Goal: Task Accomplishment & Management: Complete application form

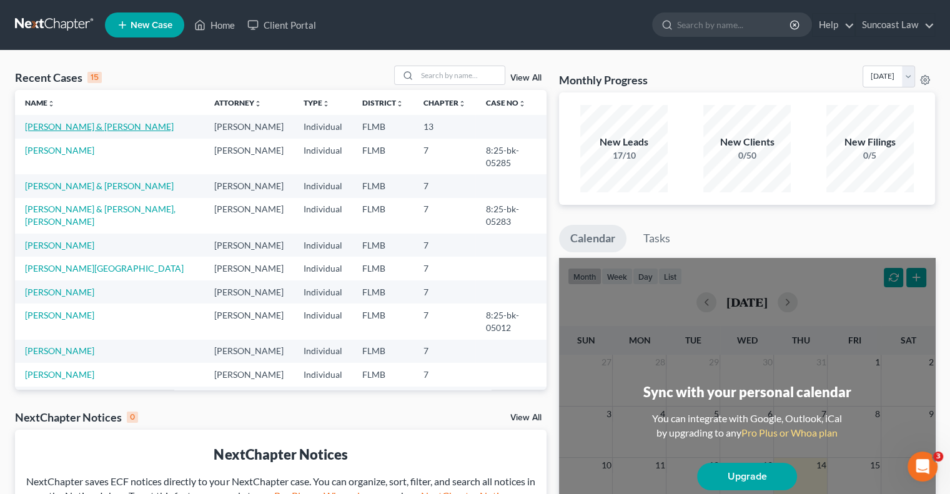
click at [112, 126] on link "[PERSON_NAME] & [PERSON_NAME]" at bounding box center [99, 126] width 149 height 11
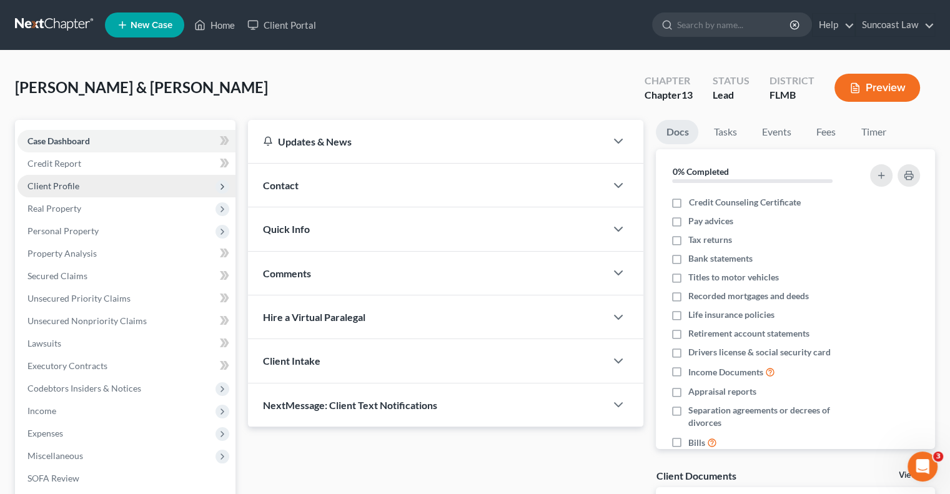
click at [54, 181] on span "Client Profile" at bounding box center [53, 186] width 52 height 11
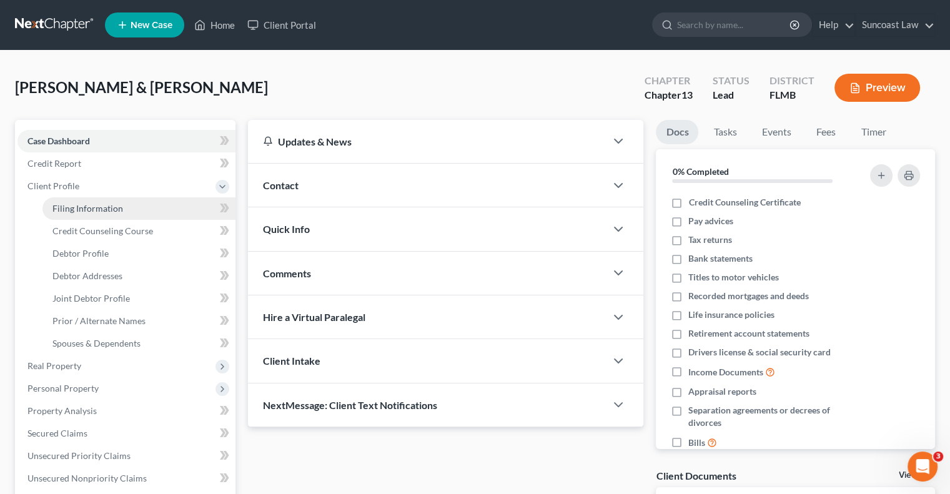
click at [112, 204] on span "Filing Information" at bounding box center [87, 208] width 71 height 11
select select "1"
select select "3"
select select "15"
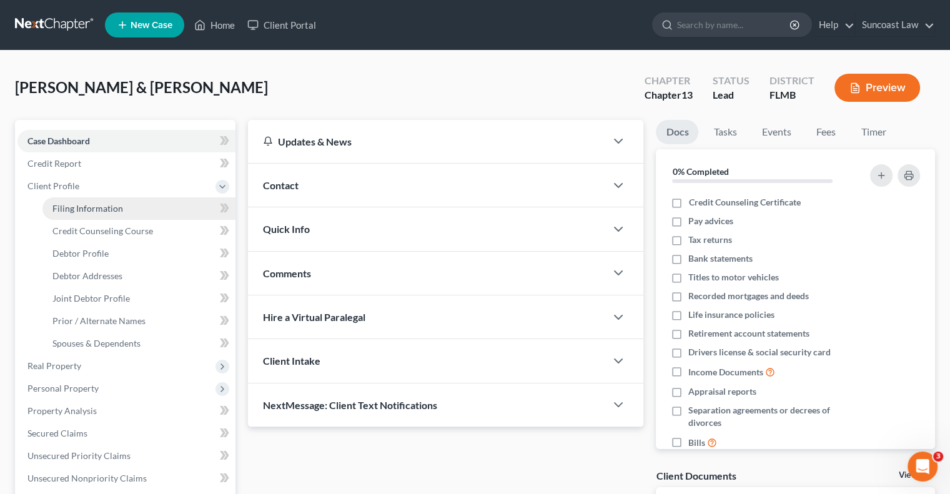
select select "0"
select select "9"
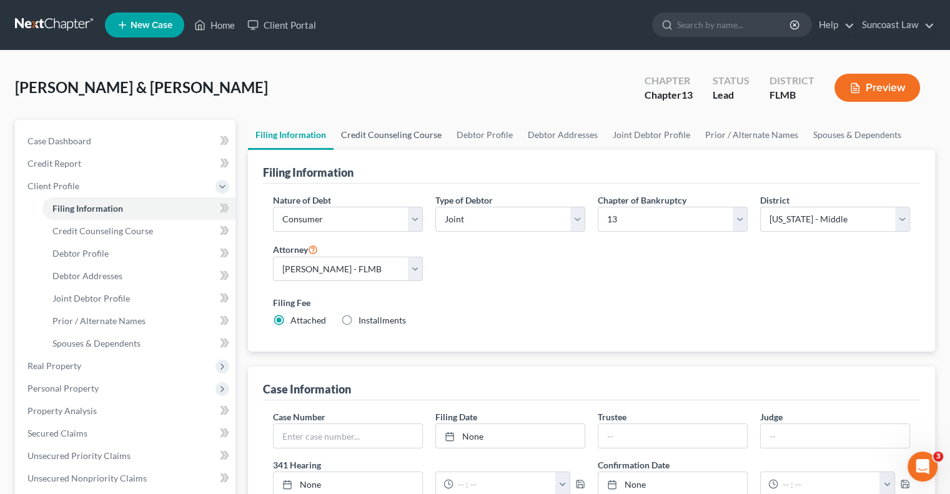
click at [388, 134] on link "Credit Counseling Course" at bounding box center [392, 135] width 116 height 30
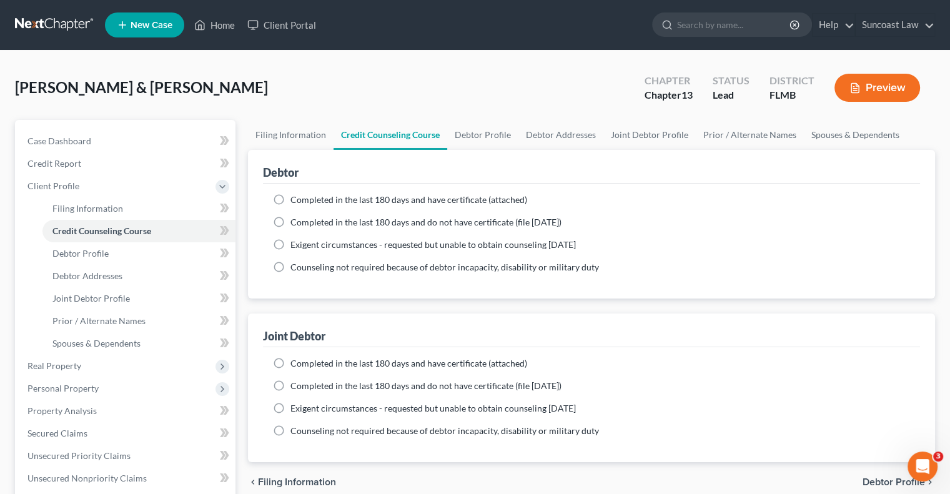
click at [290, 202] on label "Completed in the last 180 days and have certificate (attached)" at bounding box center [408, 200] width 237 height 12
click at [295, 202] on input "Completed in the last 180 days and have certificate (attached)" at bounding box center [299, 198] width 8 height 8
radio input "true"
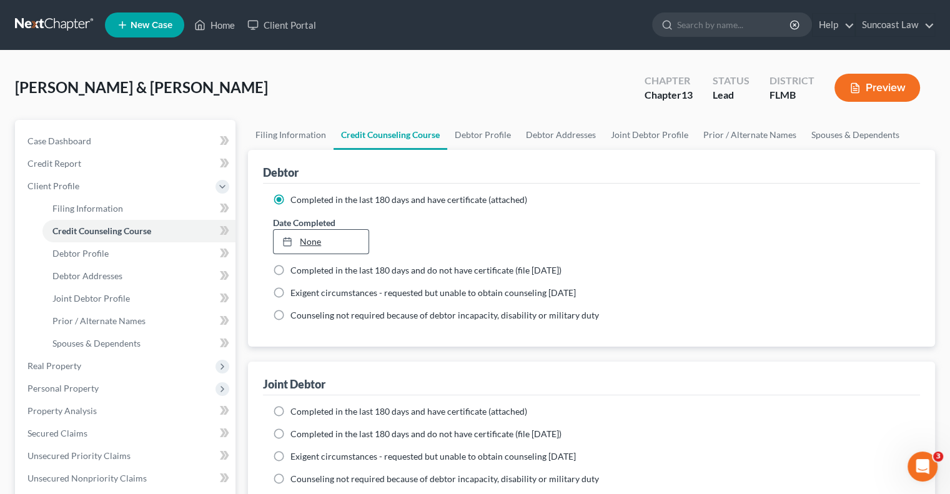
click at [309, 246] on link "None" at bounding box center [321, 242] width 94 height 24
type input "[DATE]"
click at [290, 411] on label "Completed in the last 180 days and have certificate (attached)" at bounding box center [408, 411] width 237 height 12
click at [295, 411] on input "Completed in the last 180 days and have certificate (attached)" at bounding box center [299, 409] width 8 height 8
radio input "true"
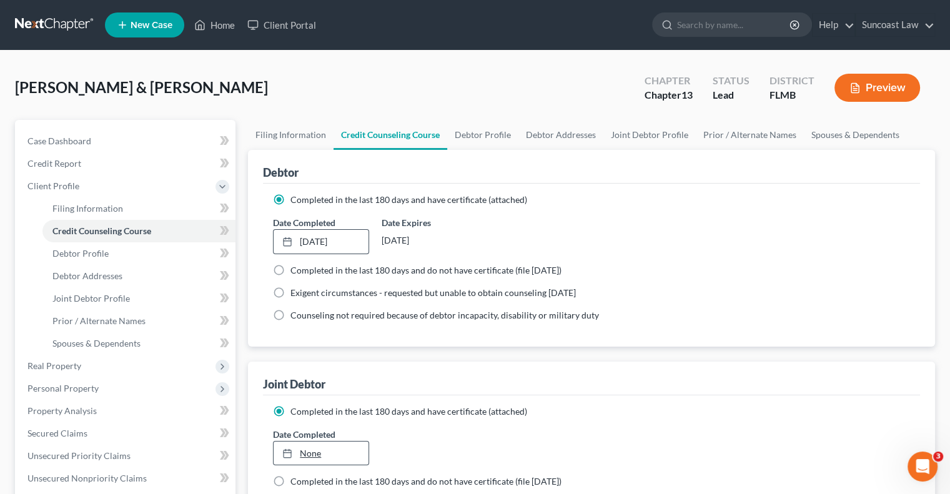
click at [312, 454] on link "None" at bounding box center [321, 454] width 94 height 24
type input "[DATE]"
click at [495, 132] on link "Debtor Profile" at bounding box center [482, 135] width 71 height 30
select select "1"
select select "0"
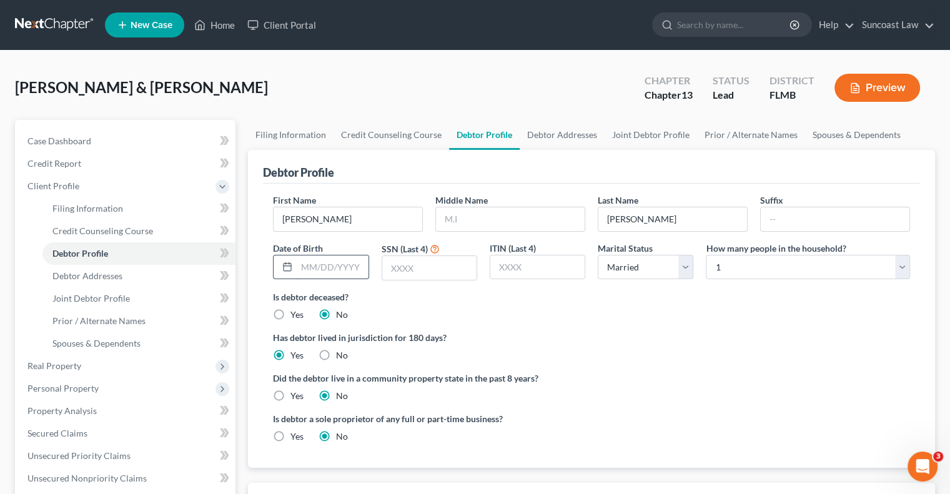
drag, startPoint x: 340, startPoint y: 268, endPoint x: 392, endPoint y: 161, distance: 119.3
click at [340, 267] on input "text" at bounding box center [332, 267] width 71 height 24
type input "[DATE]"
type input "0106"
click at [749, 262] on select "Select 1 2 3 4 5 6 7 8 9 10 11 12 13 14 15 16 17 18 19 20" at bounding box center [808, 267] width 204 height 25
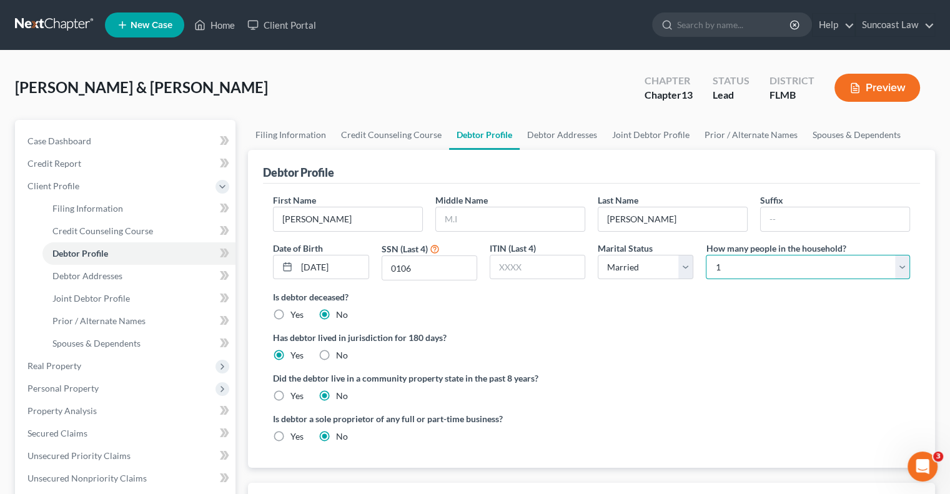
select select "5"
click at [706, 255] on select "Select 1 2 3 4 5 6 7 8 9 10 11 12 13 14 15 16 17 18 19 20" at bounding box center [808, 267] width 204 height 25
click at [537, 132] on link "Debtor Addresses" at bounding box center [562, 135] width 85 height 30
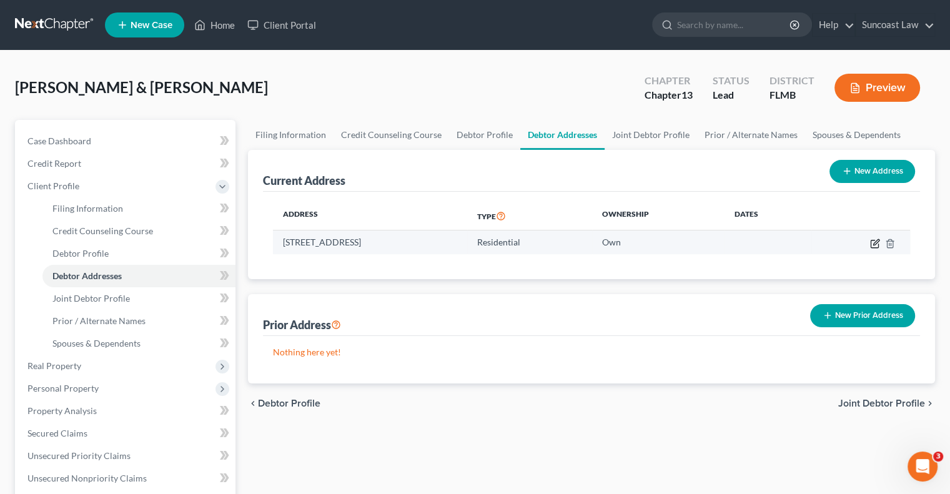
click at [875, 244] on icon "button" at bounding box center [876, 242] width 6 height 6
select select "9"
select select "0"
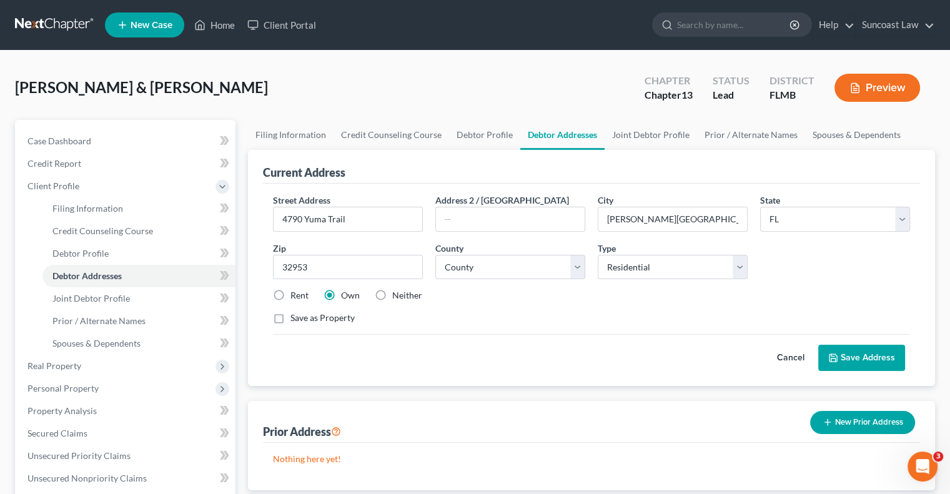
click at [852, 357] on button "Save Address" at bounding box center [861, 358] width 87 height 26
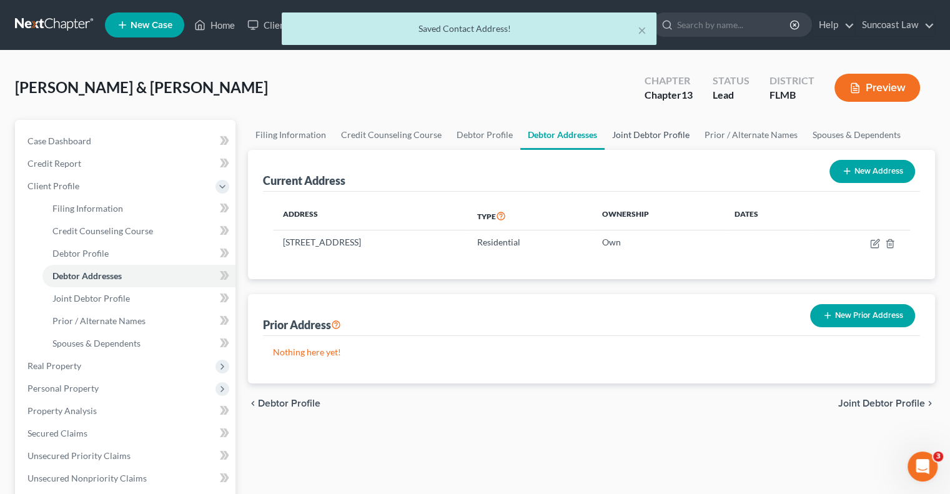
click at [648, 133] on link "Joint Debtor Profile" at bounding box center [651, 135] width 92 height 30
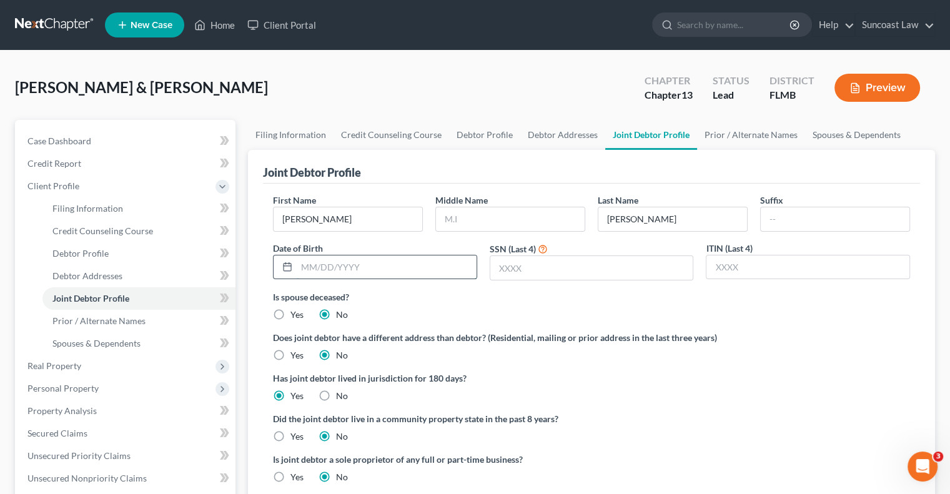
click at [332, 262] on input "text" at bounding box center [387, 267] width 180 height 24
type input "[DATE]"
type input "4995"
click at [765, 132] on link "Prior / Alternate Names" at bounding box center [751, 135] width 108 height 30
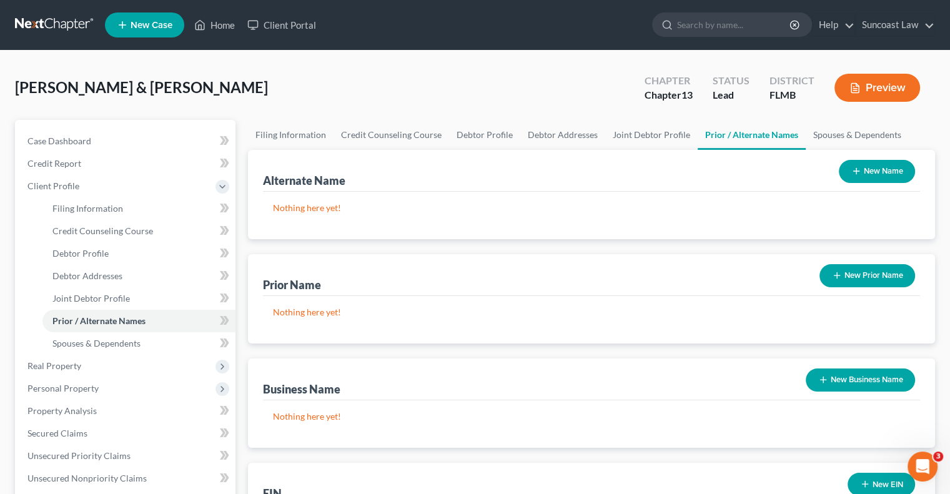
click at [856, 167] on icon "button" at bounding box center [856, 171] width 10 height 10
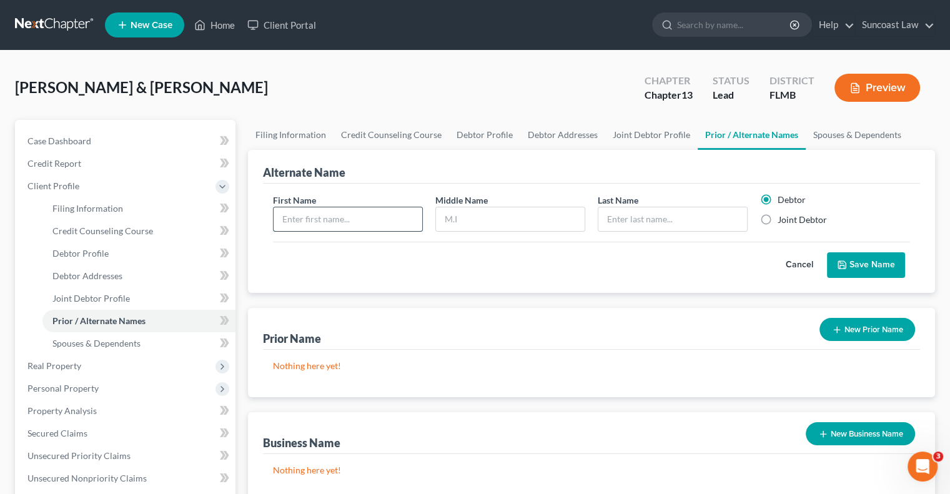
click at [397, 214] on input "text" at bounding box center [348, 219] width 149 height 24
type input "[PERSON_NAME]"
click at [865, 270] on button "Save Name" at bounding box center [866, 265] width 78 height 26
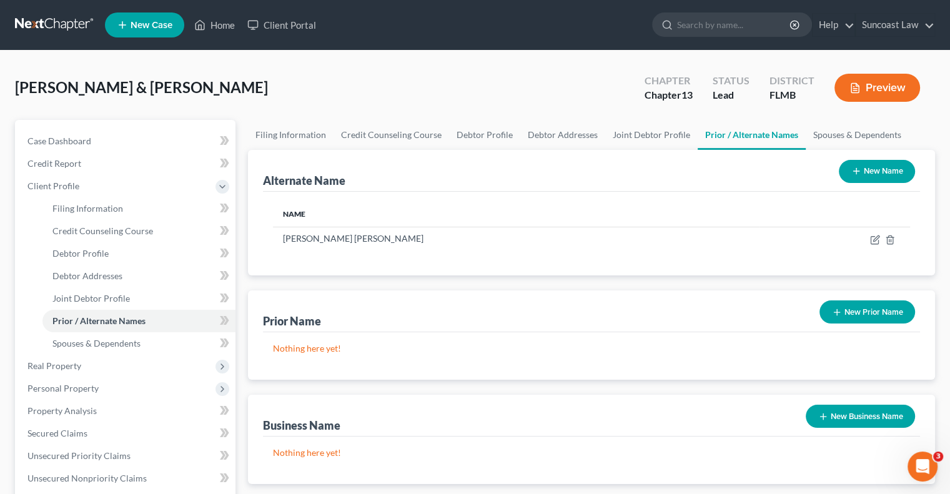
click at [871, 172] on button "New Name" at bounding box center [877, 171] width 76 height 23
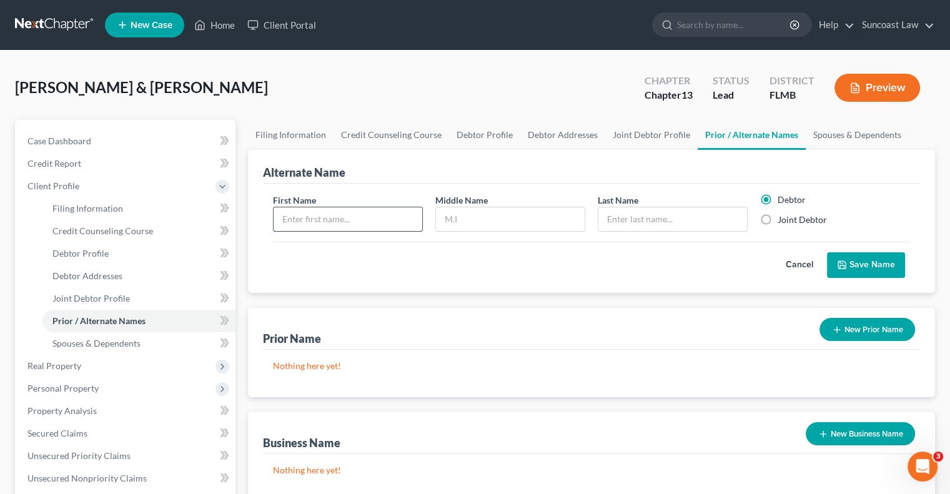
click at [382, 217] on input "text" at bounding box center [348, 219] width 149 height 24
type input "[PERSON_NAME]"
click at [778, 219] on label "Joint Debtor" at bounding box center [802, 220] width 49 height 12
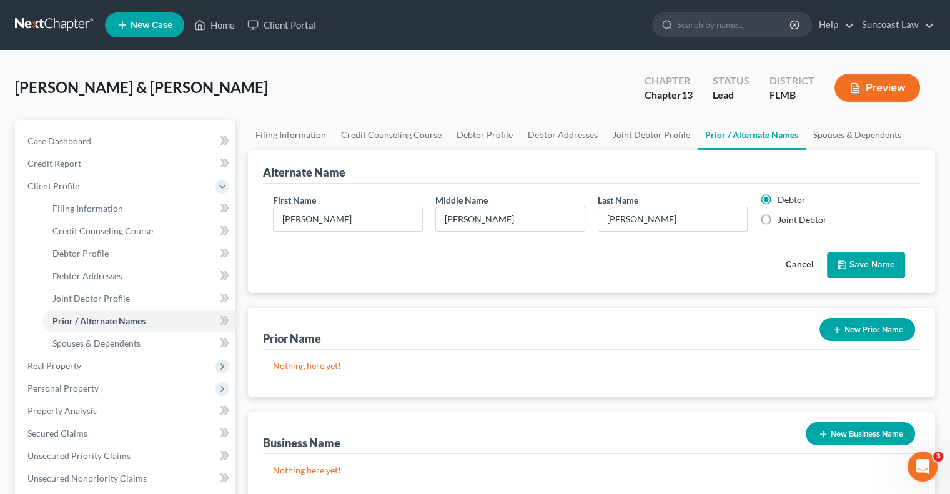
click at [783, 219] on input "Joint Debtor" at bounding box center [787, 218] width 8 height 8
radio input "true"
radio input "false"
click at [878, 263] on button "Save Name" at bounding box center [866, 265] width 78 height 26
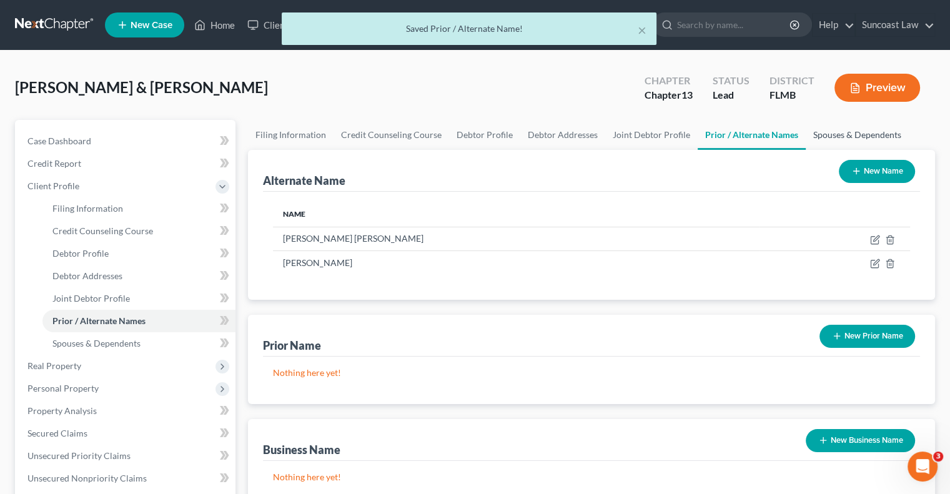
click at [860, 129] on link "Spouses & Dependents" at bounding box center [857, 135] width 103 height 30
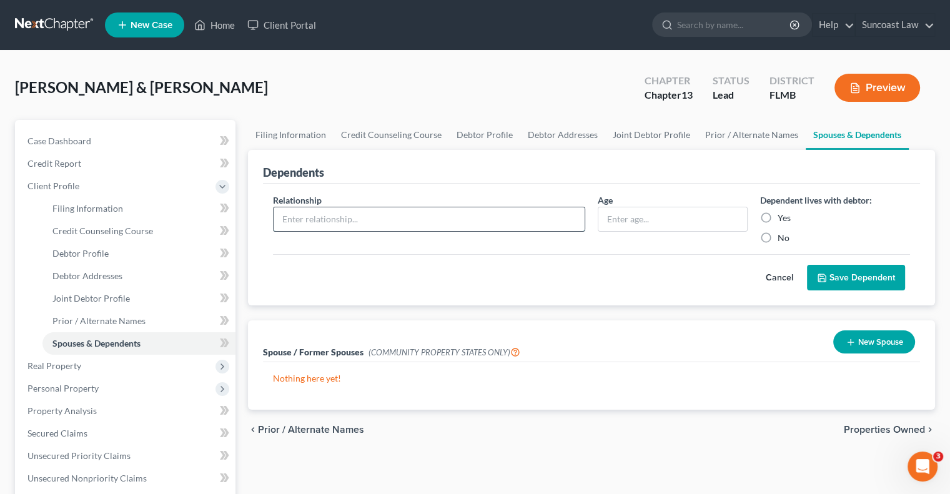
click at [334, 214] on input "text" at bounding box center [429, 219] width 311 height 24
type input "Daughter"
click at [646, 215] on input "text" at bounding box center [672, 219] width 149 height 24
type input "15"
click at [778, 214] on label "Yes" at bounding box center [784, 218] width 13 height 12
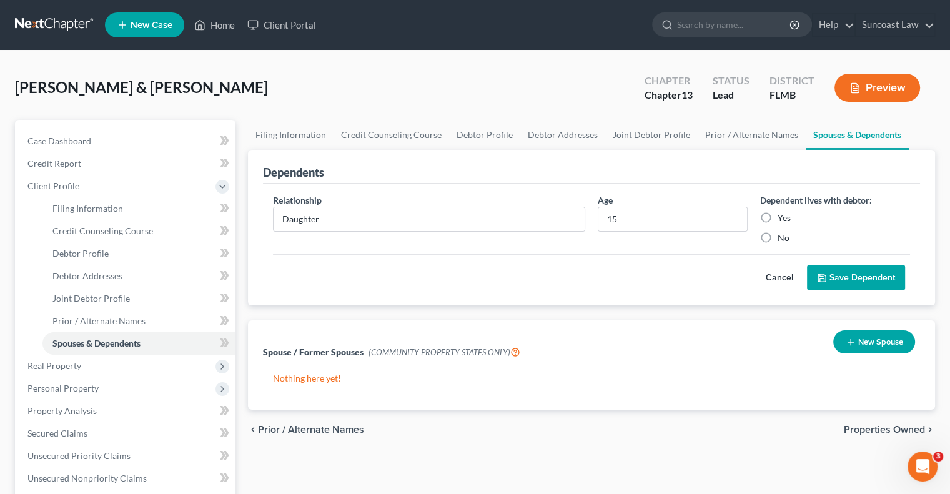
click at [783, 214] on input "Yes" at bounding box center [787, 216] width 8 height 8
radio input "true"
click at [838, 274] on button "Save Dependent" at bounding box center [856, 278] width 98 height 26
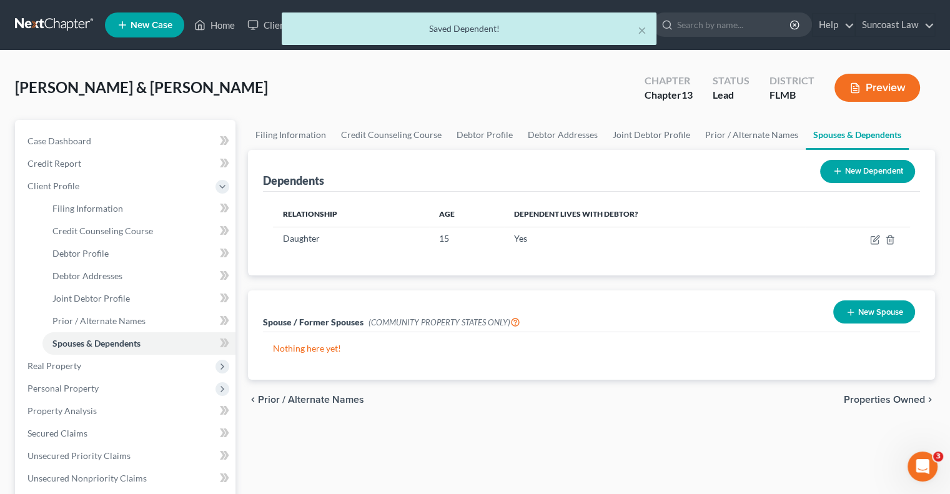
click at [871, 171] on button "New Dependent" at bounding box center [867, 171] width 95 height 23
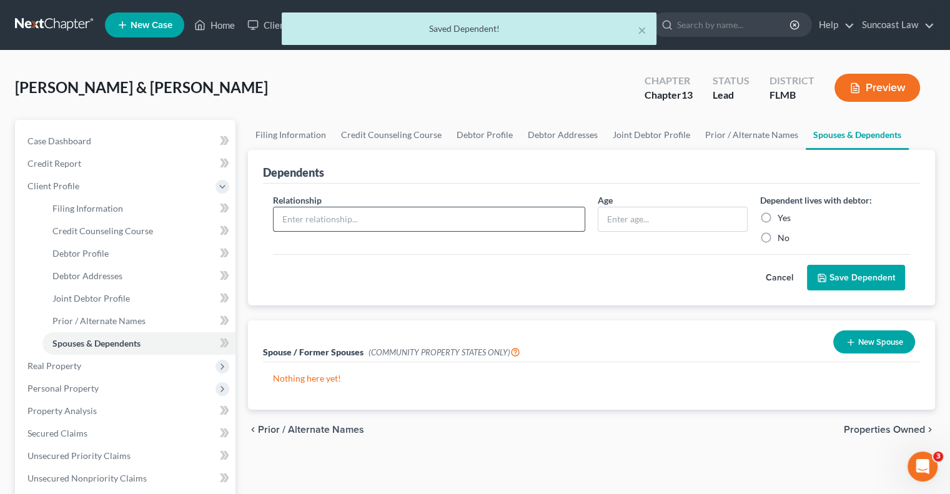
click at [312, 212] on input "text" at bounding box center [429, 219] width 311 height 24
type input "Daughter"
click at [627, 209] on input "text" at bounding box center [672, 219] width 149 height 24
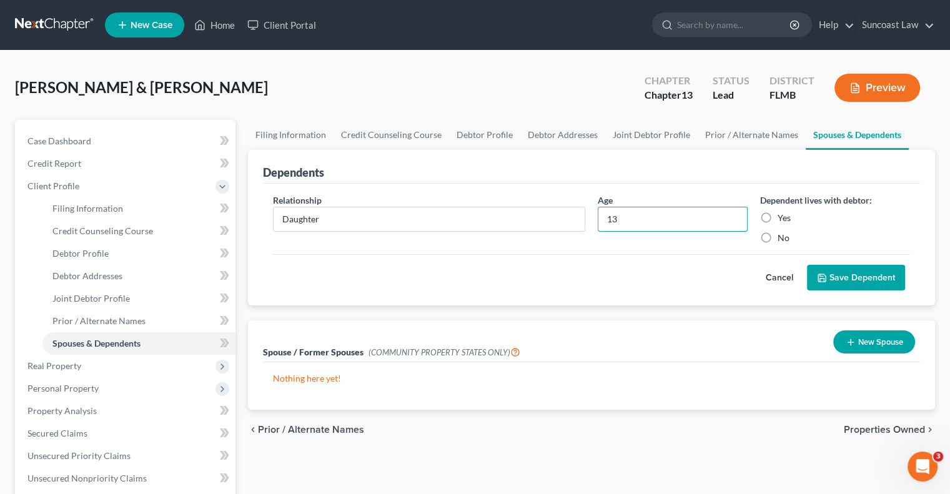
type input "13"
click at [778, 217] on label "Yes" at bounding box center [784, 218] width 13 height 12
click at [783, 217] on input "Yes" at bounding box center [787, 216] width 8 height 8
radio input "true"
click at [872, 279] on button "Save Dependent" at bounding box center [856, 278] width 98 height 26
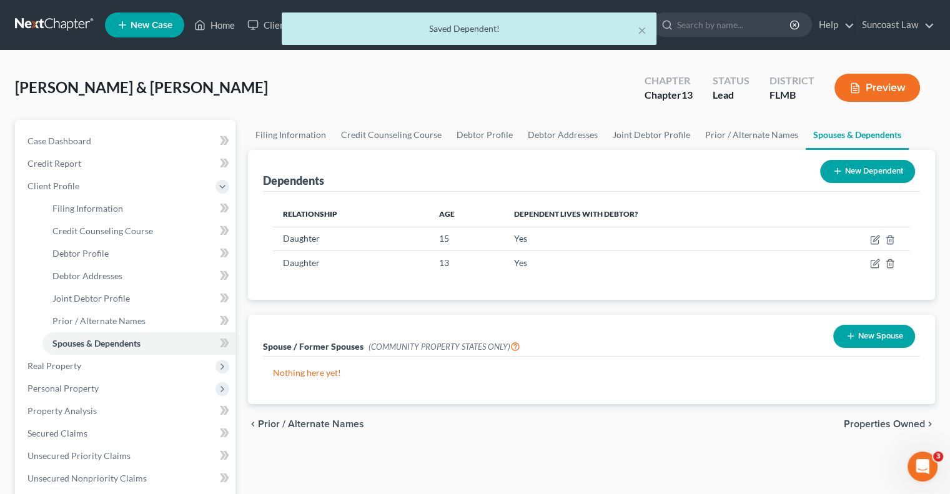
click at [859, 168] on button "New Dependent" at bounding box center [867, 171] width 95 height 23
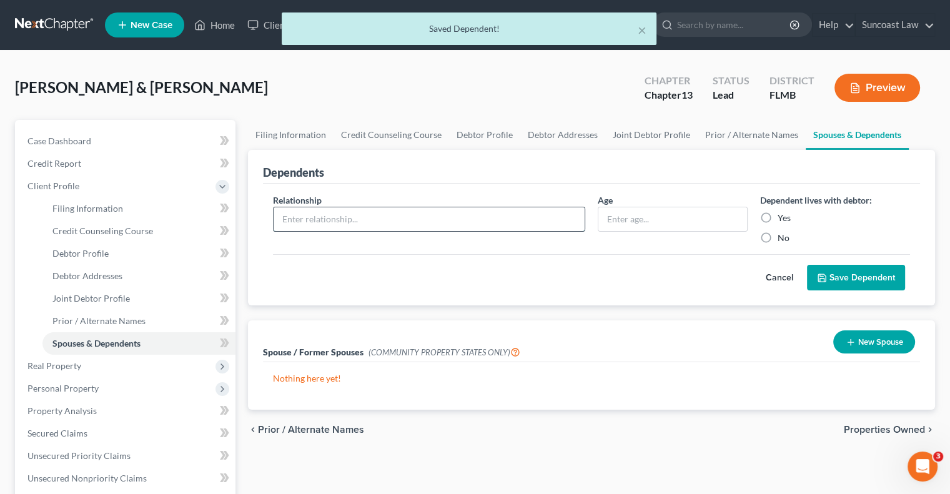
drag, startPoint x: 327, startPoint y: 207, endPoint x: 338, endPoint y: 222, distance: 18.4
click at [327, 207] on input "text" at bounding box center [429, 219] width 311 height 24
type input "Daughter"
click at [664, 209] on input "text" at bounding box center [672, 219] width 149 height 24
type input "10"
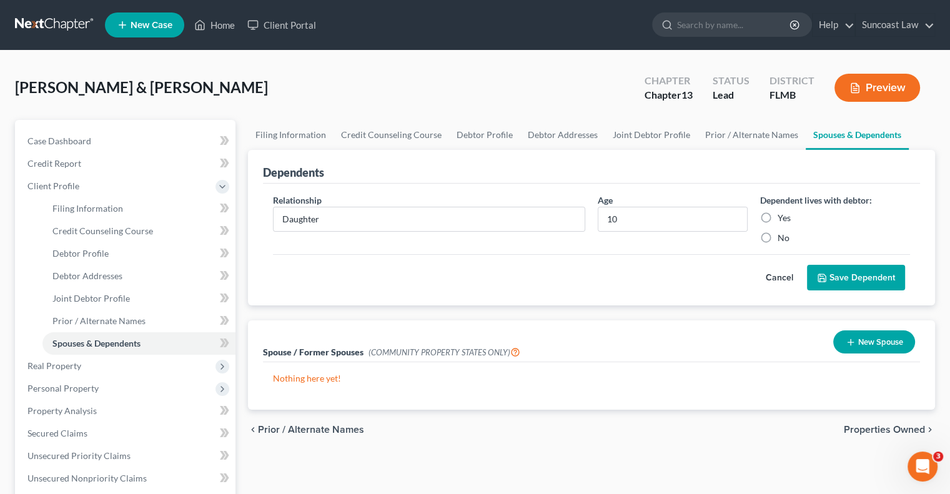
click at [778, 219] on label "Yes" at bounding box center [784, 218] width 13 height 12
click at [783, 219] on input "Yes" at bounding box center [787, 216] width 8 height 8
radio input "true"
click at [860, 287] on button "Save Dependent" at bounding box center [856, 278] width 98 height 26
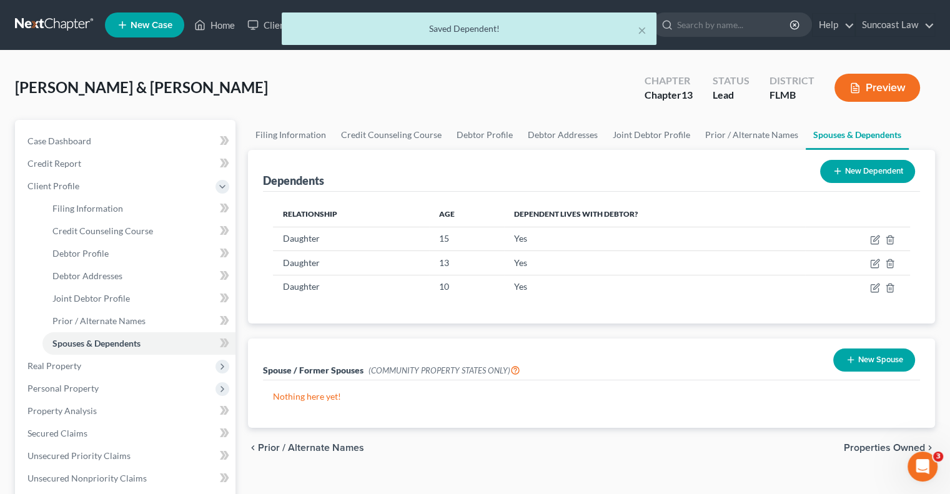
click at [858, 179] on button "New Dependent" at bounding box center [867, 171] width 95 height 23
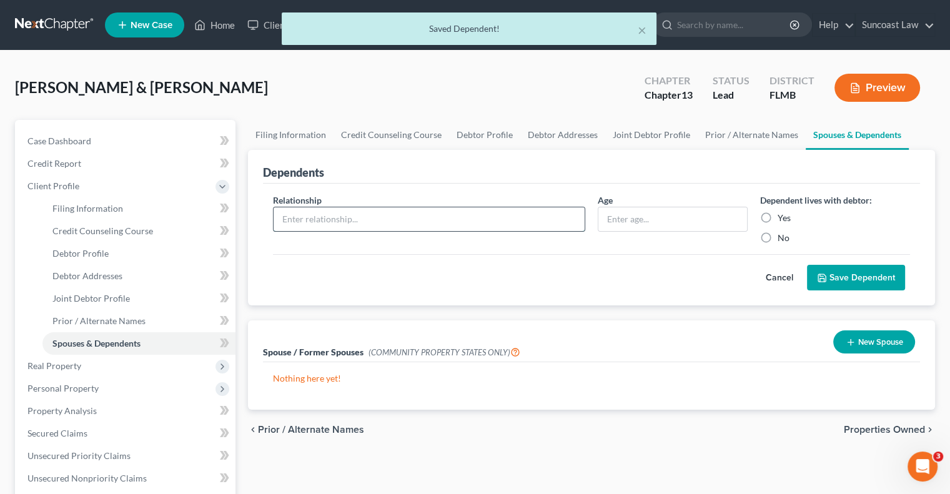
click at [312, 212] on input "text" at bounding box center [429, 219] width 311 height 24
type input "Son"
click at [682, 214] on input "text" at bounding box center [672, 219] width 149 height 24
type input "7"
click at [778, 216] on label "Yes" at bounding box center [784, 218] width 13 height 12
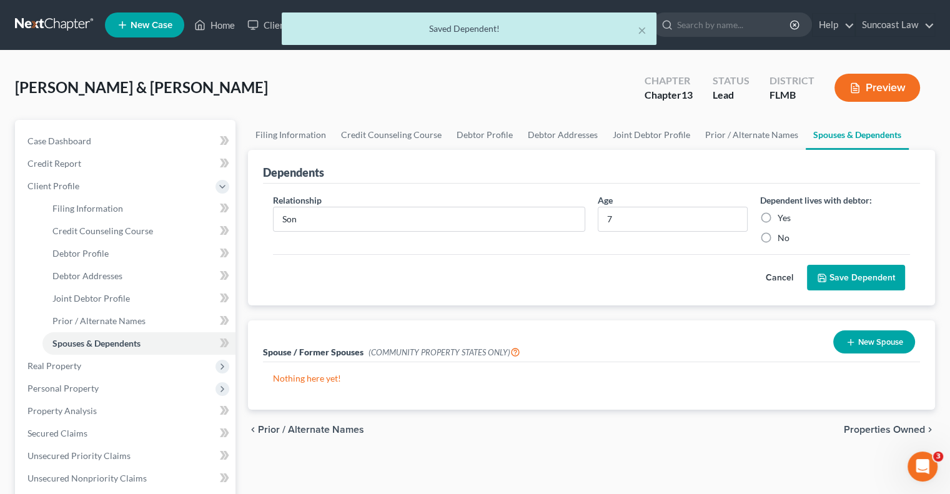
click at [783, 216] on input "Yes" at bounding box center [787, 216] width 8 height 8
radio input "true"
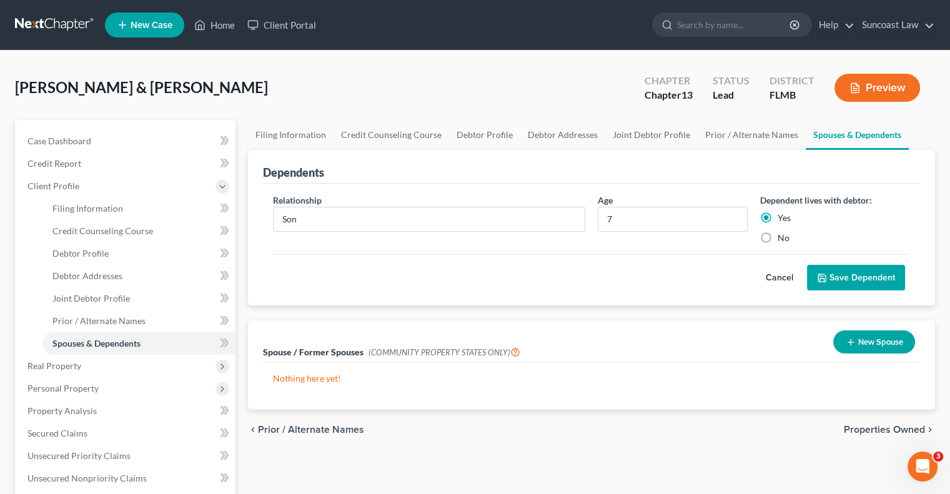
click at [847, 279] on button "Save Dependent" at bounding box center [856, 278] width 98 height 26
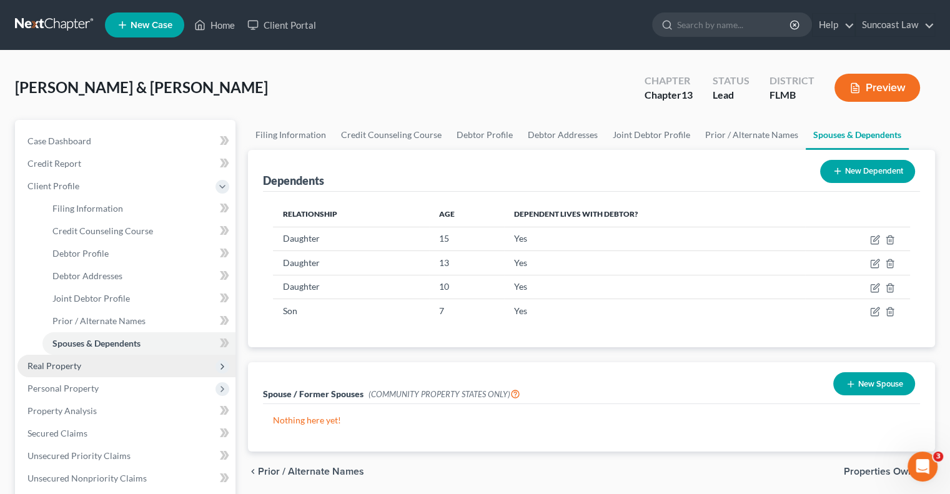
click at [142, 361] on span "Real Property" at bounding box center [126, 366] width 218 height 22
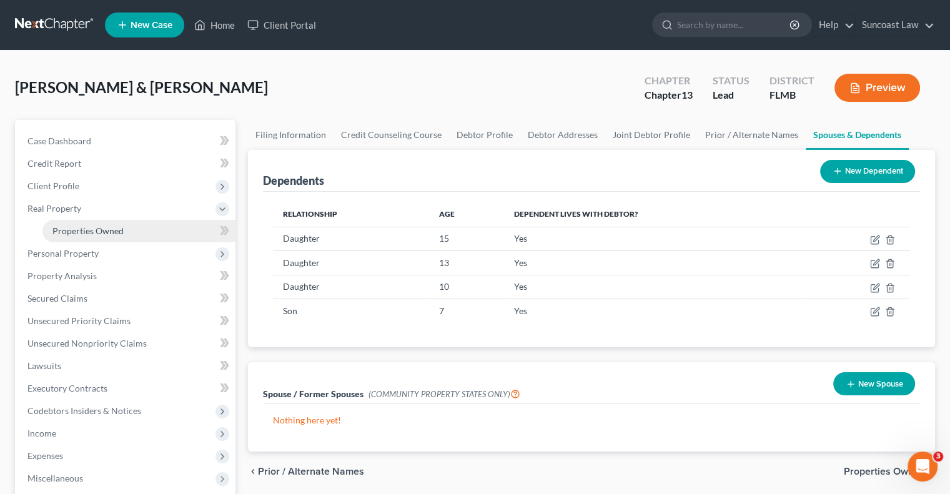
click at [134, 237] on link "Properties Owned" at bounding box center [138, 231] width 193 height 22
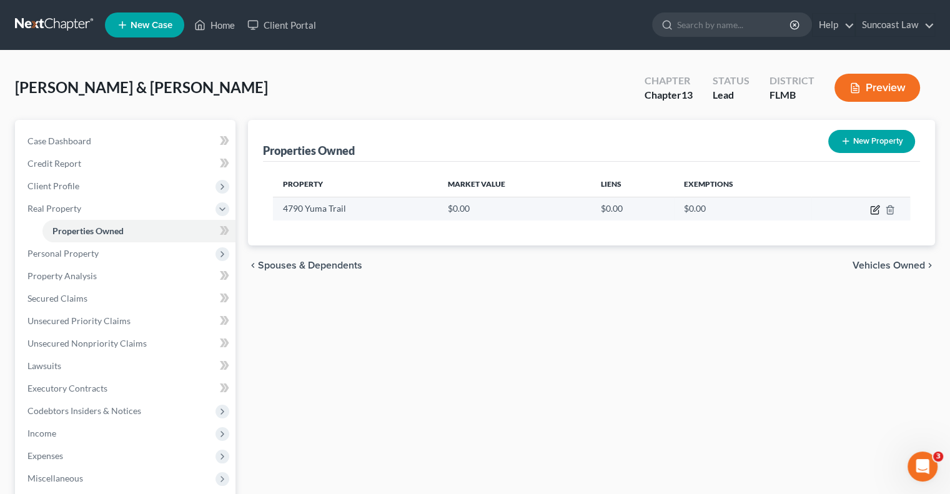
click at [877, 208] on icon "button" at bounding box center [876, 209] width 6 height 6
select select "9"
select select "4"
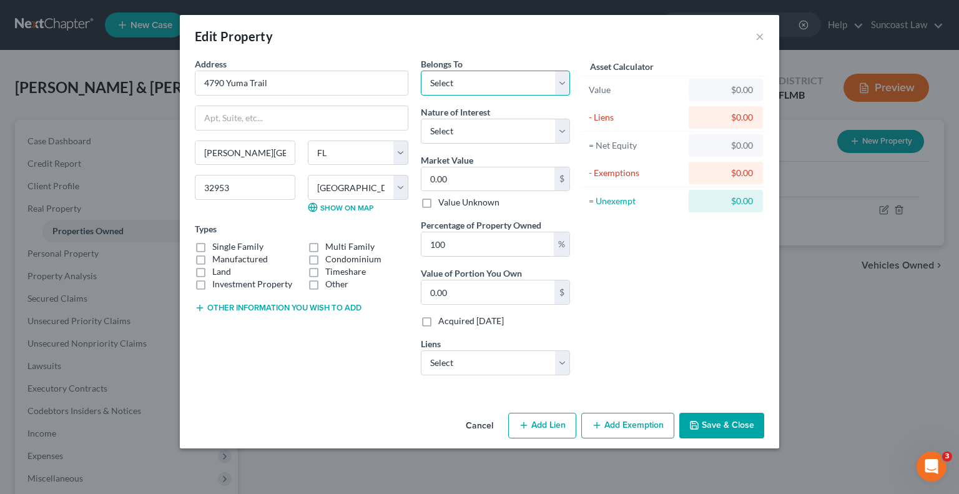
click at [475, 82] on select "Select Debtor 1 Only Debtor 2 Only Debtor 1 And Debtor 2 Only At Least One Of T…" at bounding box center [495, 83] width 149 height 25
select select "2"
click at [421, 71] on select "Select Debtor 1 Only Debtor 2 Only Debtor 1 And Debtor 2 Only At Least One Of T…" at bounding box center [495, 83] width 149 height 25
type input "5"
type input "5.00"
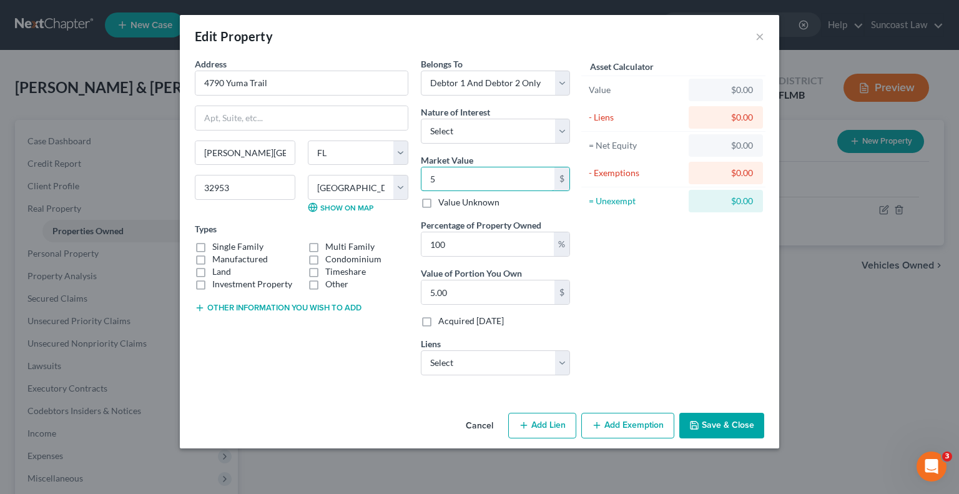
type input "54"
type input "54.00"
type input "547"
type input "547.00"
type input "5479"
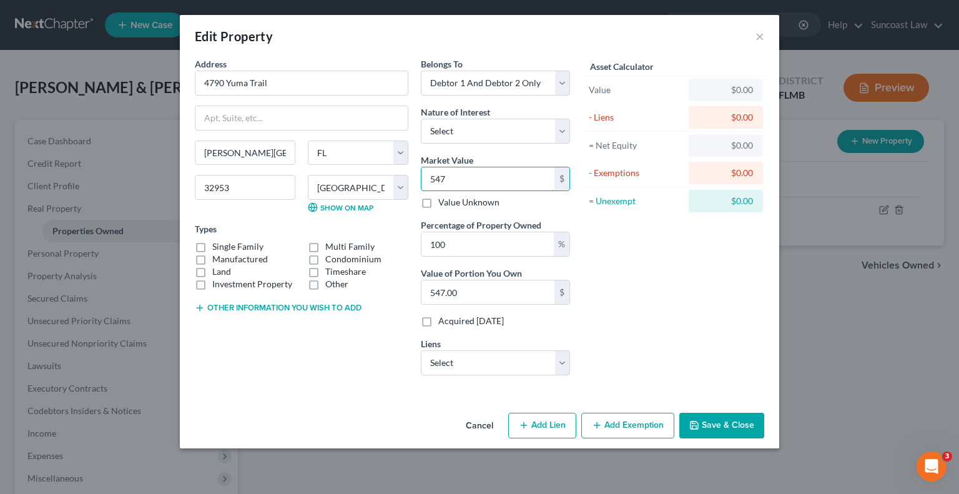
type input "5,479.00"
type input "5,4790"
type input "54,790.00"
type input "54,7900"
type input "547,900.00"
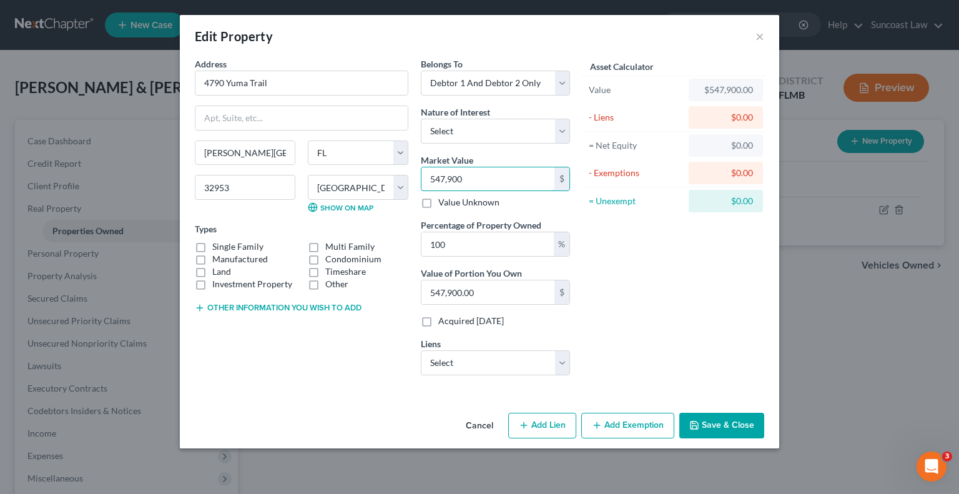
type input "547,900"
click at [740, 424] on button "Save & Close" at bounding box center [722, 426] width 85 height 26
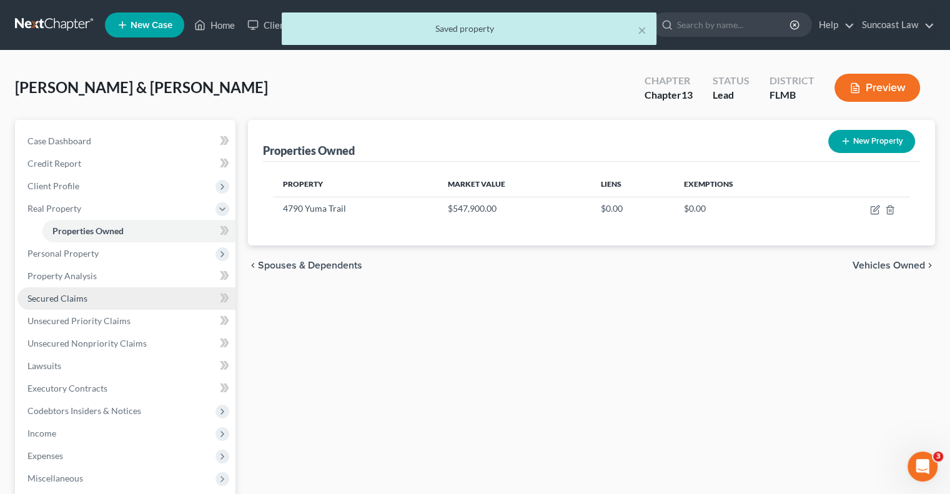
click at [57, 294] on span "Secured Claims" at bounding box center [57, 298] width 60 height 11
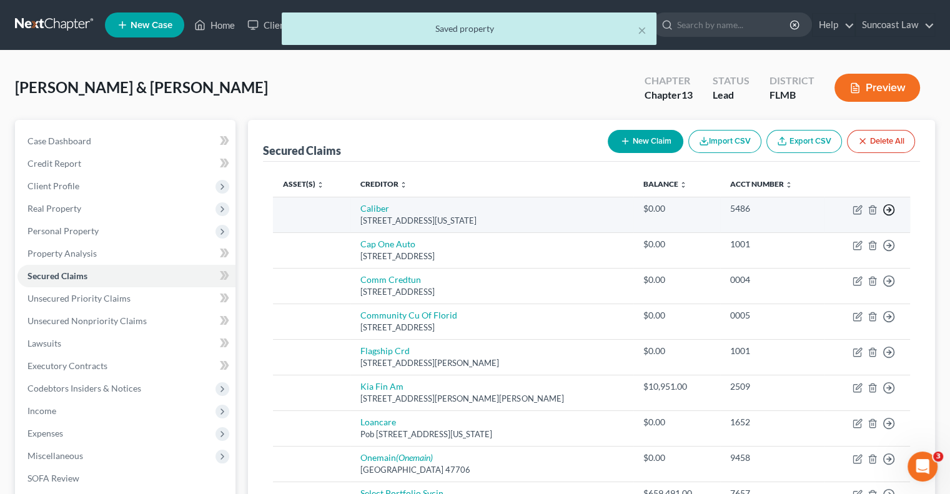
click at [887, 206] on icon "button" at bounding box center [889, 210] width 12 height 12
click at [820, 245] on link "Move to F" at bounding box center [832, 240] width 104 height 21
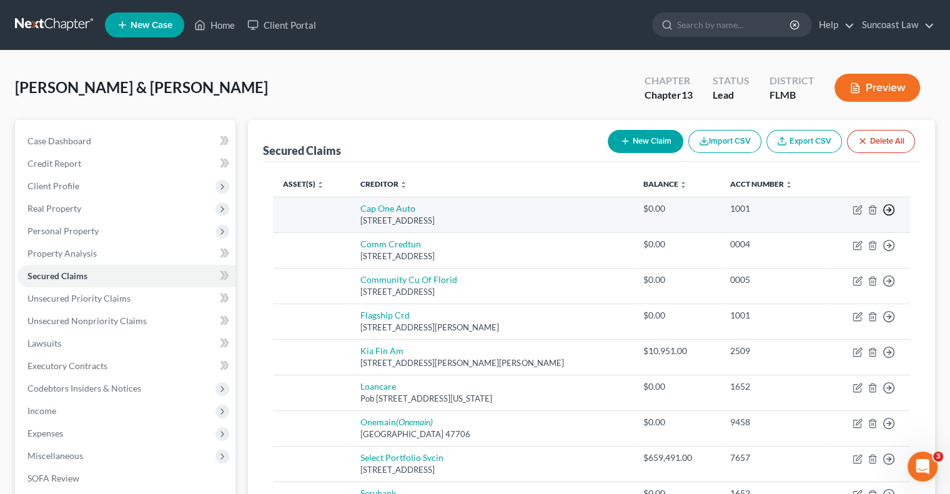
click at [888, 208] on icon "button" at bounding box center [889, 210] width 12 height 12
click at [826, 239] on link "Move to F" at bounding box center [832, 240] width 104 height 21
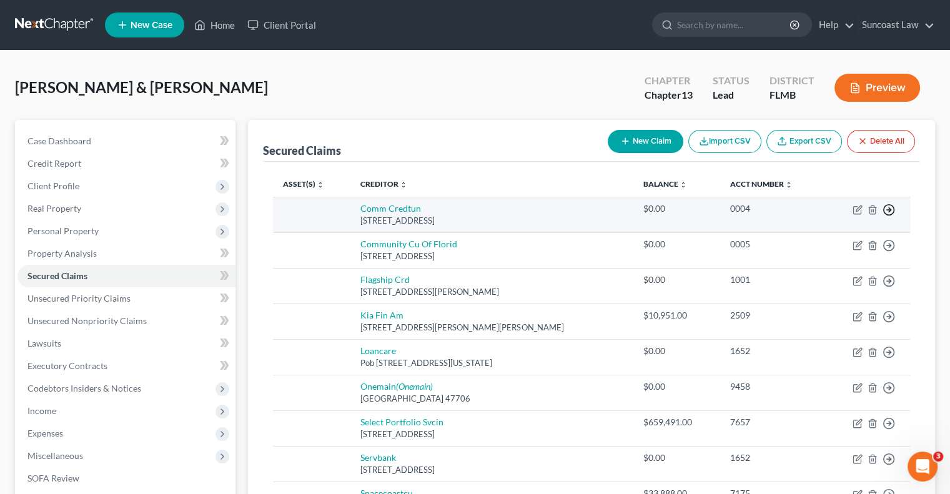
click at [890, 210] on line "button" at bounding box center [889, 210] width 4 height 0
click at [816, 239] on link "Move to F" at bounding box center [832, 240] width 104 height 21
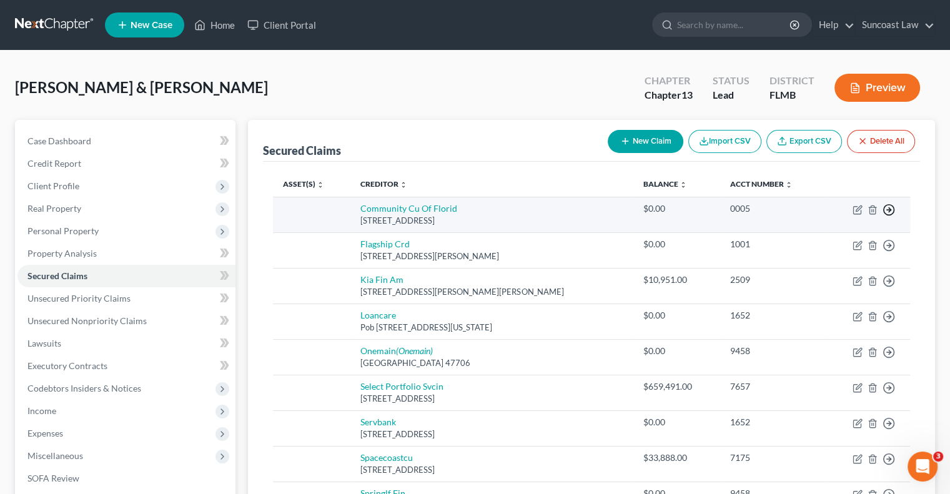
click at [893, 204] on icon "button" at bounding box center [889, 210] width 12 height 12
click at [831, 240] on link "Move to F" at bounding box center [832, 240] width 104 height 21
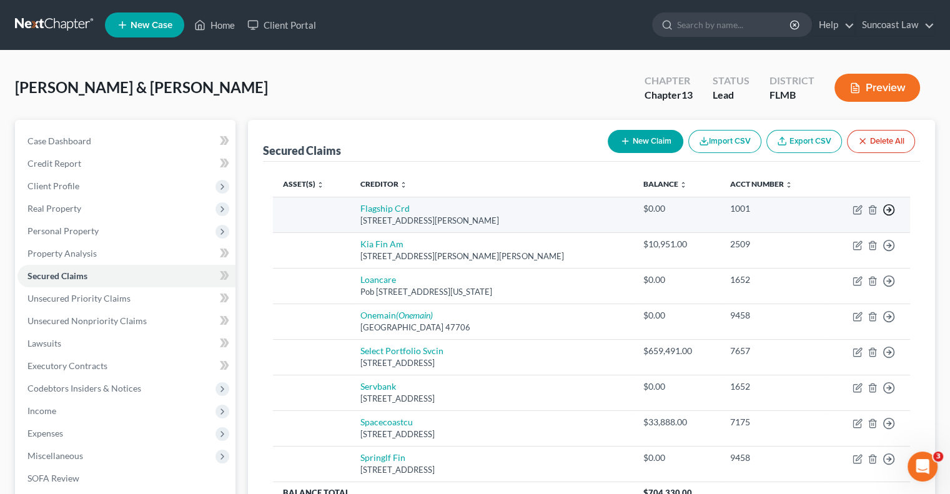
click at [890, 211] on icon "button" at bounding box center [889, 210] width 12 height 12
click at [821, 240] on link "Move to F" at bounding box center [832, 240] width 104 height 21
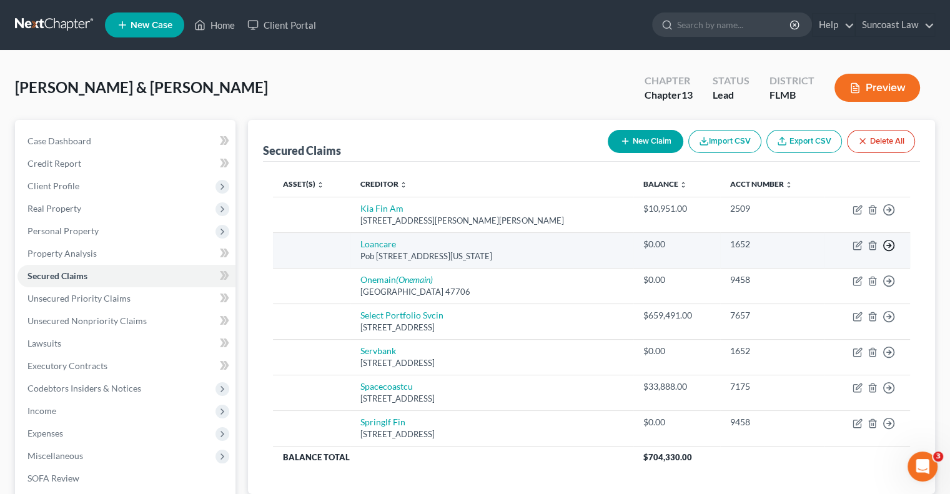
click at [888, 216] on icon "button" at bounding box center [889, 210] width 12 height 12
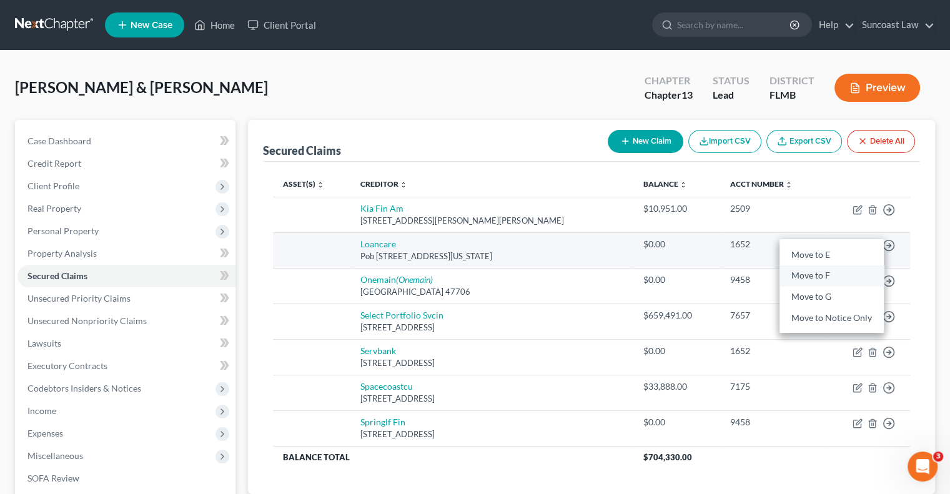
click at [832, 272] on link "Move to F" at bounding box center [832, 275] width 104 height 21
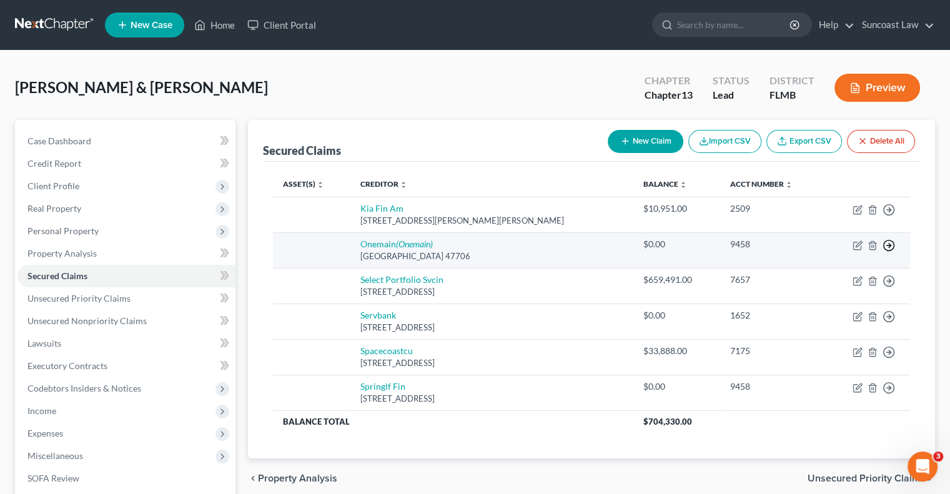
click at [890, 216] on icon "button" at bounding box center [889, 210] width 12 height 12
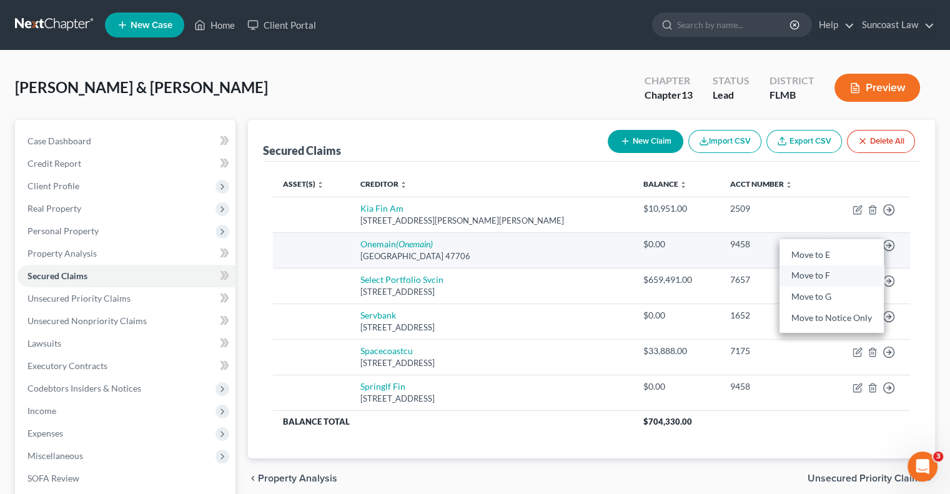
click at [837, 270] on link "Move to F" at bounding box center [832, 275] width 104 height 21
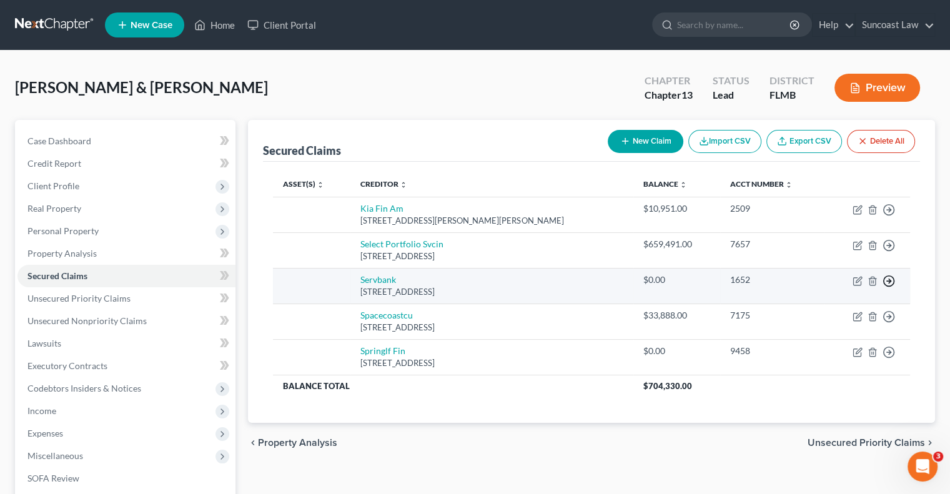
click at [889, 212] on polyline "button" at bounding box center [890, 210] width 2 height 4
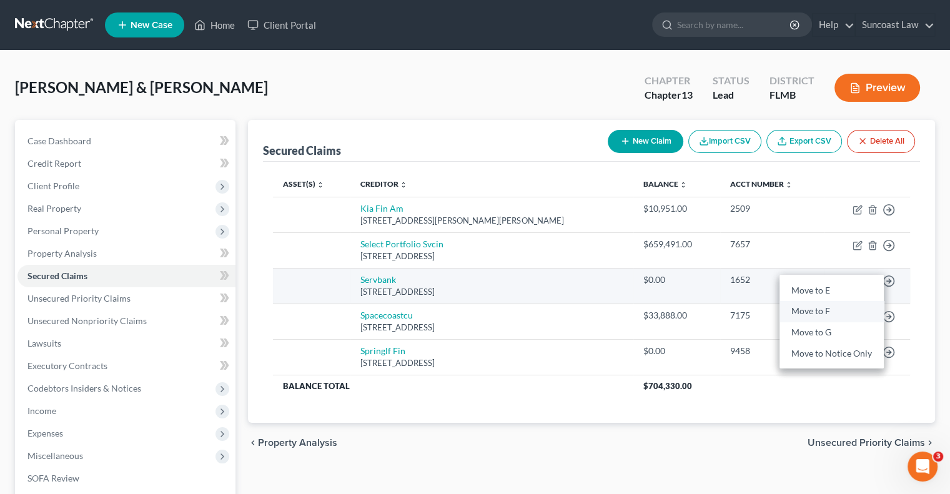
click at [836, 306] on link "Move to F" at bounding box center [832, 311] width 104 height 21
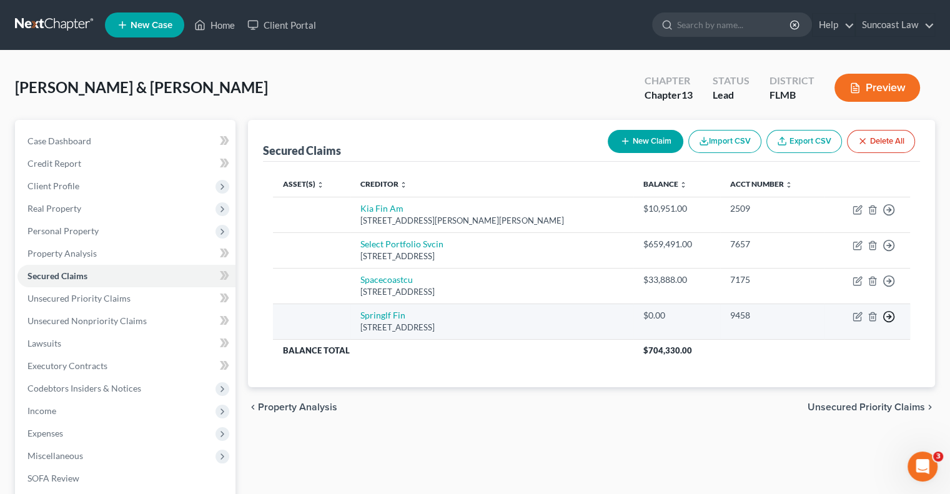
click at [890, 216] on icon "button" at bounding box center [889, 210] width 12 height 12
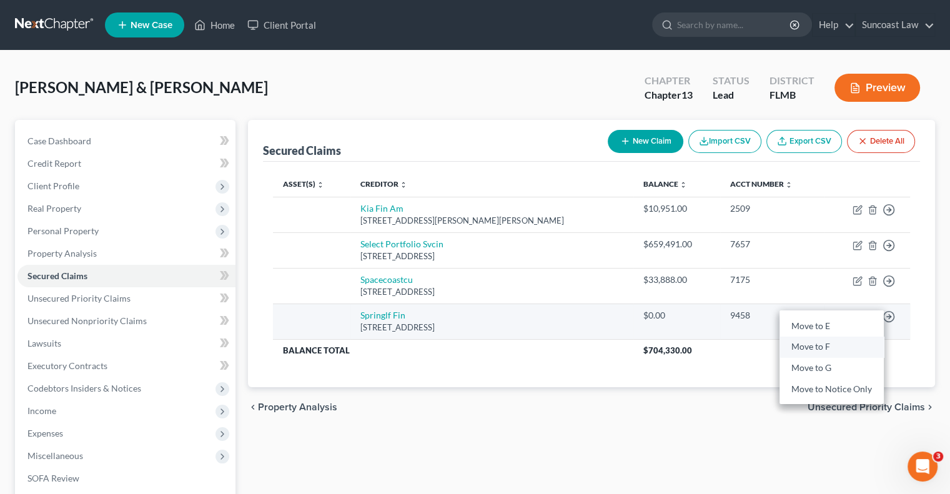
click at [833, 340] on link "Move to F" at bounding box center [832, 347] width 104 height 21
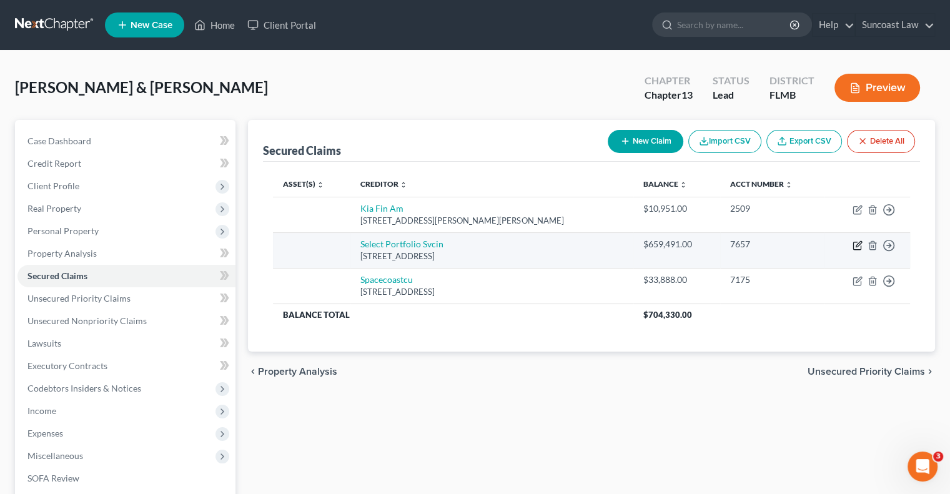
click at [857, 247] on icon "button" at bounding box center [858, 245] width 10 height 10
select select "46"
select select "0"
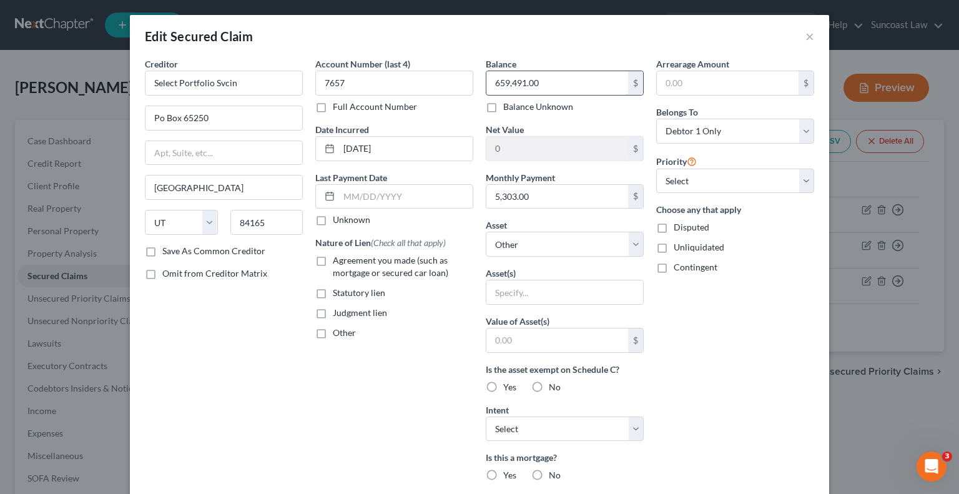
click at [557, 82] on input "659,491.00" at bounding box center [558, 83] width 142 height 24
type input "577,167"
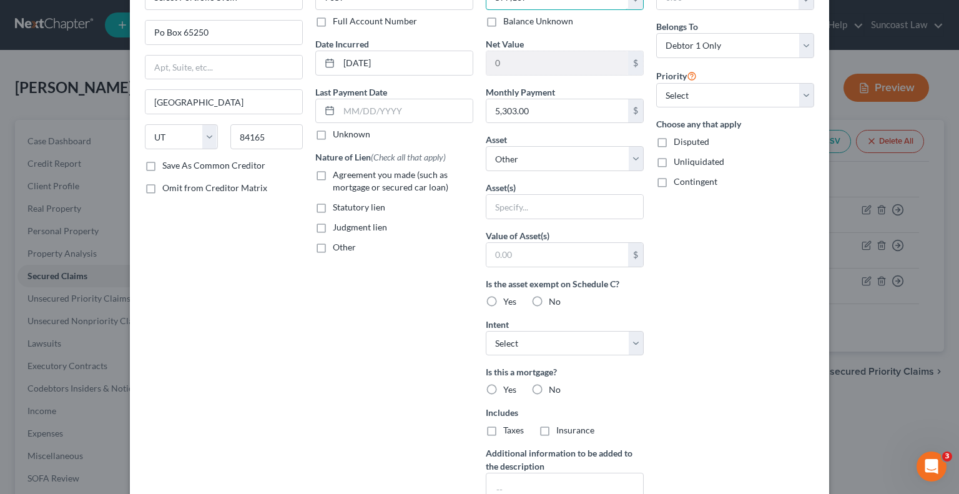
scroll to position [233, 0]
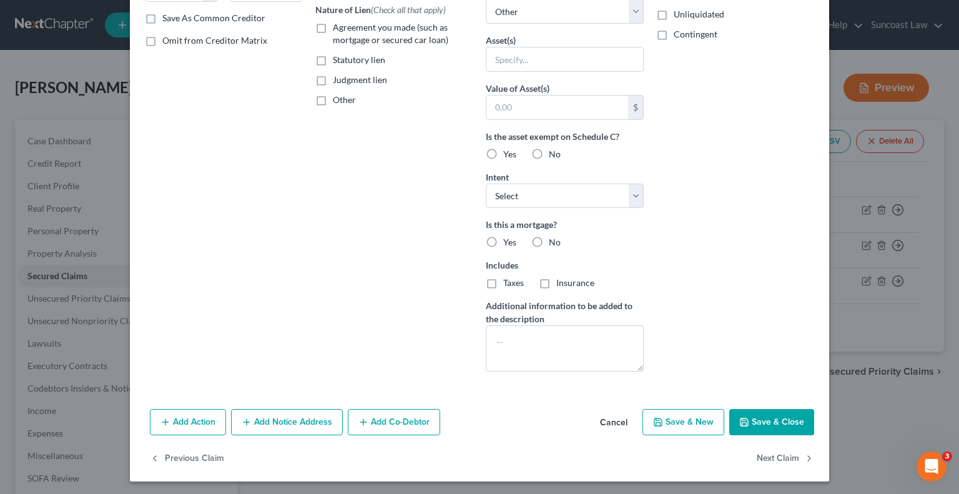
click at [605, 424] on button "Cancel" at bounding box center [613, 422] width 47 height 25
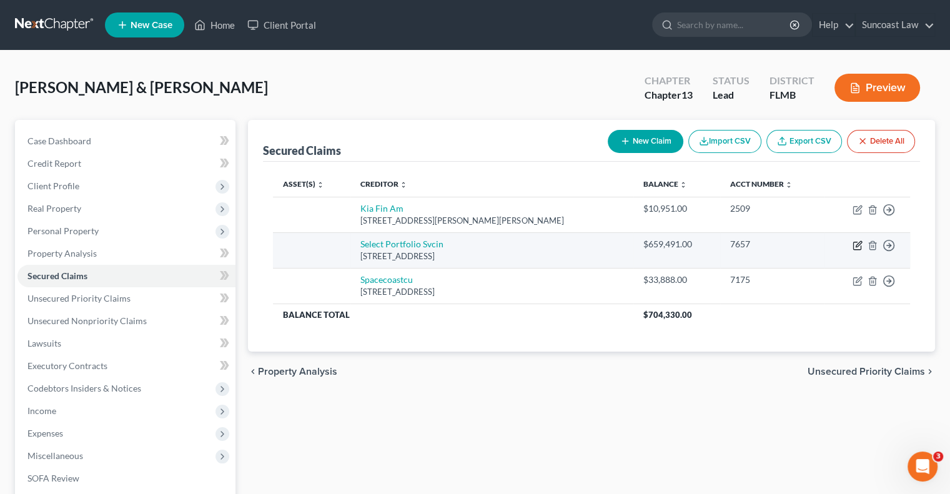
click at [856, 247] on icon "button" at bounding box center [858, 245] width 10 height 10
select select "46"
select select "0"
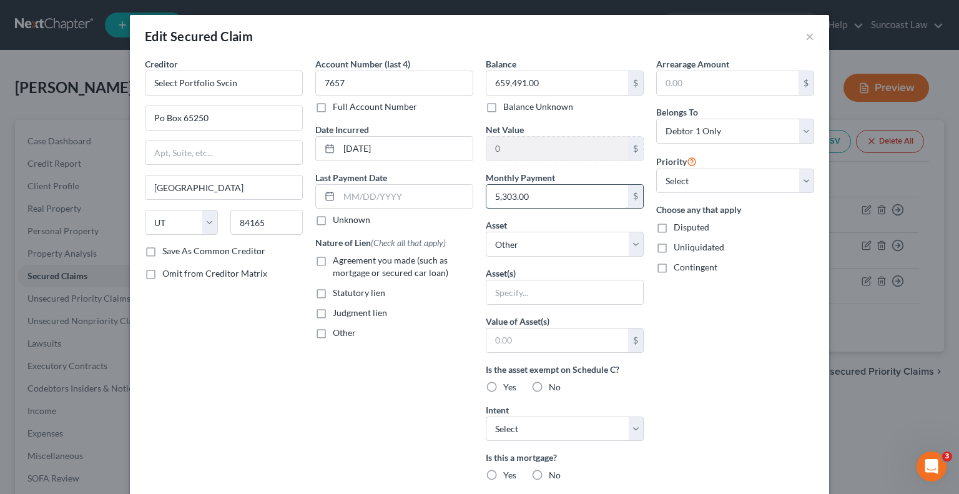
click at [585, 197] on input "5,303.00" at bounding box center [558, 197] width 142 height 24
drag, startPoint x: 512, startPoint y: 196, endPoint x: 487, endPoint y: 197, distance: 25.0
click at [487, 197] on input "5,056" at bounding box center [558, 197] width 142 height 24
type input "5,303.98"
click at [515, 242] on select "Select Other Multiple Assets 4790 Yuma Trail - $547900.0" at bounding box center [565, 244] width 158 height 25
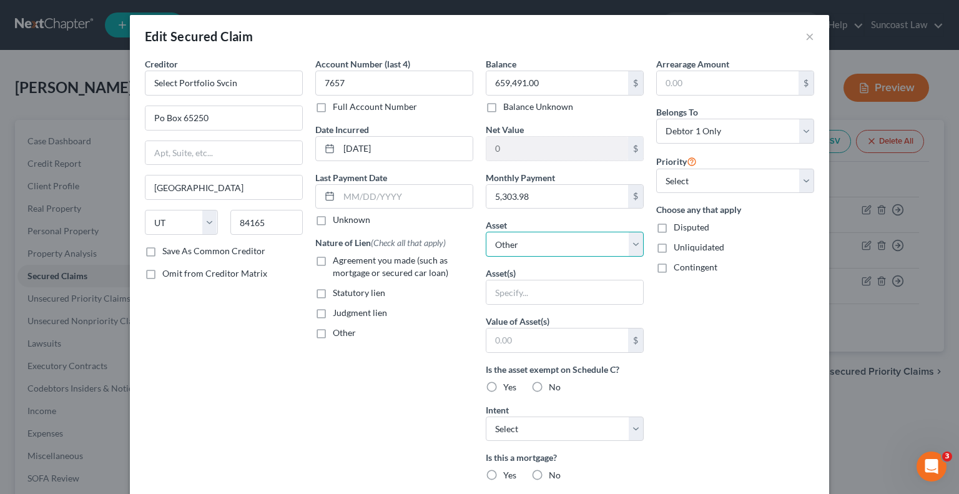
select select "2"
click at [486, 232] on select "Select Other Multiple Assets 4790 Yuma Trail - $547900.0" at bounding box center [565, 244] width 158 height 25
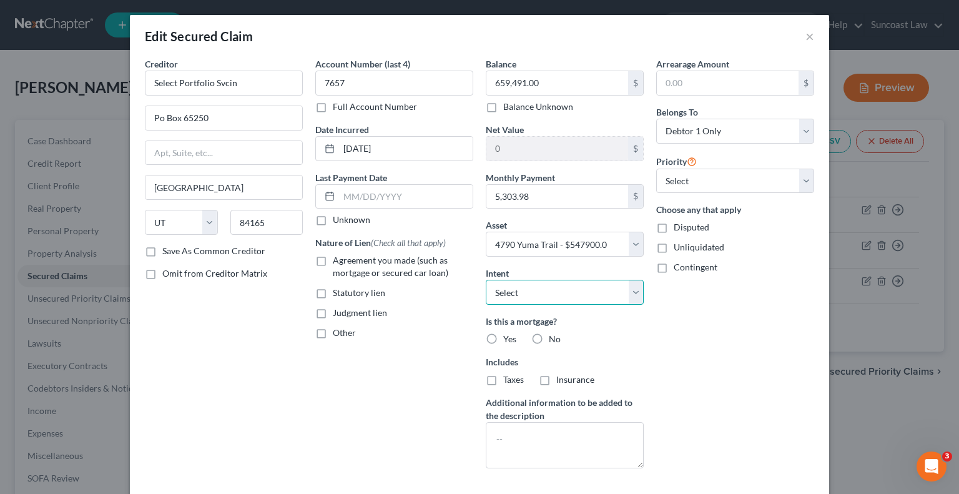
click at [530, 284] on select "Select Surrender Redeem Reaffirm Avoid Other" at bounding box center [565, 292] width 158 height 25
click at [758, 330] on div "Arrearage Amount $ Belongs To * Select Debtor 1 Only Debtor 2 Only Debtor 1 And…" at bounding box center [735, 267] width 171 height 421
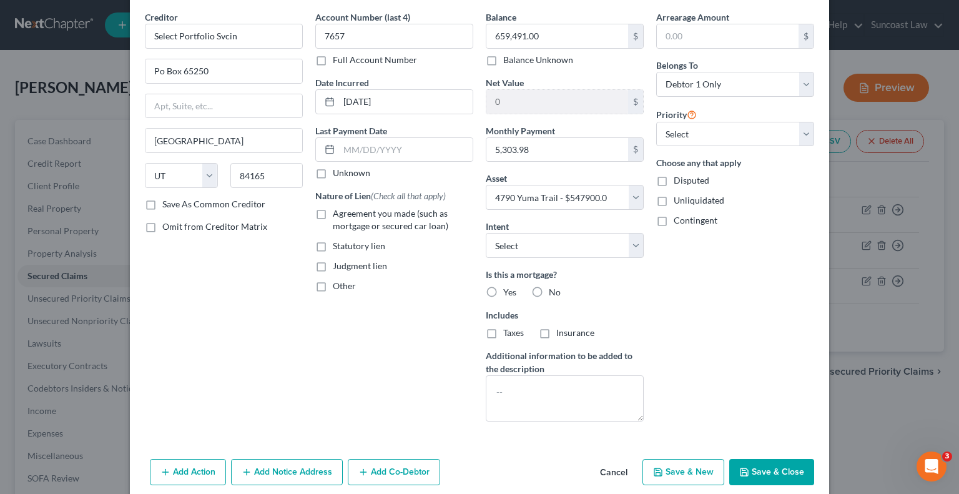
scroll to position [97, 0]
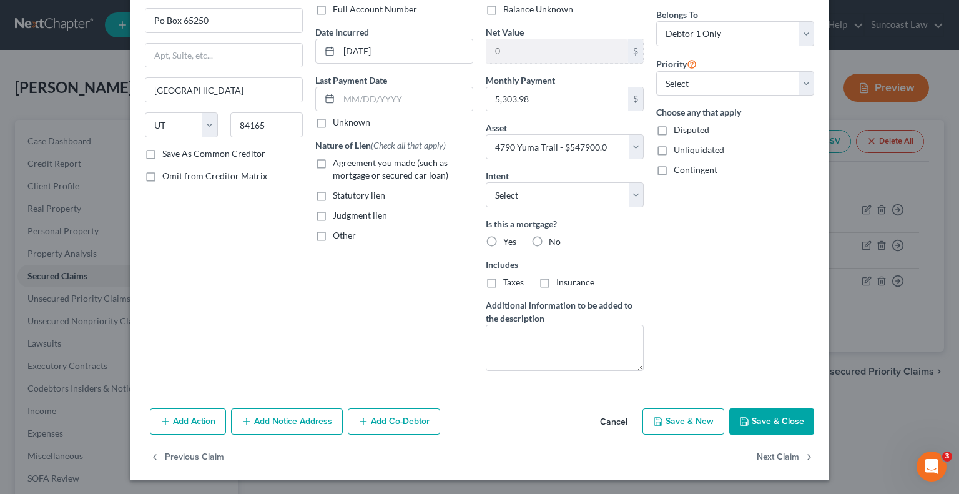
click at [766, 419] on button "Save & Close" at bounding box center [772, 422] width 85 height 26
select select
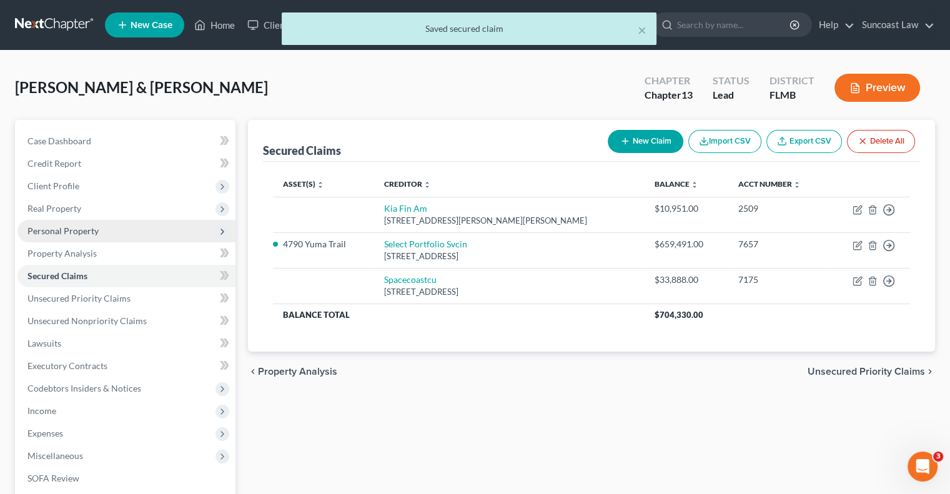
click at [107, 227] on span "Personal Property" at bounding box center [126, 231] width 218 height 22
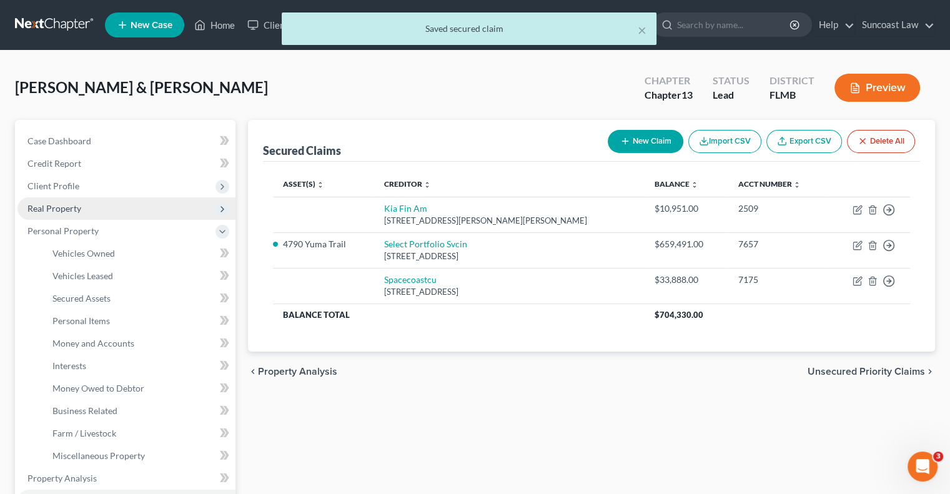
click at [61, 209] on span "Real Property" at bounding box center [54, 208] width 54 height 11
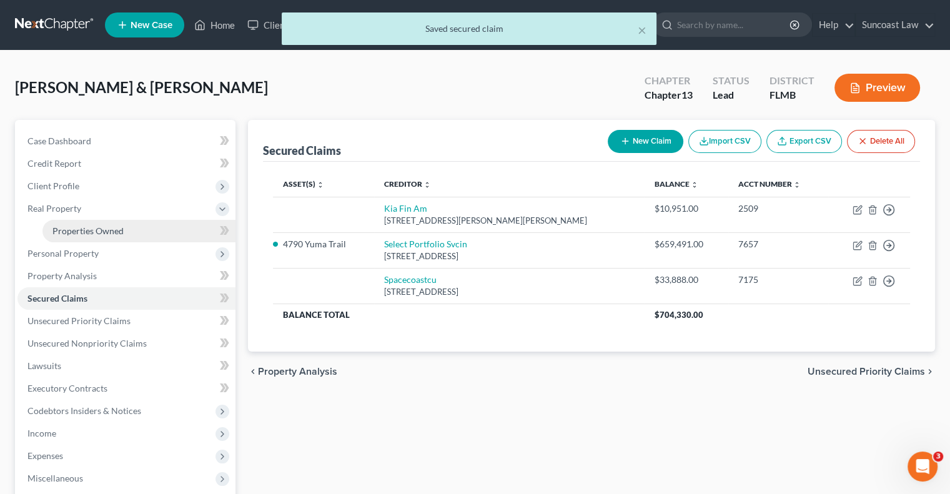
click at [87, 227] on span "Properties Owned" at bounding box center [87, 231] width 71 height 11
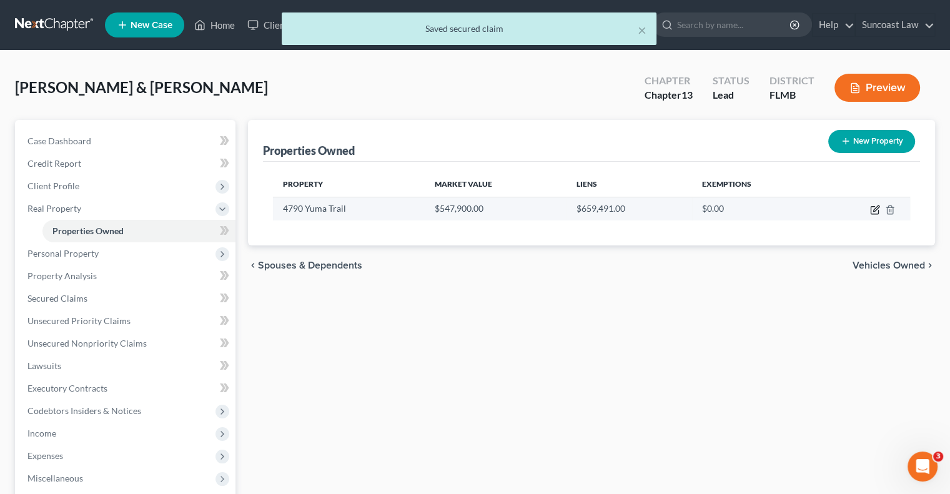
click at [875, 207] on icon "button" at bounding box center [876, 209] width 6 height 6
select select "9"
select select "4"
select select "2"
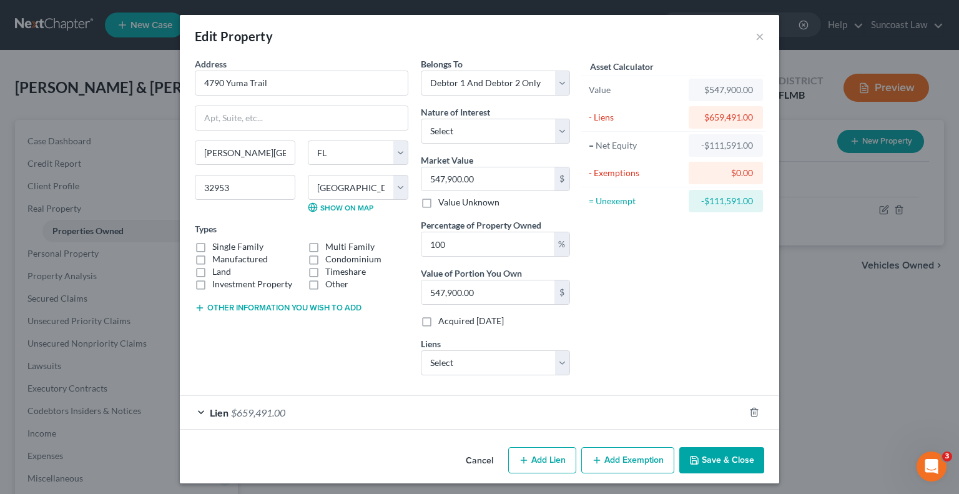
click at [605, 464] on button "Add Exemption" at bounding box center [628, 460] width 93 height 26
select select "2"
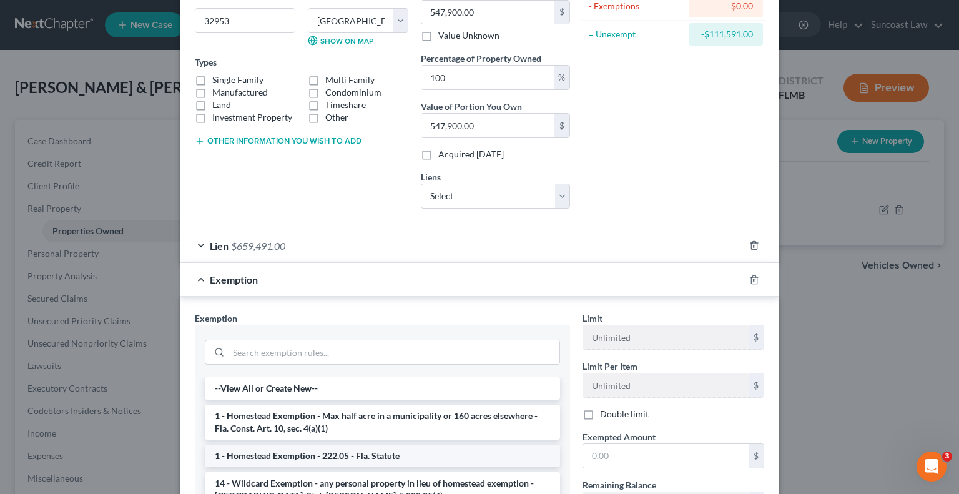
scroll to position [187, 0]
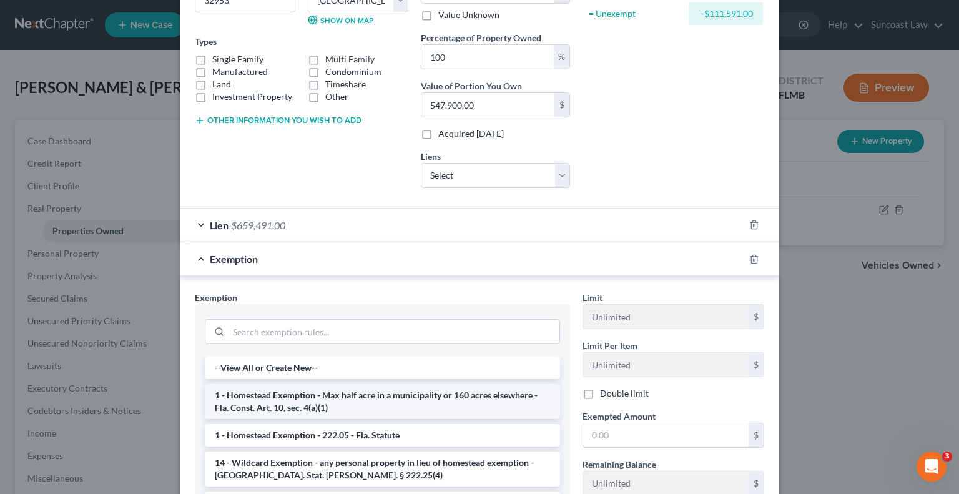
click at [342, 404] on li "1 - Homestead Exemption - Max half acre in a municipality or 160 acres elsewher…" at bounding box center [382, 401] width 355 height 35
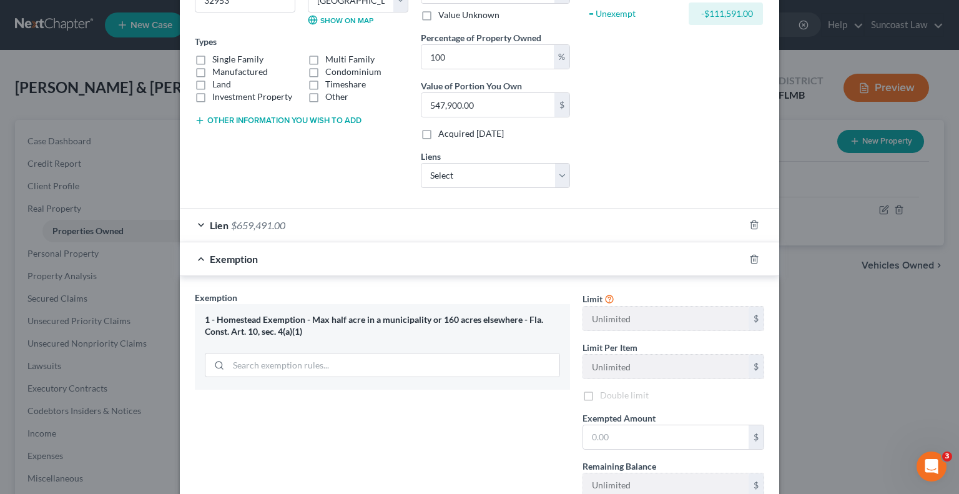
click at [342, 404] on div "Exemption Set must be selected for CA. Exemption * 1 - [GEOGRAPHIC_DATA] - Max …" at bounding box center [383, 423] width 388 height 265
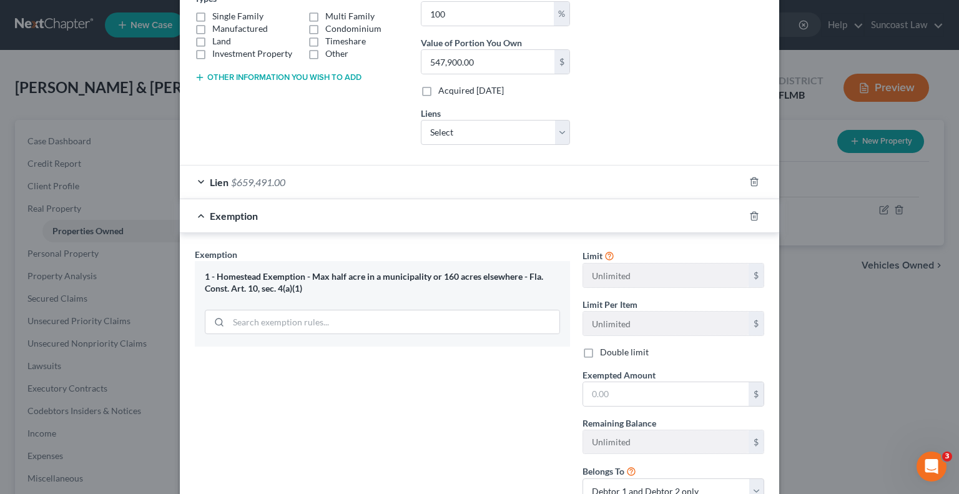
scroll to position [250, 0]
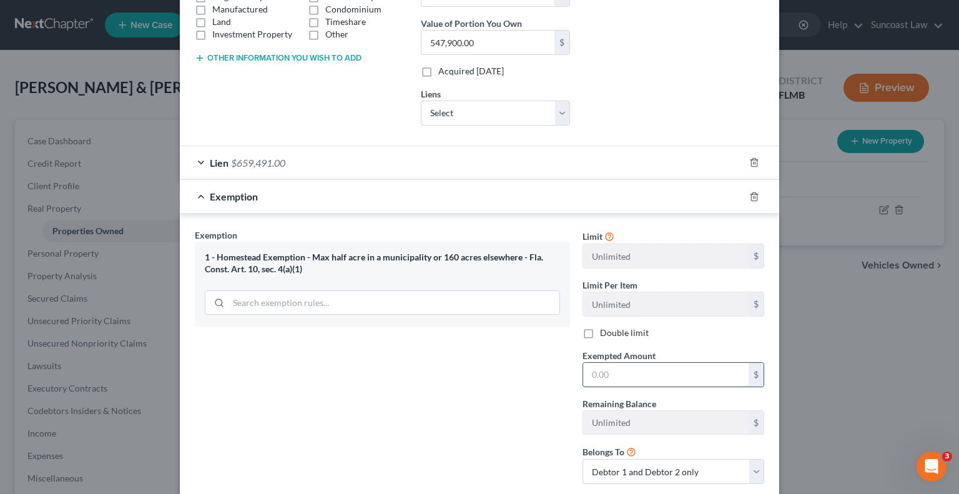
click at [663, 372] on input "text" at bounding box center [666, 375] width 166 height 24
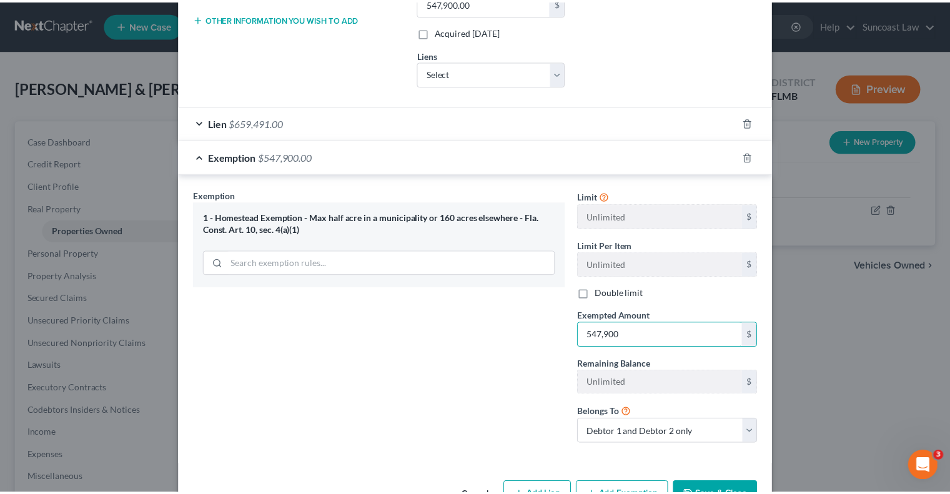
scroll to position [326, 0]
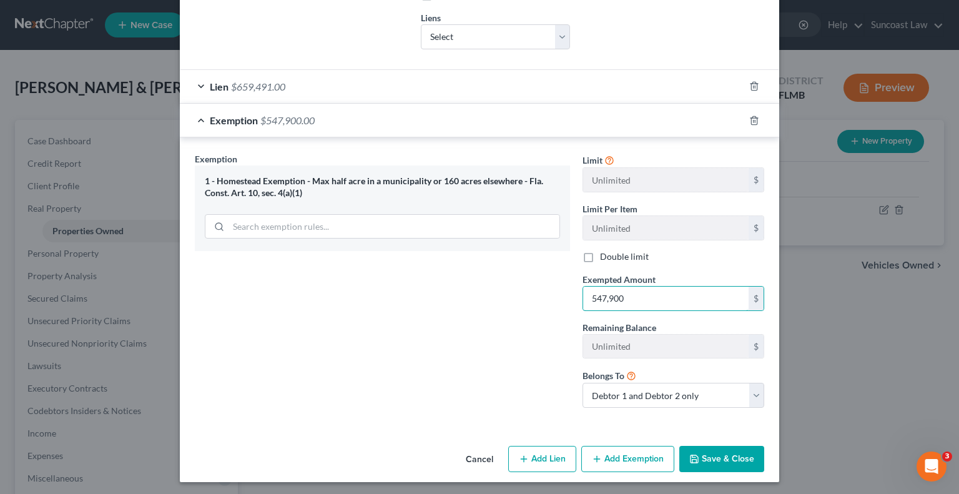
type input "547,900"
click at [717, 454] on button "Save & Close" at bounding box center [722, 459] width 85 height 26
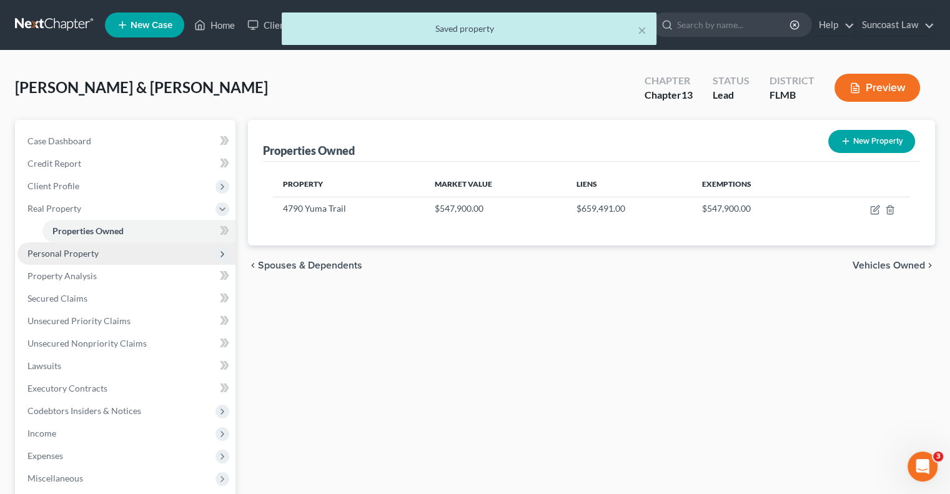
click at [71, 250] on span "Personal Property" at bounding box center [62, 253] width 71 height 11
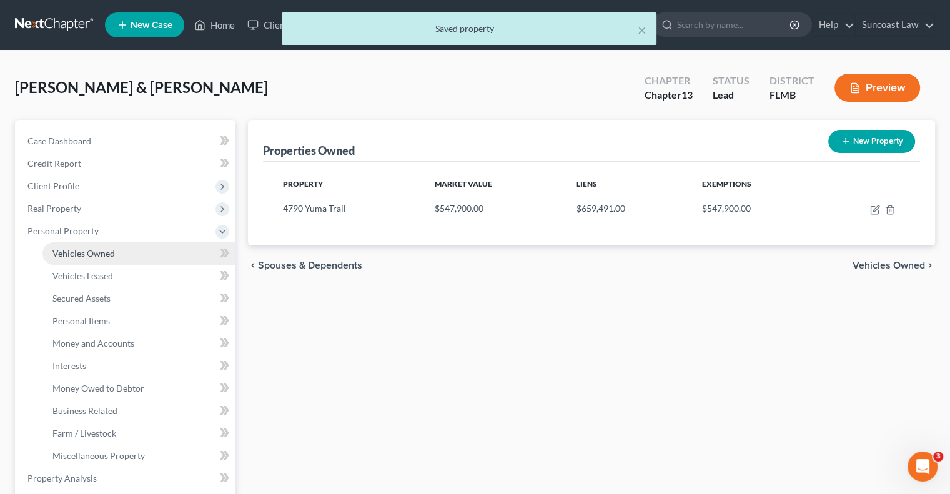
click at [102, 251] on span "Vehicles Owned" at bounding box center [83, 253] width 62 height 11
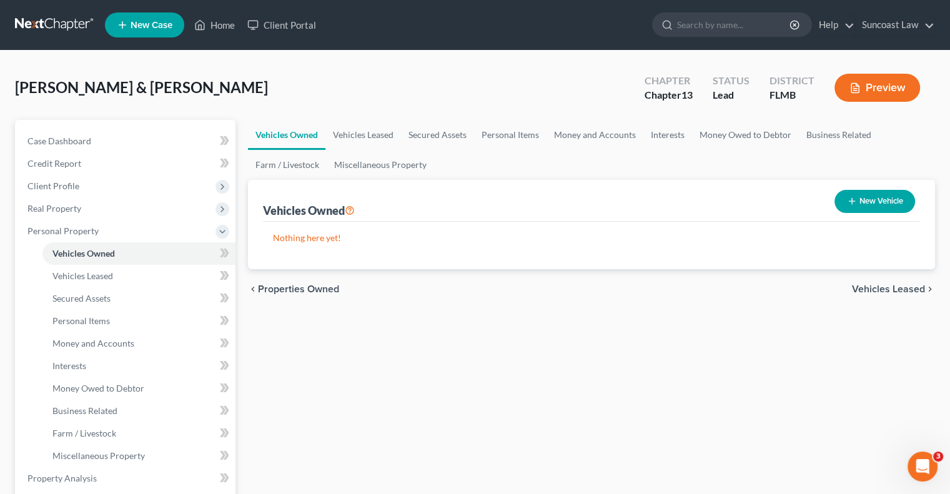
click at [862, 202] on button "New Vehicle" at bounding box center [875, 201] width 81 height 23
select select "0"
select select "2"
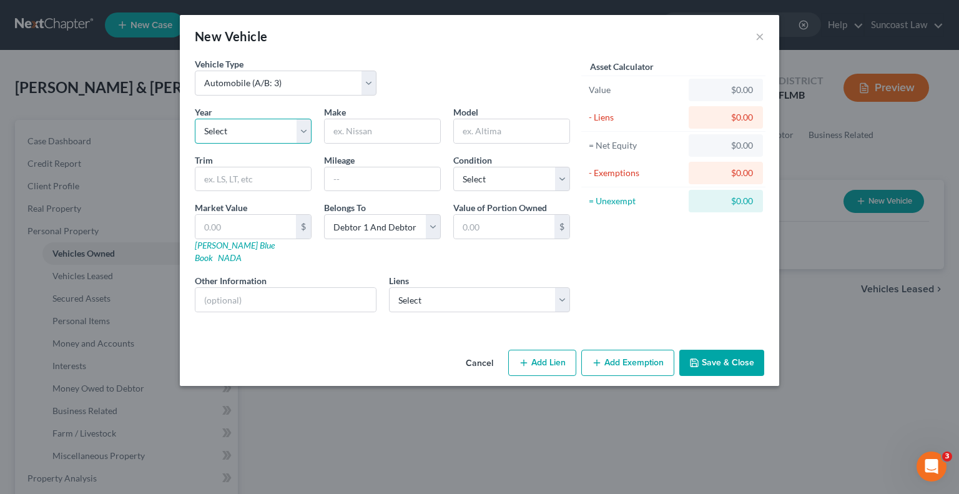
drag, startPoint x: 214, startPoint y: 129, endPoint x: 220, endPoint y: 139, distance: 11.8
click at [214, 129] on select "Select 2026 2025 2024 2023 2022 2021 2020 2019 2018 2017 2016 2015 2014 2013 20…" at bounding box center [253, 131] width 117 height 25
select select "6"
click at [195, 119] on select "Select 2026 2025 2024 2023 2022 2021 2020 2019 2018 2017 2016 2015 2014 2013 20…" at bounding box center [253, 131] width 117 height 25
drag, startPoint x: 385, startPoint y: 126, endPoint x: 385, endPoint y: 112, distance: 14.4
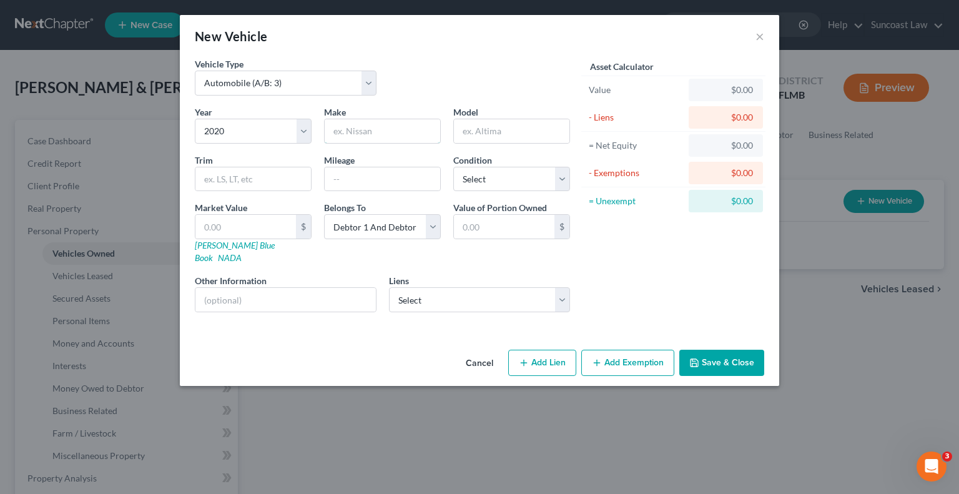
click at [385, 126] on input "text" at bounding box center [383, 131] width 116 height 24
type input "Nissan"
type input "Armada"
type input "106,000"
click at [480, 186] on select "Select Excellent Very Good Good Fair Poor" at bounding box center [512, 179] width 117 height 25
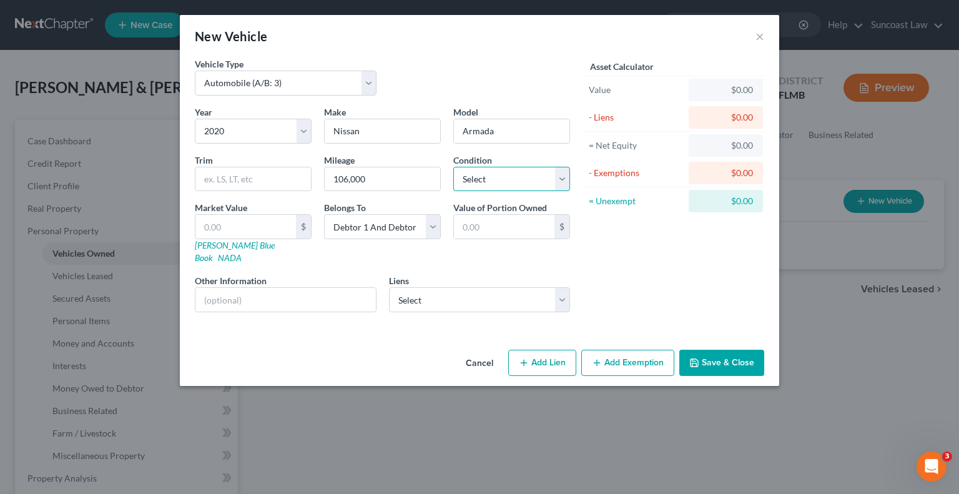
select select "3"
click at [454, 167] on select "Select Excellent Very Good Good Fair Poor" at bounding box center [512, 179] width 117 height 25
click at [235, 288] on input "text" at bounding box center [286, 300] width 181 height 24
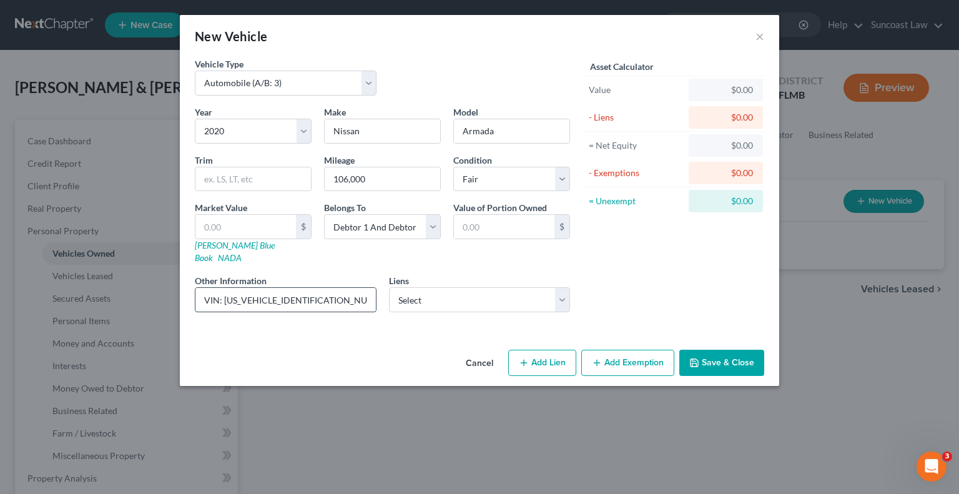
drag, startPoint x: 334, startPoint y: 285, endPoint x: 222, endPoint y: 282, distance: 111.9
click at [222, 288] on input "VIN: [US_VEHICLE_IDENTIFICATION_NUMBER]" at bounding box center [286, 300] width 181 height 24
type input "VIN: [US_VEHICLE_IDENTIFICATION_NUMBER]"
click at [246, 215] on input "text" at bounding box center [246, 227] width 101 height 24
type input "1"
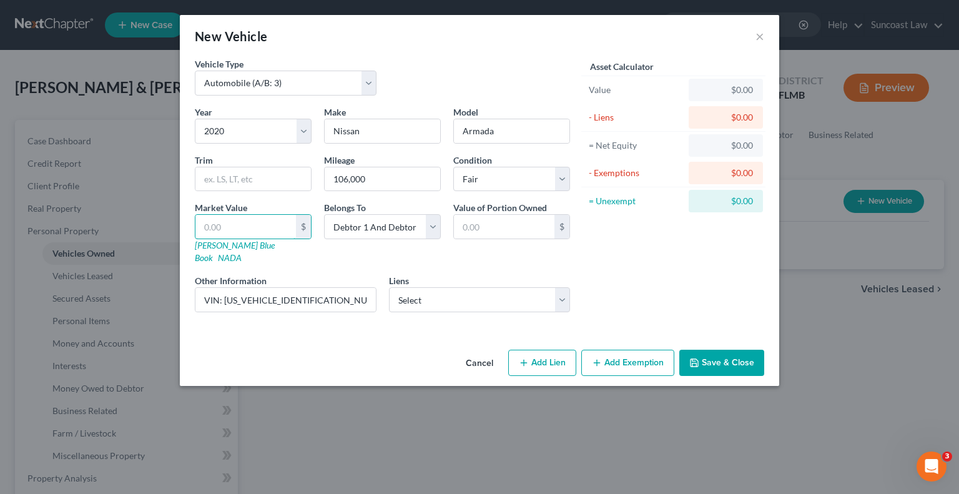
type input "1.00"
type input "16"
type input "16.00"
type input "169"
type input "169.00"
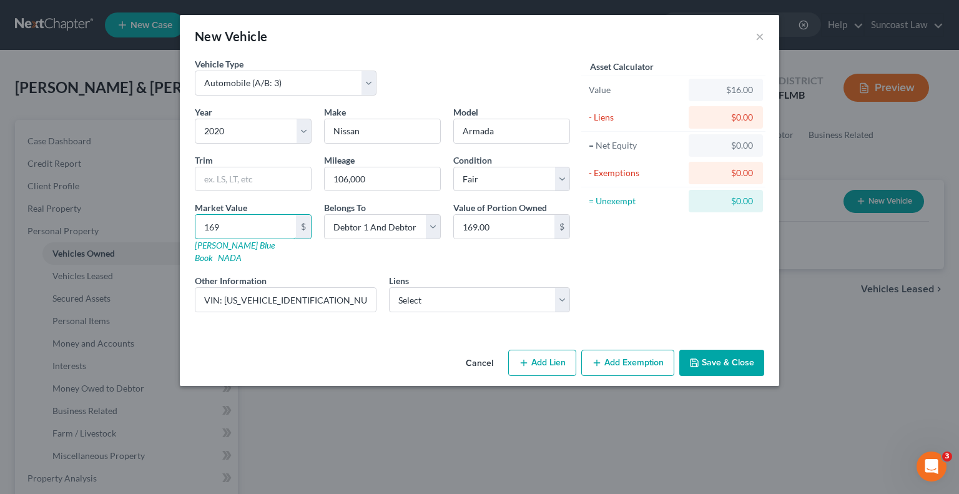
type input "1697"
type input "1,697.00"
type input "1,6975"
type input "16,975.00"
type input "16,975"
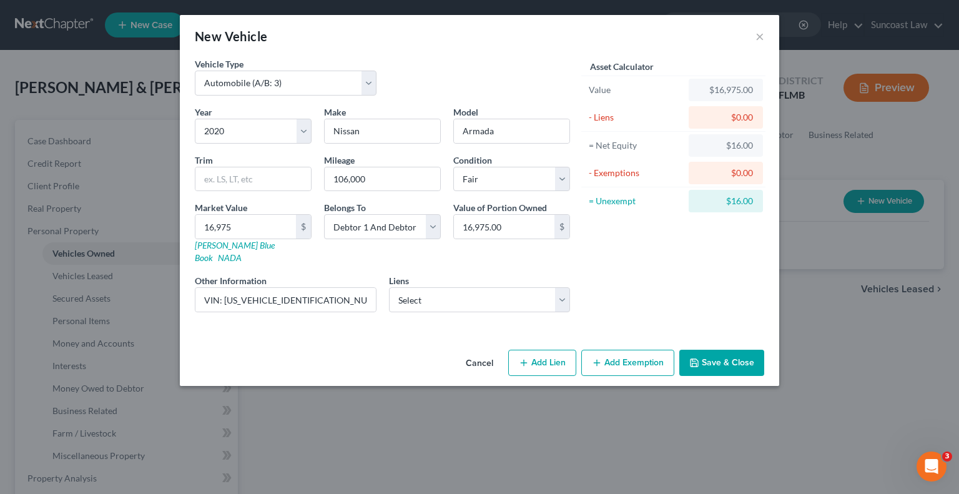
click at [726, 357] on button "Save & Close" at bounding box center [722, 363] width 85 height 26
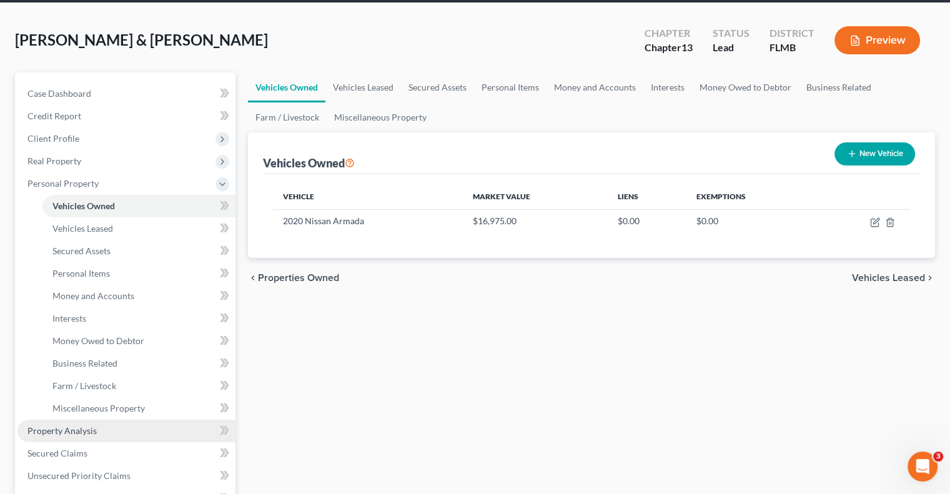
scroll to position [125, 0]
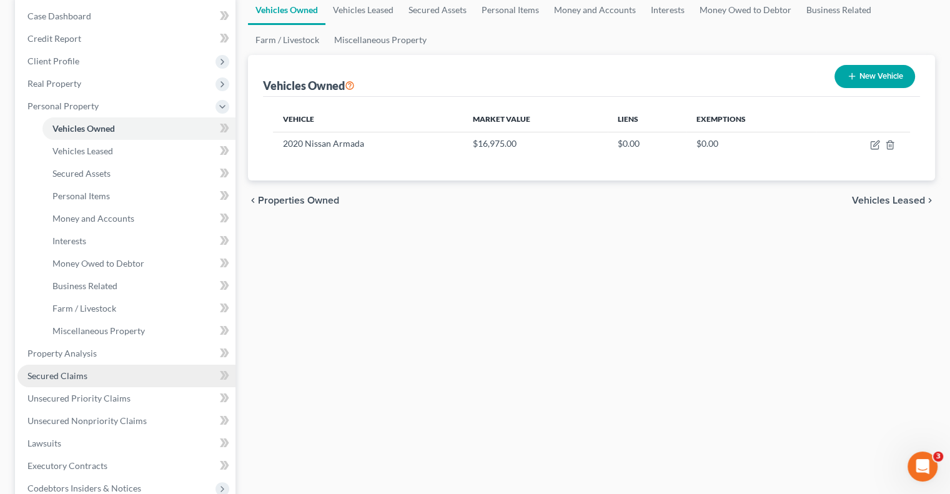
click at [84, 379] on span "Secured Claims" at bounding box center [57, 375] width 60 height 11
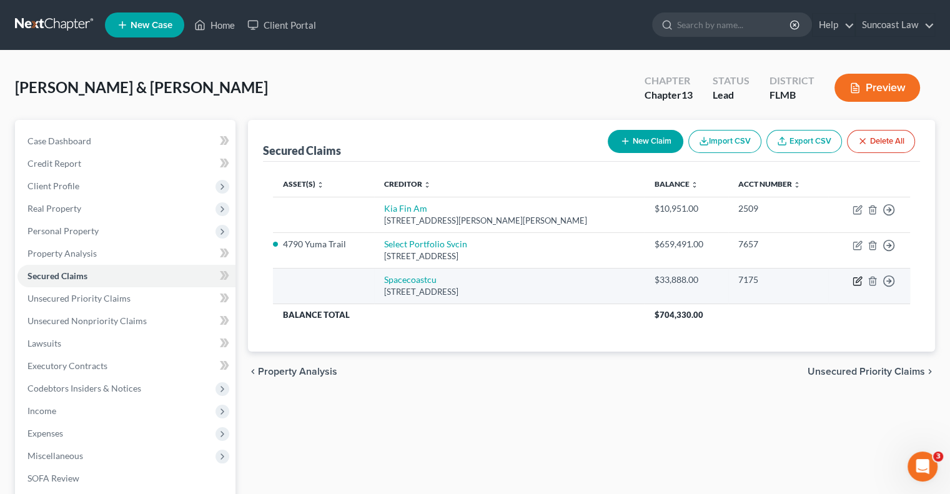
click at [857, 281] on icon "button" at bounding box center [859, 280] width 6 height 6
select select "9"
select select "0"
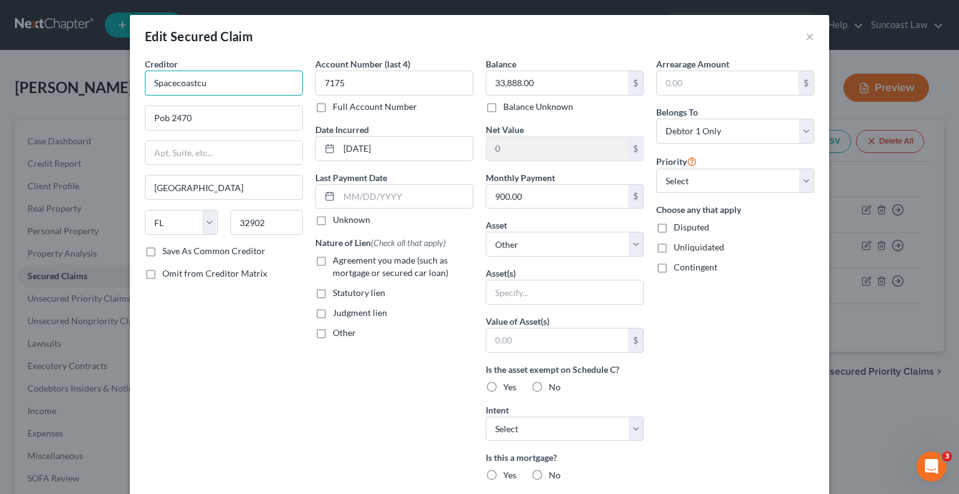
click at [236, 80] on input "Spacecoastcu" at bounding box center [224, 83] width 158 height 25
type input "Space Coast Credit Union"
click at [159, 116] on input "Pob 2470" at bounding box center [224, 118] width 157 height 24
click at [164, 114] on input "Po b 2470" at bounding box center [224, 118] width 157 height 24
type input "Po box 2470"
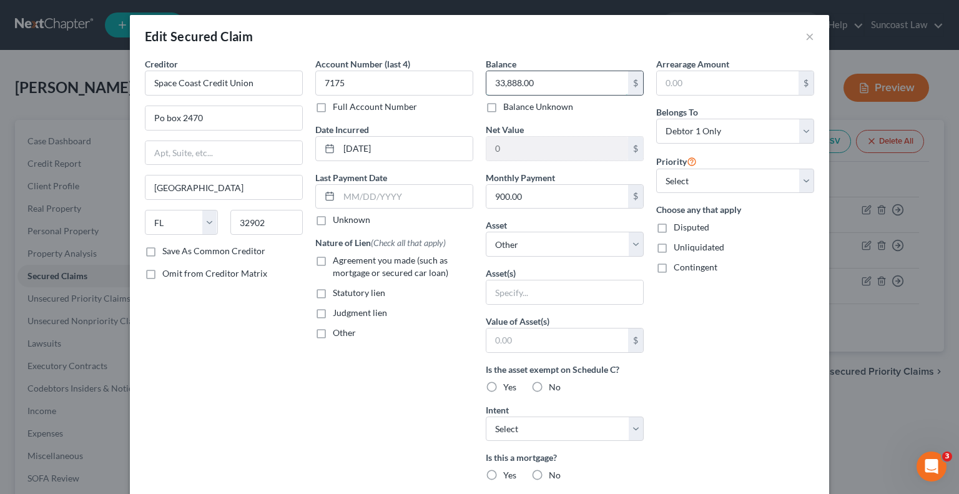
click at [544, 87] on input "33,888.00" at bounding box center [558, 83] width 142 height 24
type input "32,607"
click at [531, 239] on select "Select Other Multiple Assets 2020 Nissan Armada - $16975.0 4790 Yuma Trail - $5…" at bounding box center [565, 244] width 158 height 25
select select "2"
click at [486, 232] on select "Select Other Multiple Assets 2020 Nissan Armada - $16975.0 4790 Yuma Trail - $5…" at bounding box center [565, 244] width 158 height 25
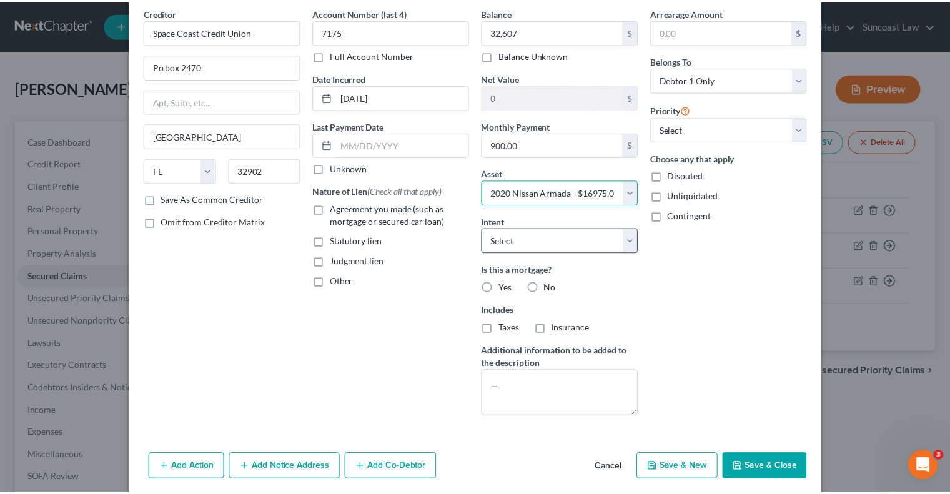
scroll to position [97, 0]
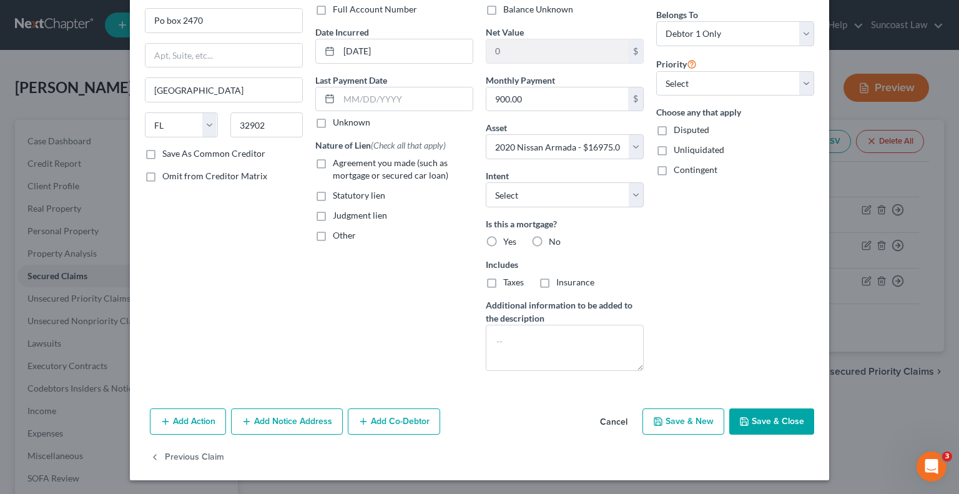
click at [761, 418] on button "Save & Close" at bounding box center [772, 422] width 85 height 26
select select
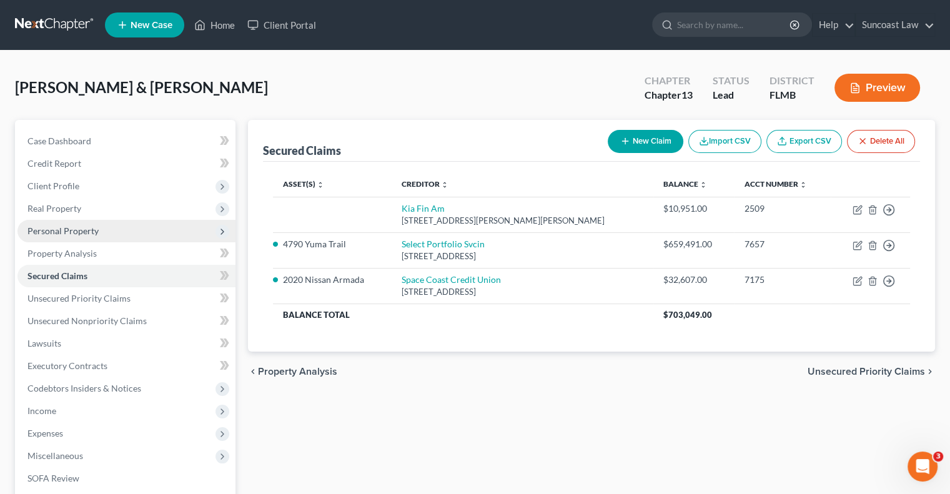
click at [74, 227] on span "Personal Property" at bounding box center [62, 231] width 71 height 11
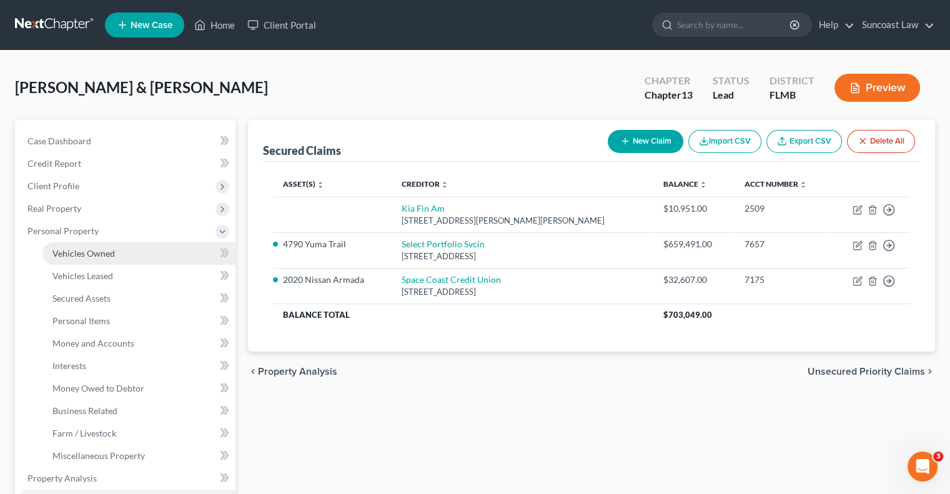
drag, startPoint x: 95, startPoint y: 252, endPoint x: 104, endPoint y: 257, distance: 10.1
click at [94, 252] on span "Vehicles Owned" at bounding box center [83, 253] width 62 height 11
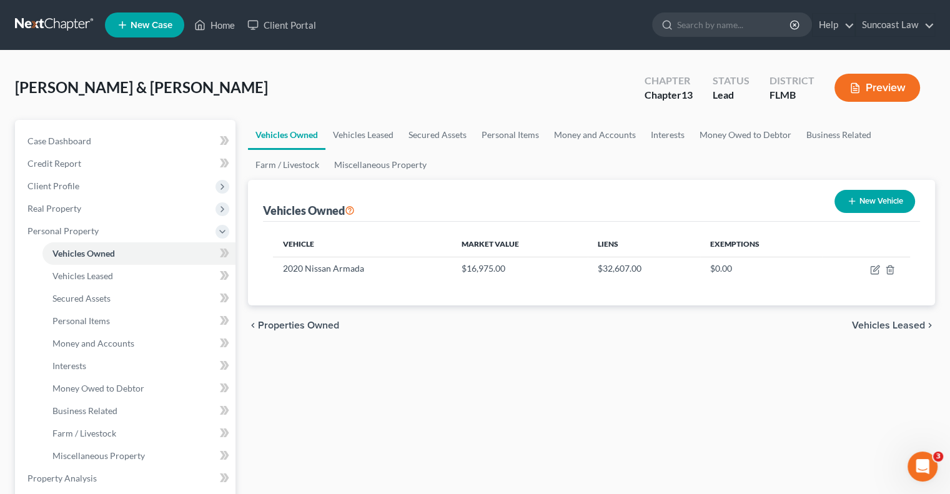
click at [892, 199] on button "New Vehicle" at bounding box center [875, 201] width 81 height 23
select select "0"
select select "2"
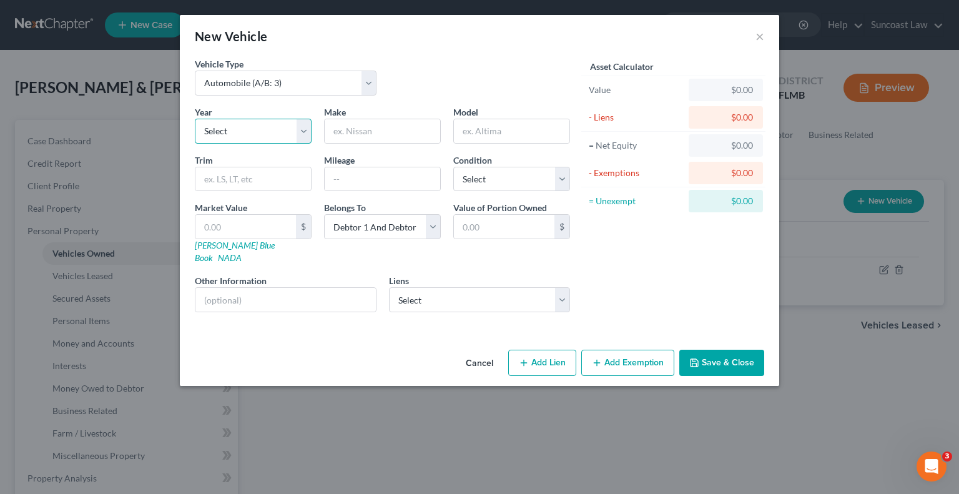
click at [270, 134] on select "Select 2026 2025 2024 2023 2022 2021 2020 2019 2018 2017 2016 2015 2014 2013 20…" at bounding box center [253, 131] width 117 height 25
select select "6"
click at [195, 119] on select "Select 2026 2025 2024 2023 2022 2021 2020 2019 2018 2017 2016 2015 2014 2013 20…" at bounding box center [253, 131] width 117 height 25
click at [364, 125] on input "text" at bounding box center [383, 131] width 116 height 24
type input "Kia"
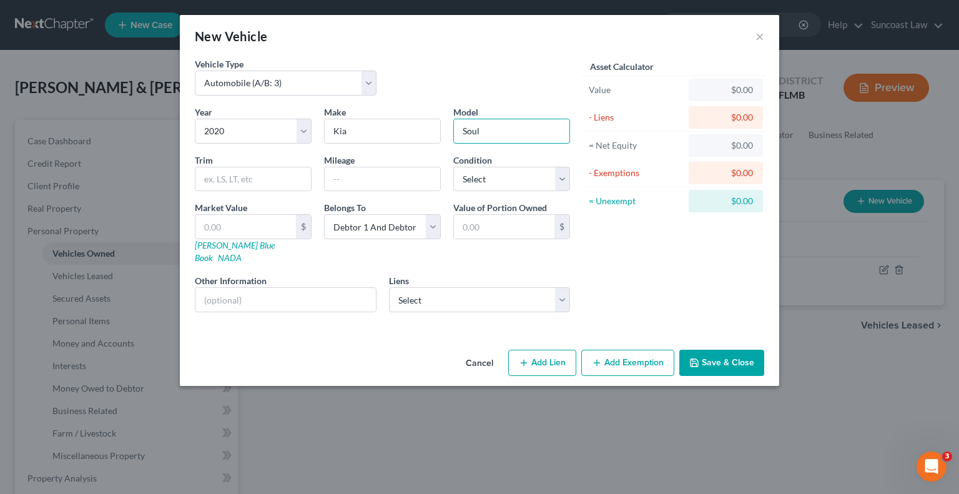
type input "Soul"
type input "75000"
select select "3"
click at [297, 288] on input "text" at bounding box center [286, 300] width 181 height 24
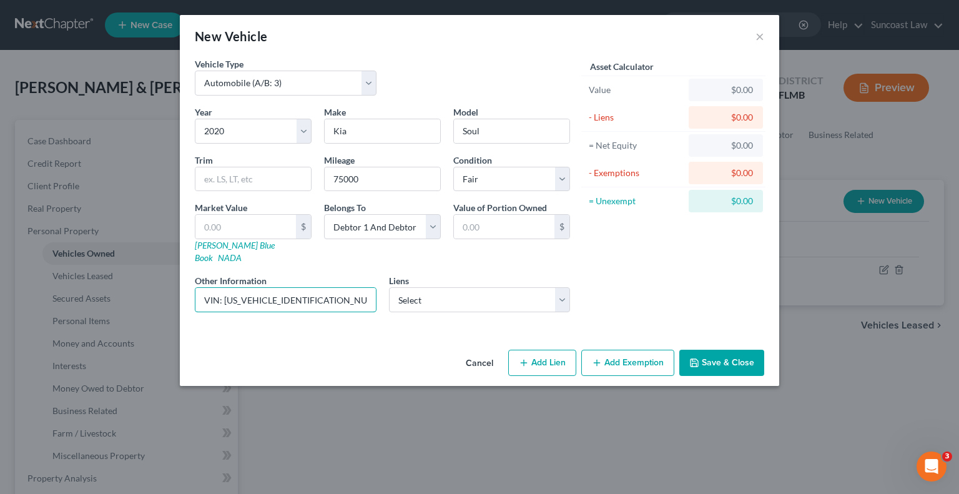
drag, startPoint x: 330, startPoint y: 287, endPoint x: 223, endPoint y: 302, distance: 107.9
click at [223, 302] on div "Year Select 2026 2025 2024 2023 2022 2021 2020 2019 2018 2017 2016 2015 2014 20…" at bounding box center [383, 214] width 388 height 217
type input "VIN: [US_VEHICLE_IDENTIFICATION_NUMBER]"
drag, startPoint x: 240, startPoint y: 221, endPoint x: 240, endPoint y: 214, distance: 7.5
click at [240, 221] on input "text" at bounding box center [246, 227] width 101 height 24
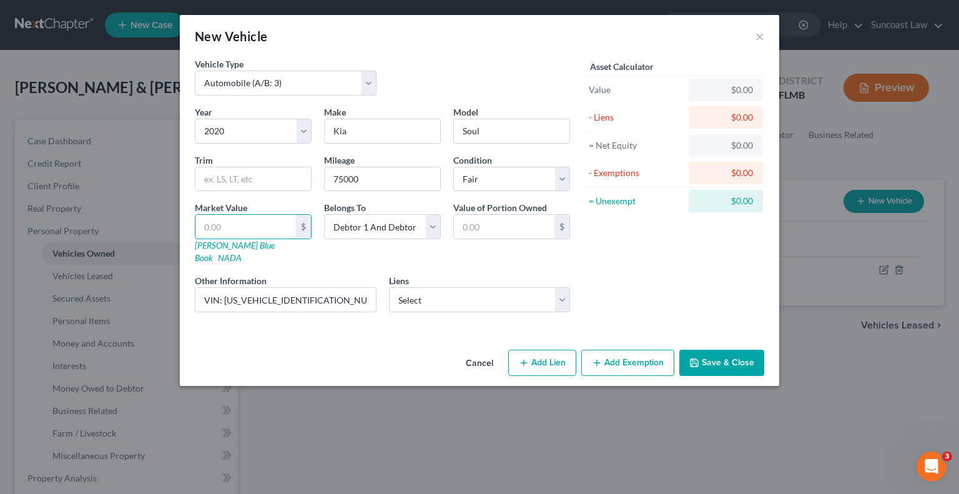
type input "9"
type input "9.00"
type input "91"
type input "91.00"
type input "917"
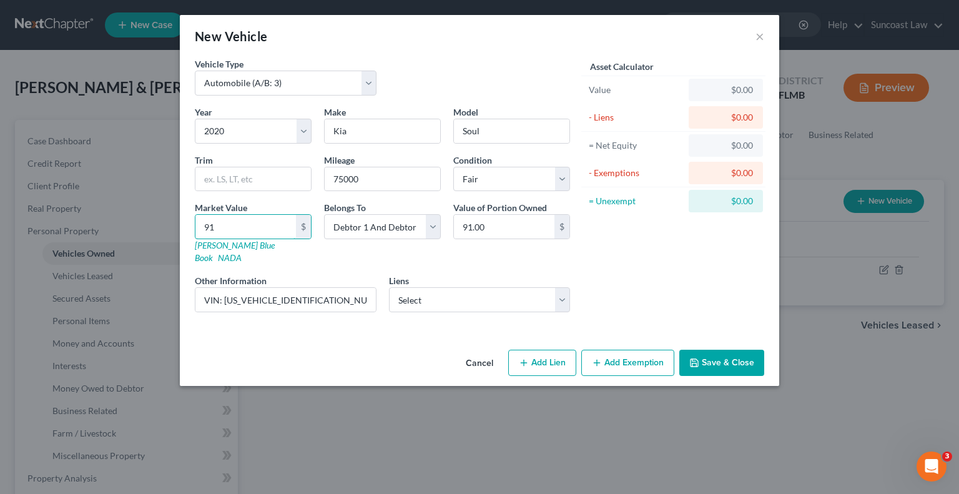
type input "917.00"
type input "9175"
type input "9,175.00"
type input "9,175"
click at [712, 350] on button "Save & Close" at bounding box center [722, 363] width 85 height 26
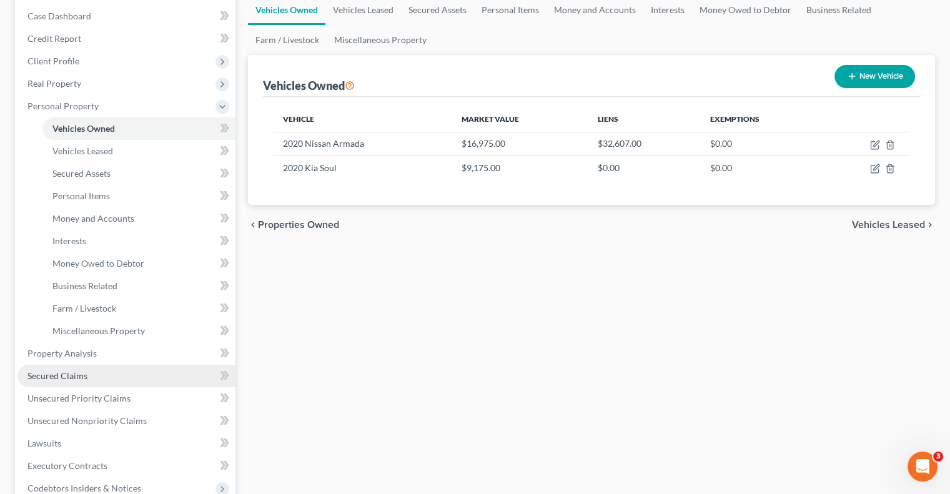
click at [75, 379] on span "Secured Claims" at bounding box center [57, 375] width 60 height 11
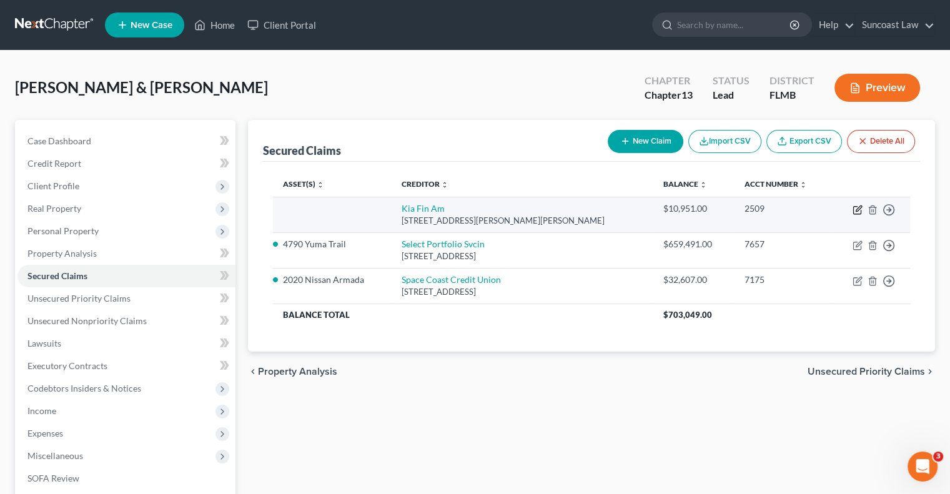
click at [856, 210] on icon "button" at bounding box center [858, 210] width 10 height 10
select select "4"
select select "0"
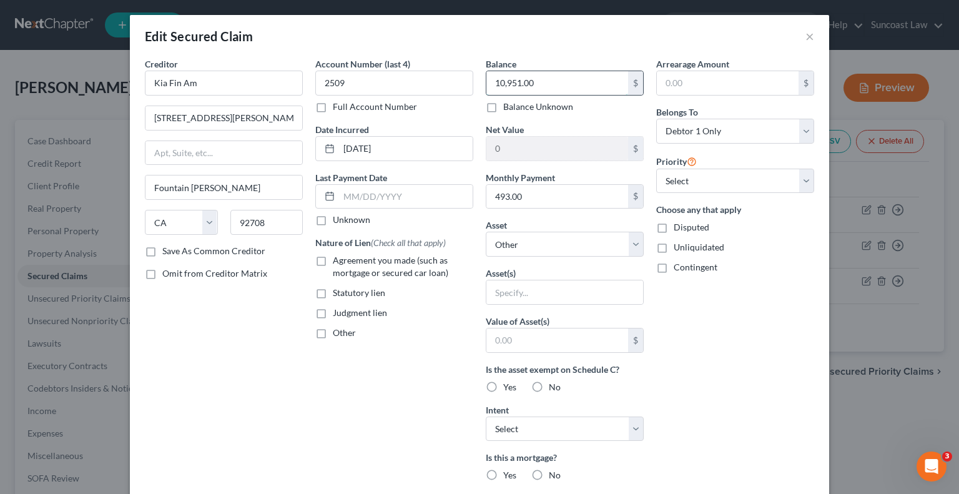
click at [544, 84] on input "10,951.00" at bounding box center [558, 83] width 142 height 24
type input "10,101"
click at [538, 199] on input "493.00" at bounding box center [558, 197] width 142 height 24
type input "500"
click at [555, 247] on select "Select Other Multiple Assets 2020 Nissan Armada - $16975.0 4790 Yuma Trail - $5…" at bounding box center [565, 244] width 158 height 25
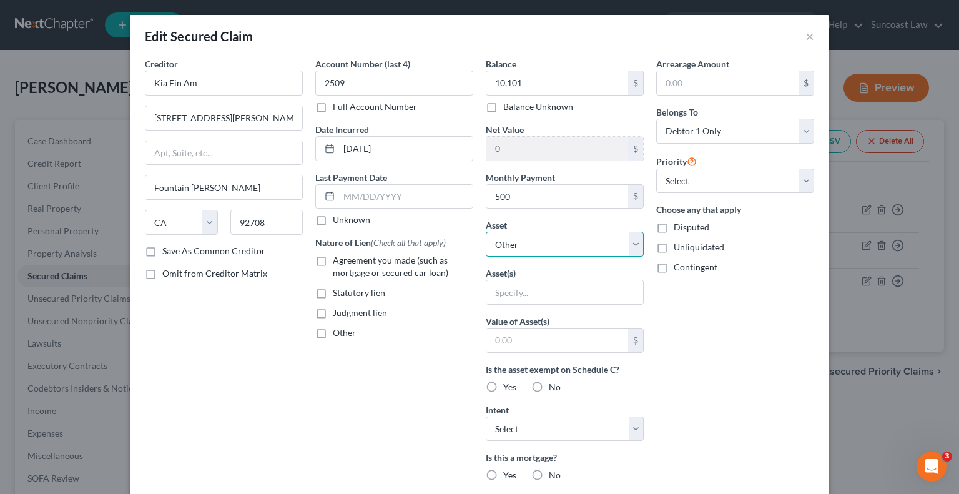
select select "4"
click at [486, 232] on select "Select Other Multiple Assets 2020 Nissan Armada - $16975.0 4790 Yuma Trail - $5…" at bounding box center [565, 244] width 158 height 25
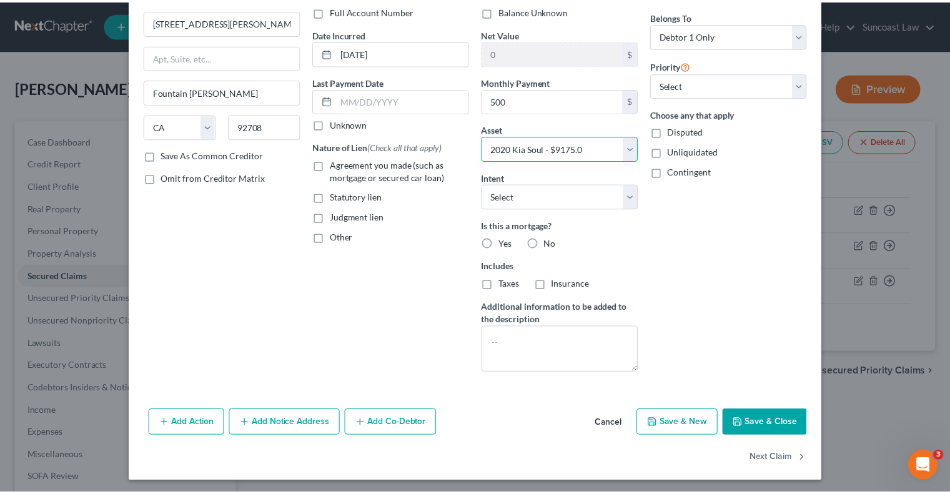
scroll to position [97, 0]
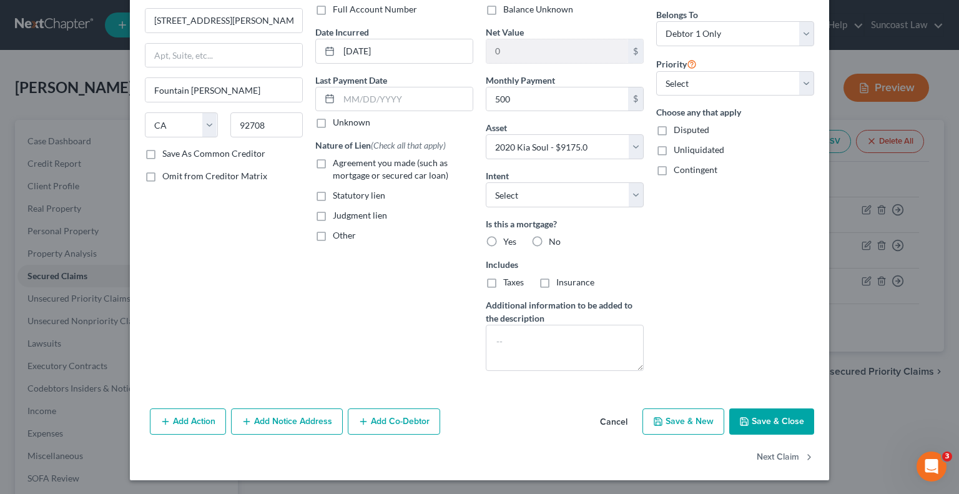
click at [781, 419] on button "Save & Close" at bounding box center [772, 422] width 85 height 26
select select
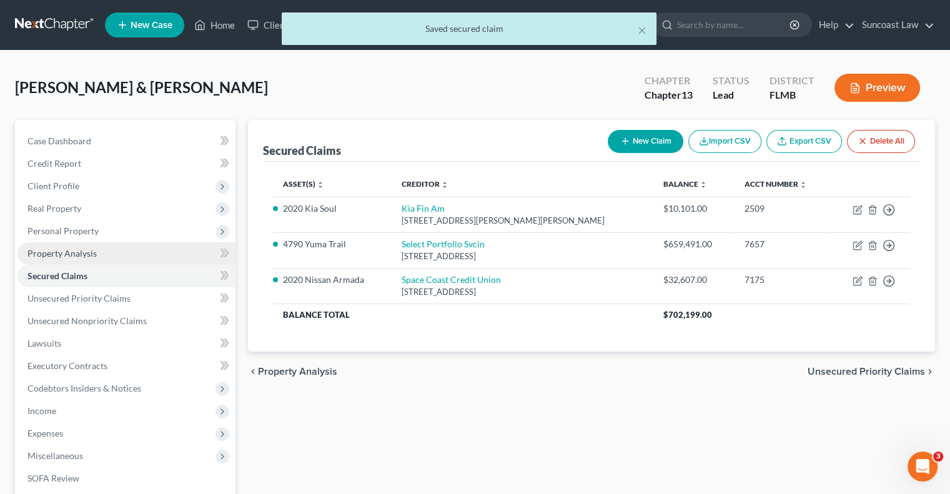
click at [87, 254] on span "Property Analysis" at bounding box center [61, 253] width 69 height 11
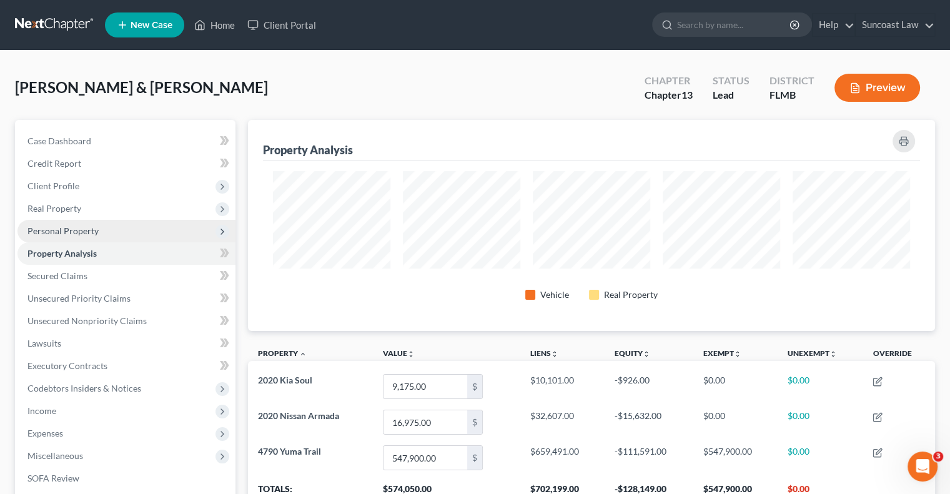
click at [67, 228] on span "Personal Property" at bounding box center [62, 231] width 71 height 11
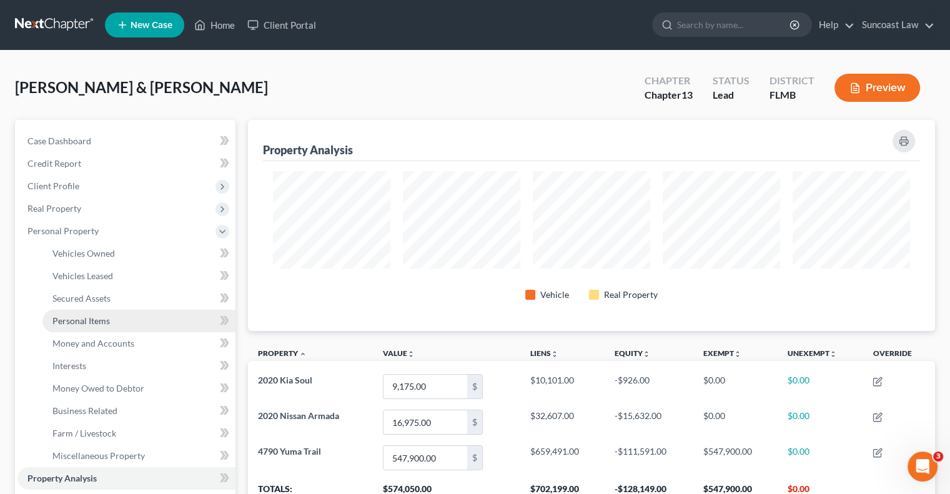
click at [114, 324] on link "Personal Items" at bounding box center [138, 321] width 193 height 22
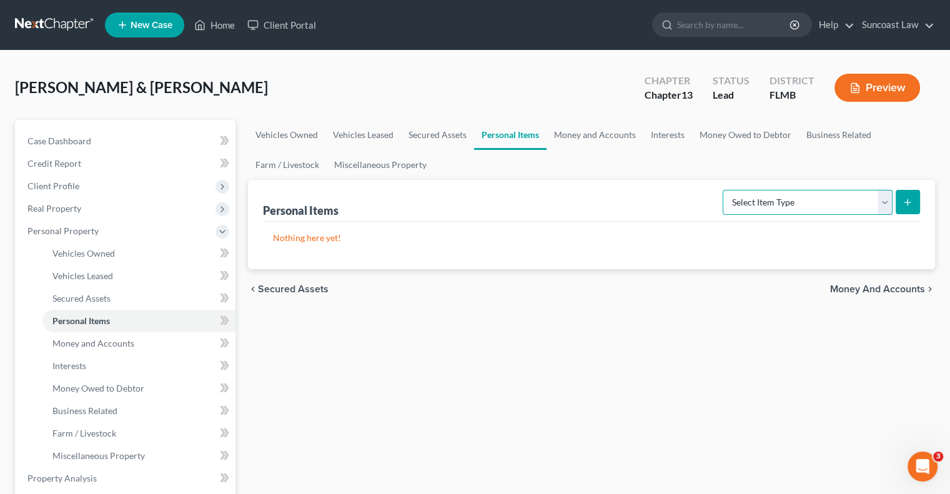
click at [794, 202] on select "Select Item Type Clothing (A/B: 11) Collectibles Of Value (A/B: 8) Electronics …" at bounding box center [808, 202] width 170 height 25
select select "clothing"
click at [725, 190] on select "Select Item Type Clothing (A/B: 11) Collectibles Of Value (A/B: 8) Electronics …" at bounding box center [808, 202] width 170 height 25
click at [906, 202] on icon "submit" at bounding box center [908, 202] width 10 height 10
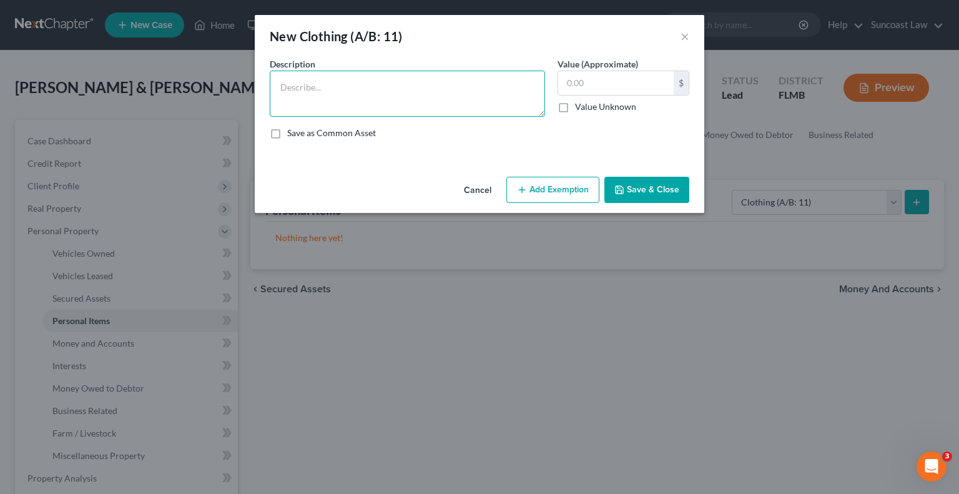
click at [373, 84] on textarea at bounding box center [407, 94] width 275 height 46
type textarea "Husband and wife used clothing"
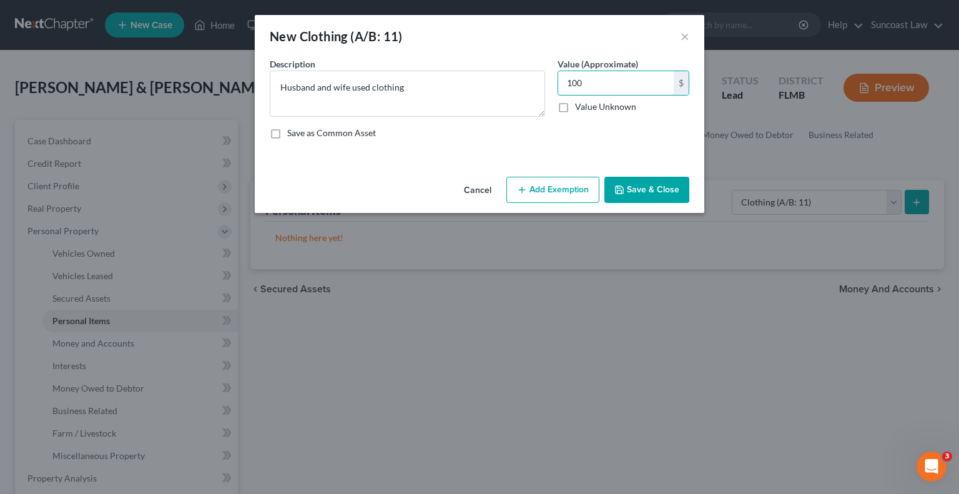
type input "100"
click at [533, 200] on button "Add Exemption" at bounding box center [553, 190] width 93 height 26
select select "2"
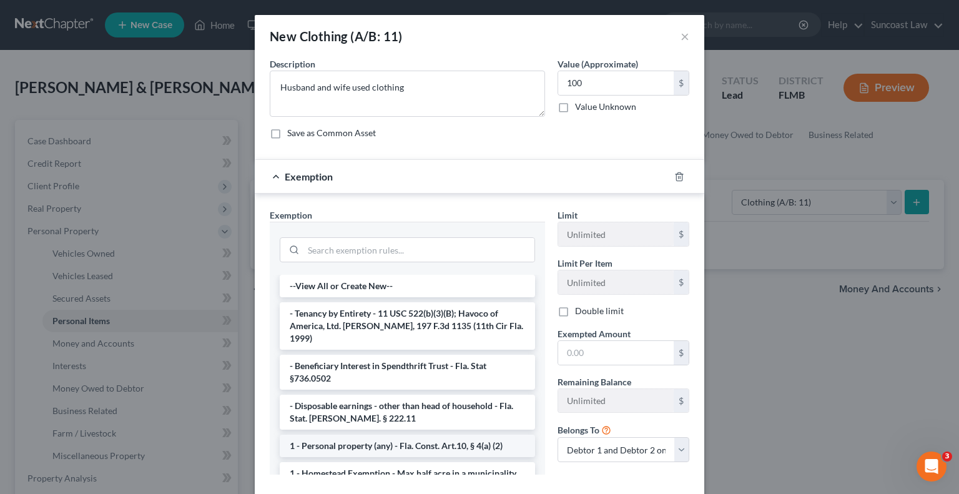
click at [360, 435] on li "1 - Personal property (any) - Fla. Const. Art.10, § 4(a) (2)" at bounding box center [407, 446] width 255 height 22
click at [360, 433] on div "Exemption Set must be selected for CA. Exemption * --View All or Create New-- -…" at bounding box center [408, 347] width 288 height 276
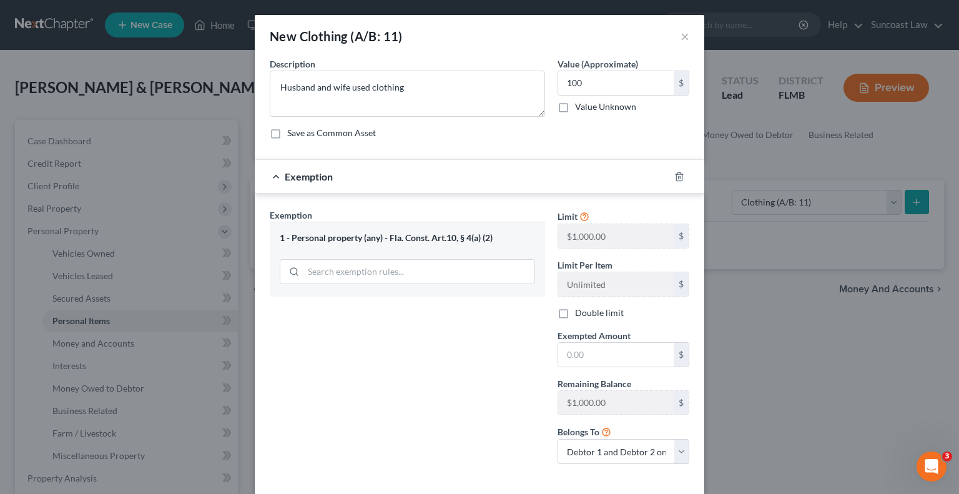
click at [575, 312] on label "Double limit" at bounding box center [599, 313] width 49 height 12
click at [580, 312] on input "Double limit" at bounding box center [584, 311] width 8 height 8
checkbox input "true"
click at [584, 352] on input "text" at bounding box center [616, 355] width 116 height 24
type input "100"
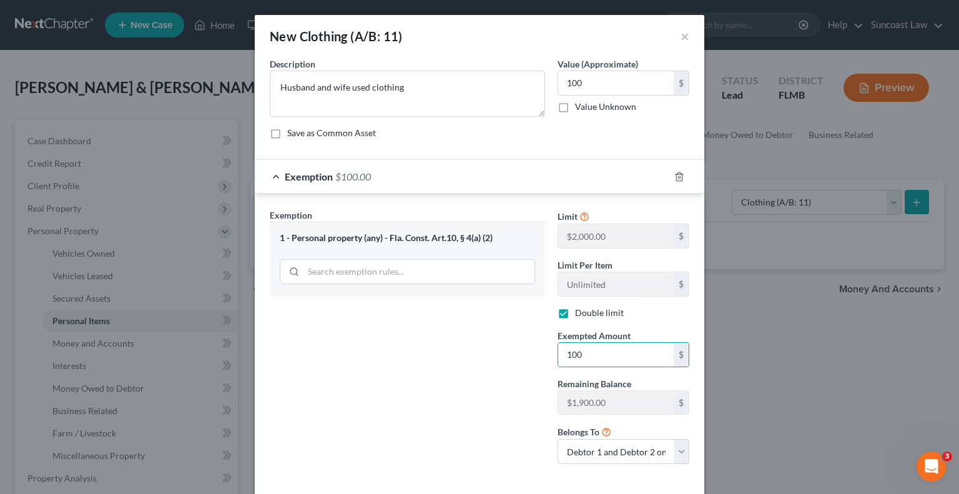
drag, startPoint x: 351, startPoint y: 370, endPoint x: 359, endPoint y: 369, distance: 8.2
click at [351, 370] on div "Exemption Set must be selected for CA. Exemption * 1 - Personal property (any) …" at bounding box center [408, 341] width 288 height 265
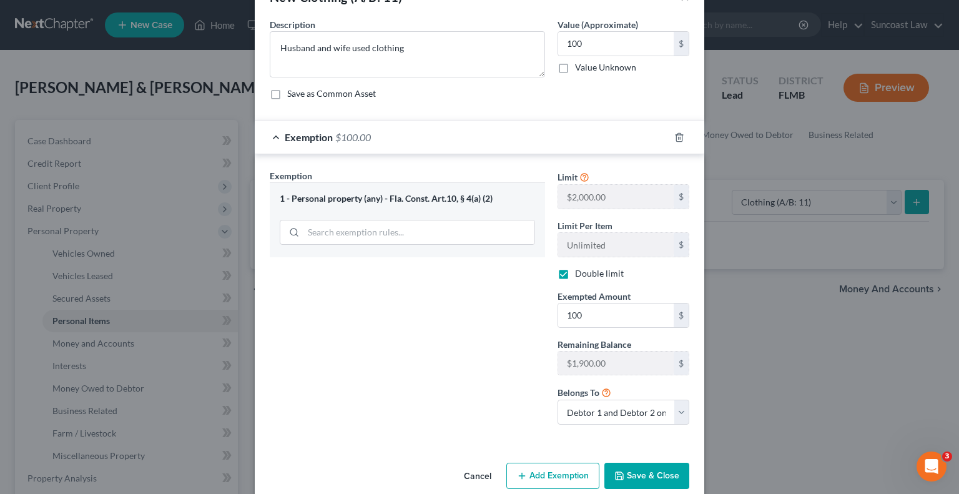
scroll to position [57, 0]
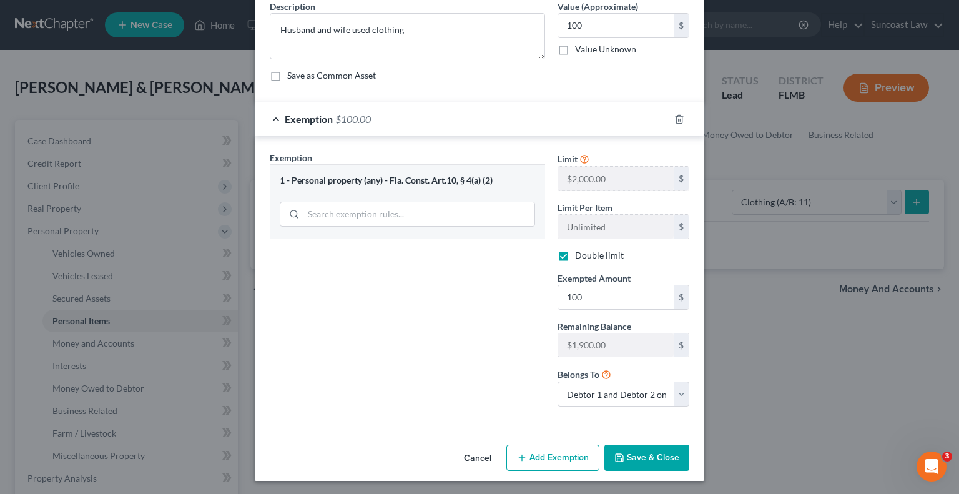
click at [630, 458] on button "Save & Close" at bounding box center [647, 458] width 85 height 26
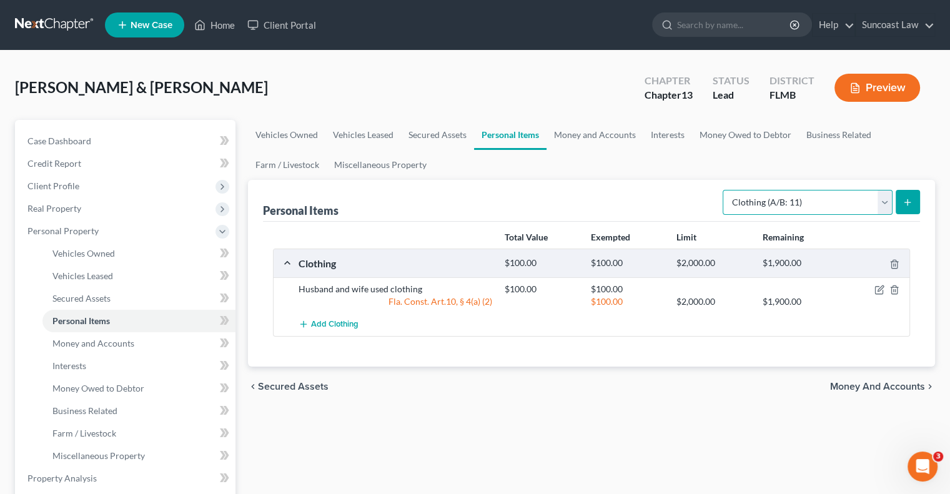
drag, startPoint x: 796, startPoint y: 197, endPoint x: 800, endPoint y: 204, distance: 8.1
click at [796, 197] on select "Select Item Type Clothing (A/B: 11) Collectibles Of Value (A/B: 8) Electronics …" at bounding box center [808, 202] width 170 height 25
select select "household_goods"
click at [725, 190] on select "Select Item Type Clothing (A/B: 11) Collectibles Of Value (A/B: 8) Electronics …" at bounding box center [808, 202] width 170 height 25
click at [908, 204] on line "submit" at bounding box center [908, 202] width 0 height 6
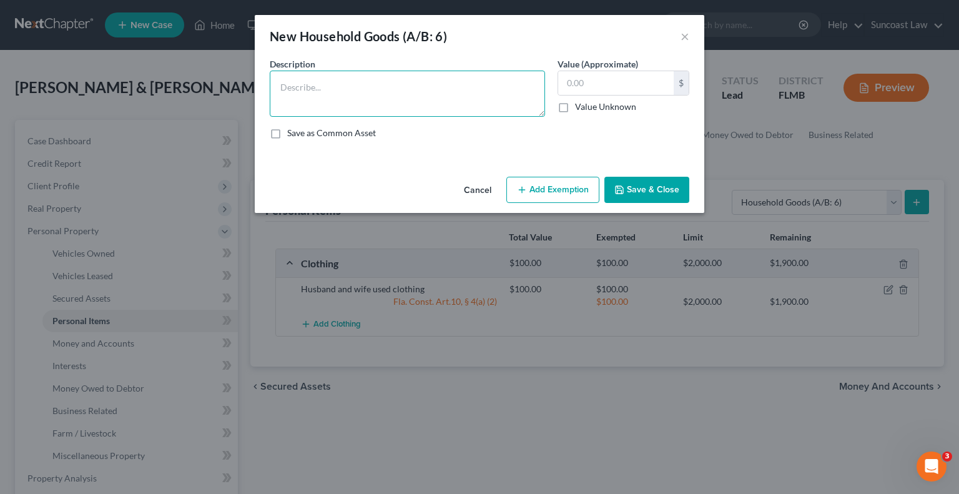
click at [389, 79] on textarea at bounding box center [407, 94] width 275 height 46
type textarea "5 beds, 4 dressers, 4 nightstands, kitchen table with chairs, dining table with…"
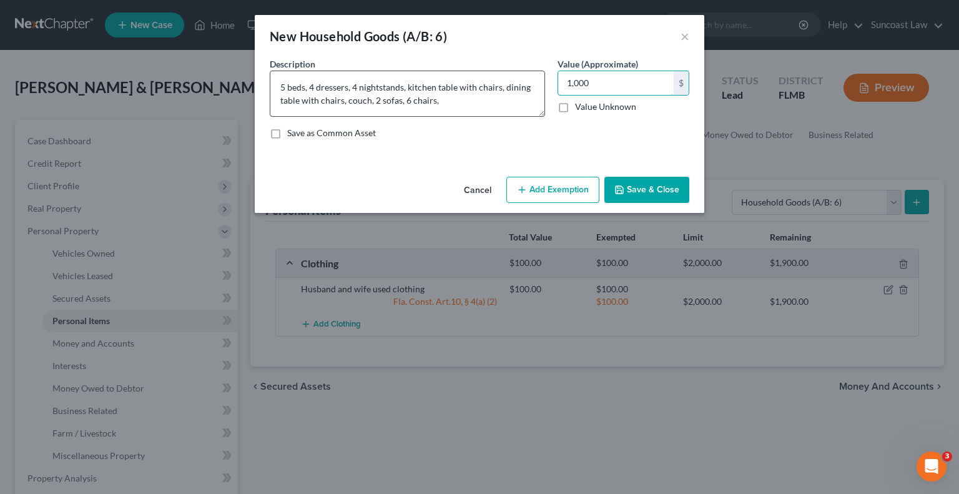
type input "1,000"
click at [560, 194] on button "Add Exemption" at bounding box center [553, 190] width 93 height 26
select select "2"
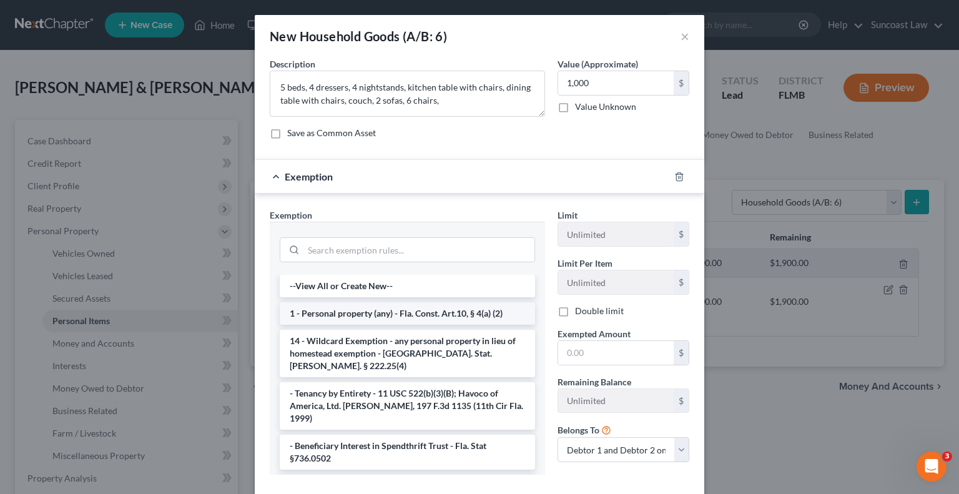
click at [322, 312] on li "1 - Personal property (any) - Fla. Const. Art.10, § 4(a) (2)" at bounding box center [407, 313] width 255 height 22
checkbox input "true"
click at [322, 312] on div "Exemption Set must be selected for CA. Exemption * --View All or Create New-- 1…" at bounding box center [408, 347] width 288 height 276
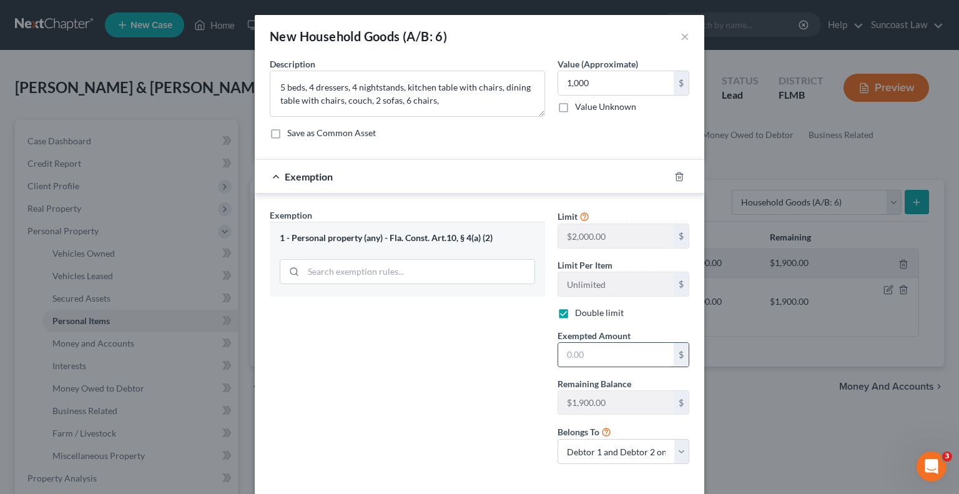
drag, startPoint x: 598, startPoint y: 349, endPoint x: 593, endPoint y: 344, distance: 7.1
click at [594, 347] on input "text" at bounding box center [616, 355] width 116 height 24
type input "1,000"
click at [455, 365] on div "Exemption Set must be selected for CA. Exemption * 1 - Personal property (any) …" at bounding box center [408, 341] width 288 height 265
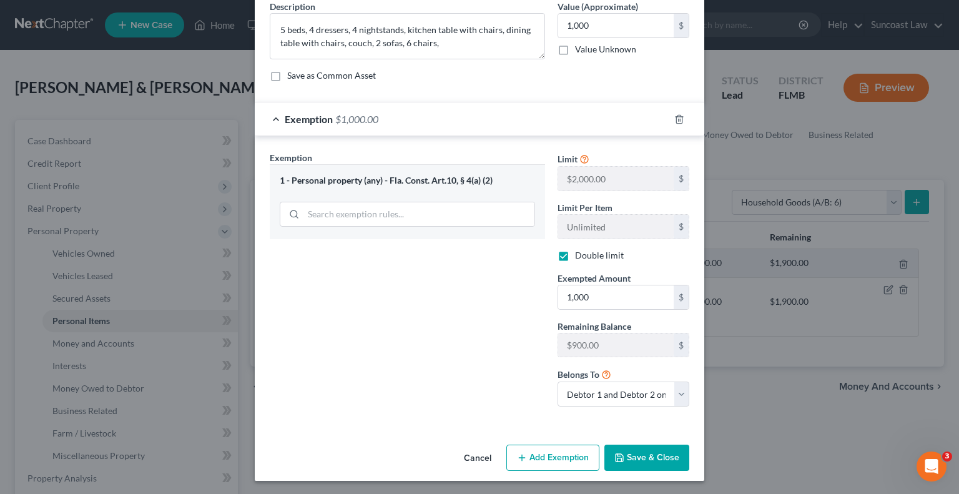
click at [671, 457] on button "Save & Close" at bounding box center [647, 458] width 85 height 26
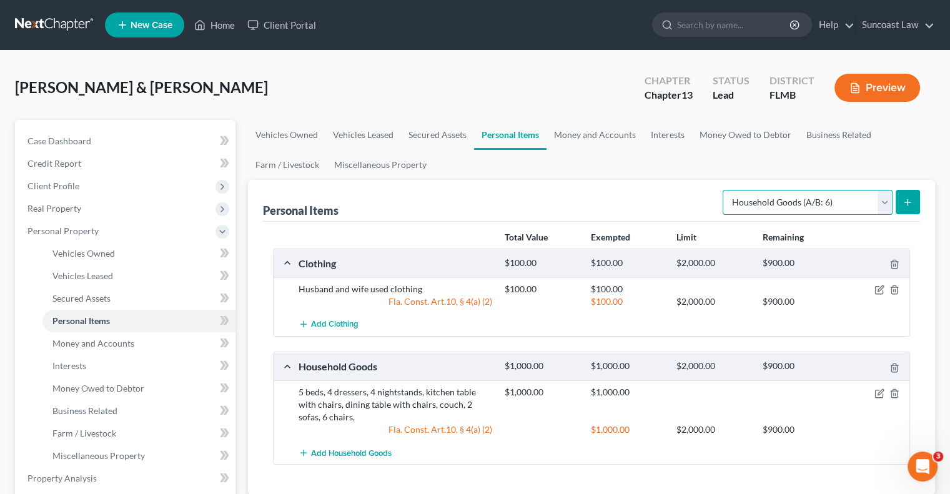
click at [804, 203] on select "Select Item Type Clothing (A/B: 11) Collectibles Of Value (A/B: 8) Electronics …" at bounding box center [808, 202] width 170 height 25
click at [803, 210] on select "Select Item Type Clothing (A/B: 11) Collectibles Of Value (A/B: 8) Electronics …" at bounding box center [808, 202] width 170 height 25
select select "jewelry"
click at [725, 190] on select "Select Item Type Clothing (A/B: 11) Collectibles Of Value (A/B: 8) Electronics …" at bounding box center [808, 202] width 170 height 25
click at [908, 209] on button "submit" at bounding box center [908, 202] width 24 height 24
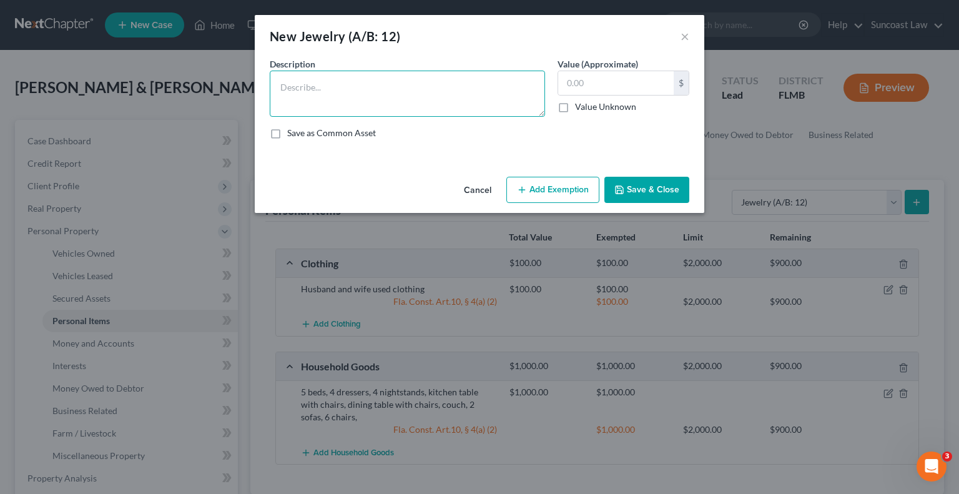
click at [393, 102] on textarea at bounding box center [407, 94] width 275 height 46
type textarea "costume jewelry"
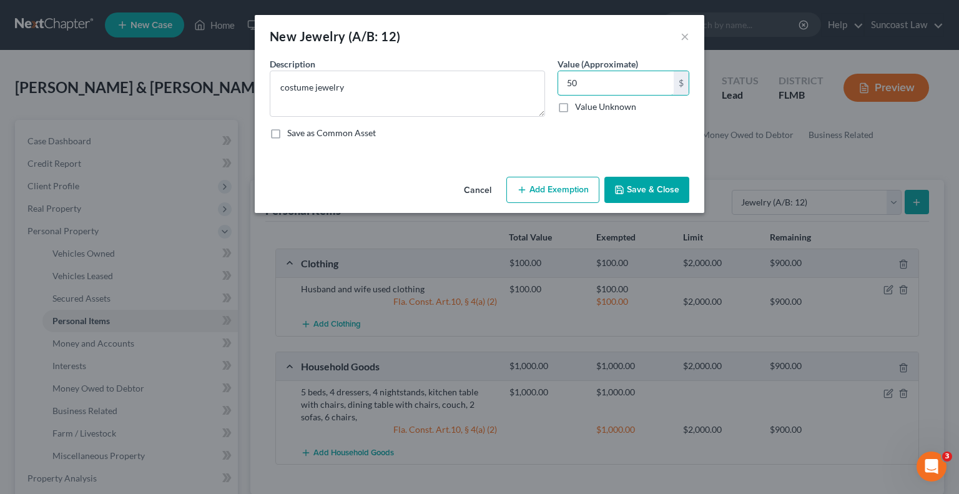
type input "50"
click at [575, 192] on button "Add Exemption" at bounding box center [553, 190] width 93 height 26
select select "2"
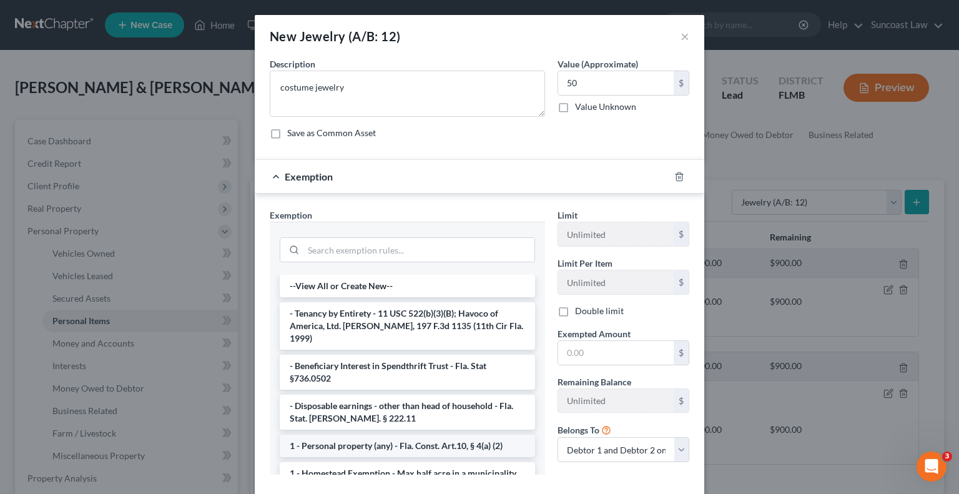
click at [380, 435] on li "1 - Personal property (any) - Fla. Const. Art.10, § 4(a) (2)" at bounding box center [407, 446] width 255 height 22
checkbox input "true"
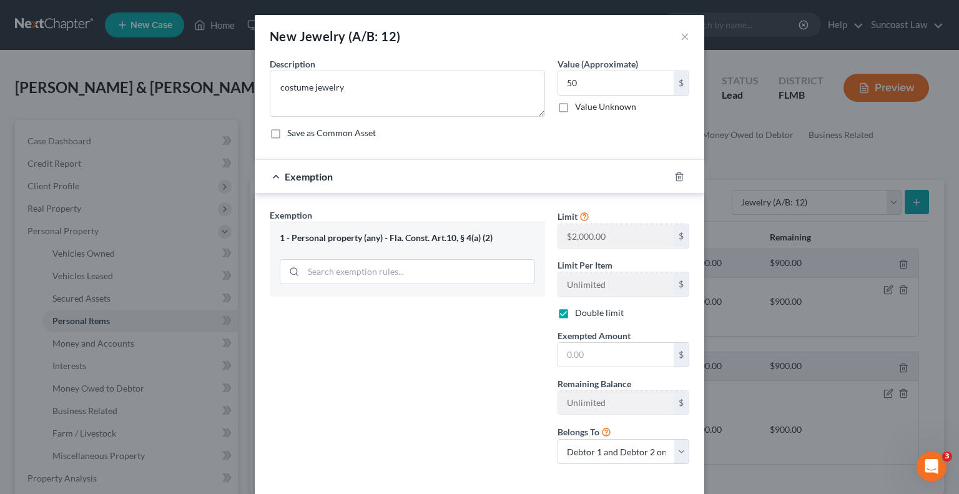
click at [380, 434] on div "Exemption Set must be selected for CA. Exemption * 1 - Personal property (any) …" at bounding box center [408, 341] width 288 height 265
click at [579, 364] on input "text" at bounding box center [616, 355] width 116 height 24
type input "50"
click at [403, 364] on div "Exemption Set must be selected for CA. Exemption * 1 - Personal property (any) …" at bounding box center [408, 341] width 288 height 265
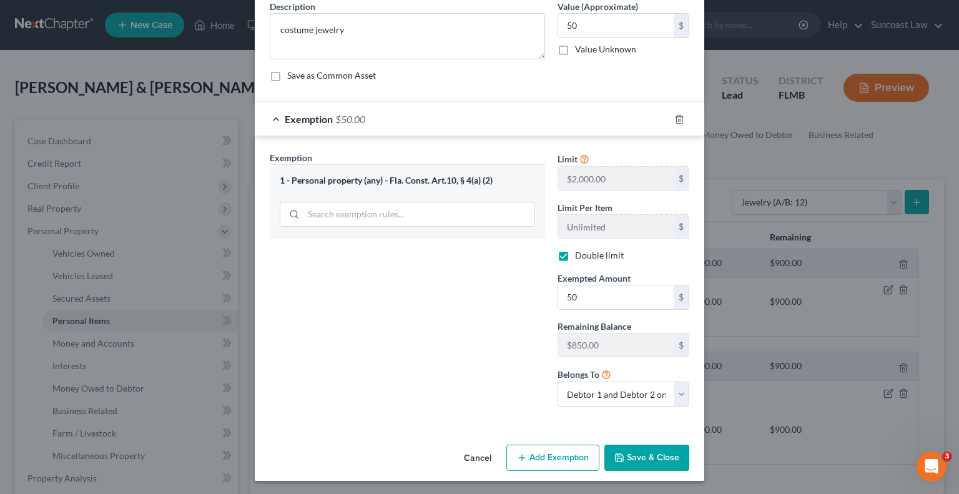
click at [648, 454] on button "Save & Close" at bounding box center [647, 458] width 85 height 26
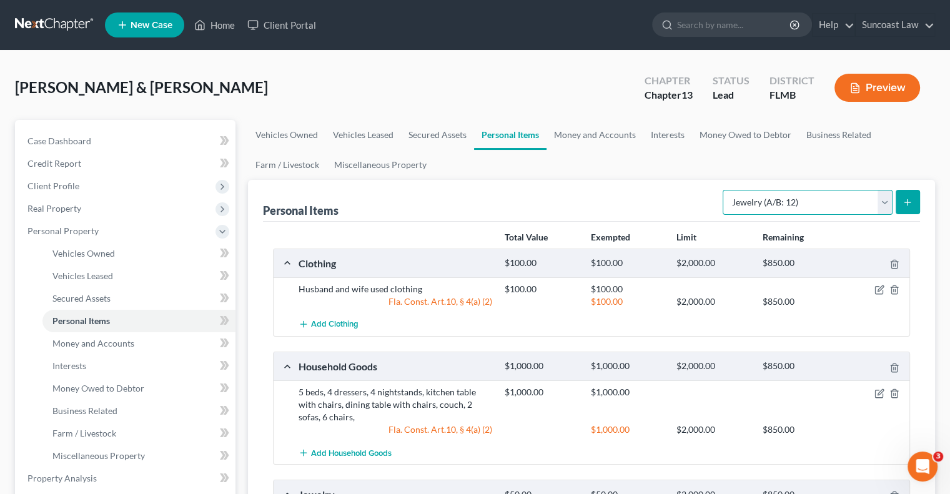
click at [806, 201] on select "Select Item Type Clothing (A/B: 11) Collectibles Of Value (A/B: 8) Electronics …" at bounding box center [808, 202] width 170 height 25
select select "electronics"
click at [725, 190] on select "Select Item Type Clothing (A/B: 11) Collectibles Of Value (A/B: 8) Electronics …" at bounding box center [808, 202] width 170 height 25
click at [906, 198] on icon "submit" at bounding box center [908, 202] width 10 height 10
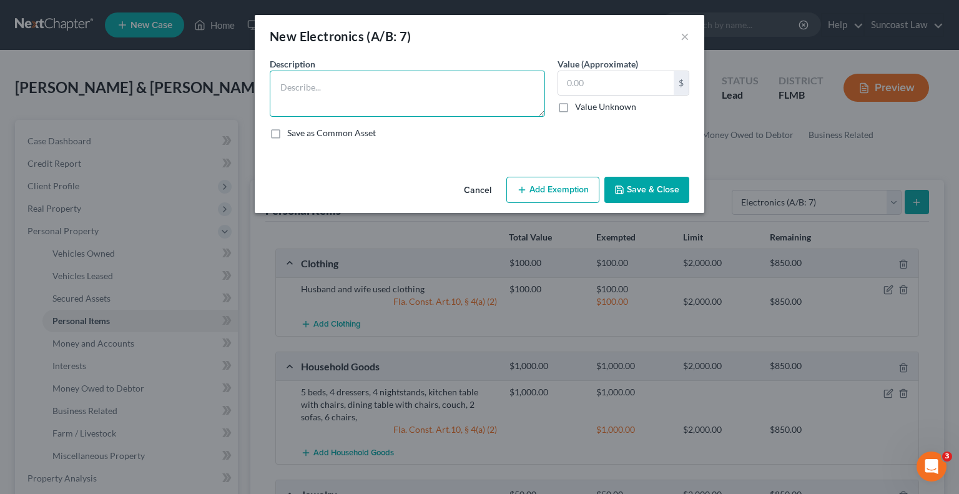
click at [336, 89] on textarea at bounding box center [407, 94] width 275 height 46
type textarea "2 laptops, 4 TVs"
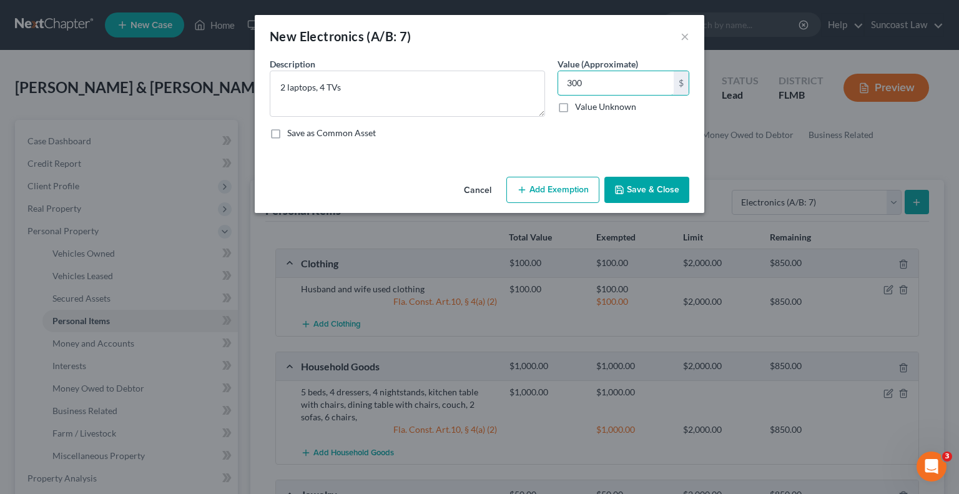
type input "300"
click at [560, 189] on button "Add Exemption" at bounding box center [553, 190] width 93 height 26
select select "2"
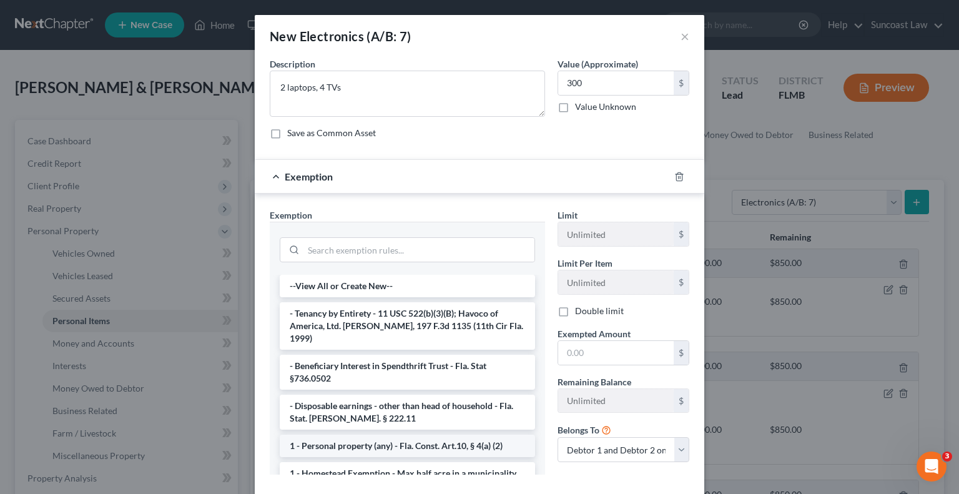
click at [403, 435] on li "1 - Personal property (any) - Fla. Const. Art.10, § 4(a) (2)" at bounding box center [407, 446] width 255 height 22
checkbox input "true"
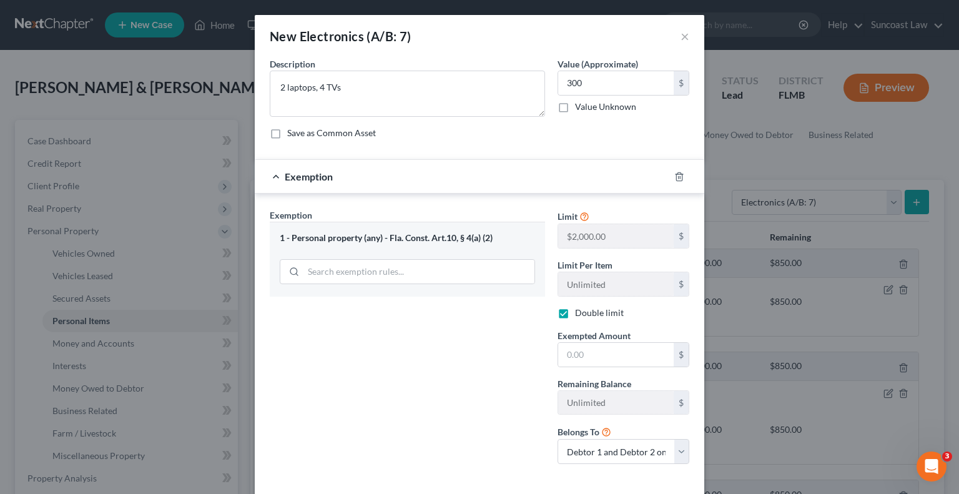
click at [403, 430] on div "Exemption Set must be selected for CA. Exemption * 1 - Personal property (any) …" at bounding box center [408, 341] width 288 height 265
click at [604, 354] on input "text" at bounding box center [616, 355] width 116 height 24
type input "300"
click at [440, 372] on div "Exemption Set must be selected for CA. Exemption * 1 - Personal property (any) …" at bounding box center [408, 341] width 288 height 265
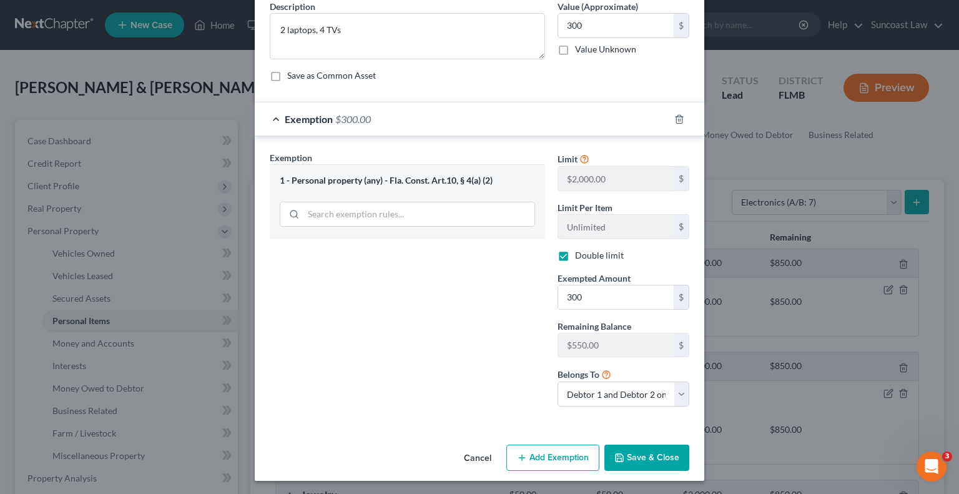
click at [645, 460] on button "Save & Close" at bounding box center [647, 458] width 85 height 26
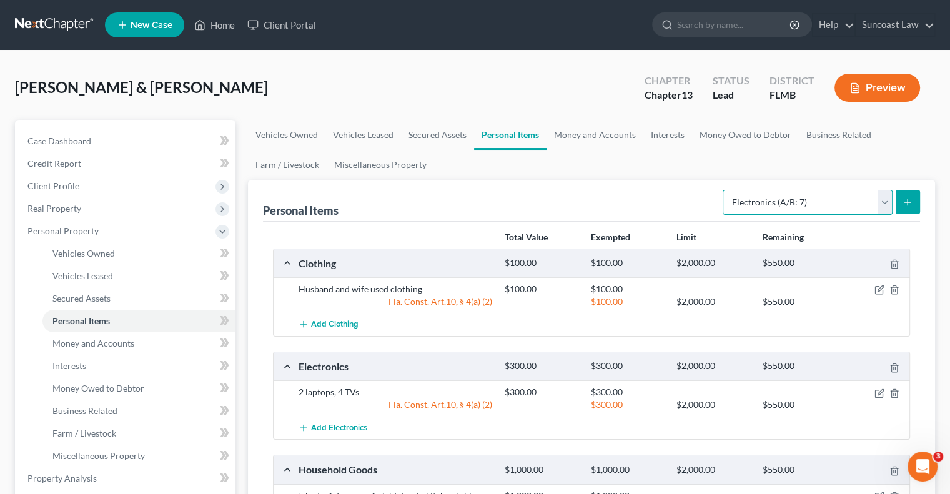
click at [810, 204] on select "Select Item Type Clothing (A/B: 11) Collectibles Of Value (A/B: 8) Electronics …" at bounding box center [808, 202] width 170 height 25
select select "pets"
click at [725, 190] on select "Select Item Type Clothing (A/B: 11) Collectibles Of Value (A/B: 8) Electronics …" at bounding box center [808, 202] width 170 height 25
click at [910, 206] on icon "submit" at bounding box center [908, 202] width 10 height 10
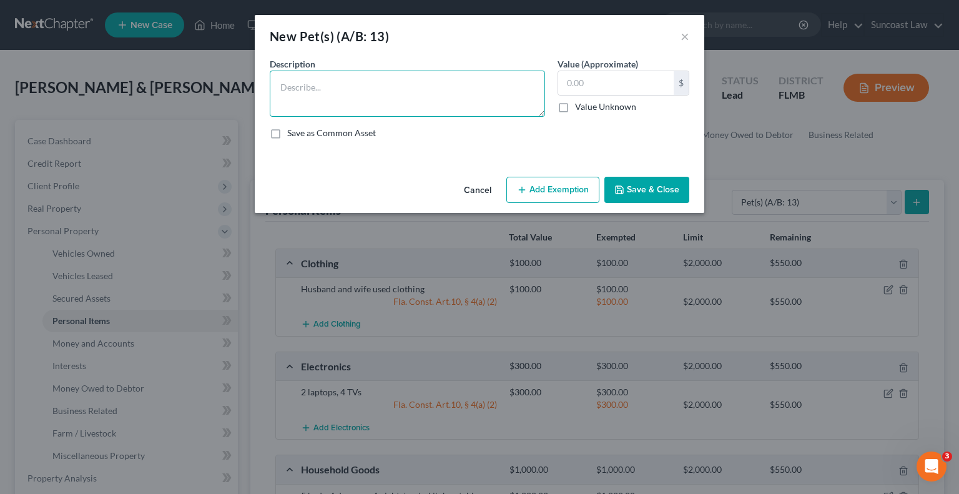
click at [363, 89] on textarea at bounding box center [407, 94] width 275 height 46
type textarea "2 cats"
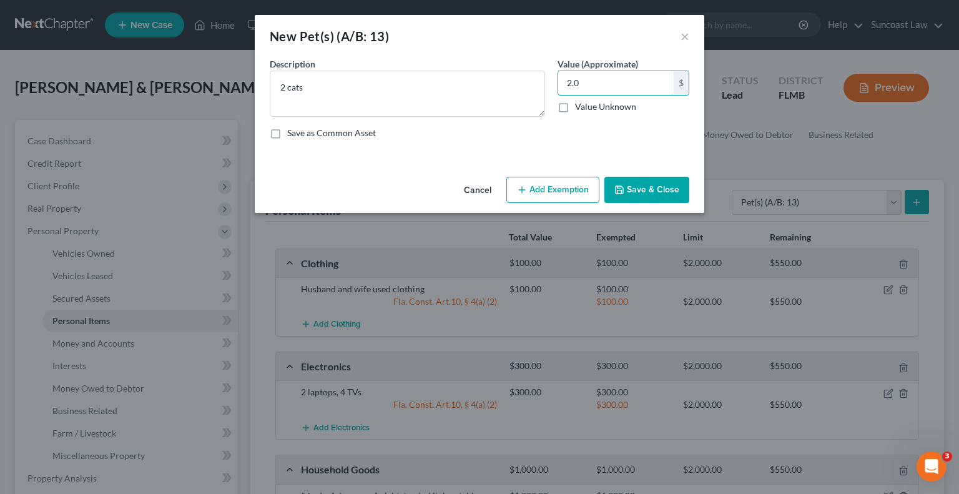
type input "2.0"
click at [570, 192] on button "Add Exemption" at bounding box center [553, 190] width 93 height 26
select select "2"
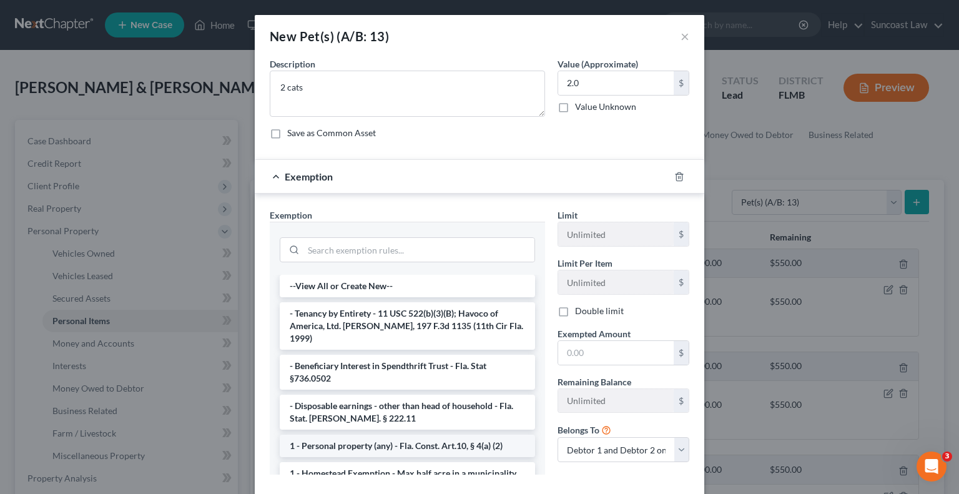
click at [394, 435] on li "1 - Personal property (any) - Fla. Const. Art.10, § 4(a) (2)" at bounding box center [407, 446] width 255 height 22
checkbox input "true"
drag, startPoint x: 394, startPoint y: 426, endPoint x: 400, endPoint y: 429, distance: 7.0
click at [394, 427] on div "Exemption Set must be selected for CA. Exemption * --View All or Create New-- -…" at bounding box center [408, 347] width 288 height 276
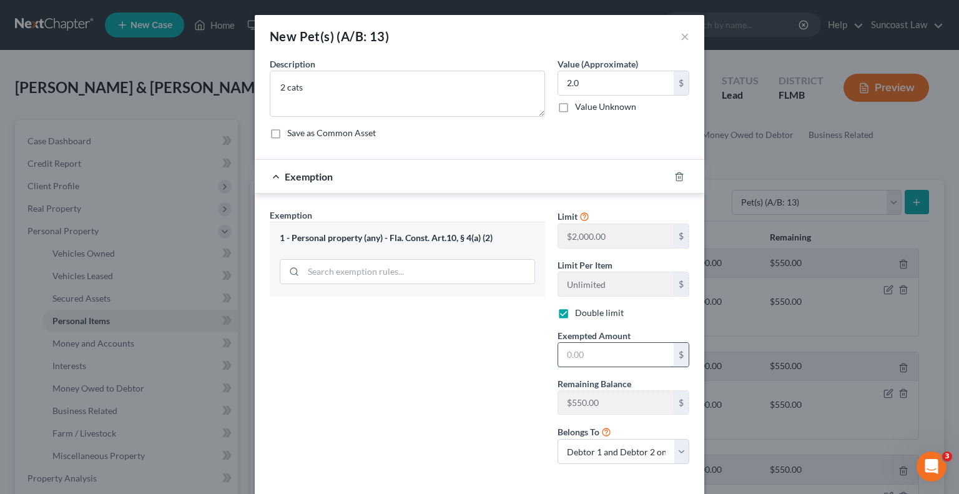
click at [626, 348] on input "text" at bounding box center [616, 355] width 116 height 24
type input "2.0"
click at [417, 431] on div "Exemption Set must be selected for CA. Exemption * 1 - Personal property (any) …" at bounding box center [408, 341] width 288 height 265
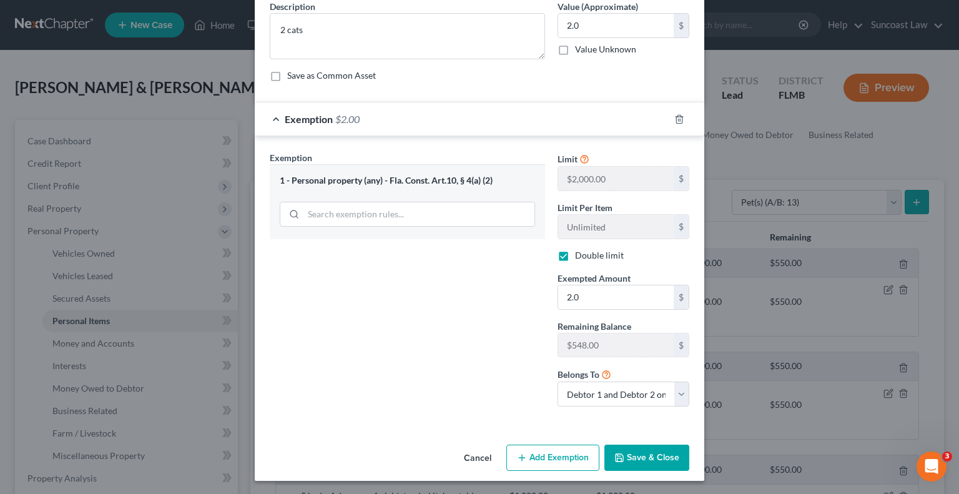
click at [661, 459] on button "Save & Close" at bounding box center [647, 458] width 85 height 26
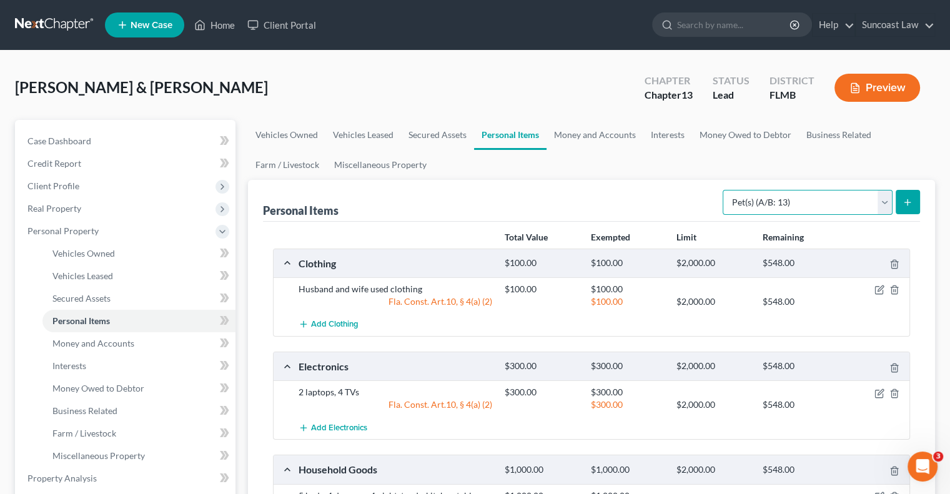
click at [763, 202] on select "Select Item Type Clothing (A/B: 11) Collectibles Of Value (A/B: 8) Electronics …" at bounding box center [808, 202] width 170 height 25
select select "other"
click at [725, 190] on select "Select Item Type Clothing (A/B: 11) Collectibles Of Value (A/B: 8) Electronics …" at bounding box center [808, 202] width 170 height 25
click at [908, 206] on icon "submit" at bounding box center [908, 202] width 10 height 10
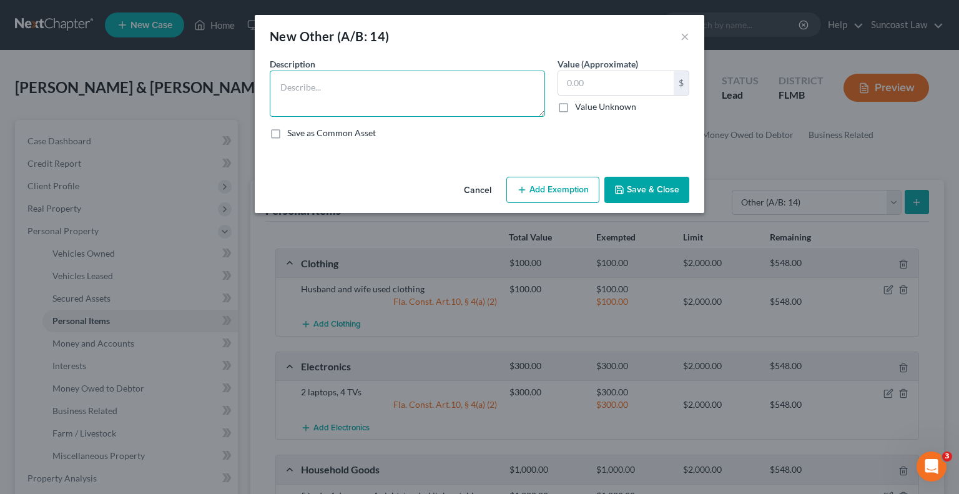
click at [429, 106] on textarea at bounding box center [407, 94] width 275 height 46
type textarea "patio furniture"
type input "100"
click at [548, 192] on button "Add Exemption" at bounding box center [553, 190] width 93 height 26
select select "2"
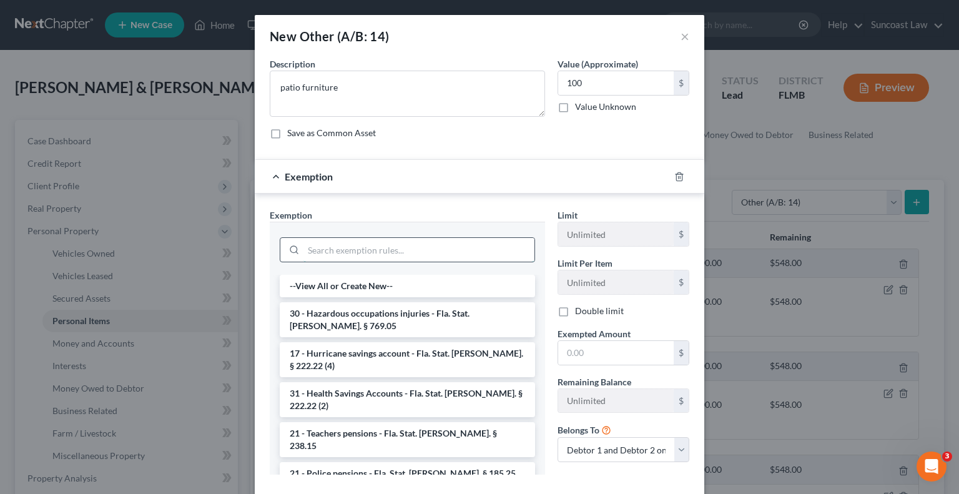
click at [414, 252] on input "search" at bounding box center [419, 250] width 231 height 24
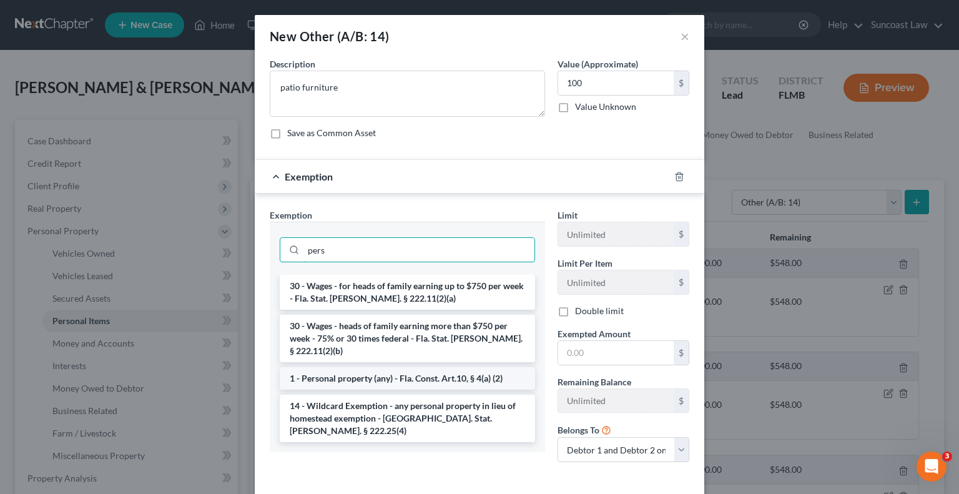
type input "pers"
click at [411, 367] on li "1 - Personal property (any) - Fla. Const. Art.10, § 4(a) (2)" at bounding box center [407, 378] width 255 height 22
checkbox input "true"
click at [411, 363] on div "Exemption Set must be selected for CA. Exemption * pers 30 - Wages - for heads …" at bounding box center [408, 341] width 288 height 264
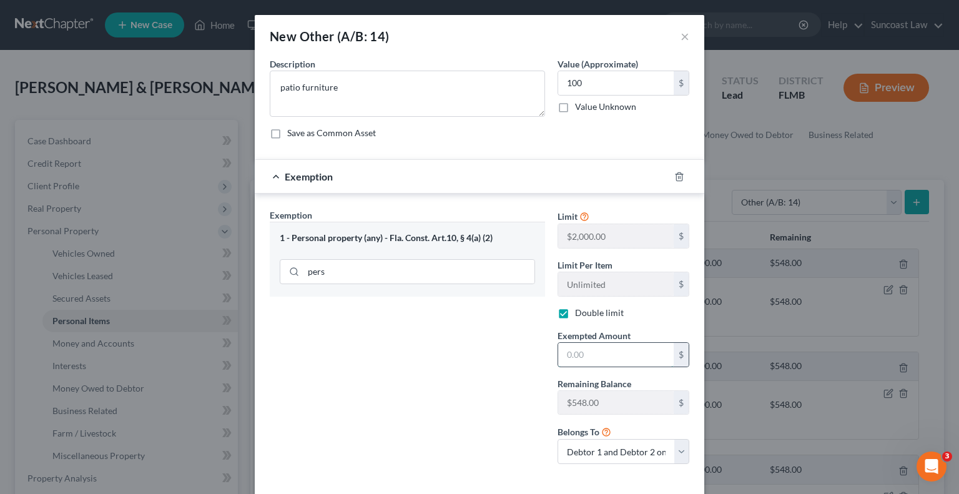
click at [602, 345] on input "text" at bounding box center [616, 355] width 116 height 24
type input "100"
click at [430, 359] on div "Exemption Set must be selected for CA. Exemption * 1 - Personal property (any) …" at bounding box center [408, 341] width 288 height 265
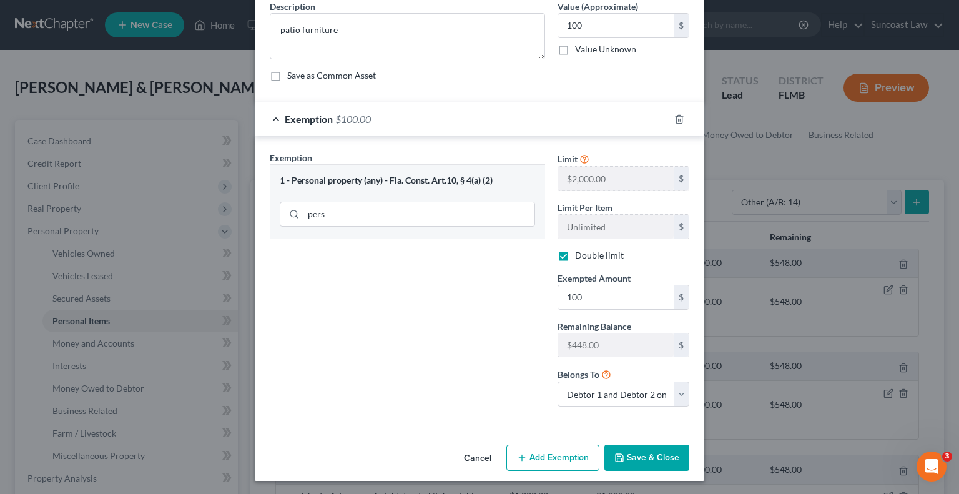
click at [646, 457] on button "Save & Close" at bounding box center [647, 458] width 85 height 26
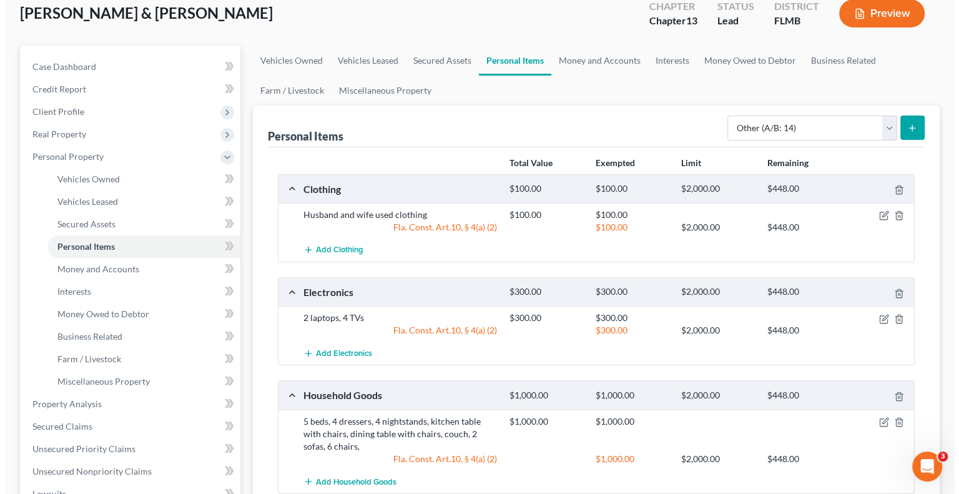
scroll to position [0, 0]
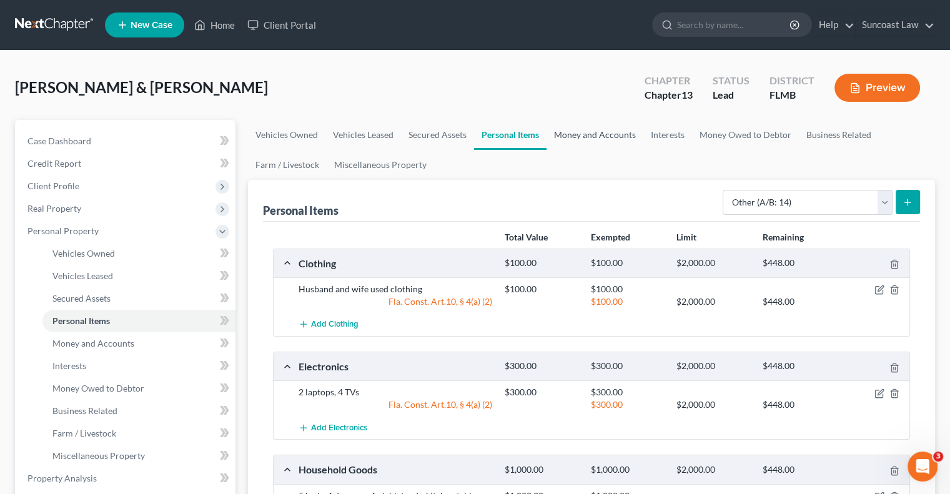
click at [582, 133] on link "Money and Accounts" at bounding box center [595, 135] width 97 height 30
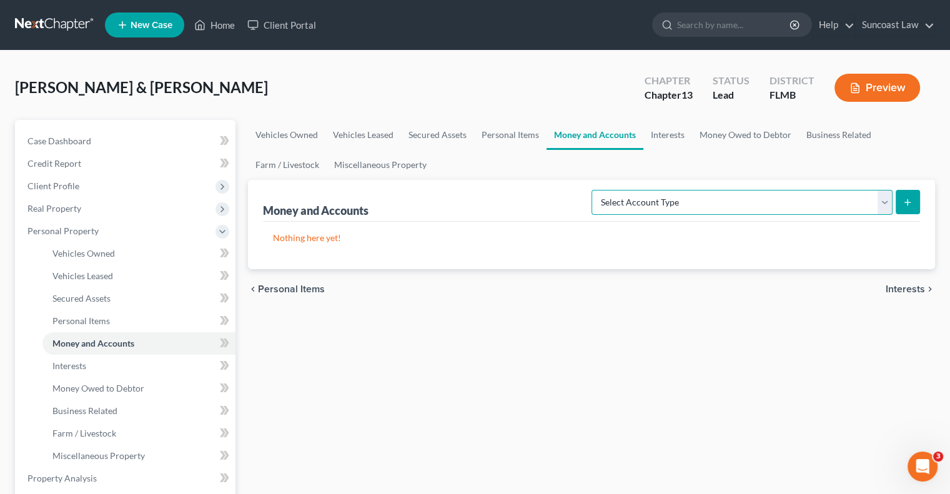
click at [710, 207] on select "Select Account Type Brokerage (A/B: 18, SOFA: 20) Cash on Hand (A/B: 16) Certif…" at bounding box center [742, 202] width 301 height 25
select select "checking"
click at [595, 190] on select "Select Account Type Brokerage (A/B: 18, SOFA: 20) Cash on Hand (A/B: 16) Certif…" at bounding box center [742, 202] width 301 height 25
click at [915, 204] on button "submit" at bounding box center [908, 202] width 24 height 24
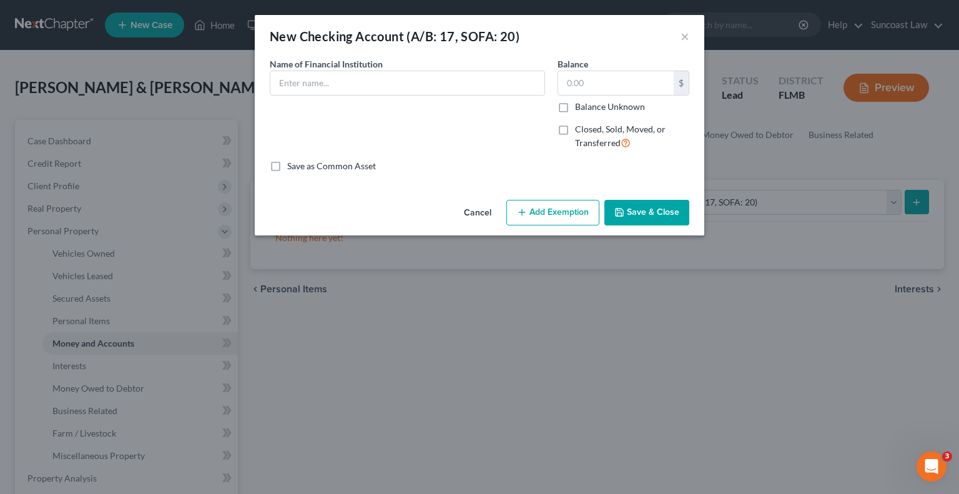
click at [379, 69] on span "Name of Financial Institution" at bounding box center [326, 64] width 113 height 11
click at [370, 92] on input "text" at bounding box center [407, 83] width 274 height 24
type input "Bank of America *6124"
type input "952.97"
click at [547, 216] on button "Add Exemption" at bounding box center [553, 213] width 93 height 26
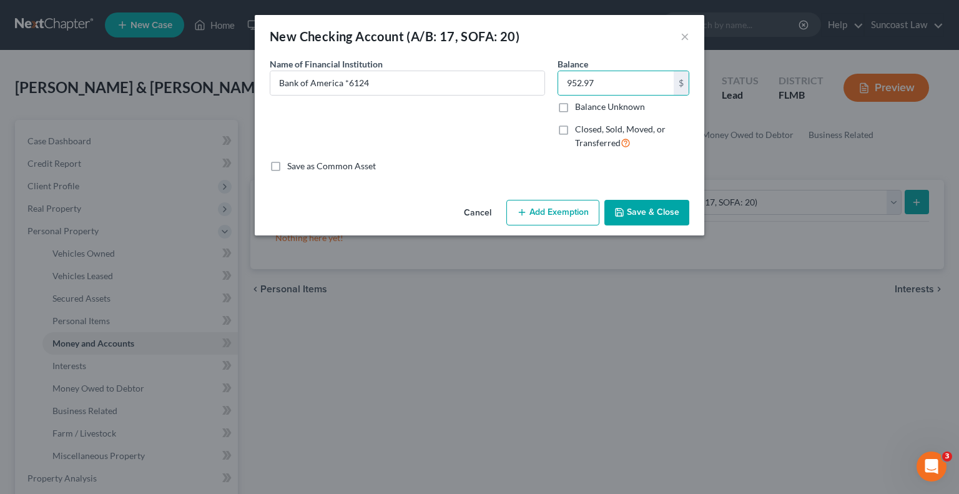
select select "2"
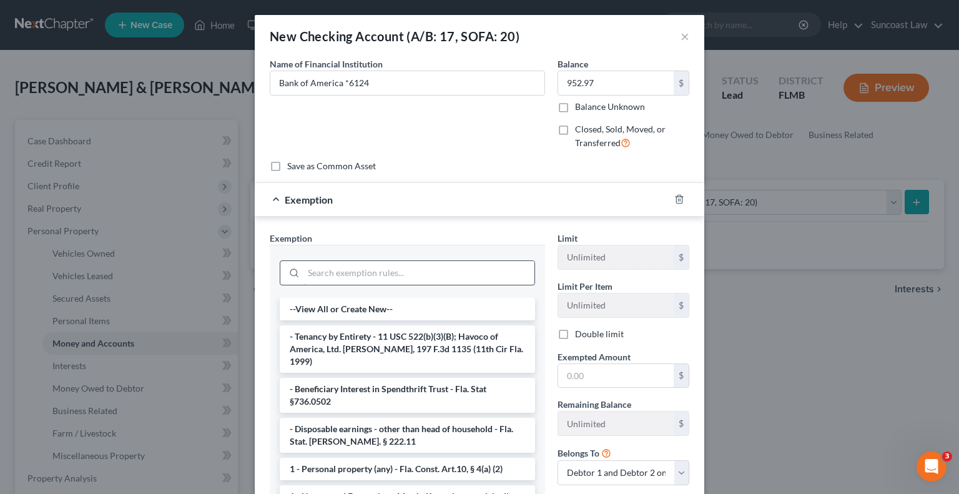
click at [405, 267] on input "search" at bounding box center [419, 273] width 231 height 24
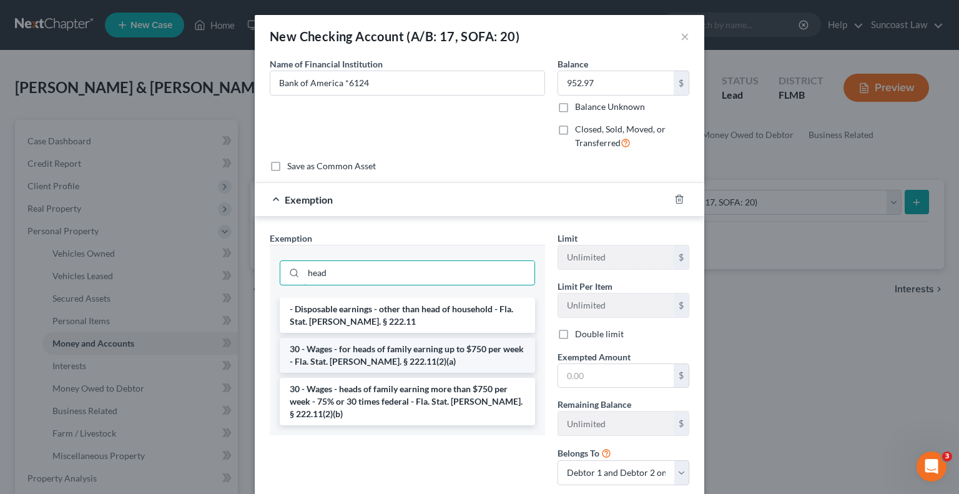
type input "head"
click at [429, 352] on li "30 - Wages - for heads of family earning up to $750 per week - Fla. Stat. [PERS…" at bounding box center [407, 355] width 255 height 35
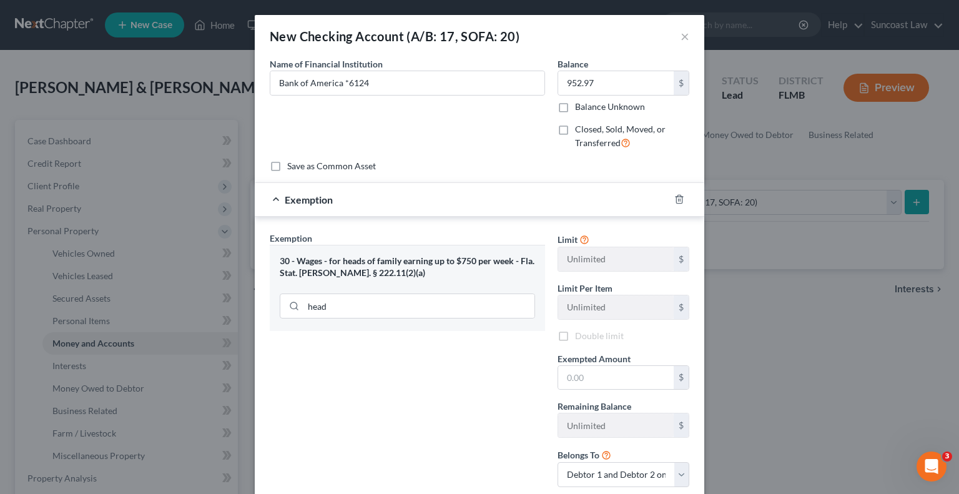
click at [429, 352] on div "Exemption Set must be selected for CA. Exemption * 30 - Wages - for heads of fa…" at bounding box center [408, 364] width 288 height 265
click at [639, 379] on input "text" at bounding box center [616, 378] width 116 height 24
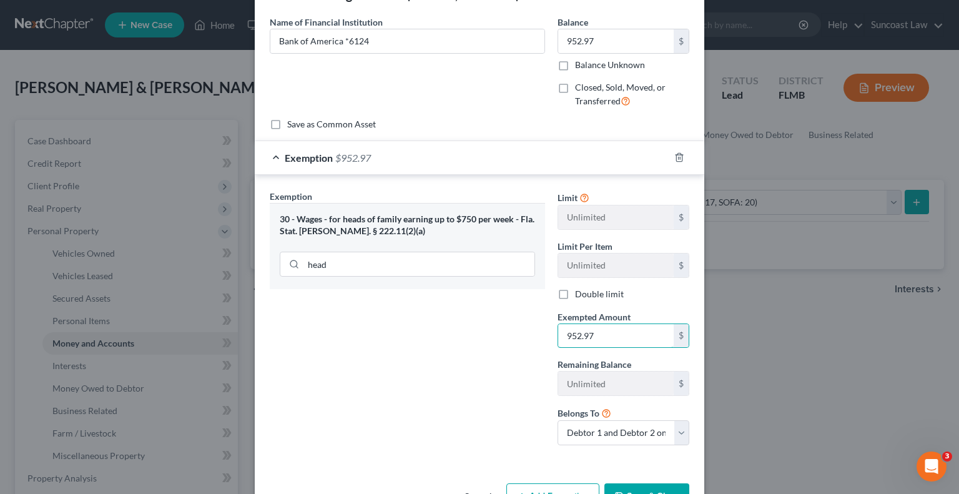
scroll to position [80, 0]
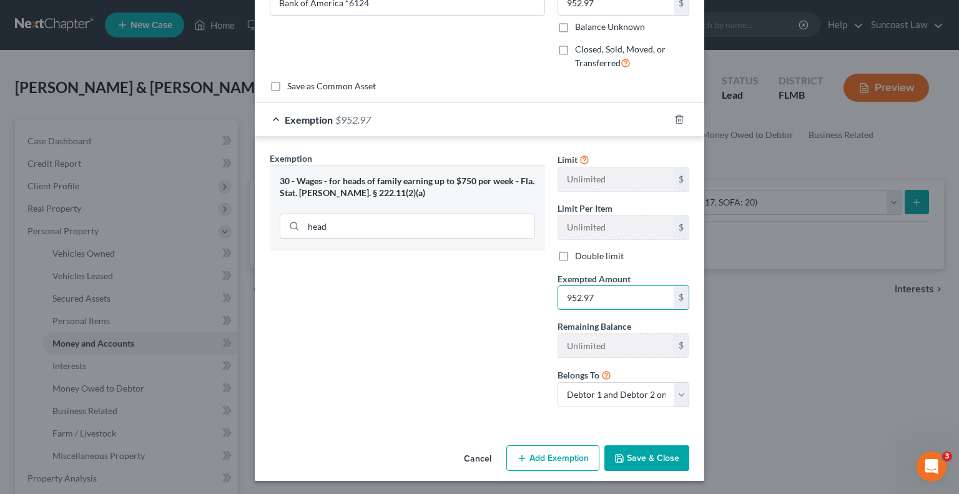
type input "952.97"
click at [638, 454] on button "Save & Close" at bounding box center [647, 458] width 85 height 26
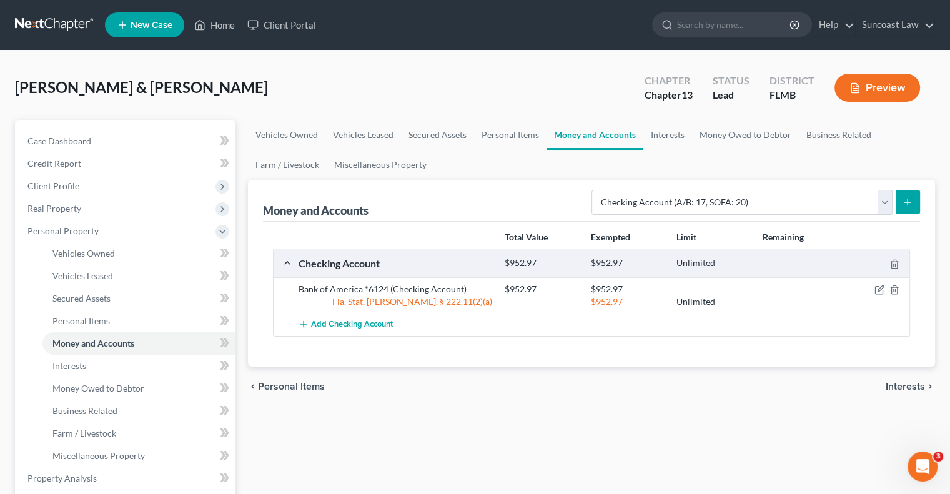
click at [910, 196] on button "submit" at bounding box center [908, 202] width 24 height 24
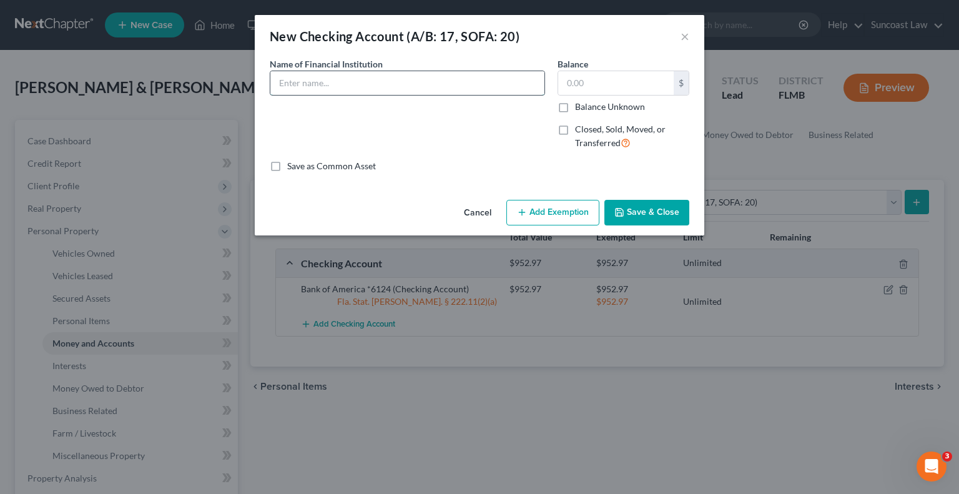
click at [366, 86] on input "text" at bounding box center [407, 83] width 274 height 24
type input "Bank of America *1564"
type input "197.70"
click at [561, 215] on button "Add Exemption" at bounding box center [553, 213] width 93 height 26
select select "2"
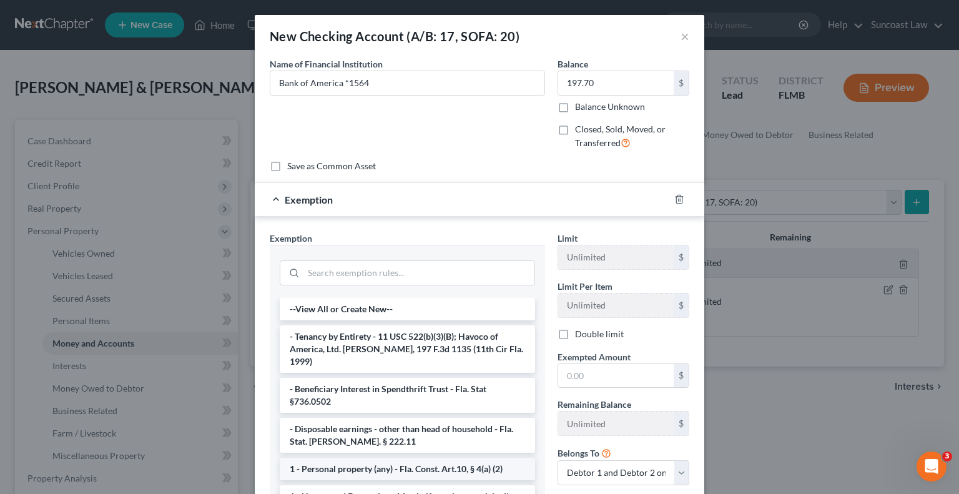
click at [423, 458] on li "1 - Personal property (any) - Fla. Const. Art.10, § 4(a) (2)" at bounding box center [407, 469] width 255 height 22
checkbox input "true"
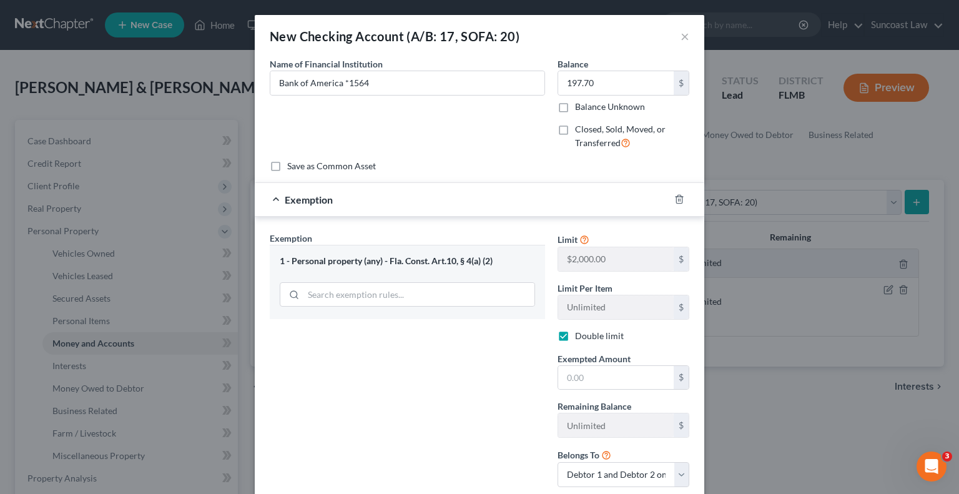
click at [423, 454] on div "Exemption Set must be selected for CA. Exemption * 1 - Personal property (any) …" at bounding box center [408, 364] width 288 height 265
click at [597, 367] on input "text" at bounding box center [616, 378] width 116 height 24
type input "197.70"
click at [455, 373] on div "Exemption Set must be selected for CA. Exemption * 1 - Personal property (any) …" at bounding box center [408, 364] width 288 height 265
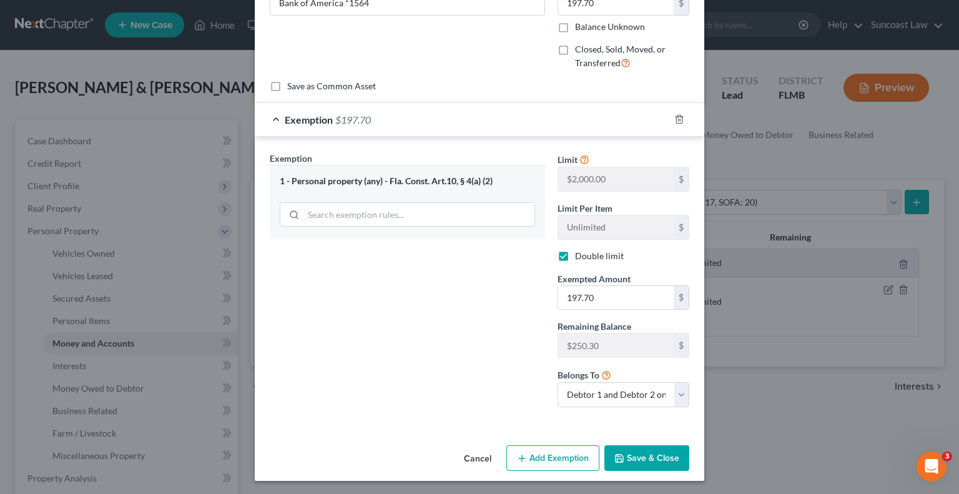
click at [647, 454] on button "Save & Close" at bounding box center [647, 458] width 85 height 26
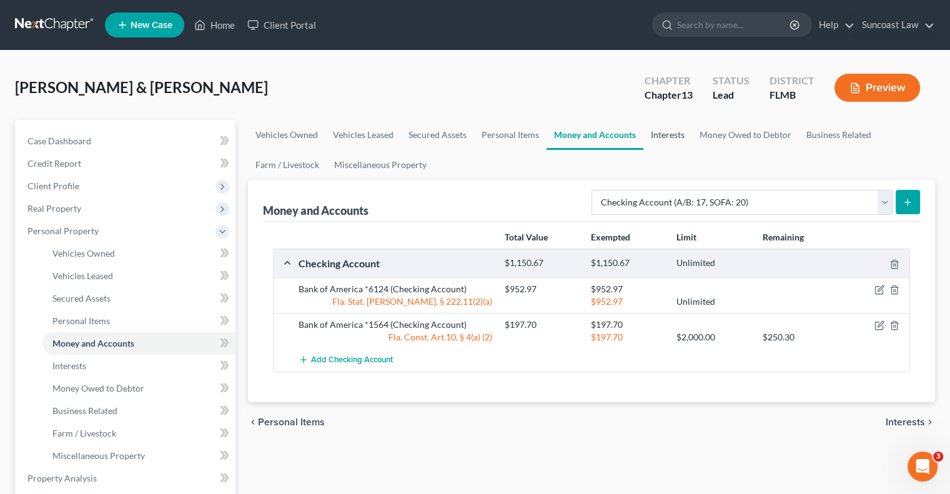
drag, startPoint x: 670, startPoint y: 132, endPoint x: 707, endPoint y: 174, distance: 55.4
click at [670, 132] on link "Interests" at bounding box center [667, 135] width 49 height 30
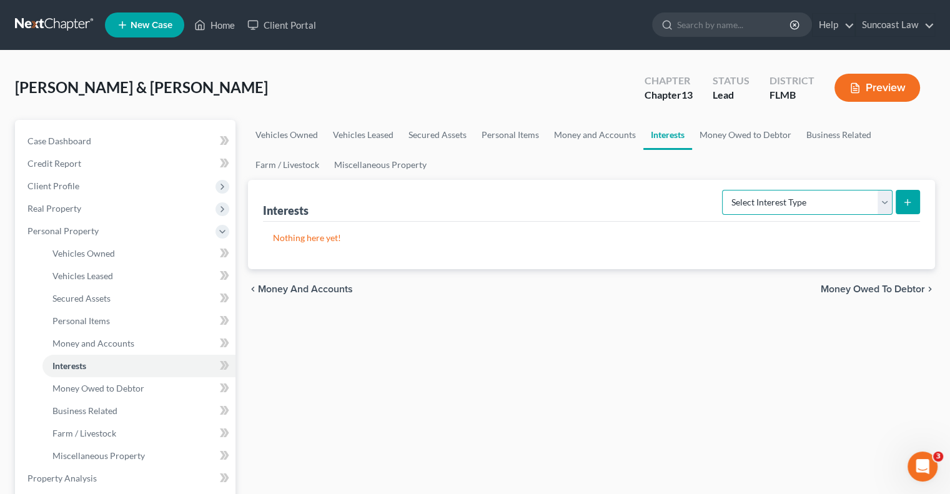
click at [751, 202] on select "Select Interest Type 401K (A/B: 21) Annuity (A/B: 23) Bond (A/B: 18) Education …" at bounding box center [807, 202] width 171 height 25
select select "401k"
click at [724, 190] on select "Select Interest Type 401K (A/B: 21) Annuity (A/B: 23) Bond (A/B: 18) Education …" at bounding box center [807, 202] width 171 height 25
click at [907, 201] on icon "submit" at bounding box center [908, 202] width 10 height 10
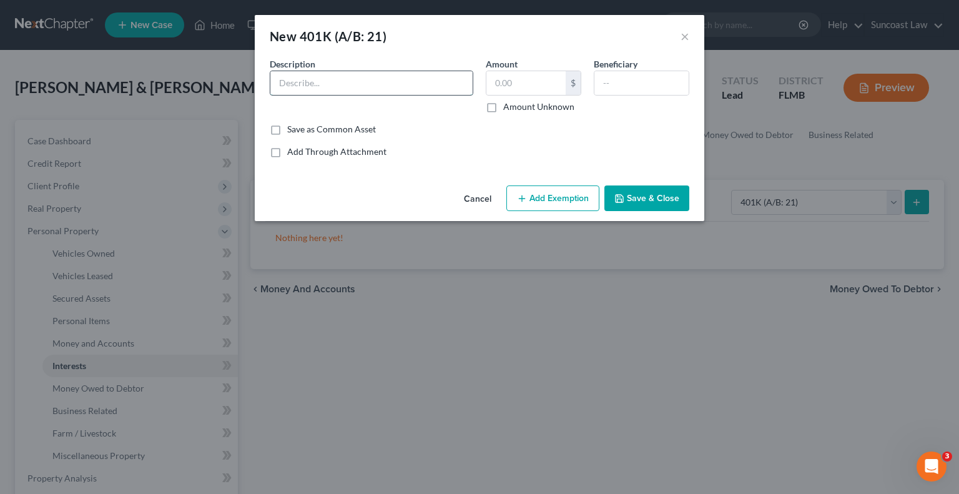
click at [337, 73] on input "text" at bounding box center [371, 83] width 202 height 24
type input "Empower"
type input "1,280.43"
click at [570, 200] on button "Add Exemption" at bounding box center [553, 199] width 93 height 26
select select "2"
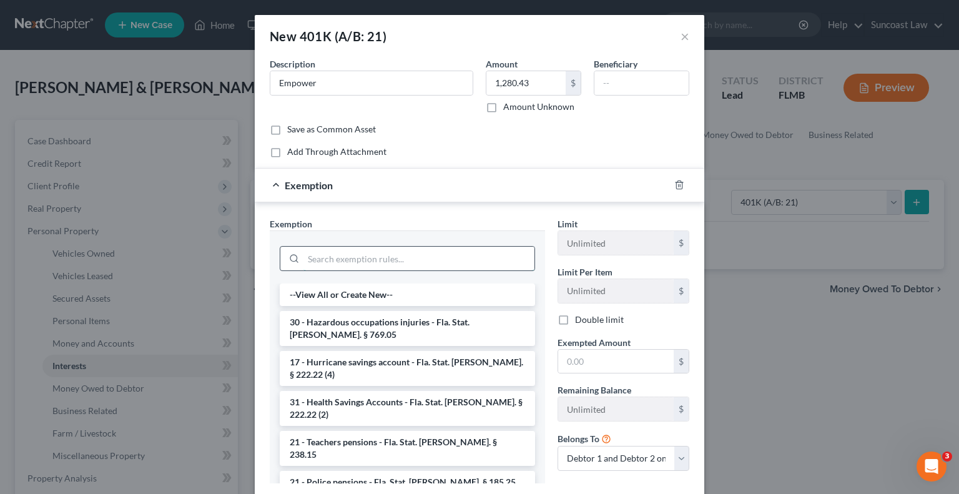
click at [456, 257] on input "search" at bounding box center [419, 259] width 231 height 24
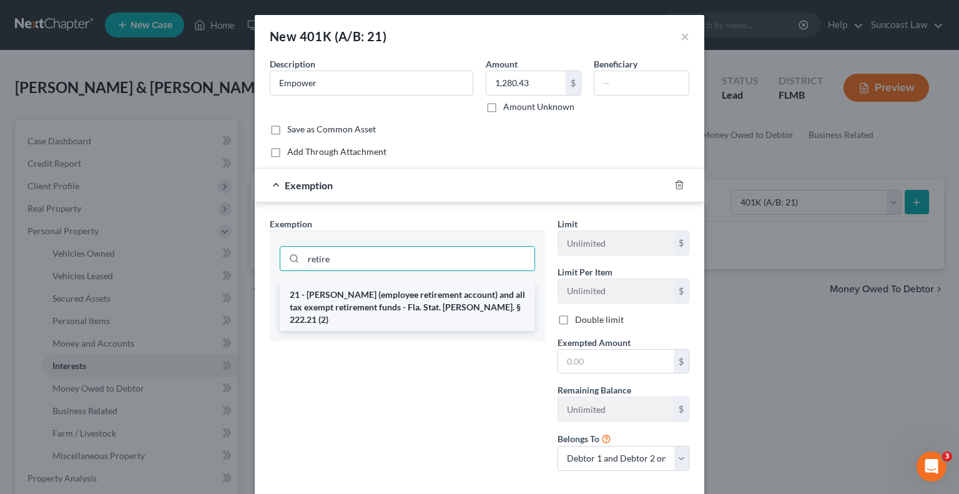
type input "retire"
click at [433, 308] on li "21 - [PERSON_NAME] (employee retirement account) and all tax exempt retirement …" at bounding box center [407, 307] width 255 height 47
click at [433, 284] on div "retire" at bounding box center [407, 257] width 275 height 53
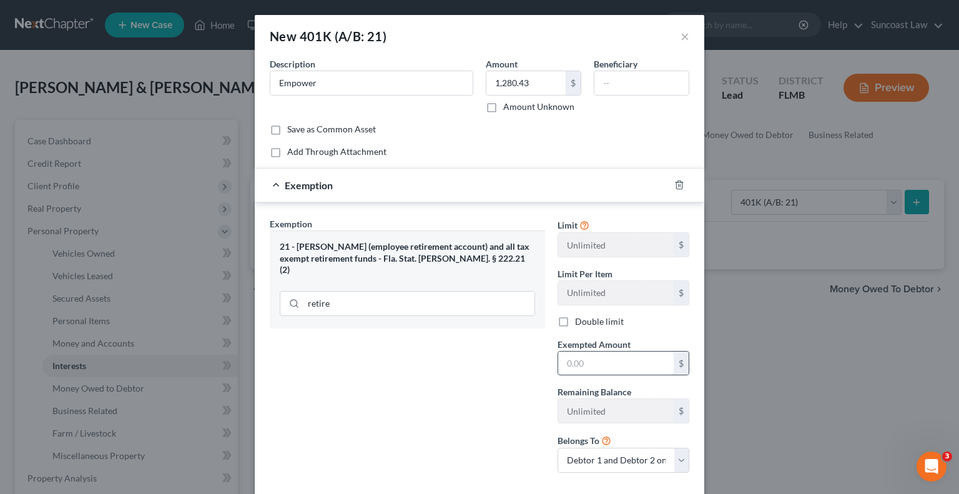
drag, startPoint x: 632, startPoint y: 364, endPoint x: 645, endPoint y: 355, distance: 16.6
click at [632, 364] on input "text" at bounding box center [616, 364] width 116 height 24
type input "1,280.43"
click at [655, 462] on select "Debtor 1 only Debtor 2 only Debtor 1 and Debtor 2 only" at bounding box center [624, 460] width 132 height 25
select select "0"
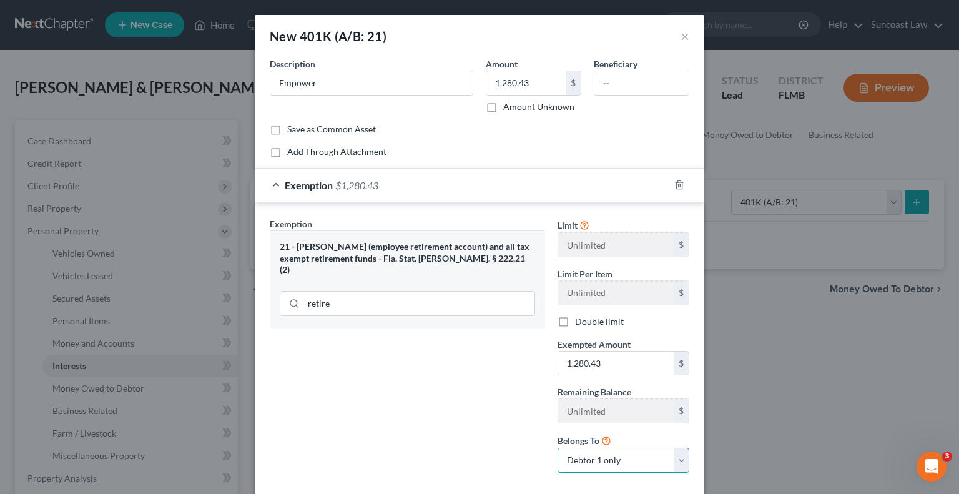
click at [558, 448] on select "Debtor 1 only Debtor 2 only Debtor 1 and Debtor 2 only" at bounding box center [624, 460] width 132 height 25
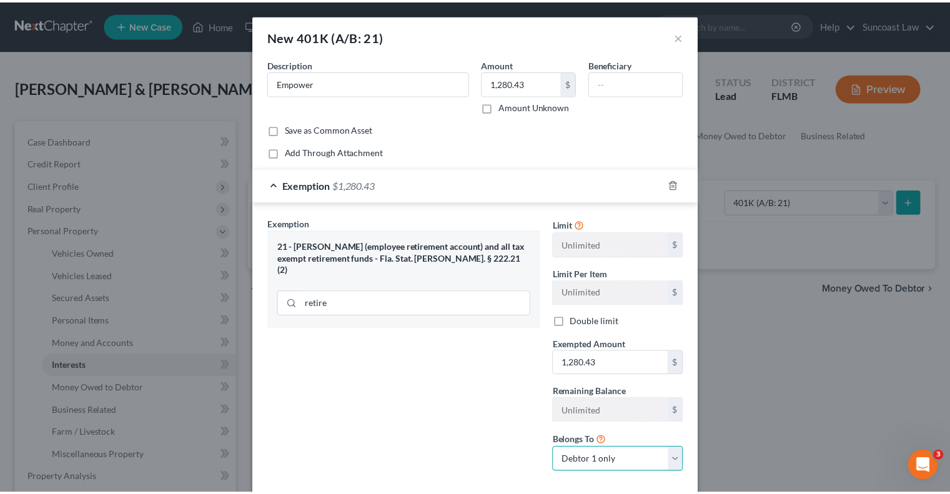
scroll to position [66, 0]
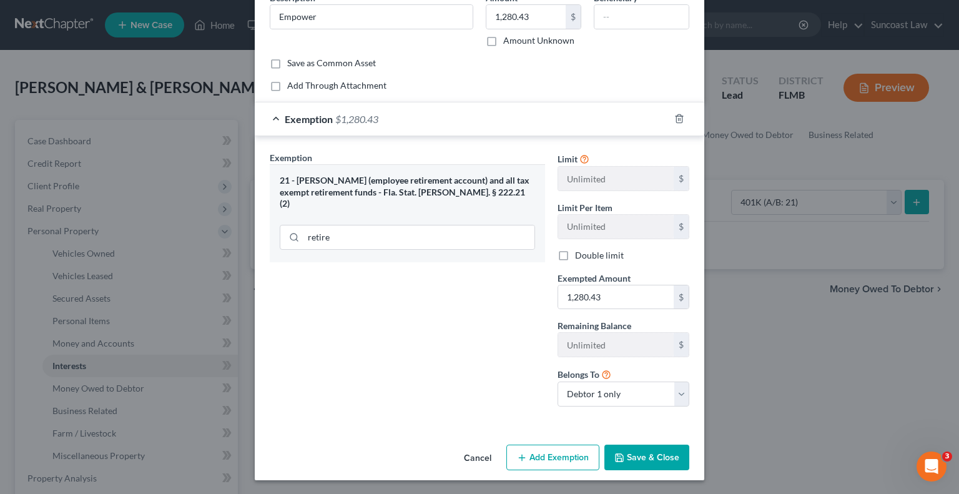
click at [642, 457] on button "Save & Close" at bounding box center [647, 458] width 85 height 26
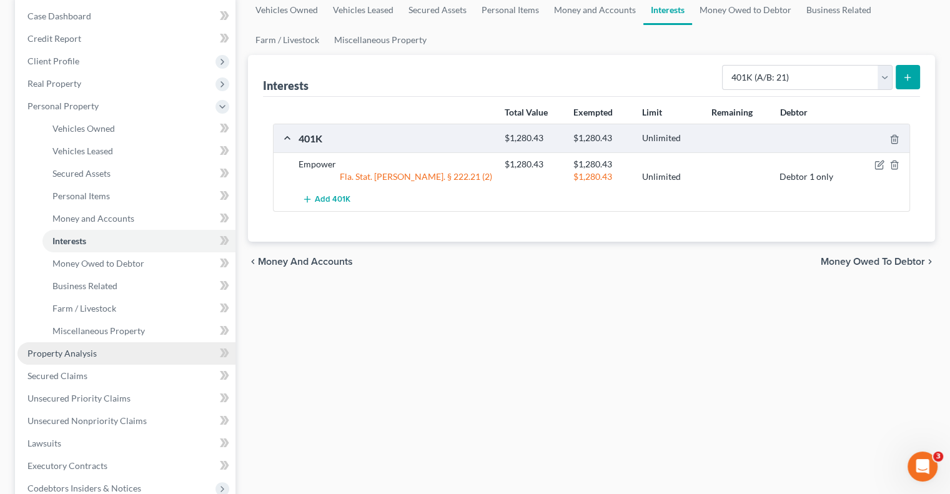
click at [82, 355] on span "Property Analysis" at bounding box center [61, 353] width 69 height 11
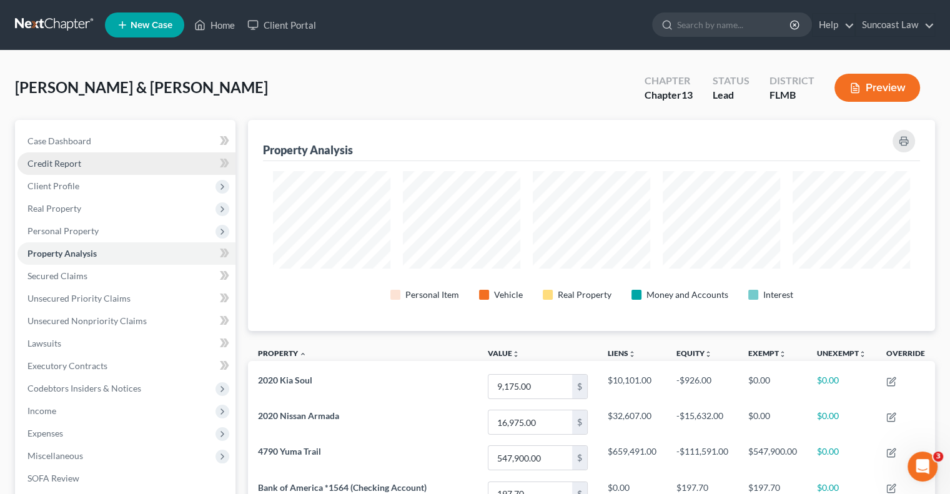
click at [93, 172] on link "Credit Report" at bounding box center [126, 163] width 218 height 22
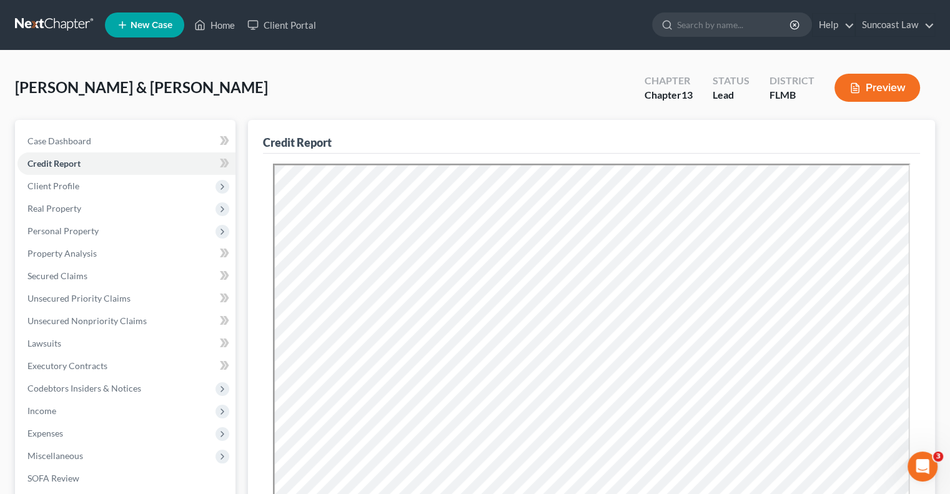
click at [935, 274] on div "Credit Report Resubmit Download Re-Import Creditors chevron_left Payments Filin…" at bounding box center [592, 446] width 700 height 653
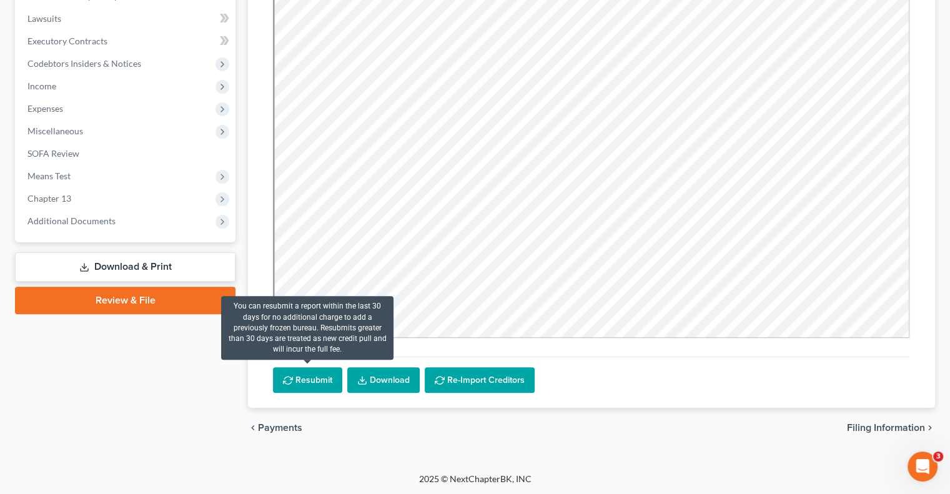
click at [311, 378] on button "Resubmit" at bounding box center [307, 380] width 69 height 26
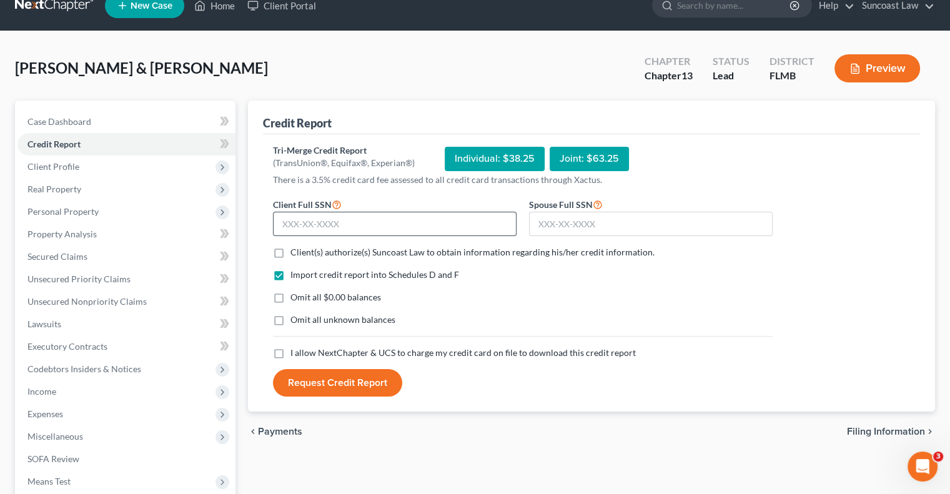
scroll to position [4, 0]
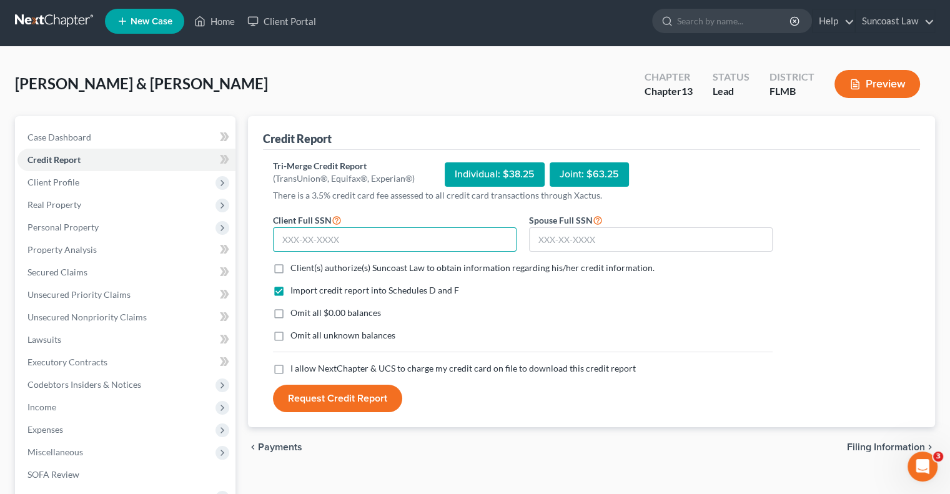
click at [377, 233] on input "text" at bounding box center [395, 239] width 244 height 25
type input "193-68-0106"
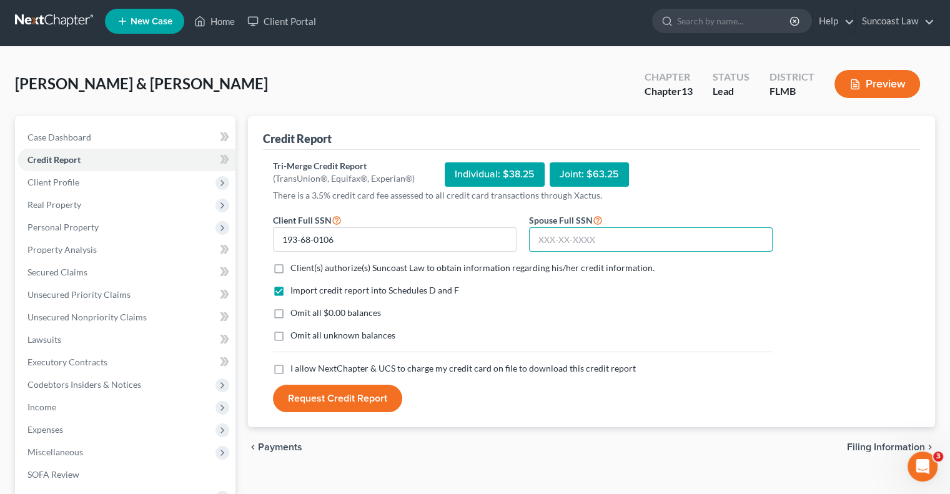
click at [610, 240] on input "text" at bounding box center [651, 239] width 244 height 25
type input "594-06-4995"
click at [290, 311] on label "Omit all $0.00 balances" at bounding box center [335, 313] width 91 height 12
click at [295, 311] on input "Omit all $0.00 balances" at bounding box center [299, 311] width 8 height 8
checkbox input "true"
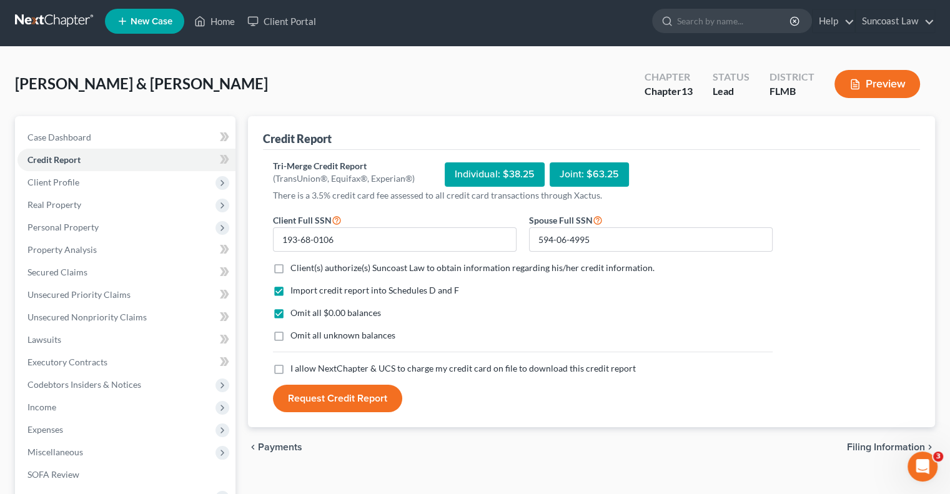
click at [342, 397] on button "Request Credit Report" at bounding box center [337, 398] width 129 height 27
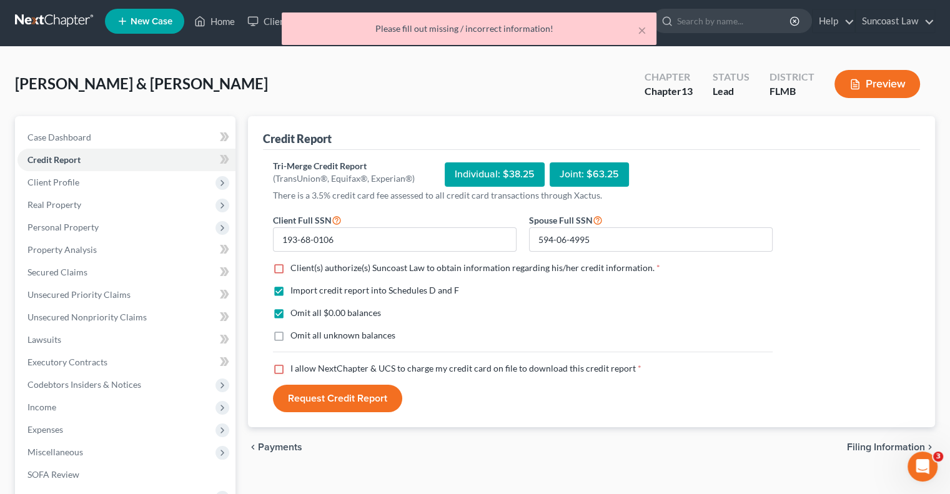
click at [290, 266] on label "Client(s) authorize(s) Suncoast Law to obtain information regarding his/her cre…" at bounding box center [475, 268] width 370 height 12
click at [295, 266] on input "Client(s) authorize(s) Suncoast Law to obtain information regarding his/her cre…" at bounding box center [299, 266] width 8 height 8
checkbox input "true"
click at [290, 366] on label "I allow NextChapter & UCS to charge my credit card on file to download this cre…" at bounding box center [465, 368] width 351 height 12
click at [295, 366] on input "I allow NextChapter & UCS to charge my credit card on file to download this cre…" at bounding box center [299, 366] width 8 height 8
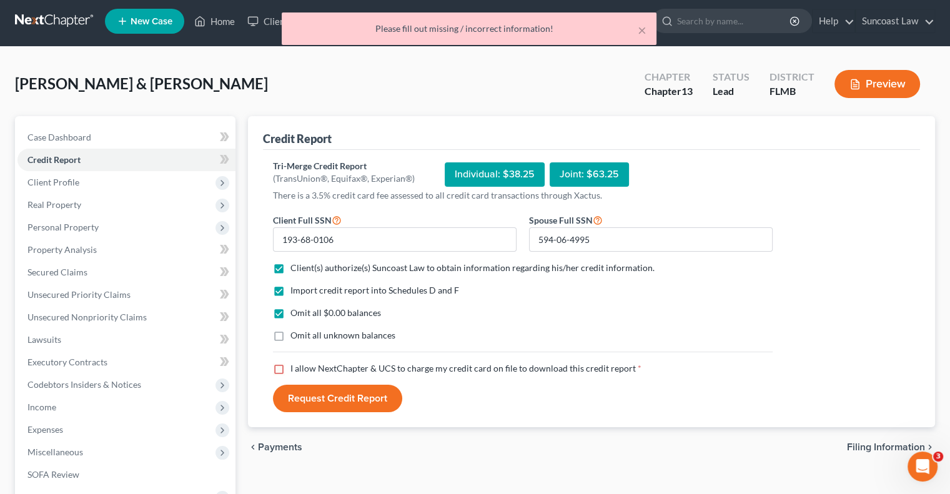
checkbox input "true"
click at [345, 395] on button "Request Credit Report" at bounding box center [337, 398] width 129 height 27
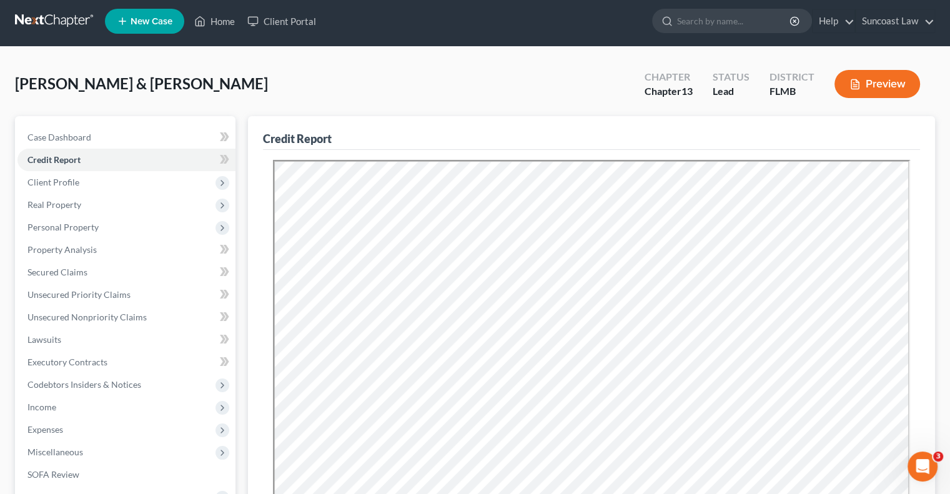
scroll to position [0, 0]
click at [113, 317] on span "Unsecured Nonpriority Claims" at bounding box center [86, 317] width 119 height 11
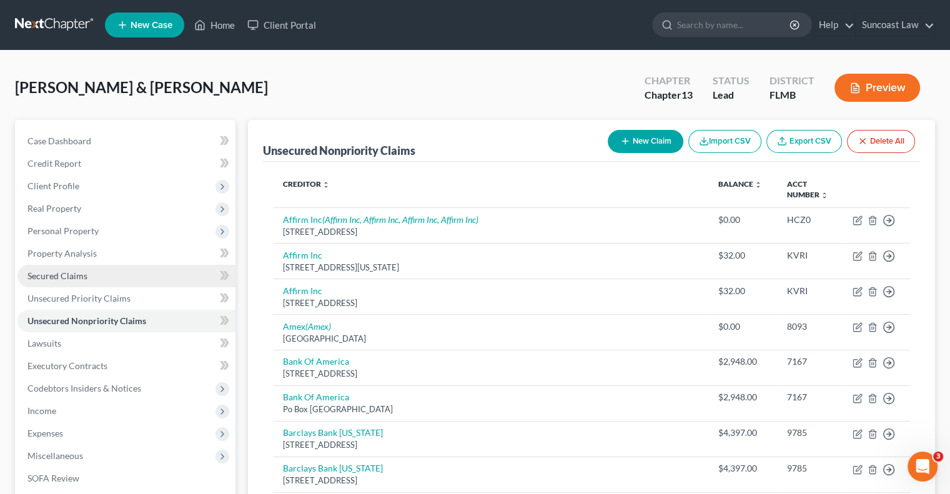
drag, startPoint x: 72, startPoint y: 271, endPoint x: 80, endPoint y: 274, distance: 8.5
click at [71, 271] on span "Secured Claims" at bounding box center [57, 275] width 60 height 11
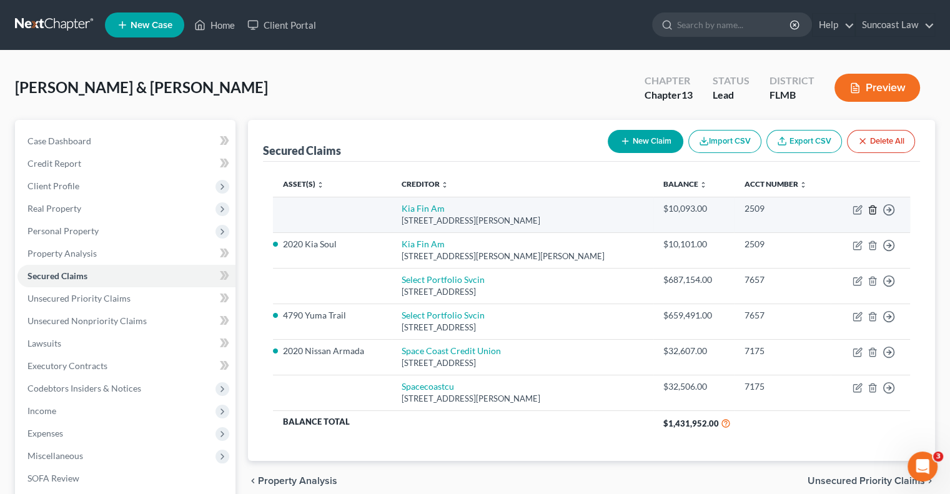
click at [872, 212] on icon "button" at bounding box center [873, 210] width 10 height 10
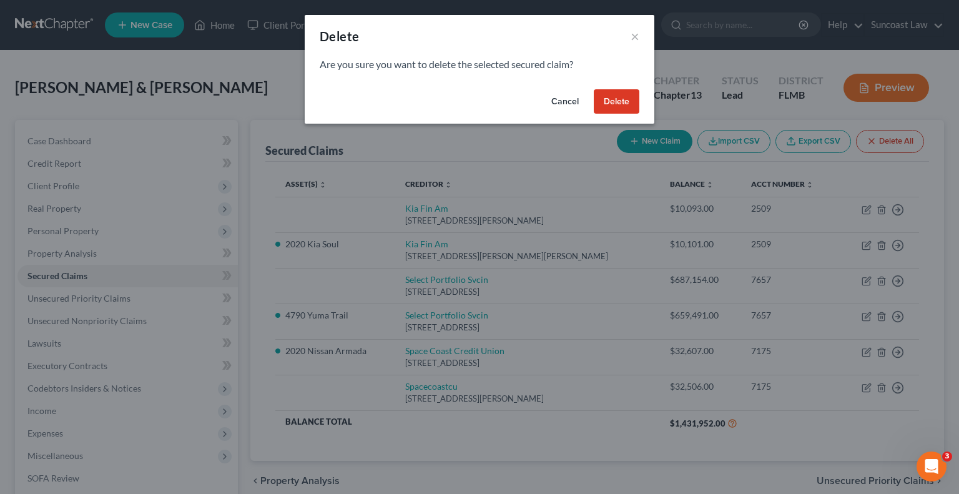
click at [618, 104] on button "Delete" at bounding box center [617, 101] width 46 height 25
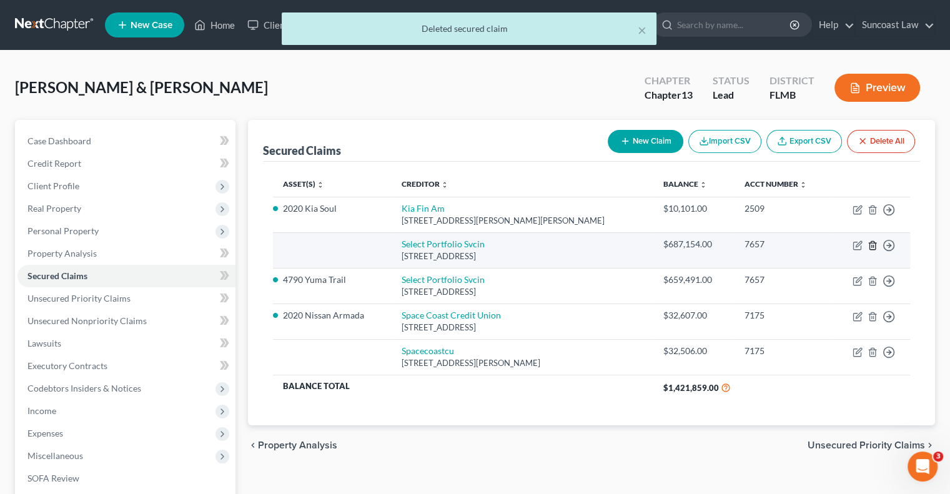
click at [872, 247] on icon "button" at bounding box center [873, 245] width 10 height 10
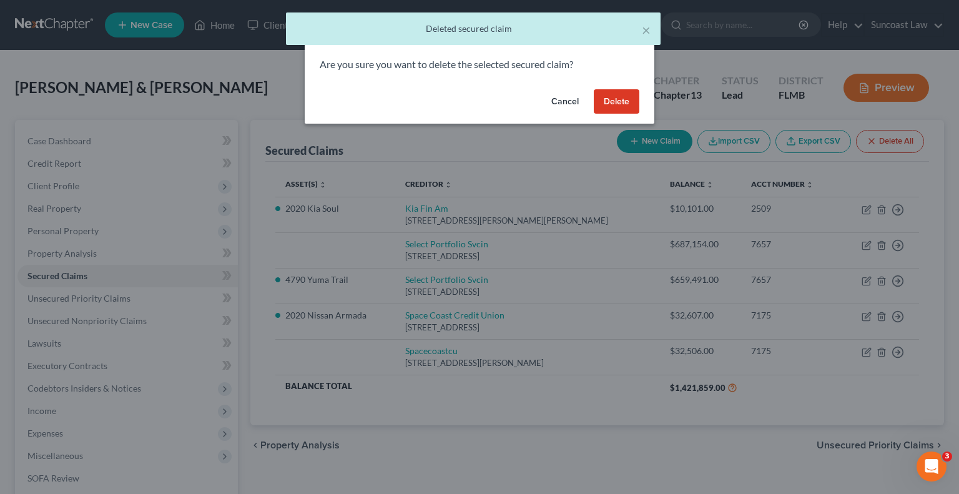
click at [612, 100] on button "Delete" at bounding box center [617, 101] width 46 height 25
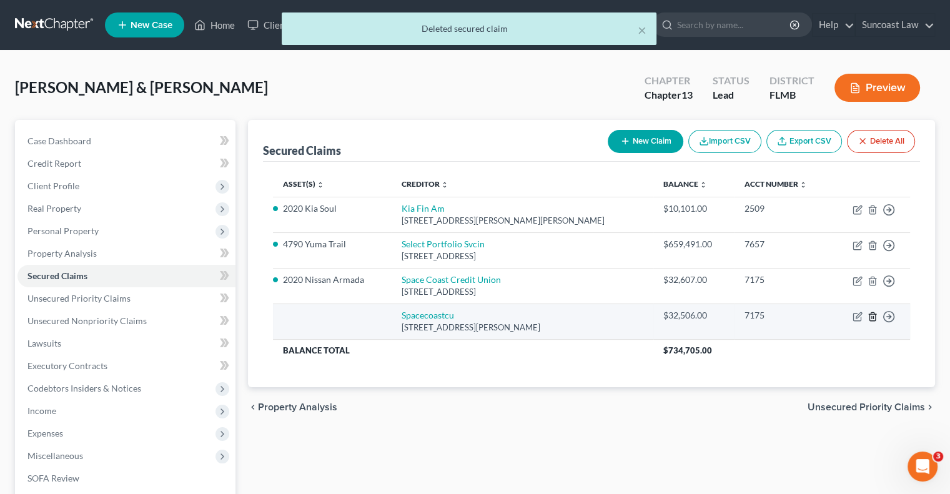
click at [871, 319] on icon "button" at bounding box center [873, 317] width 10 height 10
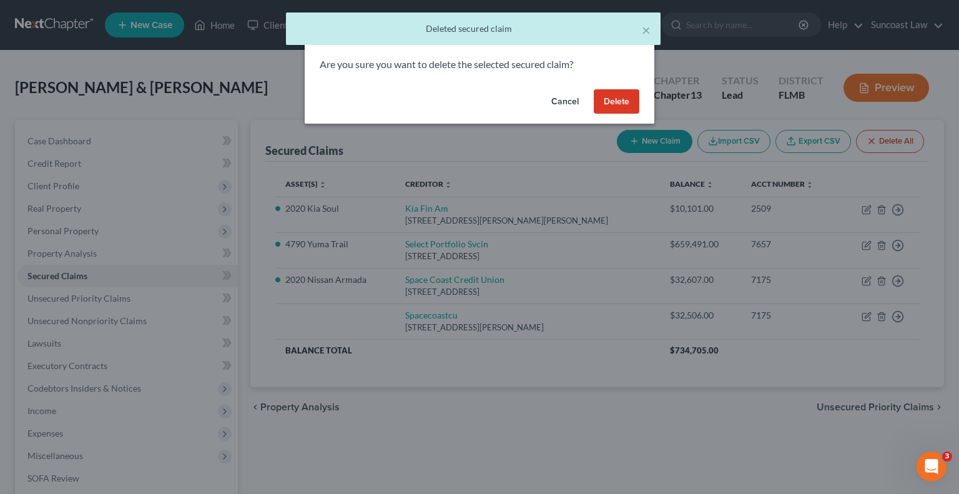
click at [622, 106] on button "Delete" at bounding box center [617, 101] width 46 height 25
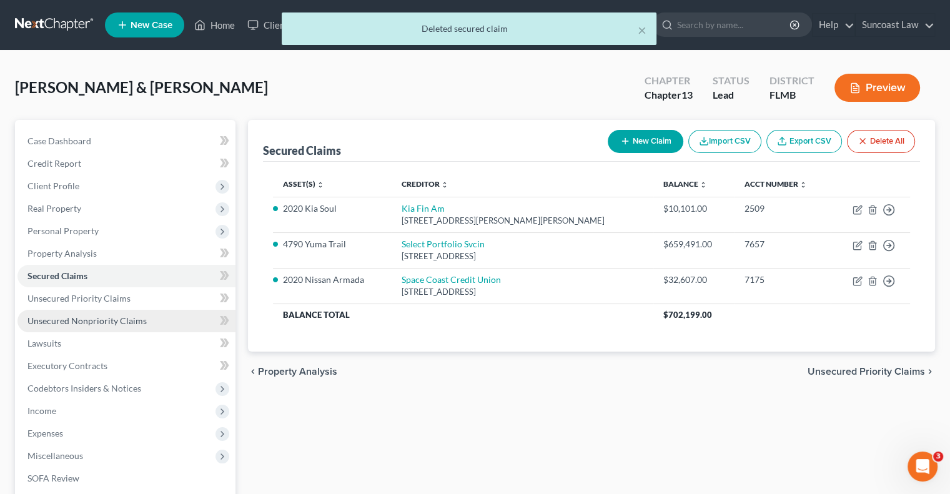
click at [115, 320] on span "Unsecured Nonpriority Claims" at bounding box center [86, 320] width 119 height 11
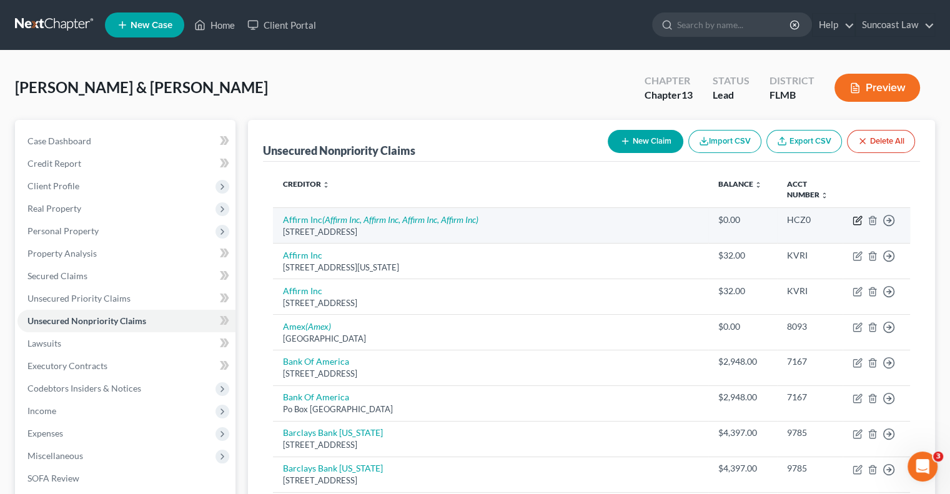
click at [856, 223] on icon "button" at bounding box center [858, 221] width 10 height 10
select select "4"
select select "0"
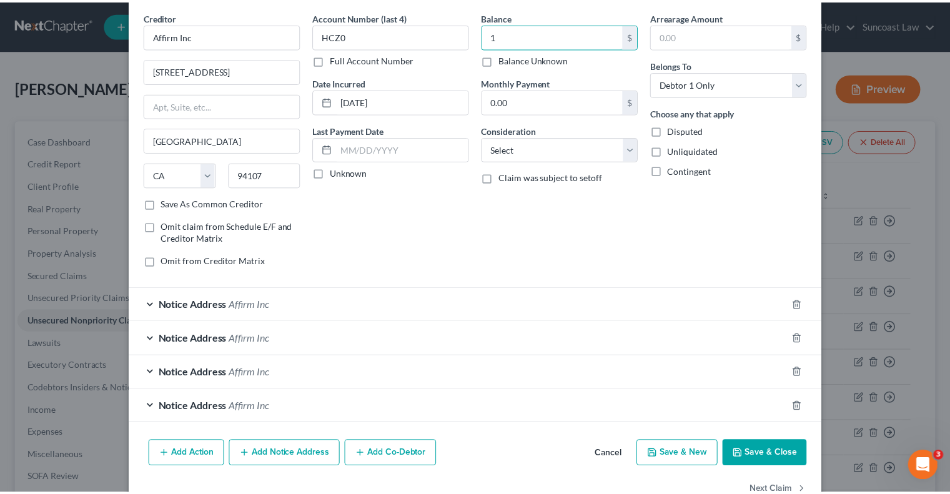
scroll to position [79, 0]
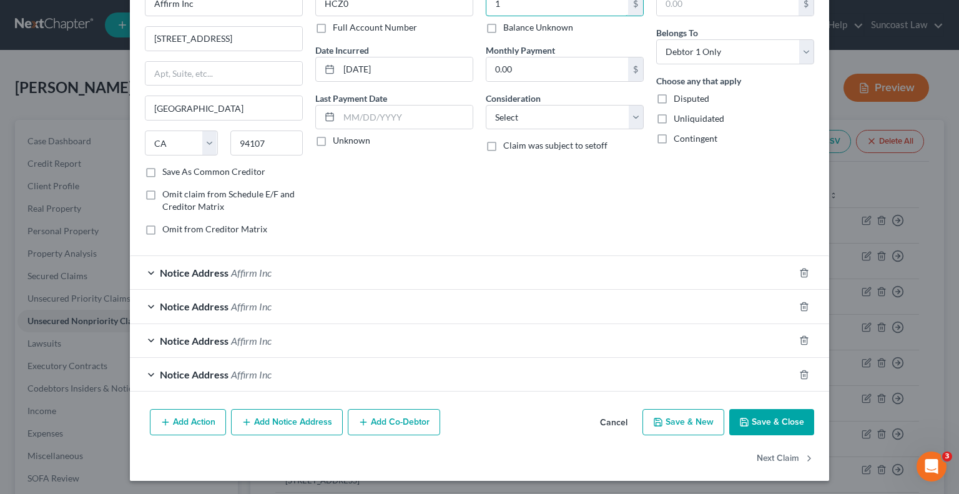
type input "1"
click at [770, 419] on button "Save & Close" at bounding box center [772, 422] width 85 height 26
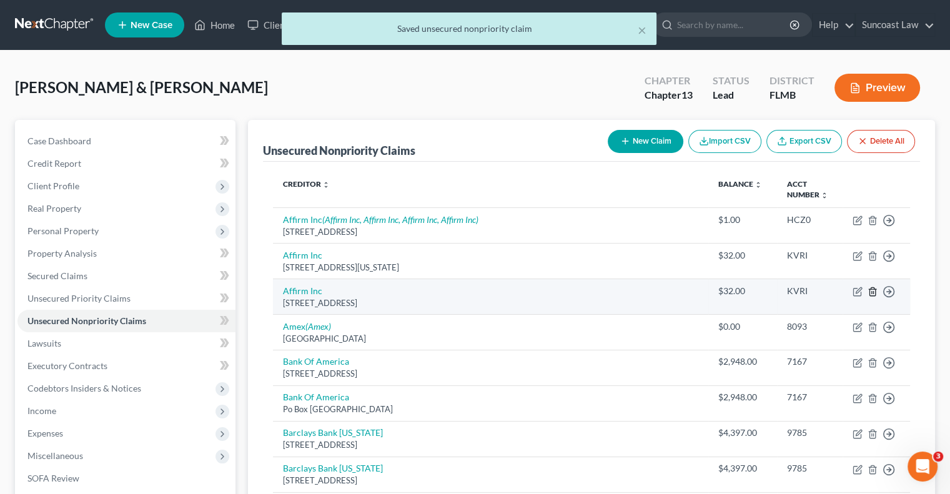
click at [871, 289] on icon "button" at bounding box center [873, 292] width 10 height 10
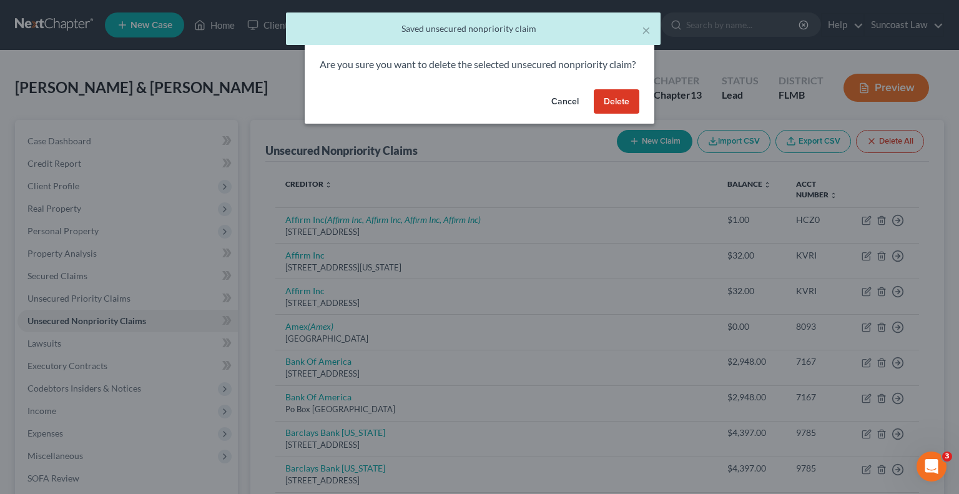
click at [617, 114] on button "Delete" at bounding box center [617, 101] width 46 height 25
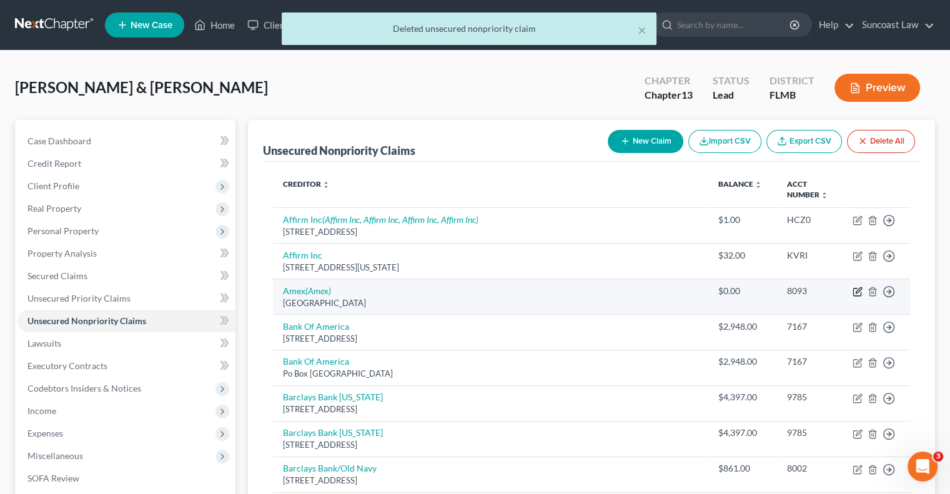
click at [857, 292] on icon "button" at bounding box center [858, 292] width 10 height 10
select select "45"
select select "2"
select select "0"
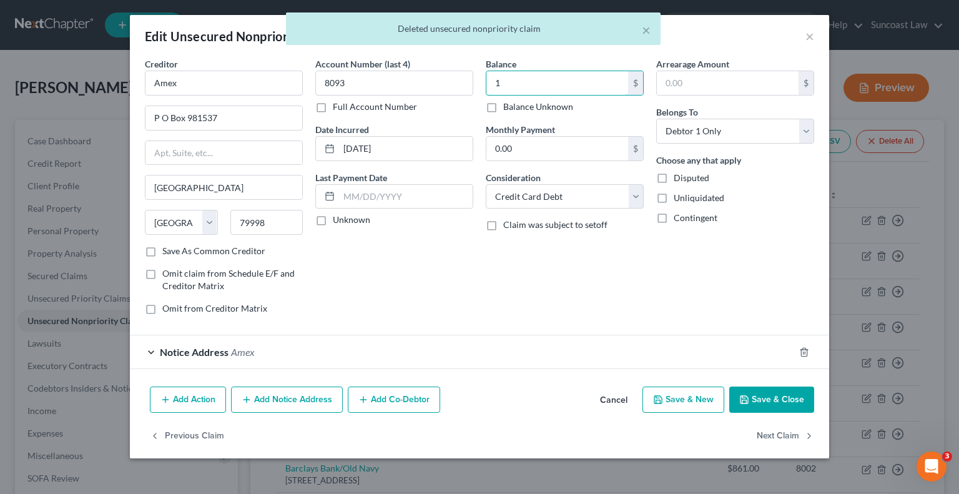
type input "1"
click at [775, 401] on button "Save & Close" at bounding box center [772, 400] width 85 height 26
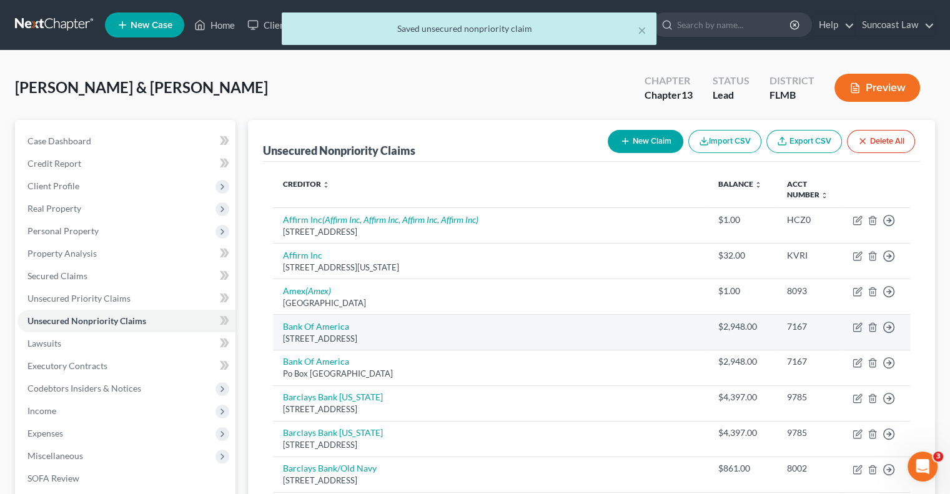
click at [872, 332] on td "Move to D Move to E Move to G Move to Notice Only" at bounding box center [876, 332] width 67 height 36
click at [872, 327] on line "button" at bounding box center [872, 328] width 0 height 2
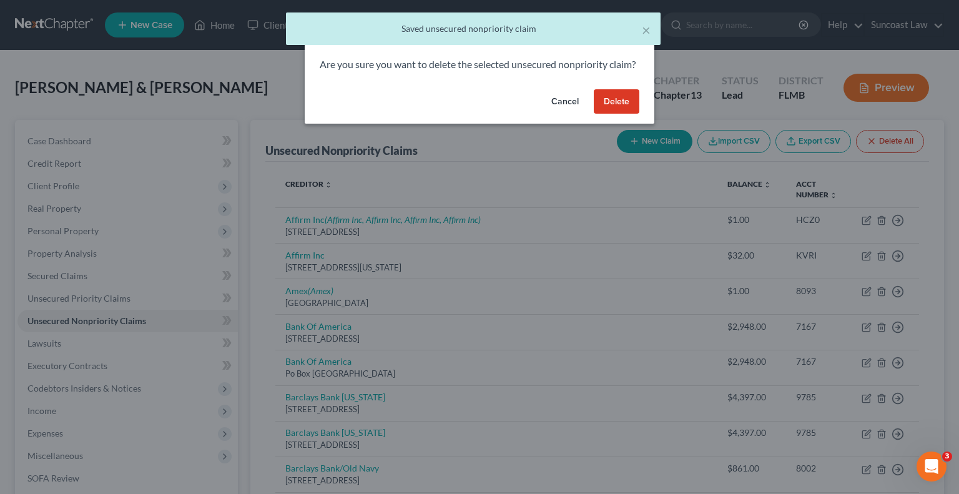
click at [622, 114] on button "Delete" at bounding box center [617, 101] width 46 height 25
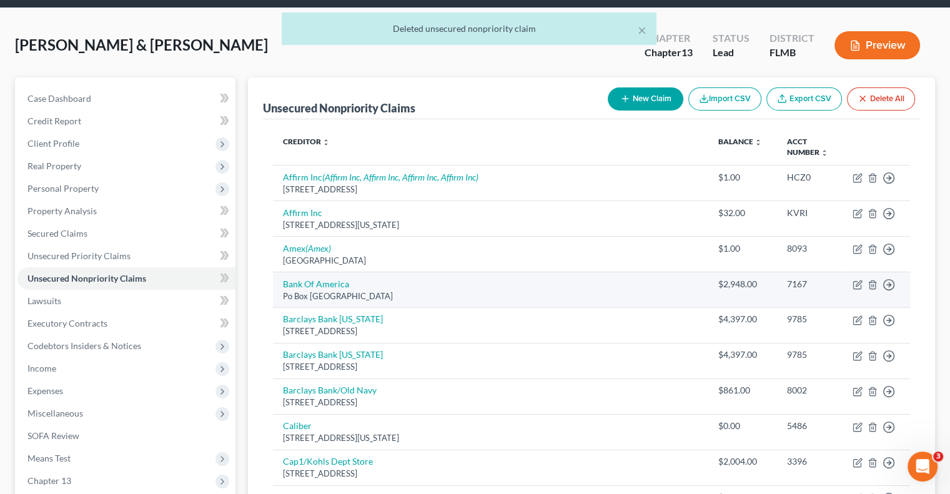
scroll to position [62, 0]
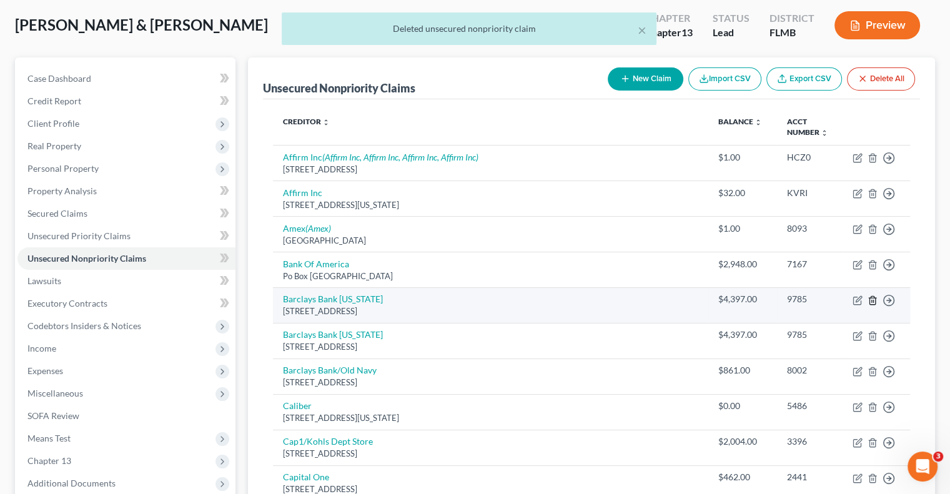
click at [870, 302] on icon "button" at bounding box center [873, 300] width 6 height 8
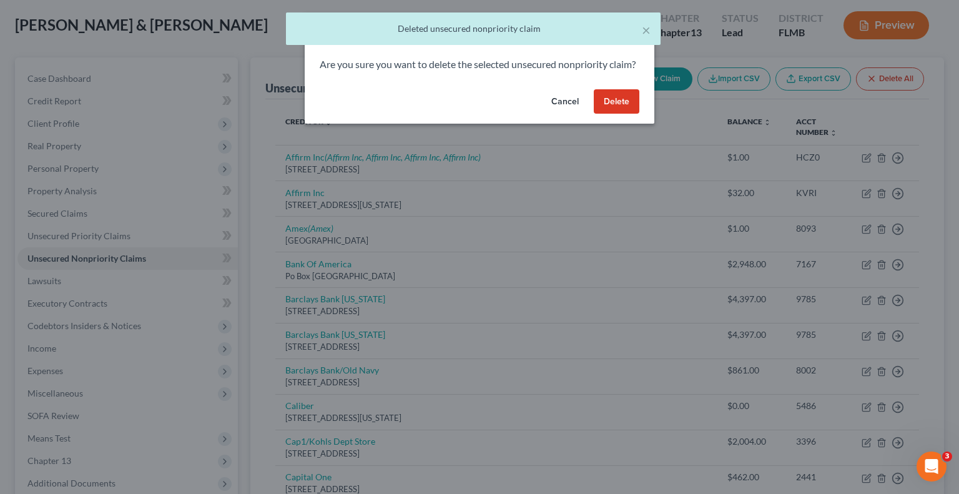
click at [619, 114] on button "Delete" at bounding box center [617, 101] width 46 height 25
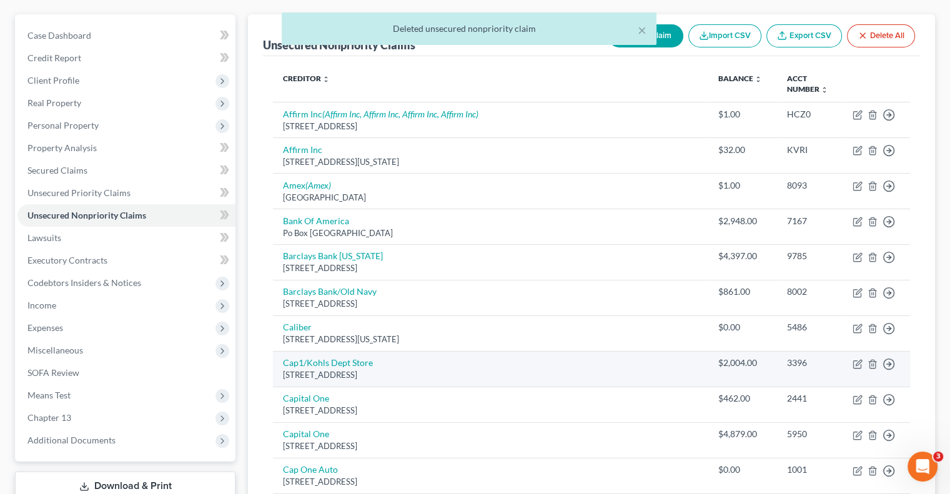
scroll to position [125, 0]
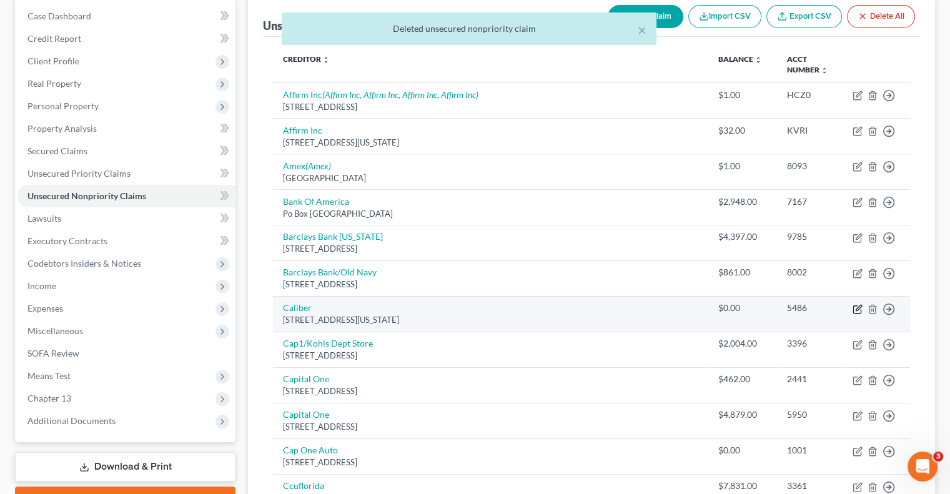
click at [856, 307] on icon "button" at bounding box center [859, 308] width 6 height 6
select select "37"
select select "0"
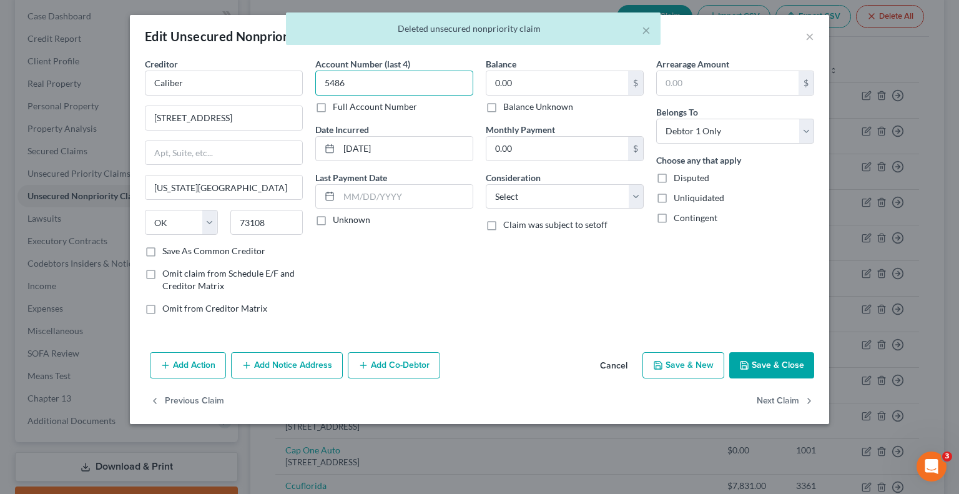
drag, startPoint x: 387, startPoint y: 72, endPoint x: 331, endPoint y: 76, distance: 56.4
click at [331, 76] on input "5486" at bounding box center [394, 83] width 158 height 25
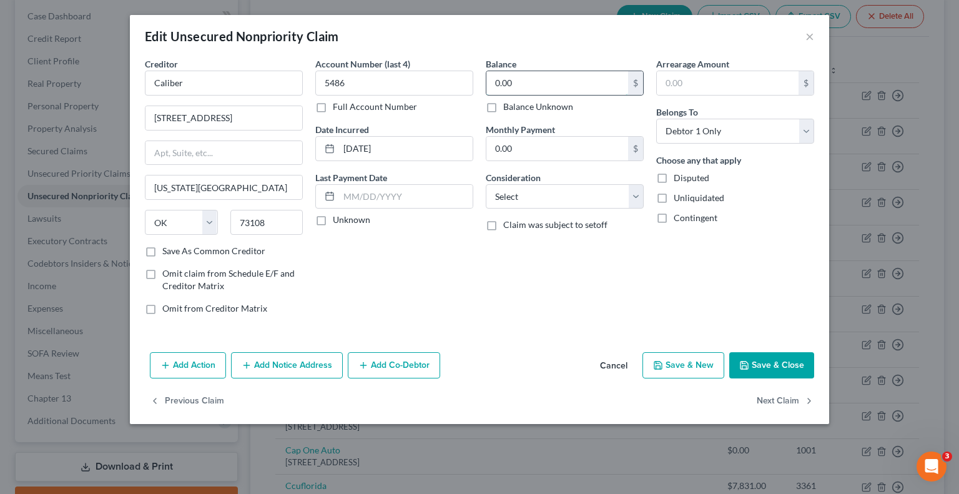
click at [536, 88] on input "0.00" at bounding box center [558, 83] width 142 height 24
click at [778, 361] on button "Save & Close" at bounding box center [772, 365] width 85 height 26
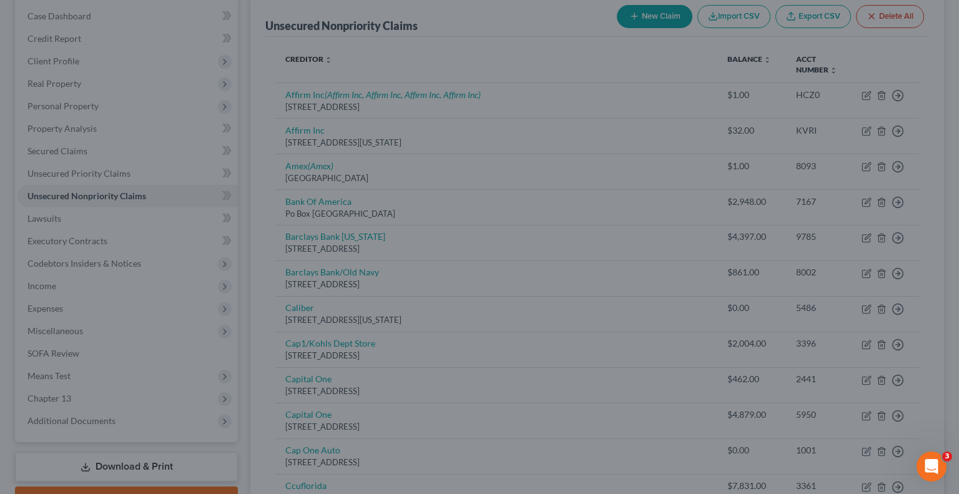
type input "1.00"
type input "0"
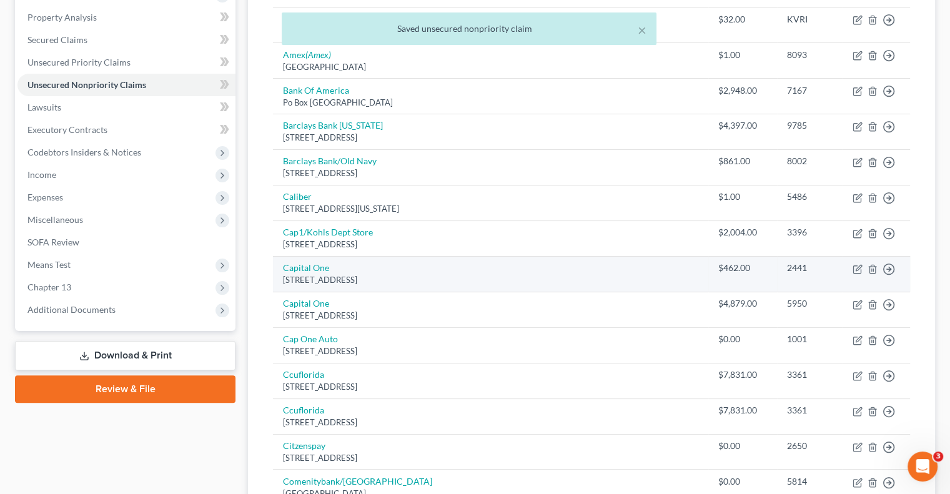
scroll to position [250, 0]
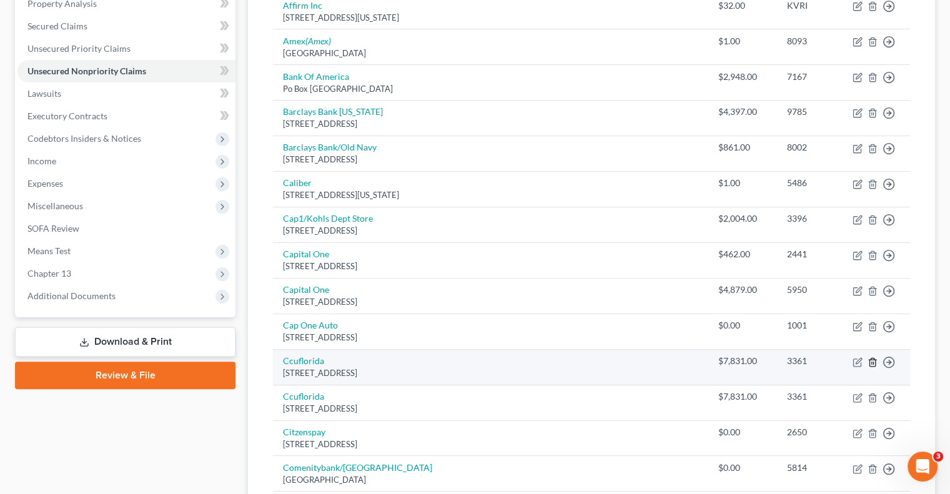
click at [870, 362] on icon "button" at bounding box center [873, 362] width 10 height 10
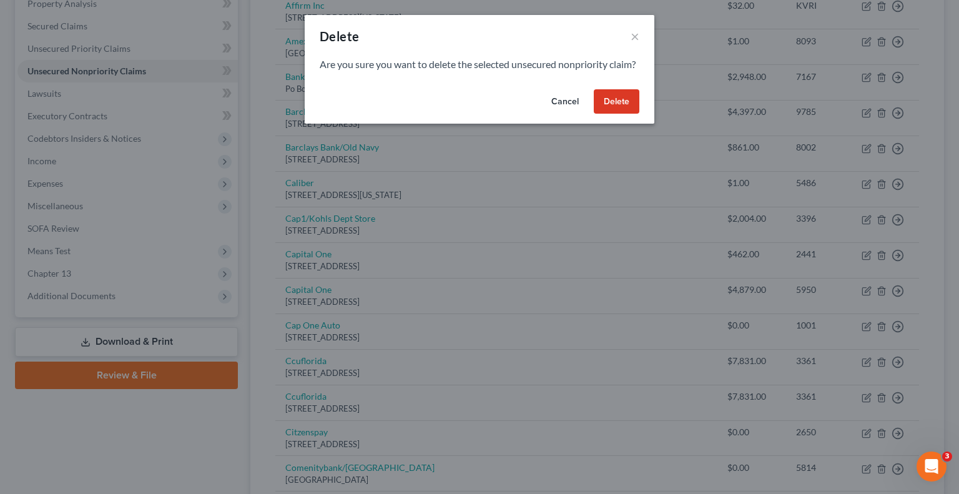
click at [620, 114] on button "Delete" at bounding box center [617, 101] width 46 height 25
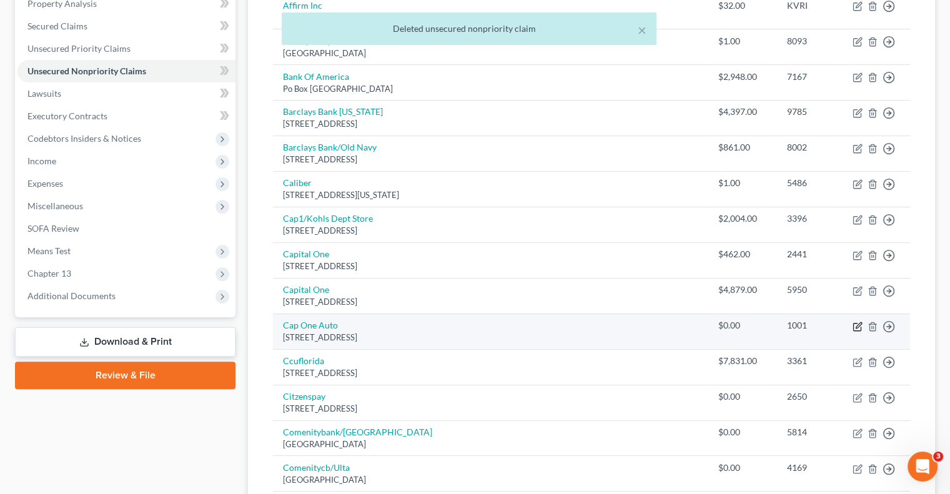
click at [857, 327] on icon "button" at bounding box center [858, 327] width 10 height 10
select select "45"
select select "0"
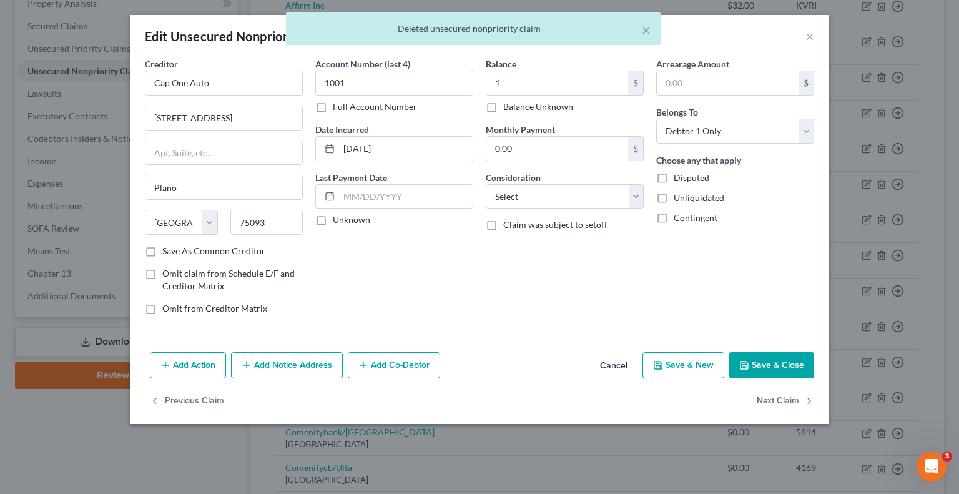
click at [780, 361] on button "Save & Close" at bounding box center [772, 365] width 85 height 26
type input "1.00"
type input "0"
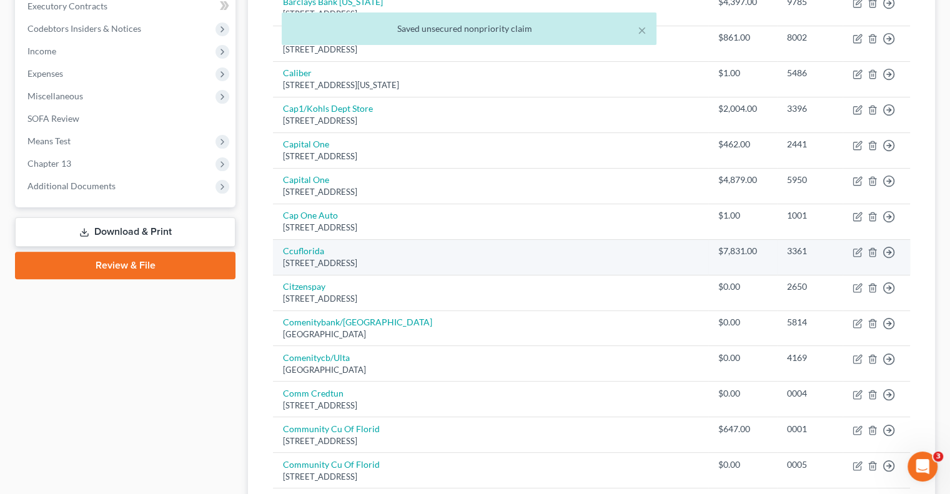
scroll to position [375, 0]
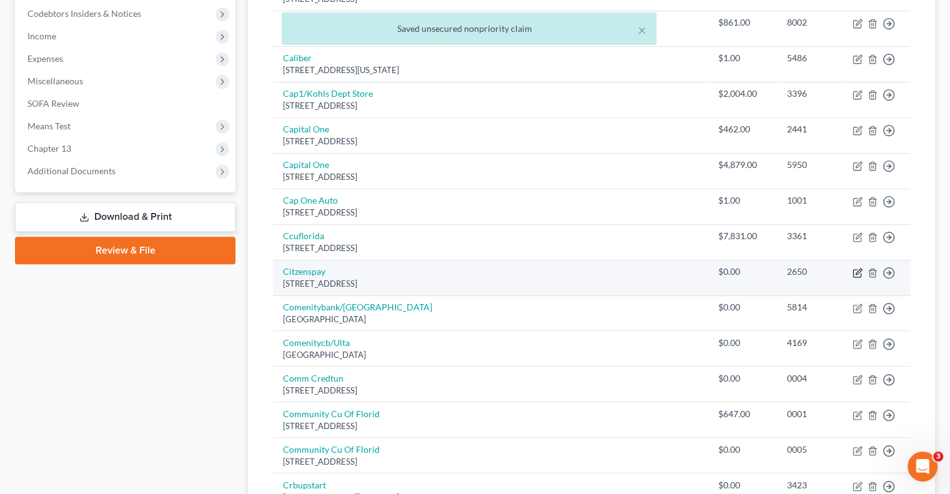
click at [856, 272] on icon "button" at bounding box center [859, 272] width 6 height 6
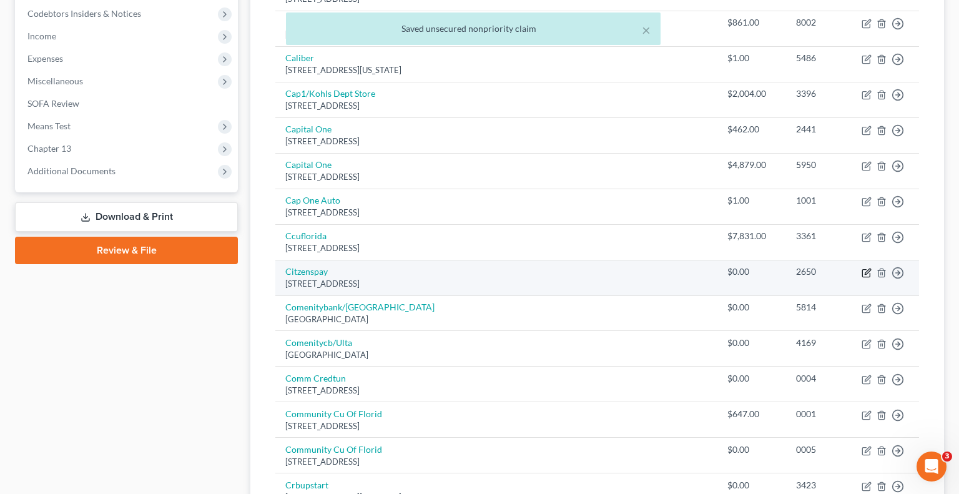
select select "41"
select select "2"
select select "0"
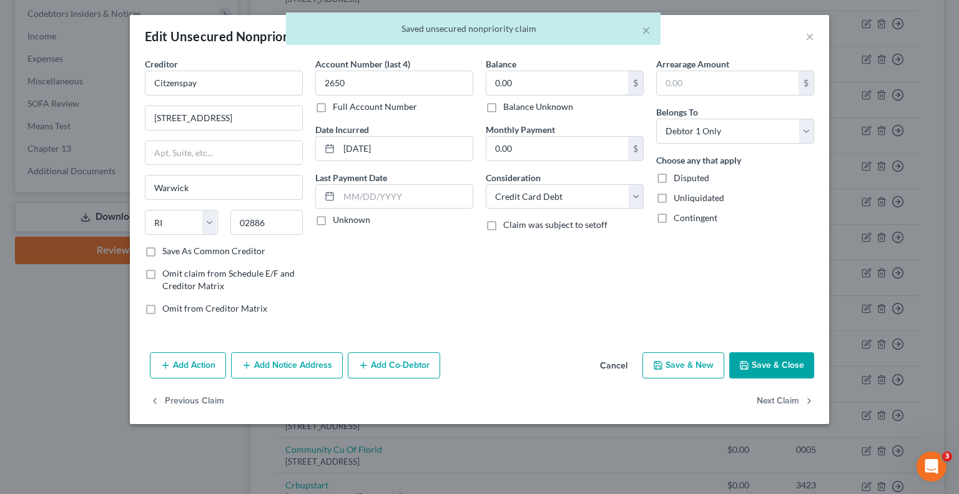
drag, startPoint x: 576, startPoint y: 79, endPoint x: 593, endPoint y: 99, distance: 26.2
click at [576, 79] on input "0.00" at bounding box center [558, 83] width 142 height 24
click at [763, 357] on button "Save & Close" at bounding box center [772, 365] width 85 height 26
type input "1.00"
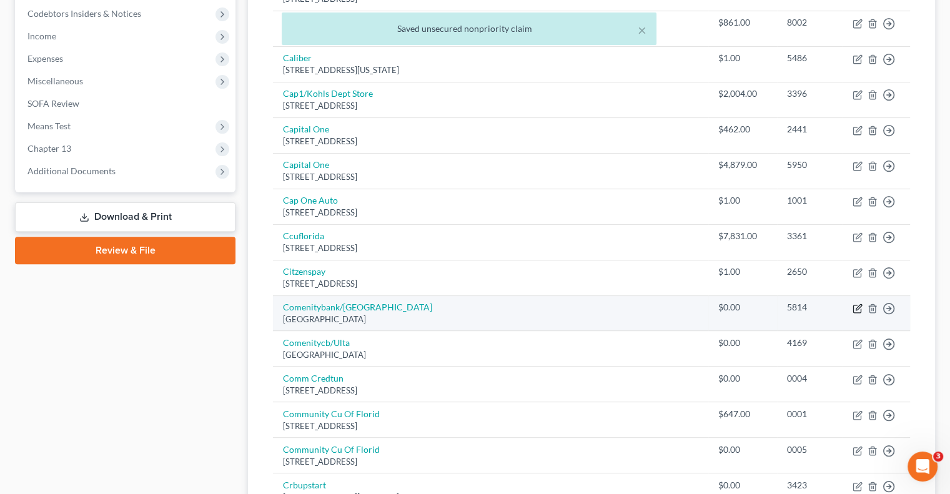
click at [856, 304] on icon "button" at bounding box center [858, 309] width 10 height 10
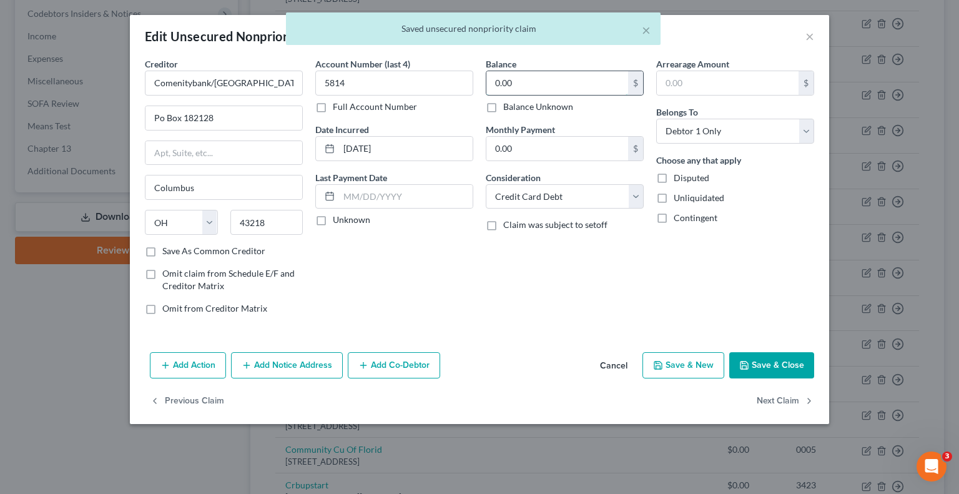
drag, startPoint x: 589, startPoint y: 84, endPoint x: 595, endPoint y: 92, distance: 9.4
click at [588, 84] on input "0.00" at bounding box center [558, 83] width 142 height 24
click at [762, 365] on button "Save & Close" at bounding box center [772, 365] width 85 height 26
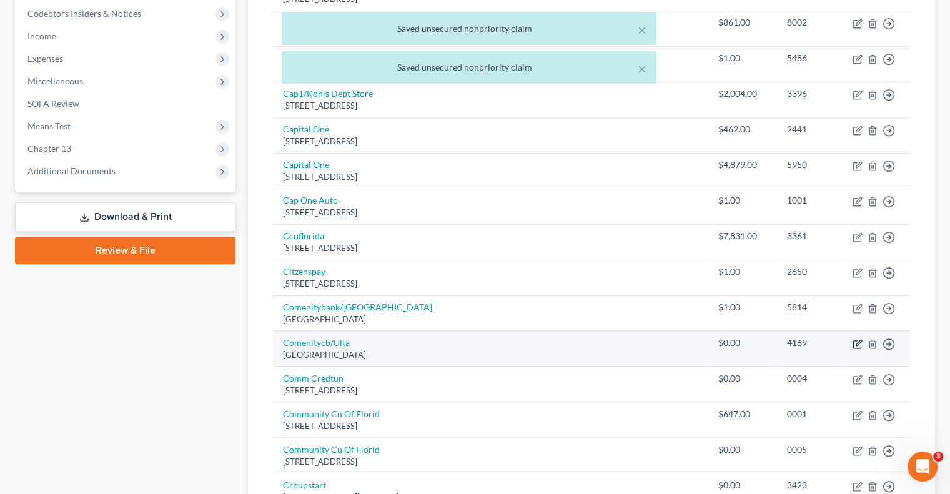
click at [855, 339] on icon "button" at bounding box center [858, 344] width 10 height 10
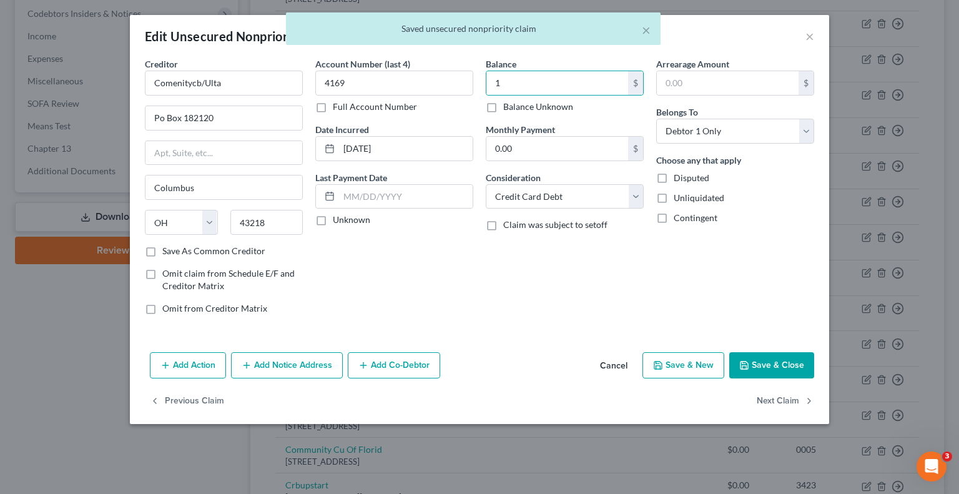
click at [771, 363] on button "Save & Close" at bounding box center [772, 365] width 85 height 26
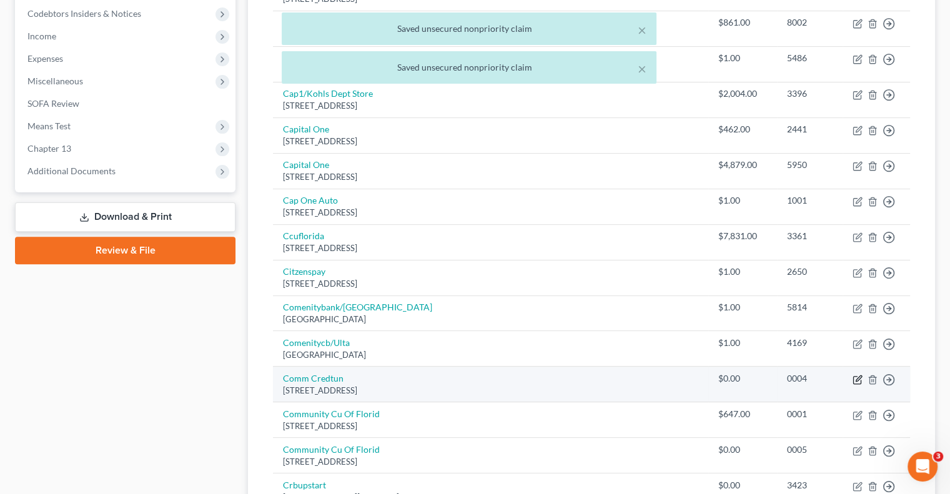
click at [856, 379] on icon "button" at bounding box center [859, 378] width 6 height 6
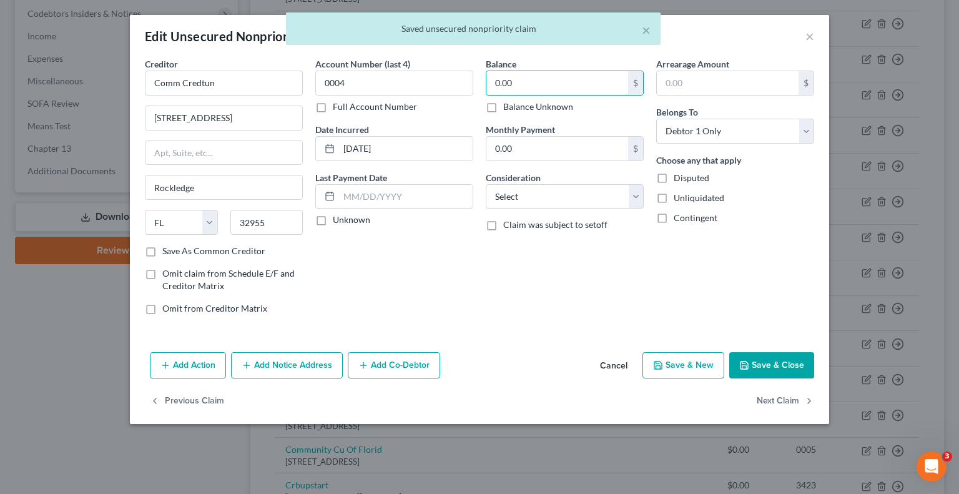
drag, startPoint x: 597, startPoint y: 84, endPoint x: 612, endPoint y: 106, distance: 26.0
click at [597, 84] on input "0.00" at bounding box center [558, 83] width 142 height 24
click at [778, 369] on button "Save & Close" at bounding box center [772, 365] width 85 height 26
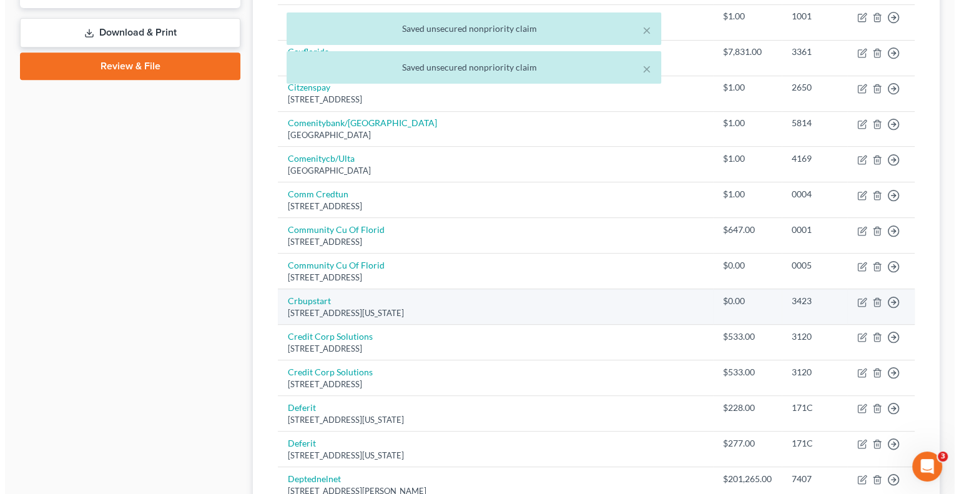
scroll to position [562, 0]
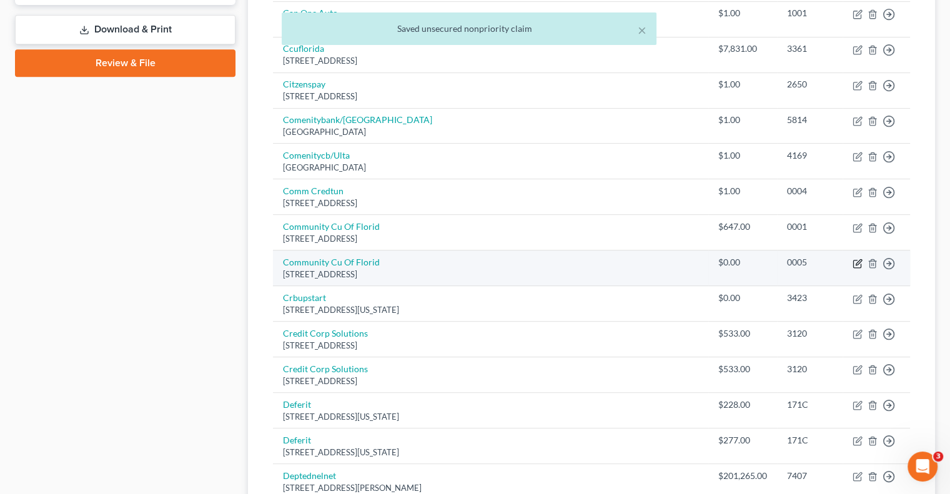
click at [856, 262] on icon "button" at bounding box center [859, 262] width 6 height 6
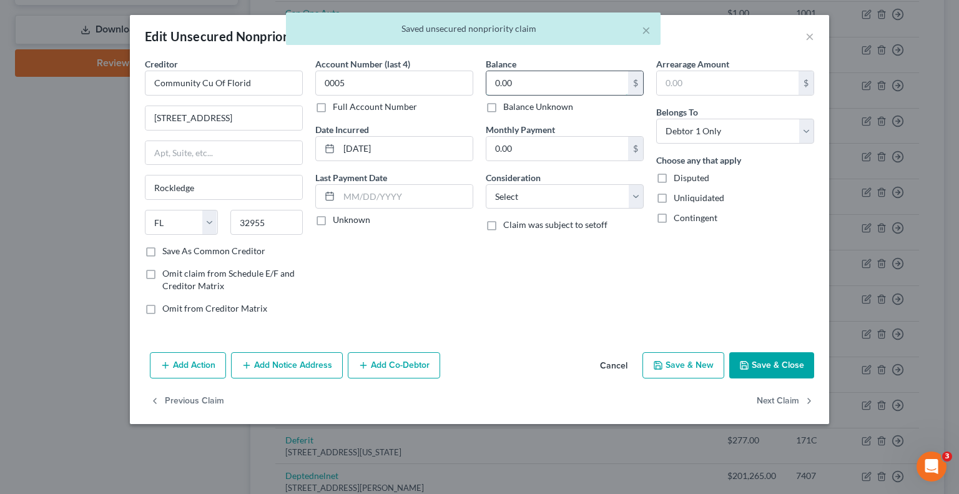
click at [550, 84] on input "0.00" at bounding box center [558, 83] width 142 height 24
click at [760, 363] on button "Save & Close" at bounding box center [772, 365] width 85 height 26
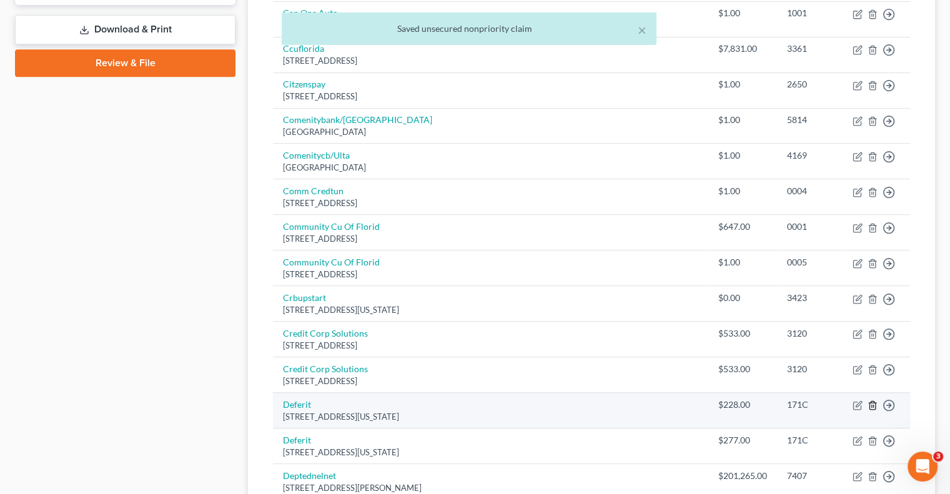
click at [873, 405] on line "button" at bounding box center [873, 406] width 0 height 2
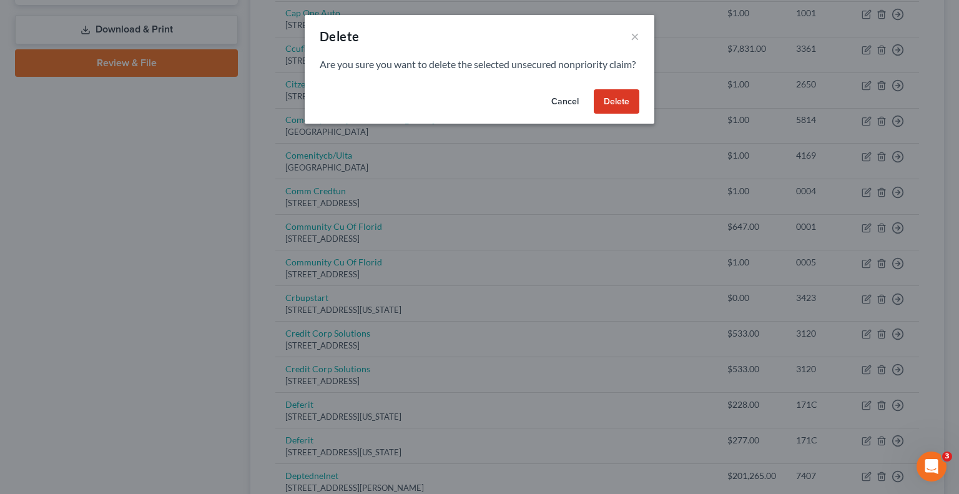
drag, startPoint x: 612, startPoint y: 112, endPoint x: 610, endPoint y: 127, distance: 14.6
click at [612, 114] on button "Delete" at bounding box center [617, 101] width 46 height 25
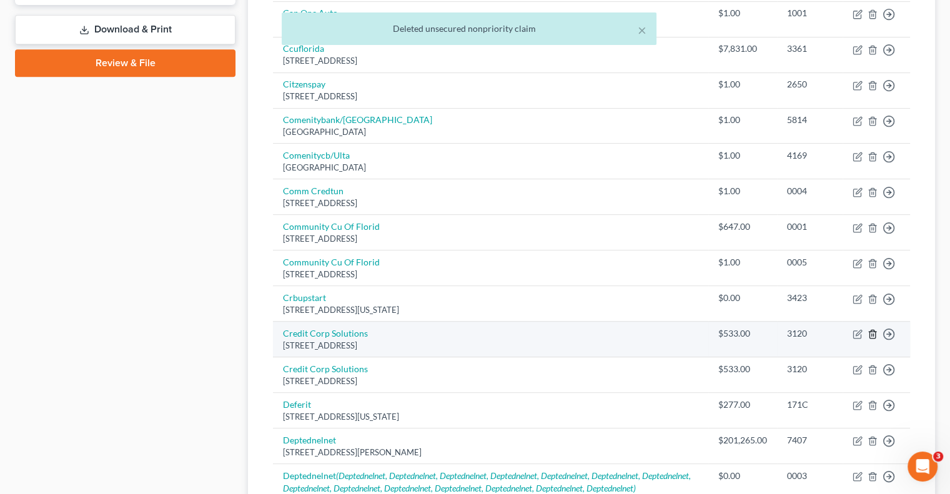
click at [872, 334] on line "button" at bounding box center [872, 335] width 0 height 2
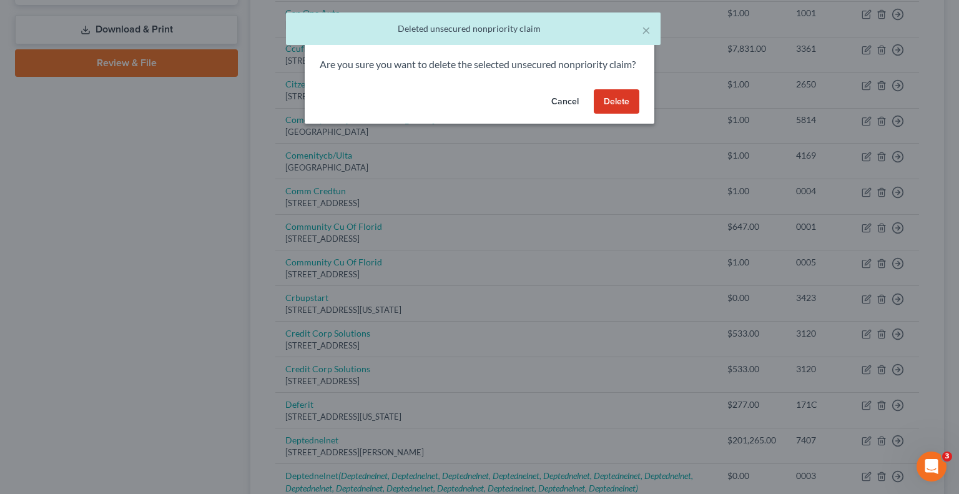
click at [615, 114] on button "Delete" at bounding box center [617, 101] width 46 height 25
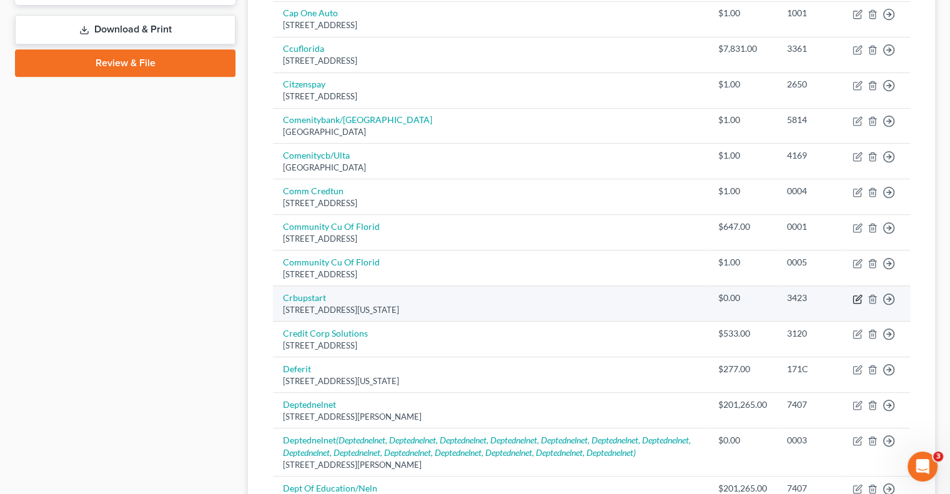
click at [858, 295] on icon "button" at bounding box center [858, 299] width 10 height 10
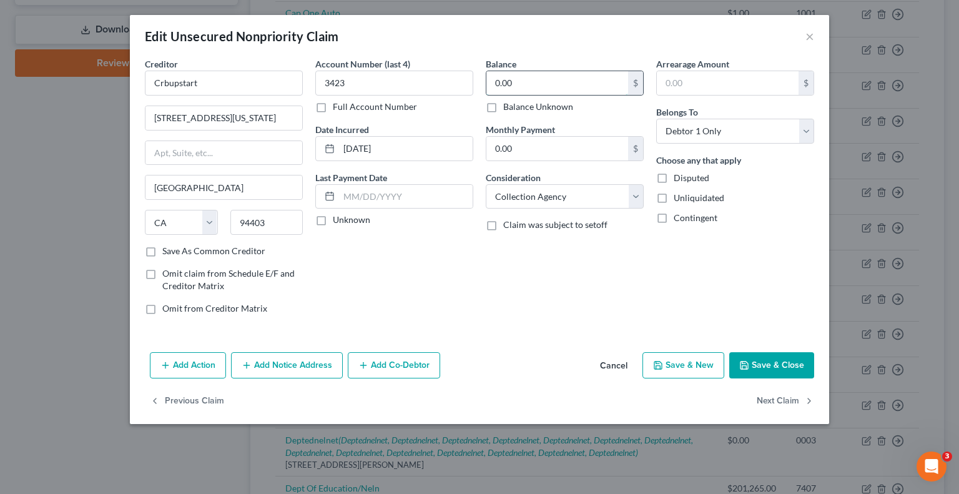
click at [562, 77] on input "0.00" at bounding box center [558, 83] width 142 height 24
click at [777, 366] on button "Save & Close" at bounding box center [772, 365] width 85 height 26
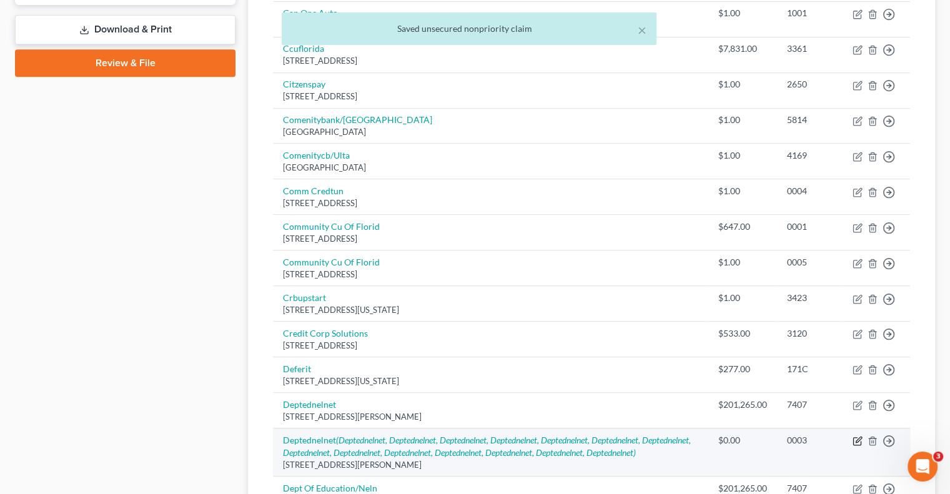
click at [857, 440] on icon "button" at bounding box center [858, 441] width 10 height 10
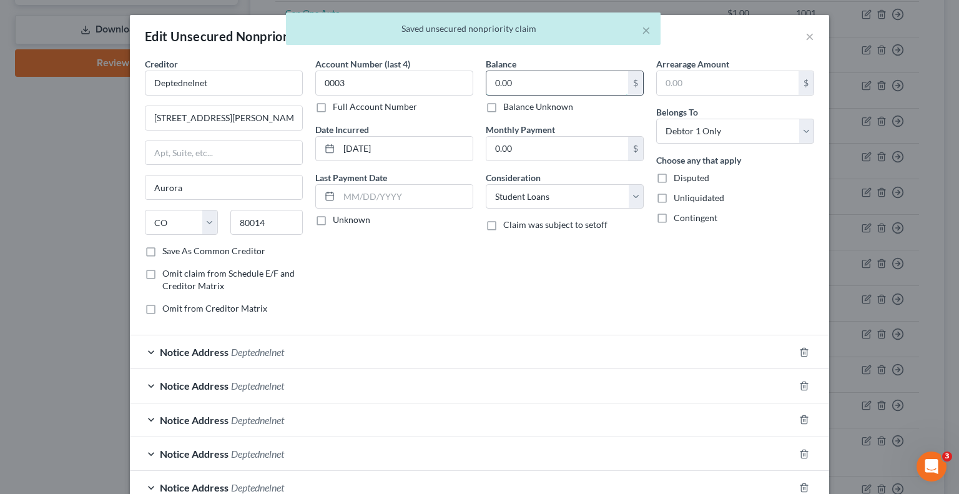
click at [598, 80] on input "0.00" at bounding box center [558, 83] width 142 height 24
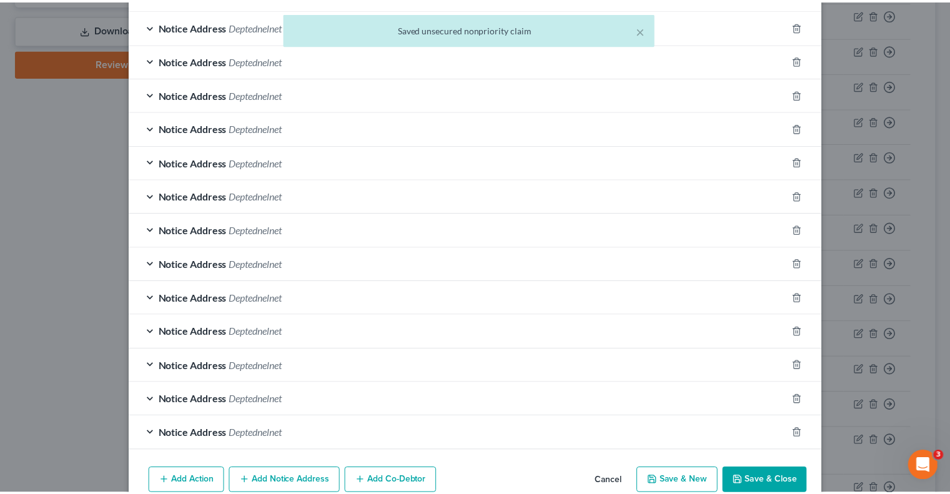
scroll to position [375, 0]
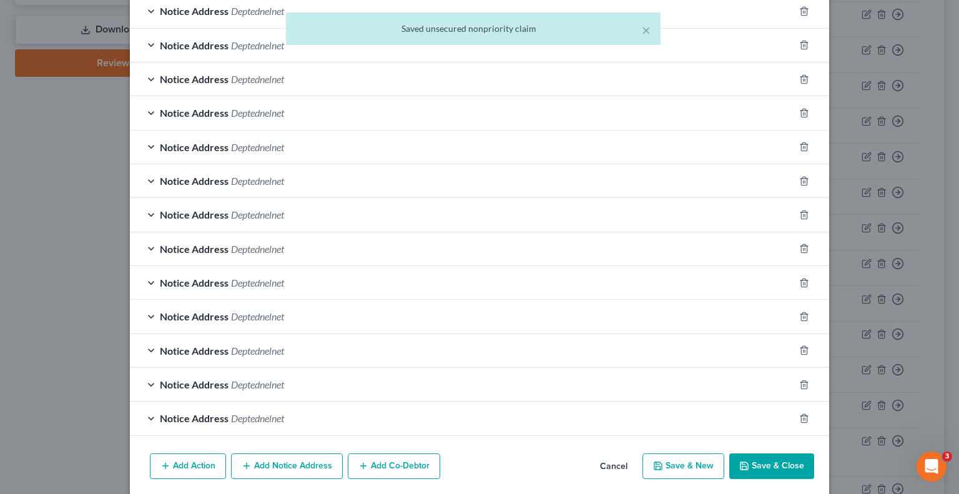
click at [769, 464] on button "Save & Close" at bounding box center [772, 467] width 85 height 26
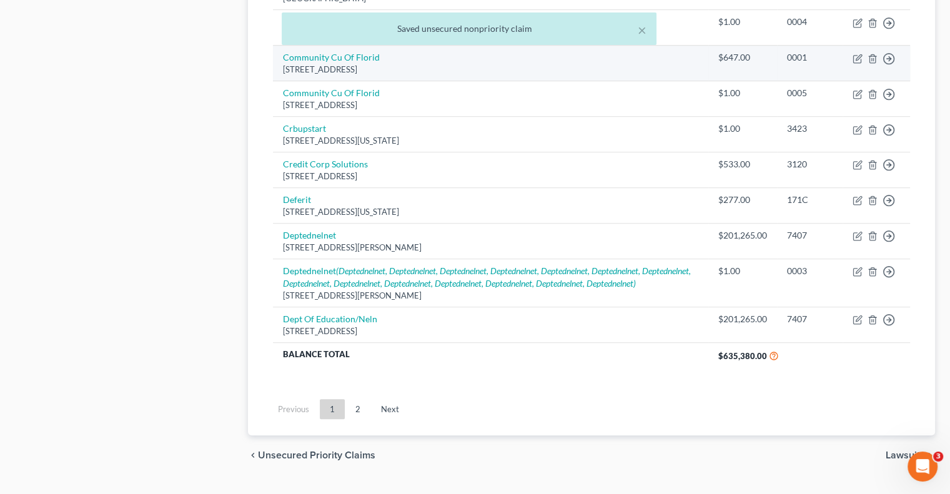
scroll to position [770, 0]
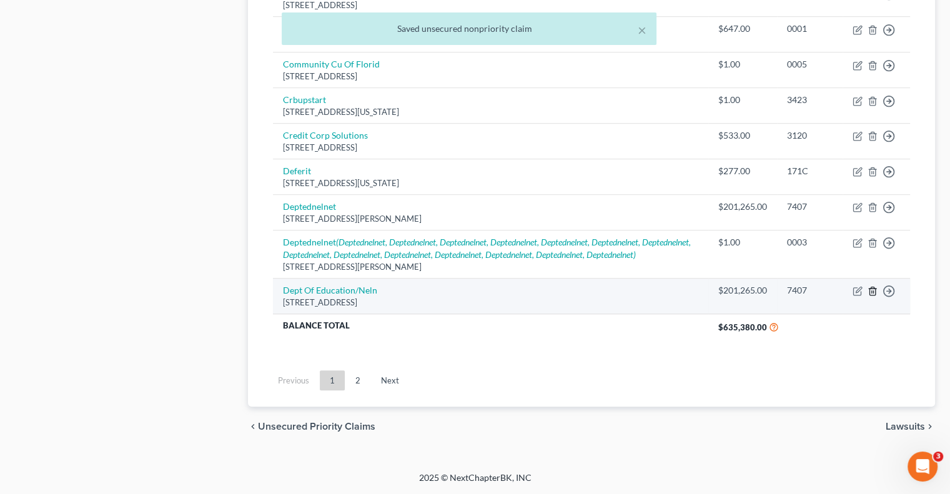
click at [873, 291] on line "button" at bounding box center [873, 292] width 0 height 2
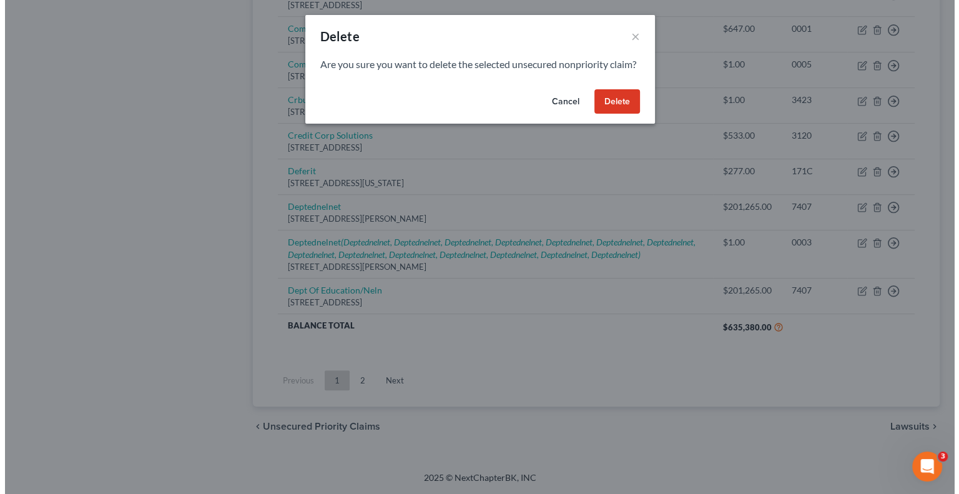
scroll to position [757, 0]
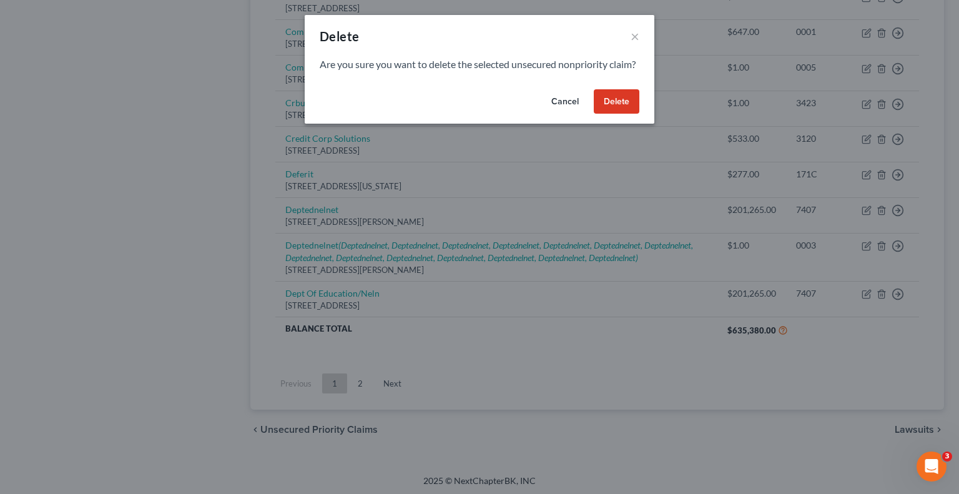
click at [623, 114] on button "Delete" at bounding box center [617, 101] width 46 height 25
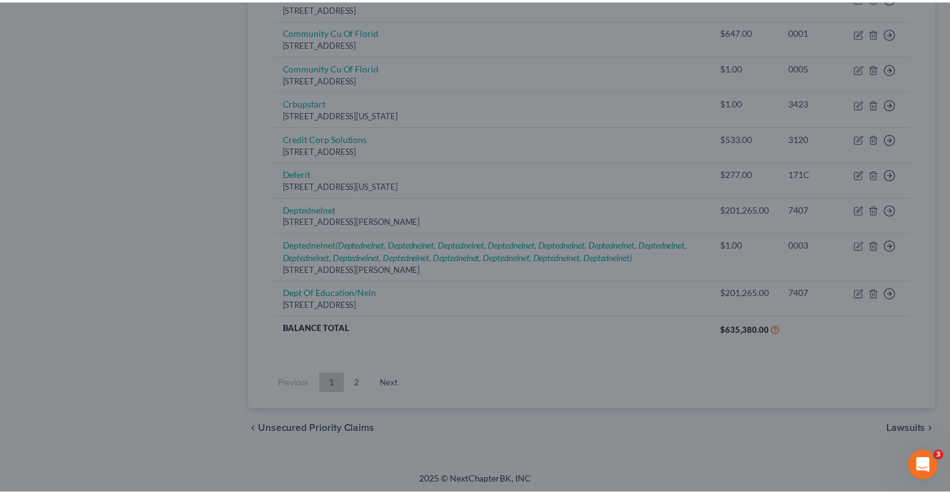
scroll to position [718, 0]
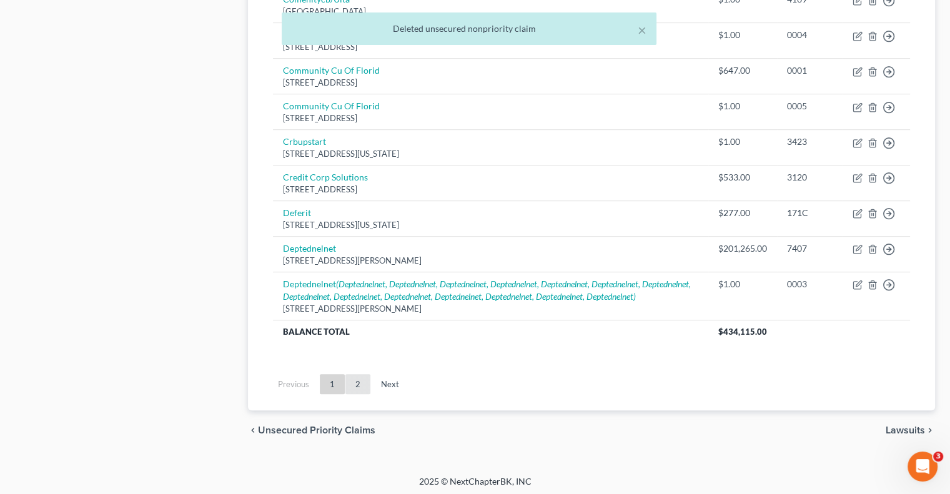
click at [353, 394] on link "2" at bounding box center [357, 384] width 25 height 20
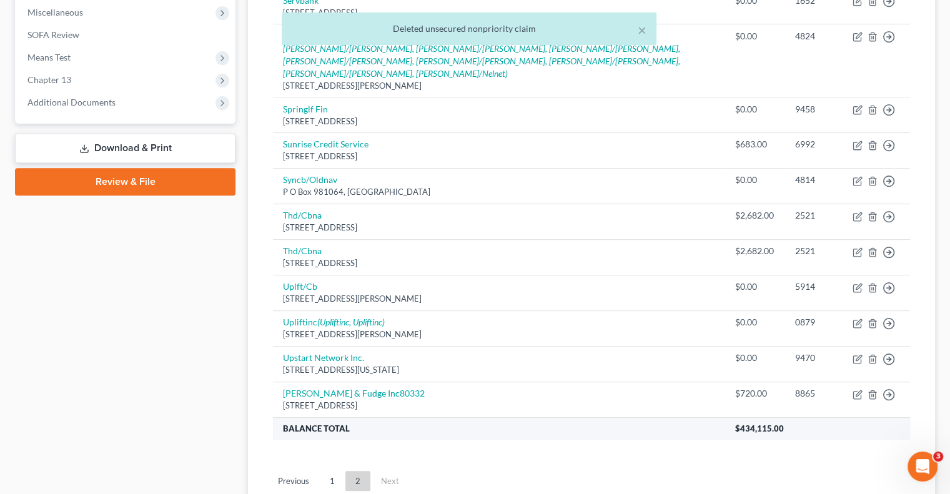
scroll to position [505, 0]
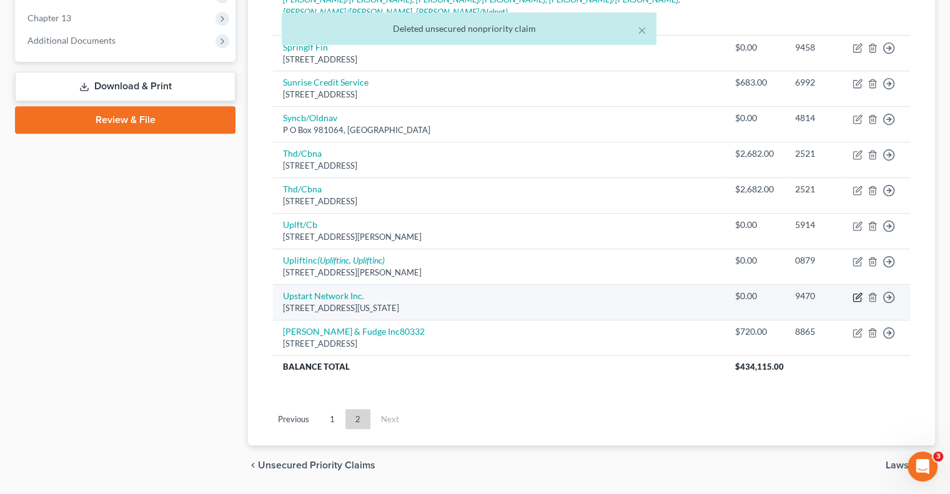
click at [858, 292] on icon "button" at bounding box center [858, 297] width 10 height 10
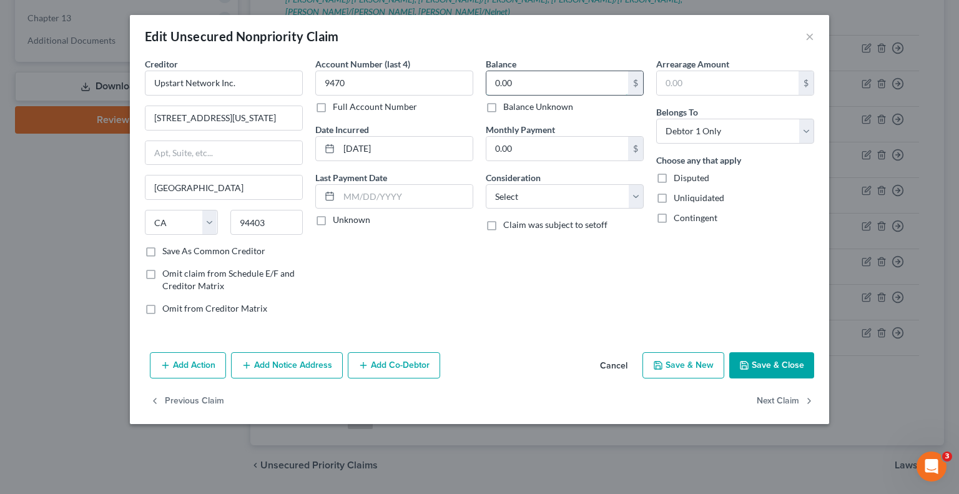
click at [564, 77] on input "0.00" at bounding box center [558, 83] width 142 height 24
drag, startPoint x: 777, startPoint y: 369, endPoint x: 785, endPoint y: 370, distance: 7.6
click at [777, 369] on button "Save & Close" at bounding box center [772, 365] width 85 height 26
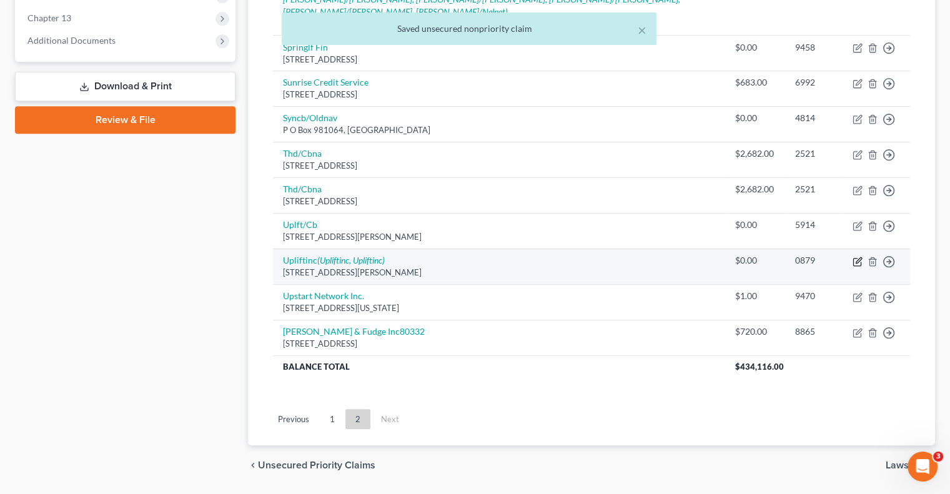
click at [856, 258] on icon "button" at bounding box center [856, 261] width 7 height 7
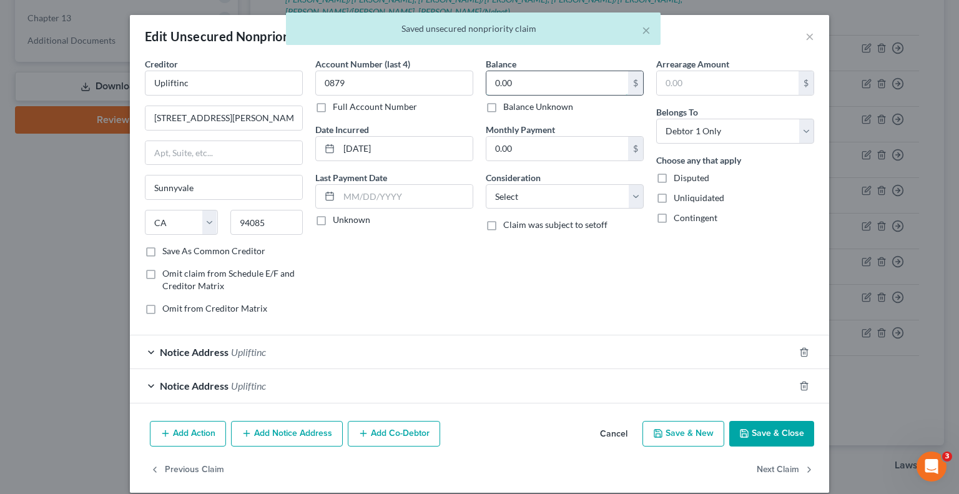
drag, startPoint x: 566, startPoint y: 88, endPoint x: 575, endPoint y: 104, distance: 18.4
click at [565, 88] on input "0.00" at bounding box center [558, 83] width 142 height 24
click at [775, 427] on button "Save & Close" at bounding box center [772, 434] width 85 height 26
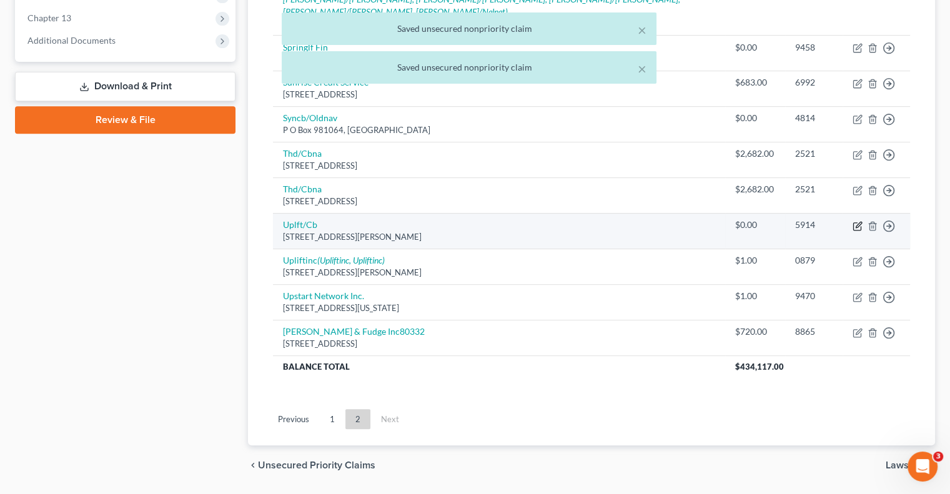
click at [858, 221] on icon "button" at bounding box center [858, 226] width 10 height 10
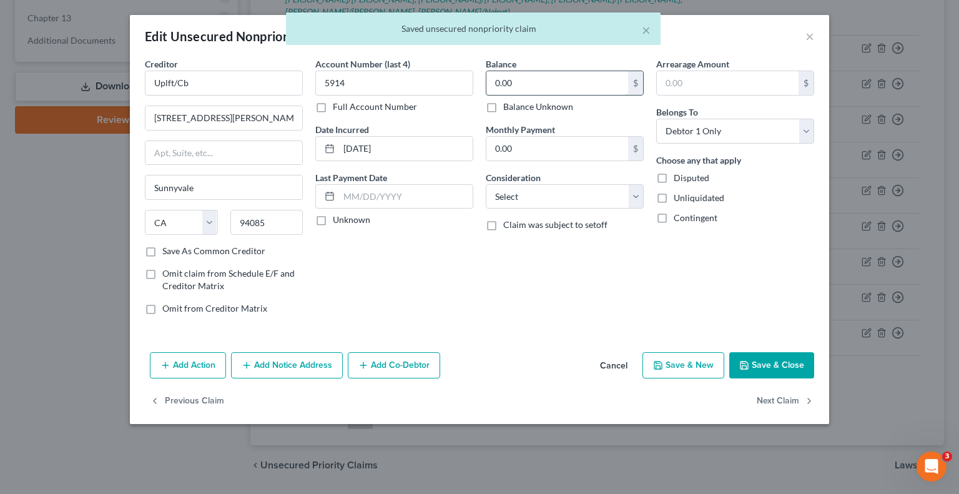
click at [531, 75] on input "0.00" at bounding box center [558, 83] width 142 height 24
click at [780, 359] on button "Save & Close" at bounding box center [772, 365] width 85 height 26
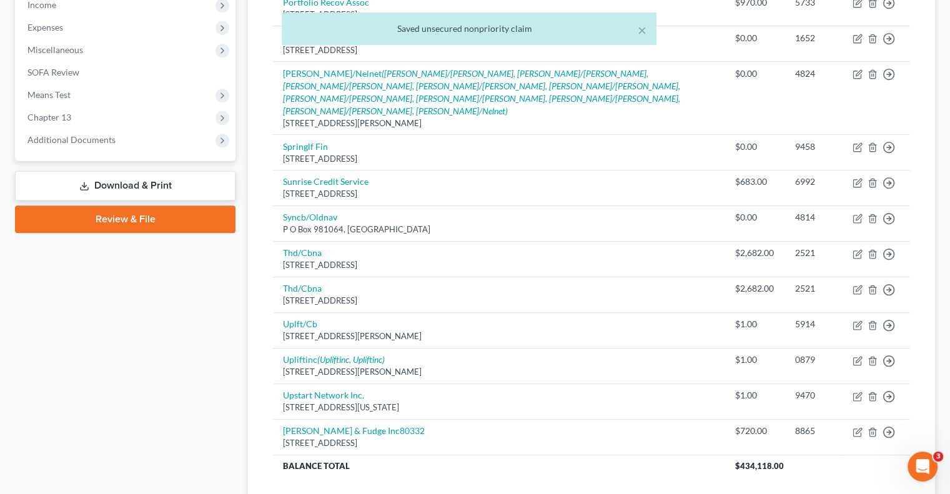
scroll to position [380, 0]
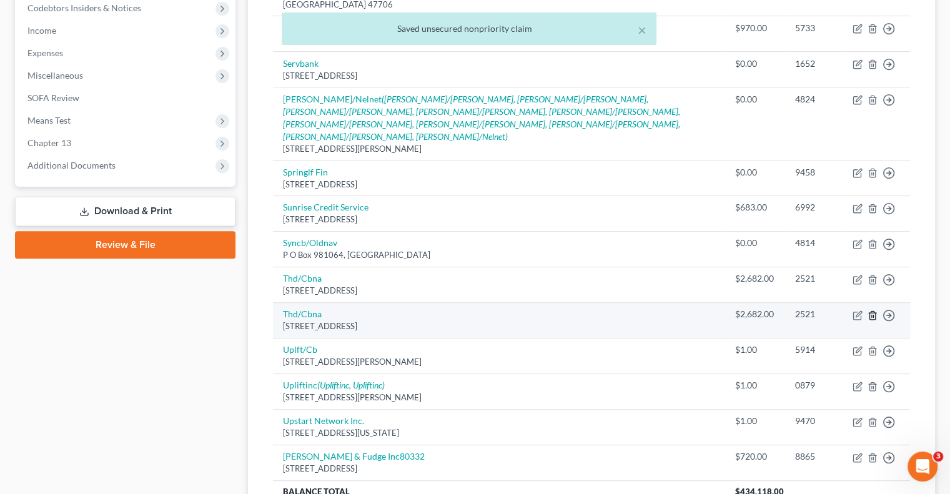
click at [872, 315] on line "button" at bounding box center [872, 316] width 0 height 2
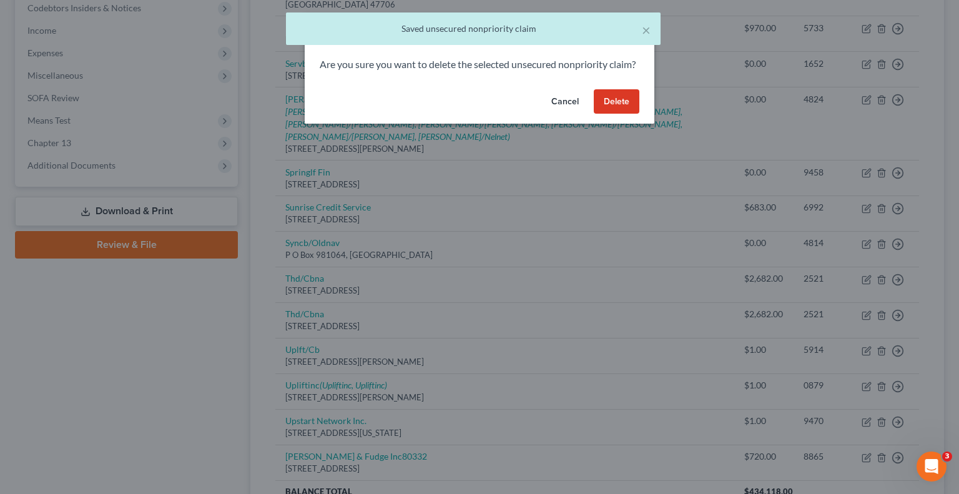
click at [625, 114] on button "Delete" at bounding box center [617, 101] width 46 height 25
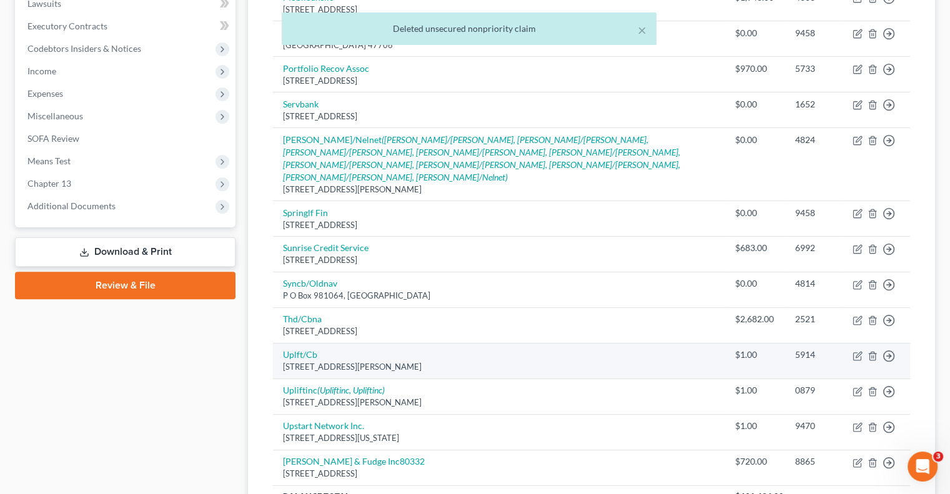
scroll to position [318, 0]
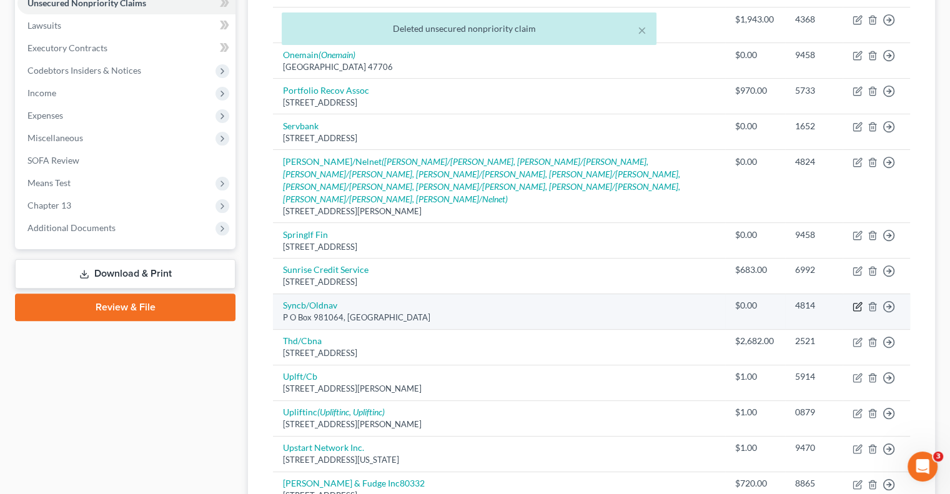
click at [855, 302] on icon "button" at bounding box center [858, 307] width 10 height 10
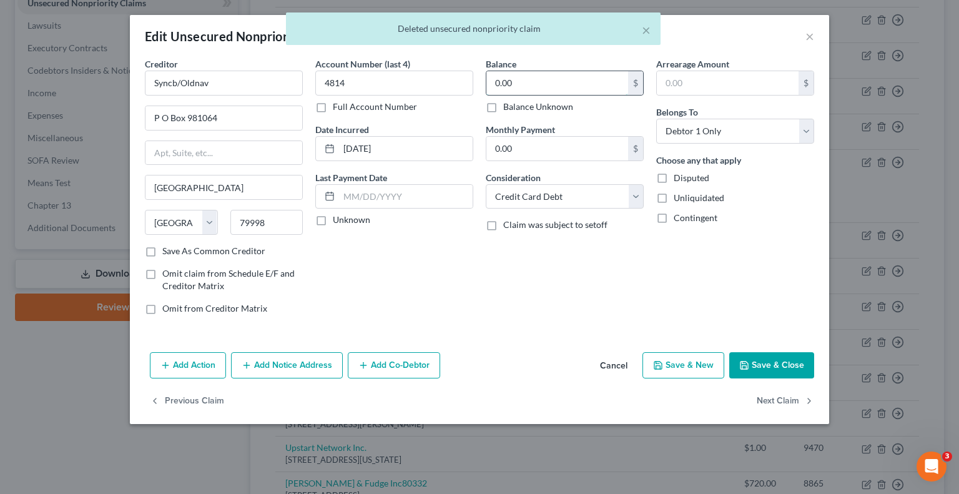
click at [524, 81] on input "0.00" at bounding box center [558, 83] width 142 height 24
click at [781, 371] on button "Save & Close" at bounding box center [772, 365] width 85 height 26
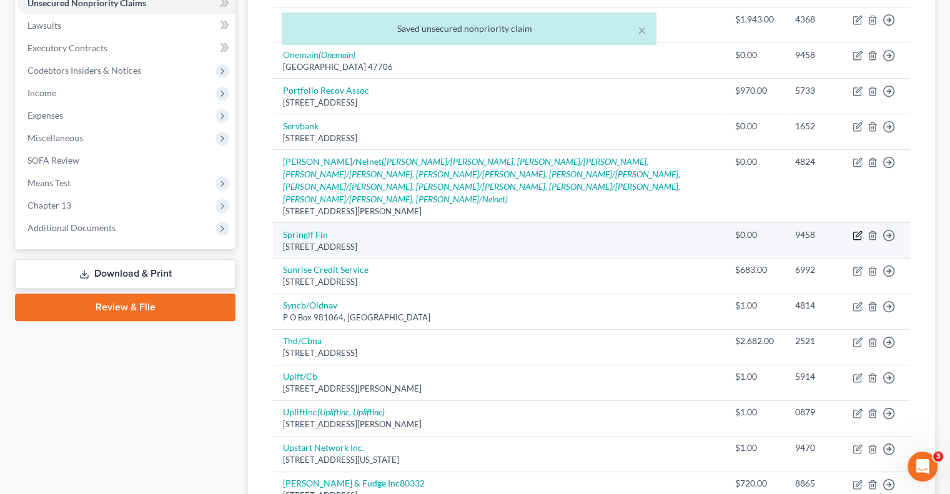
click at [860, 231] on icon "button" at bounding box center [859, 234] width 6 height 6
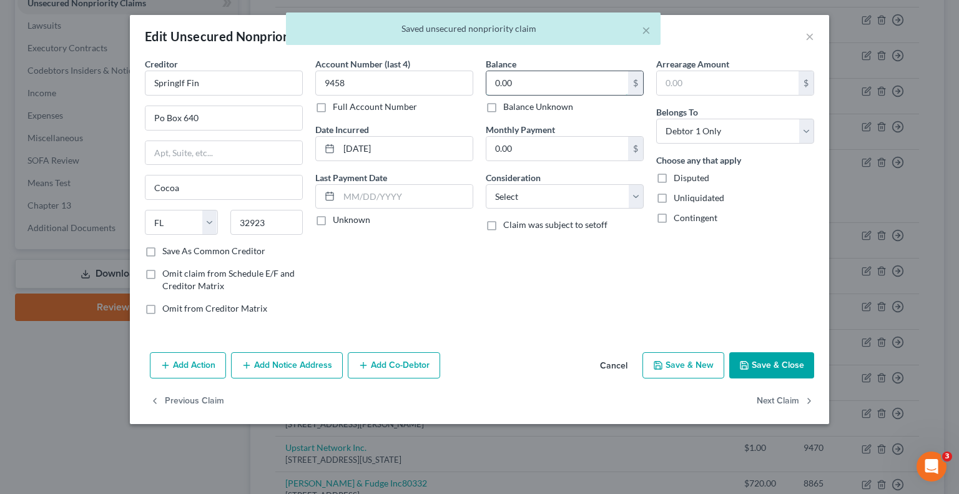
click at [582, 87] on input "0.00" at bounding box center [558, 83] width 142 height 24
click at [791, 364] on button "Save & Close" at bounding box center [772, 365] width 85 height 26
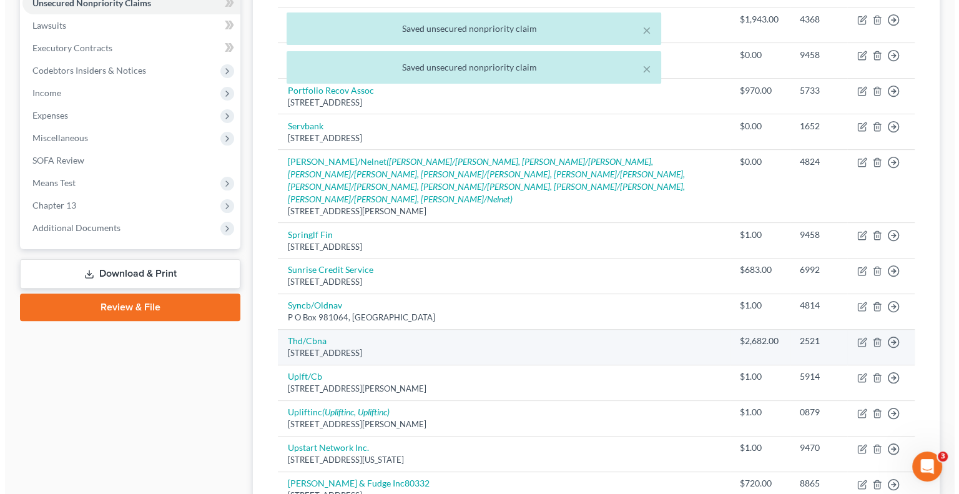
scroll to position [255, 0]
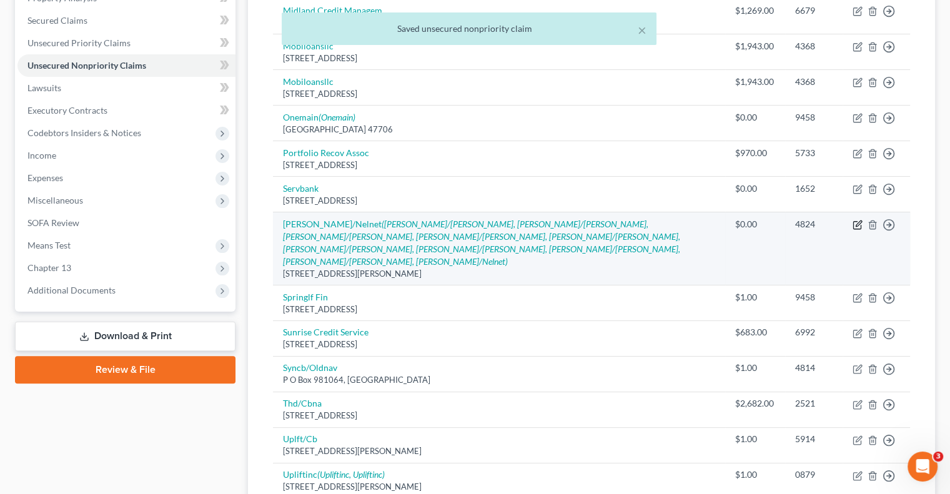
click at [859, 221] on icon "button" at bounding box center [859, 224] width 6 height 6
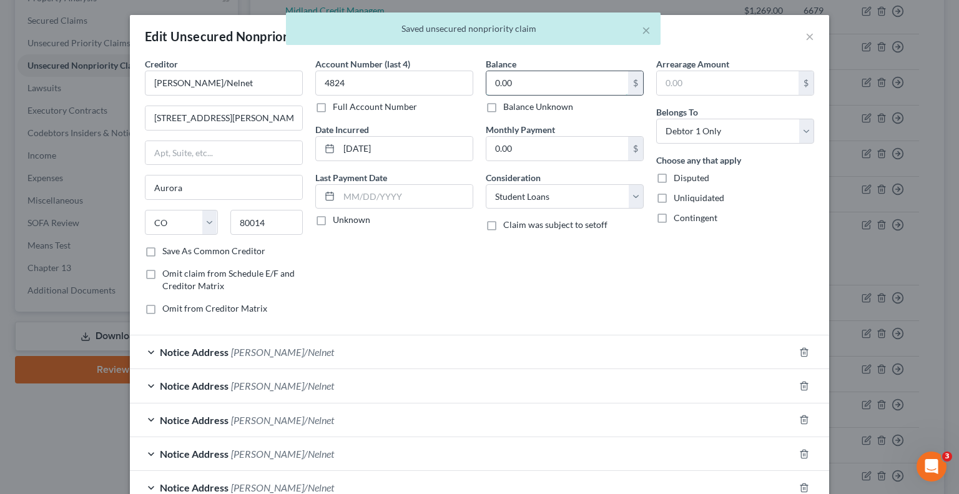
click at [532, 84] on input "0.00" at bounding box center [558, 83] width 142 height 24
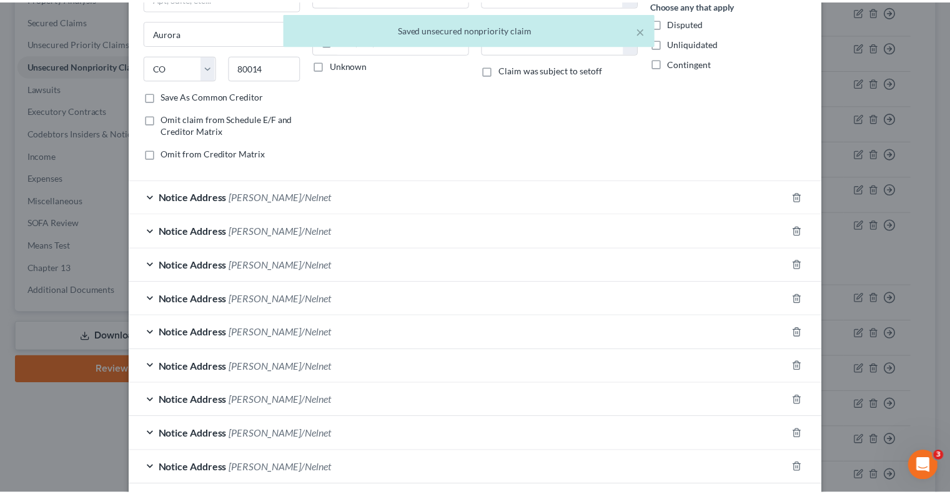
scroll to position [282, 0]
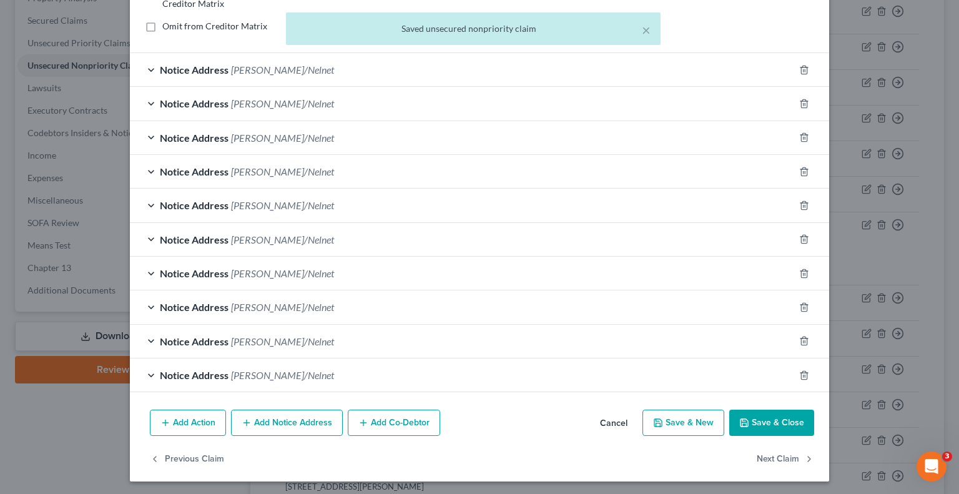
click at [768, 422] on button "Save & Close" at bounding box center [772, 423] width 85 height 26
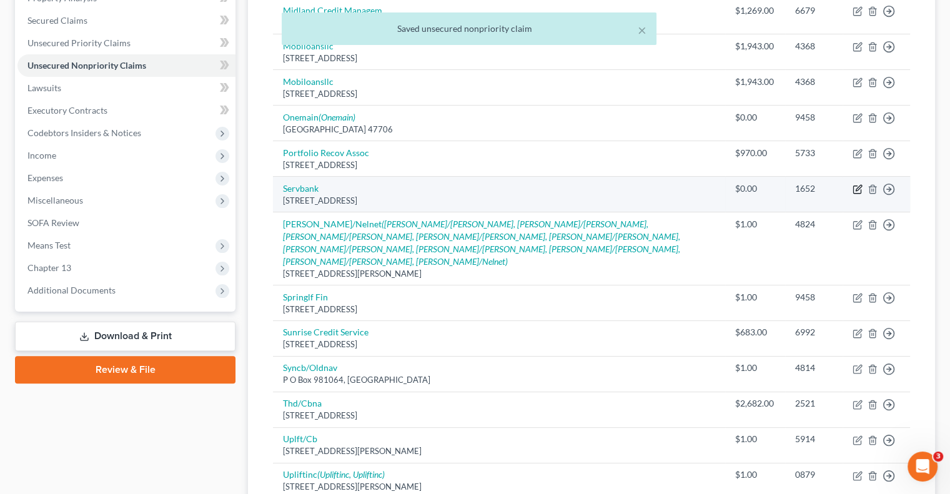
click at [859, 185] on icon "button" at bounding box center [859, 188] width 6 height 6
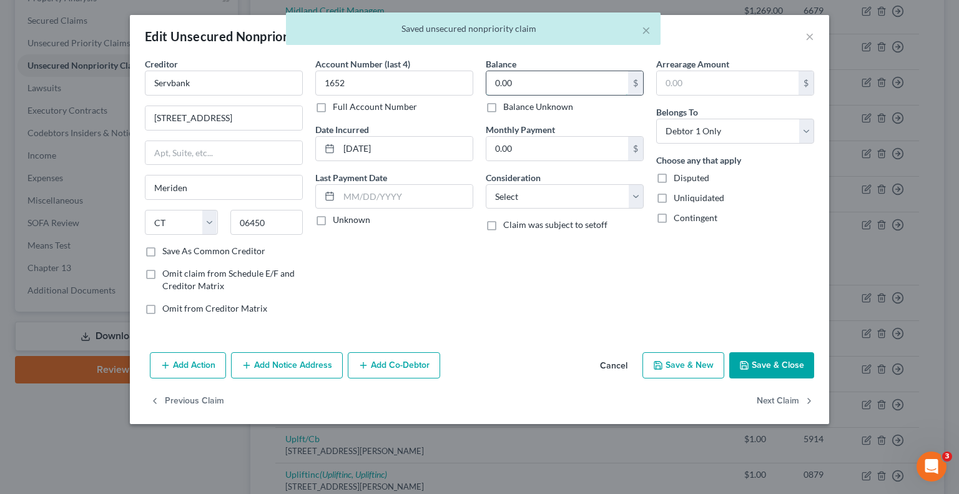
click at [580, 79] on input "0.00" at bounding box center [558, 83] width 142 height 24
click at [777, 363] on button "Save & Close" at bounding box center [772, 365] width 85 height 26
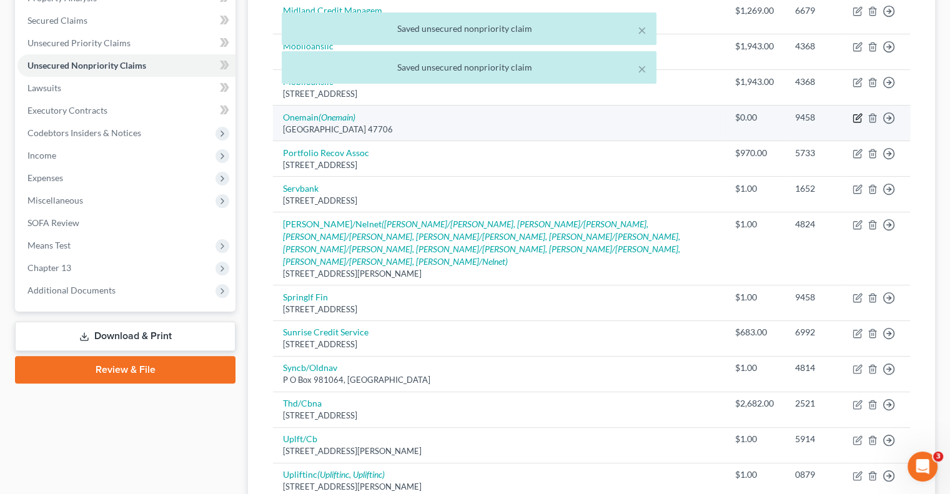
click at [854, 113] on icon "button" at bounding box center [858, 118] width 10 height 10
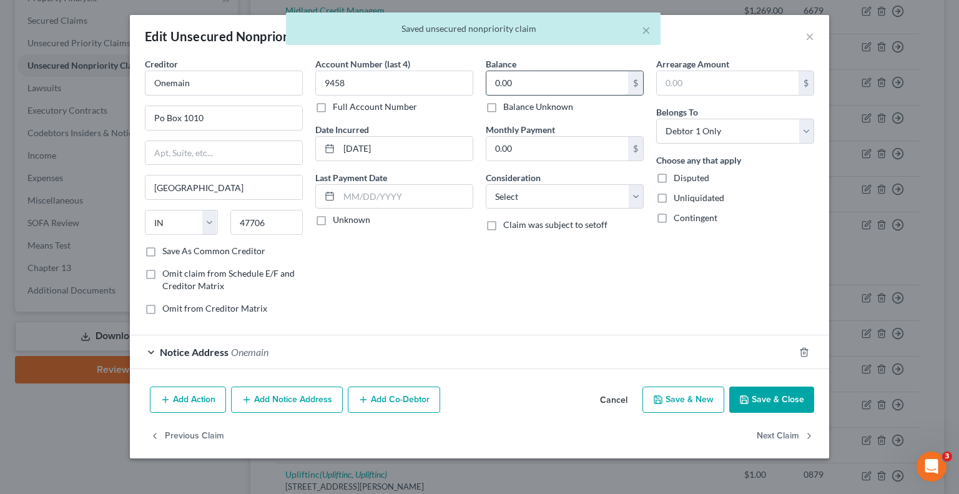
click at [580, 89] on input "0.00" at bounding box center [558, 83] width 142 height 24
click at [770, 404] on button "Save & Close" at bounding box center [772, 400] width 85 height 26
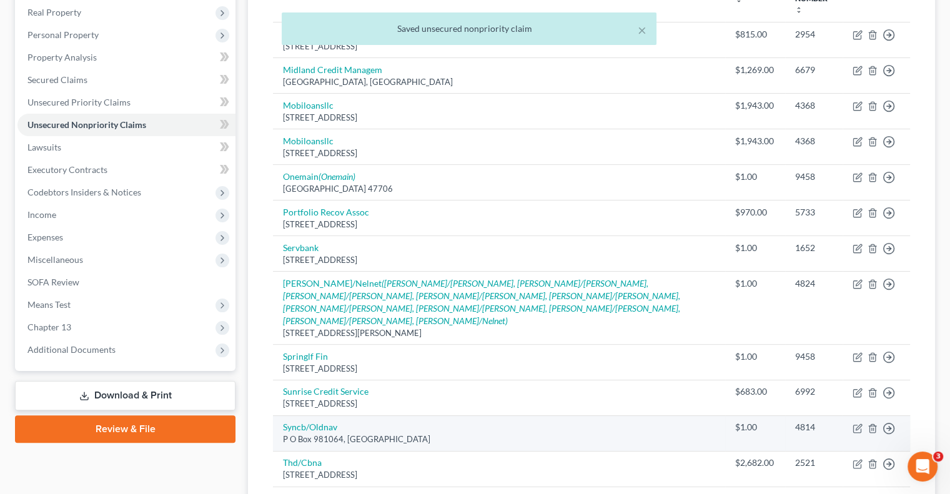
scroll to position [131, 0]
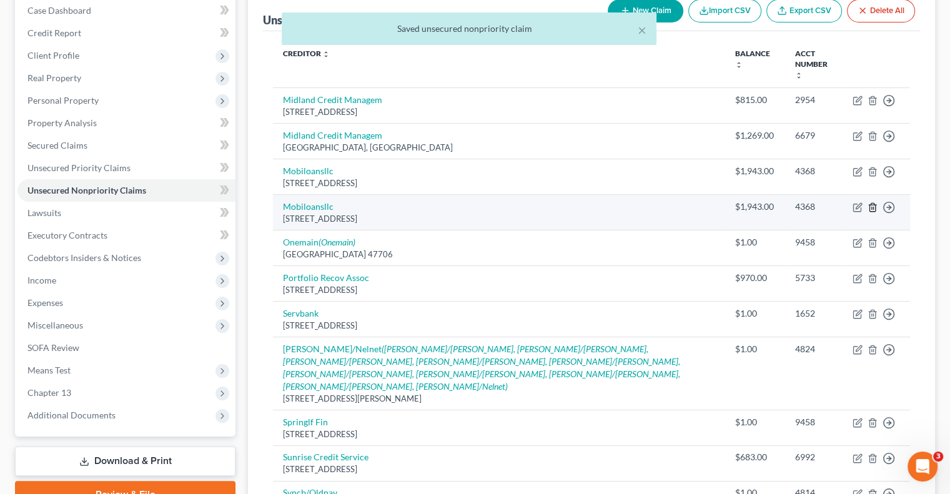
click at [875, 202] on icon "button" at bounding box center [873, 207] width 10 height 10
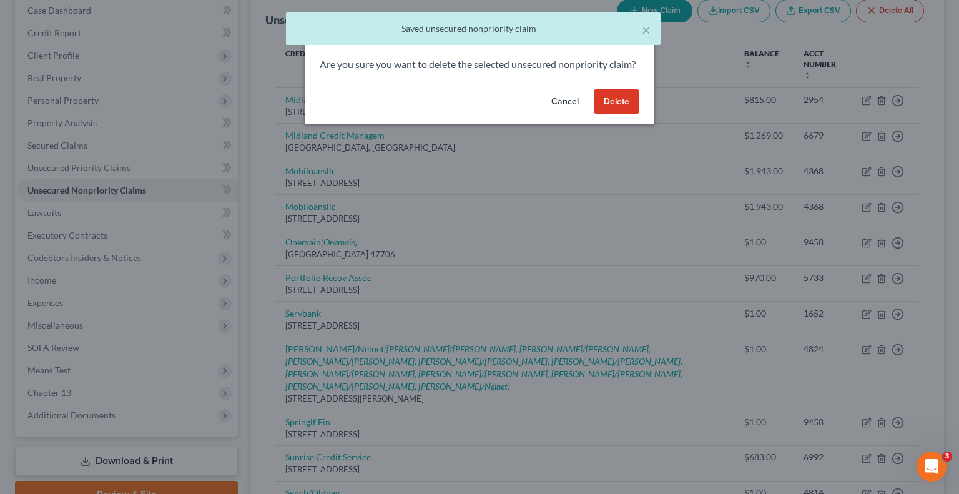
click at [610, 114] on button "Delete" at bounding box center [617, 101] width 46 height 25
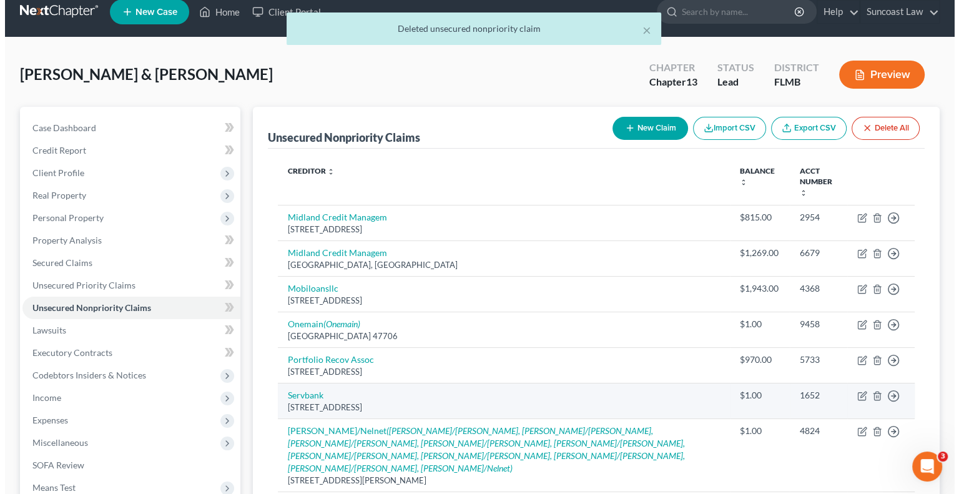
scroll to position [0, 0]
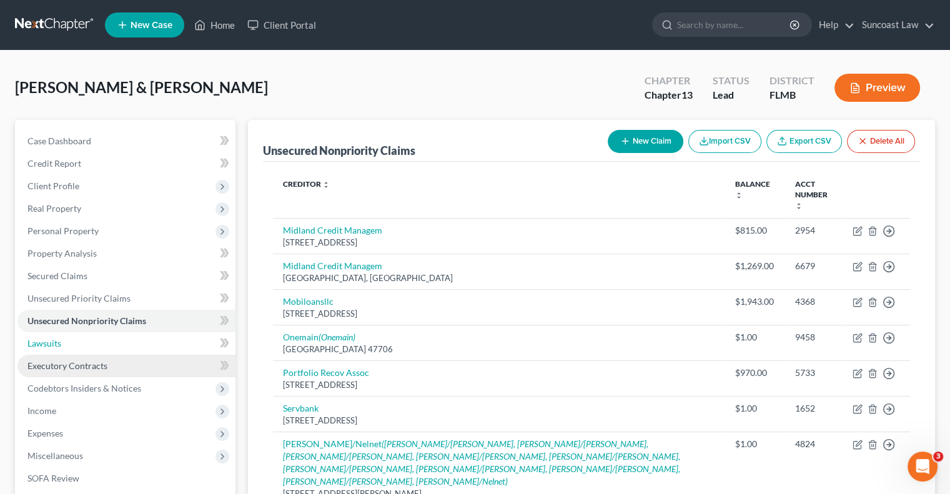
drag, startPoint x: 102, startPoint y: 346, endPoint x: 131, endPoint y: 356, distance: 31.0
click at [102, 346] on link "Lawsuits" at bounding box center [126, 343] width 218 height 22
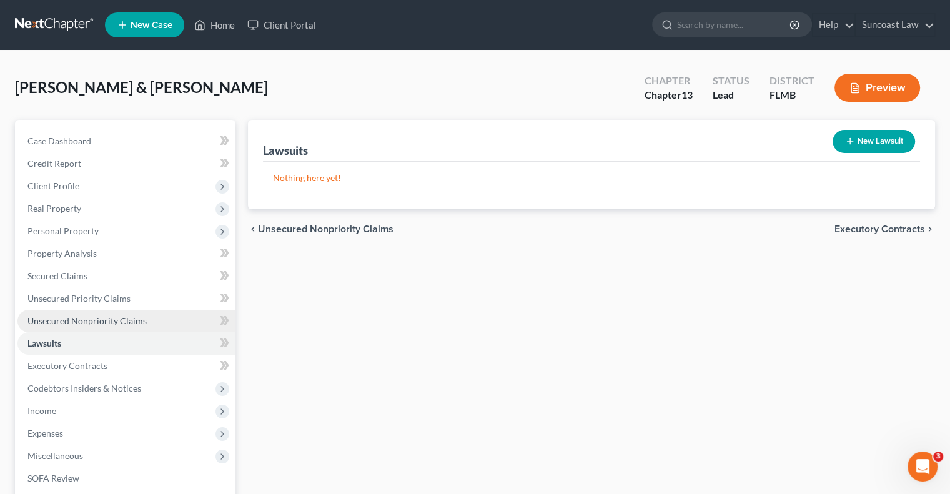
drag, startPoint x: 152, startPoint y: 322, endPoint x: 162, endPoint y: 319, distance: 10.3
click at [152, 321] on link "Unsecured Nonpriority Claims" at bounding box center [126, 321] width 218 height 22
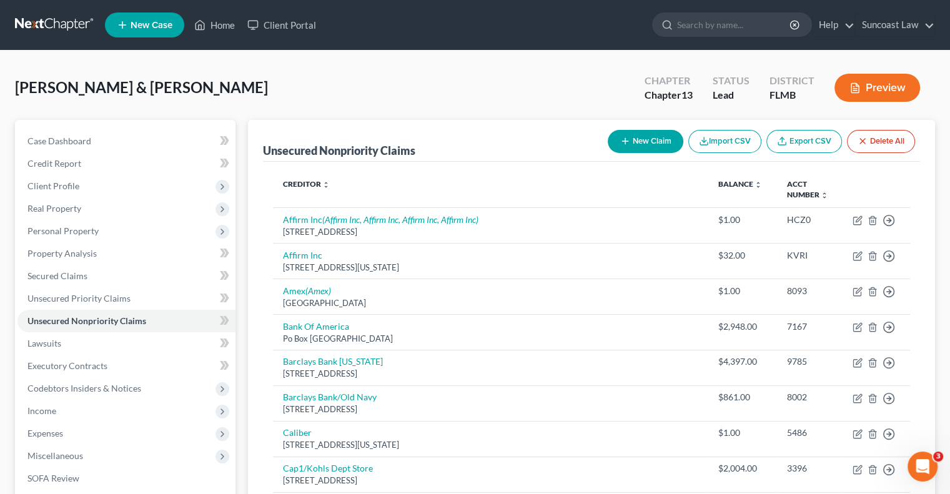
click at [646, 142] on button "New Claim" at bounding box center [646, 141] width 76 height 23
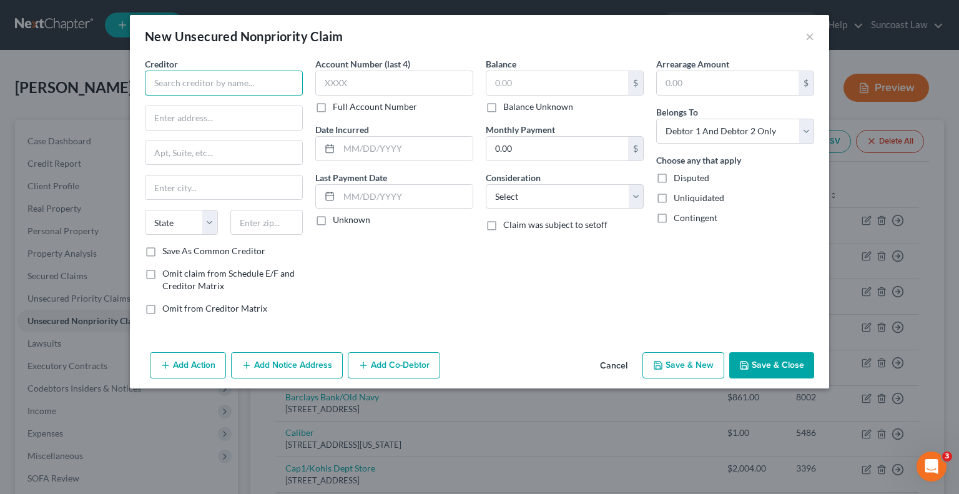
click at [257, 86] on input "text" at bounding box center [224, 83] width 158 height 25
click at [333, 106] on label "Full Account Number" at bounding box center [375, 107] width 84 height 12
click at [338, 106] on input "Full Account Number" at bounding box center [342, 105] width 8 height 8
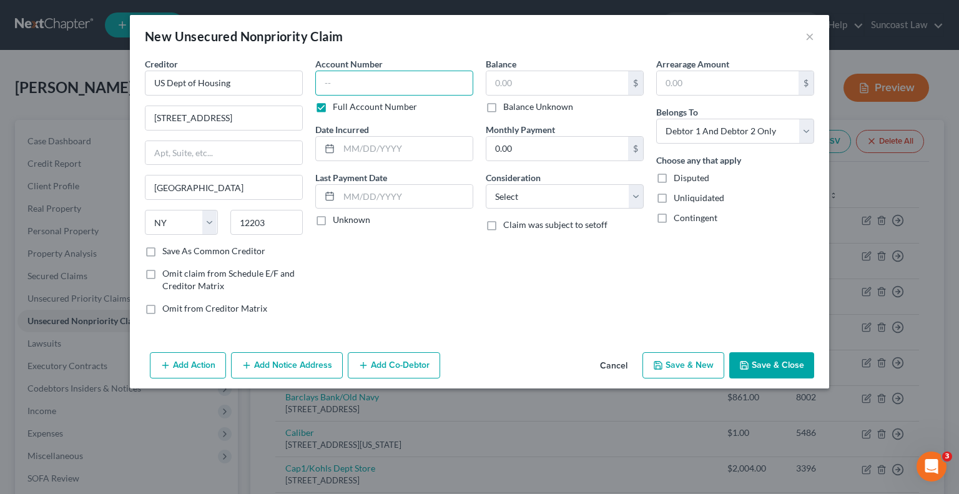
click at [368, 79] on input "text" at bounding box center [394, 83] width 158 height 25
click at [532, 83] on input "text" at bounding box center [558, 83] width 142 height 24
click at [284, 360] on button "Add Notice Address" at bounding box center [287, 365] width 112 height 26
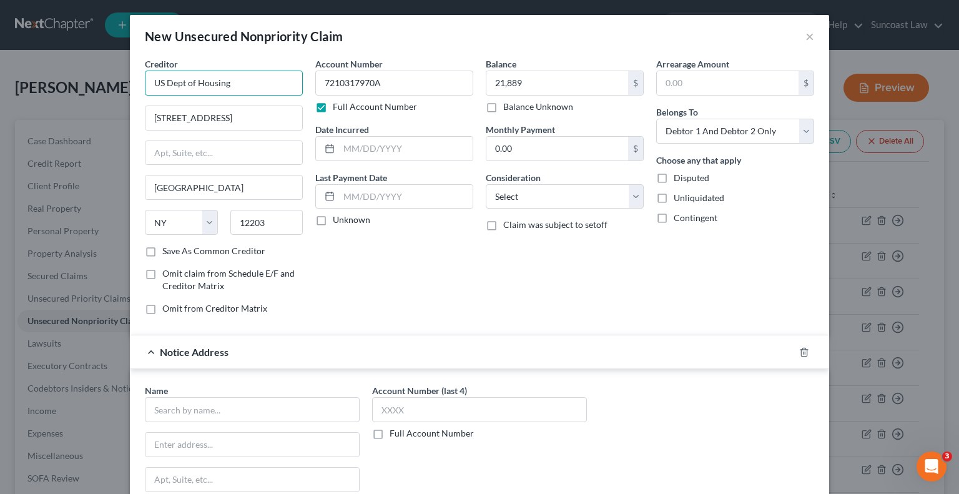
drag, startPoint x: 232, startPoint y: 82, endPoint x: 103, endPoint y: 86, distance: 129.4
click at [103, 86] on div "New Unsecured Nonpriority Claim × Creditor * US Dept of Housing 52 Corporate Ci…" at bounding box center [479, 247] width 959 height 494
click at [265, 407] on input "text" at bounding box center [252, 409] width 215 height 25
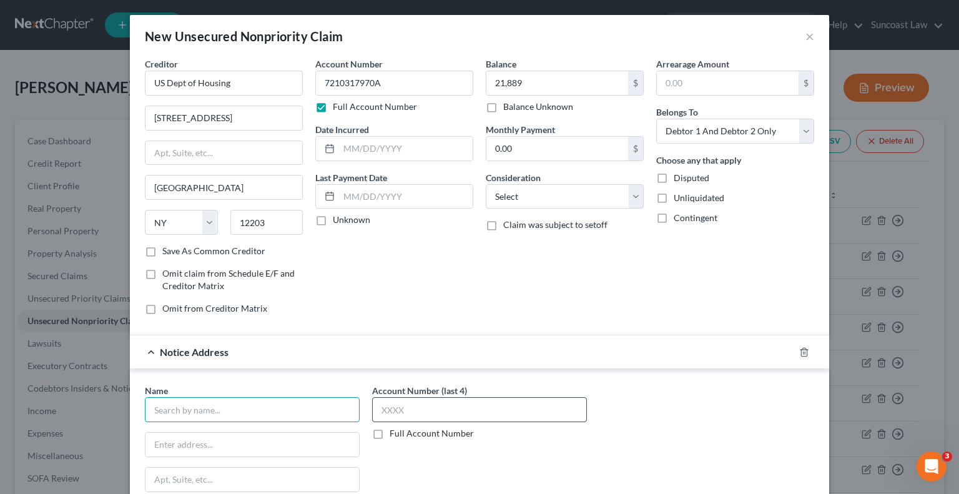
paste input "US Dept of Housing"
click at [390, 432] on label "Full Account Number" at bounding box center [432, 433] width 84 height 12
click at [395, 432] on input "Full Account Number" at bounding box center [399, 431] width 8 height 8
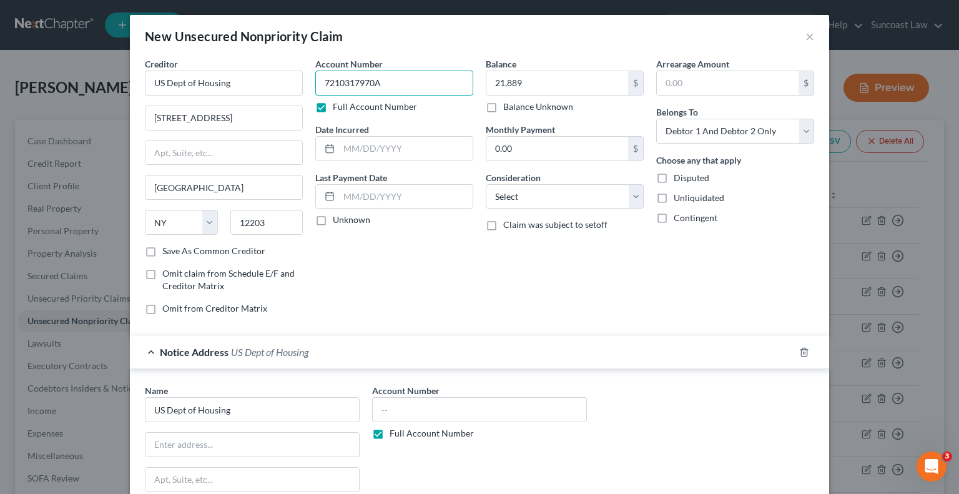
drag, startPoint x: 392, startPoint y: 82, endPoint x: 300, endPoint y: 84, distance: 91.9
click at [300, 84] on div "Creditor * US Dept of Housing 52 Corporate Circle [GEOGRAPHIC_DATA] [US_STATE][…" at bounding box center [480, 190] width 682 height 267
click at [460, 402] on input "text" at bounding box center [479, 409] width 215 height 25
paste input "7210317970A"
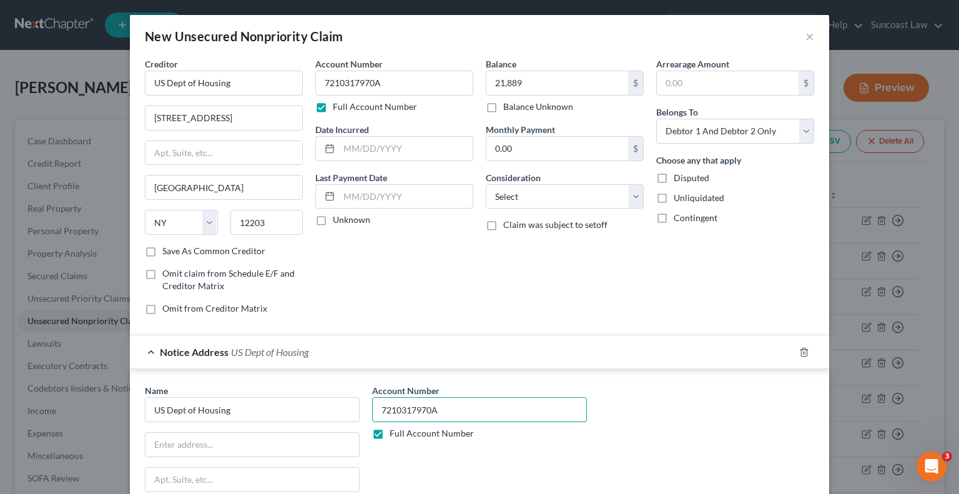
drag, startPoint x: 472, startPoint y: 387, endPoint x: 325, endPoint y: 14, distance: 401.0
click at [386, 130] on form "Creditor * US Dept of Housing 52 Corporate Circle [GEOGRAPHIC_DATA] [US_STATE][…" at bounding box center [480, 330] width 670 height 547
drag, startPoint x: 212, startPoint y: 402, endPoint x: 88, endPoint y: 399, distance: 124.3
click at [88, 399] on div "New Unsecured Nonpriority Claim × Creditor * US Dept of Housing 52 Corporate Ci…" at bounding box center [479, 247] width 959 height 494
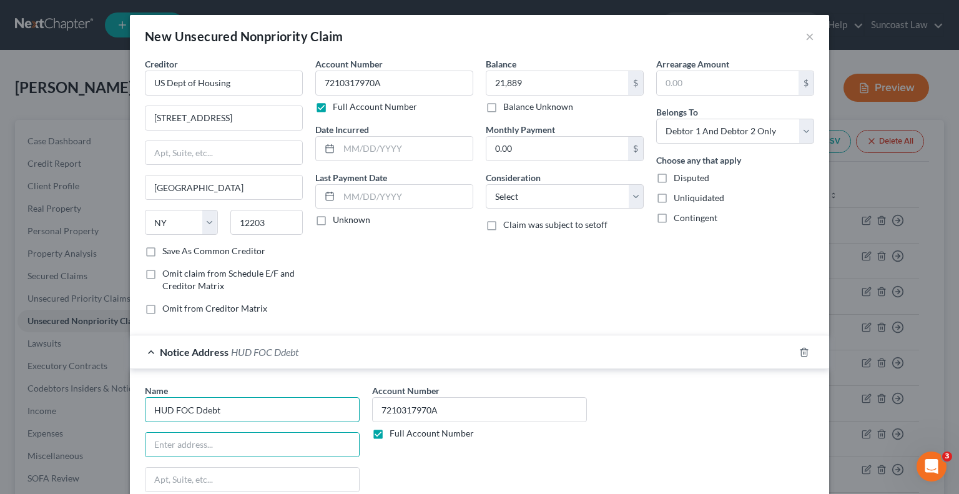
click at [200, 409] on input "HUD FOC Ddebt" at bounding box center [252, 409] width 215 height 25
drag, startPoint x: 200, startPoint y: 447, endPoint x: 218, endPoint y: 432, distance: 23.5
click at [200, 447] on input "text" at bounding box center [253, 445] width 214 height 24
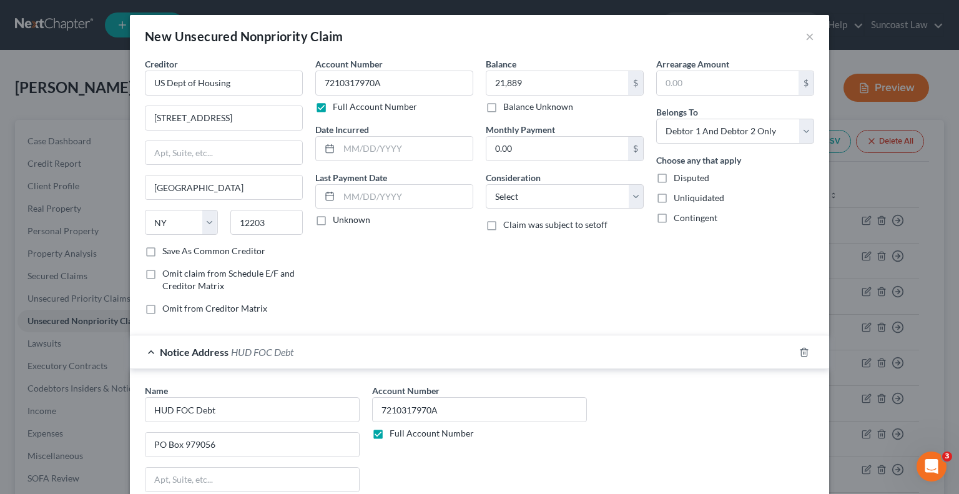
scroll to position [176, 0]
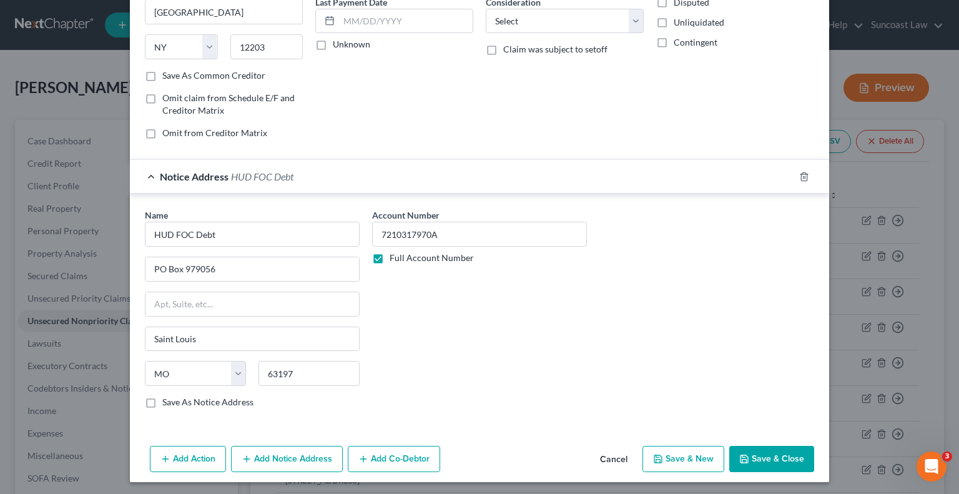
click at [784, 452] on button "Save & Close" at bounding box center [772, 459] width 85 height 26
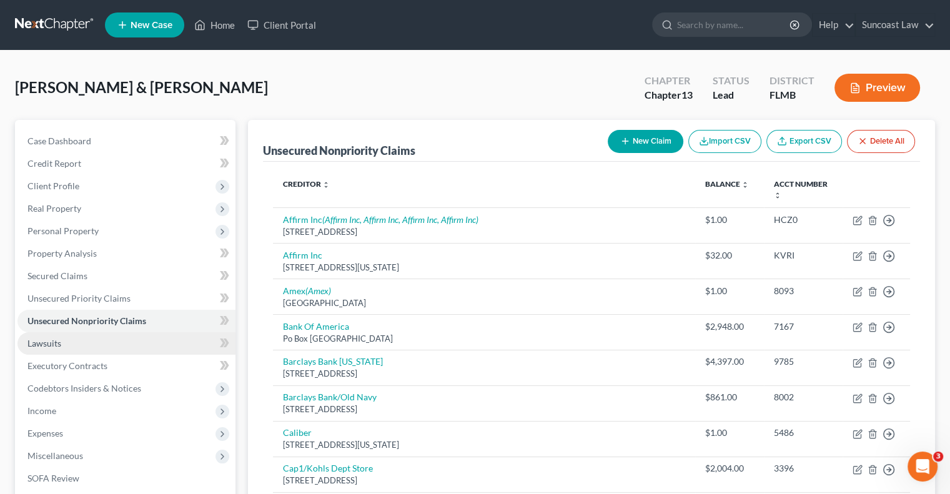
drag, startPoint x: 57, startPoint y: 337, endPoint x: 112, endPoint y: 340, distance: 54.5
click at [57, 337] on link "Lawsuits" at bounding box center [126, 343] width 218 height 22
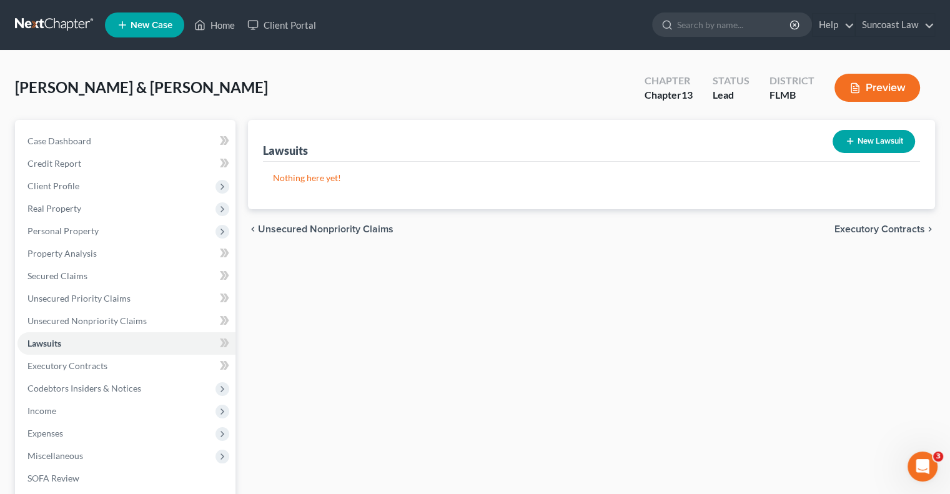
click at [882, 136] on button "New Lawsuit" at bounding box center [874, 141] width 82 height 23
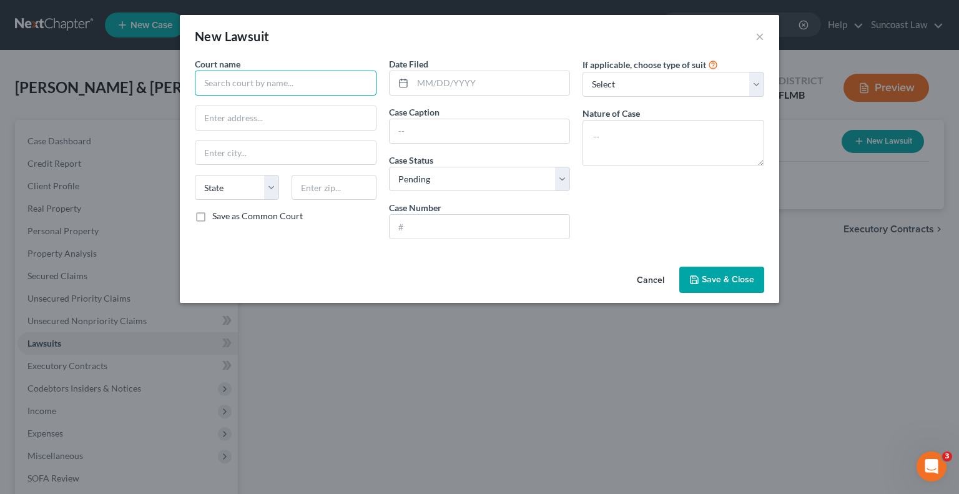
click at [272, 79] on input "text" at bounding box center [286, 83] width 182 height 25
click at [479, 225] on input "text" at bounding box center [480, 227] width 181 height 24
paste input "2025-SC-031826"
click at [474, 140] on input "text" at bounding box center [480, 131] width 181 height 24
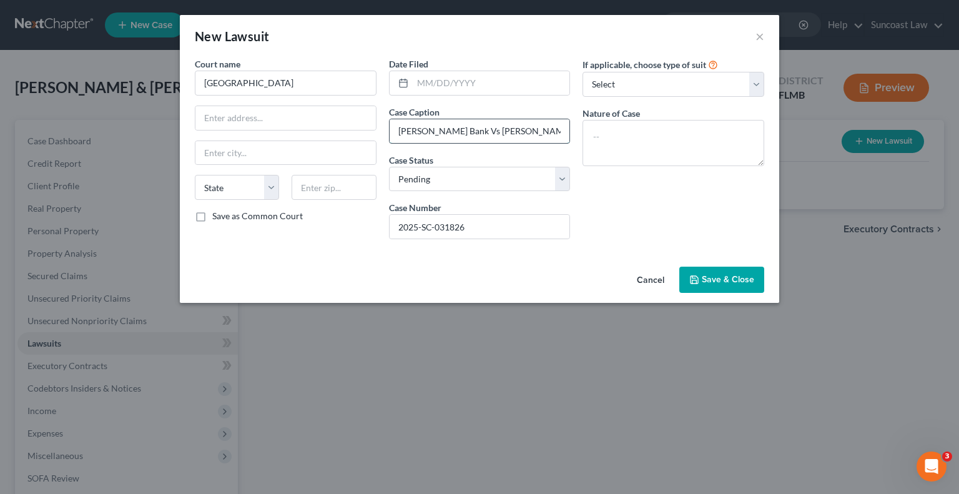
drag, startPoint x: 537, startPoint y: 130, endPoint x: 398, endPoint y: 131, distance: 139.3
click at [398, 131] on input "[PERSON_NAME] Bank Vs [PERSON_NAME]" at bounding box center [480, 131] width 181 height 24
click at [703, 138] on textarea at bounding box center [674, 143] width 182 height 46
paste textarea "[PERSON_NAME] Bank Vs [PERSON_NAME]"
drag, startPoint x: 502, startPoint y: 229, endPoint x: 314, endPoint y: 222, distance: 188.2
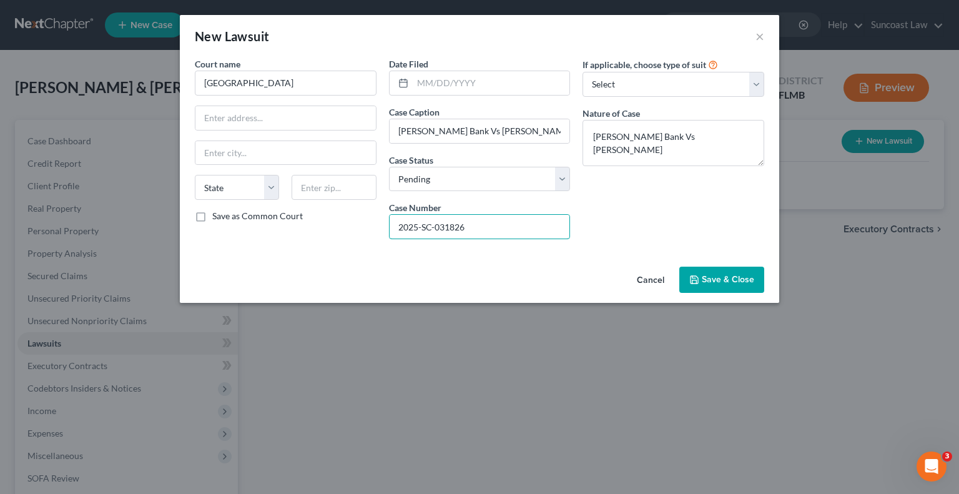
click at [314, 222] on div "Court name * Brevard County State [US_STATE] AK AR AZ CA CO CT DE DC [GEOGRAPHI…" at bounding box center [480, 153] width 582 height 192
click at [712, 284] on button "Save & Close" at bounding box center [722, 280] width 85 height 26
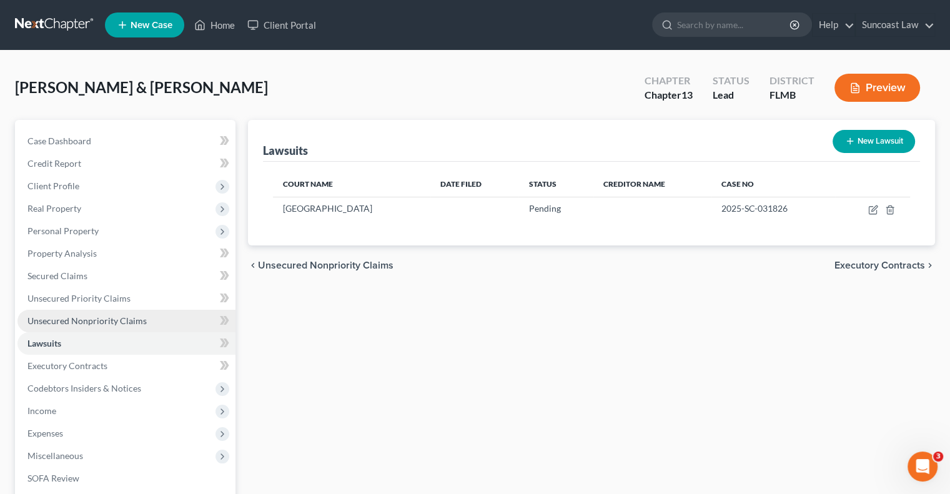
drag, startPoint x: 129, startPoint y: 324, endPoint x: 142, endPoint y: 327, distance: 13.5
click at [129, 324] on span "Unsecured Nonpriority Claims" at bounding box center [86, 320] width 119 height 11
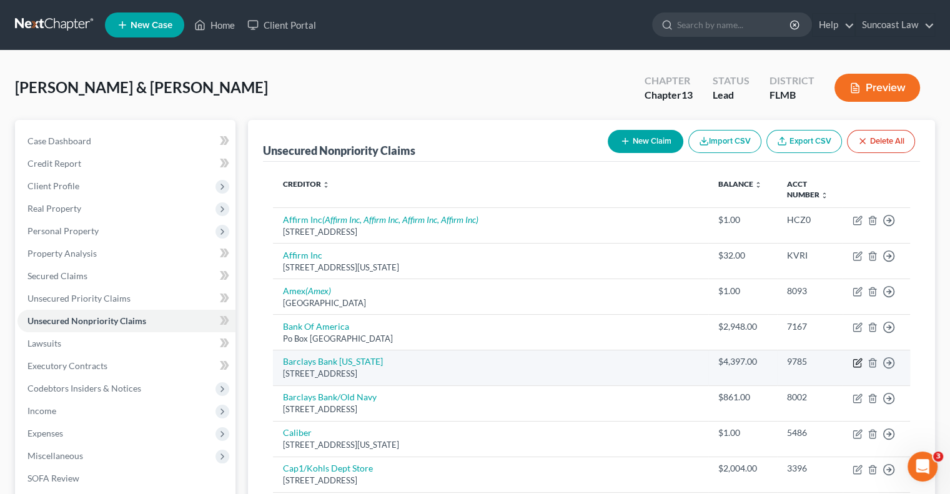
click at [857, 361] on icon "button" at bounding box center [859, 362] width 6 height 6
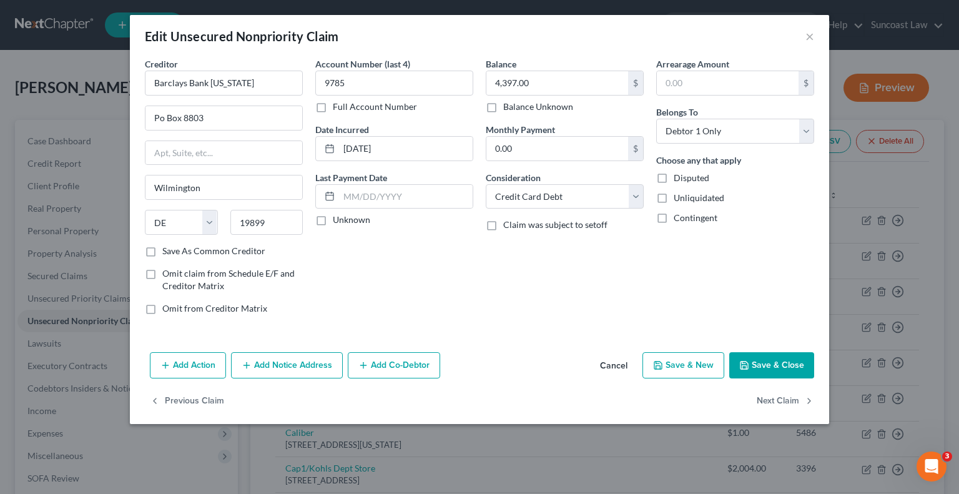
click at [300, 365] on button "Add Notice Address" at bounding box center [287, 365] width 112 height 26
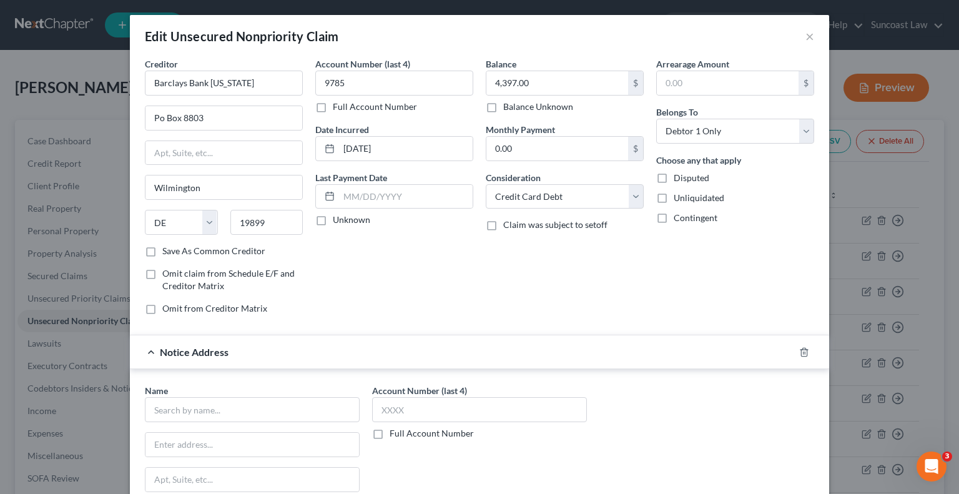
click at [390, 432] on label "Full Account Number" at bounding box center [432, 433] width 84 height 12
click at [395, 432] on input "Full Account Number" at bounding box center [399, 431] width 8 height 8
click at [444, 404] on input "text" at bounding box center [479, 409] width 215 height 25
paste input "2025-SC-031826"
drag, startPoint x: 312, startPoint y: 404, endPoint x: 336, endPoint y: 408, distance: 24.6
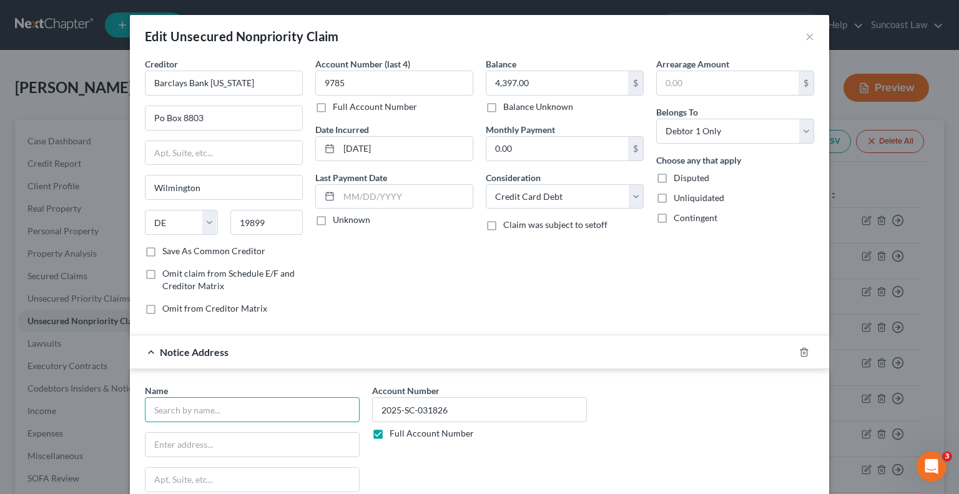
click at [314, 404] on input "text" at bounding box center [252, 409] width 215 height 25
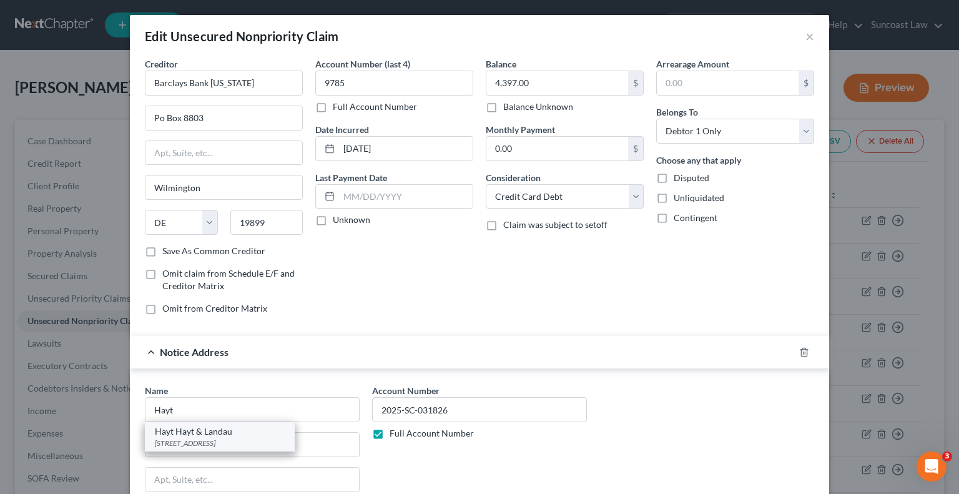
click at [232, 438] on div "[STREET_ADDRESS]" at bounding box center [220, 443] width 130 height 11
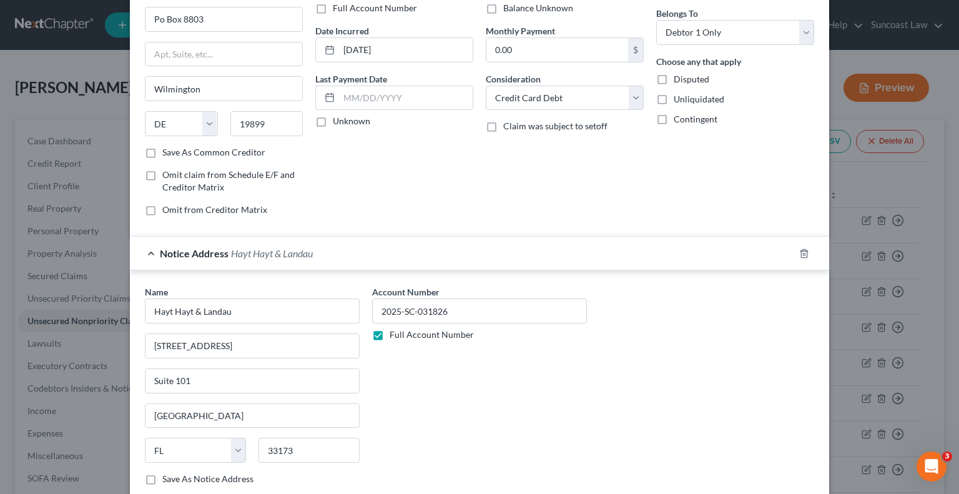
scroll to position [212, 0]
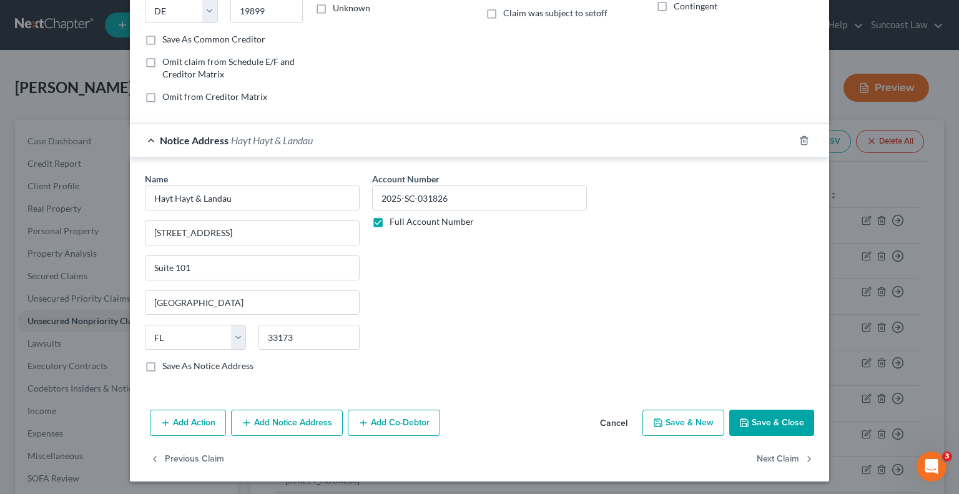
click at [781, 420] on button "Save & Close" at bounding box center [772, 423] width 85 height 26
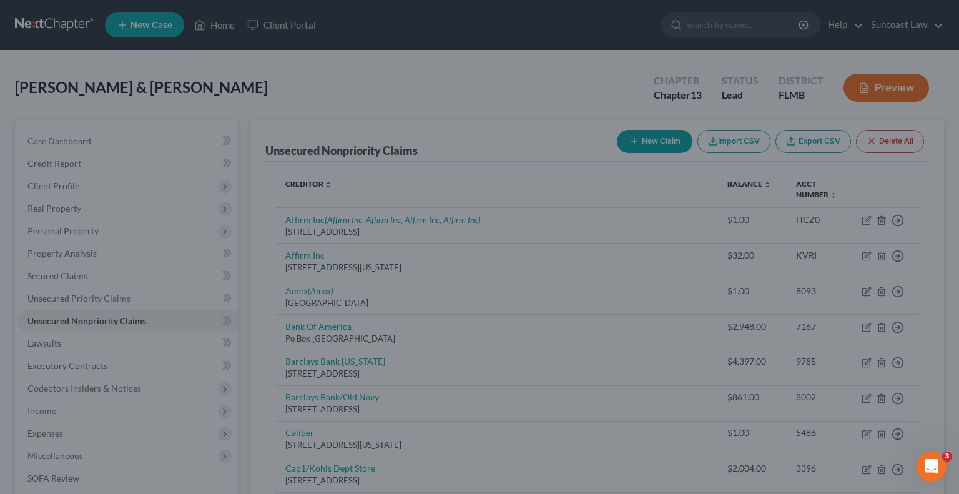
scroll to position [0, 0]
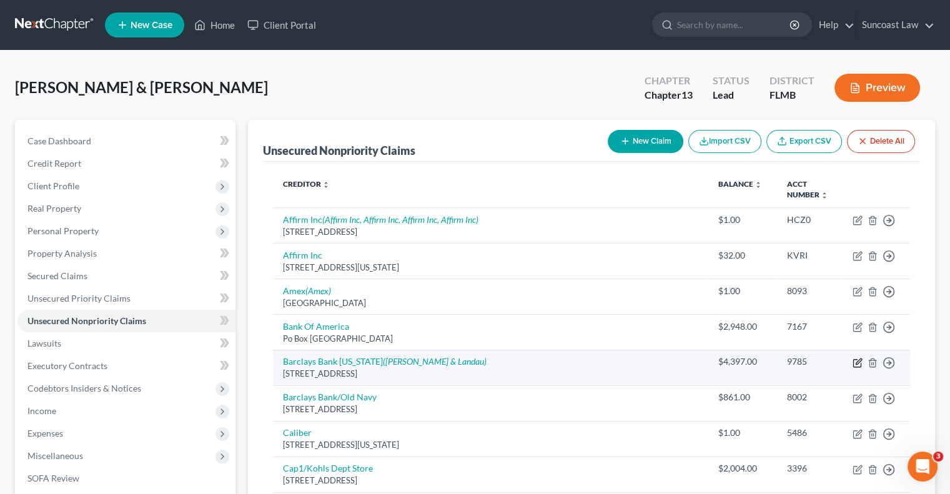
click at [857, 364] on icon "button" at bounding box center [858, 363] width 10 height 10
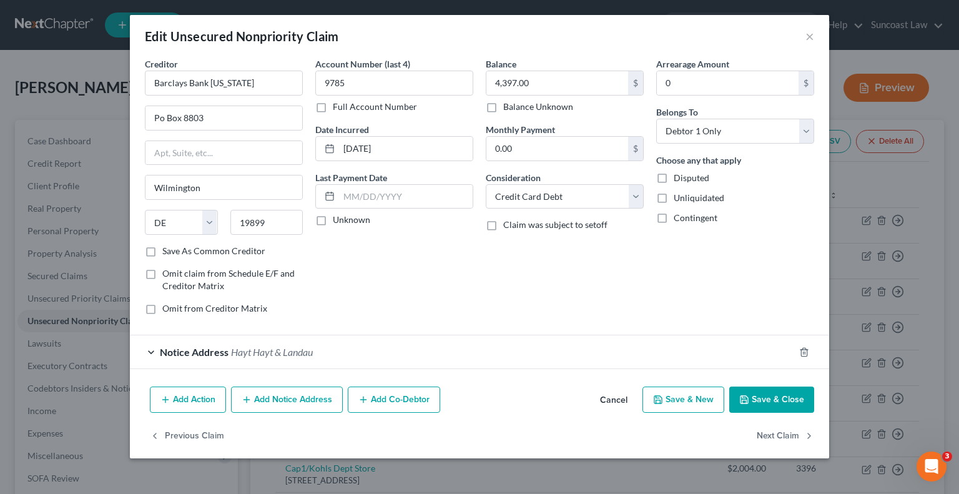
click at [282, 399] on button "Add Notice Address" at bounding box center [287, 400] width 112 height 26
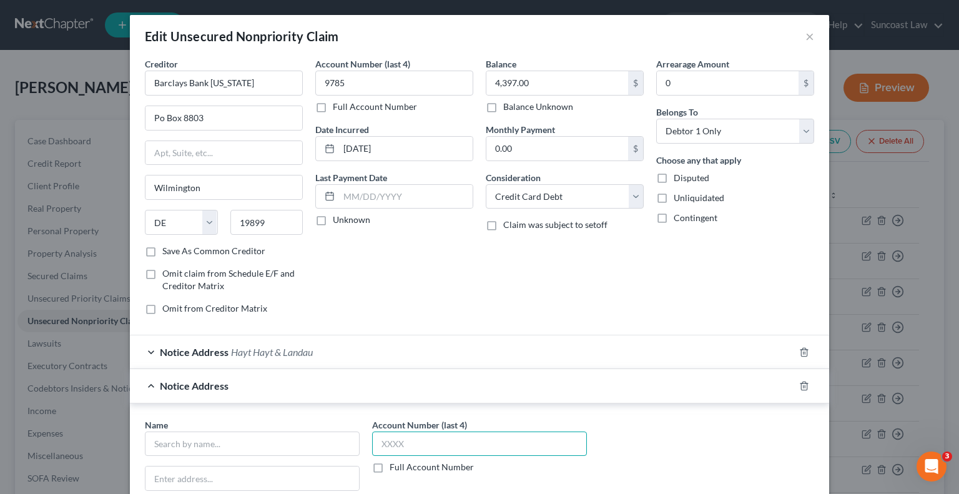
click at [394, 439] on input "text" at bounding box center [479, 444] width 215 height 25
click at [212, 449] on input "text" at bounding box center [252, 444] width 215 height 25
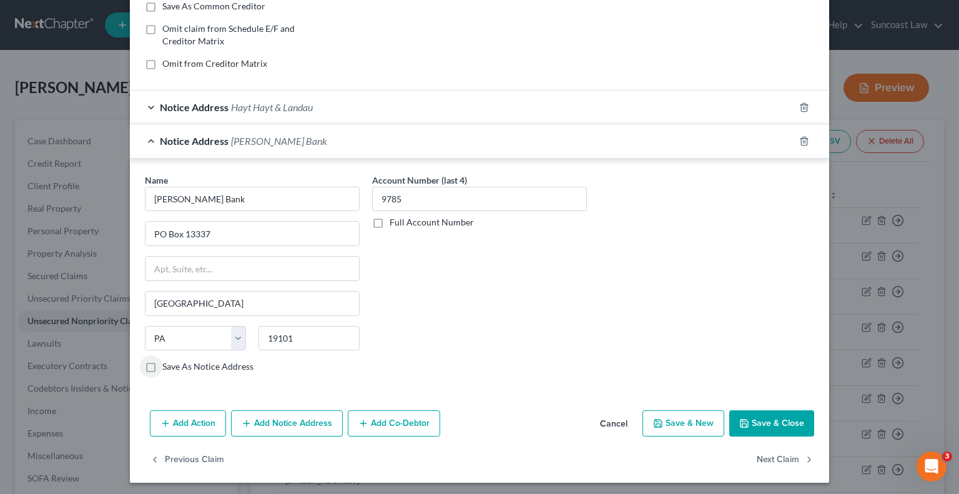
click at [765, 427] on button "Save & Close" at bounding box center [772, 423] width 85 height 26
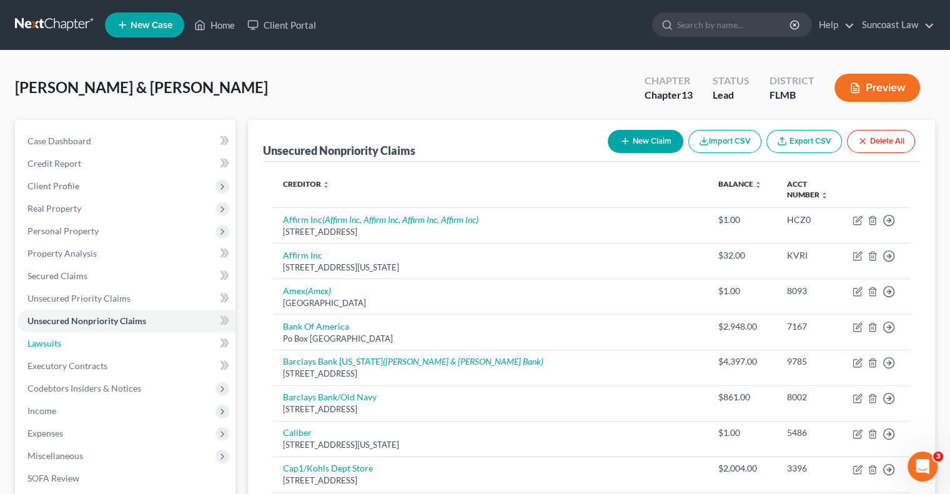
drag, startPoint x: 38, startPoint y: 339, endPoint x: 314, endPoint y: 359, distance: 276.8
click at [38, 339] on span "Lawsuits" at bounding box center [44, 343] width 34 height 11
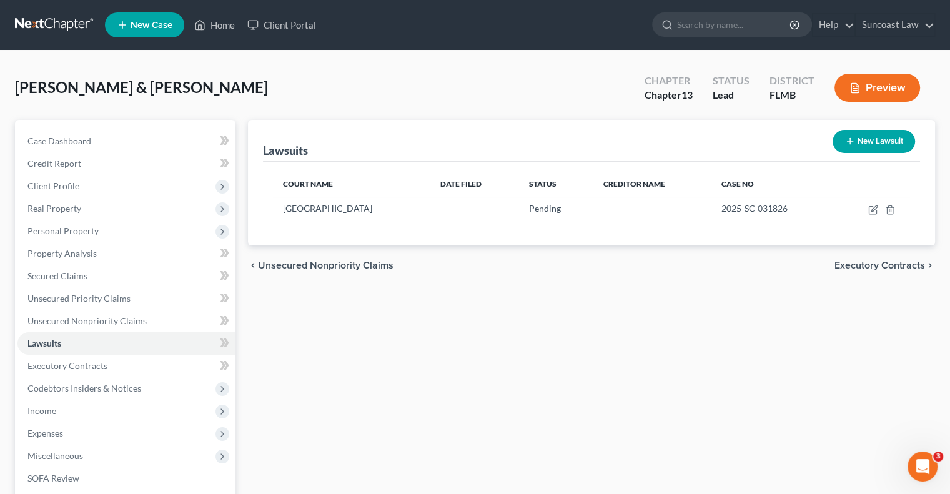
click at [867, 149] on button "New Lawsuit" at bounding box center [874, 141] width 82 height 23
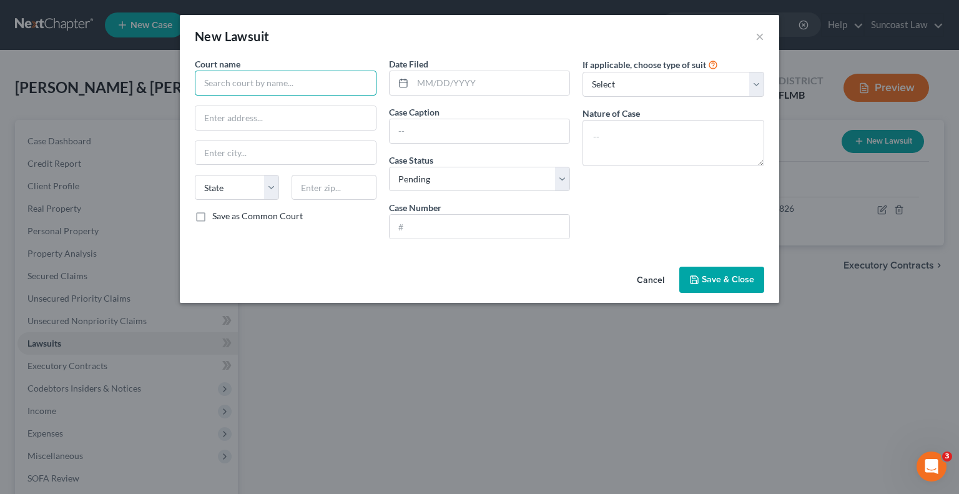
click at [290, 83] on input "text" at bounding box center [286, 83] width 182 height 25
click at [498, 227] on input "text" at bounding box center [480, 227] width 181 height 24
paste input "2025-SC-029025"
drag, startPoint x: 502, startPoint y: 136, endPoint x: 590, endPoint y: 72, distance: 108.7
click at [502, 136] on input "text" at bounding box center [480, 131] width 181 height 24
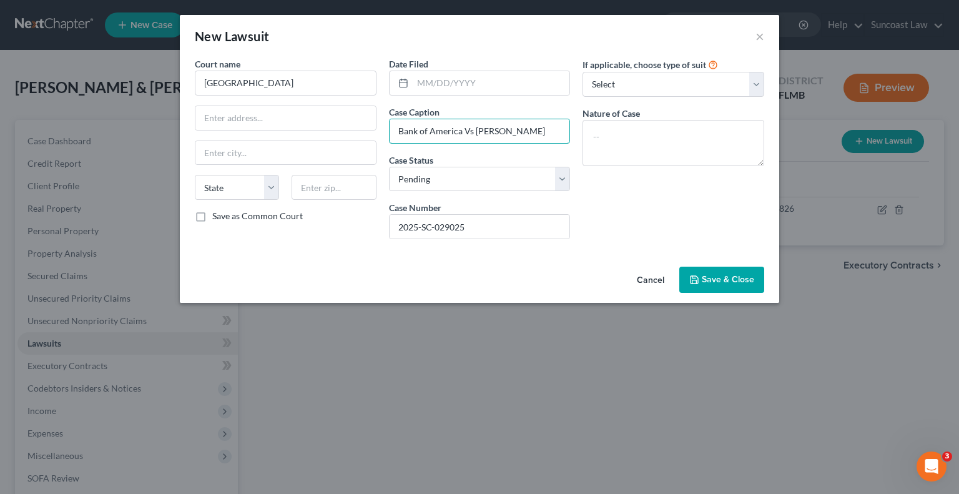
drag, startPoint x: 550, startPoint y: 127, endPoint x: 354, endPoint y: 139, distance: 196.5
click at [354, 139] on div "Court name * Brevard County State [US_STATE] AK AR AZ CA CO [GEOGRAPHIC_DATA] D…" at bounding box center [480, 153] width 582 height 192
click at [720, 149] on textarea at bounding box center [674, 143] width 182 height 46
paste textarea "Bank of America Vs [PERSON_NAME]"
drag, startPoint x: 502, startPoint y: 225, endPoint x: 252, endPoint y: 228, distance: 249.9
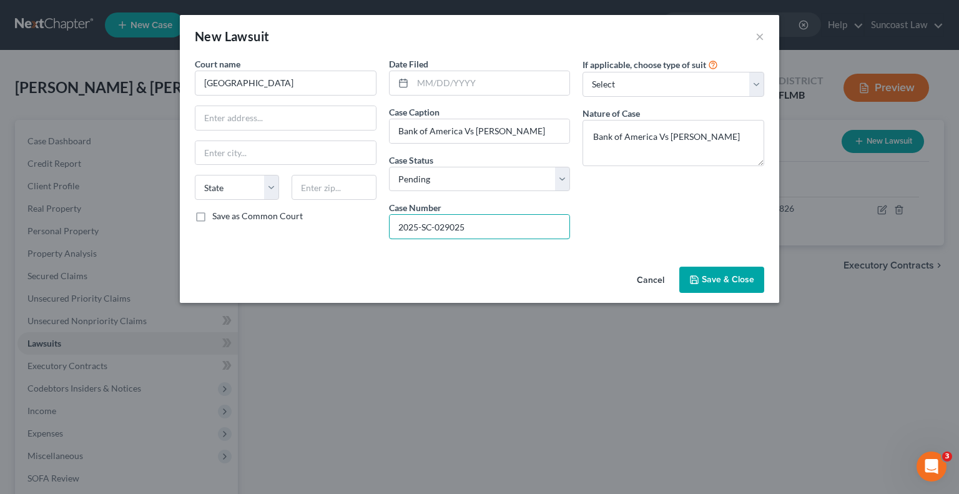
click at [252, 228] on div "Court name * Brevard County State [US_STATE] AK AR AZ CA CO [GEOGRAPHIC_DATA] D…" at bounding box center [480, 153] width 582 height 192
click at [721, 282] on span "Save & Close" at bounding box center [728, 279] width 52 height 11
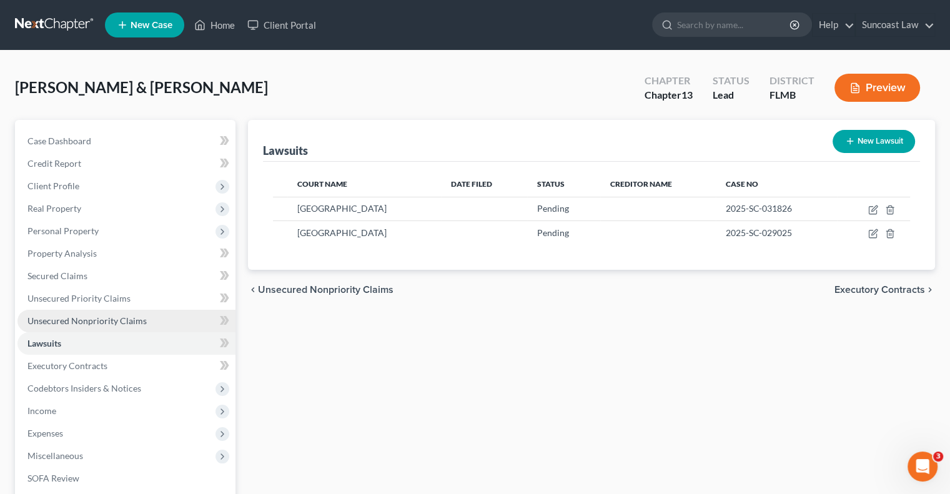
click at [94, 326] on link "Unsecured Nonpriority Claims" at bounding box center [126, 321] width 218 height 22
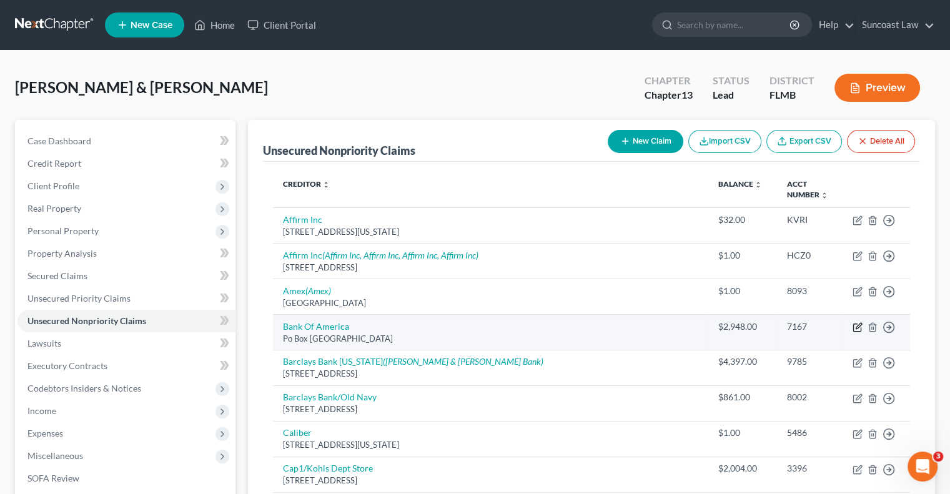
click at [858, 327] on icon "button" at bounding box center [859, 326] width 6 height 6
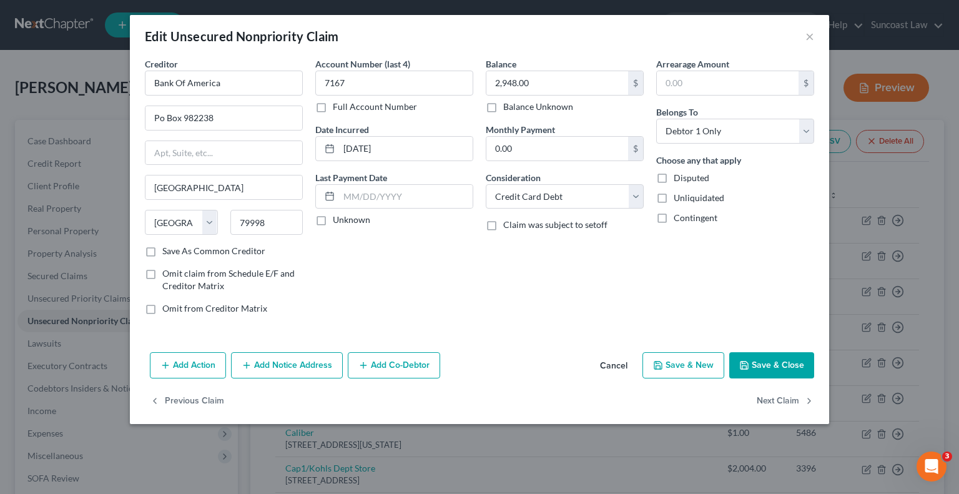
click at [298, 365] on button "Add Notice Address" at bounding box center [287, 365] width 112 height 26
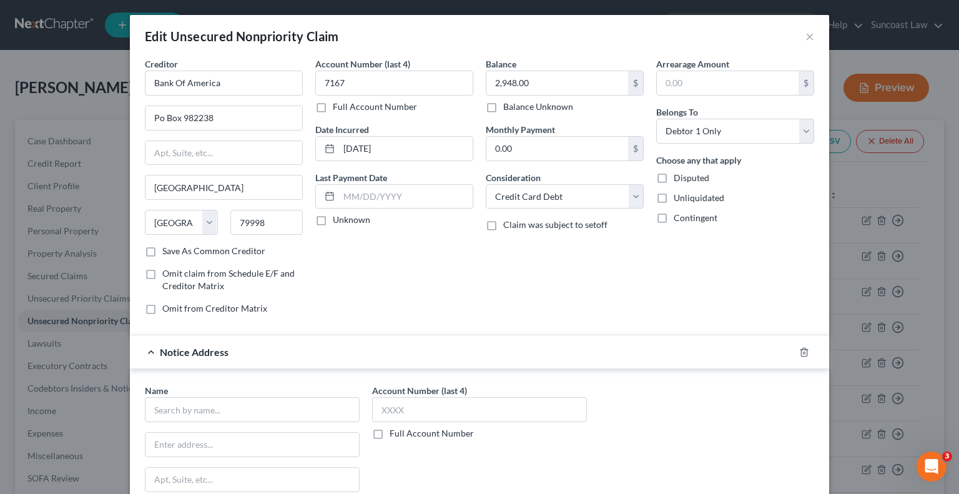
click at [390, 434] on label "Full Account Number" at bounding box center [432, 433] width 84 height 12
click at [395, 434] on input "Full Account Number" at bounding box center [399, 431] width 8 height 8
click at [464, 397] on input "text" at bounding box center [479, 409] width 215 height 25
paste input "2025-SC-029025"
click at [222, 402] on input "text" at bounding box center [252, 409] width 215 height 25
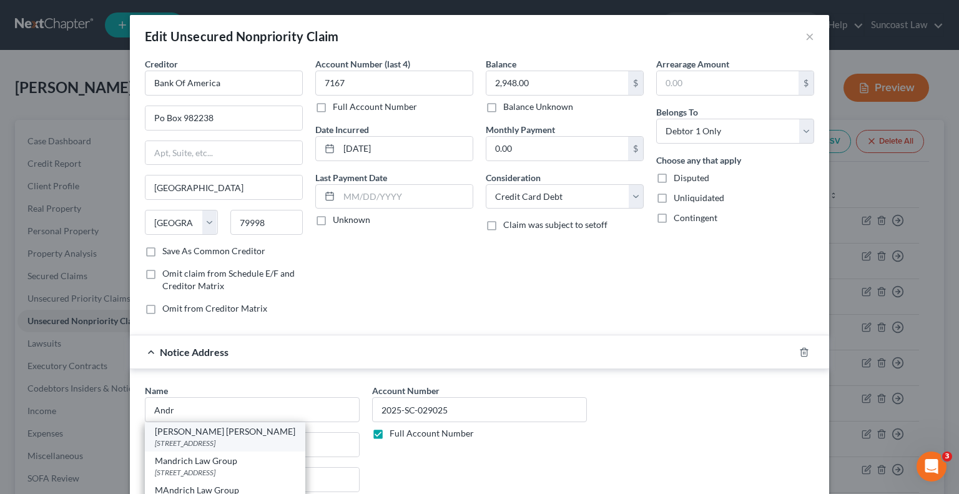
click at [242, 438] on div "[STREET_ADDRESS]" at bounding box center [225, 443] width 141 height 11
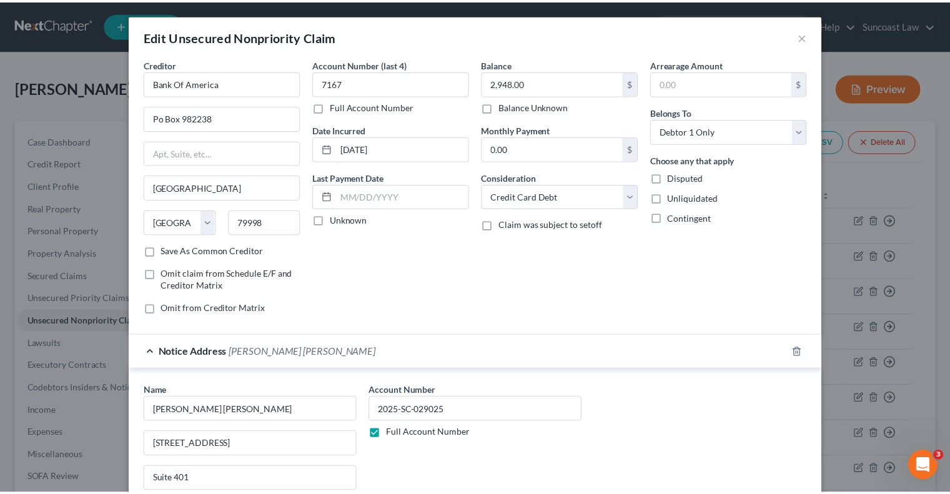
scroll to position [212, 0]
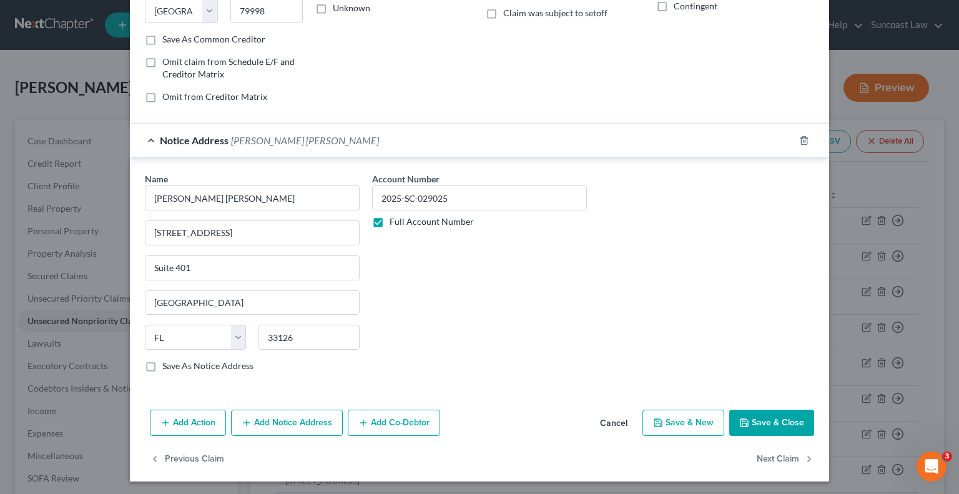
click at [757, 418] on button "Save & Close" at bounding box center [772, 423] width 85 height 26
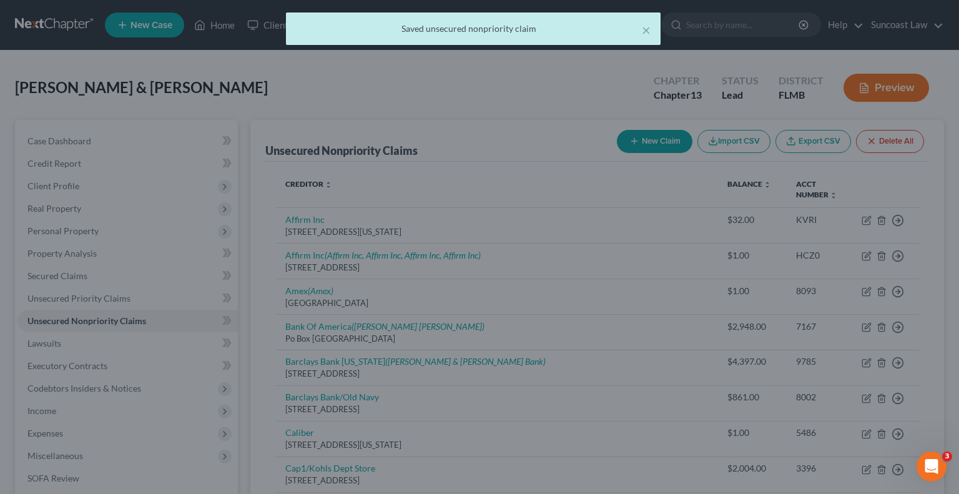
scroll to position [0, 0]
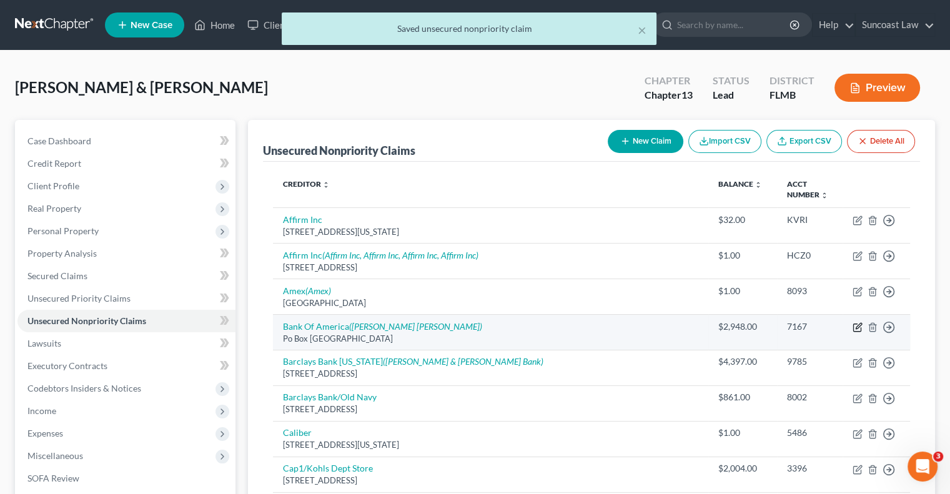
click at [858, 324] on icon "button" at bounding box center [858, 327] width 10 height 10
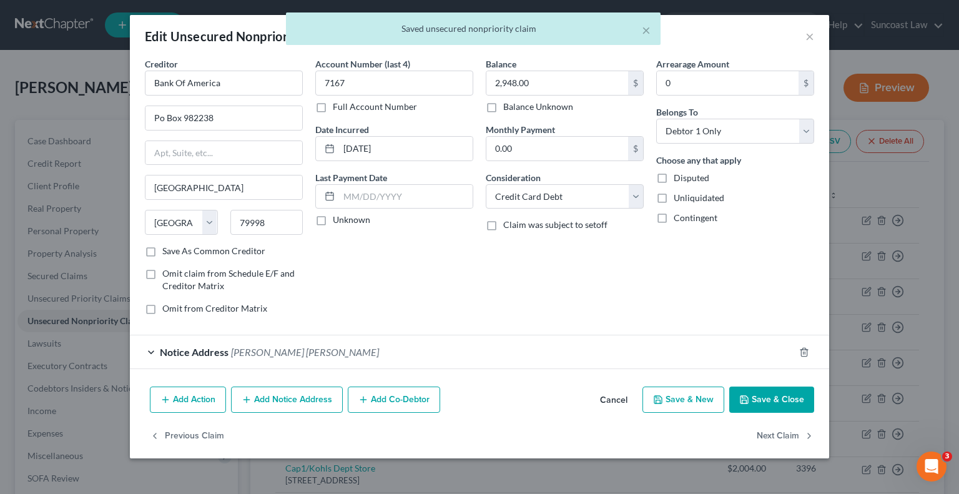
click at [306, 402] on button "Add Notice Address" at bounding box center [287, 400] width 112 height 26
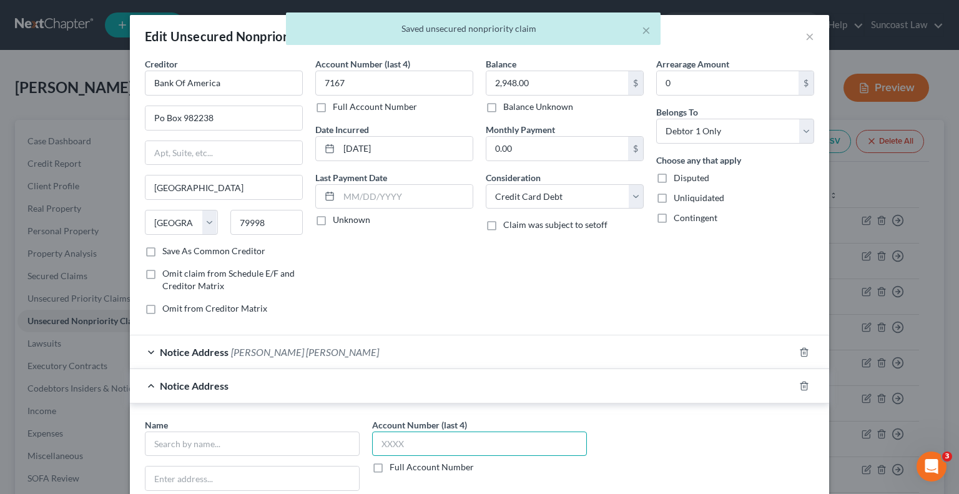
click at [415, 433] on input "text" at bounding box center [479, 444] width 215 height 25
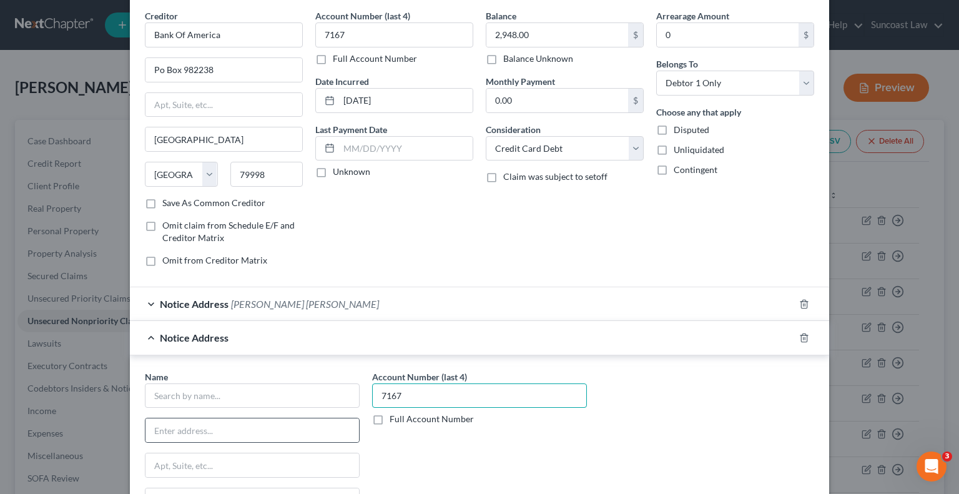
scroll to position [62, 0]
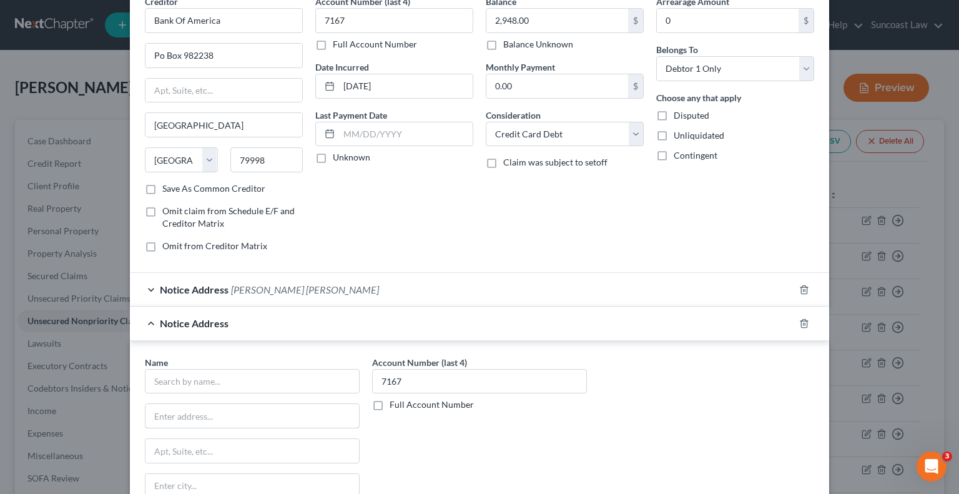
drag, startPoint x: 192, startPoint y: 415, endPoint x: 337, endPoint y: 256, distance: 215.8
click at [191, 414] on input "text" at bounding box center [253, 416] width 214 height 24
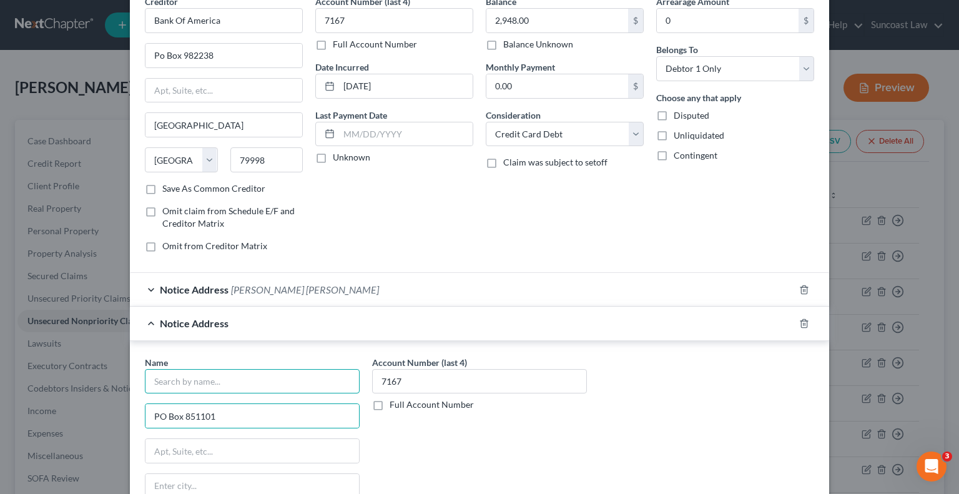
click at [264, 374] on input "text" at bounding box center [252, 381] width 215 height 25
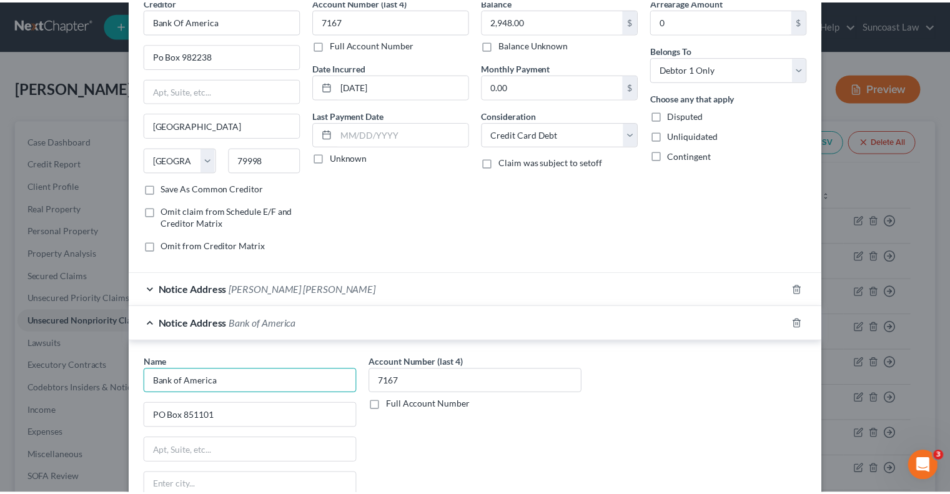
scroll to position [245, 0]
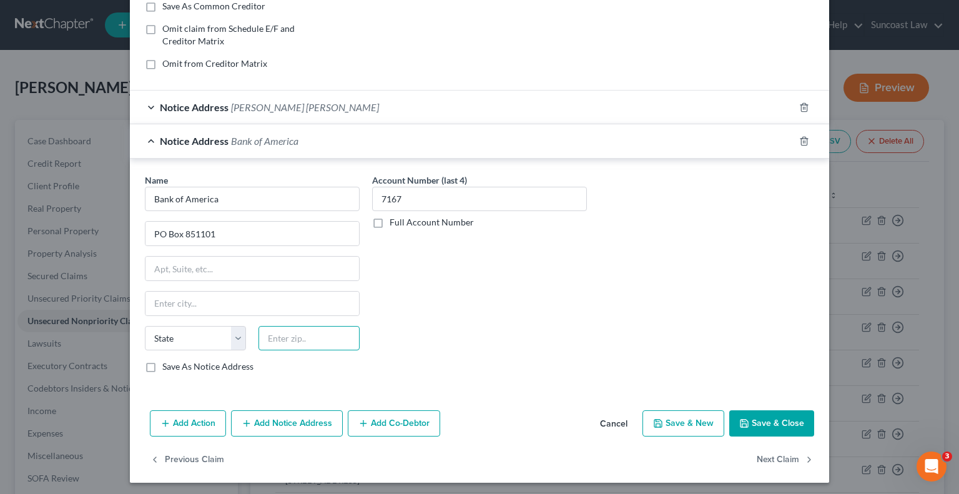
click at [321, 326] on input "text" at bounding box center [309, 338] width 101 height 25
click at [761, 423] on button "Save & Close" at bounding box center [772, 423] width 85 height 26
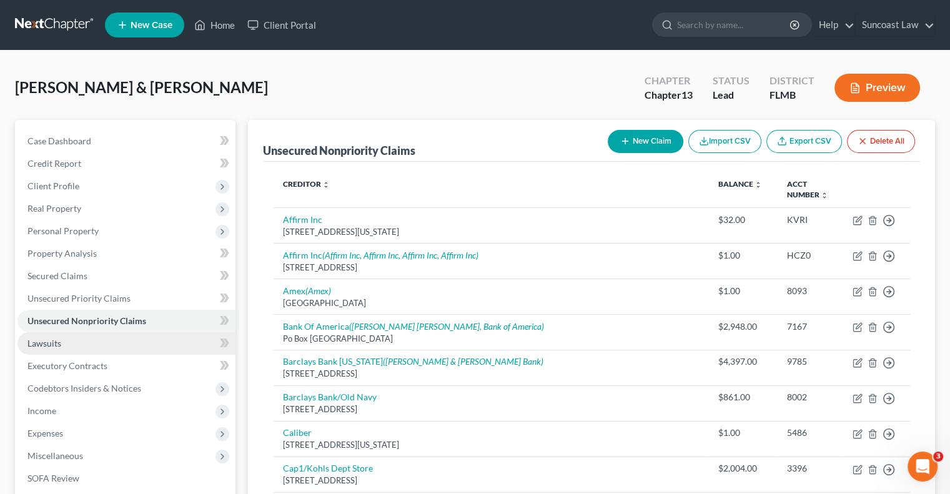
drag, startPoint x: 56, startPoint y: 349, endPoint x: 65, endPoint y: 349, distance: 8.7
click at [56, 349] on link "Lawsuits" at bounding box center [126, 343] width 218 height 22
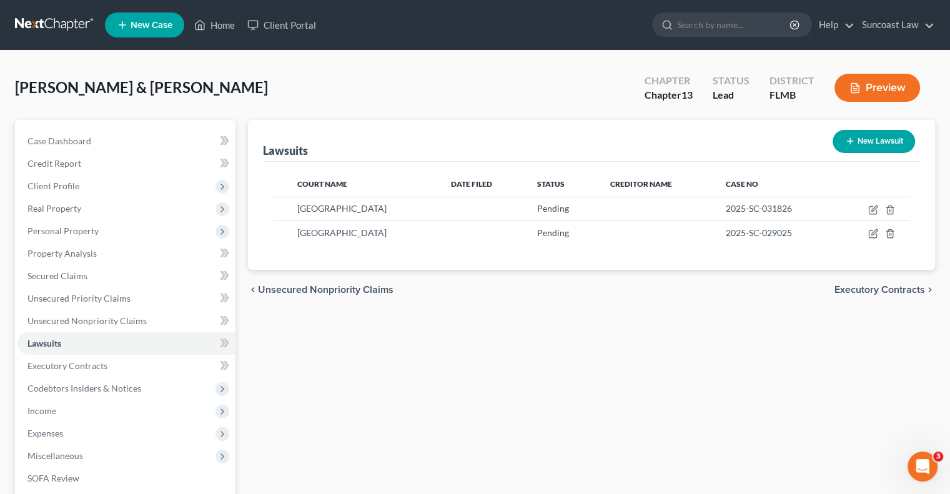
click at [859, 134] on button "New Lawsuit" at bounding box center [874, 141] width 82 height 23
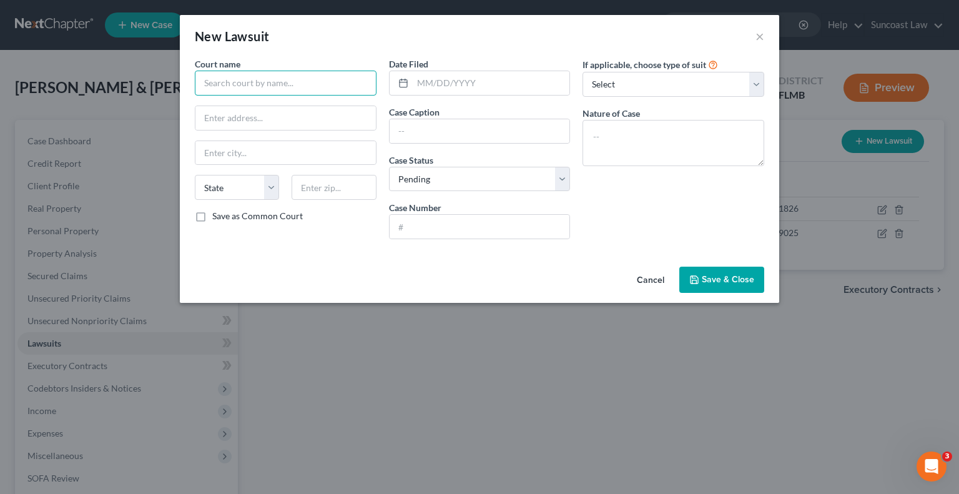
click at [238, 77] on input "text" at bounding box center [286, 83] width 182 height 25
click at [445, 232] on input "text" at bounding box center [480, 227] width 181 height 24
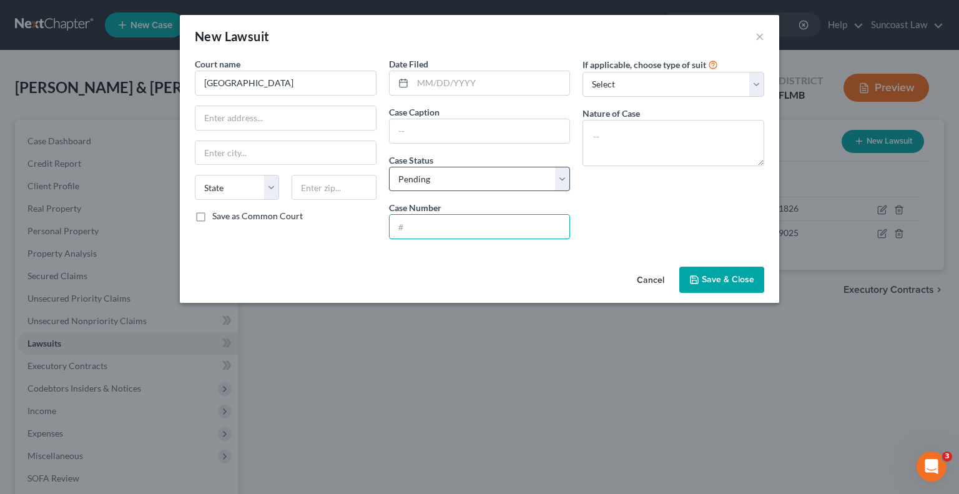
paste input "025-CC-024359"
click at [398, 227] on input "025-CC-024359" at bounding box center [480, 227] width 181 height 24
click at [450, 127] on input "text" at bounding box center [480, 131] width 181 height 24
drag, startPoint x: 512, startPoint y: 134, endPoint x: 395, endPoint y: 142, distance: 116.4
click at [395, 142] on input "Velocity Vs [PERSON_NAME]" at bounding box center [480, 131] width 181 height 24
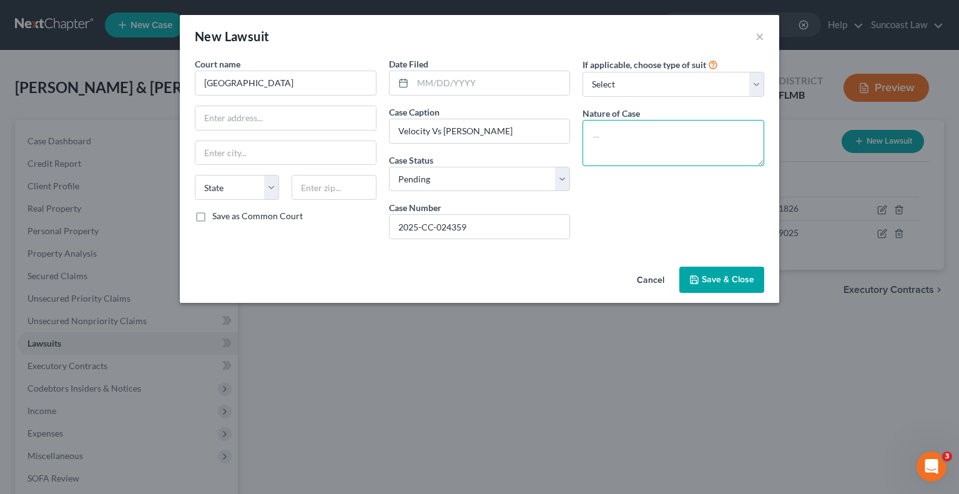
click at [732, 136] on textarea at bounding box center [674, 143] width 182 height 46
paste textarea "Velocity Vs [PERSON_NAME]"
drag, startPoint x: 500, startPoint y: 225, endPoint x: 314, endPoint y: 229, distance: 186.8
click at [314, 229] on div "Court name * [GEOGRAPHIC_DATA] [US_STATE] AK AR AZ CA CO [GEOGRAPHIC_DATA] DE D…" at bounding box center [480, 153] width 582 height 192
click at [750, 277] on span "Save & Close" at bounding box center [728, 279] width 52 height 11
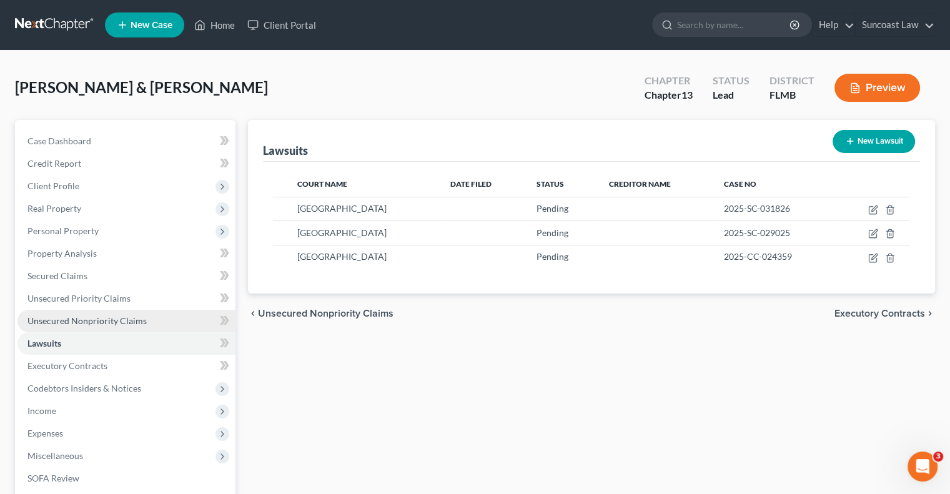
drag, startPoint x: 109, startPoint y: 322, endPoint x: 116, endPoint y: 324, distance: 7.1
click at [109, 322] on span "Unsecured Nonpriority Claims" at bounding box center [86, 320] width 119 height 11
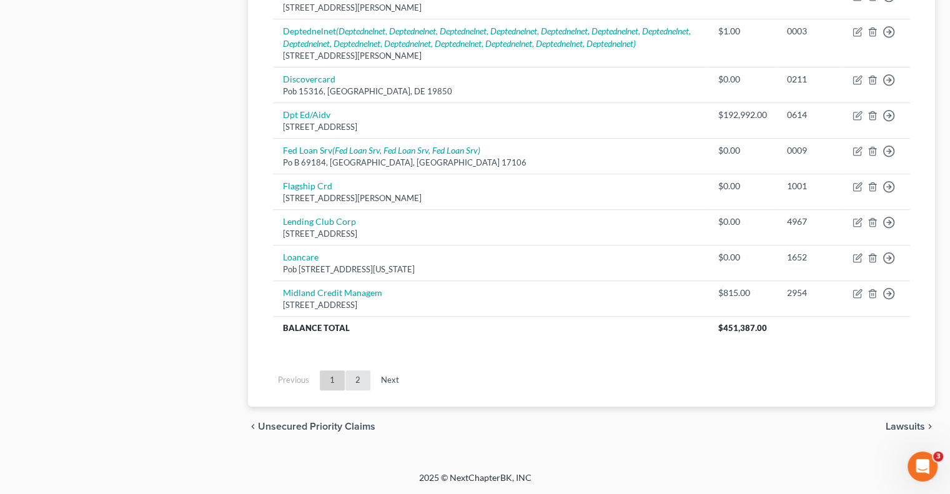
click at [363, 382] on link "2" at bounding box center [357, 380] width 25 height 20
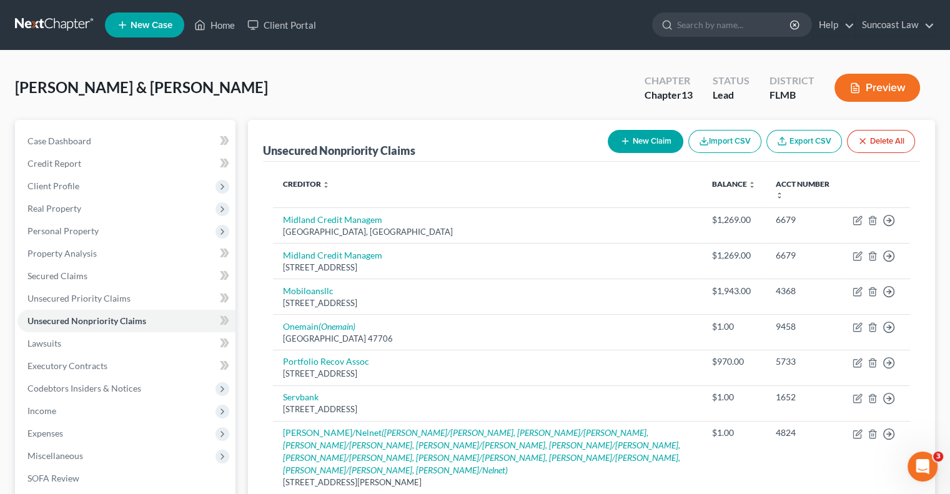
click at [658, 139] on button "New Claim" at bounding box center [646, 141] width 76 height 23
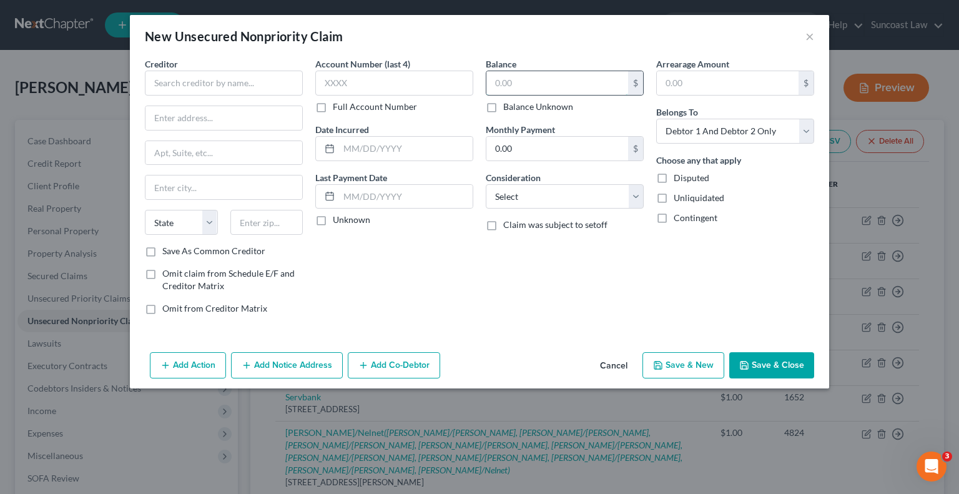
click at [507, 77] on input "text" at bounding box center [558, 83] width 142 height 24
click at [255, 72] on input "text" at bounding box center [224, 83] width 158 height 25
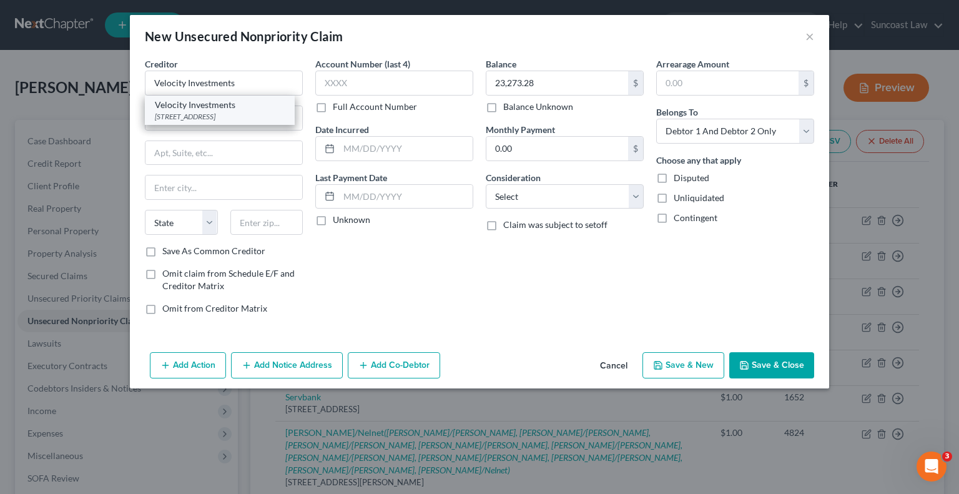
click at [196, 114] on div "[STREET_ADDRESS]" at bounding box center [220, 116] width 130 height 11
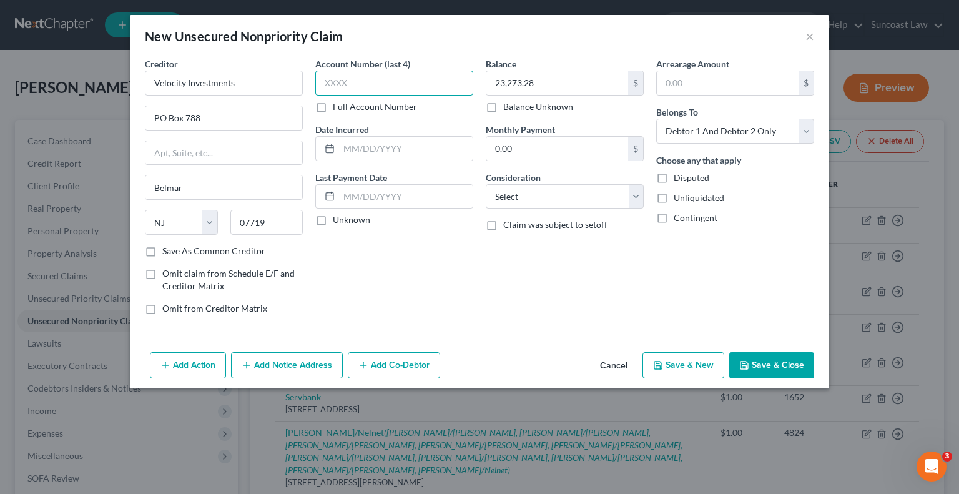
click at [407, 79] on input "text" at bounding box center [394, 83] width 158 height 25
click at [299, 364] on button "Add Notice Address" at bounding box center [287, 365] width 112 height 26
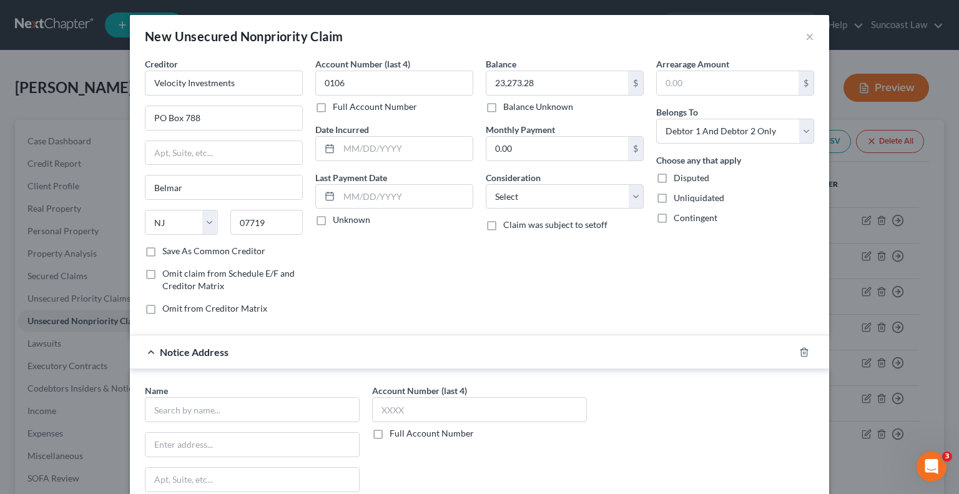
click at [390, 434] on label "Full Account Number" at bounding box center [432, 433] width 84 height 12
click at [395, 434] on input "Full Account Number" at bounding box center [399, 431] width 8 height 8
click at [407, 409] on input "text" at bounding box center [479, 409] width 215 height 25
paste input "2025-CC-024359"
click at [260, 400] on input "text" at bounding box center [252, 409] width 215 height 25
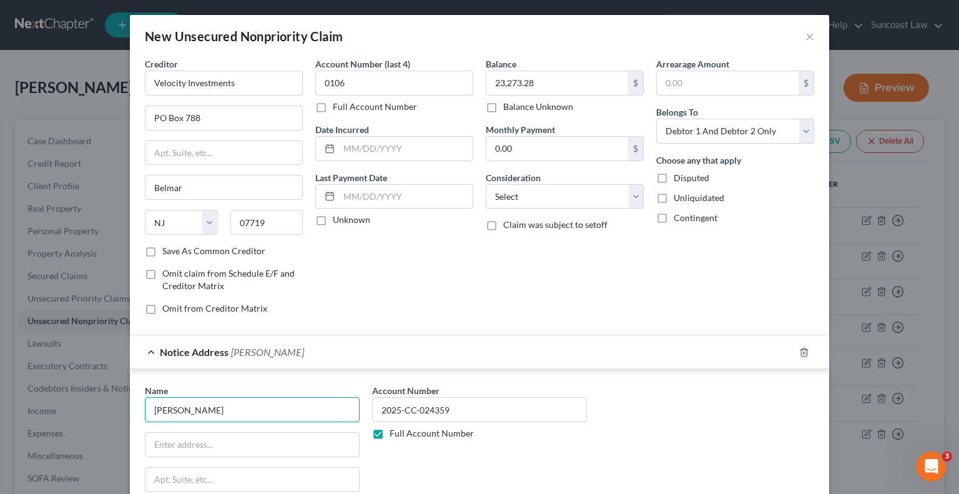
click at [147, 410] on input "[PERSON_NAME]" at bounding box center [252, 409] width 215 height 25
click at [246, 413] on input "Singer [PERSON_NAME]" at bounding box center [252, 409] width 215 height 25
drag, startPoint x: 172, startPoint y: 436, endPoint x: 181, endPoint y: 434, distance: 8.9
click at [173, 436] on input "text" at bounding box center [253, 445] width 214 height 24
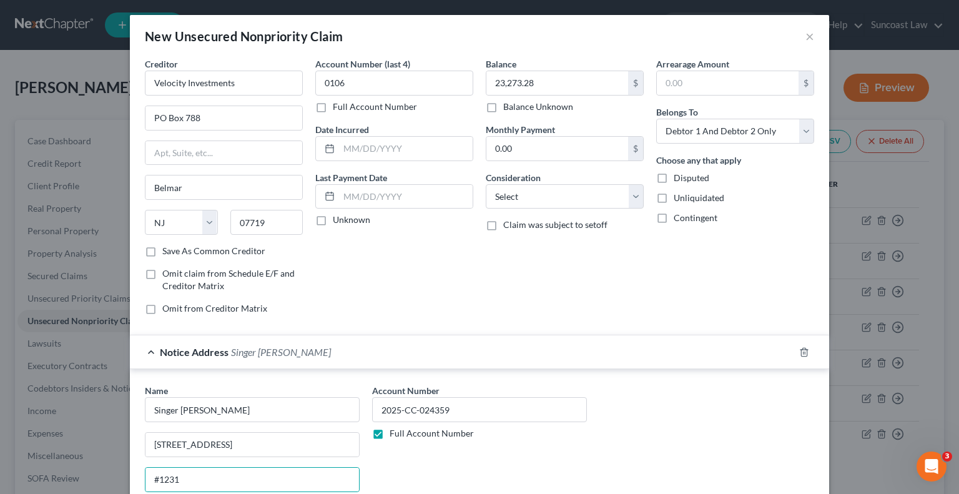
scroll to position [176, 0]
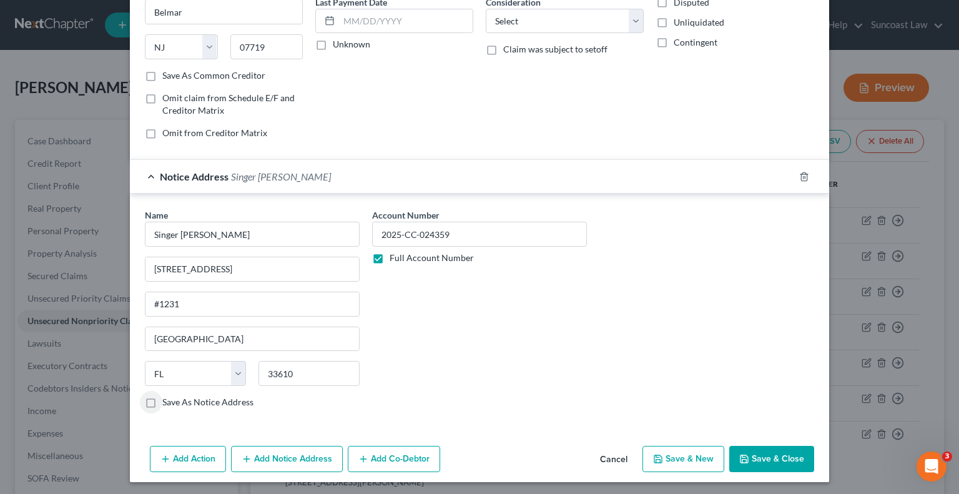
drag, startPoint x: 776, startPoint y: 449, endPoint x: 807, endPoint y: 469, distance: 37.1
click at [776, 450] on button "Save & Close" at bounding box center [772, 459] width 85 height 26
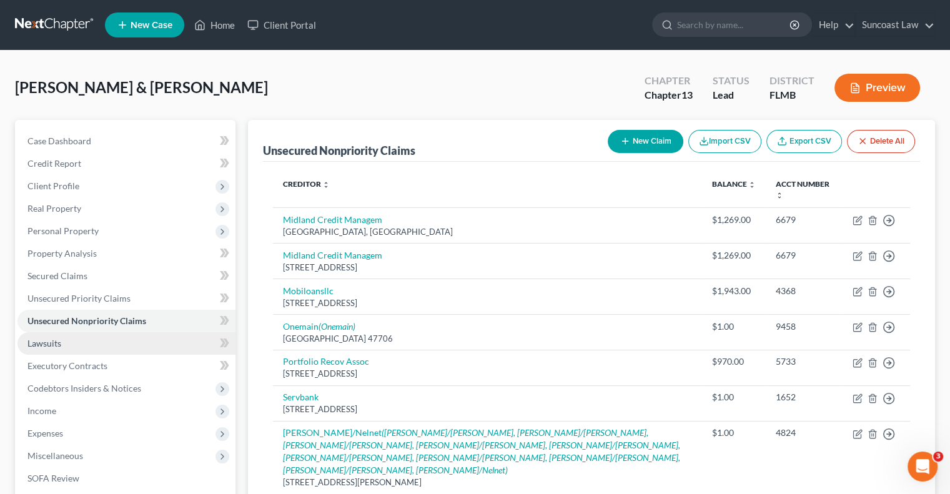
click at [69, 340] on link "Lawsuits" at bounding box center [126, 343] width 218 height 22
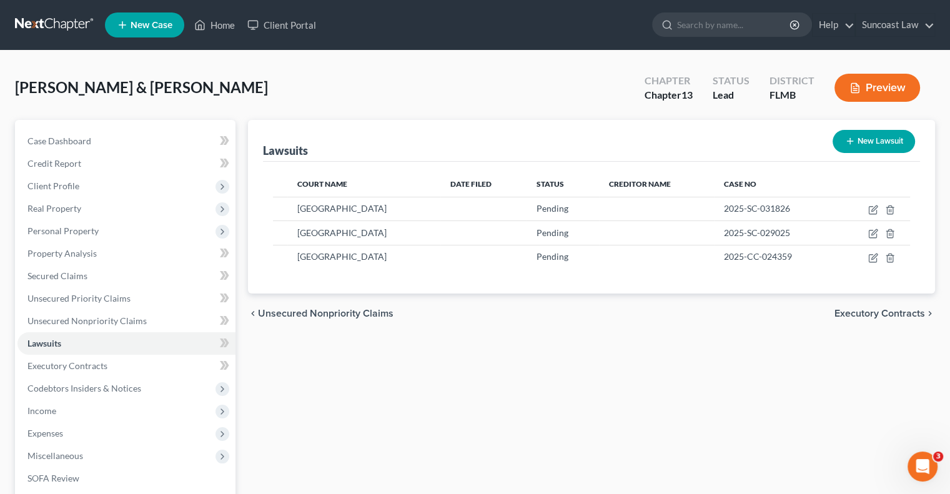
click at [885, 143] on button "New Lawsuit" at bounding box center [874, 141] width 82 height 23
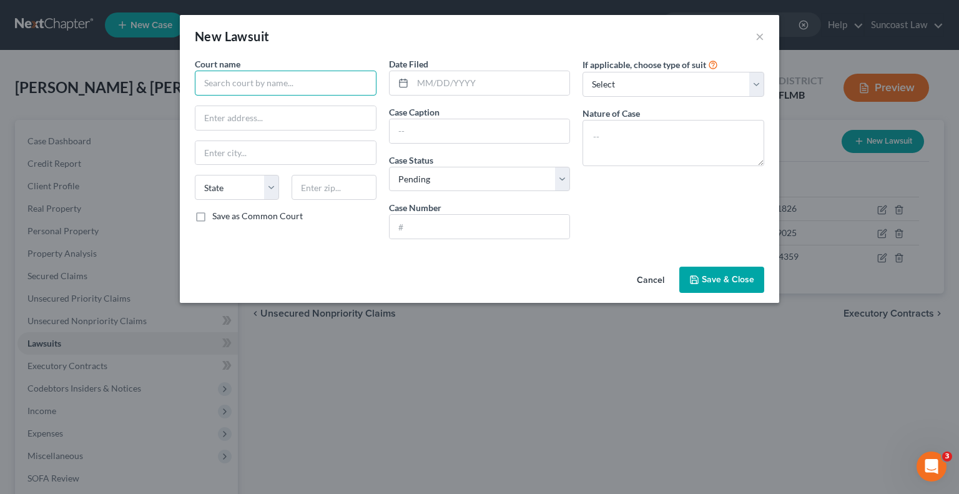
drag, startPoint x: 344, startPoint y: 80, endPoint x: 340, endPoint y: 64, distance: 16.1
click at [339, 78] on input "text" at bounding box center [286, 83] width 182 height 25
click at [445, 231] on input "text" at bounding box center [480, 227] width 181 height 24
paste input "2024-CA-048860"
drag, startPoint x: 484, startPoint y: 134, endPoint x: 505, endPoint y: 101, distance: 39.9
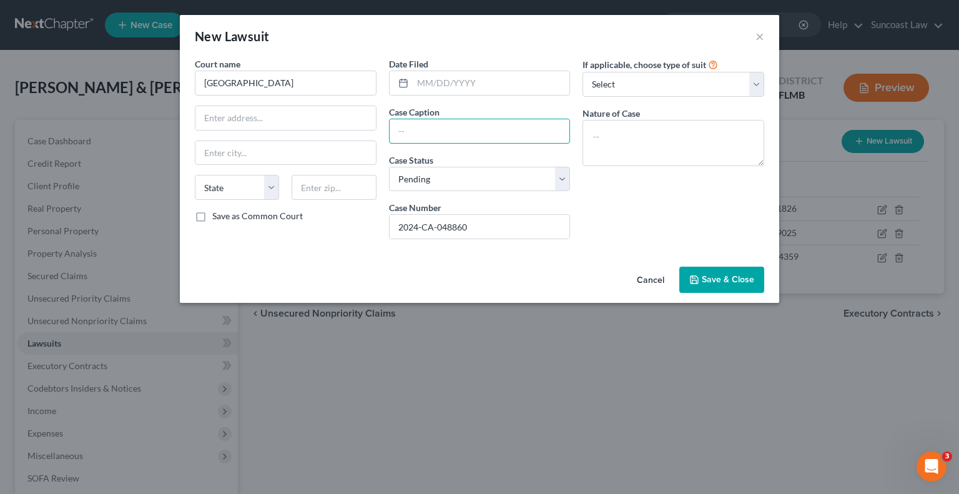
click at [484, 134] on input "text" at bounding box center [480, 131] width 181 height 24
drag, startPoint x: 502, startPoint y: 136, endPoint x: 372, endPoint y: 159, distance: 132.1
click at [372, 159] on div "Court name * Brevard County State [US_STATE] AK AR AZ CA CO [GEOGRAPHIC_DATA] D…" at bounding box center [480, 153] width 582 height 192
click at [658, 137] on textarea at bounding box center [674, 143] width 182 height 46
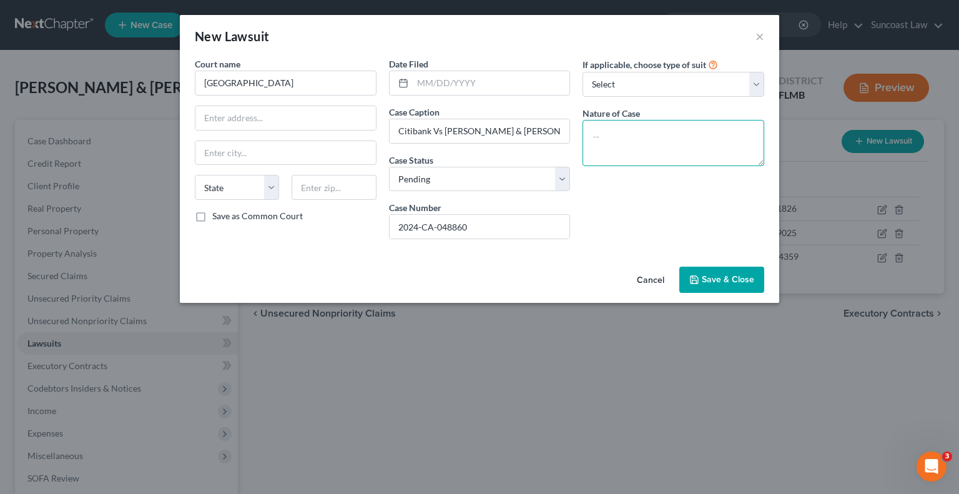
paste textarea "Citibank Vs [PERSON_NAME] & [PERSON_NAME]"
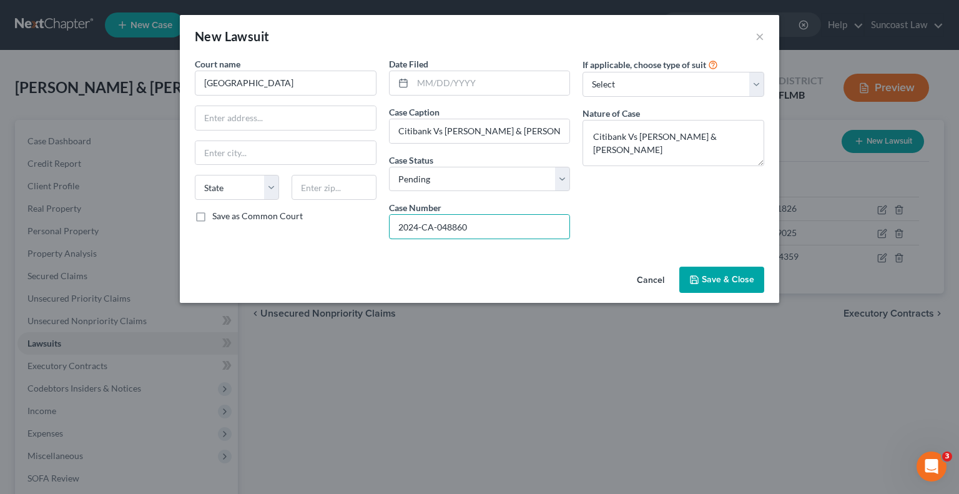
drag, startPoint x: 510, startPoint y: 229, endPoint x: 367, endPoint y: 232, distance: 142.5
click at [367, 232] on div "Court name * Brevard County State [US_STATE] AK AR AZ CA CO [GEOGRAPHIC_DATA] D…" at bounding box center [480, 153] width 582 height 192
click at [730, 279] on span "Save & Close" at bounding box center [728, 279] width 52 height 11
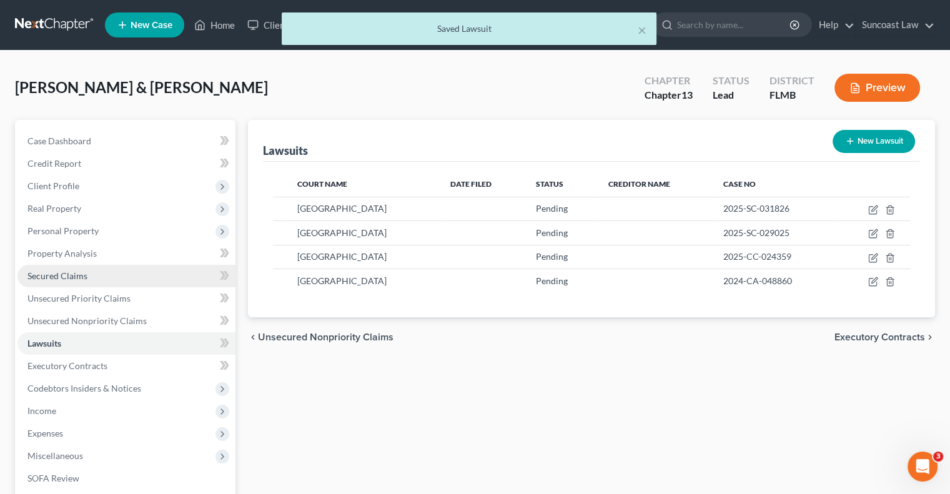
click at [92, 282] on link "Secured Claims" at bounding box center [126, 276] width 218 height 22
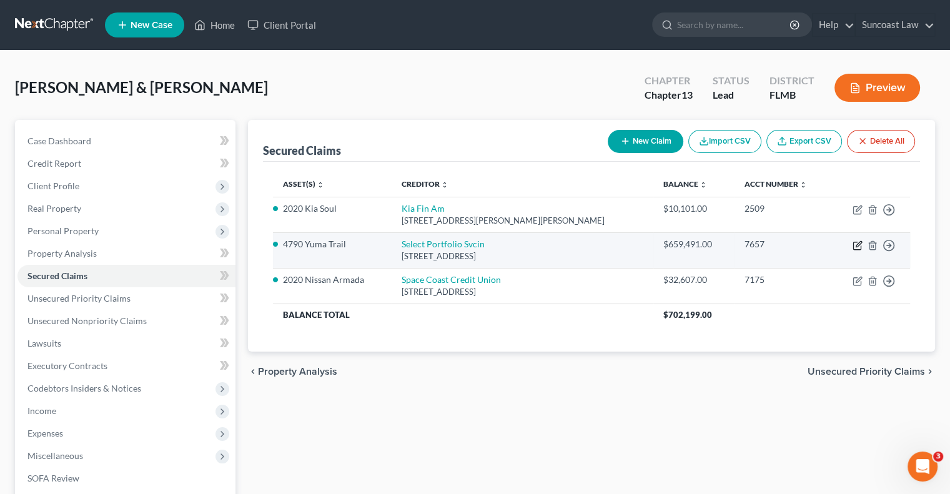
click at [854, 244] on icon "button" at bounding box center [858, 245] width 10 height 10
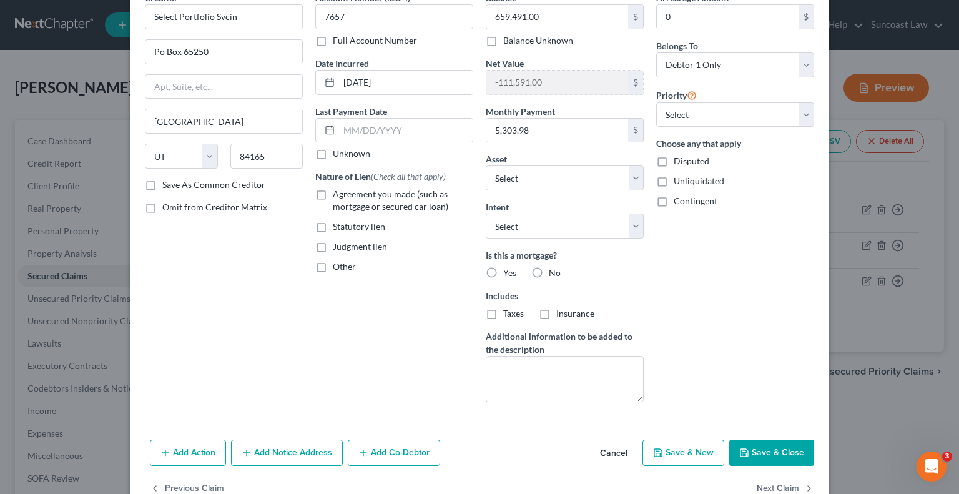
scroll to position [97, 0]
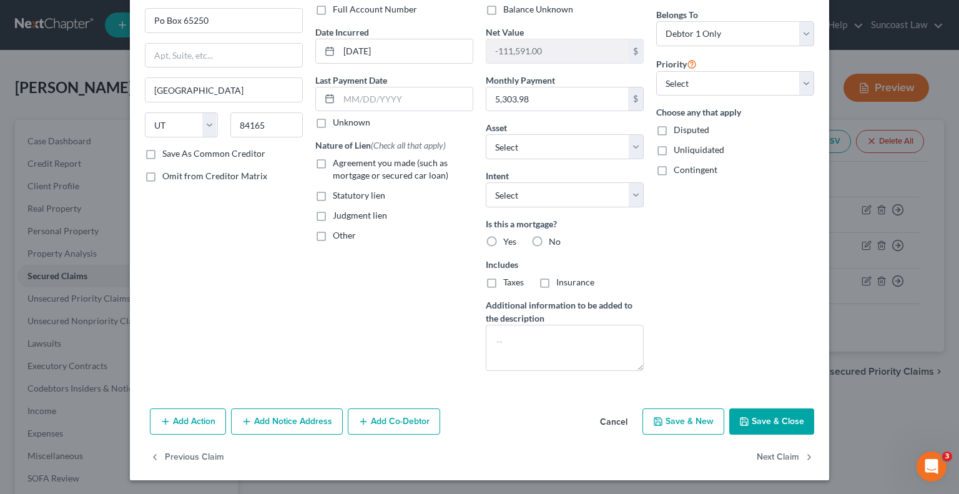
click at [304, 419] on button "Add Notice Address" at bounding box center [287, 422] width 112 height 26
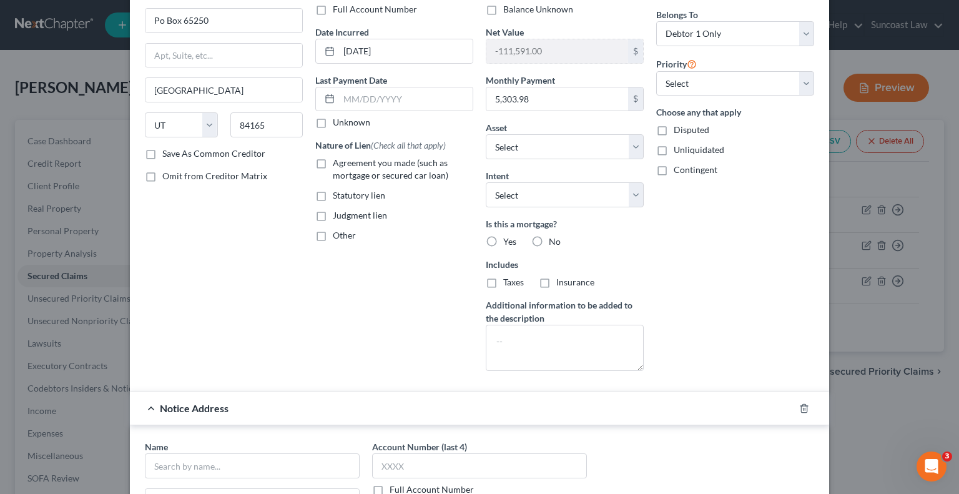
click at [390, 491] on label "Full Account Number" at bounding box center [432, 489] width 84 height 12
click at [395, 491] on input "Full Account Number" at bounding box center [399, 487] width 8 height 8
click at [452, 457] on input "text" at bounding box center [479, 466] width 215 height 25
paste input "2024-CA-048860"
click at [212, 464] on input "text" at bounding box center [252, 466] width 215 height 25
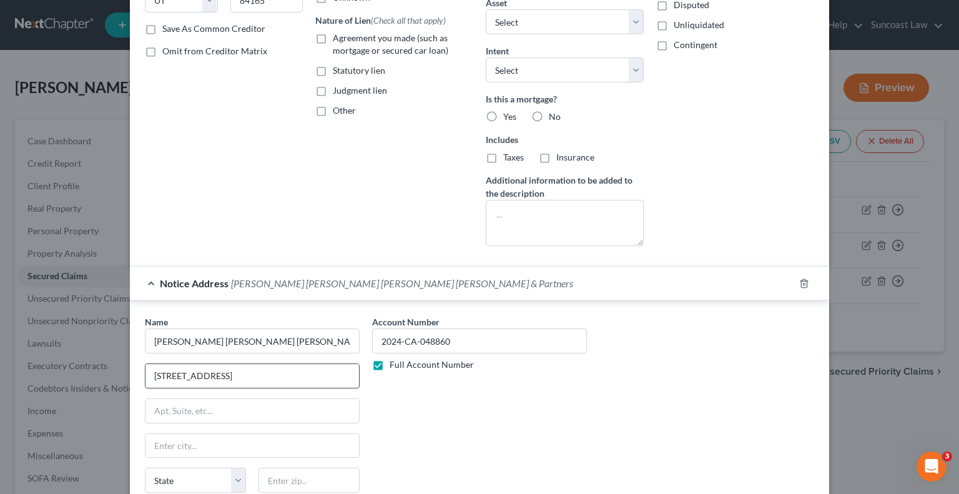
scroll to position [301, 0]
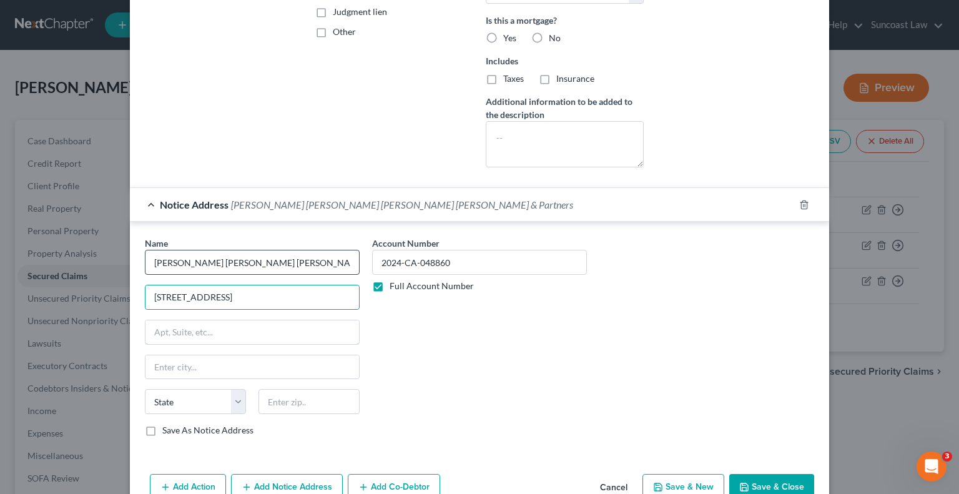
drag, startPoint x: 241, startPoint y: 320, endPoint x: 257, endPoint y: 257, distance: 65.0
click at [242, 320] on input "text" at bounding box center [253, 332] width 214 height 24
click at [761, 483] on button "Save & Close" at bounding box center [772, 487] width 85 height 26
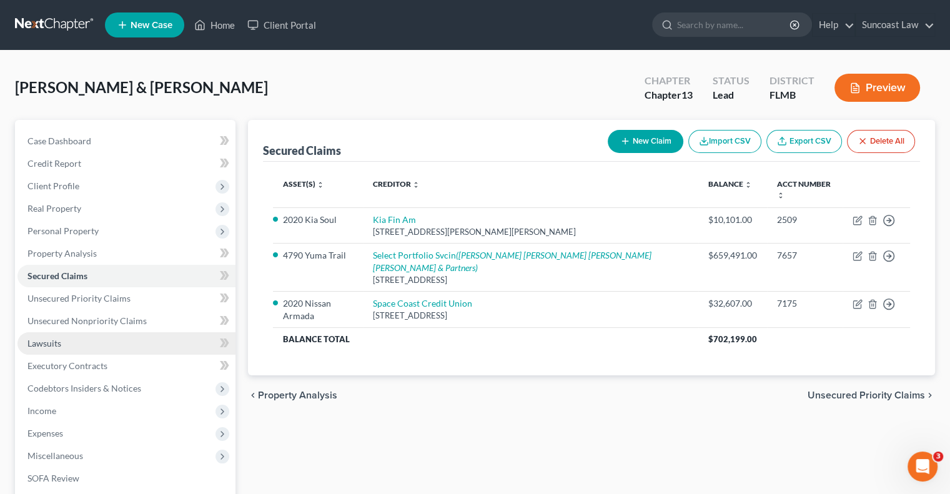
click at [114, 339] on link "Lawsuits" at bounding box center [126, 343] width 218 height 22
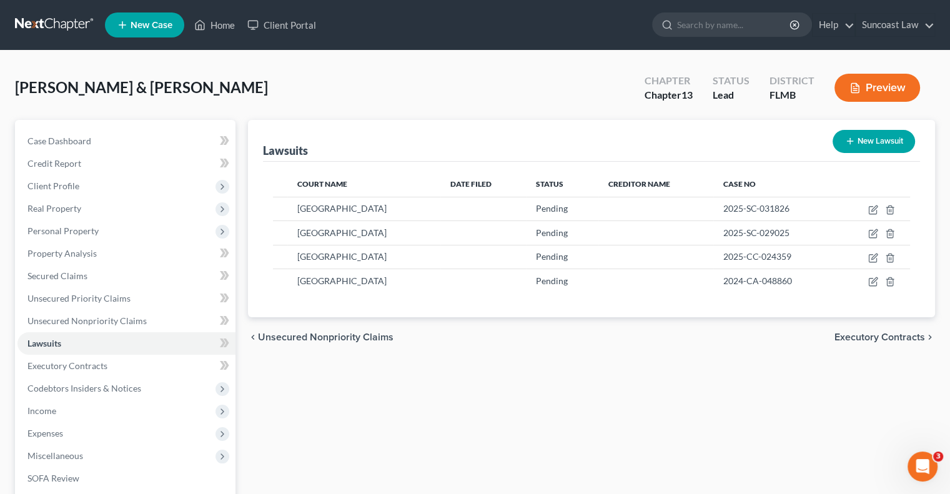
click at [878, 84] on button "Preview" at bounding box center [878, 88] width 86 height 28
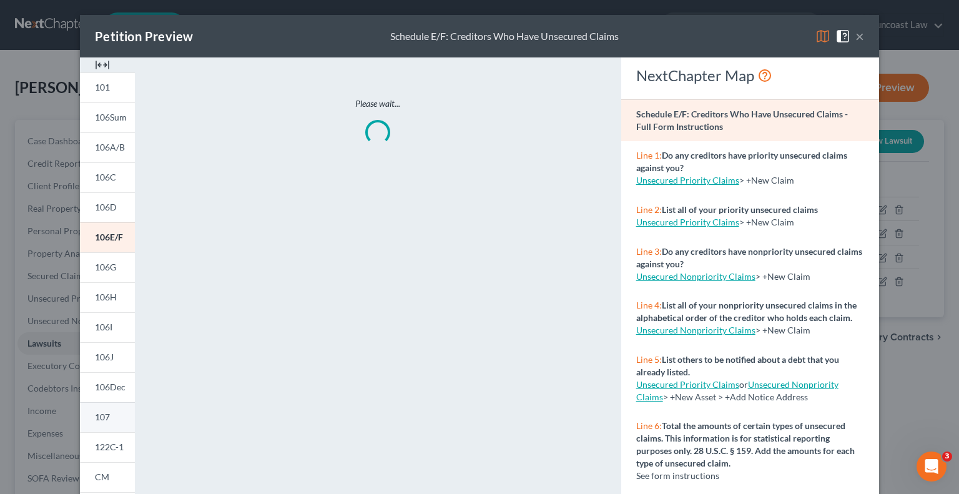
click at [101, 414] on span "107" at bounding box center [102, 417] width 15 height 11
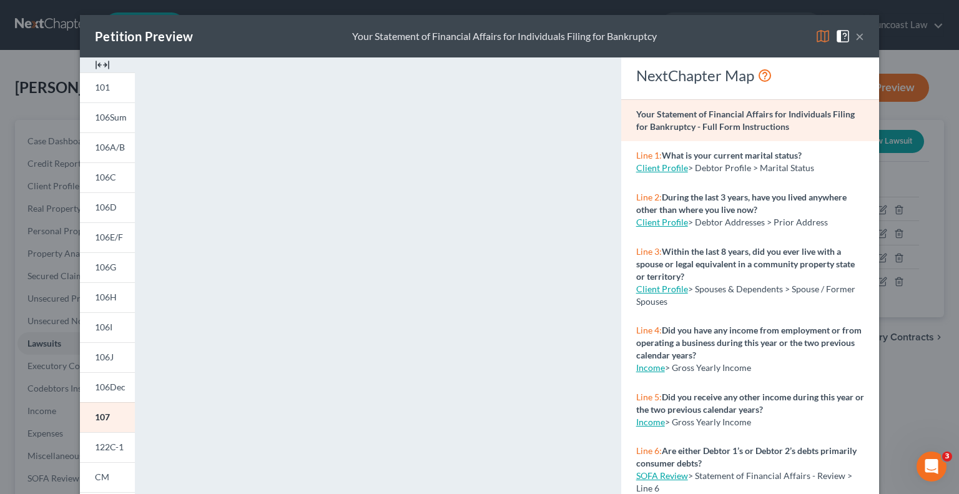
click at [858, 33] on button "×" at bounding box center [860, 36] width 9 height 15
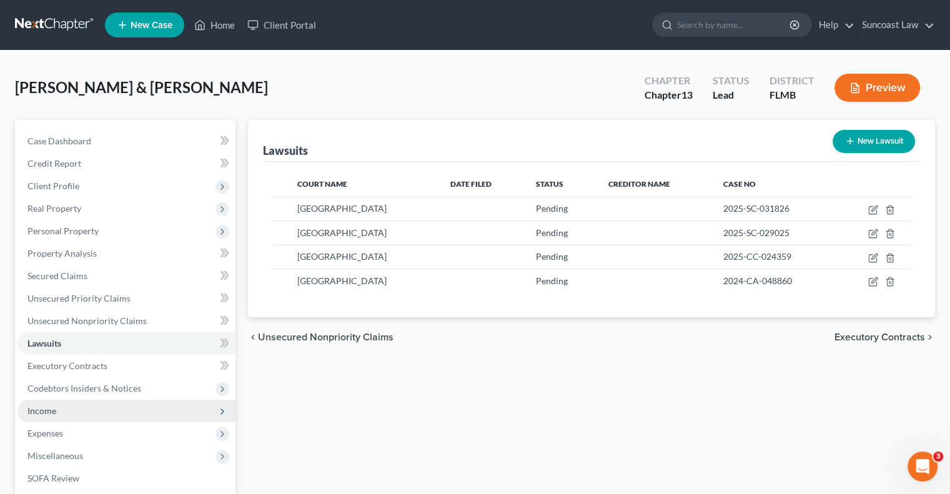
click at [73, 412] on span "Income" at bounding box center [126, 411] width 218 height 22
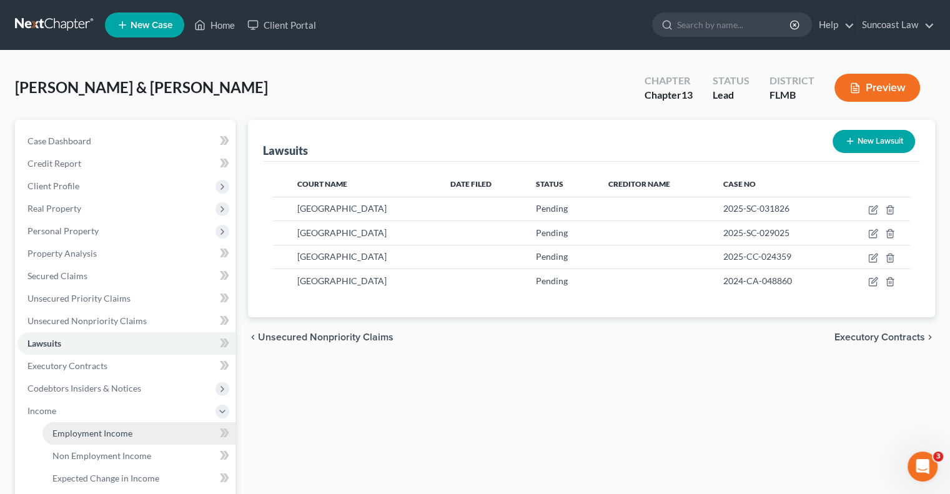
click at [107, 434] on span "Employment Income" at bounding box center [92, 433] width 80 height 11
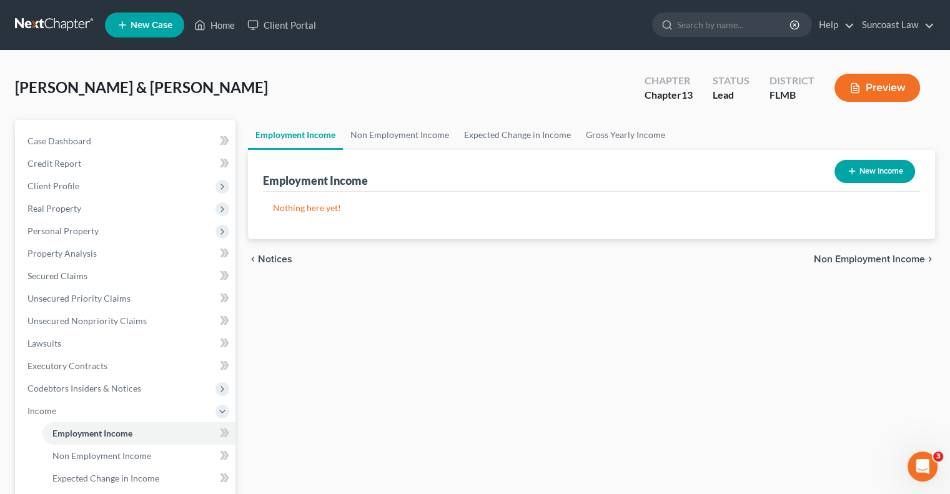
click at [885, 180] on button "New Income" at bounding box center [875, 171] width 81 height 23
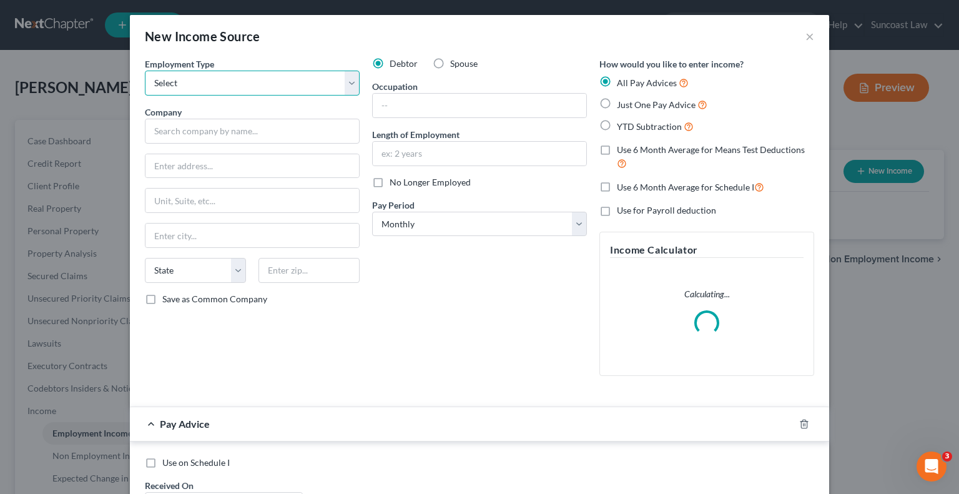
drag, startPoint x: 219, startPoint y: 78, endPoint x: 219, endPoint y: 91, distance: 13.1
click at [219, 78] on select "Select Full or [DEMOGRAPHIC_DATA] Employment Self Employment" at bounding box center [252, 83] width 215 height 25
click at [145, 71] on select "Select Full or [DEMOGRAPHIC_DATA] Employment Self Employment" at bounding box center [252, 83] width 215 height 25
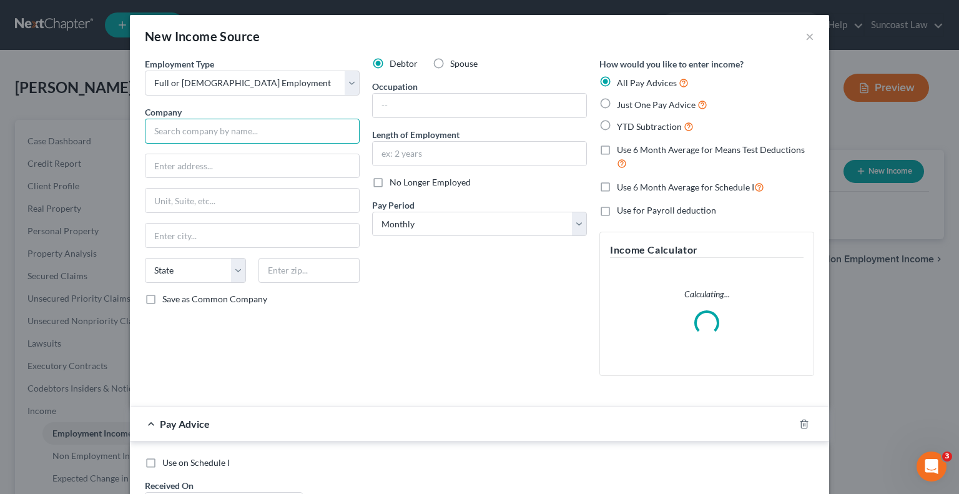
click at [220, 129] on input "text" at bounding box center [252, 131] width 215 height 25
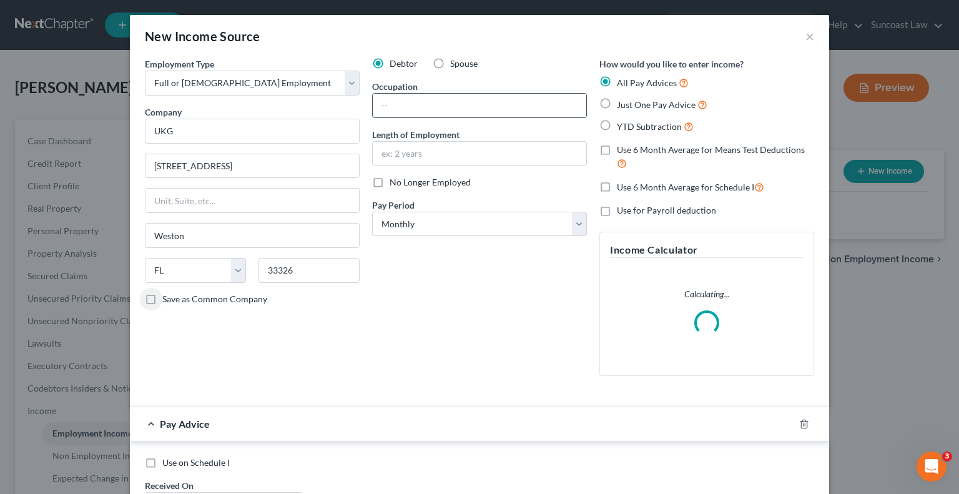
click at [392, 99] on input "text" at bounding box center [480, 106] width 214 height 24
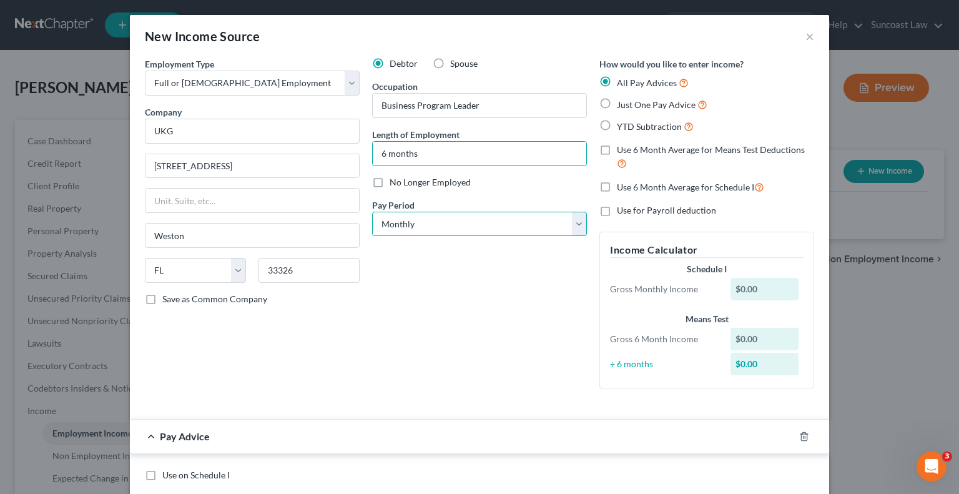
drag, startPoint x: 500, startPoint y: 217, endPoint x: 501, endPoint y: 234, distance: 16.9
click at [500, 217] on select "Select Monthly Twice Monthly Every Other Week Weekly" at bounding box center [479, 224] width 215 height 25
click at [372, 212] on select "Select Monthly Twice Monthly Every Other Week Weekly" at bounding box center [479, 224] width 215 height 25
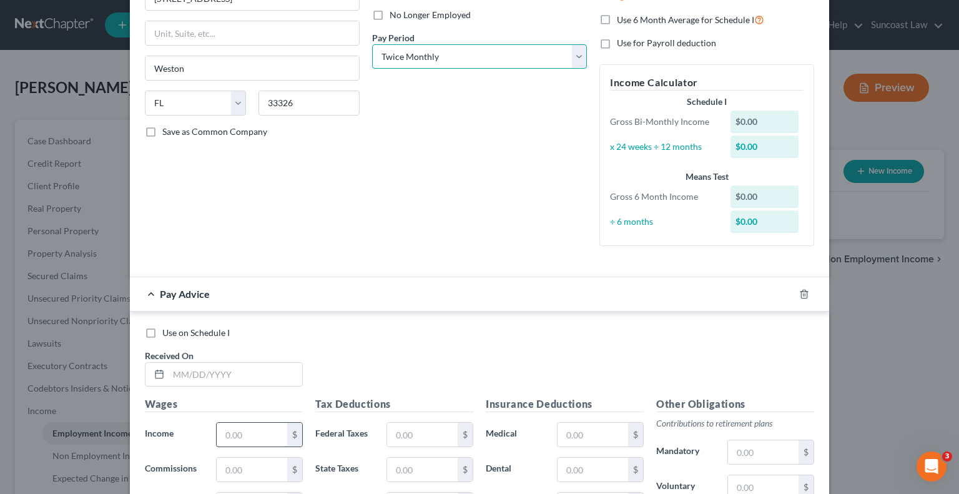
scroll to position [250, 0]
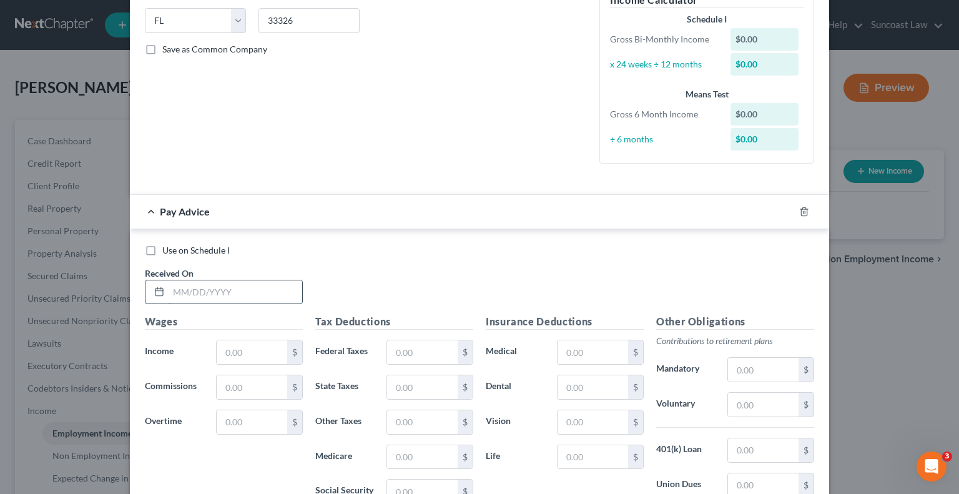
drag, startPoint x: 217, startPoint y: 295, endPoint x: 270, endPoint y: 280, distance: 55.3
click at [217, 295] on input "text" at bounding box center [236, 292] width 134 height 24
drag, startPoint x: 409, startPoint y: 351, endPoint x: 568, endPoint y: 317, distance: 163.0
click at [410, 349] on input "text" at bounding box center [422, 352] width 71 height 24
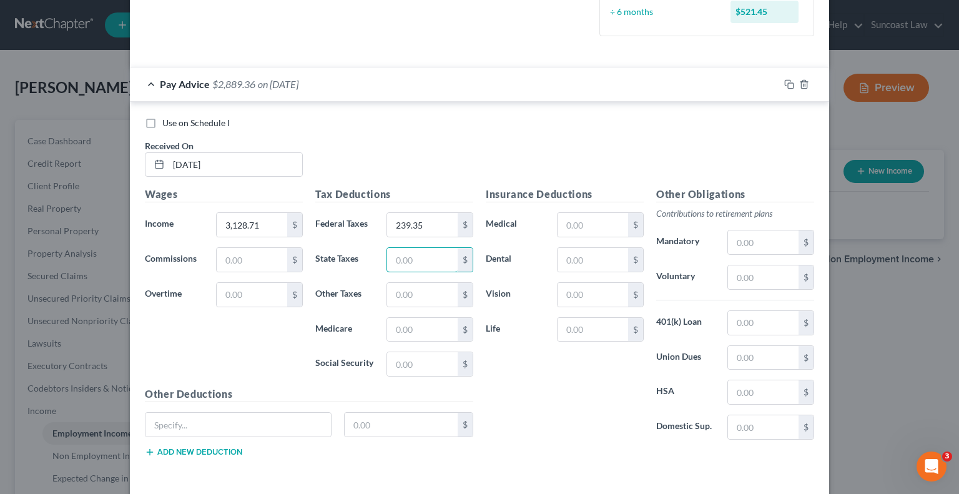
scroll to position [426, 0]
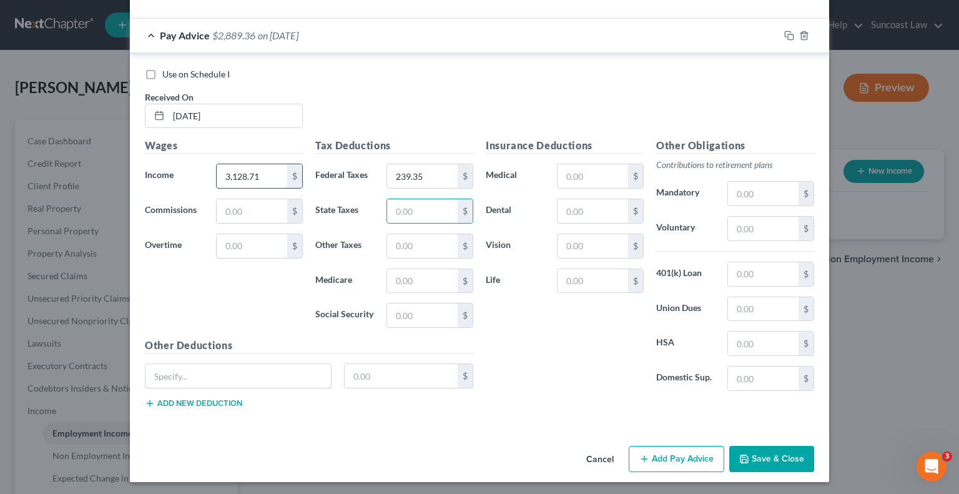
drag, startPoint x: 221, startPoint y: 375, endPoint x: 255, endPoint y: 179, distance: 199.7
click at [220, 375] on input "text" at bounding box center [239, 376] width 186 height 24
click at [648, 467] on button "Add Pay Advice" at bounding box center [677, 459] width 96 height 26
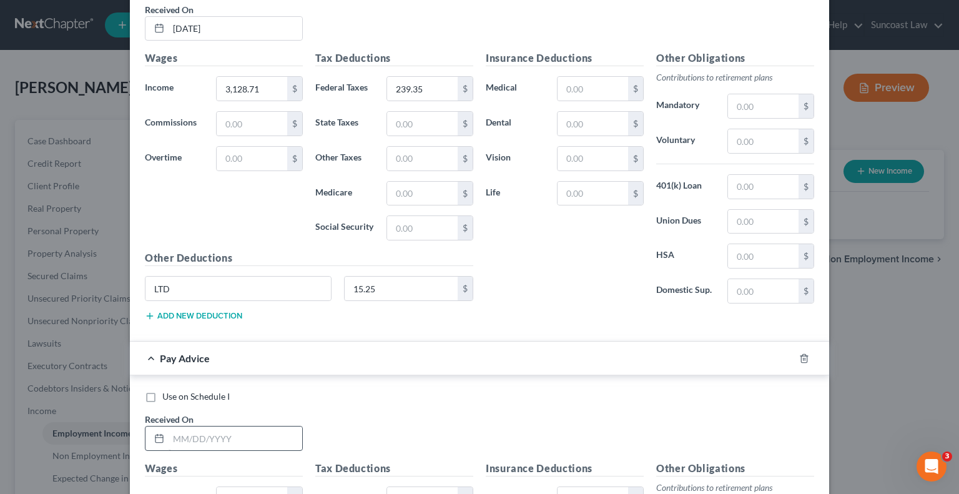
scroll to position [613, 0]
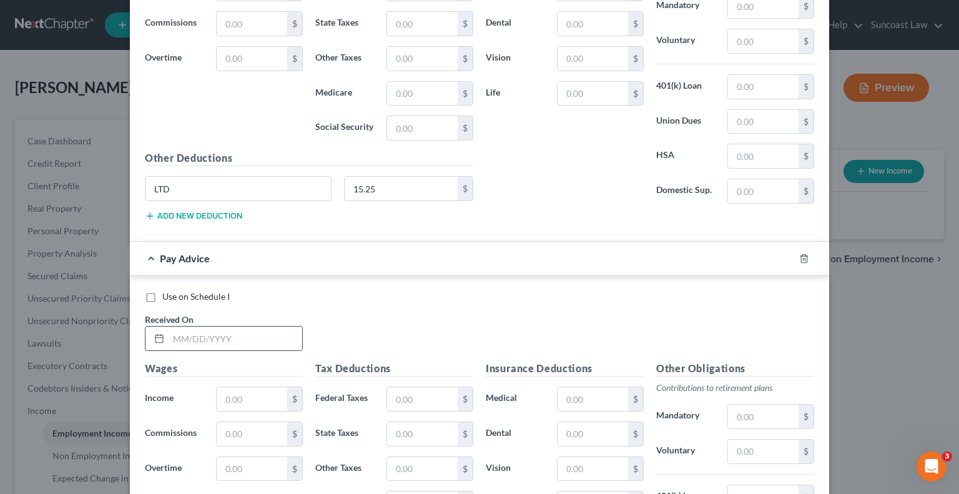
drag, startPoint x: 249, startPoint y: 340, endPoint x: 265, endPoint y: 324, distance: 22.5
click at [249, 340] on input "text" at bounding box center [236, 339] width 134 height 24
click at [425, 388] on input "text" at bounding box center [422, 399] width 71 height 24
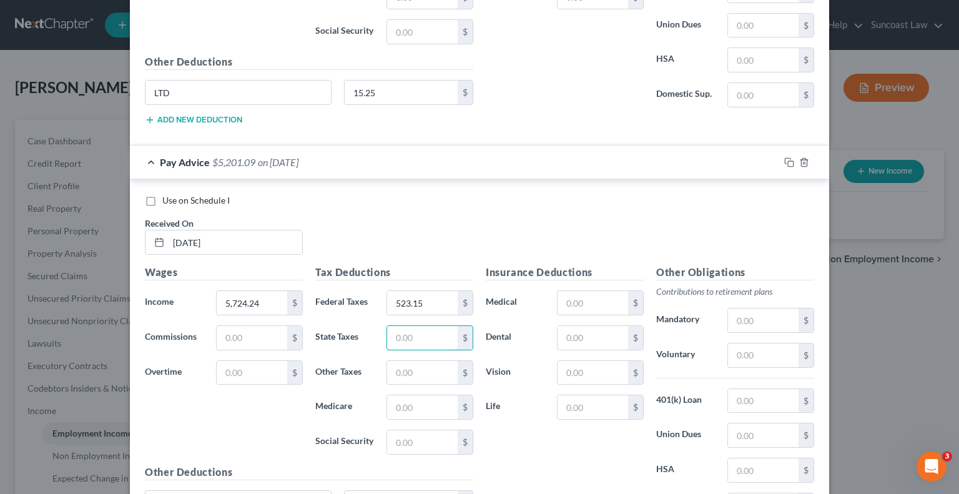
scroll to position [738, 0]
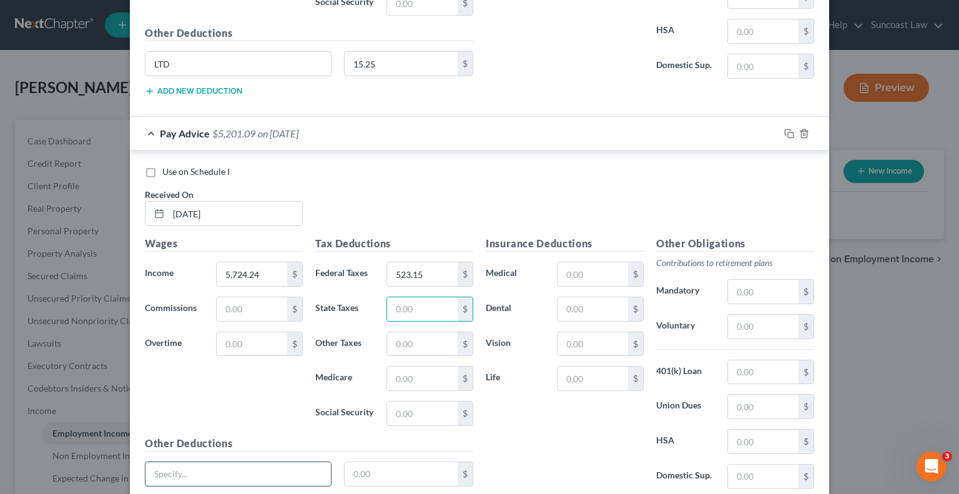
drag, startPoint x: 239, startPoint y: 470, endPoint x: 248, endPoint y: 457, distance: 16.6
click at [239, 470] on input "text" at bounding box center [239, 474] width 186 height 24
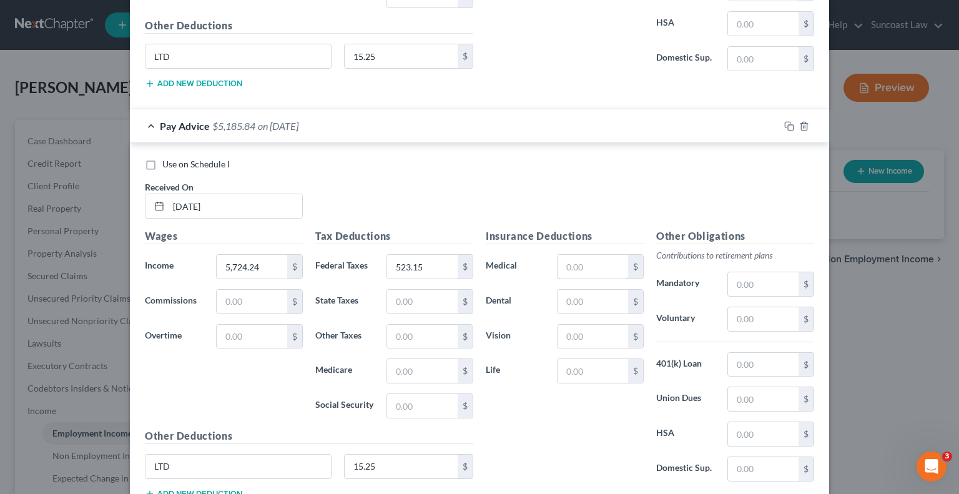
drag, startPoint x: 603, startPoint y: 264, endPoint x: 688, endPoint y: 146, distance: 144.6
click at [603, 264] on input "text" at bounding box center [593, 267] width 71 height 24
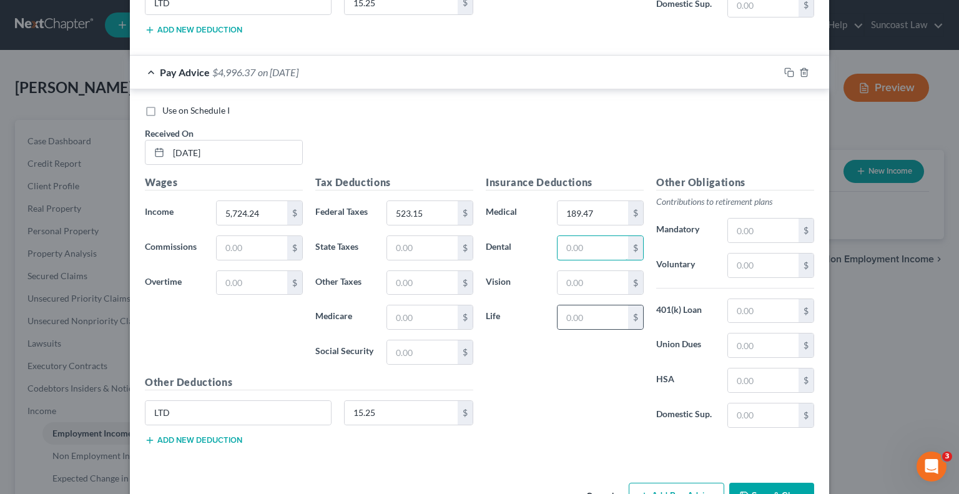
scroll to position [835, 0]
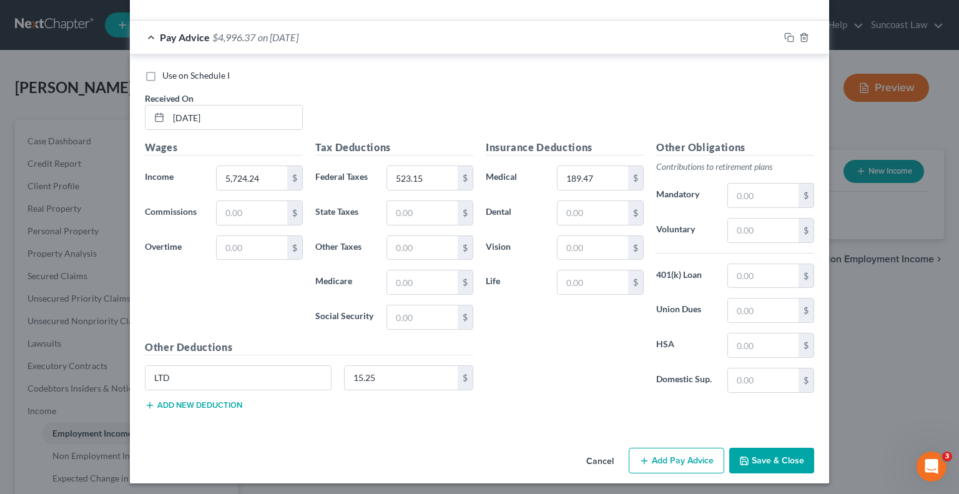
click at [675, 467] on button "Add Pay Advice" at bounding box center [677, 461] width 96 height 26
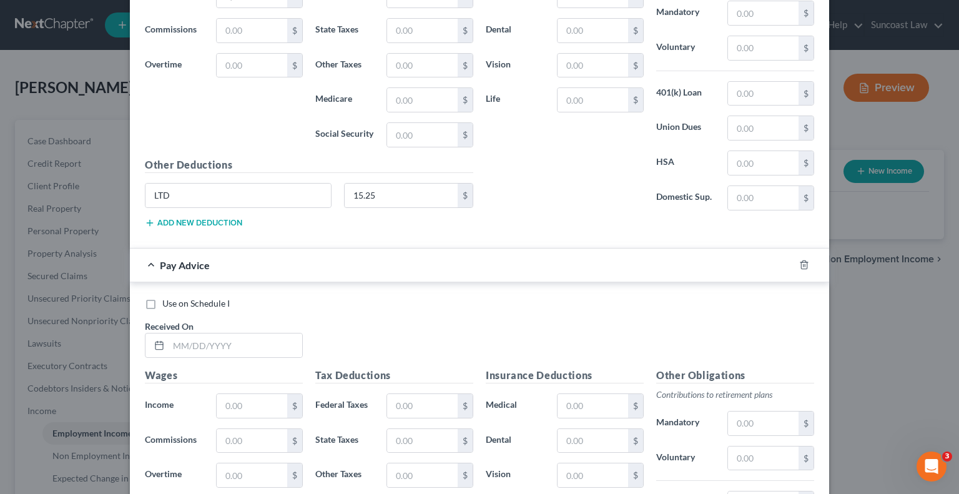
scroll to position [1022, 0]
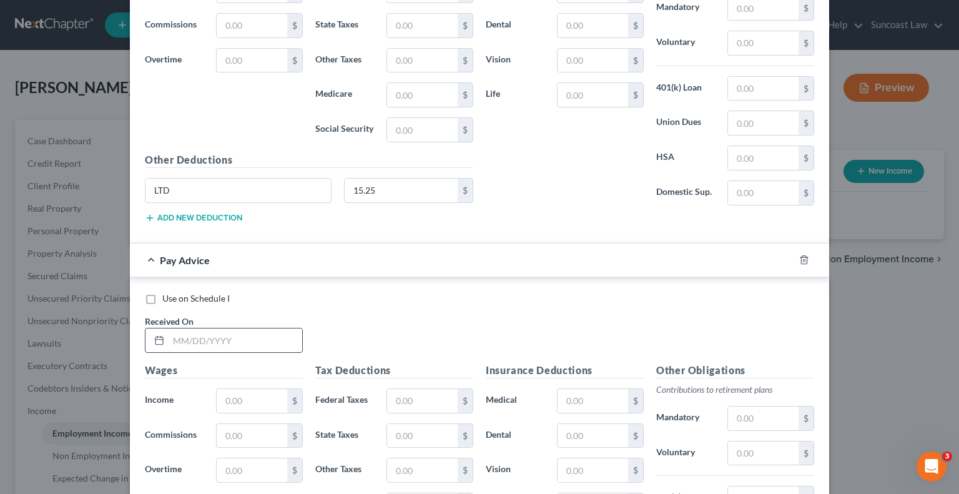
click at [218, 329] on input "text" at bounding box center [236, 341] width 134 height 24
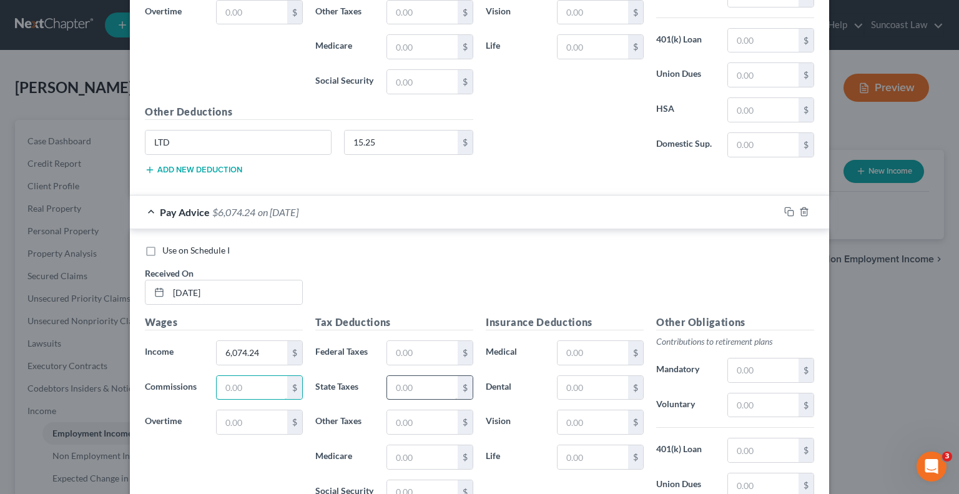
scroll to position [1084, 0]
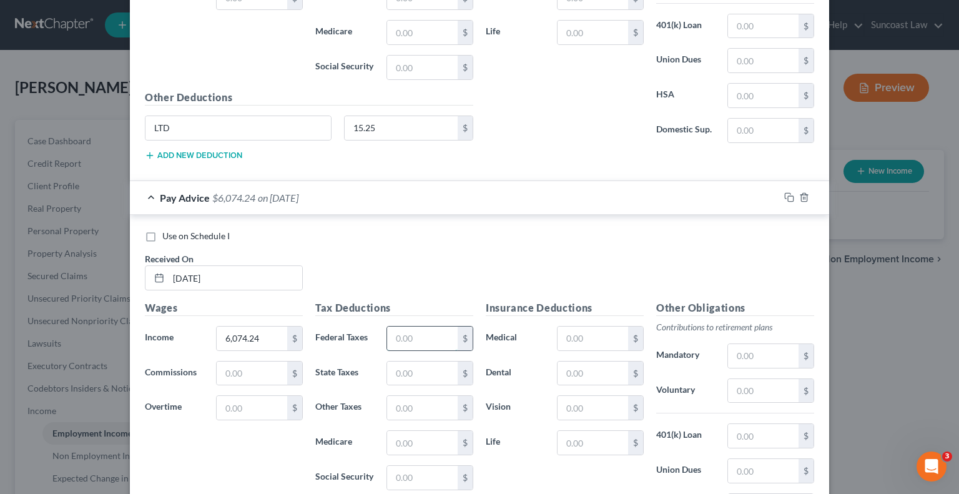
drag, startPoint x: 411, startPoint y: 339, endPoint x: 415, endPoint y: 332, distance: 7.8
click at [411, 339] on input "text" at bounding box center [422, 339] width 71 height 24
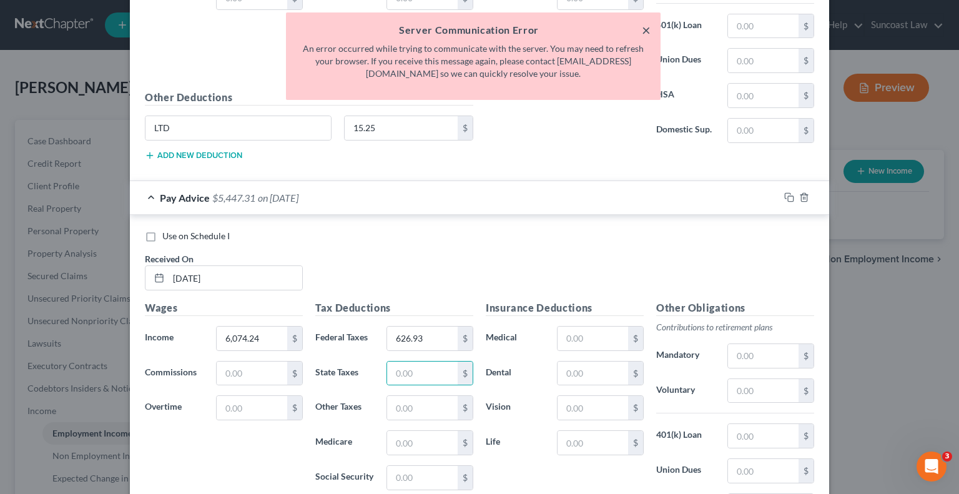
click at [644, 32] on button "×" at bounding box center [646, 29] width 9 height 15
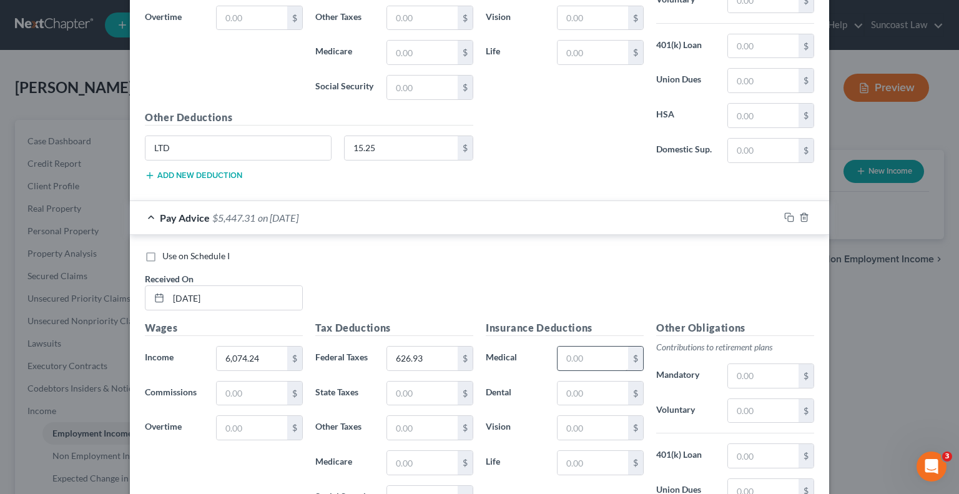
scroll to position [1117, 0]
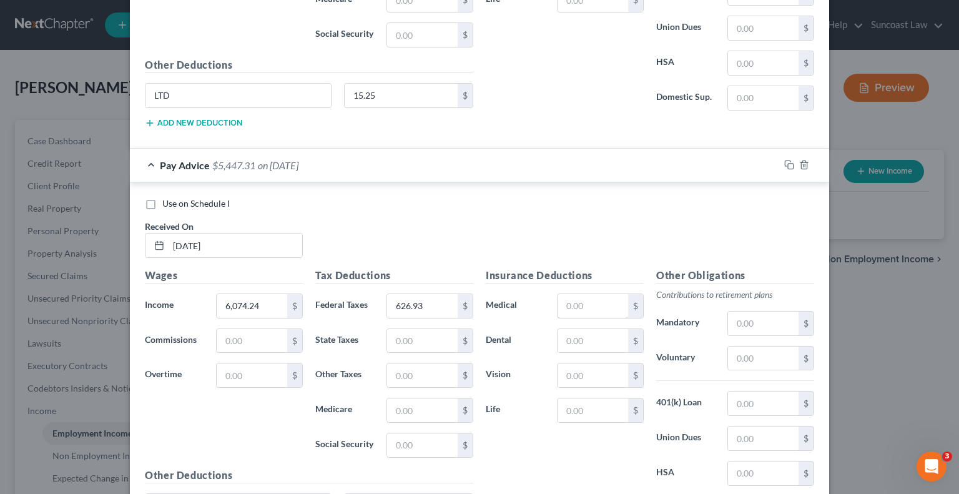
drag, startPoint x: 595, startPoint y: 305, endPoint x: 616, endPoint y: 254, distance: 54.9
click at [595, 305] on input "text" at bounding box center [593, 306] width 71 height 24
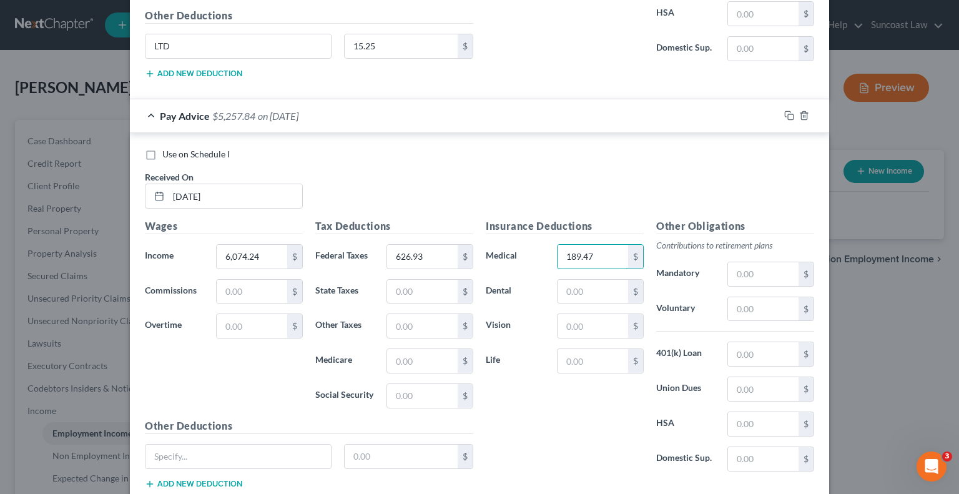
scroll to position [1242, 0]
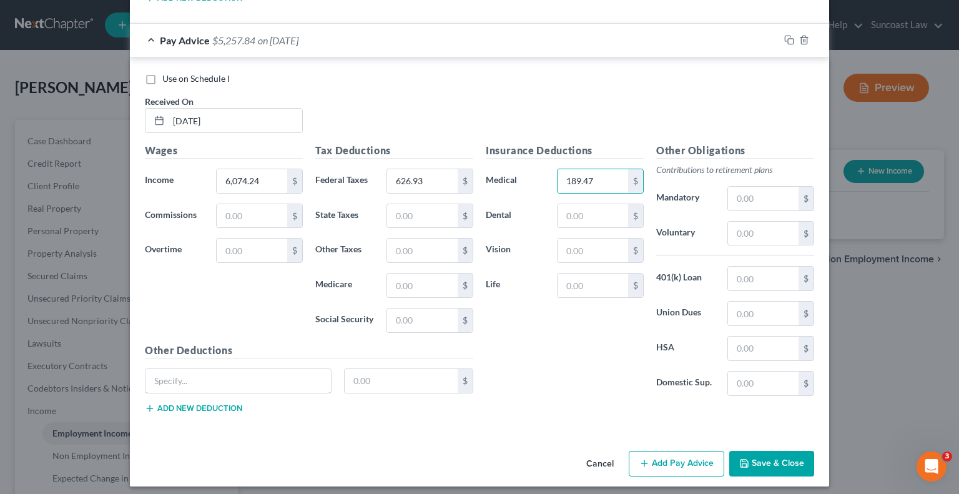
drag, startPoint x: 188, startPoint y: 379, endPoint x: 210, endPoint y: 283, distance: 98.7
click at [189, 379] on input "text" at bounding box center [239, 381] width 186 height 24
click at [760, 457] on button "Save & Close" at bounding box center [772, 464] width 85 height 26
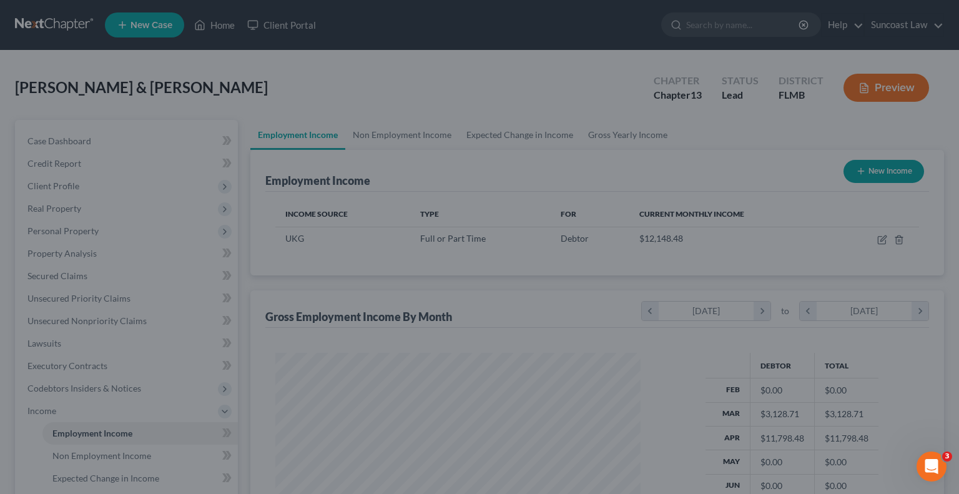
scroll to position [222, 385]
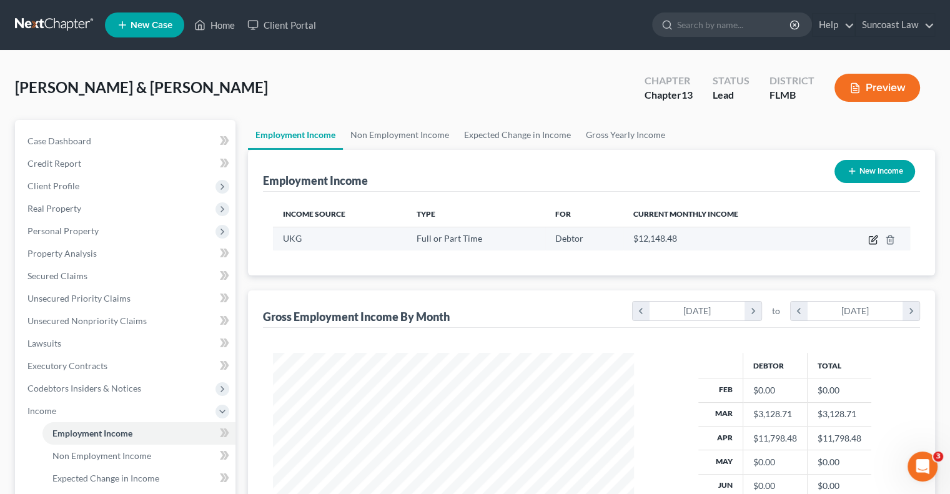
click at [872, 239] on icon "button" at bounding box center [873, 240] width 10 height 10
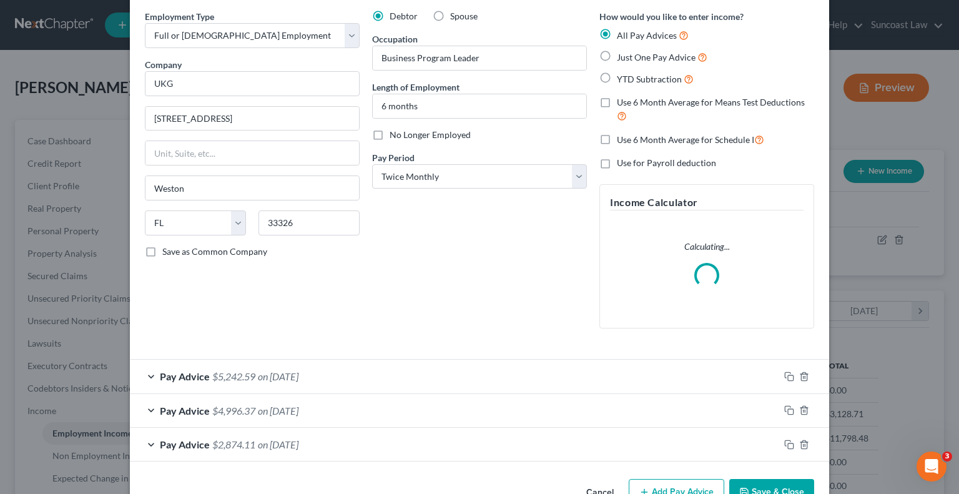
scroll to position [82, 0]
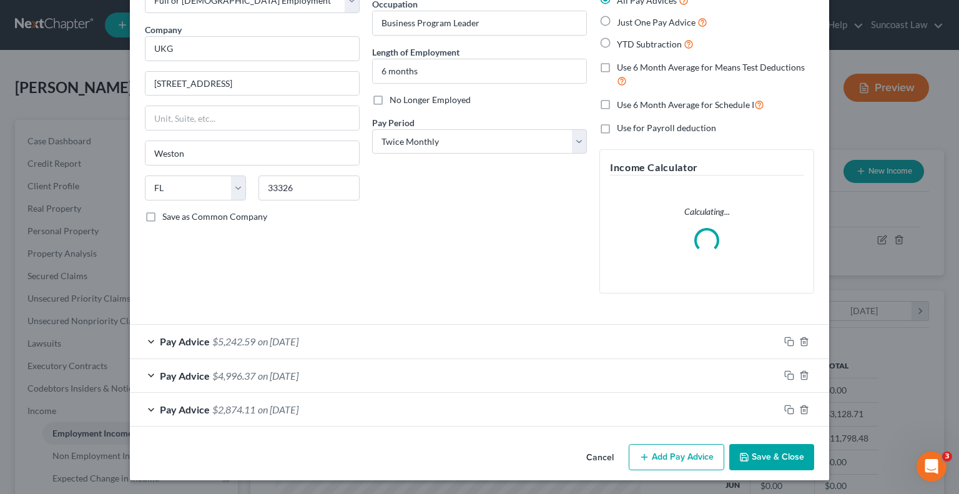
click at [676, 457] on button "Add Pay Advice" at bounding box center [677, 457] width 96 height 26
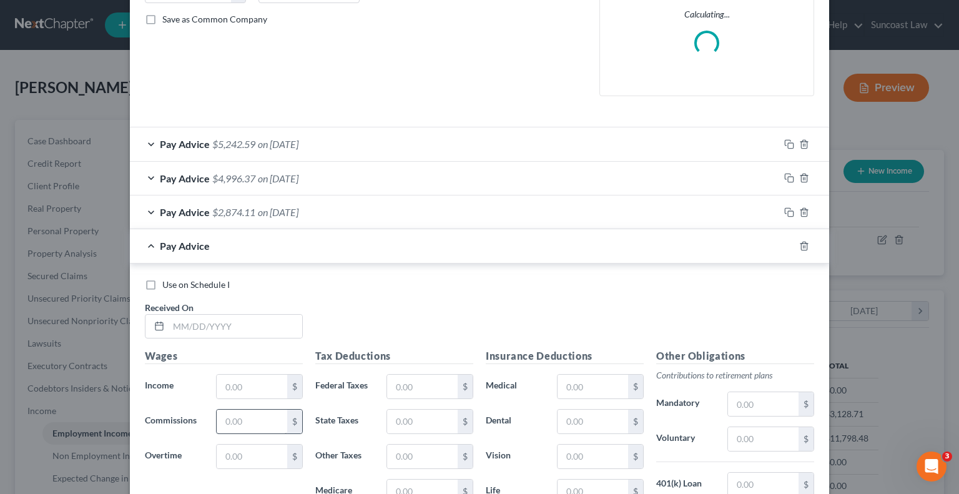
scroll to position [332, 0]
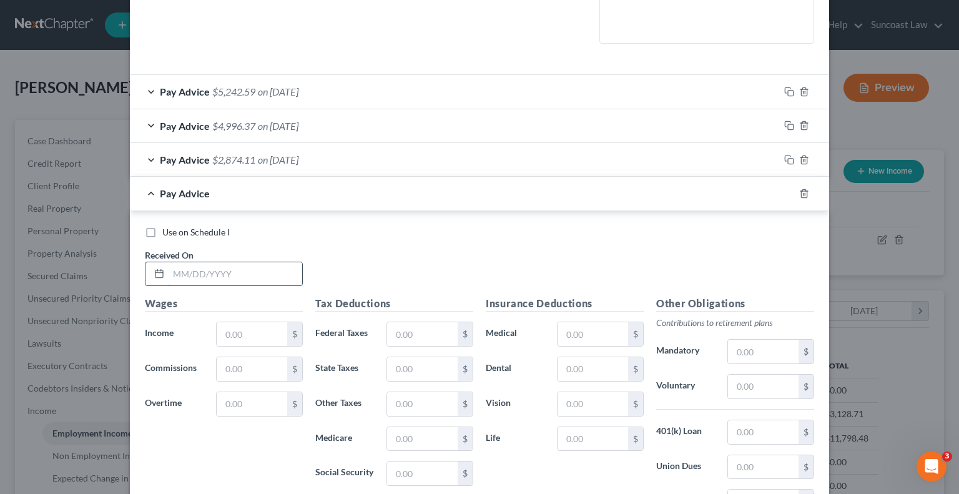
drag, startPoint x: 237, startPoint y: 269, endPoint x: 236, endPoint y: 262, distance: 7.0
click at [237, 269] on input "text" at bounding box center [236, 274] width 134 height 24
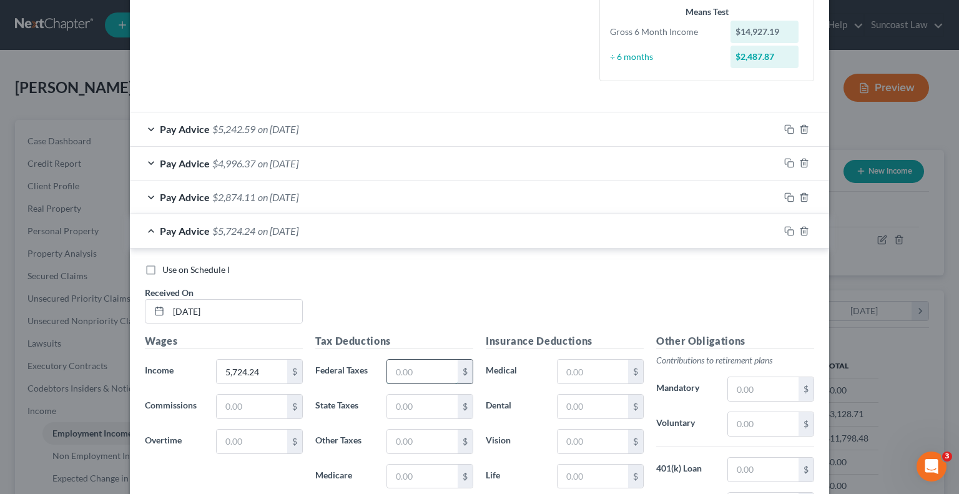
drag, startPoint x: 425, startPoint y: 370, endPoint x: 434, endPoint y: 360, distance: 13.8
click at [425, 370] on input "text" at bounding box center [422, 372] width 71 height 24
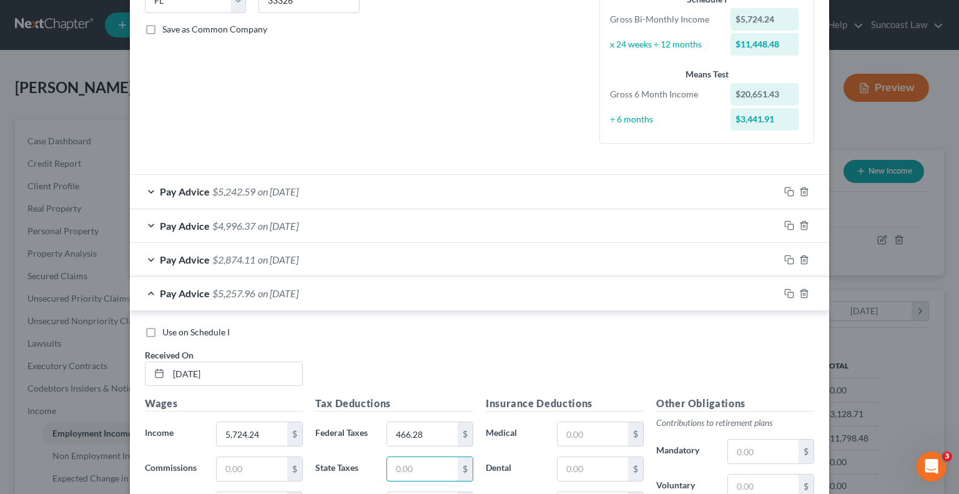
scroll to position [395, 0]
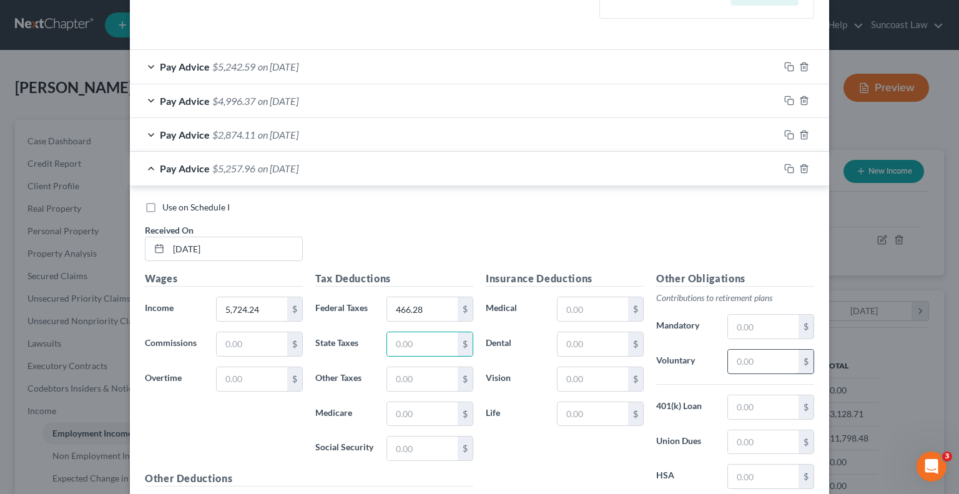
drag, startPoint x: 772, startPoint y: 366, endPoint x: 772, endPoint y: 352, distance: 14.4
click at [771, 366] on input "text" at bounding box center [763, 362] width 71 height 24
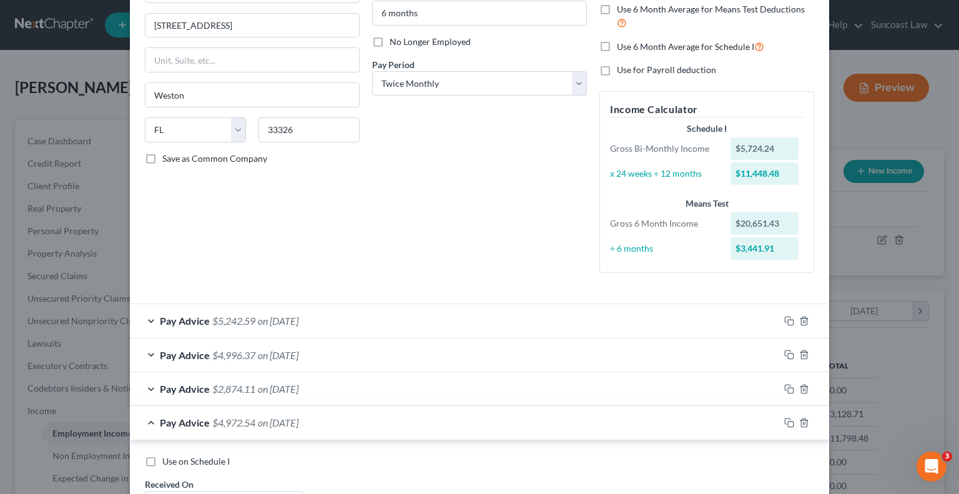
scroll to position [270, 0]
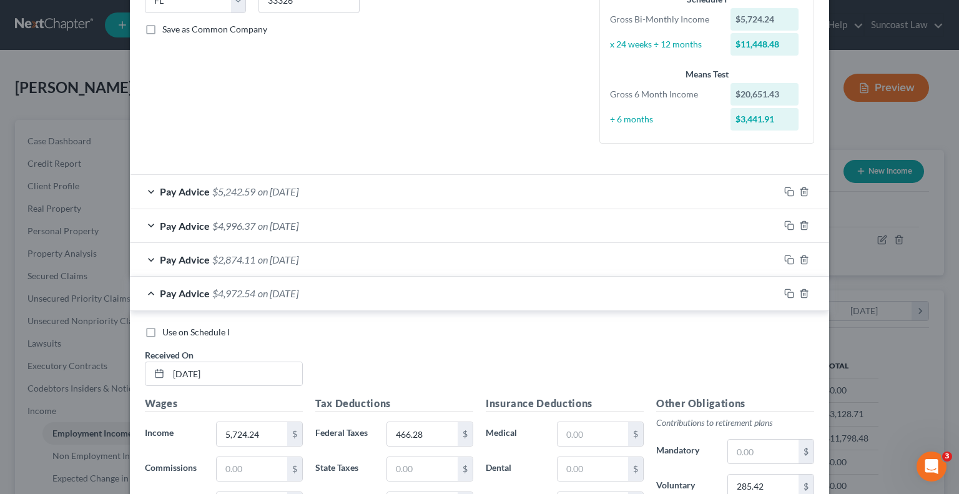
click at [590, 195] on div "Pay Advice $5,242.59 on [DATE]" at bounding box center [455, 191] width 650 height 33
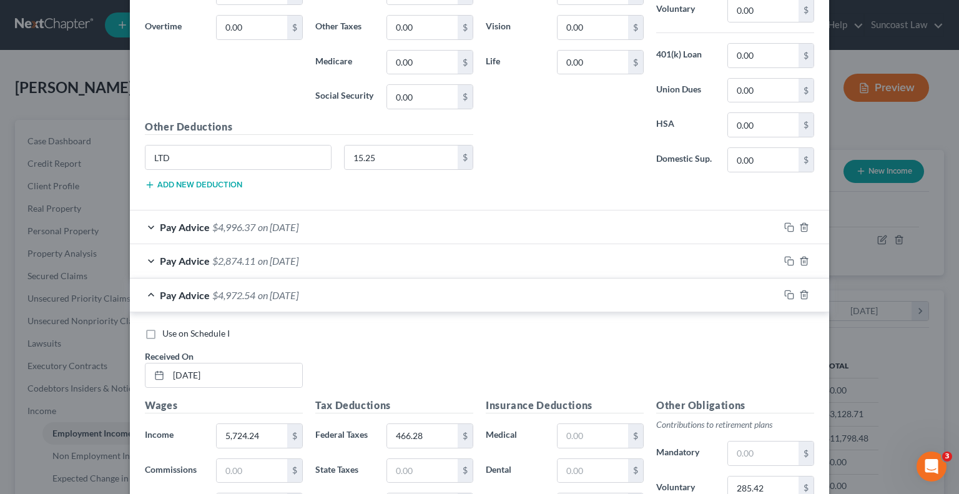
scroll to position [770, 0]
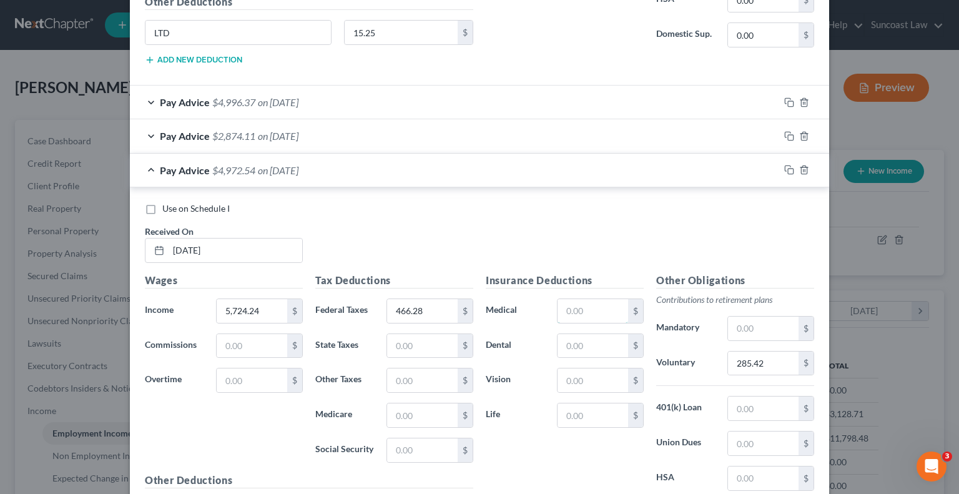
drag, startPoint x: 591, startPoint y: 313, endPoint x: 665, endPoint y: 282, distance: 80.6
click at [591, 313] on input "text" at bounding box center [593, 311] width 71 height 24
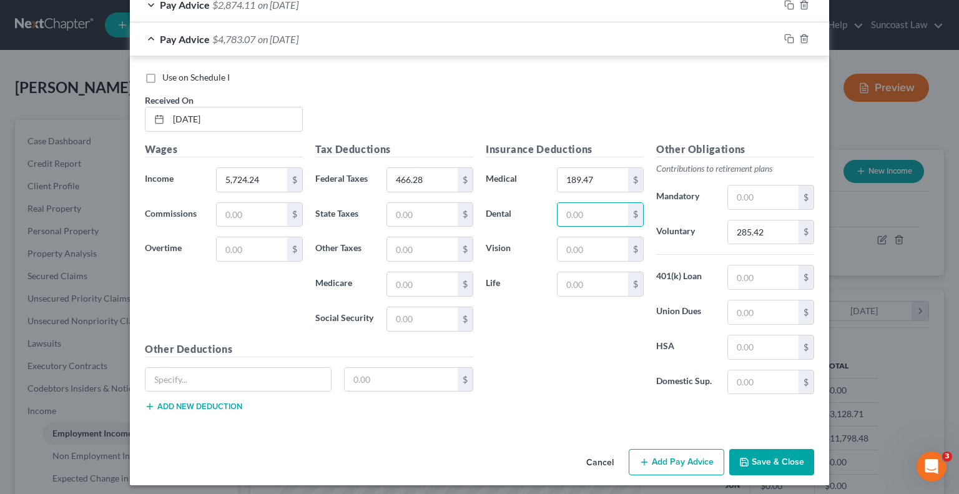
scroll to position [902, 0]
drag, startPoint x: 262, startPoint y: 367, endPoint x: 280, endPoint y: 309, distance: 60.1
click at [262, 367] on input "text" at bounding box center [239, 379] width 186 height 24
click at [666, 450] on button "Add Pay Advice" at bounding box center [677, 461] width 96 height 26
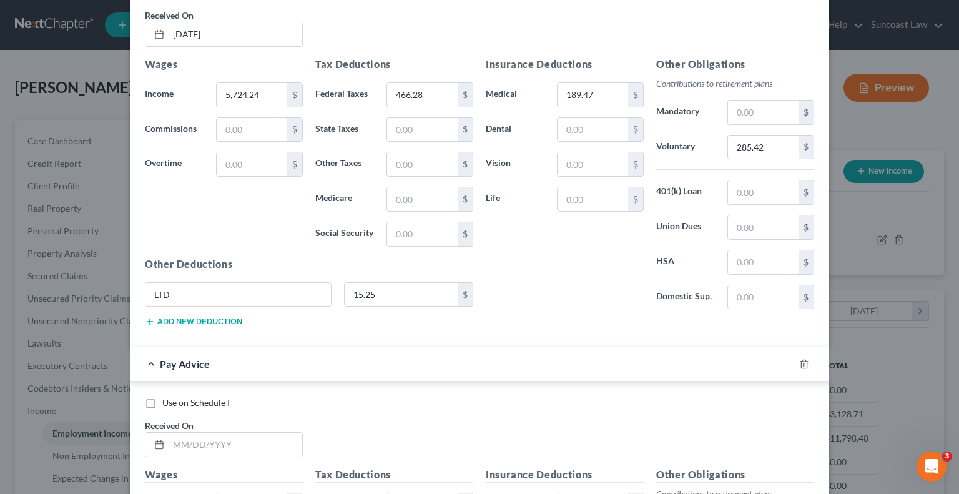
scroll to position [1089, 0]
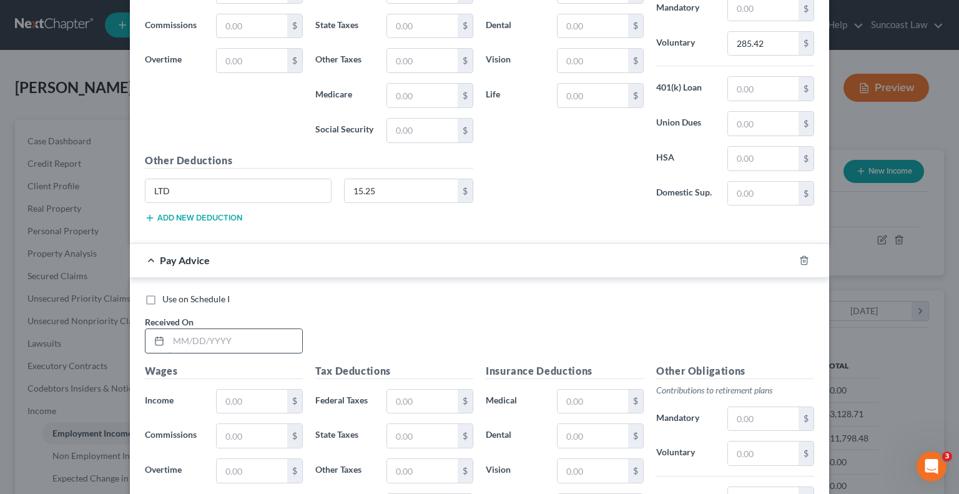
click at [217, 340] on input "text" at bounding box center [236, 341] width 134 height 24
click at [414, 390] on input "text" at bounding box center [422, 402] width 71 height 24
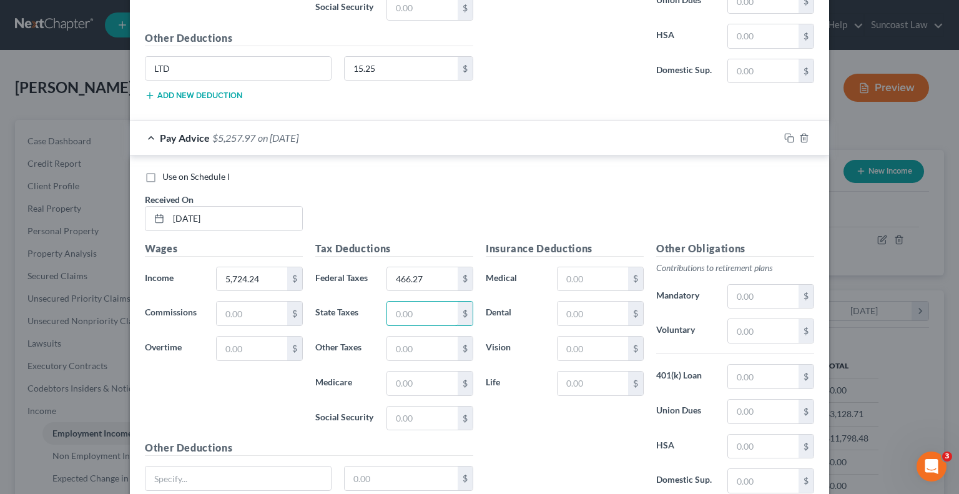
scroll to position [1214, 0]
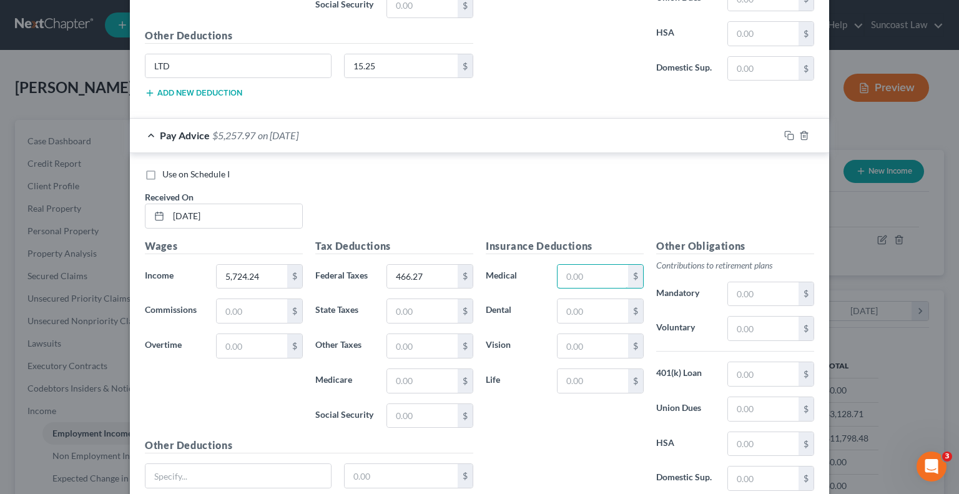
drag, startPoint x: 595, startPoint y: 270, endPoint x: 588, endPoint y: 187, distance: 83.3
click at [595, 270] on input "text" at bounding box center [593, 277] width 71 height 24
click at [751, 322] on input "text" at bounding box center [763, 329] width 71 height 24
drag, startPoint x: 258, startPoint y: 465, endPoint x: 262, endPoint y: 457, distance: 9.8
click at [258, 465] on input "text" at bounding box center [239, 476] width 186 height 24
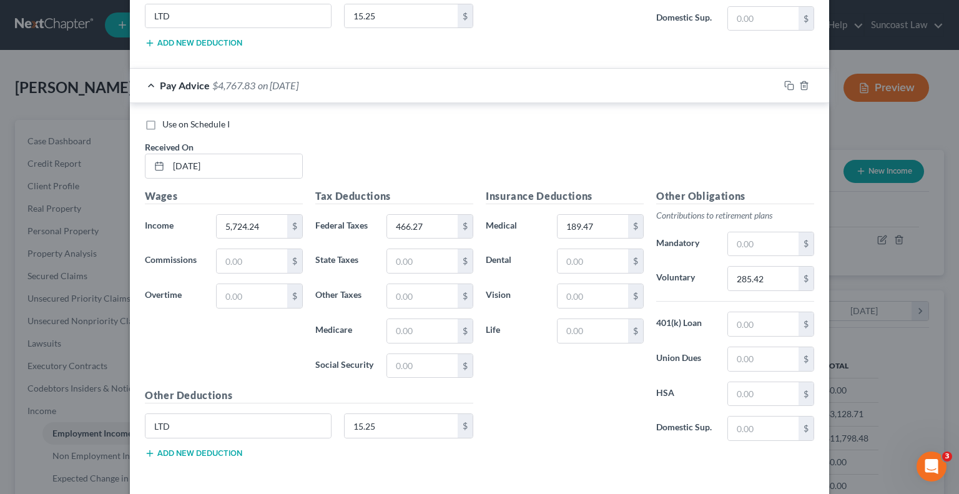
scroll to position [1310, 0]
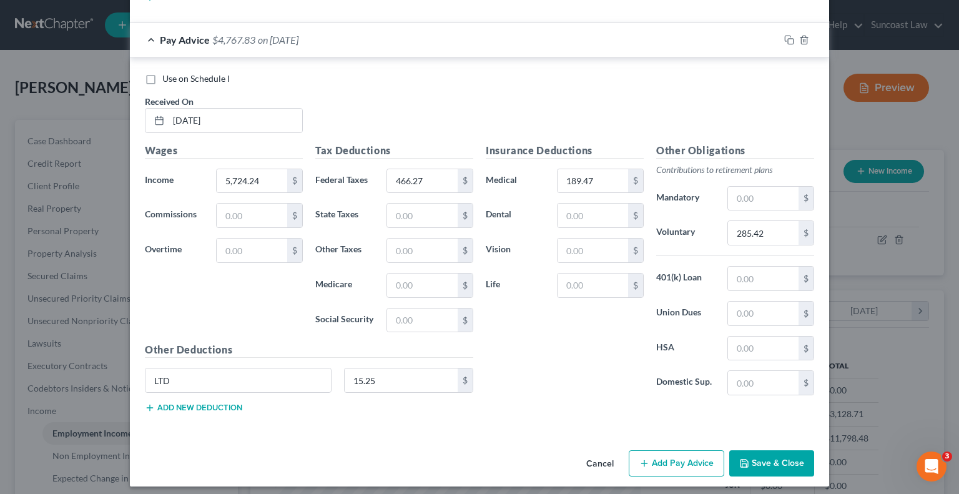
click at [660, 457] on button "Add Pay Advice" at bounding box center [677, 463] width 96 height 26
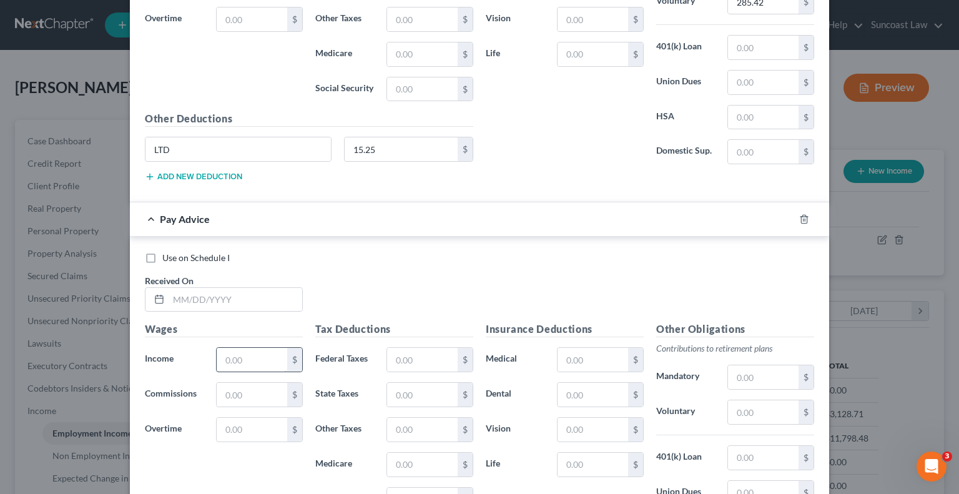
scroll to position [1560, 0]
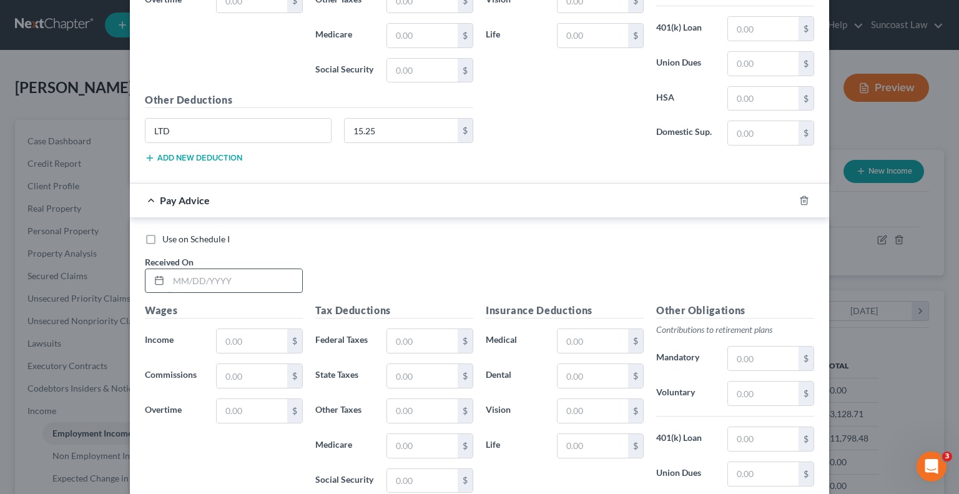
click at [239, 272] on input "text" at bounding box center [236, 281] width 134 height 24
click at [402, 341] on input "text" at bounding box center [422, 341] width 71 height 24
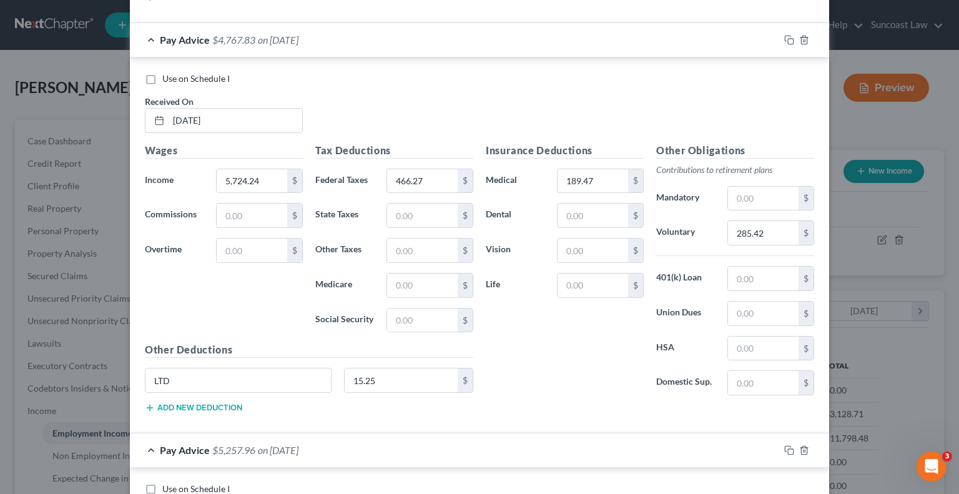
scroll to position [1622, 0]
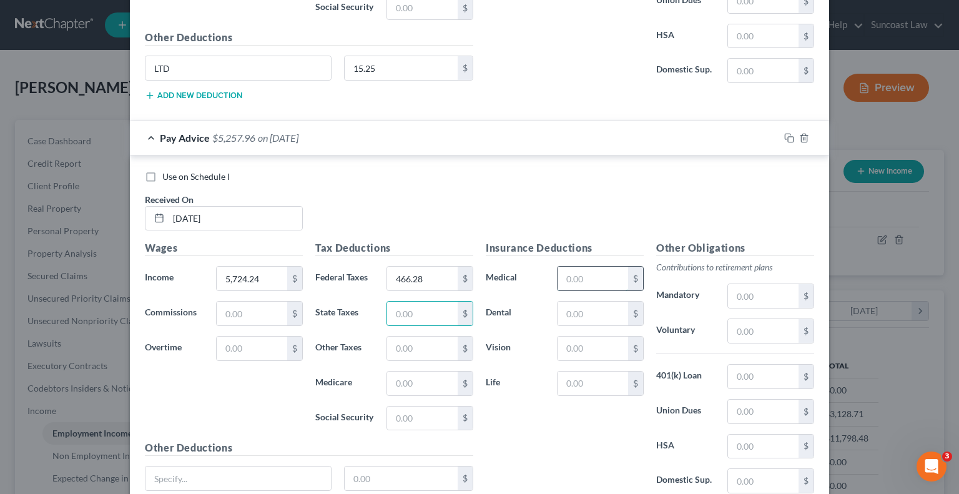
click at [578, 269] on input "text" at bounding box center [593, 279] width 71 height 24
click at [247, 467] on input "text" at bounding box center [239, 479] width 186 height 24
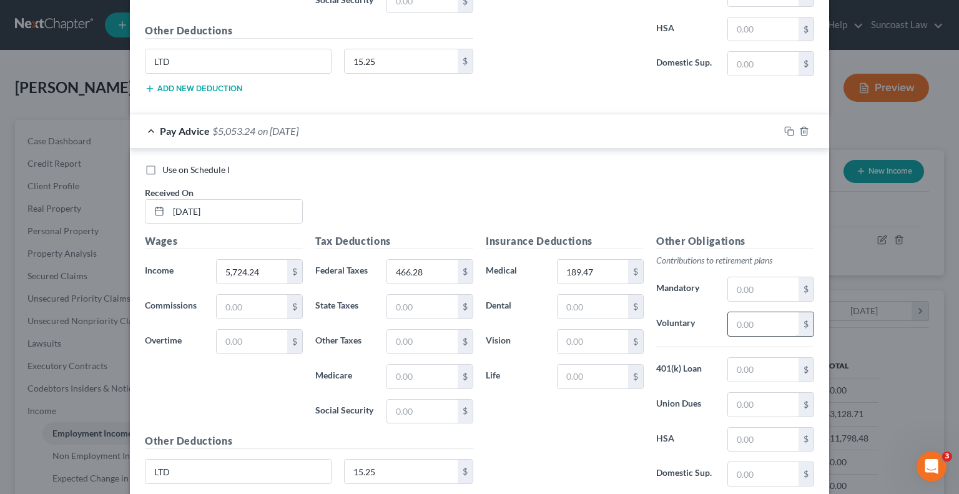
drag, startPoint x: 745, startPoint y: 317, endPoint x: 767, endPoint y: 319, distance: 21.9
click at [745, 317] on input "text" at bounding box center [763, 324] width 71 height 24
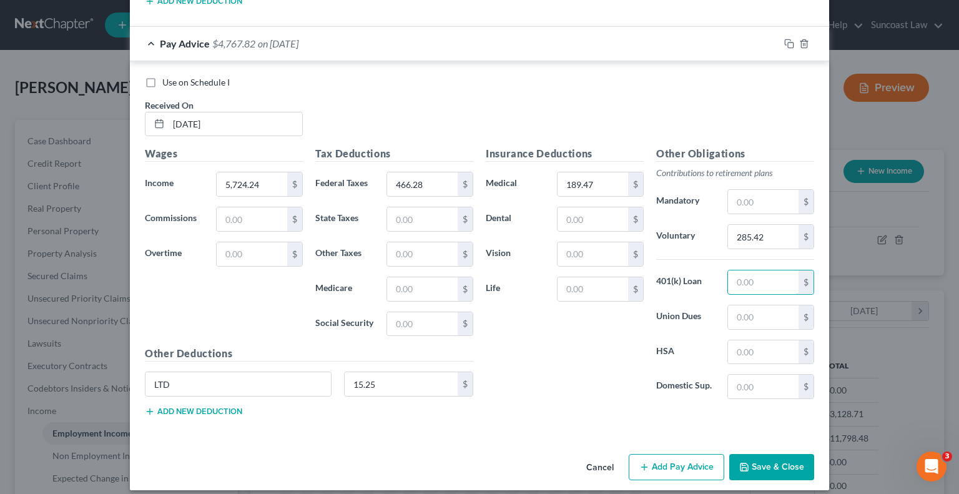
scroll to position [1718, 0]
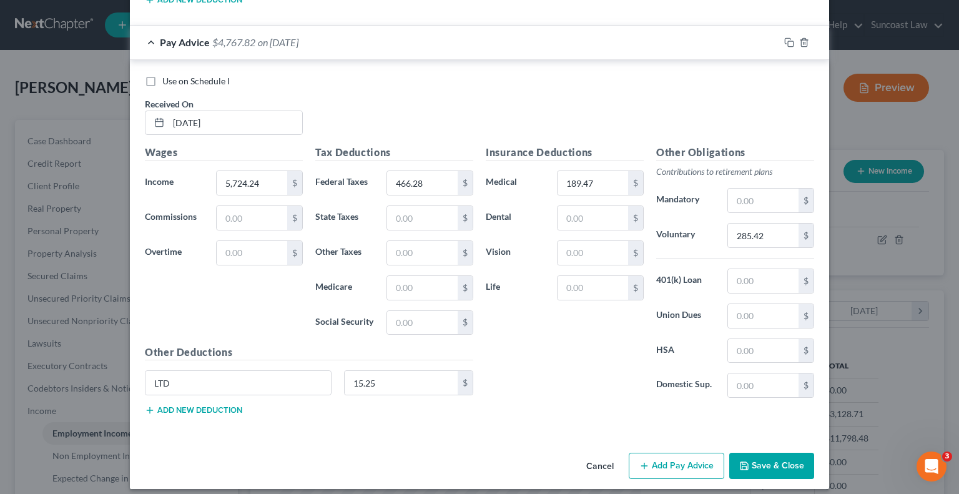
drag, startPoint x: 683, startPoint y: 459, endPoint x: 546, endPoint y: 402, distance: 147.9
click at [682, 459] on button "Add Pay Advice" at bounding box center [677, 466] width 96 height 26
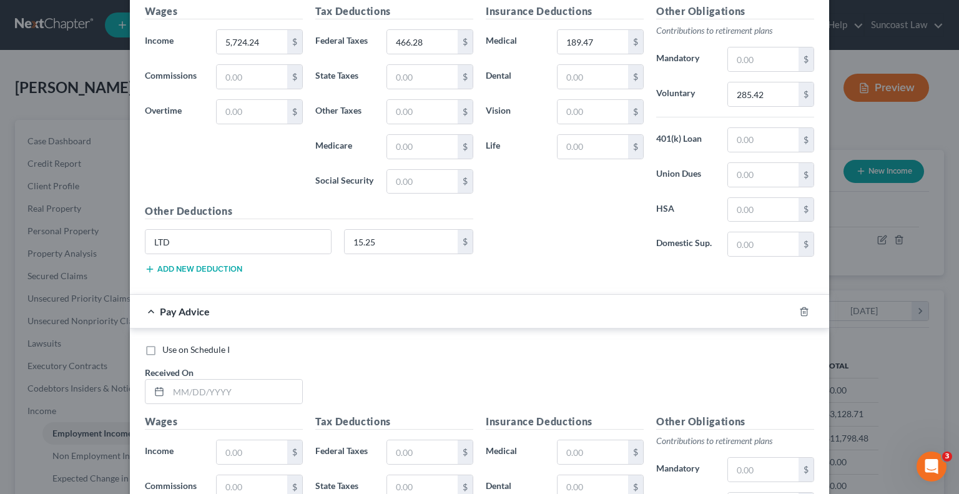
scroll to position [1905, 0]
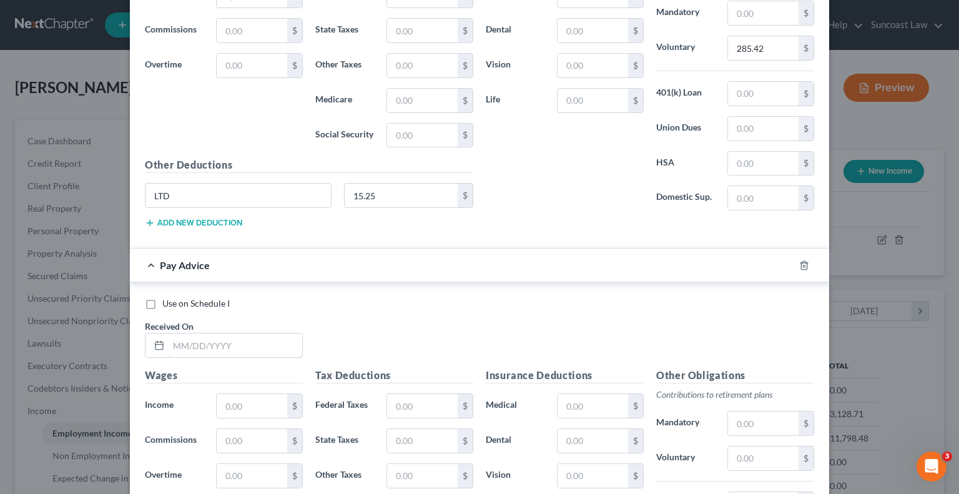
click at [217, 337] on input "text" at bounding box center [236, 346] width 134 height 24
click at [417, 394] on input "text" at bounding box center [422, 406] width 71 height 24
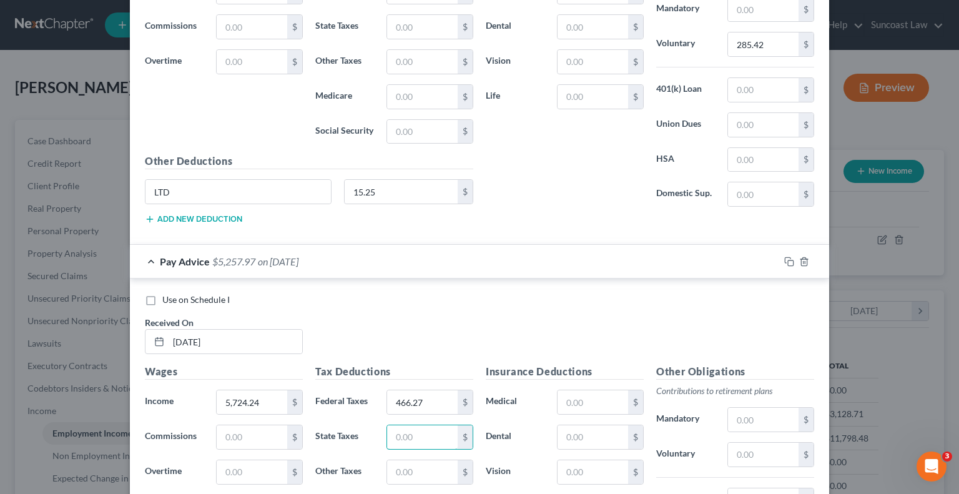
scroll to position [2030, 0]
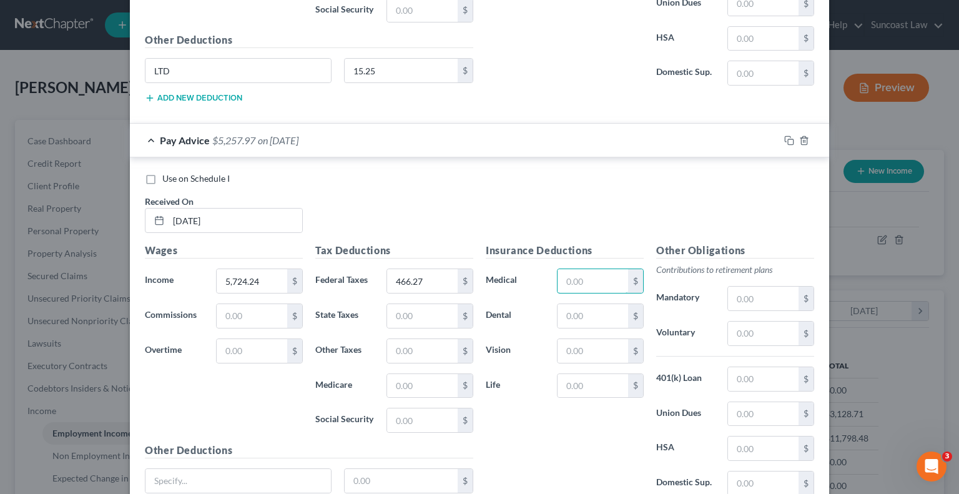
drag, startPoint x: 587, startPoint y: 279, endPoint x: 560, endPoint y: 226, distance: 59.8
click at [587, 275] on input "text" at bounding box center [593, 281] width 71 height 24
click at [282, 477] on input "text" at bounding box center [239, 481] width 186 height 24
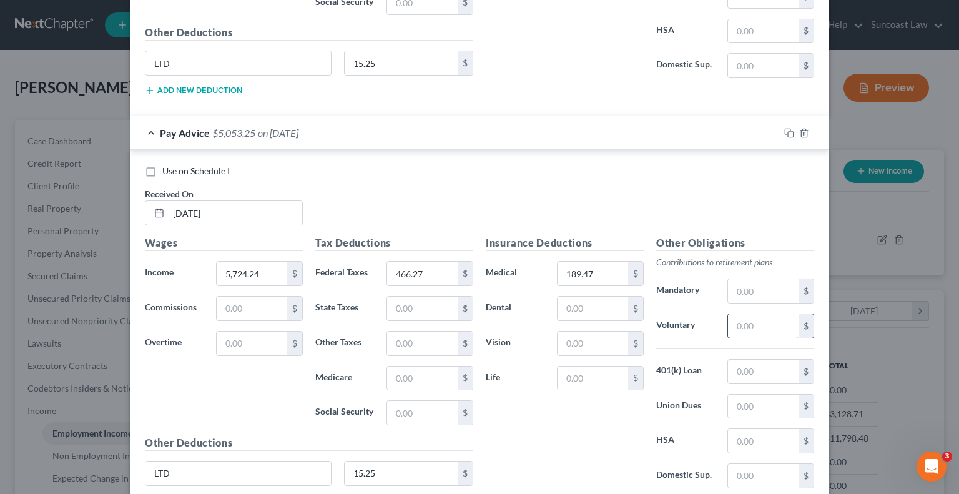
click at [750, 314] on input "text" at bounding box center [763, 326] width 71 height 24
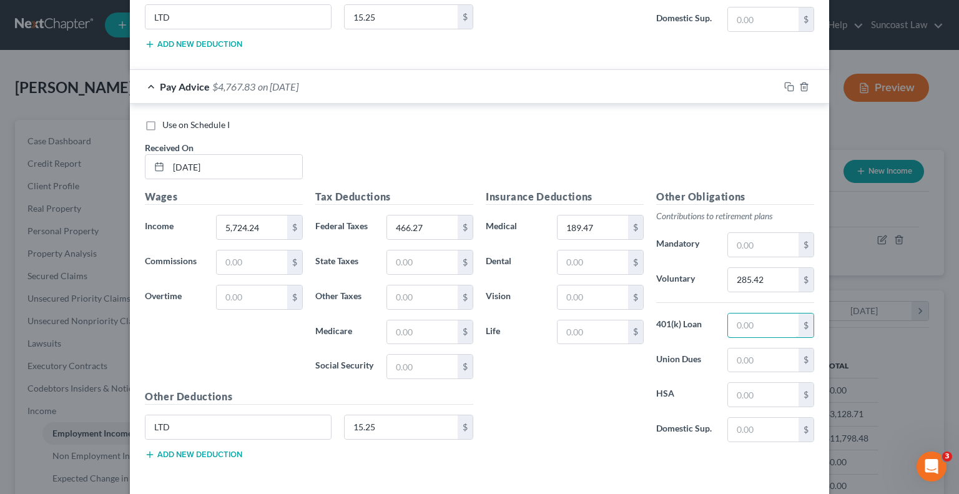
scroll to position [2126, 0]
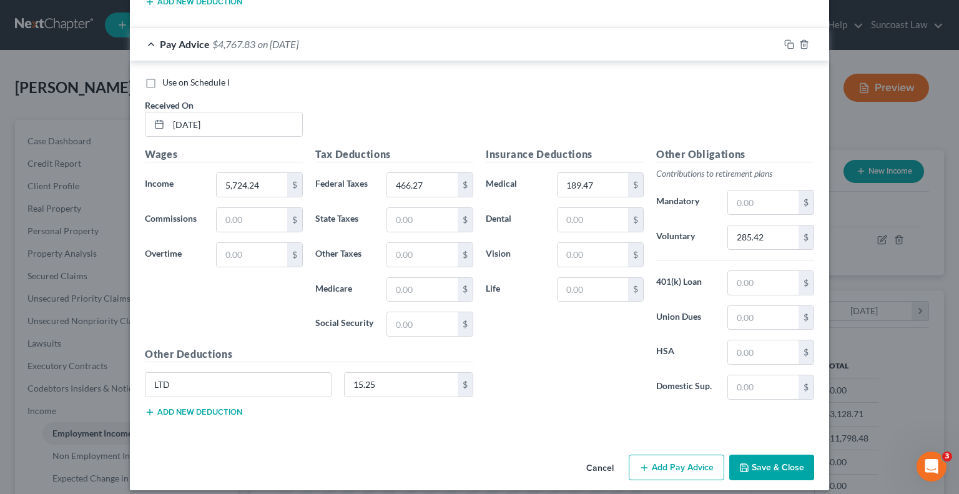
click at [687, 455] on button "Add Pay Advice" at bounding box center [677, 468] width 96 height 26
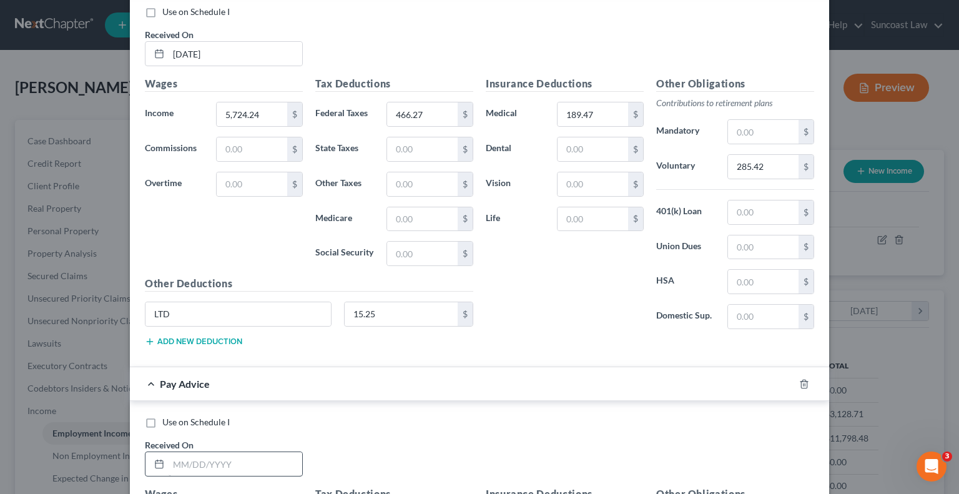
scroll to position [2251, 0]
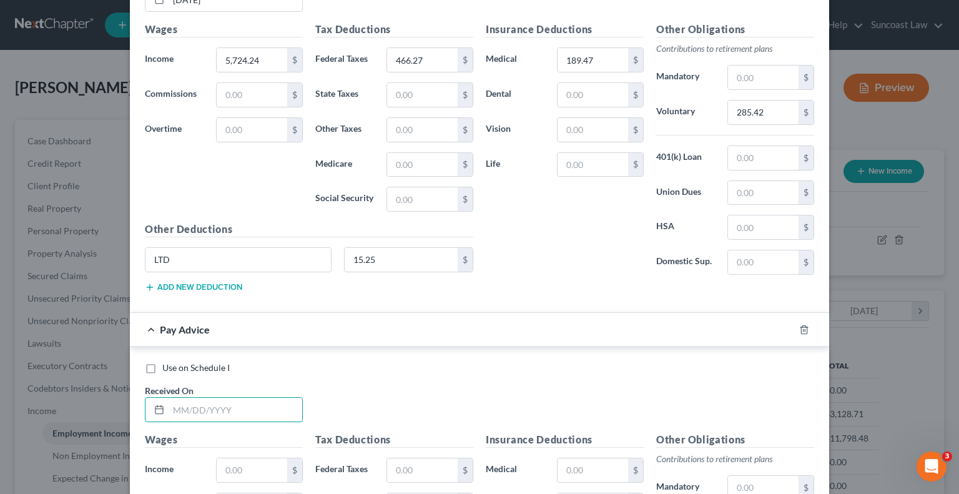
drag, startPoint x: 237, startPoint y: 398, endPoint x: 327, endPoint y: 374, distance: 93.2
click at [237, 398] on input "text" at bounding box center [236, 410] width 134 height 24
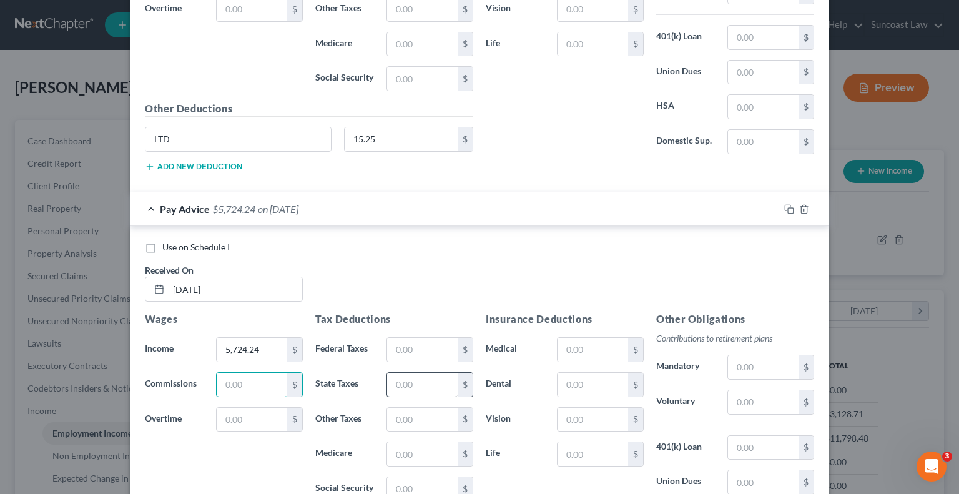
scroll to position [2386, 0]
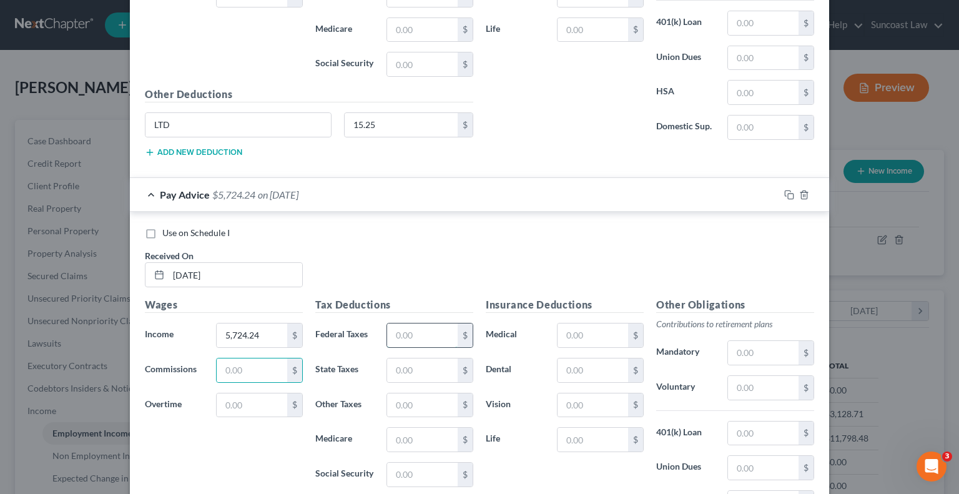
click at [420, 330] on input "text" at bounding box center [422, 336] width 71 height 24
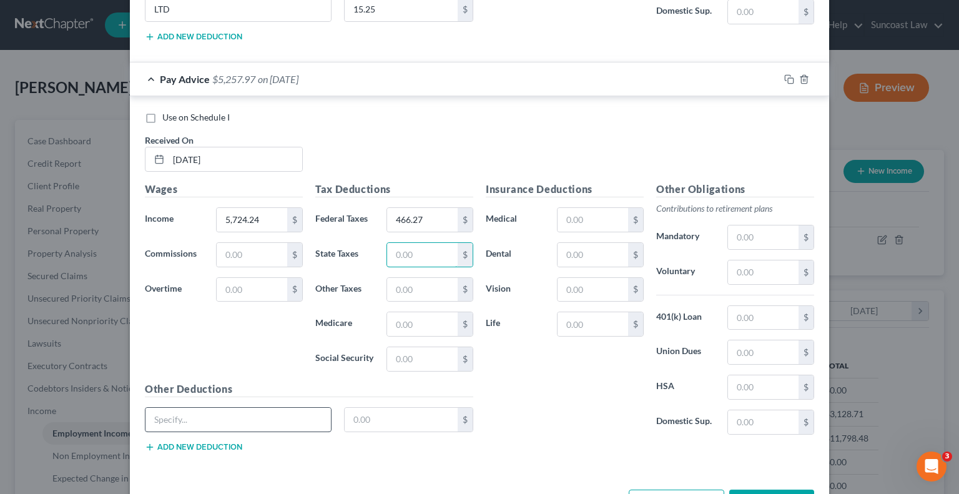
scroll to position [2511, 0]
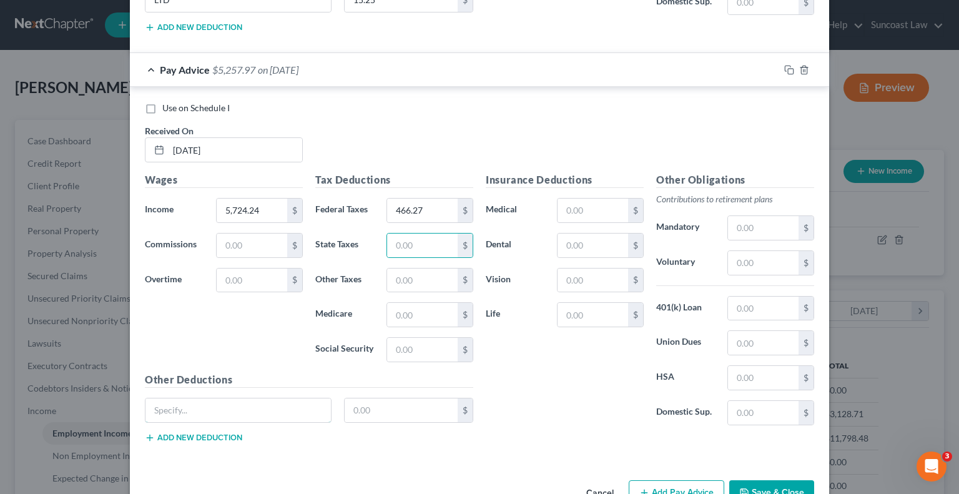
click at [179, 399] on input "text" at bounding box center [239, 411] width 186 height 24
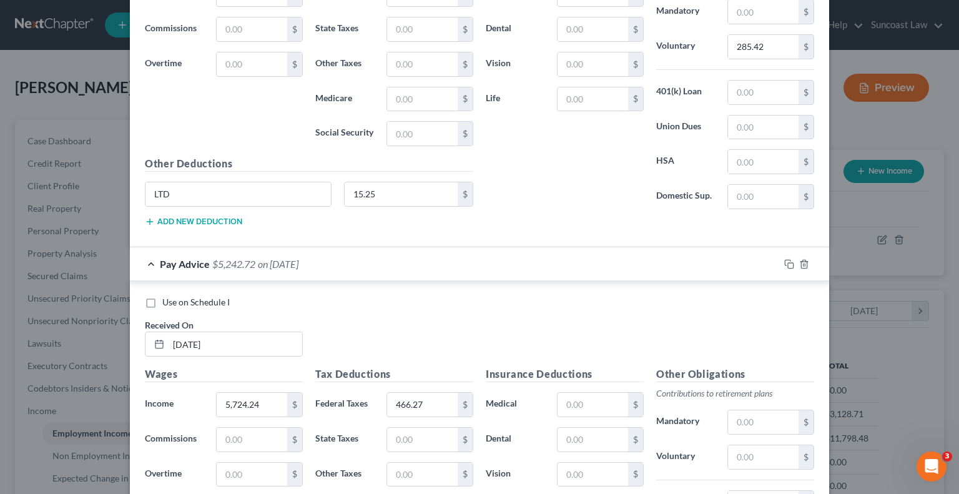
scroll to position [2449, 0]
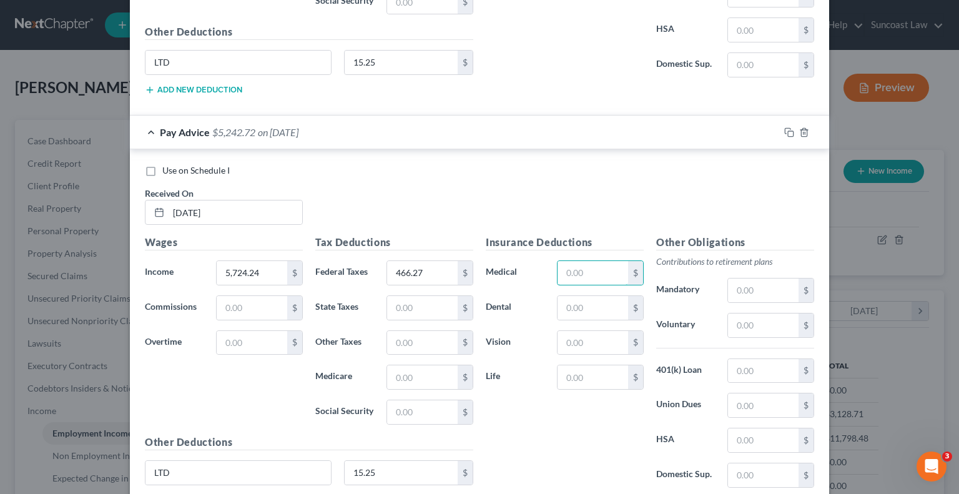
drag, startPoint x: 595, startPoint y: 271, endPoint x: 610, endPoint y: 235, distance: 39.5
click at [595, 271] on input "text" at bounding box center [593, 273] width 71 height 24
drag, startPoint x: 736, startPoint y: 317, endPoint x: 744, endPoint y: 315, distance: 7.6
click at [736, 317] on input "text" at bounding box center [763, 326] width 71 height 24
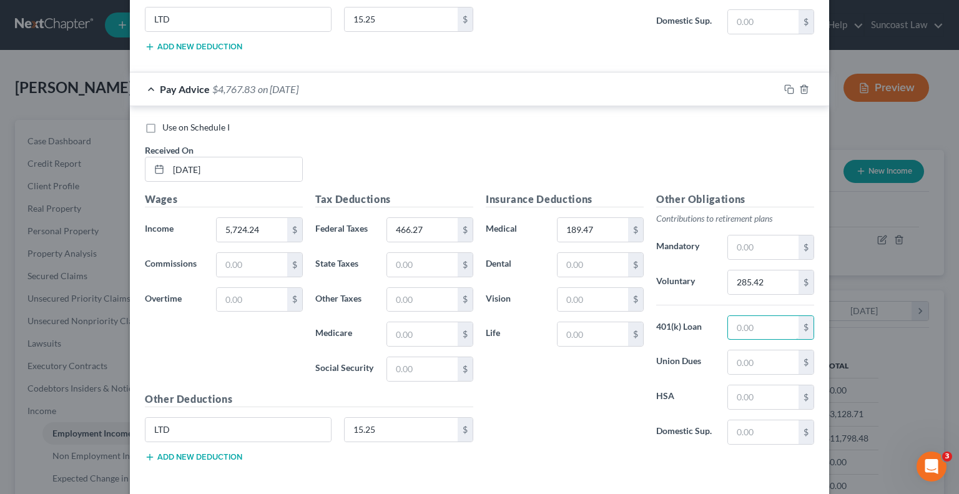
scroll to position [2534, 0]
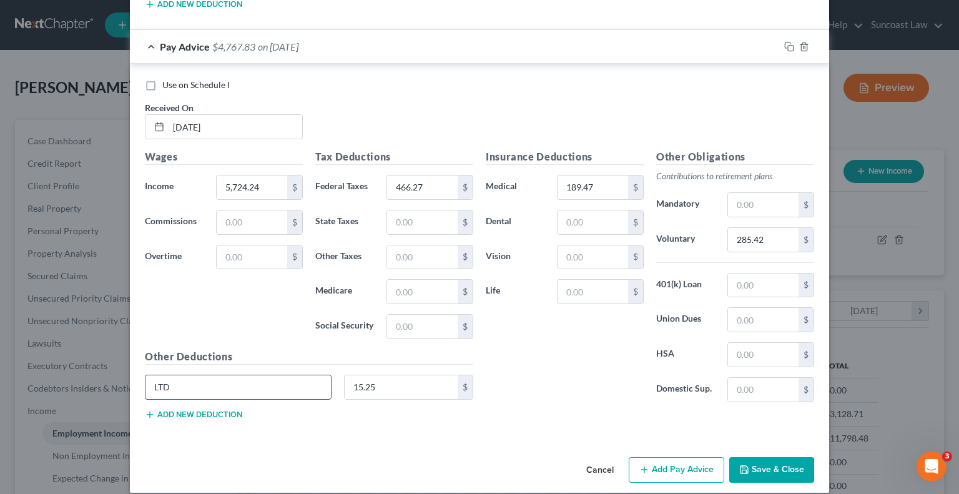
drag, startPoint x: 652, startPoint y: 456, endPoint x: 270, endPoint y: 361, distance: 393.3
click at [657, 457] on button "Add Pay Advice" at bounding box center [677, 470] width 96 height 26
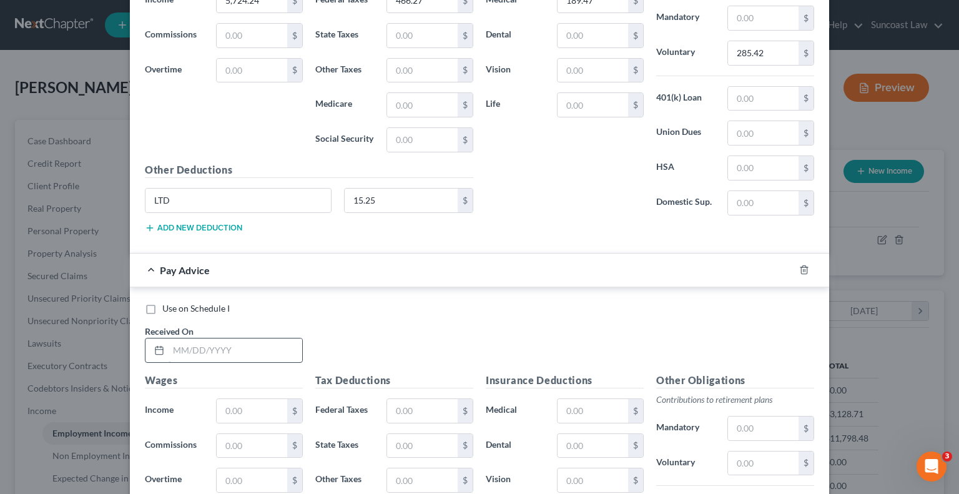
scroll to position [2722, 0]
drag, startPoint x: 274, startPoint y: 335, endPoint x: 294, endPoint y: 326, distance: 21.8
click at [274, 338] on input "text" at bounding box center [236, 350] width 134 height 24
click at [429, 402] on input "text" at bounding box center [422, 411] width 71 height 24
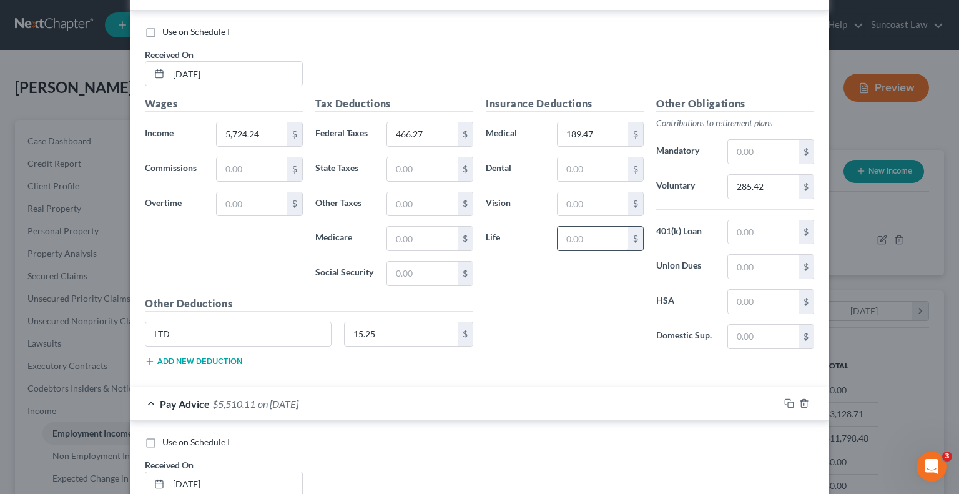
scroll to position [2784, 0]
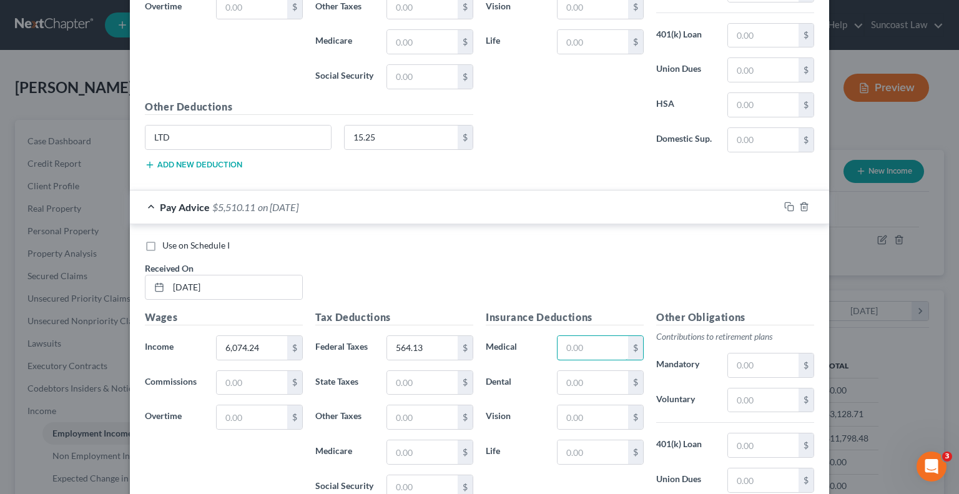
drag, startPoint x: 583, startPoint y: 335, endPoint x: 614, endPoint y: 267, distance: 74.7
click at [583, 336] on input "text" at bounding box center [593, 348] width 71 height 24
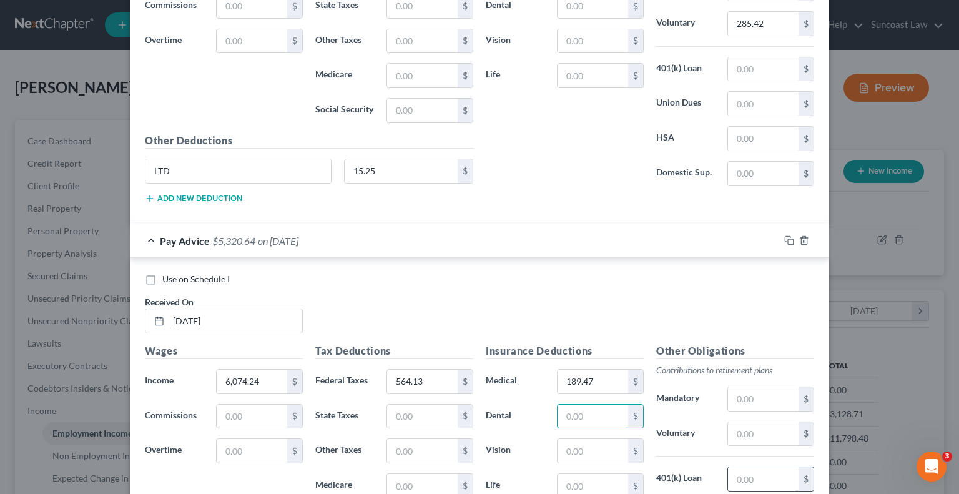
scroll to position [2909, 0]
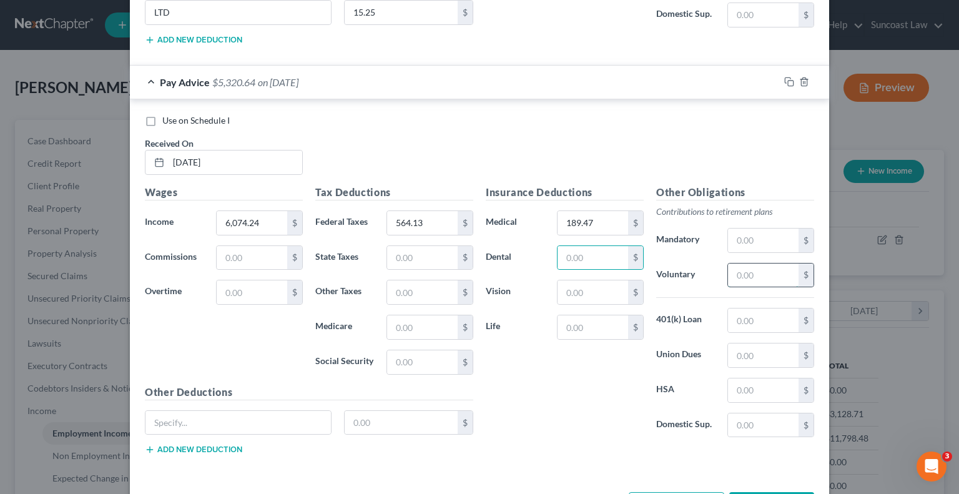
click at [760, 264] on input "text" at bounding box center [763, 276] width 71 height 24
drag, startPoint x: 270, startPoint y: 397, endPoint x: 313, endPoint y: 379, distance: 46.8
click at [270, 411] on input "text" at bounding box center [239, 423] width 186 height 24
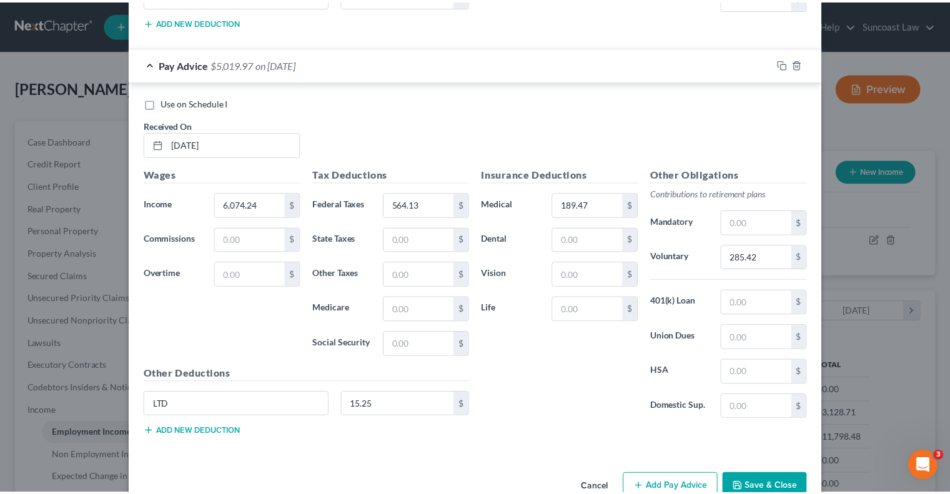
scroll to position [2942, 0]
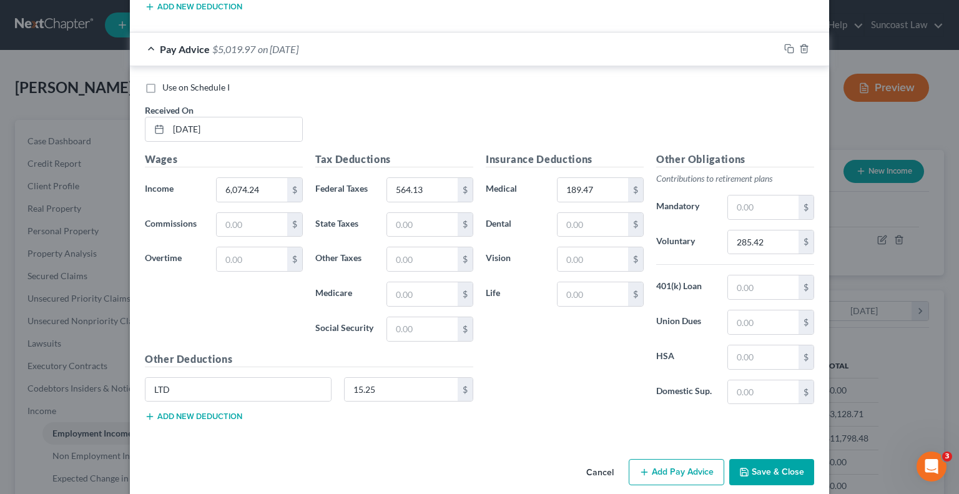
click at [756, 459] on button "Save & Close" at bounding box center [772, 472] width 85 height 26
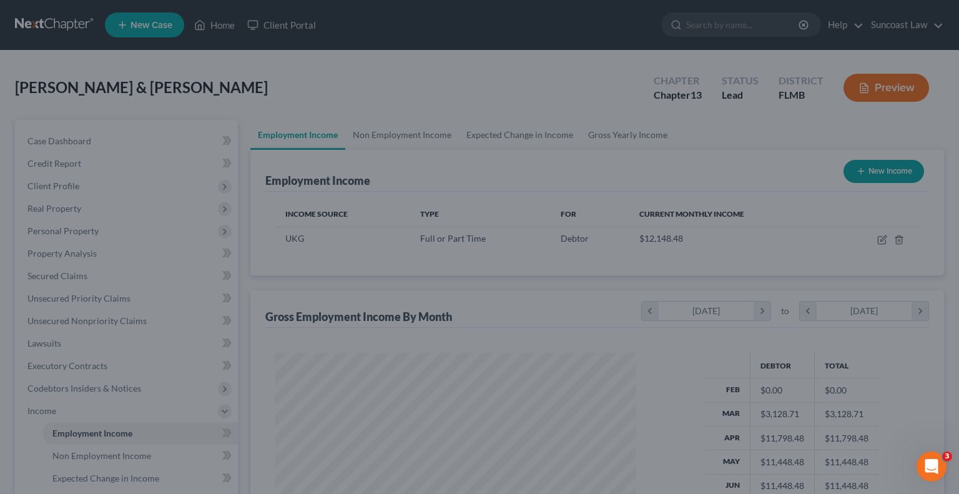
scroll to position [624450, 624286]
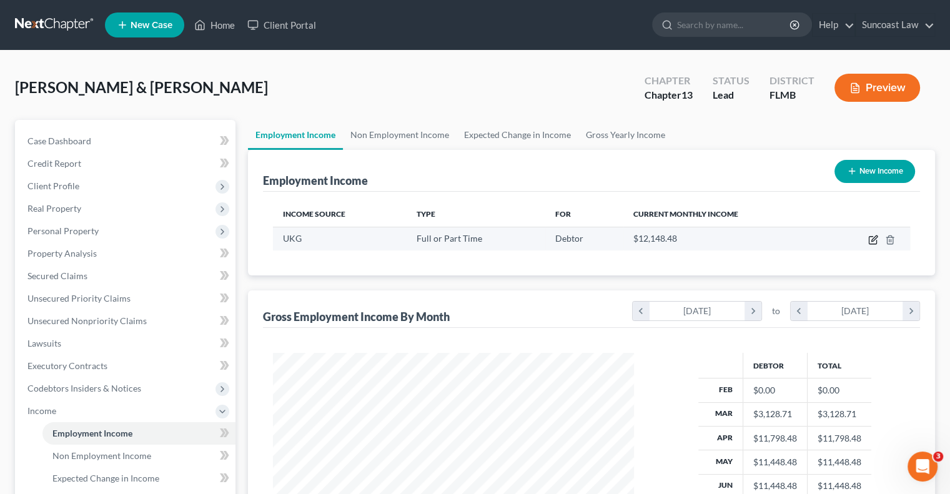
click at [870, 239] on icon "button" at bounding box center [873, 240] width 10 height 10
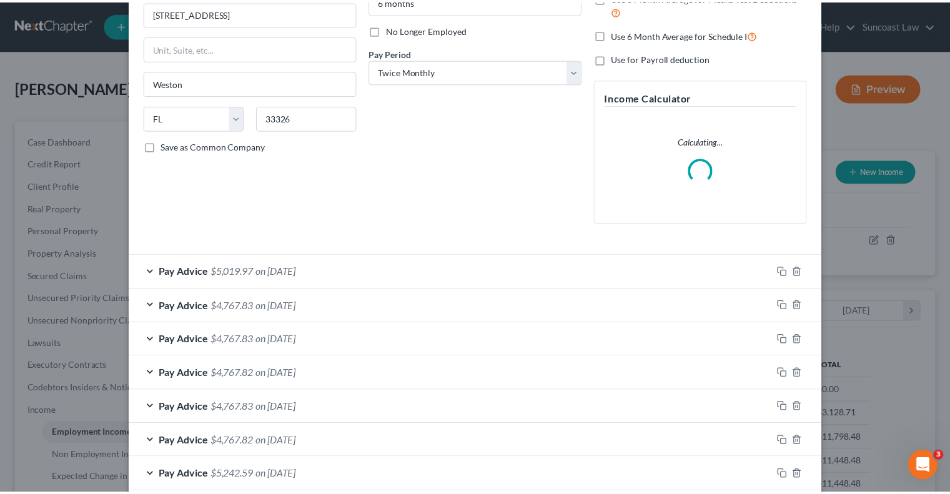
scroll to position [285, 0]
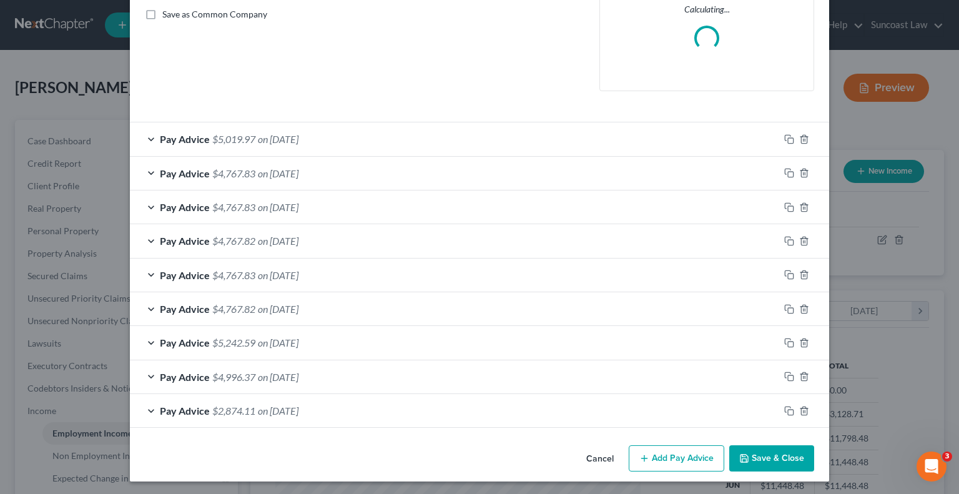
click at [771, 454] on button "Save & Close" at bounding box center [772, 458] width 85 height 26
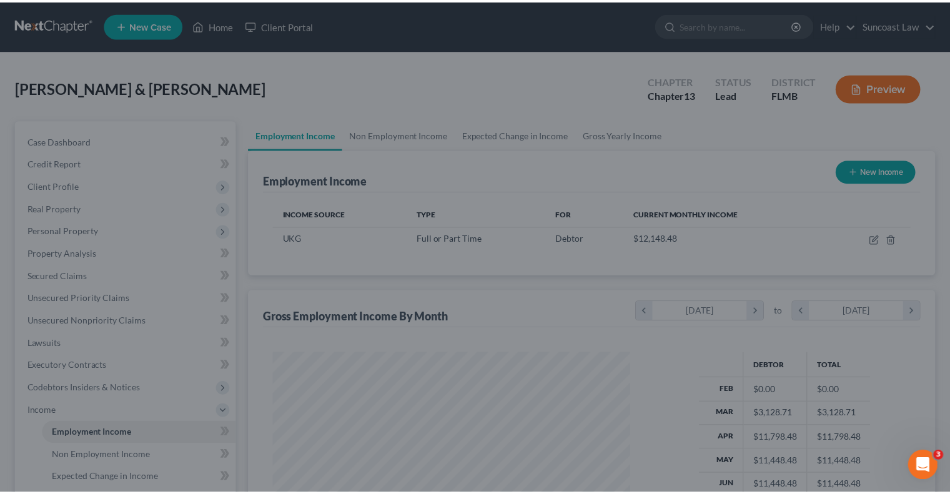
scroll to position [624450, 624286]
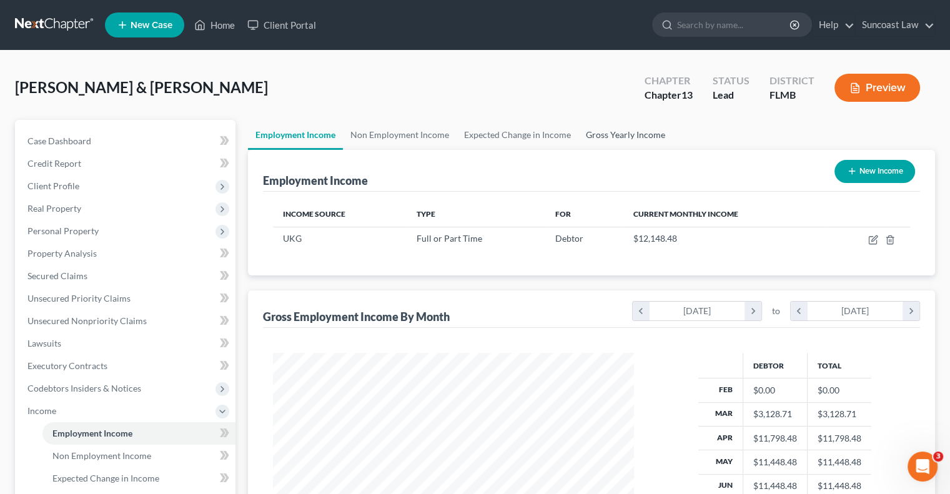
click at [614, 136] on link "Gross Yearly Income" at bounding box center [625, 135] width 94 height 30
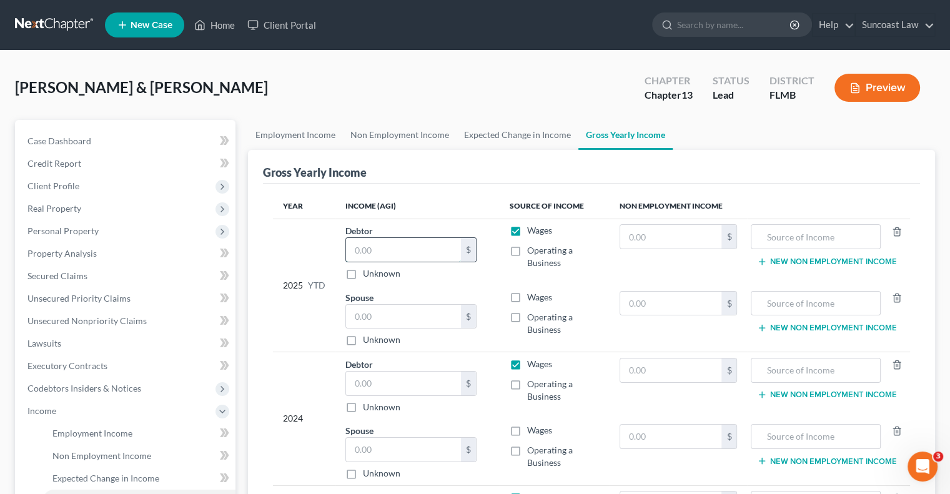
click at [402, 246] on input "text" at bounding box center [403, 250] width 115 height 24
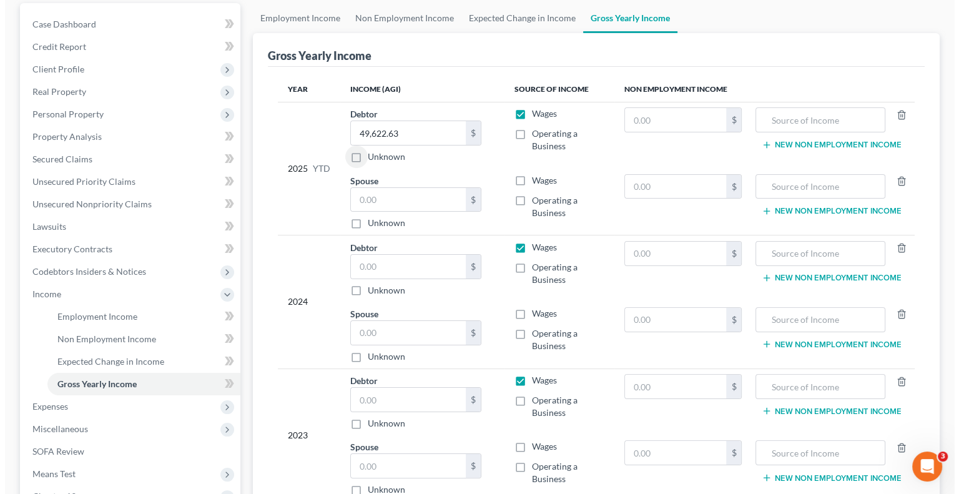
scroll to position [125, 0]
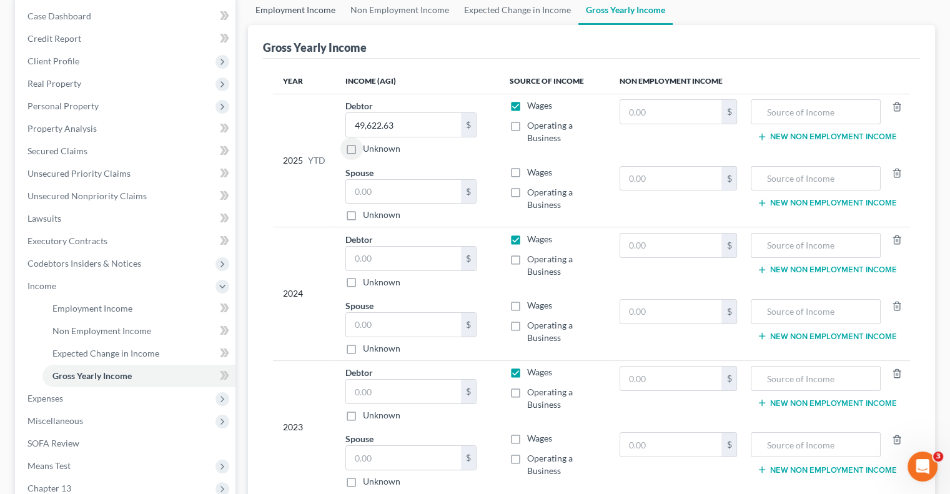
click at [312, 12] on link "Employment Income" at bounding box center [295, 10] width 95 height 30
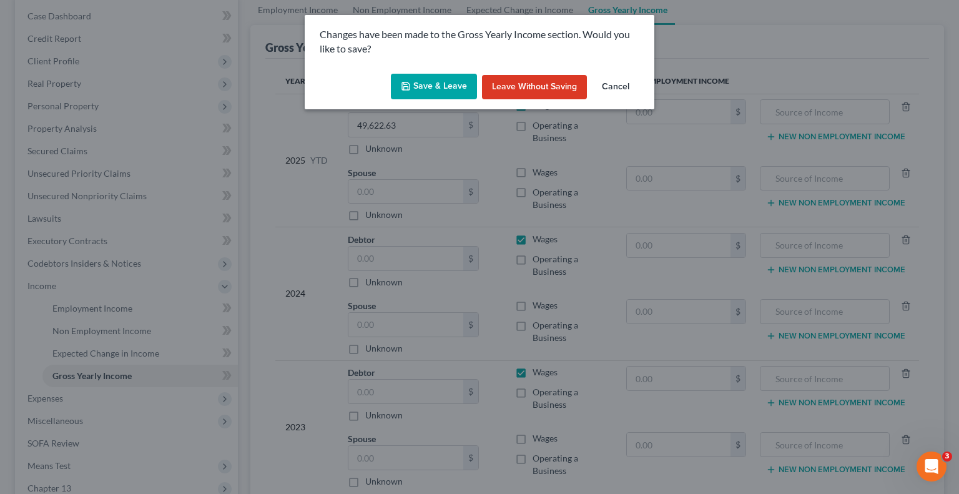
click at [443, 85] on button "Save & Leave" at bounding box center [434, 87] width 86 height 26
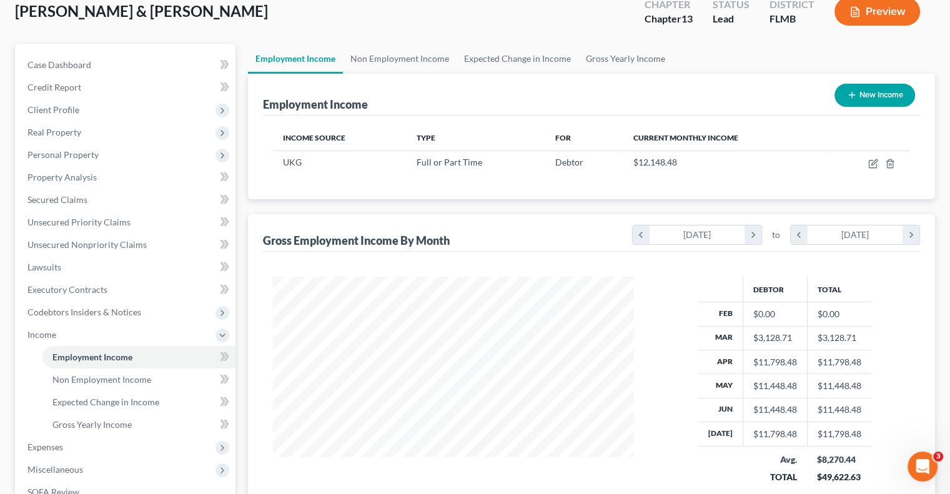
scroll to position [62, 0]
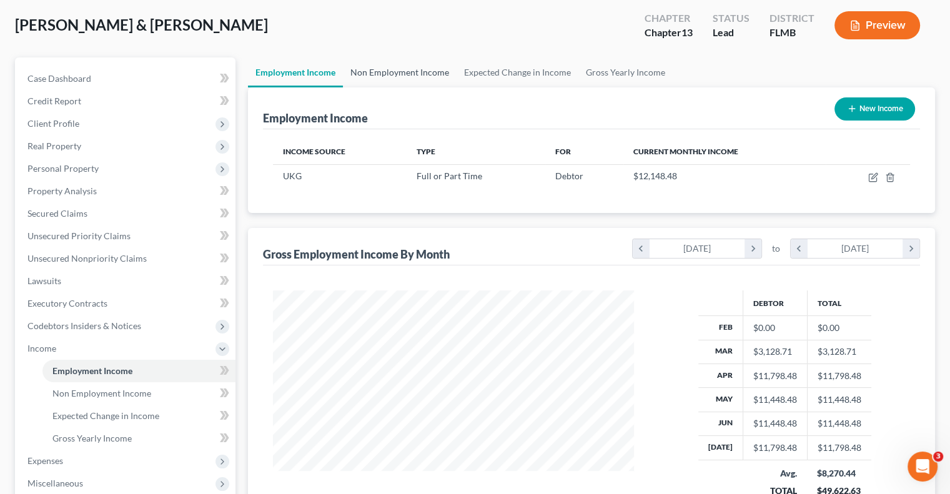
click at [424, 77] on link "Non Employment Income" at bounding box center [400, 72] width 114 height 30
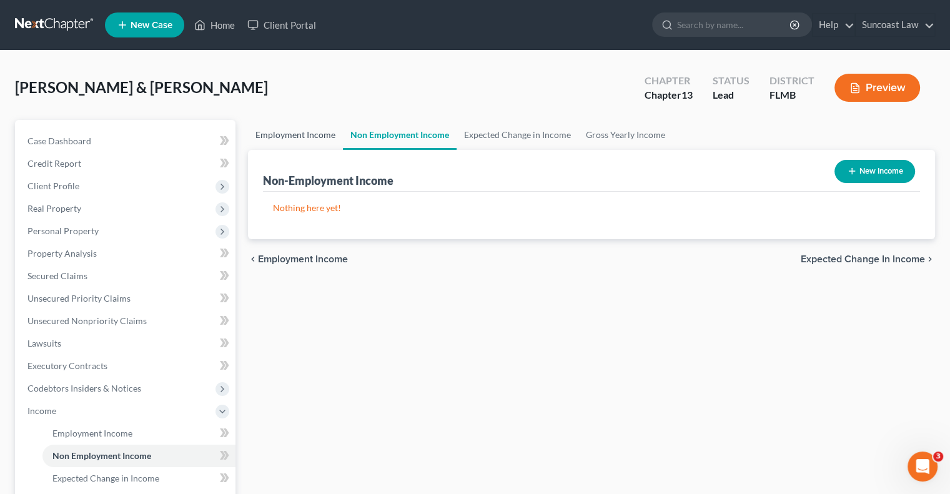
click at [310, 133] on link "Employment Income" at bounding box center [295, 135] width 95 height 30
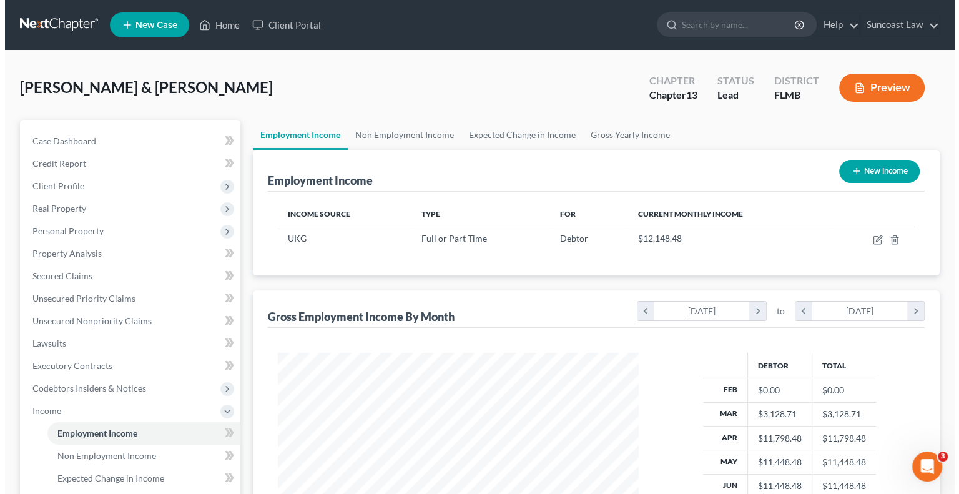
scroll to position [222, 385]
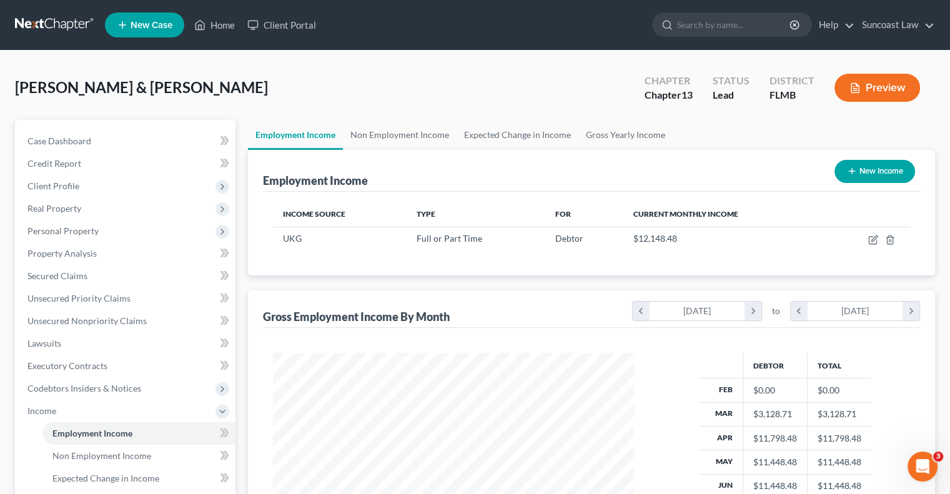
click at [877, 170] on button "New Income" at bounding box center [875, 171] width 81 height 23
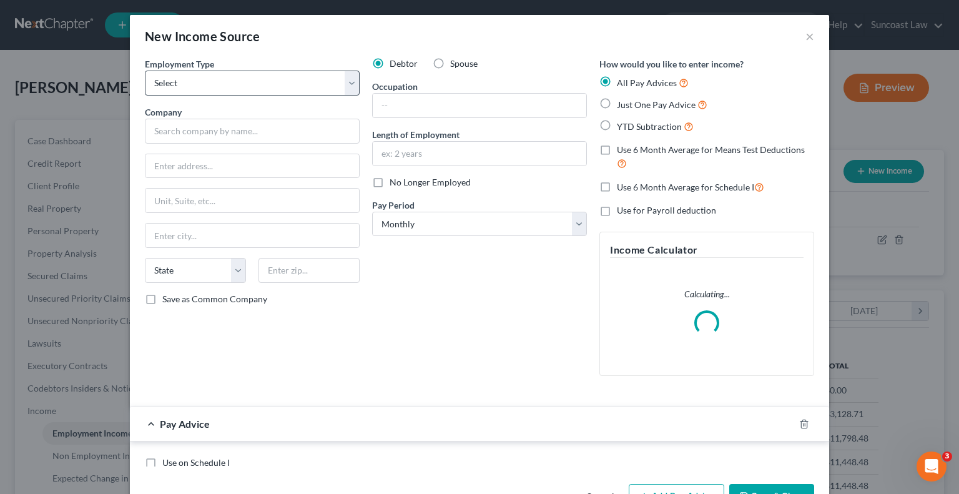
scroll to position [222, 390]
click at [450, 63] on label "Spouse" at bounding box center [463, 63] width 27 height 12
click at [455, 63] on input "Spouse" at bounding box center [459, 61] width 8 height 8
drag, startPoint x: 250, startPoint y: 91, endPoint x: 250, endPoint y: 69, distance: 21.9
click at [250, 91] on select "Select Full or [DEMOGRAPHIC_DATA] Employment Self Employment" at bounding box center [252, 83] width 215 height 25
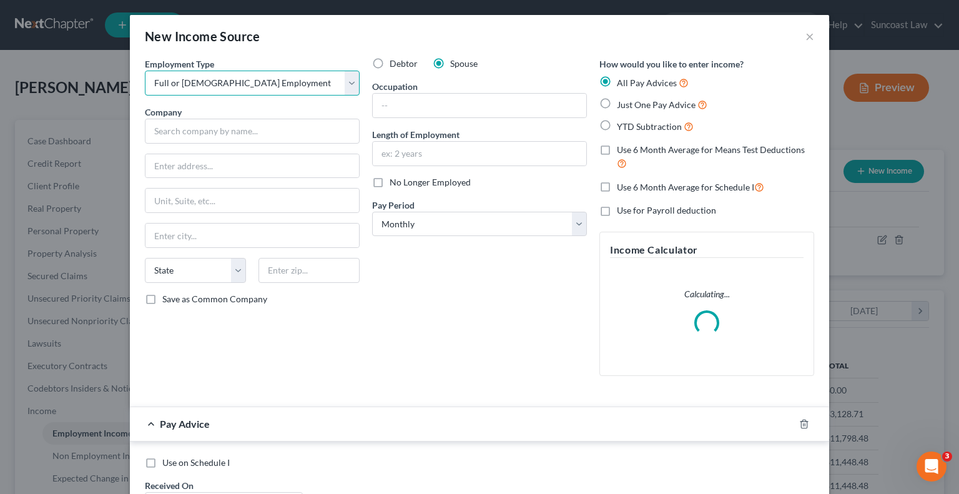
click at [145, 71] on select "Select Full or [DEMOGRAPHIC_DATA] Employment Self Employment" at bounding box center [252, 83] width 215 height 25
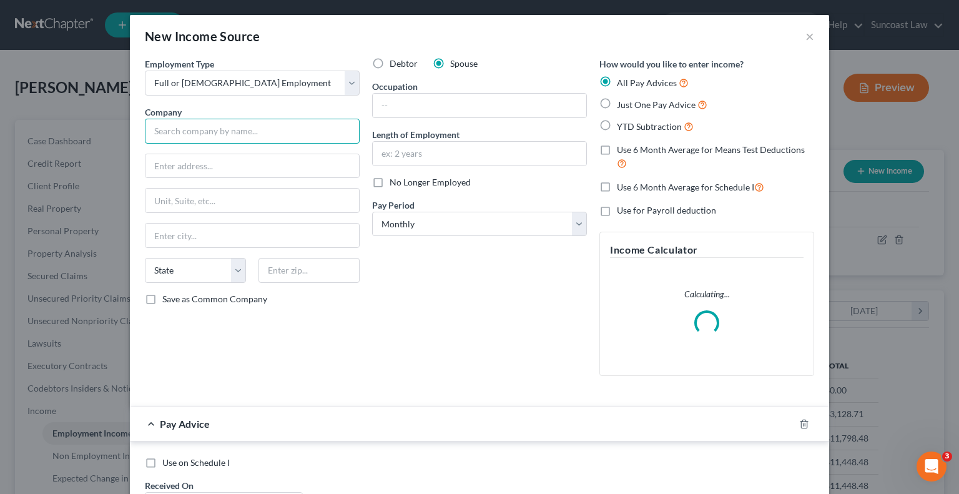
click at [204, 134] on input "text" at bounding box center [252, 131] width 215 height 25
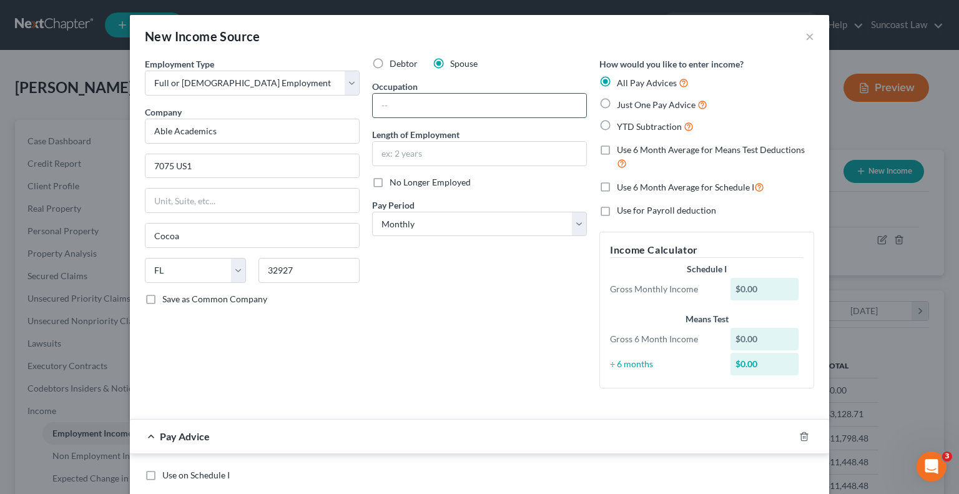
click at [440, 101] on input "text" at bounding box center [480, 106] width 214 height 24
drag, startPoint x: 477, startPoint y: 224, endPoint x: 467, endPoint y: 233, distance: 13.3
click at [477, 224] on select "Select Monthly Twice Monthly Every Other Week Weekly" at bounding box center [479, 224] width 215 height 25
click at [372, 212] on select "Select Monthly Twice Monthly Every Other Week Weekly" at bounding box center [479, 224] width 215 height 25
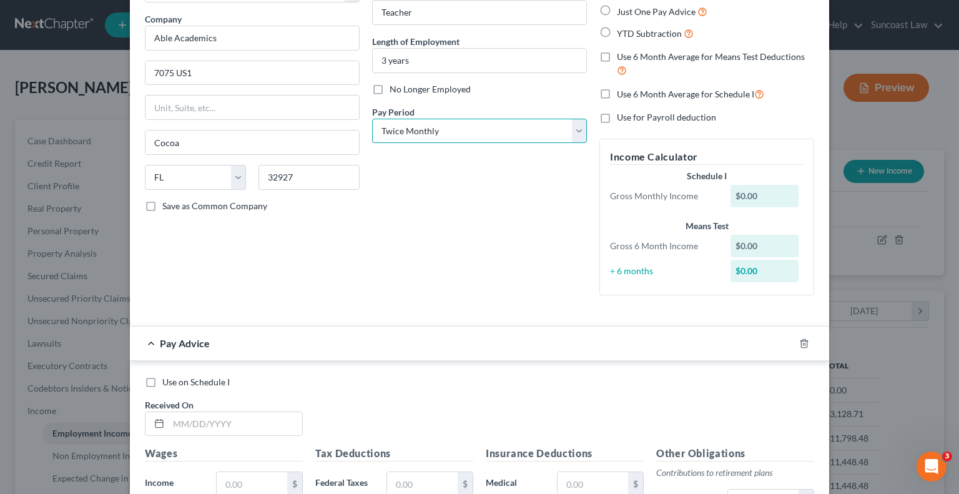
scroll to position [187, 0]
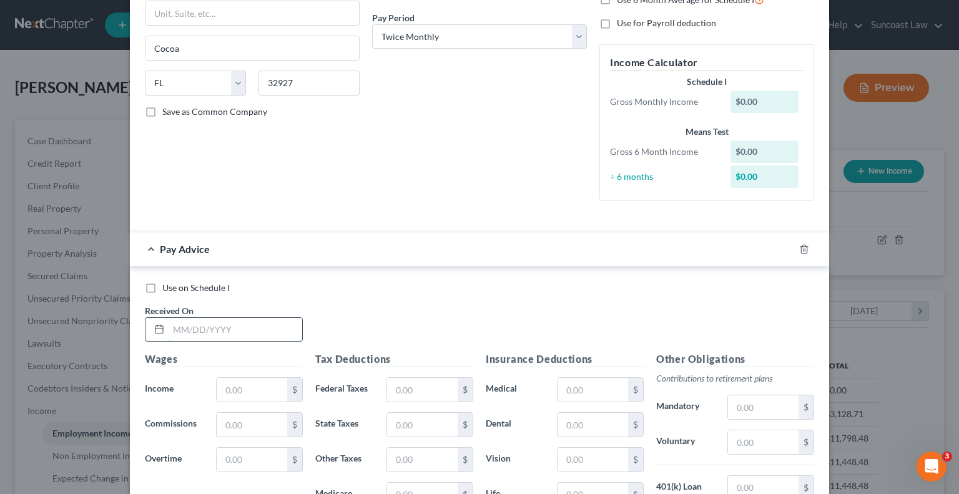
drag, startPoint x: 230, startPoint y: 327, endPoint x: 236, endPoint y: 326, distance: 6.4
click at [231, 327] on input "text" at bounding box center [236, 330] width 134 height 24
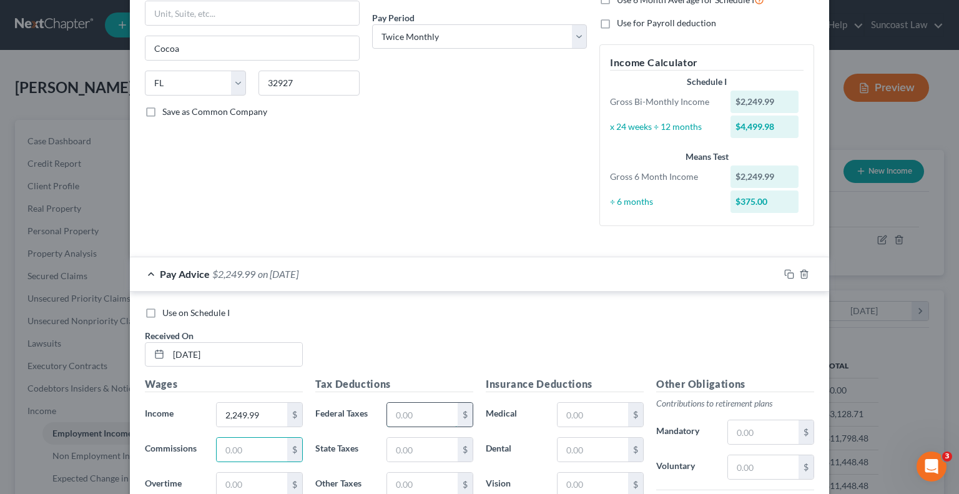
drag, startPoint x: 427, startPoint y: 415, endPoint x: 427, endPoint y: 405, distance: 10.0
click at [427, 414] on input "text" at bounding box center [422, 415] width 71 height 24
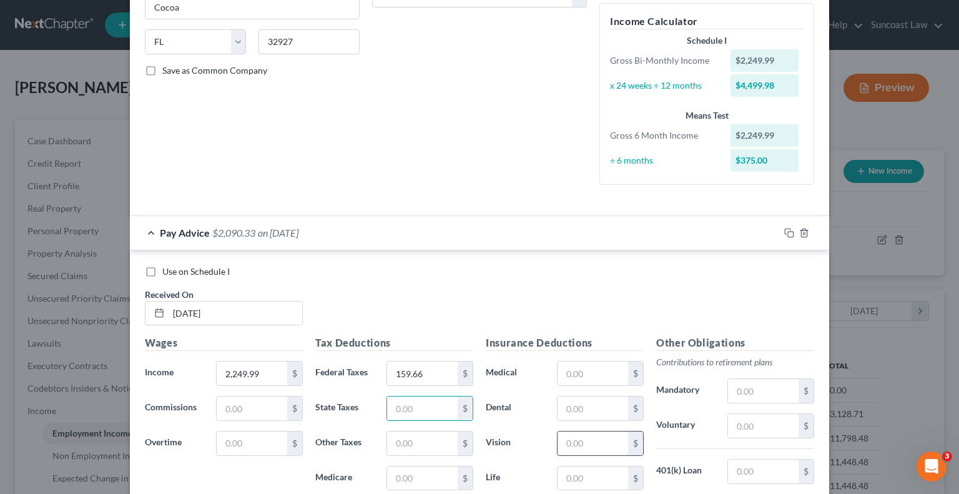
scroll to position [250, 0]
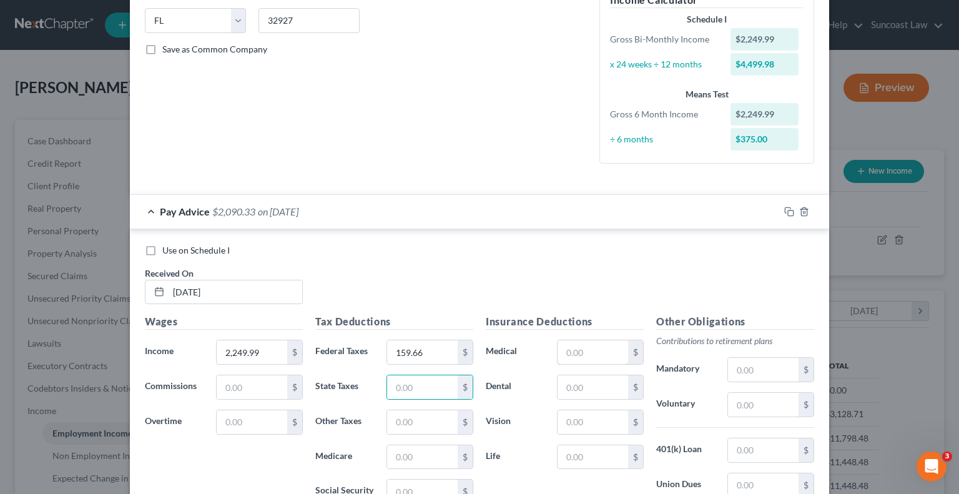
drag, startPoint x: 605, startPoint y: 359, endPoint x: 642, endPoint y: 340, distance: 41.9
click at [605, 359] on input "text" at bounding box center [593, 352] width 71 height 24
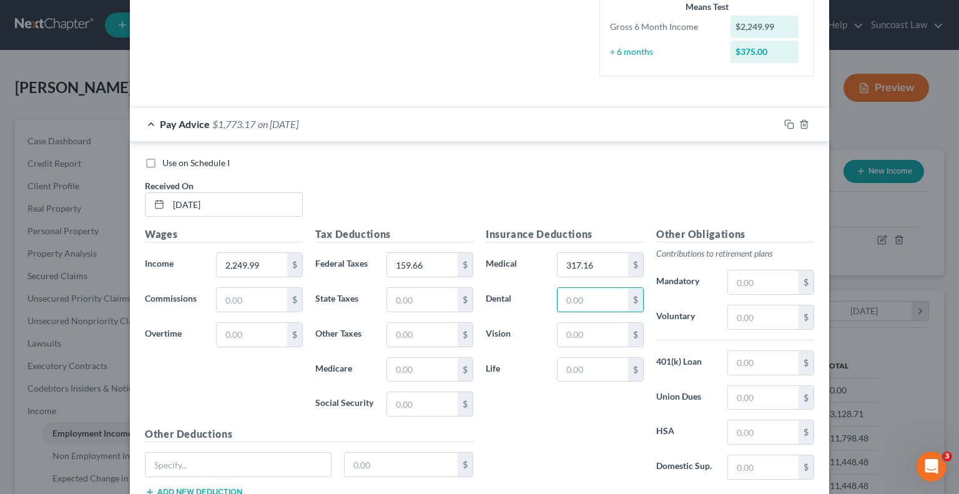
scroll to position [426, 0]
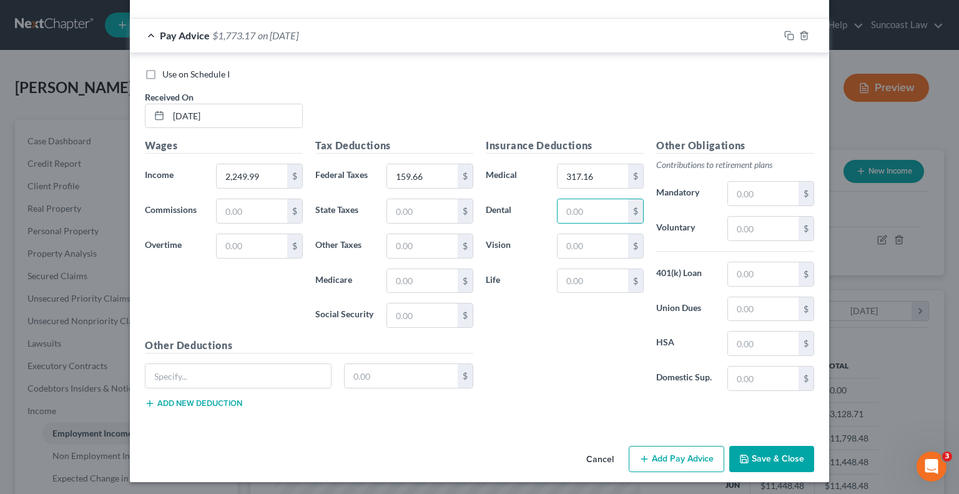
click at [686, 454] on button "Add Pay Advice" at bounding box center [677, 459] width 96 height 26
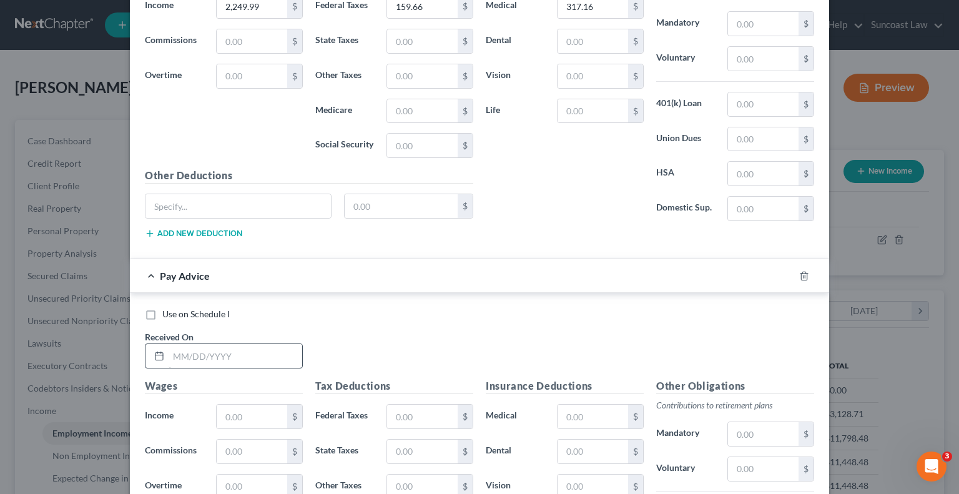
scroll to position [613, 0]
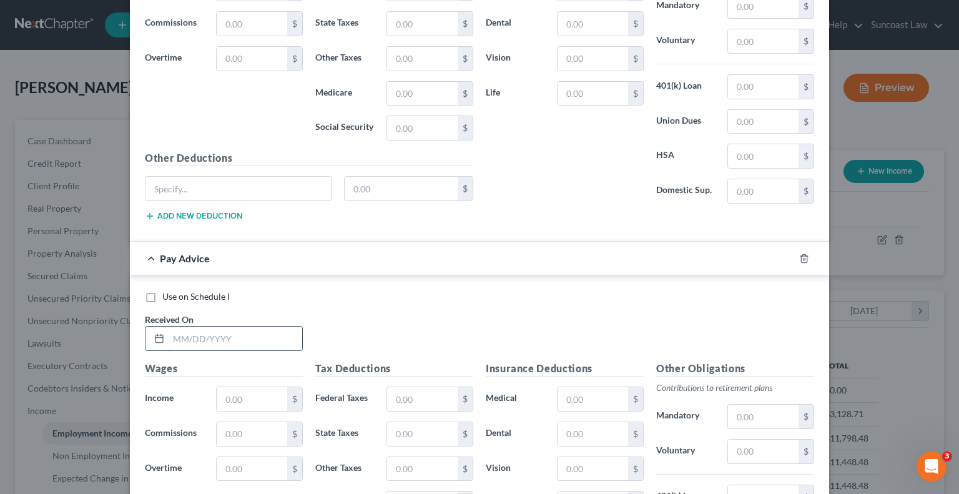
drag, startPoint x: 229, startPoint y: 342, endPoint x: 263, endPoint y: 332, distance: 35.0
click at [229, 342] on input "text" at bounding box center [236, 339] width 134 height 24
click at [417, 392] on input "text" at bounding box center [422, 399] width 71 height 24
click at [591, 387] on input "text" at bounding box center [593, 399] width 71 height 24
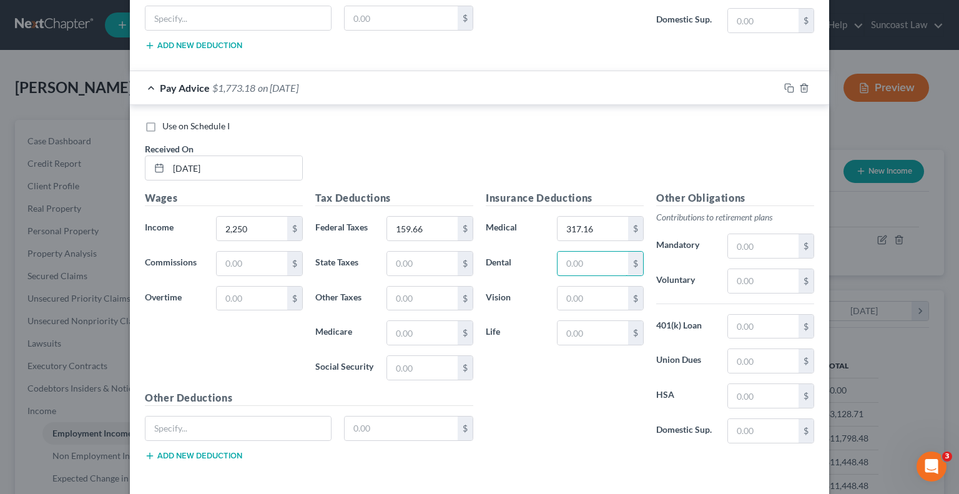
scroll to position [801, 0]
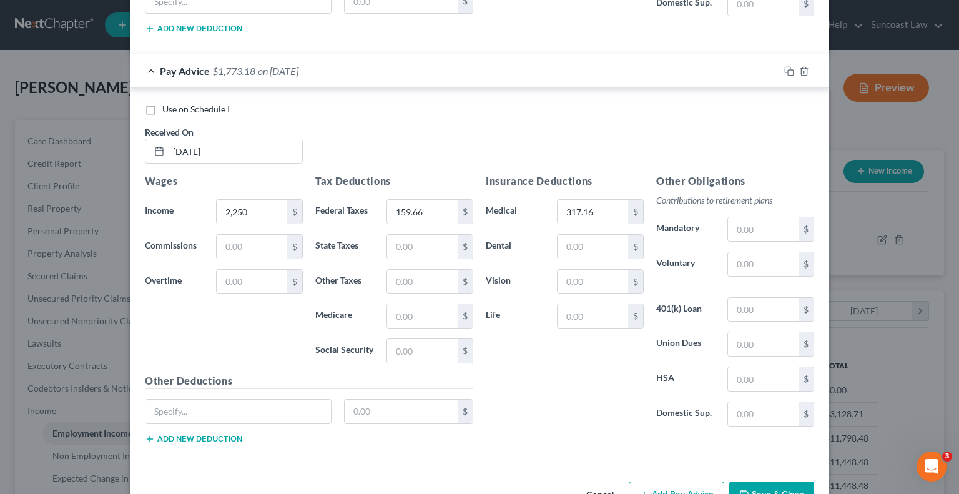
click at [671, 482] on button "Add Pay Advice" at bounding box center [677, 495] width 96 height 26
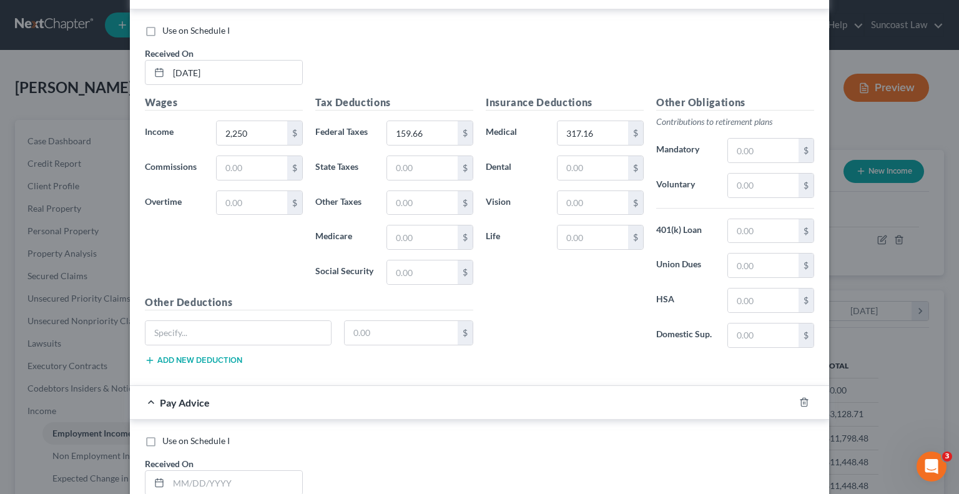
scroll to position [988, 0]
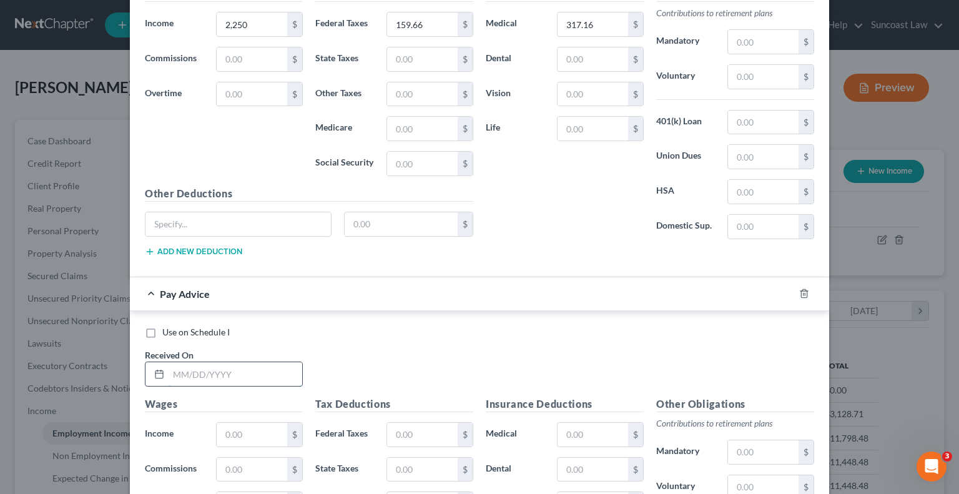
drag, startPoint x: 274, startPoint y: 369, endPoint x: 287, endPoint y: 359, distance: 16.9
click at [274, 369] on input "text" at bounding box center [236, 374] width 134 height 24
drag, startPoint x: 415, startPoint y: 430, endPoint x: 424, endPoint y: 420, distance: 13.3
click at [415, 430] on input "text" at bounding box center [422, 435] width 71 height 24
click at [425, 429] on input "159.97" at bounding box center [422, 435] width 71 height 24
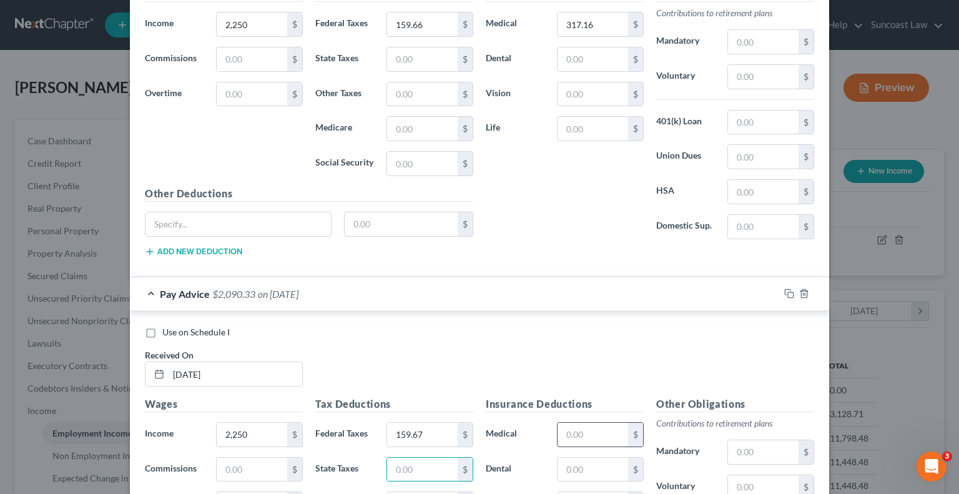
click at [572, 424] on input "text" at bounding box center [593, 435] width 71 height 24
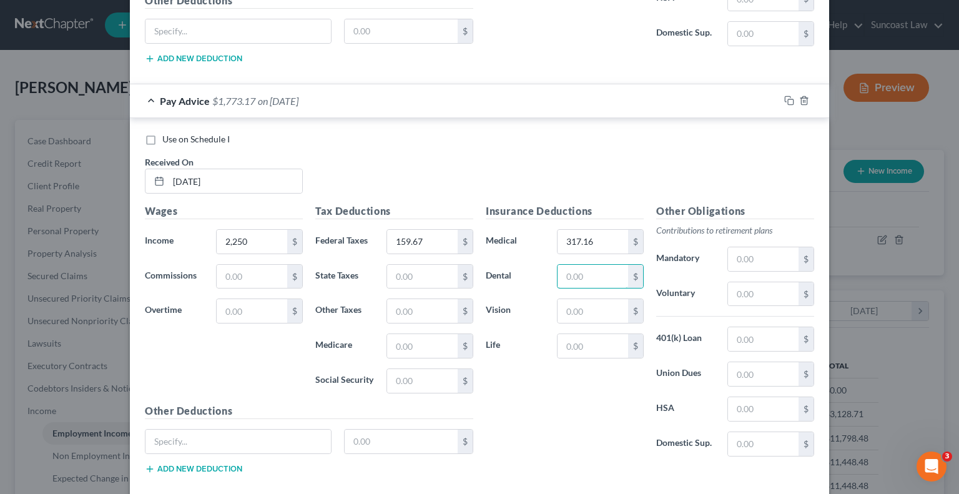
scroll to position [1242, 0]
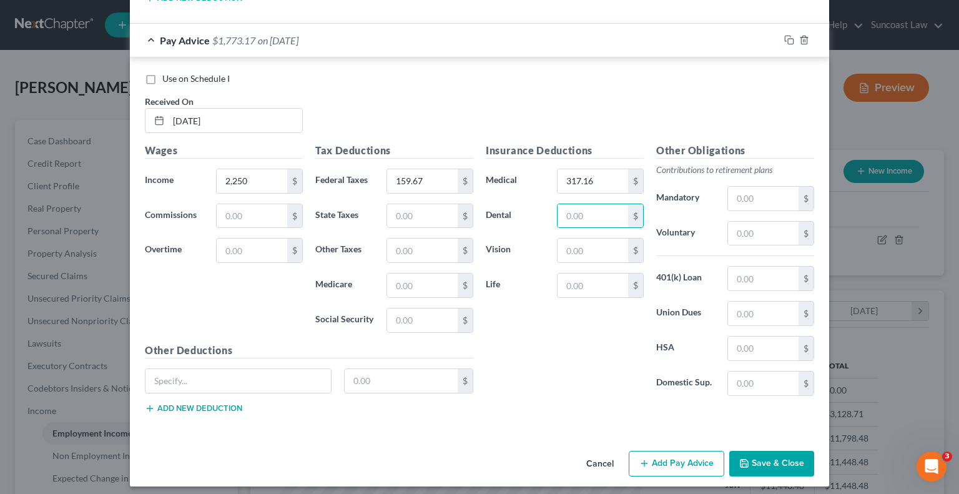
click at [679, 457] on button "Add Pay Advice" at bounding box center [677, 464] width 96 height 26
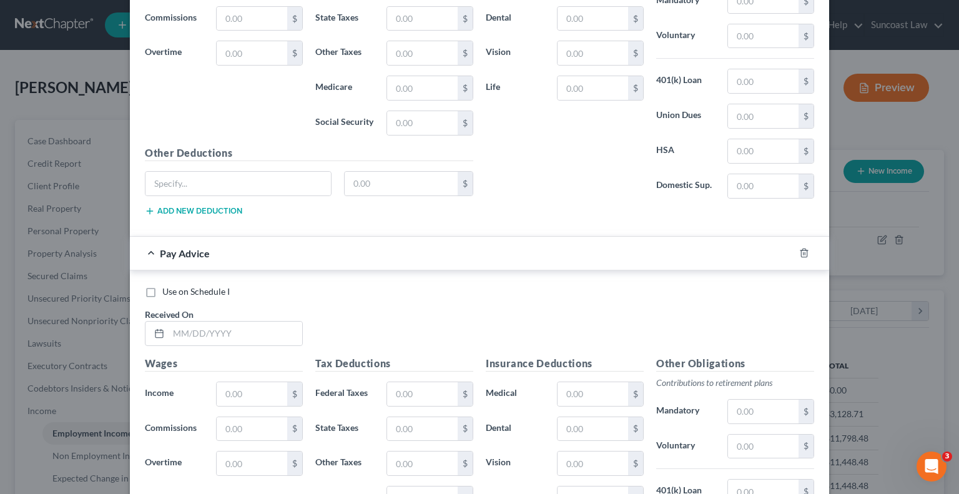
scroll to position [1492, 0]
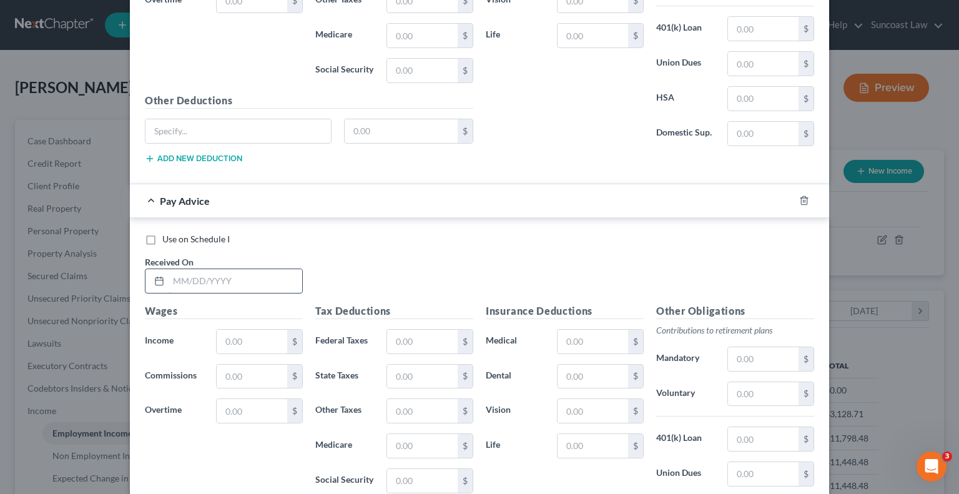
click at [231, 272] on input "text" at bounding box center [236, 281] width 134 height 24
click at [410, 329] on div "$" at bounding box center [430, 341] width 87 height 25
click at [412, 330] on input "text" at bounding box center [422, 342] width 71 height 24
click at [598, 335] on input "text" at bounding box center [593, 342] width 71 height 24
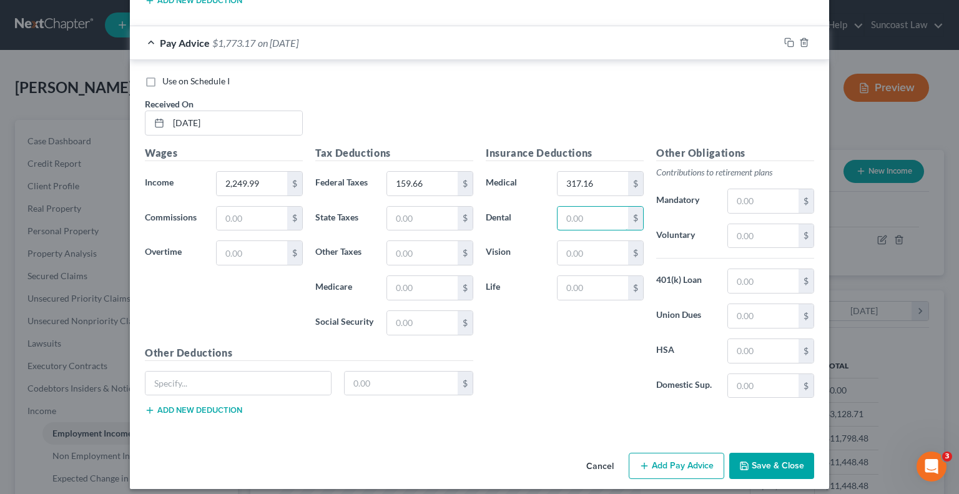
scroll to position [1650, 0]
click at [654, 452] on button "Add Pay Advice" at bounding box center [677, 465] width 96 height 26
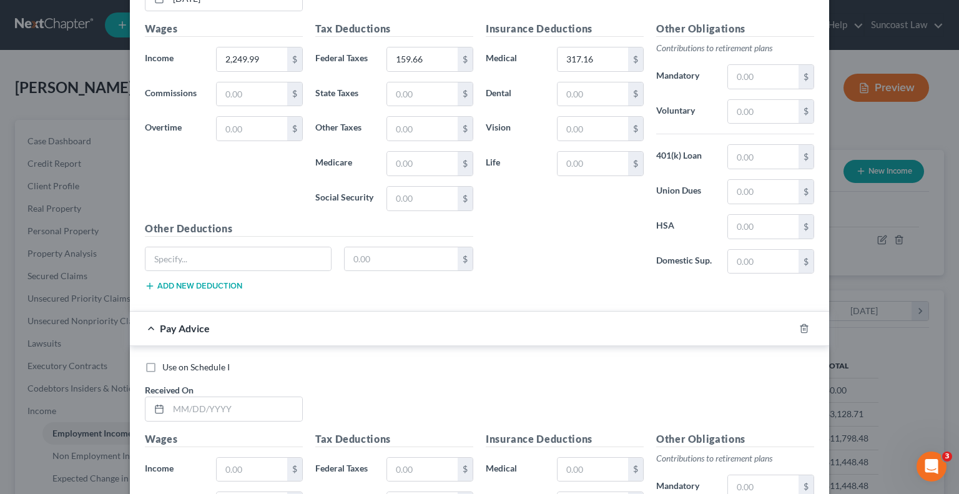
scroll to position [1775, 0]
drag, startPoint x: 267, startPoint y: 403, endPoint x: 292, endPoint y: 387, distance: 29.5
click at [267, 403] on input "text" at bounding box center [236, 408] width 134 height 24
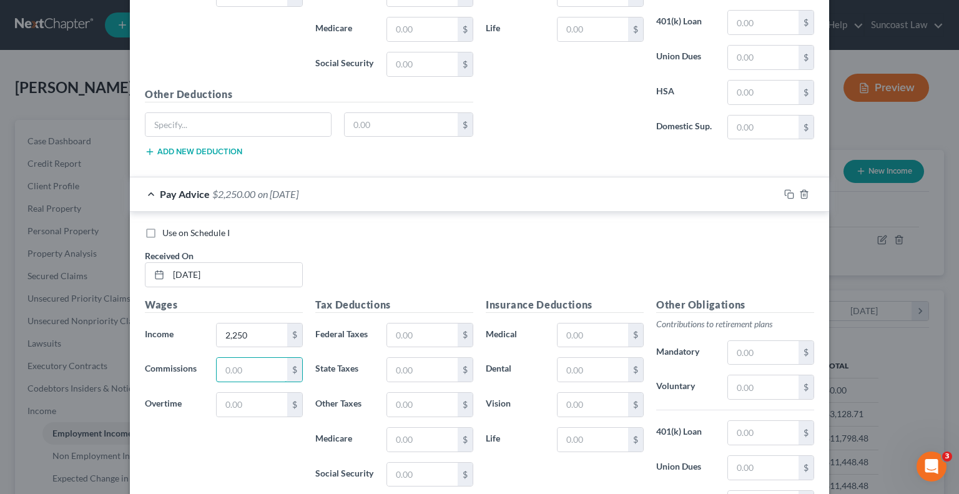
scroll to position [1911, 0]
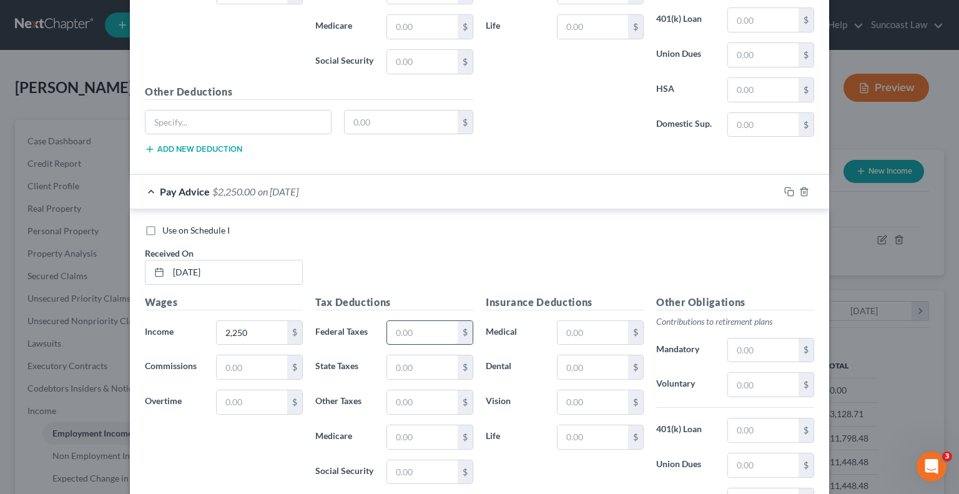
click at [411, 321] on input "text" at bounding box center [422, 333] width 71 height 24
click at [588, 321] on input "text" at bounding box center [593, 333] width 71 height 24
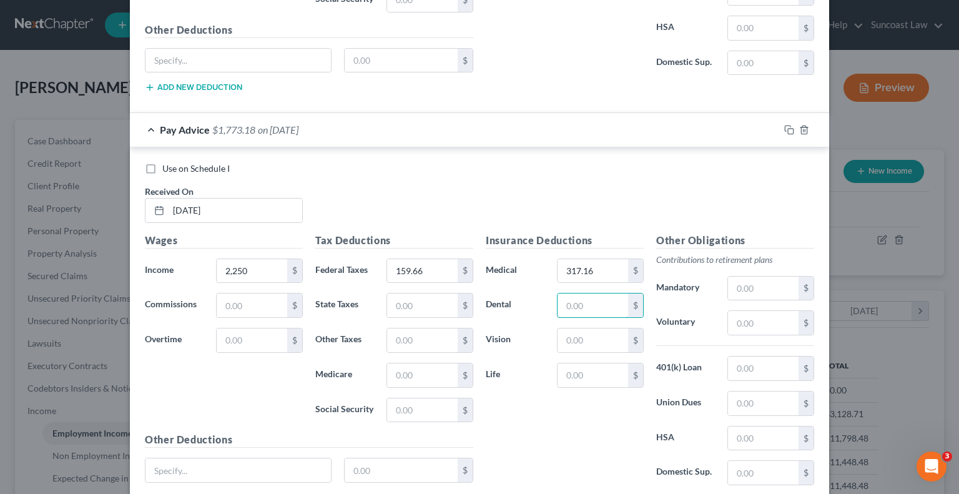
scroll to position [2059, 0]
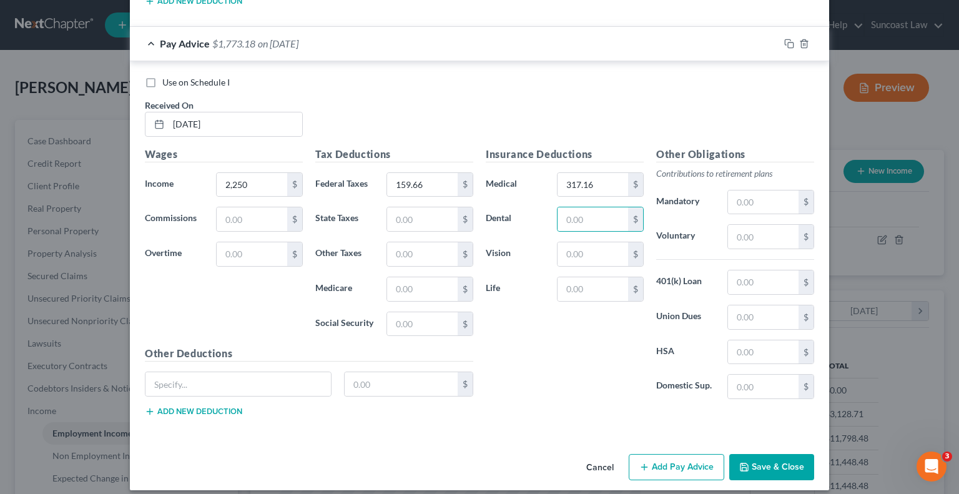
click at [688, 457] on button "Add Pay Advice" at bounding box center [677, 467] width 96 height 26
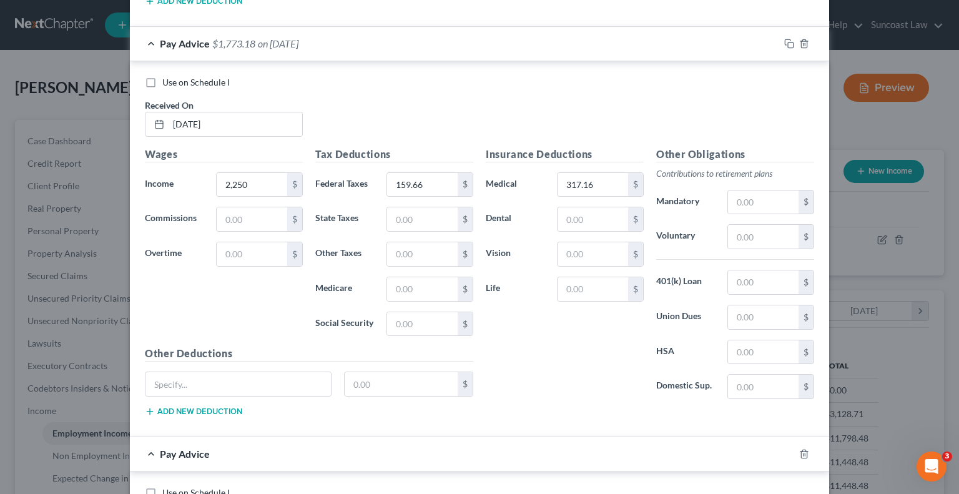
scroll to position [2246, 0]
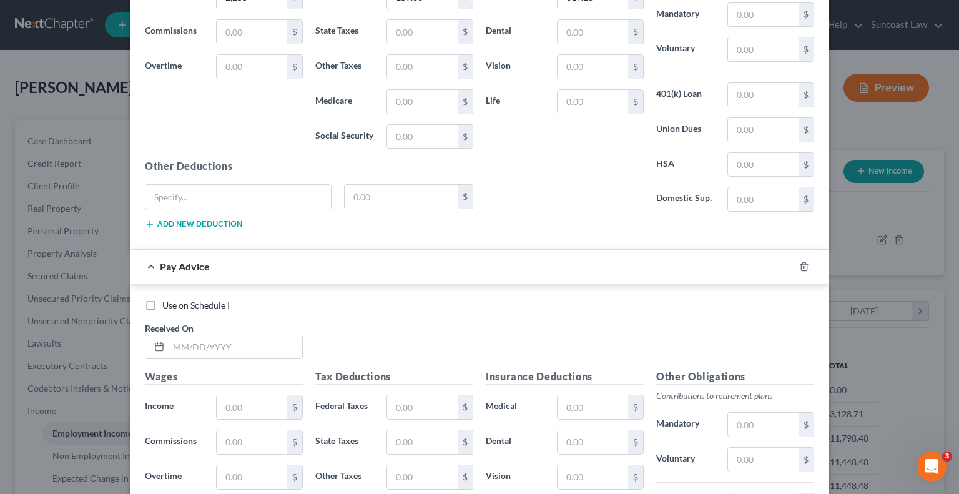
drag, startPoint x: 223, startPoint y: 340, endPoint x: 254, endPoint y: 322, distance: 36.1
click at [223, 340] on input "text" at bounding box center [236, 347] width 134 height 24
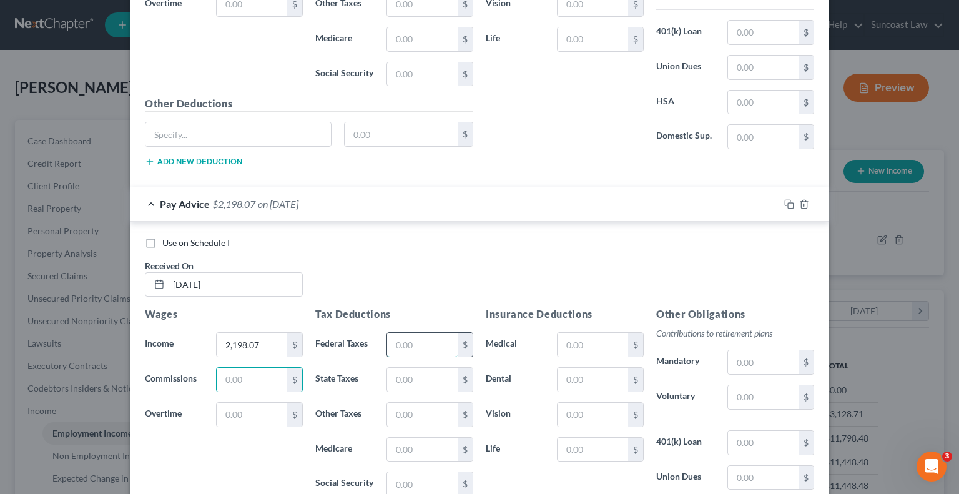
click at [407, 333] on input "text" at bounding box center [422, 345] width 71 height 24
click at [604, 333] on input "text" at bounding box center [593, 345] width 71 height 24
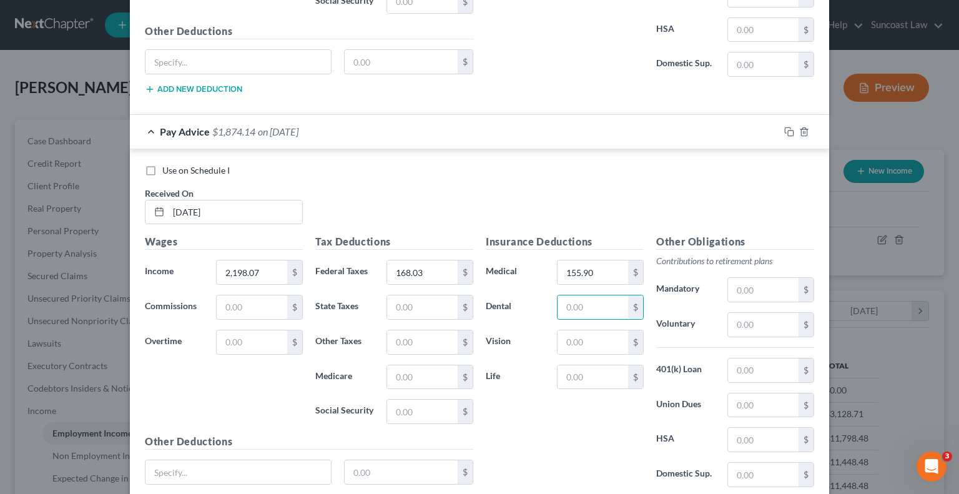
scroll to position [2466, 0]
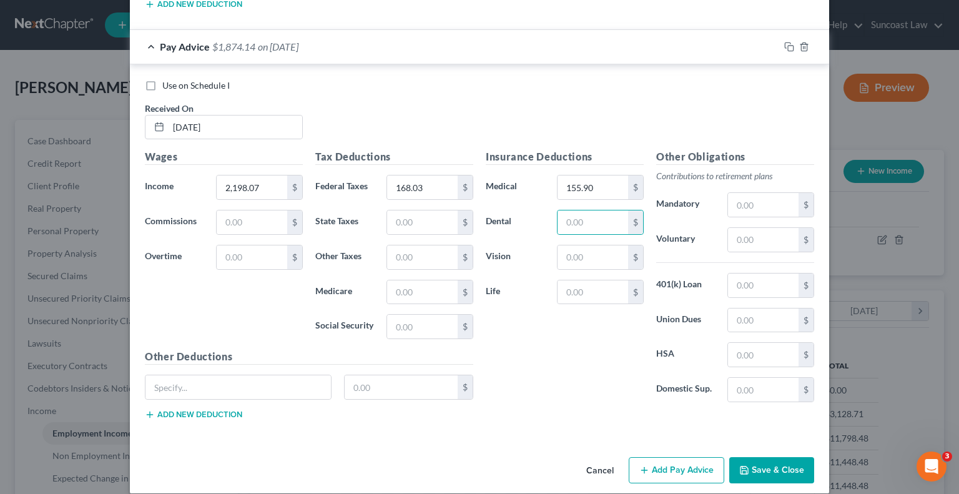
click at [679, 457] on button "Add Pay Advice" at bounding box center [677, 470] width 96 height 26
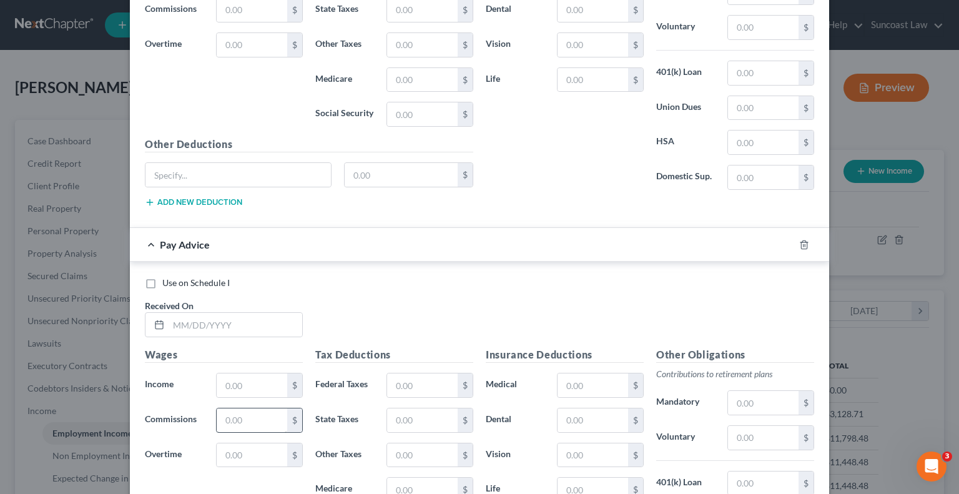
scroll to position [2716, 0]
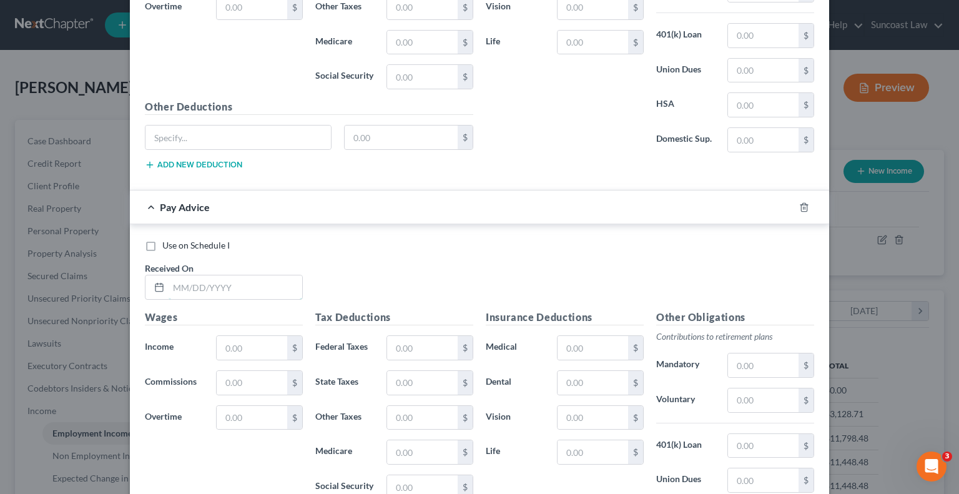
drag, startPoint x: 230, startPoint y: 275, endPoint x: 240, endPoint y: 237, distance: 39.4
click at [230, 275] on input "text" at bounding box center [236, 287] width 134 height 24
drag, startPoint x: 414, startPoint y: 331, endPoint x: 432, endPoint y: 332, distance: 18.8
click at [414, 336] on input "text" at bounding box center [422, 348] width 71 height 24
drag, startPoint x: 598, startPoint y: 345, endPoint x: 585, endPoint y: 321, distance: 26.8
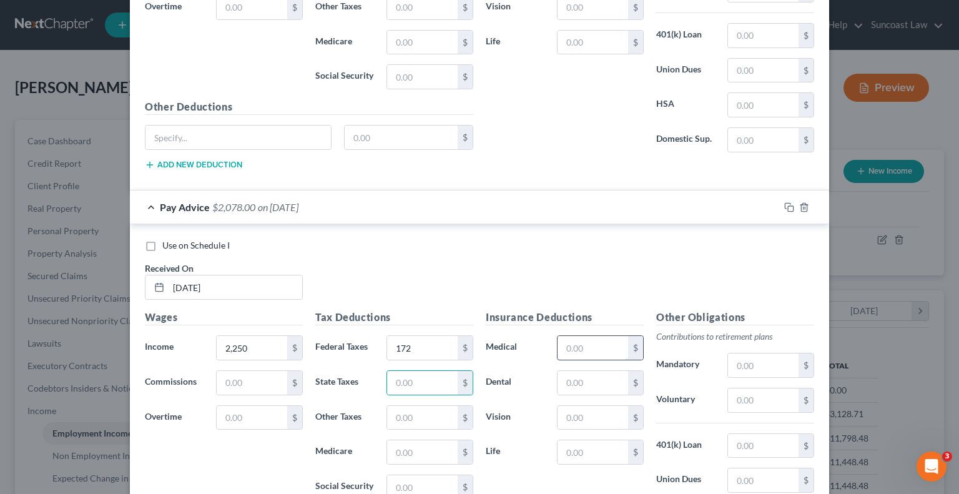
click at [597, 345] on div "$" at bounding box center [600, 347] width 87 height 25
click at [585, 336] on input "text" at bounding box center [593, 348] width 71 height 24
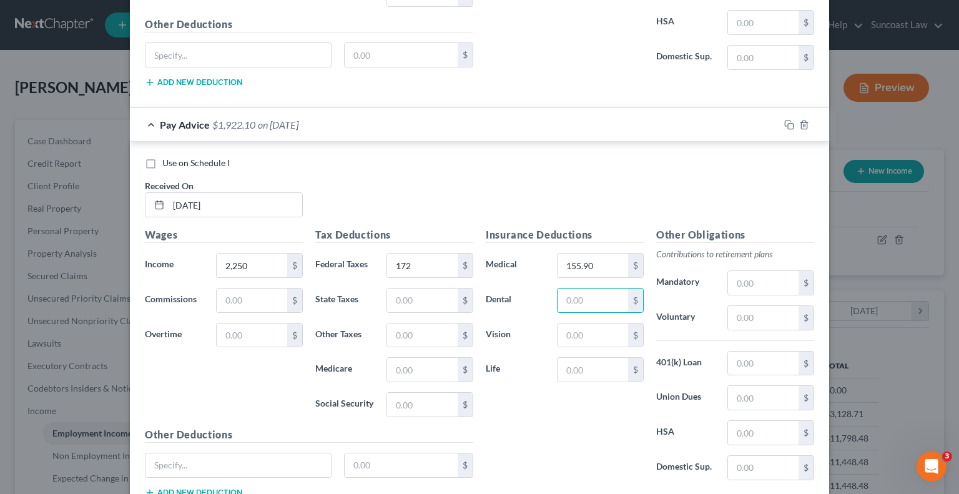
scroll to position [2875, 0]
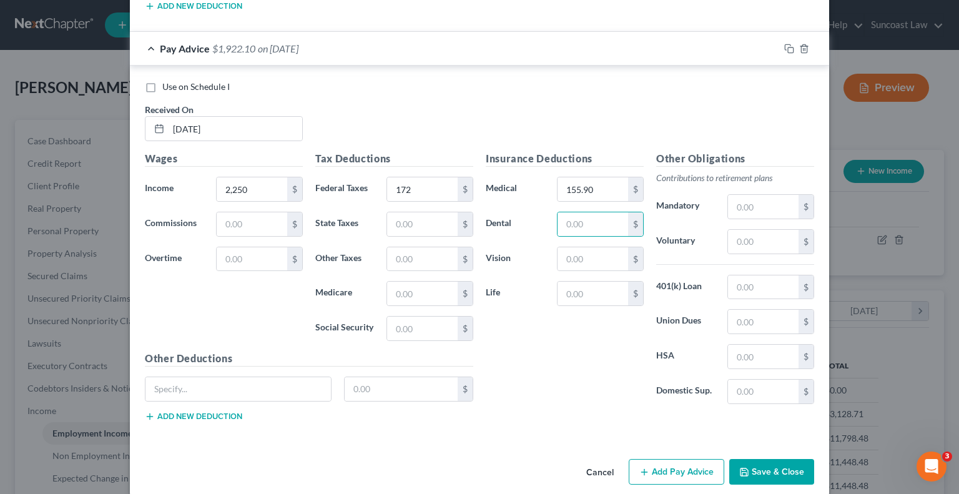
click at [675, 461] on button "Add Pay Advice" at bounding box center [677, 472] width 96 height 26
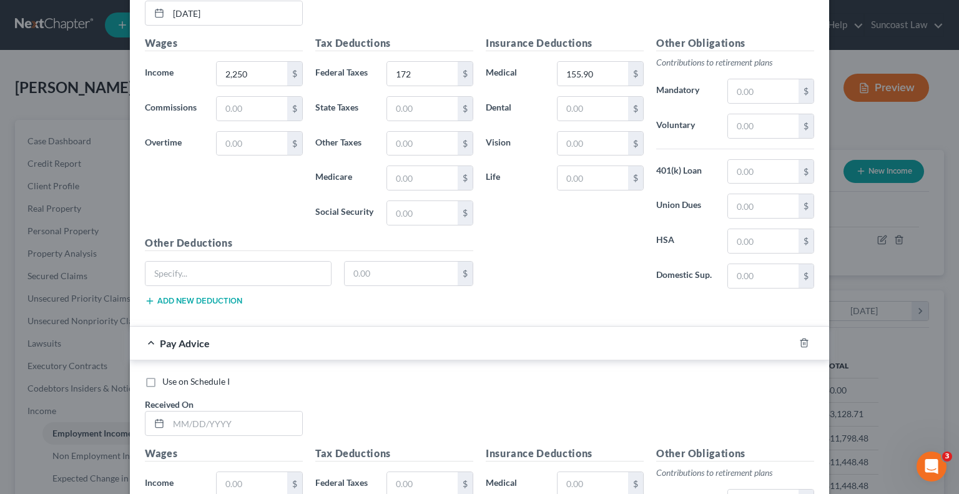
scroll to position [3125, 0]
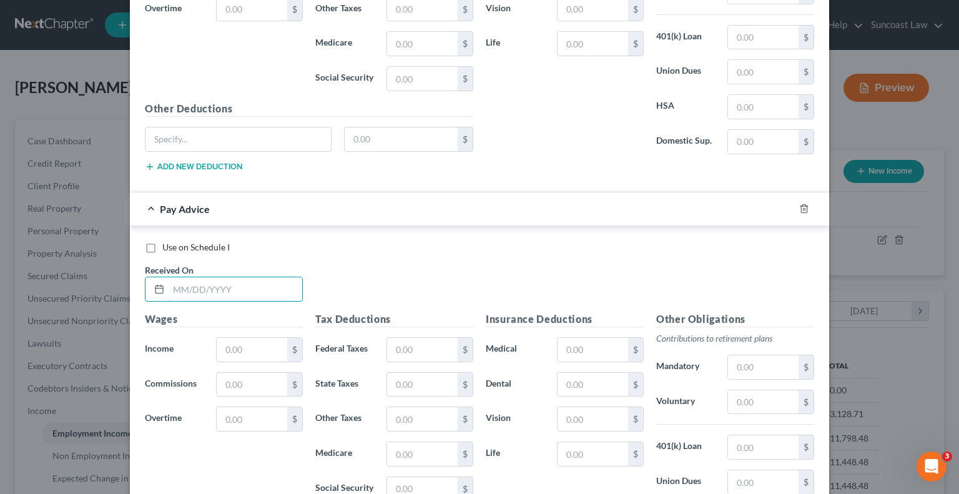
drag, startPoint x: 220, startPoint y: 279, endPoint x: 242, endPoint y: 252, distance: 35.0
click at [220, 279] on input "text" at bounding box center [236, 289] width 134 height 24
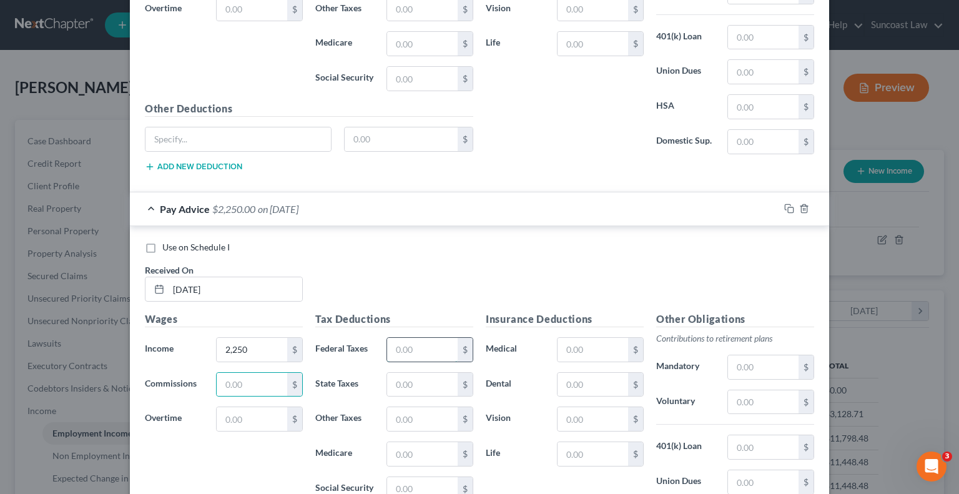
click at [400, 338] on input "text" at bounding box center [422, 350] width 71 height 24
drag, startPoint x: 590, startPoint y: 331, endPoint x: 627, endPoint y: 301, distance: 47.5
click at [590, 338] on input "text" at bounding box center [593, 350] width 71 height 24
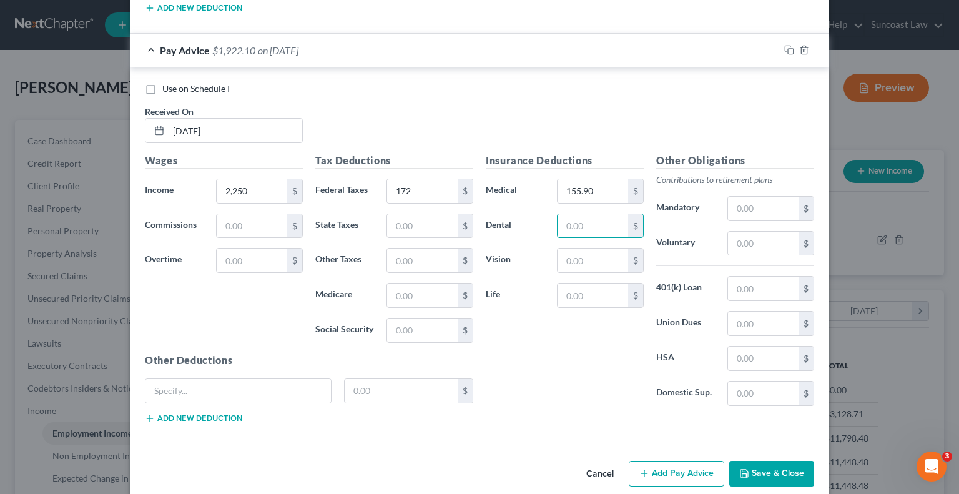
click at [676, 462] on button "Add Pay Advice" at bounding box center [677, 474] width 96 height 26
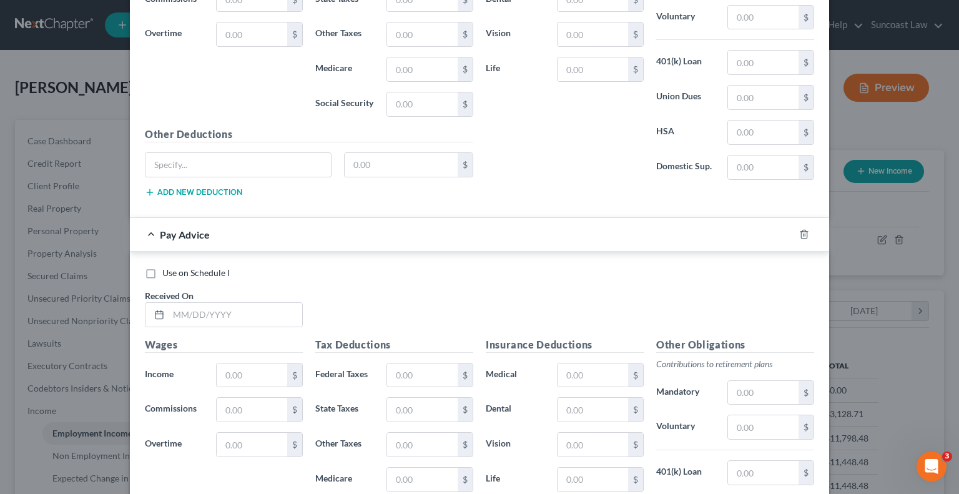
scroll to position [3533, 0]
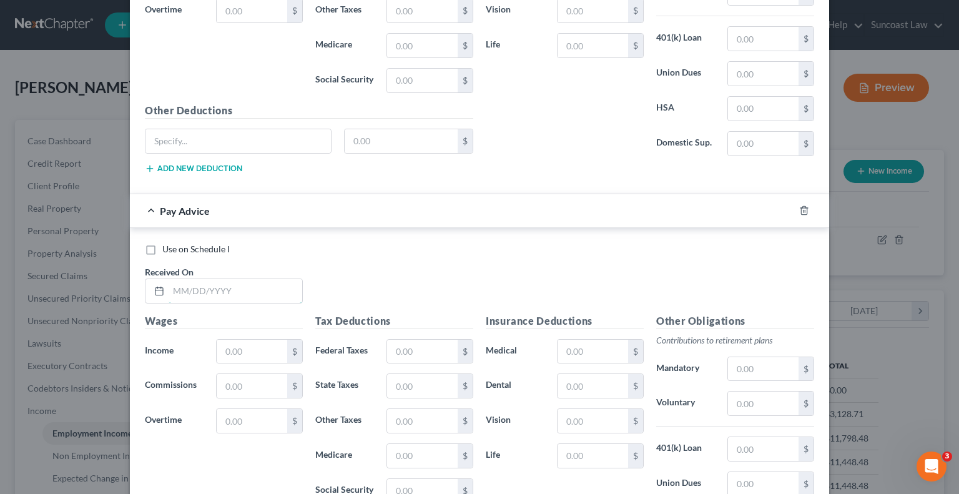
drag, startPoint x: 255, startPoint y: 267, endPoint x: 287, endPoint y: 226, distance: 52.5
click at [255, 279] on input "text" at bounding box center [236, 291] width 134 height 24
click at [406, 340] on input "text" at bounding box center [422, 352] width 71 height 24
drag, startPoint x: 591, startPoint y: 335, endPoint x: 595, endPoint y: 302, distance: 34.0
click at [591, 340] on input "text" at bounding box center [593, 352] width 71 height 24
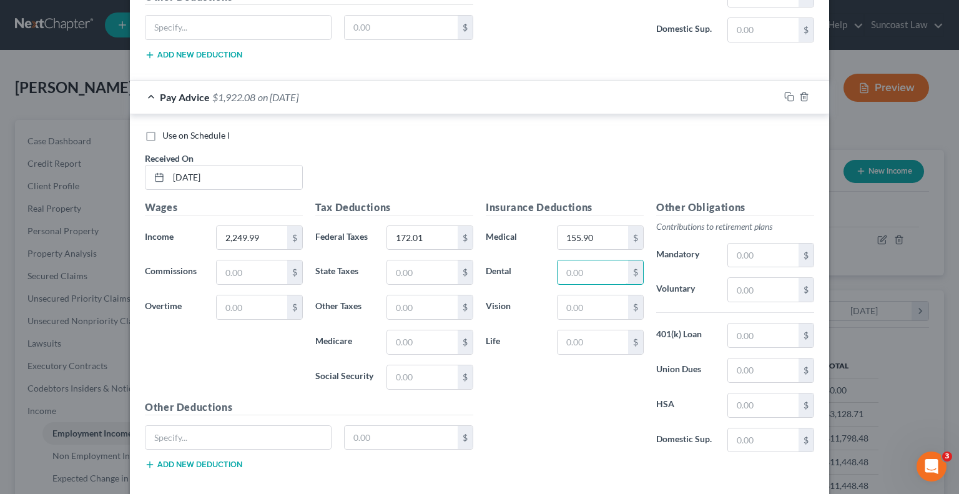
scroll to position [3691, 0]
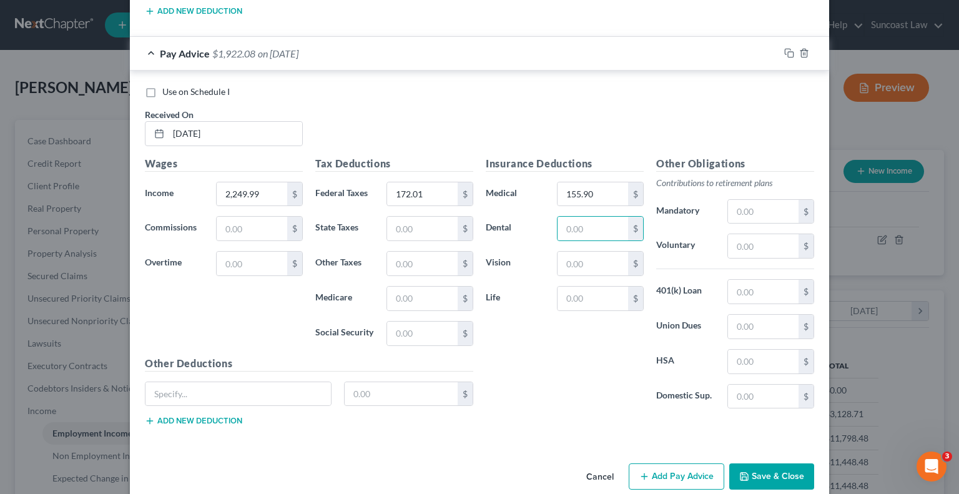
click at [673, 464] on button "Add Pay Advice" at bounding box center [677, 477] width 96 height 26
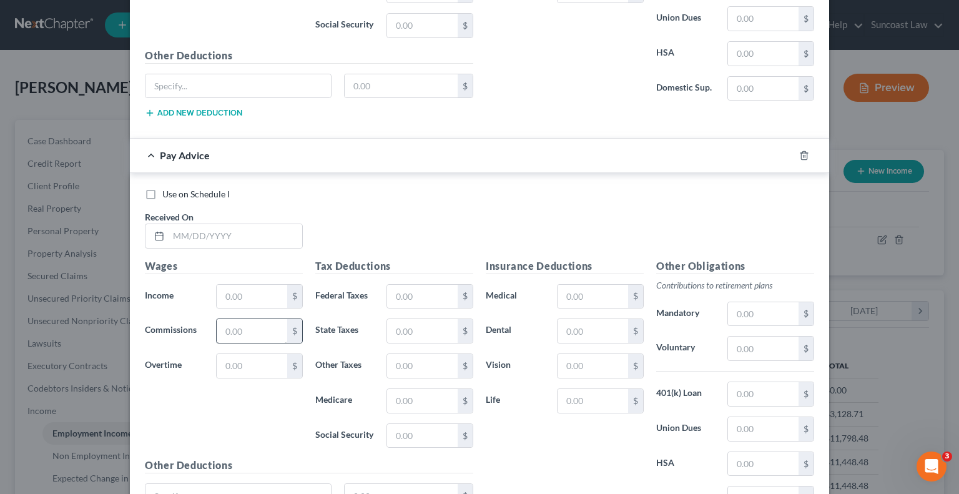
scroll to position [4003, 0]
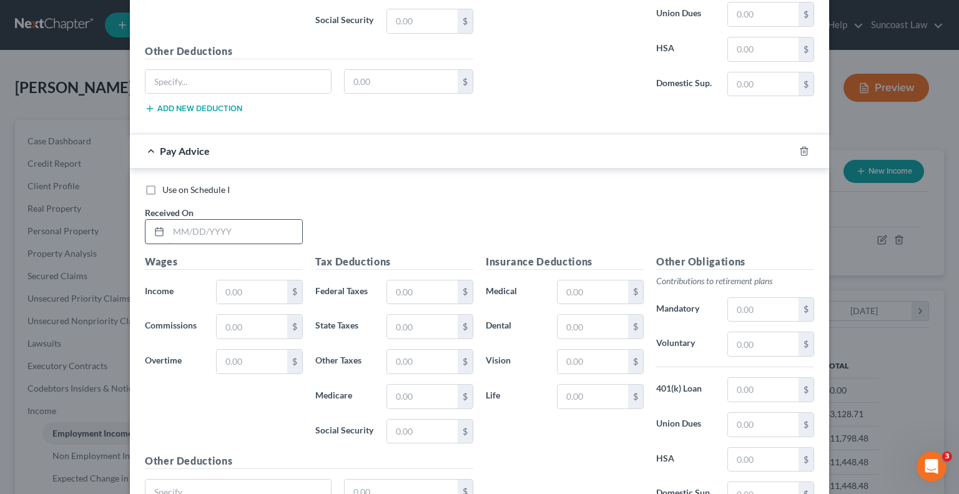
click at [231, 220] on input "text" at bounding box center [236, 232] width 134 height 24
drag, startPoint x: 415, startPoint y: 268, endPoint x: 525, endPoint y: 25, distance: 266.7
click at [415, 280] on input "text" at bounding box center [422, 292] width 71 height 24
drag, startPoint x: 577, startPoint y: 269, endPoint x: 640, endPoint y: 196, distance: 96.6
click at [577, 280] on input "text" at bounding box center [593, 292] width 71 height 24
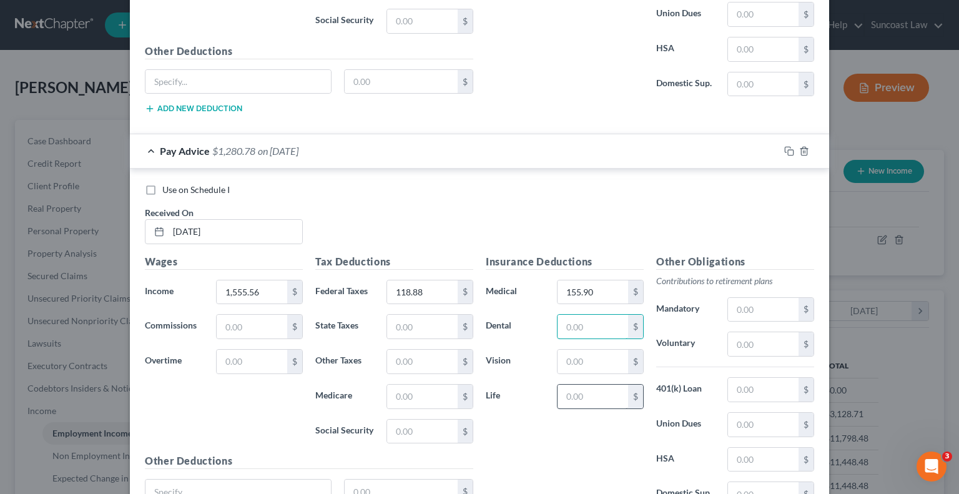
scroll to position [4099, 0]
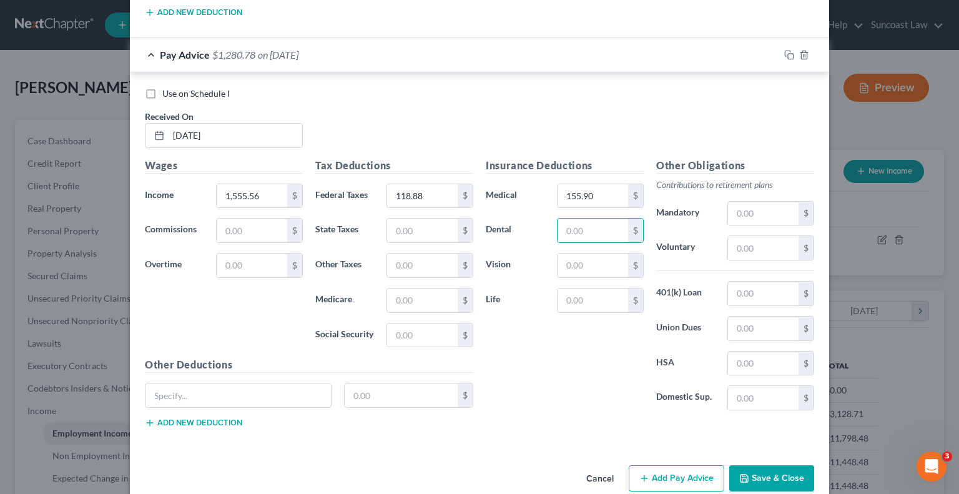
click at [683, 465] on button "Add Pay Advice" at bounding box center [677, 478] width 96 height 26
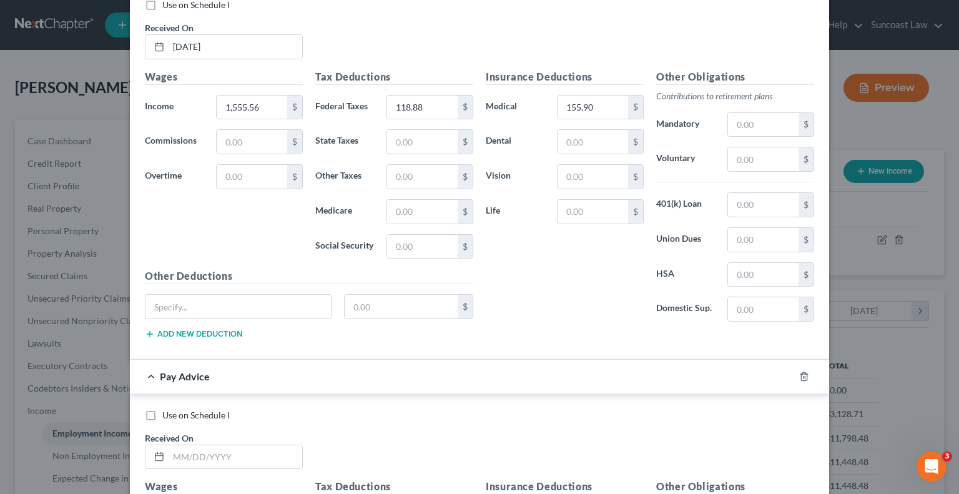
scroll to position [4349, 0]
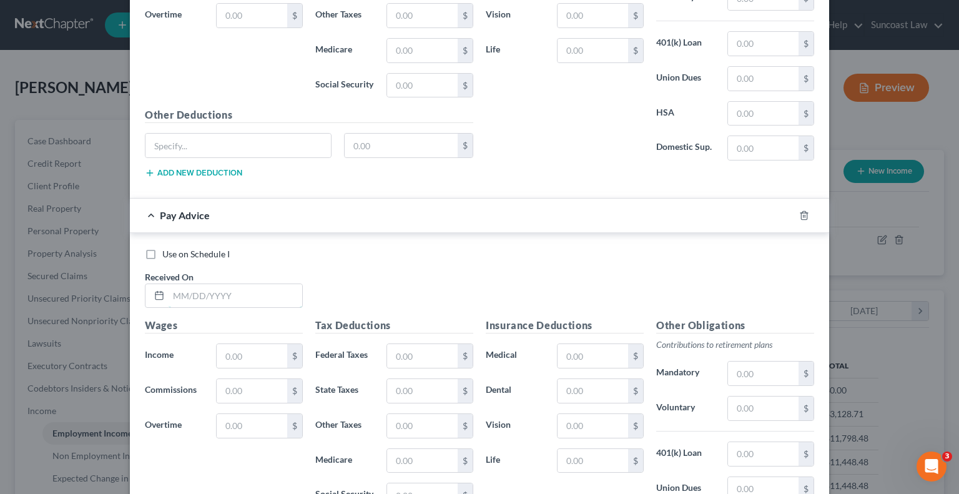
drag, startPoint x: 236, startPoint y: 271, endPoint x: 252, endPoint y: 243, distance: 32.2
click at [236, 284] on input "text" at bounding box center [236, 296] width 134 height 24
click at [397, 344] on input "text" at bounding box center [422, 356] width 71 height 24
drag, startPoint x: 582, startPoint y: 337, endPoint x: 613, endPoint y: 304, distance: 45.5
click at [582, 344] on input "text" at bounding box center [593, 356] width 71 height 24
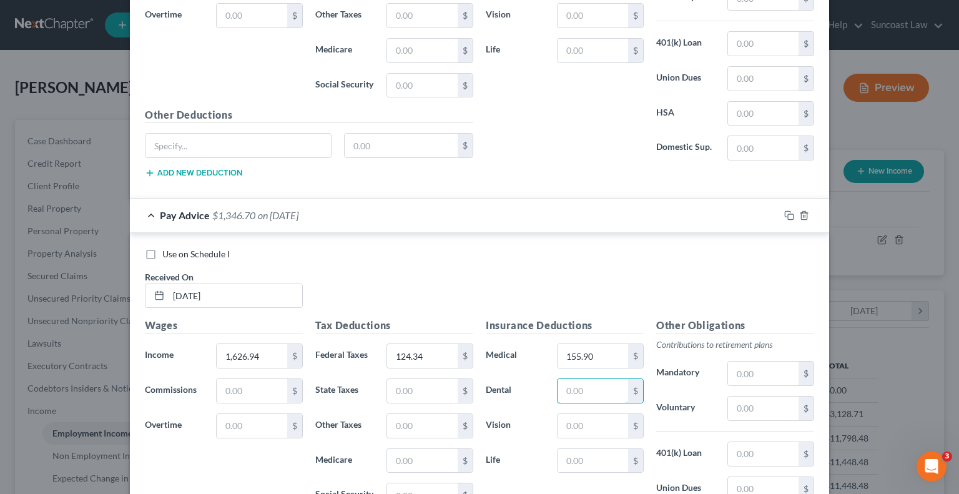
scroll to position [4508, 0]
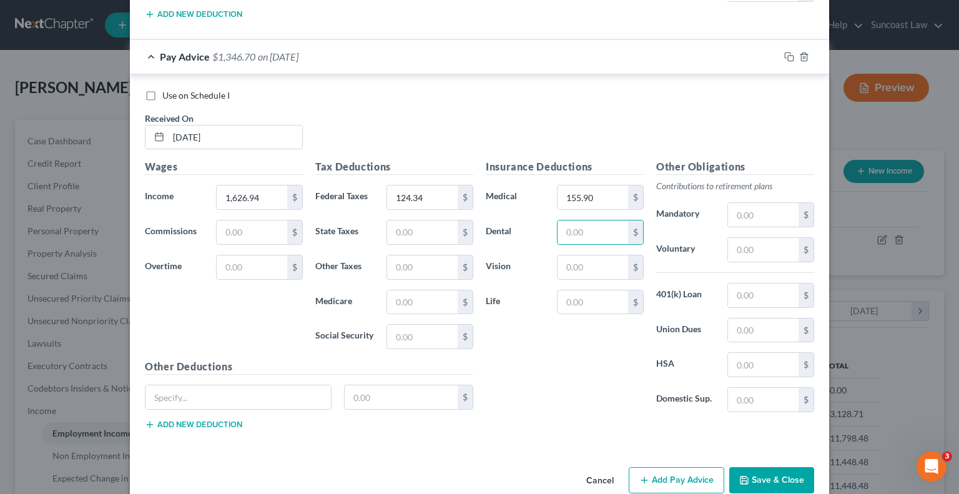
click at [683, 467] on button "Add Pay Advice" at bounding box center [677, 480] width 96 height 26
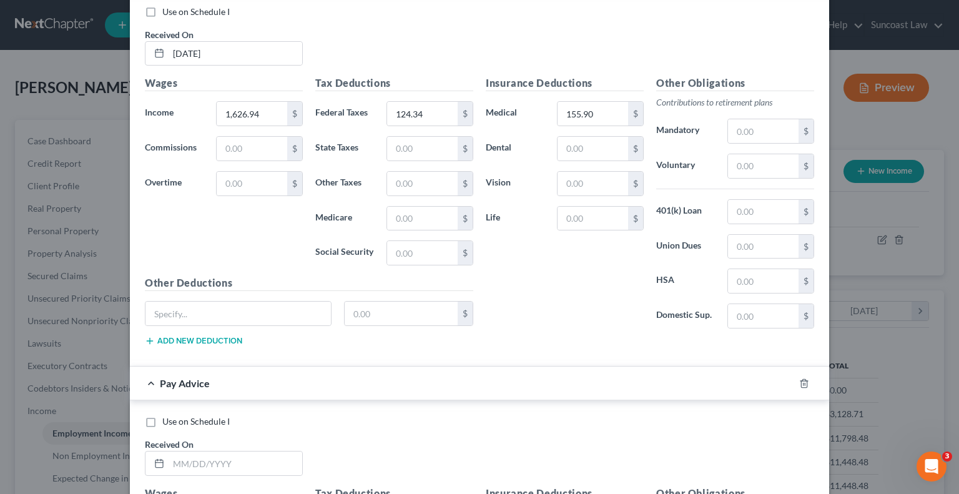
scroll to position [4695, 0]
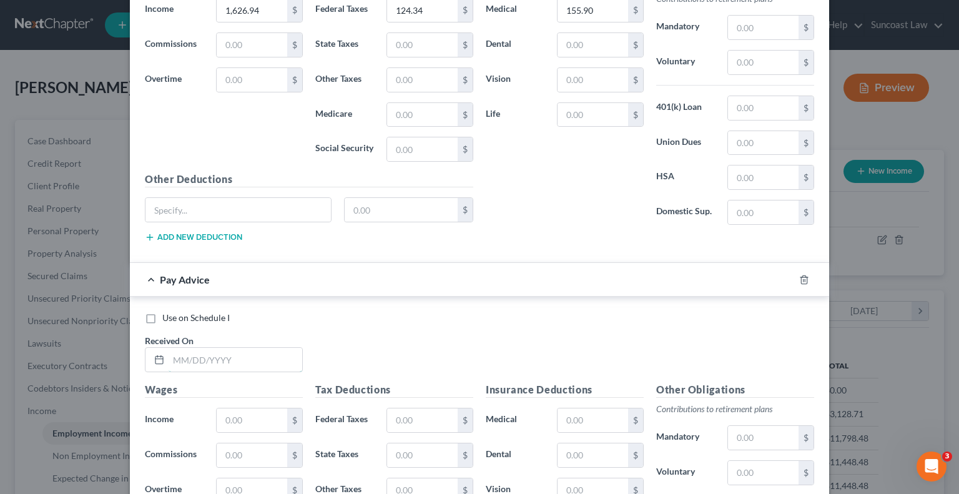
click at [256, 348] on input "text" at bounding box center [236, 360] width 134 height 24
drag, startPoint x: 430, startPoint y: 392, endPoint x: 447, endPoint y: 384, distance: 19.3
click at [430, 409] on input "text" at bounding box center [422, 421] width 71 height 24
drag, startPoint x: 573, startPoint y: 392, endPoint x: 583, endPoint y: 384, distance: 12.5
click at [573, 409] on input "text" at bounding box center [593, 421] width 71 height 24
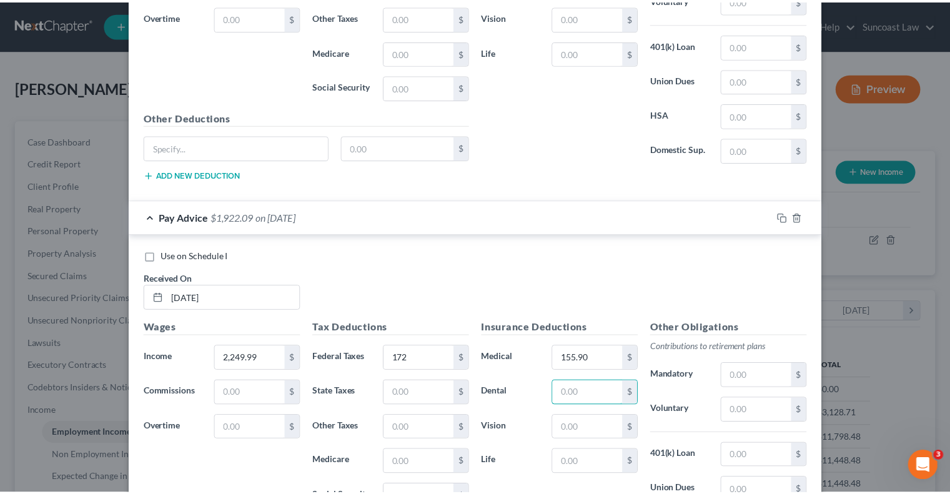
scroll to position [4915, 0]
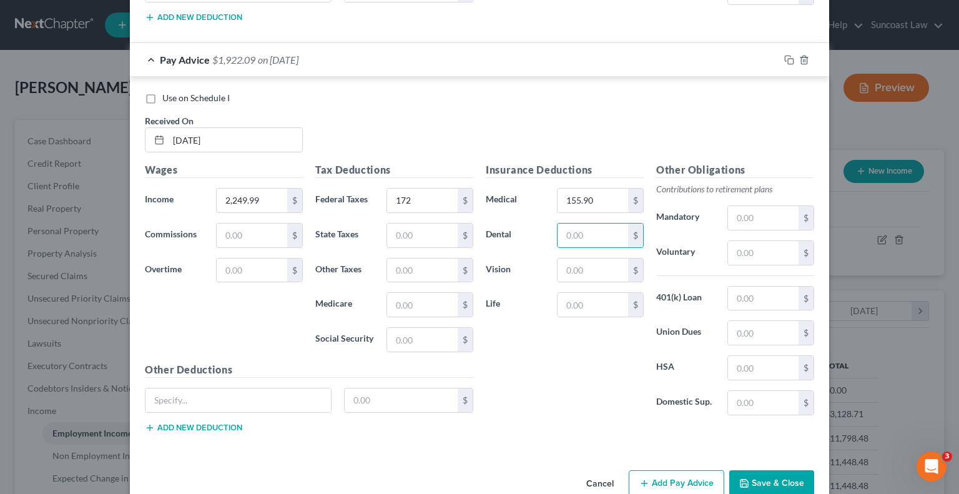
click at [767, 470] on button "Save & Close" at bounding box center [772, 483] width 85 height 26
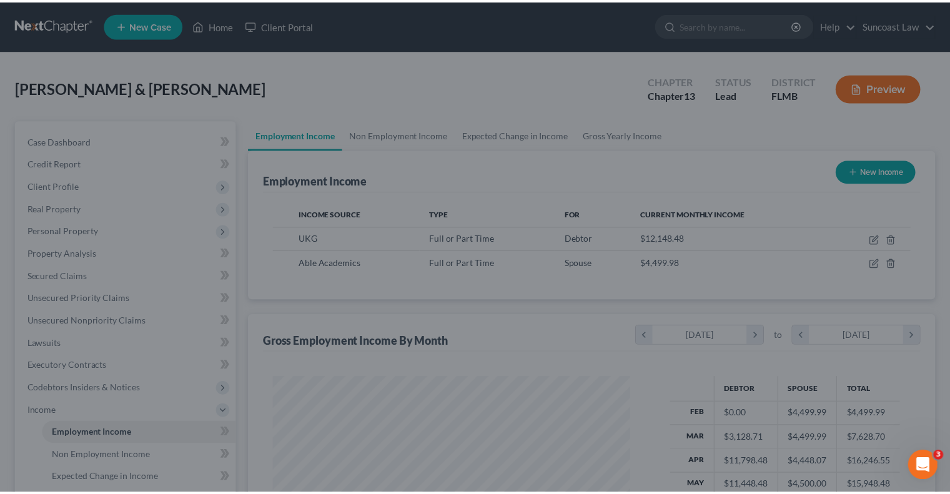
scroll to position [624450, 624286]
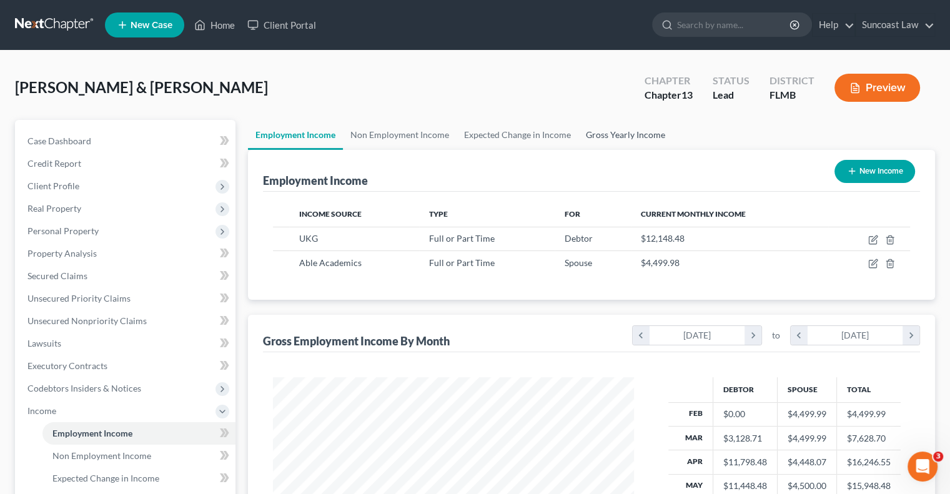
click at [598, 136] on link "Gross Yearly Income" at bounding box center [625, 135] width 94 height 30
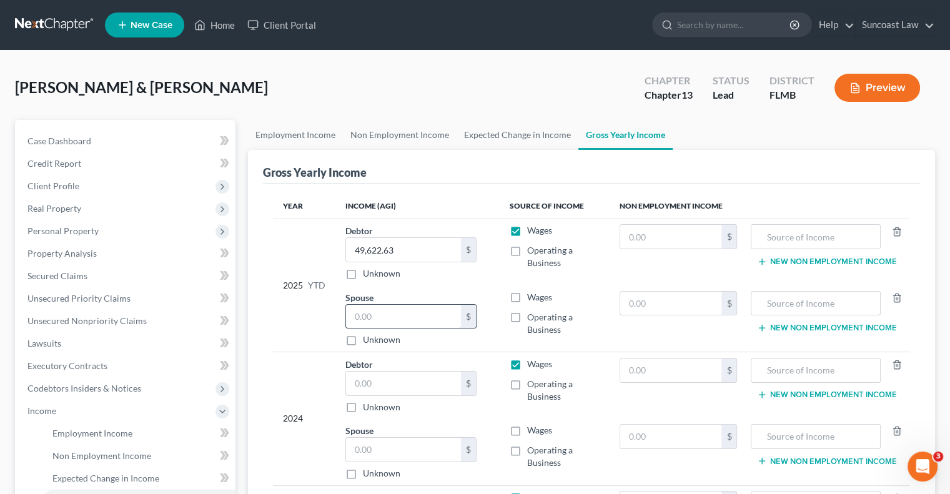
click at [387, 314] on input "text" at bounding box center [403, 317] width 115 height 24
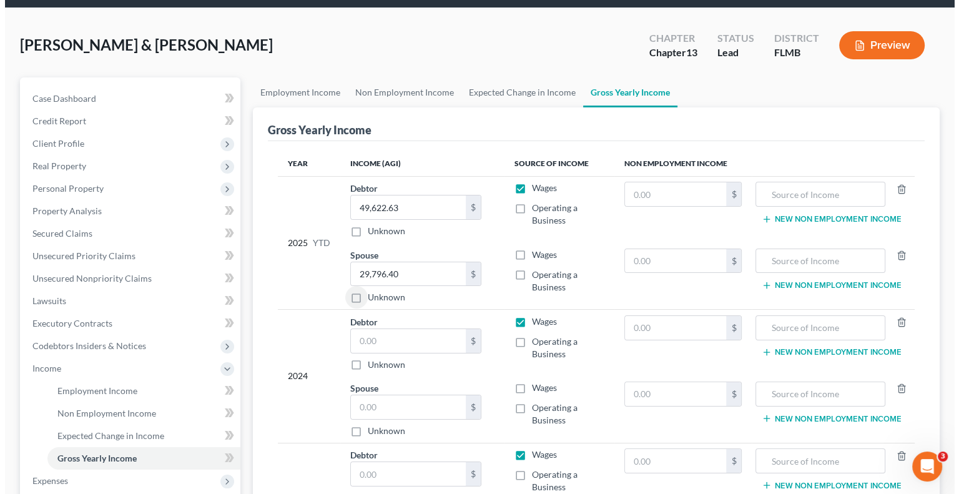
scroll to position [62, 0]
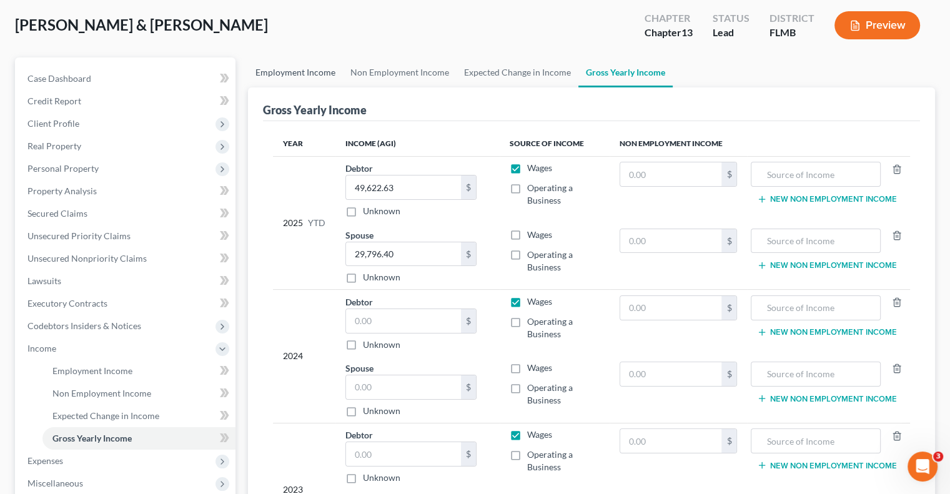
click at [294, 64] on link "Employment Income" at bounding box center [295, 72] width 95 height 30
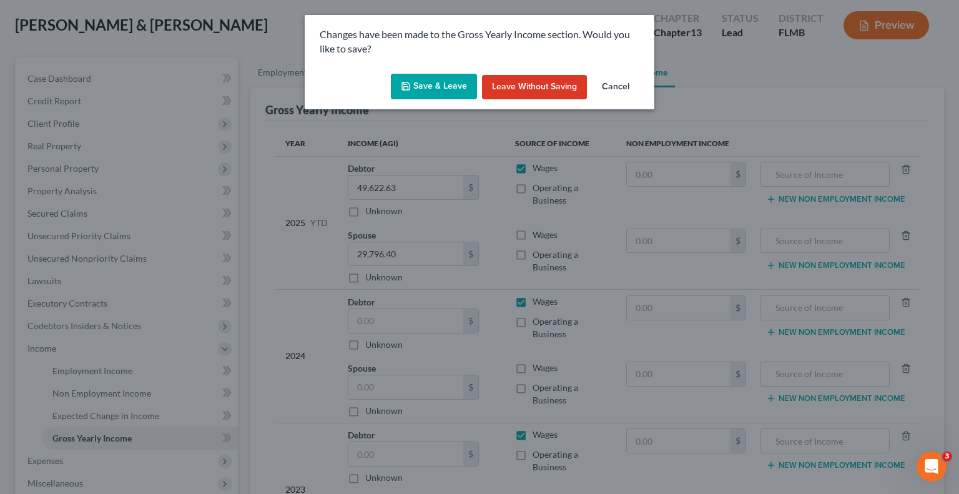
click at [455, 88] on button "Save & Leave" at bounding box center [434, 87] width 86 height 26
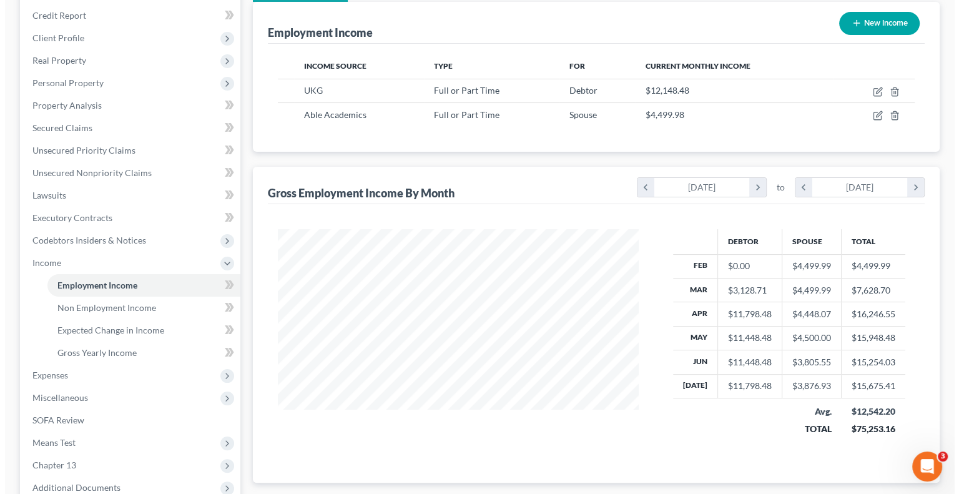
scroll to position [187, 0]
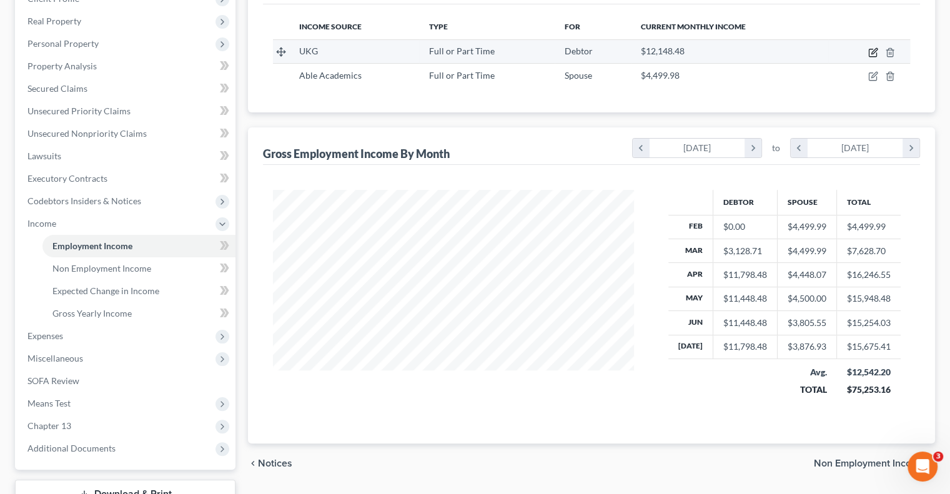
click at [874, 52] on icon "button" at bounding box center [874, 51] width 6 height 6
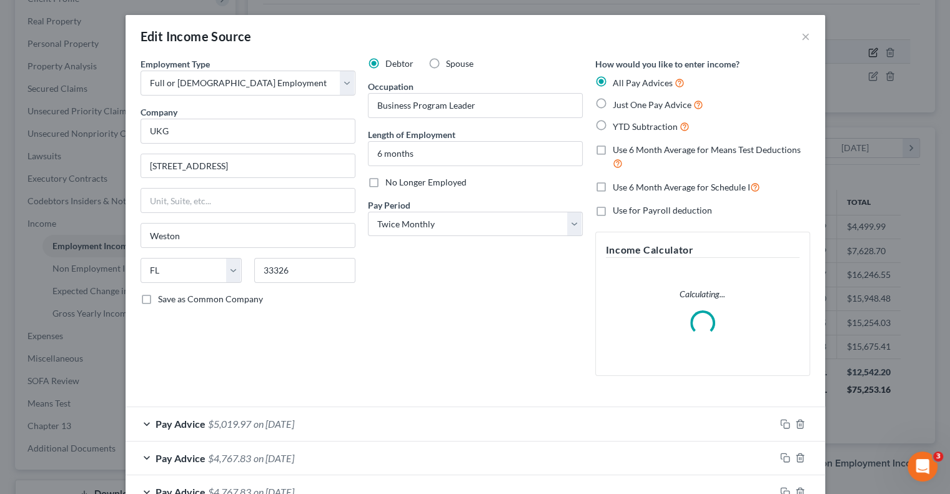
scroll to position [222, 390]
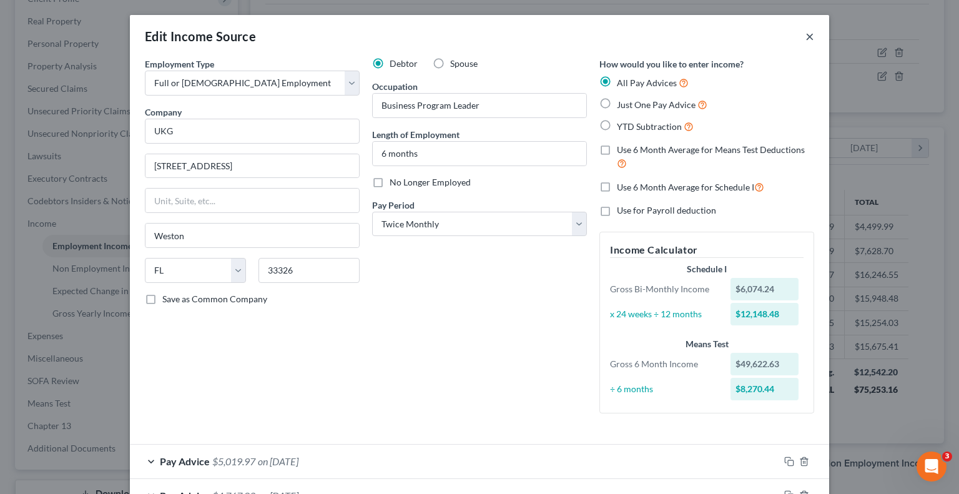
click at [806, 38] on button "×" at bounding box center [810, 36] width 9 height 15
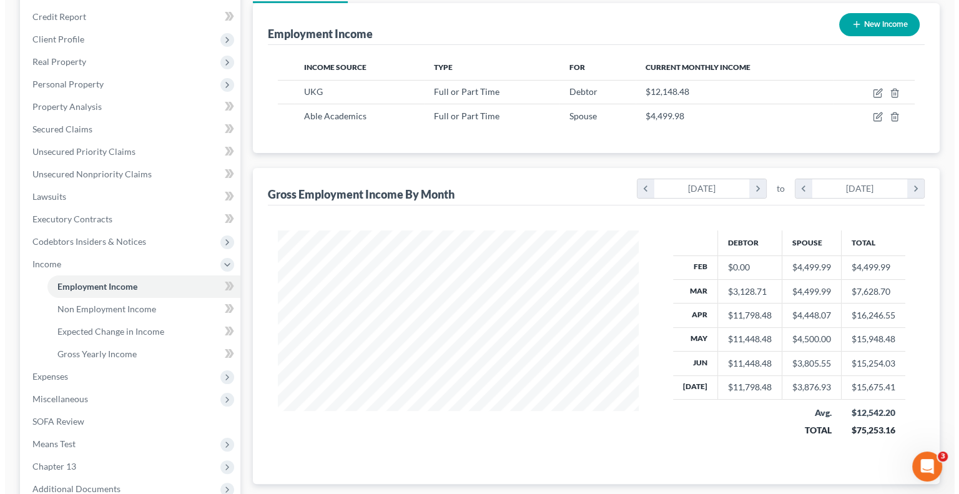
scroll to position [125, 0]
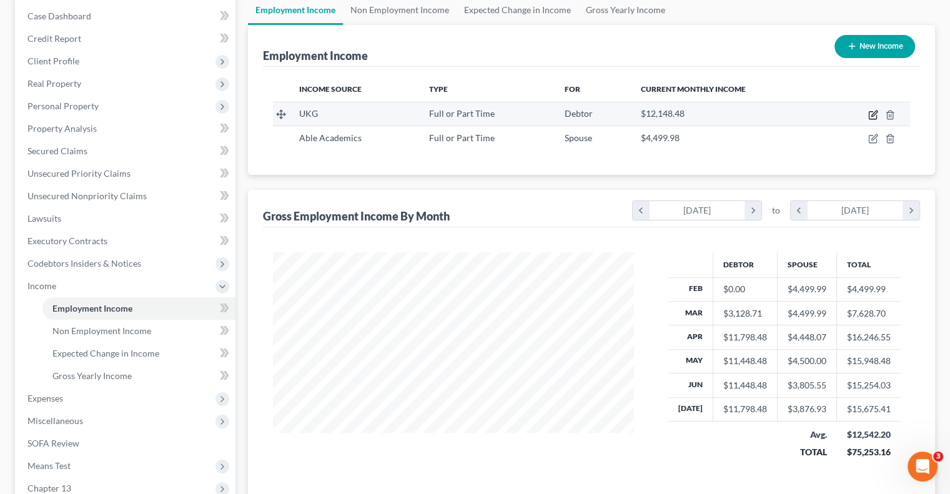
click at [871, 112] on icon "button" at bounding box center [873, 115] width 10 height 10
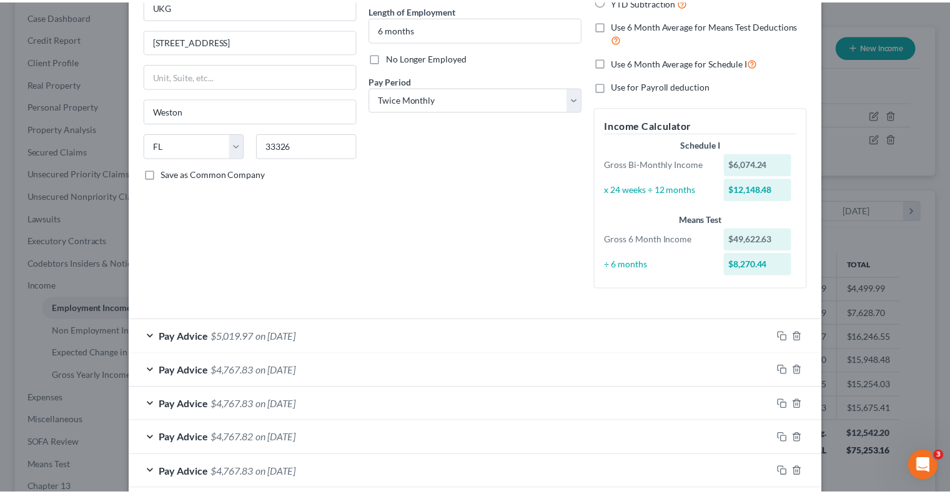
scroll to position [0, 0]
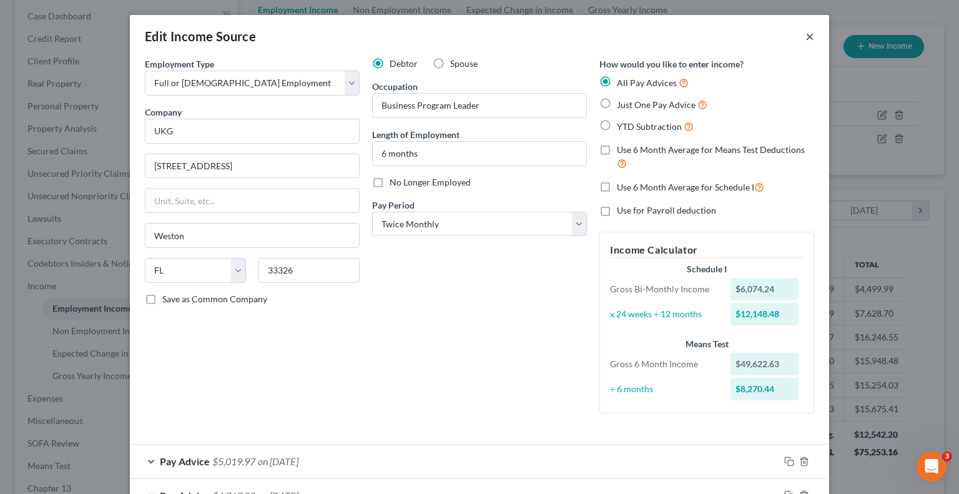
click at [806, 34] on button "×" at bounding box center [810, 36] width 9 height 15
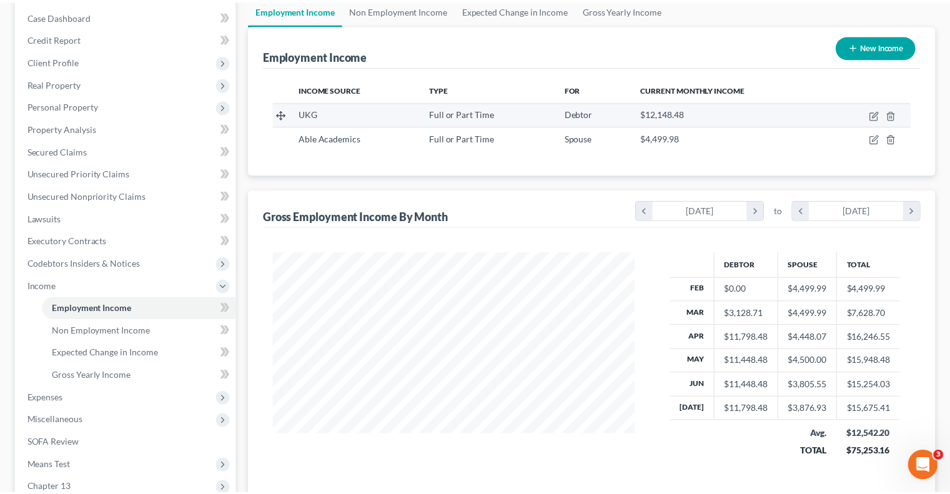
scroll to position [624450, 624286]
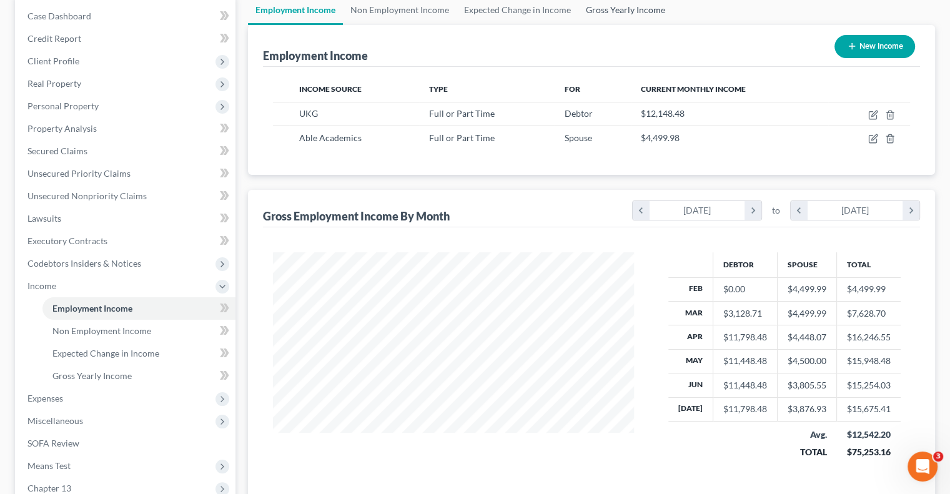
click at [645, 4] on link "Gross Yearly Income" at bounding box center [625, 10] width 94 height 30
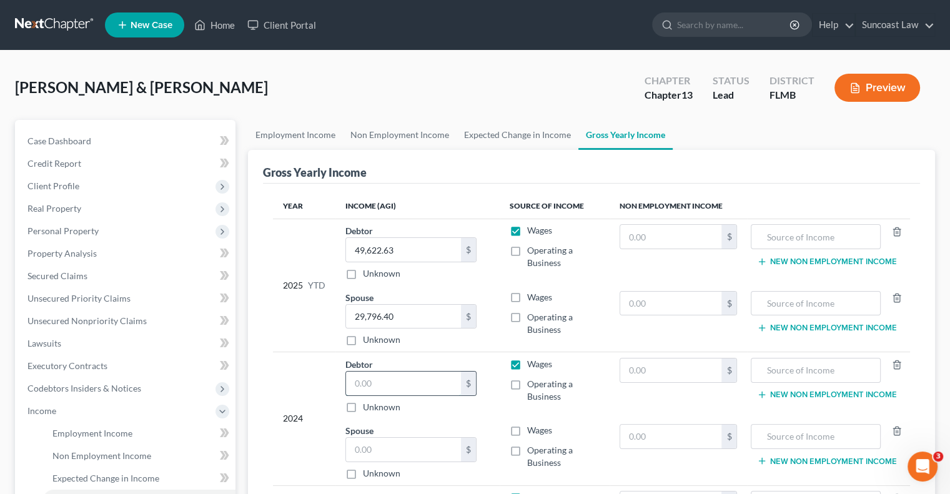
click at [422, 377] on input "text" at bounding box center [403, 384] width 115 height 24
drag, startPoint x: 404, startPoint y: 444, endPoint x: 424, endPoint y: 417, distance: 34.4
click at [405, 444] on input "text" at bounding box center [403, 450] width 115 height 24
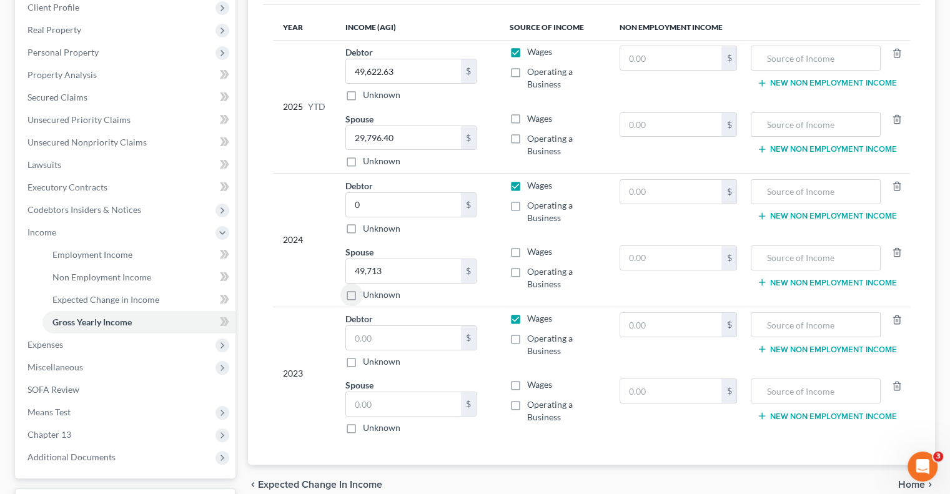
scroll to position [187, 0]
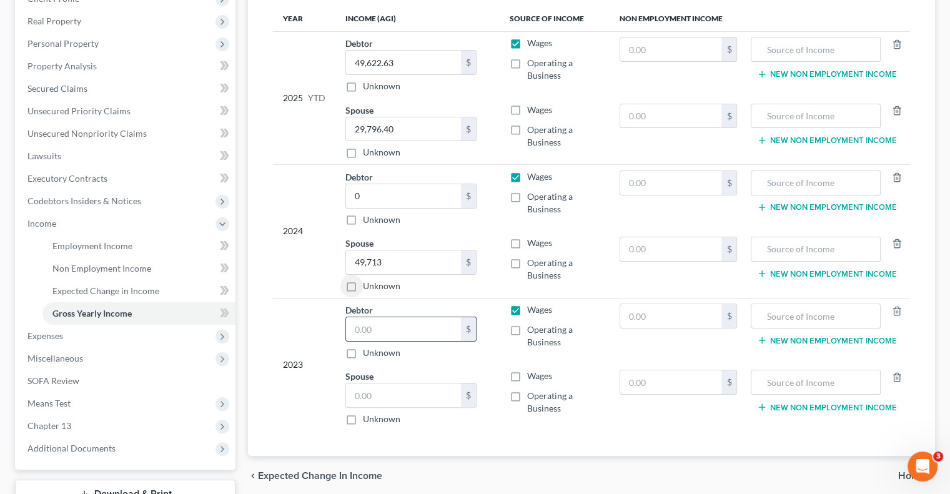
click at [400, 329] on input "text" at bounding box center [403, 329] width 115 height 24
click at [527, 372] on label "Wages" at bounding box center [539, 376] width 25 height 12
click at [532, 372] on input "Wages" at bounding box center [536, 374] width 8 height 8
click at [527, 242] on label "Wages" at bounding box center [539, 243] width 25 height 12
click at [532, 242] on input "Wages" at bounding box center [536, 241] width 8 height 8
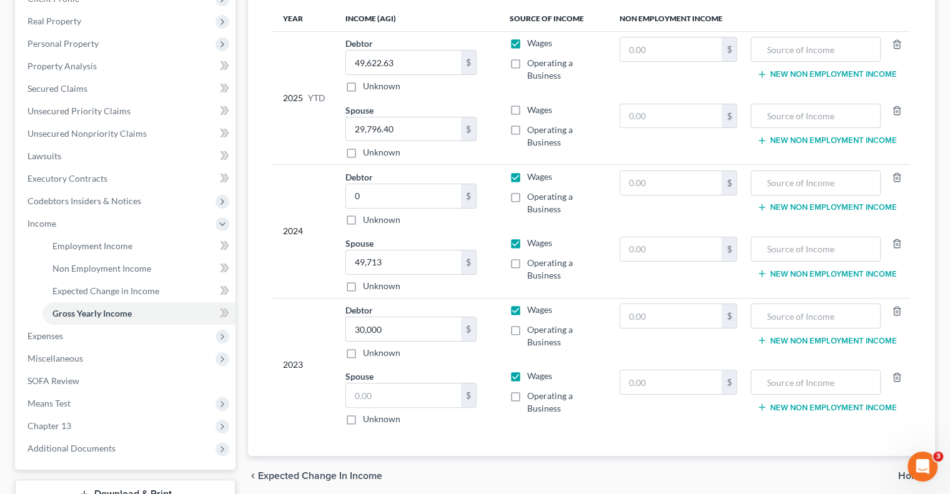
click at [527, 111] on label "Wages" at bounding box center [539, 110] width 25 height 12
click at [532, 111] on input "Wages" at bounding box center [536, 108] width 8 height 8
click at [388, 389] on input "text" at bounding box center [403, 396] width 115 height 24
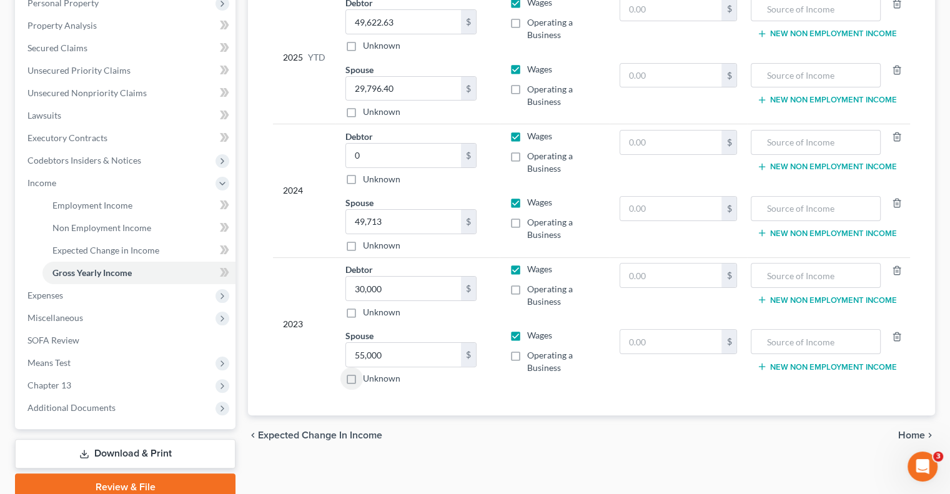
scroll to position [281, 0]
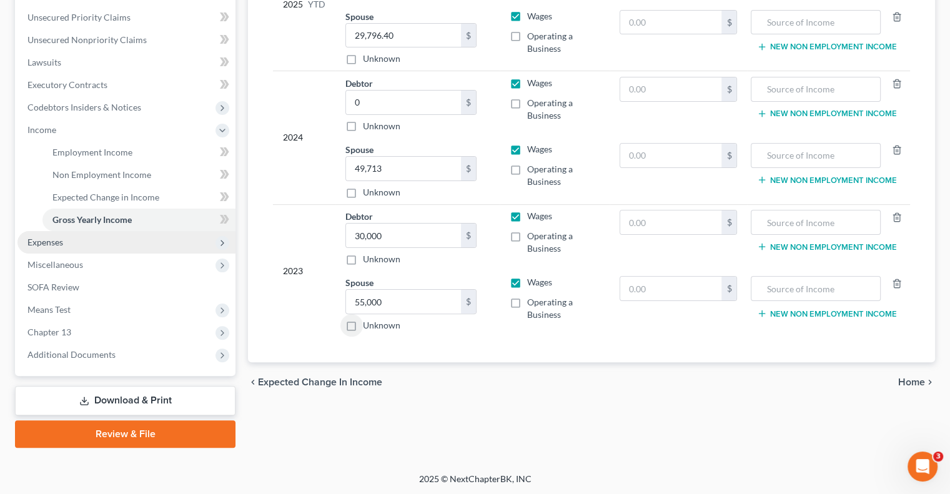
click at [76, 239] on span "Expenses" at bounding box center [126, 242] width 218 height 22
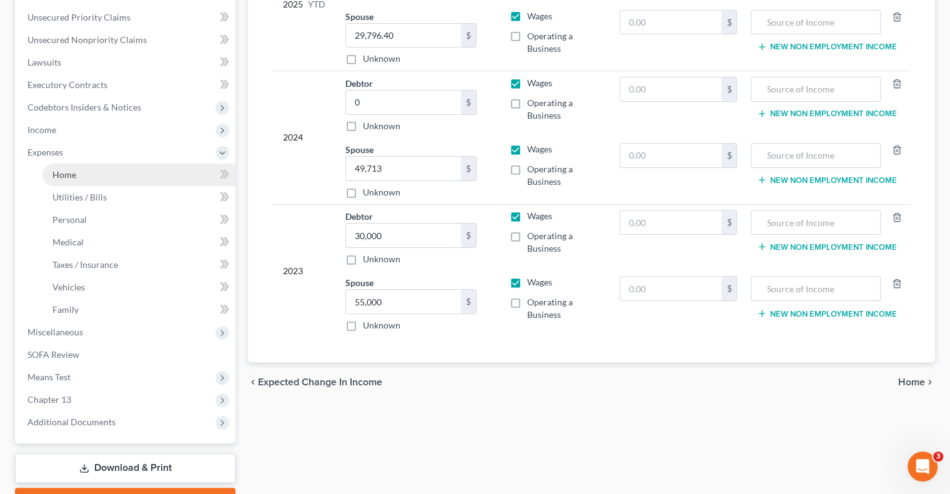
click at [84, 179] on link "Home" at bounding box center [138, 175] width 193 height 22
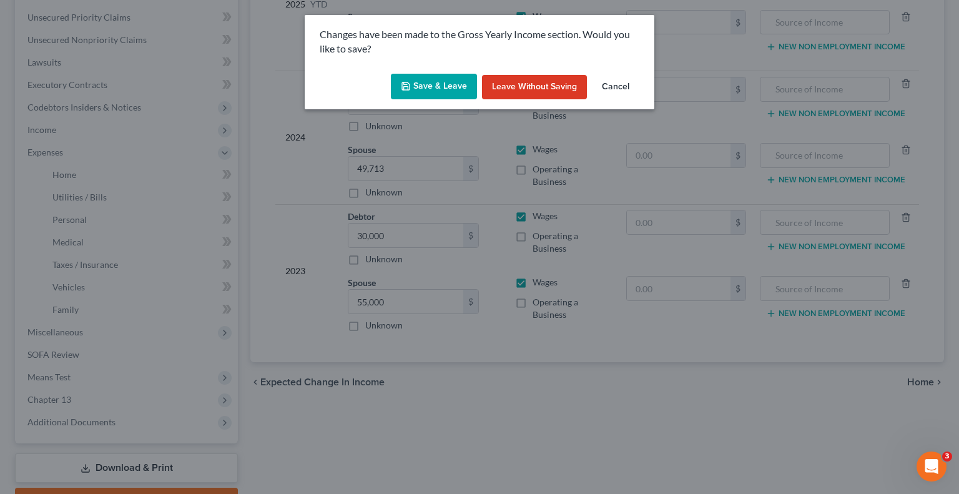
click at [442, 94] on button "Save & Leave" at bounding box center [434, 87] width 86 height 26
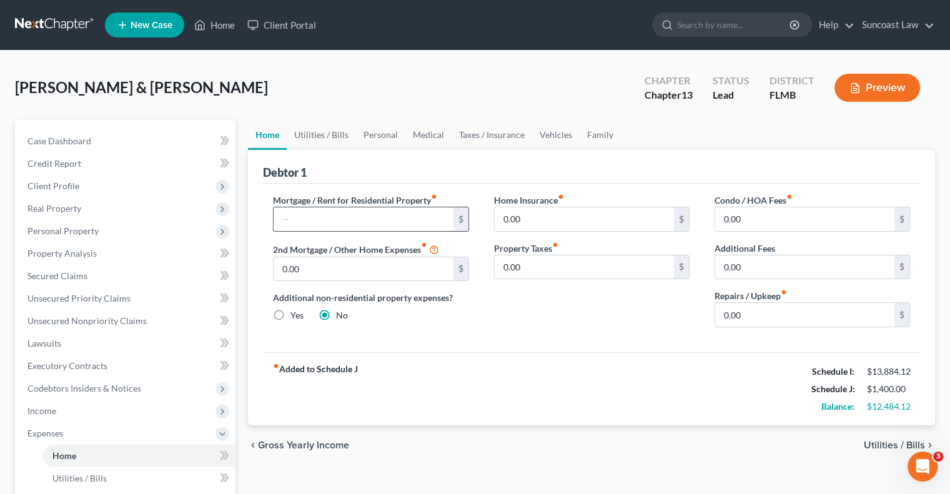
click at [397, 214] on input "text" at bounding box center [363, 219] width 179 height 24
click at [318, 137] on link "Utilities / Bills" at bounding box center [321, 135] width 69 height 30
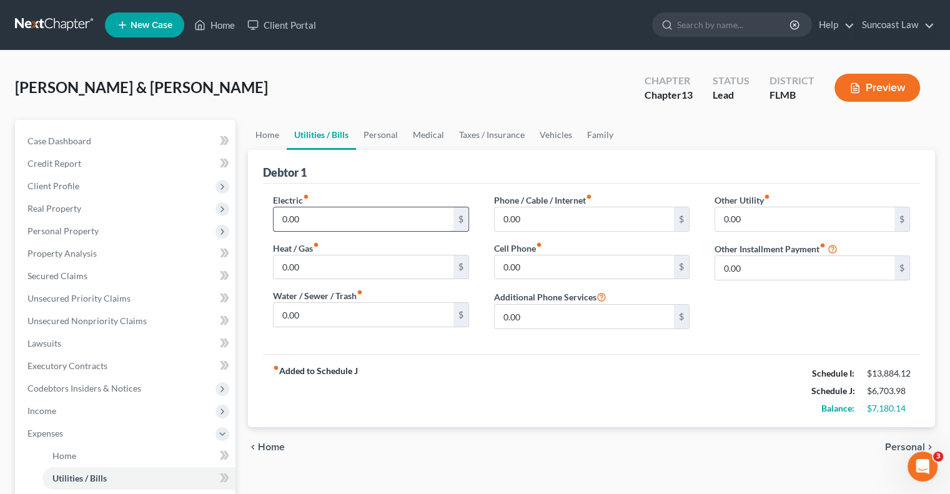
click at [339, 217] on input "0.00" at bounding box center [363, 219] width 179 height 24
drag, startPoint x: 395, startPoint y: 133, endPoint x: 385, endPoint y: 182, distance: 49.7
click at [395, 133] on link "Personal" at bounding box center [380, 135] width 49 height 30
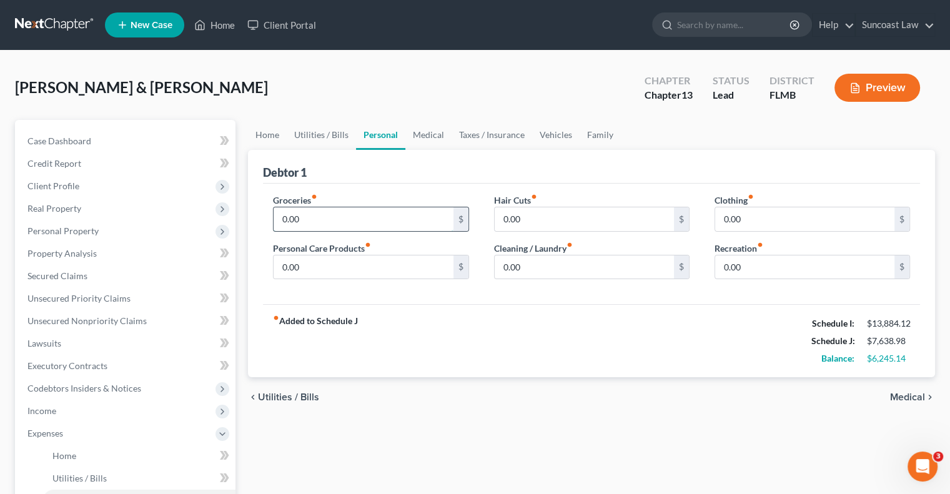
drag, startPoint x: 353, startPoint y: 214, endPoint x: 439, endPoint y: 141, distance: 113.4
click at [354, 213] on input "0.00" at bounding box center [363, 219] width 179 height 24
drag, startPoint x: 429, startPoint y: 132, endPoint x: 370, endPoint y: 194, distance: 85.7
click at [429, 132] on link "Medical" at bounding box center [428, 135] width 46 height 30
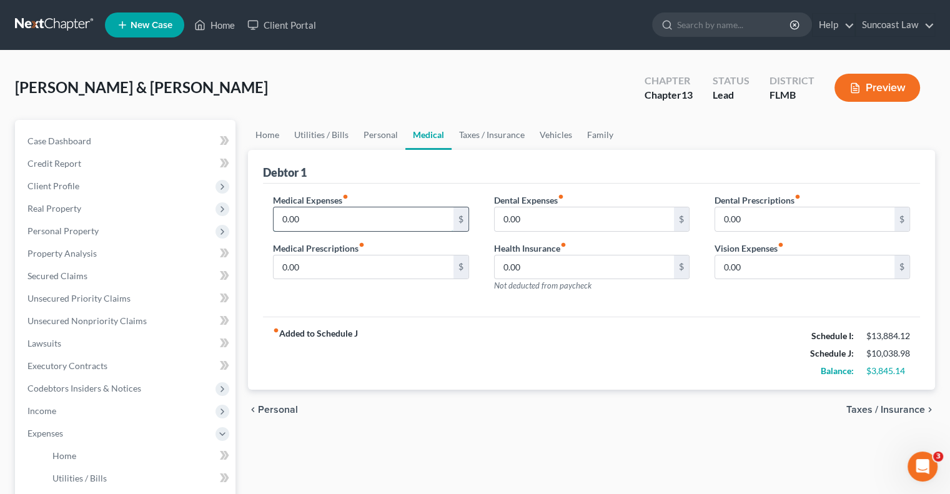
click at [325, 216] on input "0.00" at bounding box center [363, 219] width 179 height 24
click at [550, 134] on link "Vehicles" at bounding box center [555, 135] width 47 height 30
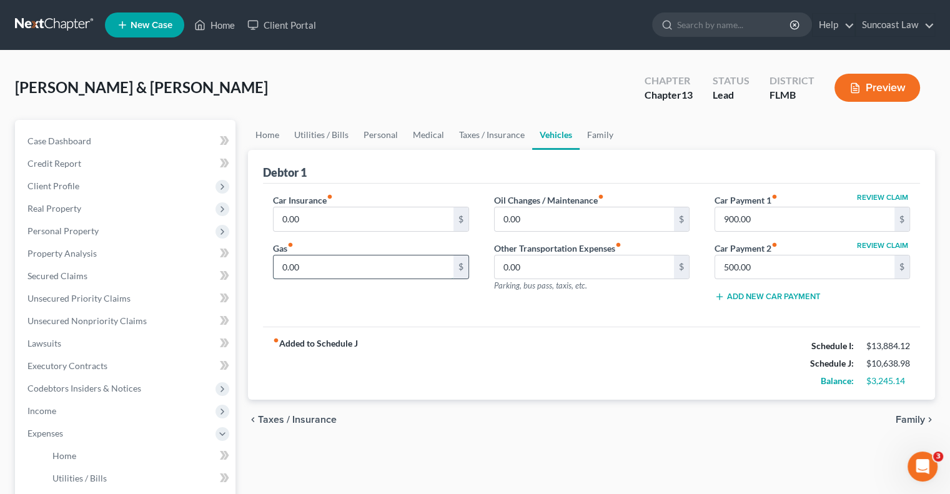
drag, startPoint x: 335, startPoint y: 269, endPoint x: 340, endPoint y: 260, distance: 10.4
click at [335, 267] on input "0.00" at bounding box center [363, 267] width 179 height 24
click at [350, 207] on input "0.00" at bounding box center [363, 219] width 179 height 24
click at [277, 132] on link "Home" at bounding box center [267, 135] width 39 height 30
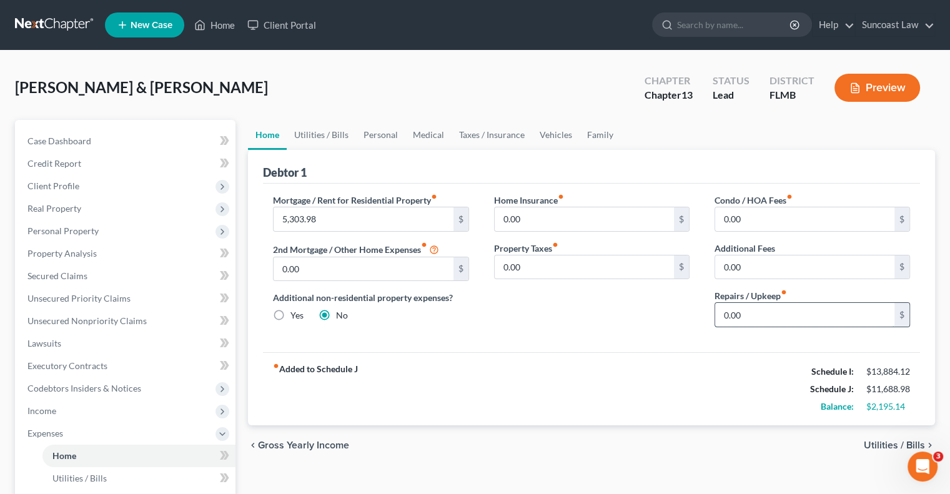
drag, startPoint x: 760, startPoint y: 317, endPoint x: 766, endPoint y: 309, distance: 10.2
click at [760, 317] on input "0.00" at bounding box center [804, 315] width 179 height 24
drag, startPoint x: 776, startPoint y: 221, endPoint x: 779, endPoint y: 159, distance: 61.3
click at [775, 221] on input "0.00" at bounding box center [804, 219] width 179 height 24
drag, startPoint x: 387, startPoint y: 132, endPoint x: 491, endPoint y: 222, distance: 136.9
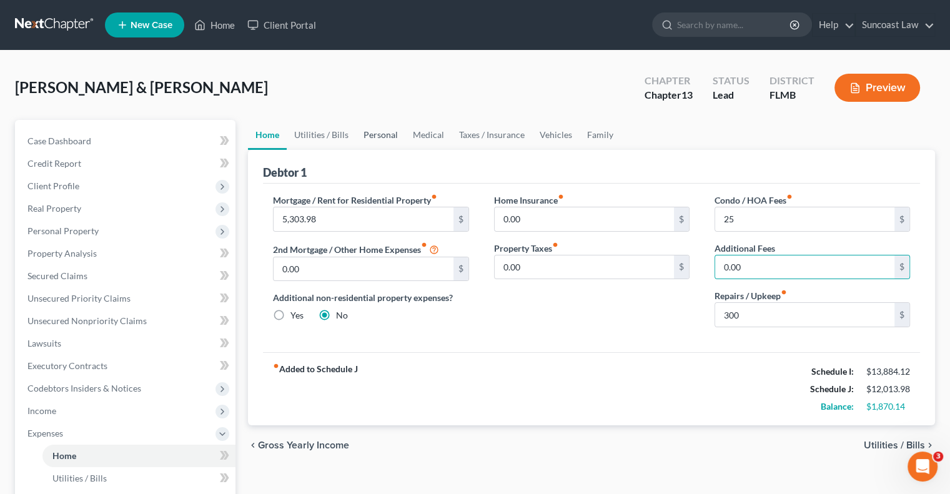
click at [387, 132] on link "Personal" at bounding box center [380, 135] width 49 height 30
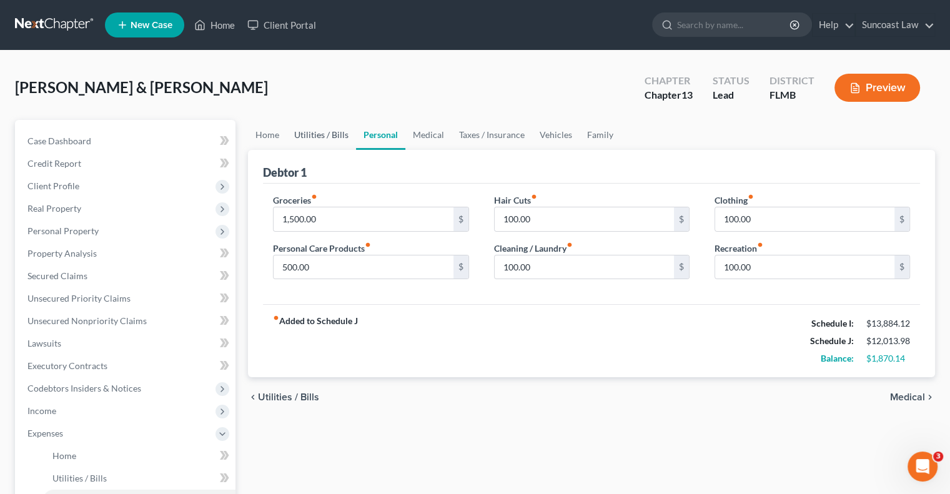
click at [327, 131] on link "Utilities / Bills" at bounding box center [321, 135] width 69 height 30
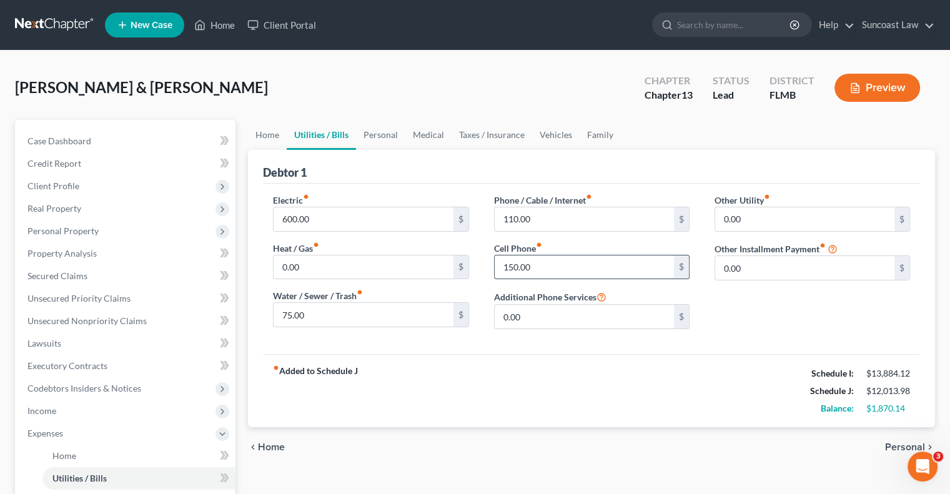
click at [567, 272] on input "150.00" at bounding box center [584, 267] width 179 height 24
click at [270, 129] on link "Home" at bounding box center [267, 135] width 39 height 30
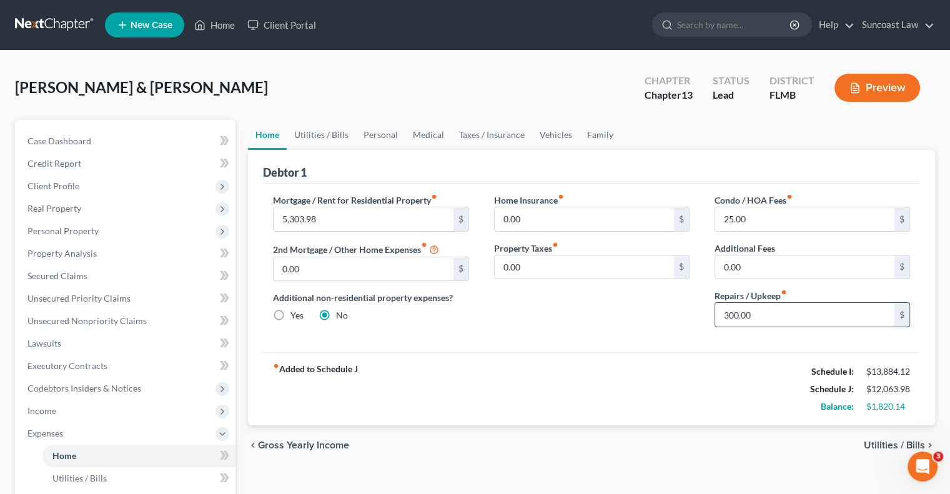
click at [793, 314] on input "300.00" at bounding box center [804, 315] width 179 height 24
click at [584, 134] on link "Family" at bounding box center [600, 135] width 41 height 30
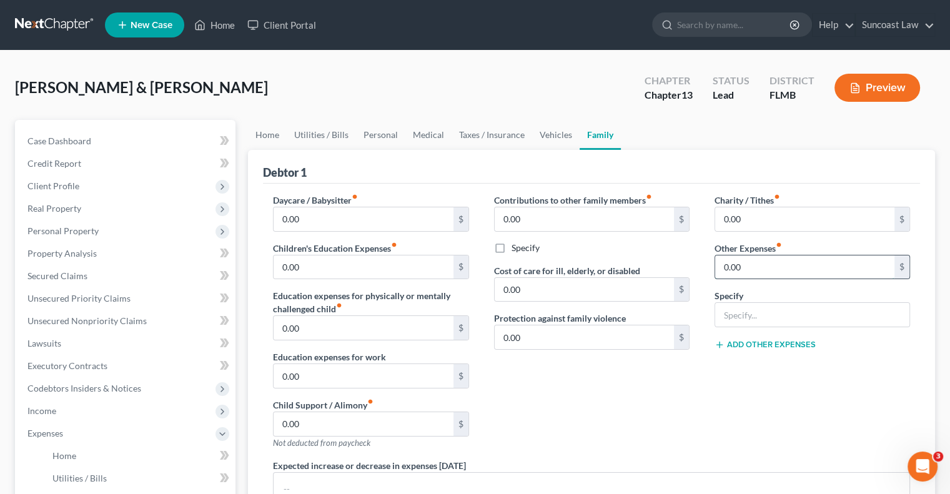
click at [798, 264] on input "0.00" at bounding box center [804, 267] width 179 height 24
click at [377, 139] on link "Personal" at bounding box center [380, 135] width 49 height 30
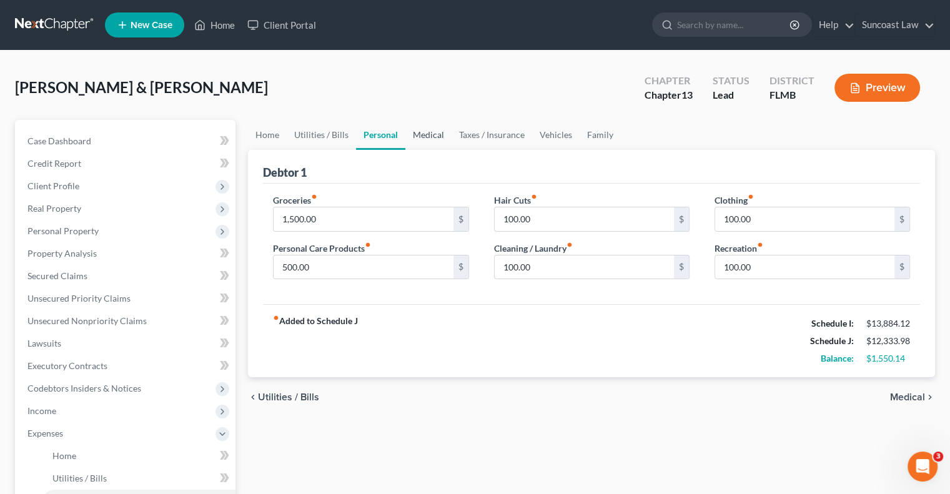
click at [430, 127] on link "Medical" at bounding box center [428, 135] width 46 height 30
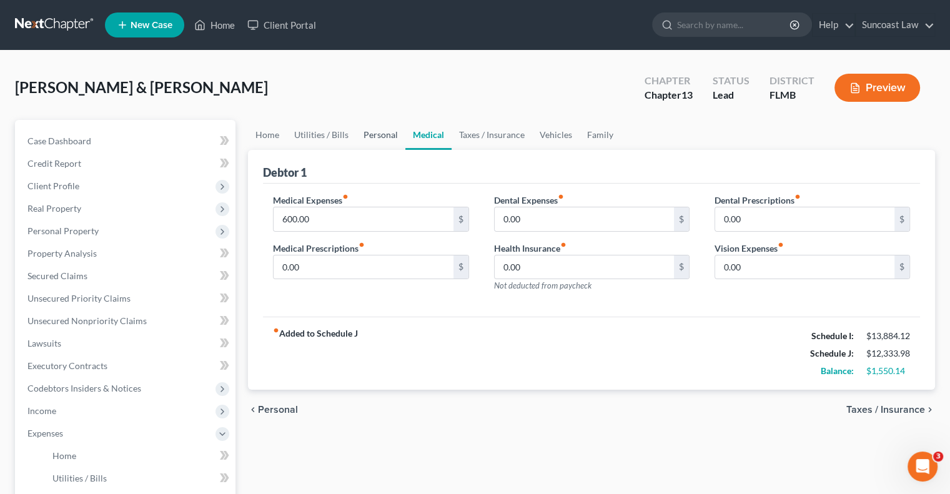
click at [392, 134] on link "Personal" at bounding box center [380, 135] width 49 height 30
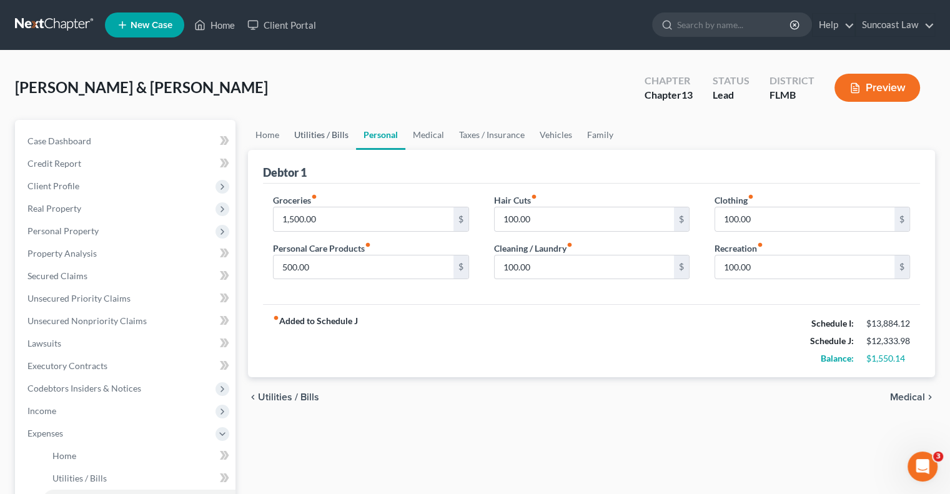
click at [324, 136] on link "Utilities / Bills" at bounding box center [321, 135] width 69 height 30
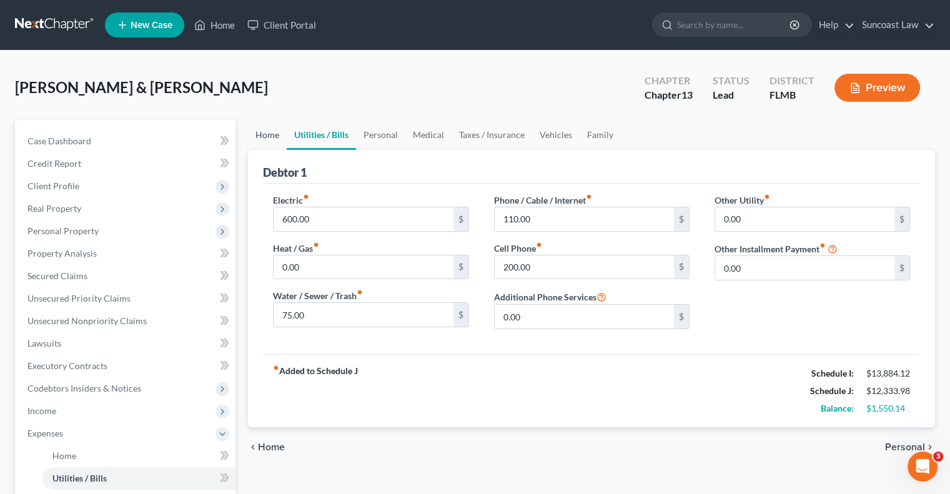
click at [269, 134] on link "Home" at bounding box center [267, 135] width 39 height 30
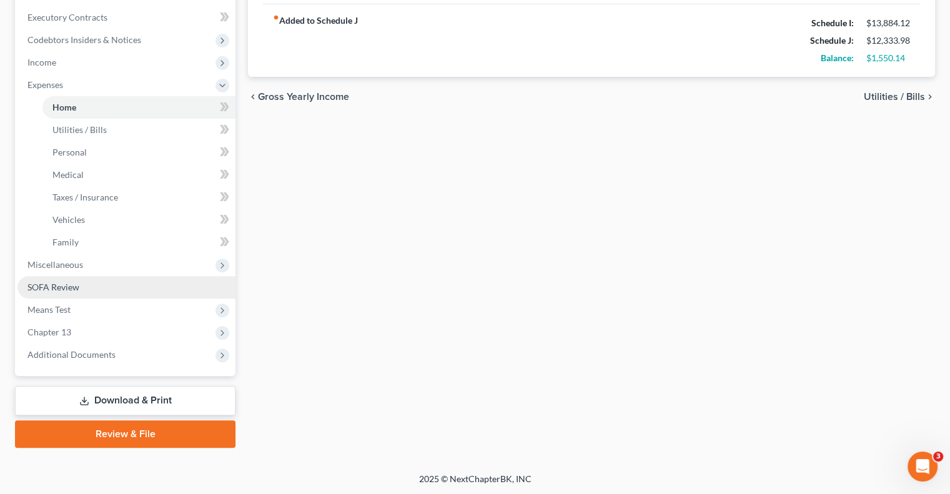
drag, startPoint x: 57, startPoint y: 257, endPoint x: 93, endPoint y: 276, distance: 40.8
click at [57, 257] on span "Miscellaneous" at bounding box center [126, 265] width 218 height 22
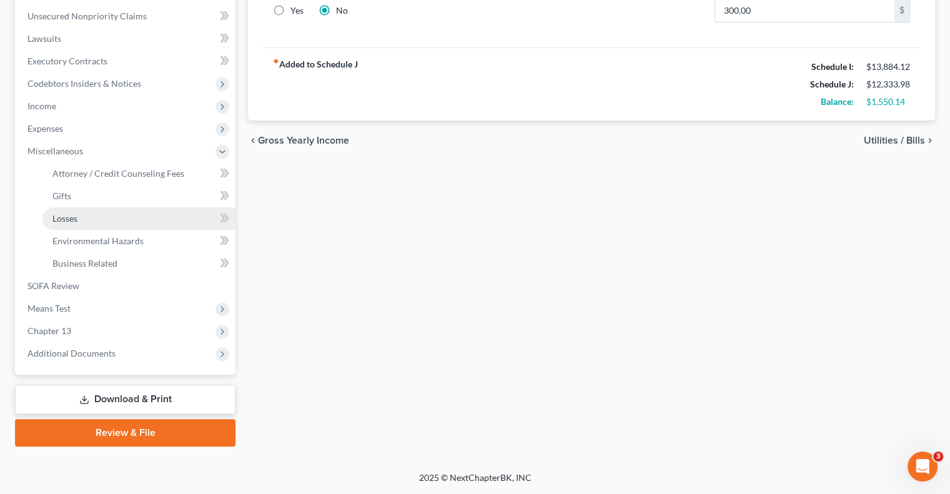
scroll to position [304, 0]
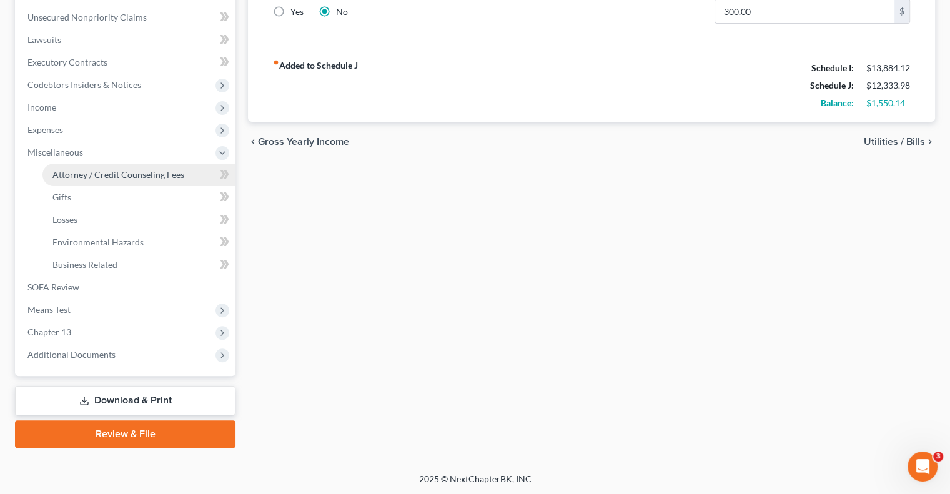
click at [89, 171] on span "Attorney / Credit Counseling Fees" at bounding box center [118, 174] width 132 height 11
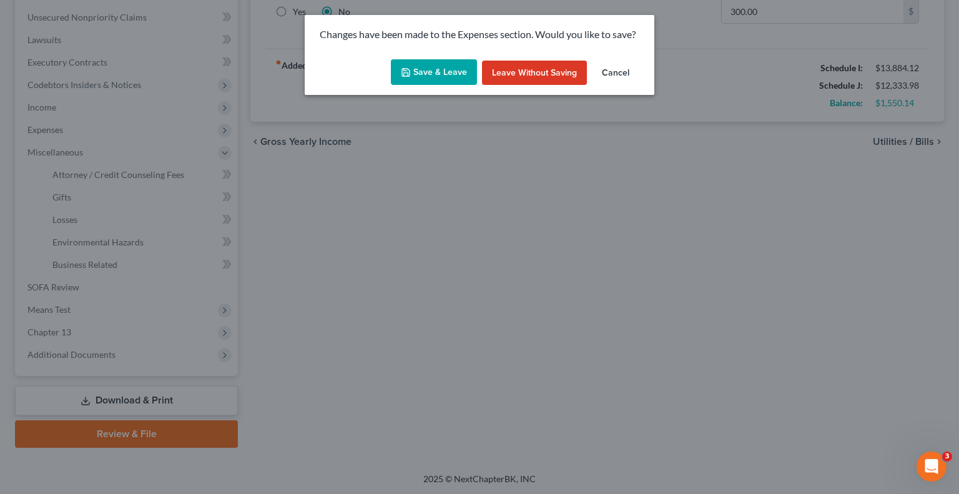
click at [457, 72] on button "Save & Leave" at bounding box center [434, 72] width 86 height 26
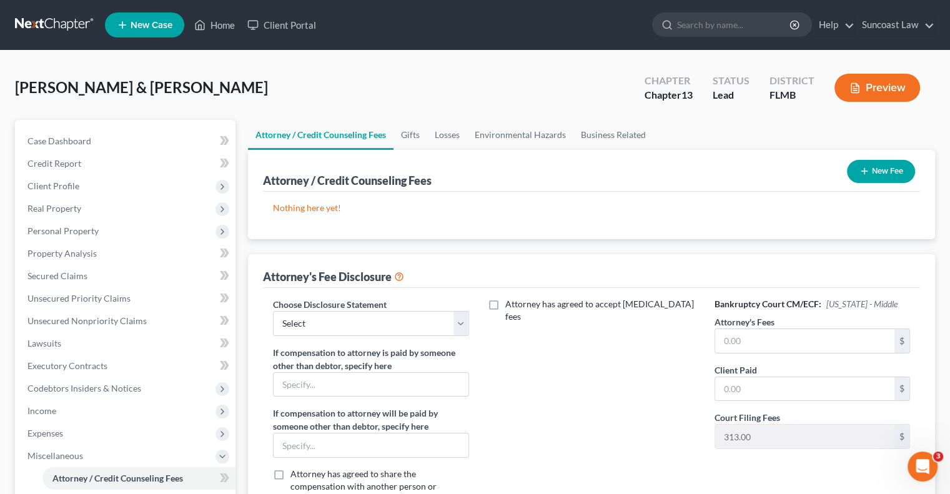
click at [880, 172] on button "New Fee" at bounding box center [881, 171] width 68 height 23
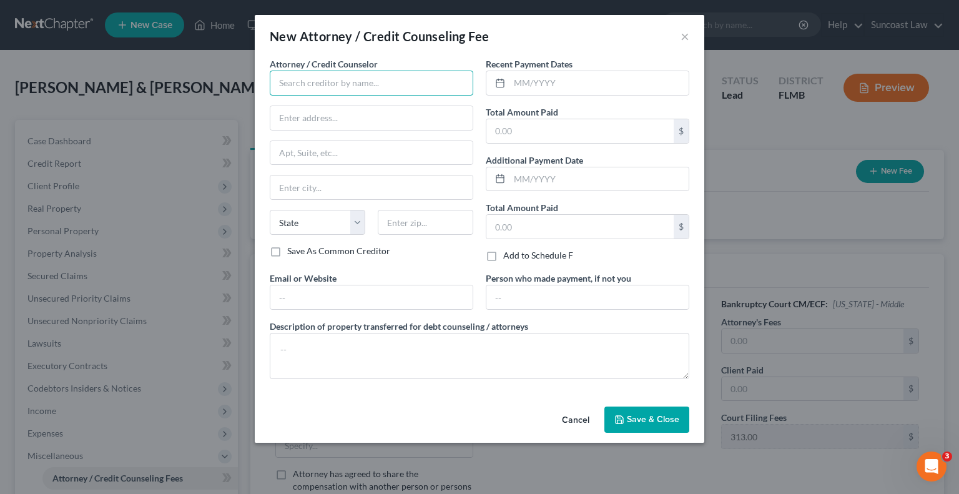
click at [288, 79] on input "text" at bounding box center [372, 83] width 204 height 25
click at [366, 154] on input "text" at bounding box center [371, 153] width 202 height 24
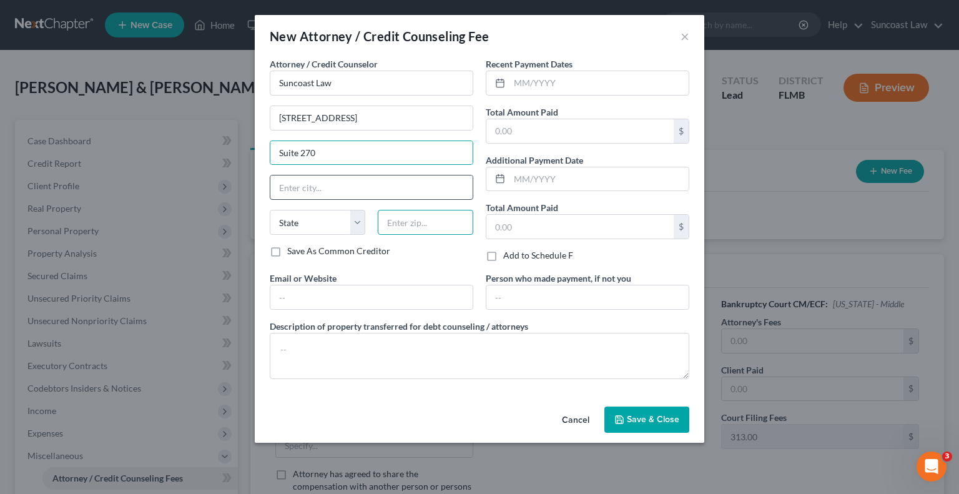
drag, startPoint x: 446, startPoint y: 223, endPoint x: 468, endPoint y: 192, distance: 38.1
click at [446, 223] on input "text" at bounding box center [426, 222] width 96 height 25
drag, startPoint x: 557, startPoint y: 73, endPoint x: 582, endPoint y: 56, distance: 30.7
click at [557, 73] on input "text" at bounding box center [599, 83] width 179 height 24
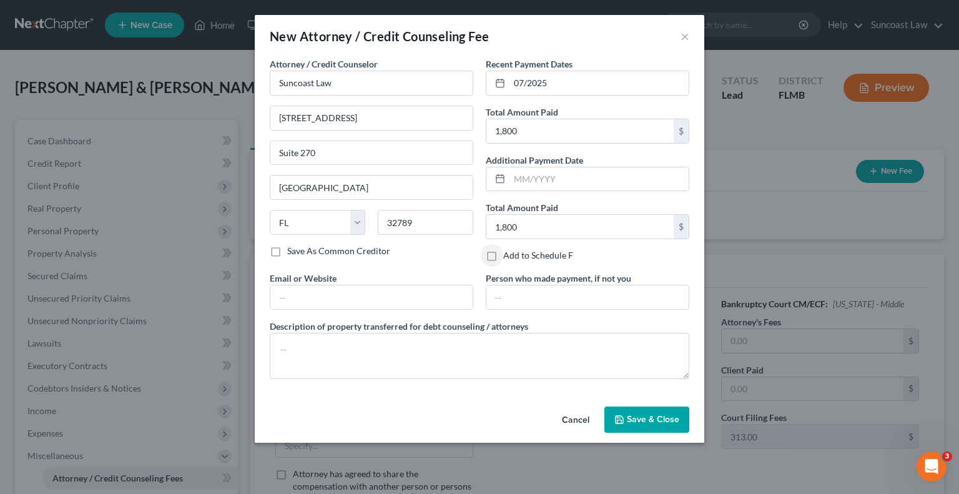
click at [645, 411] on button "Save & Close" at bounding box center [647, 420] width 85 height 26
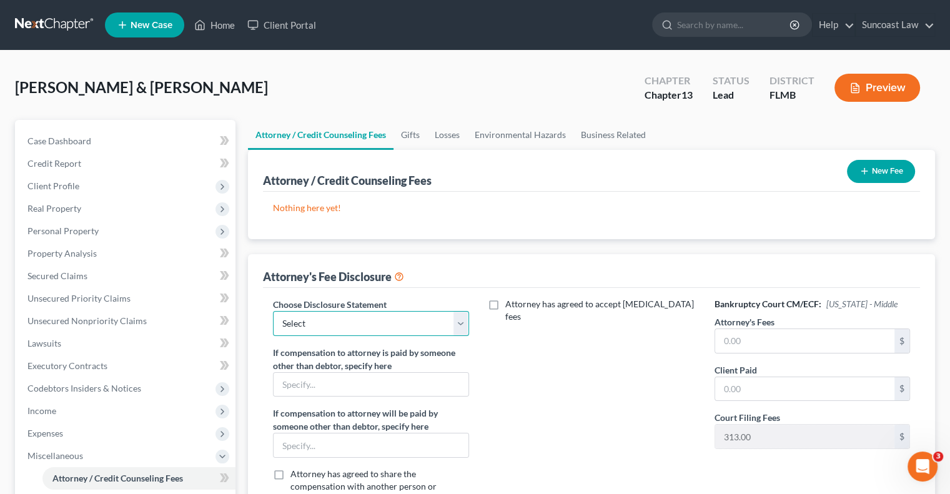
drag, startPoint x: 337, startPoint y: 322, endPoint x: 338, endPoint y: 333, distance: 11.3
click at [337, 322] on select "Select Attorney" at bounding box center [371, 323] width 196 height 25
click at [339, 336] on select "Select Attorney" at bounding box center [371, 323] width 196 height 25
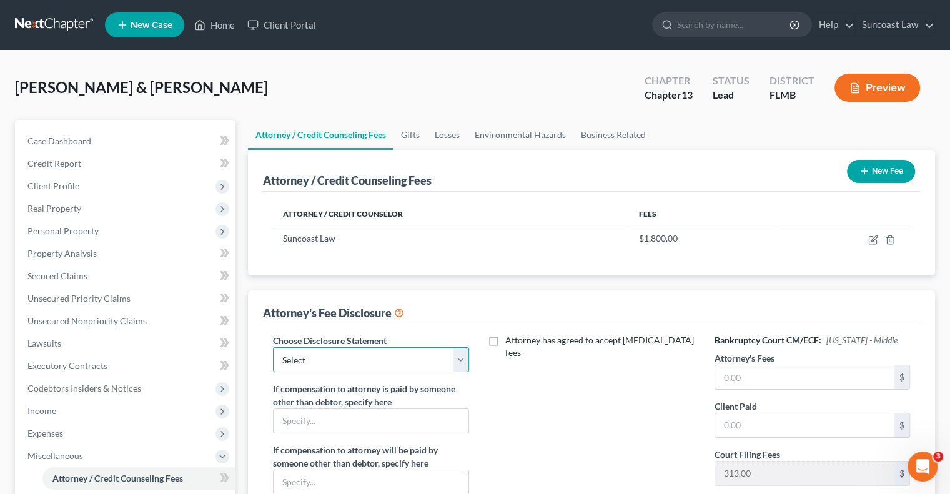
drag, startPoint x: 381, startPoint y: 362, endPoint x: 381, endPoint y: 369, distance: 7.5
click at [381, 362] on select "Select Attorney" at bounding box center [371, 359] width 196 height 25
click at [273, 347] on select "Select Attorney" at bounding box center [371, 359] width 196 height 25
drag, startPoint x: 822, startPoint y: 379, endPoint x: 865, endPoint y: 350, distance: 51.3
click at [819, 377] on input "text" at bounding box center [804, 377] width 179 height 24
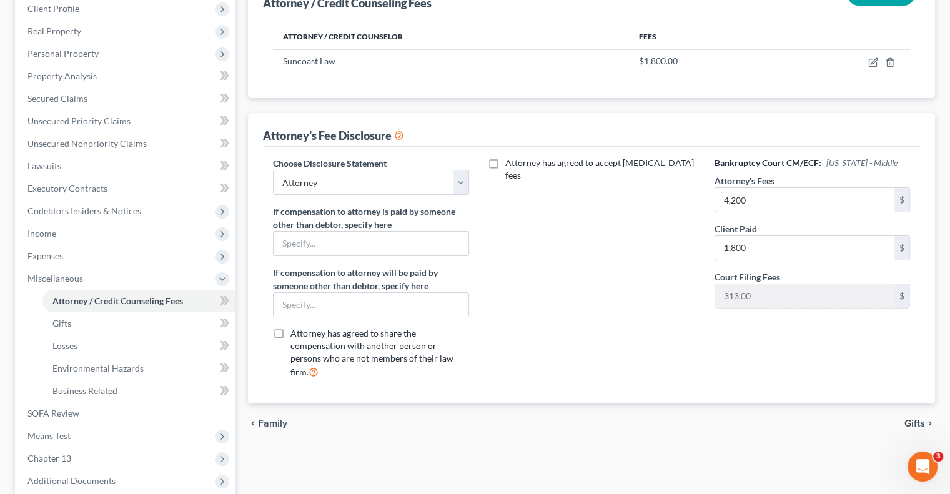
scroll to position [54, 0]
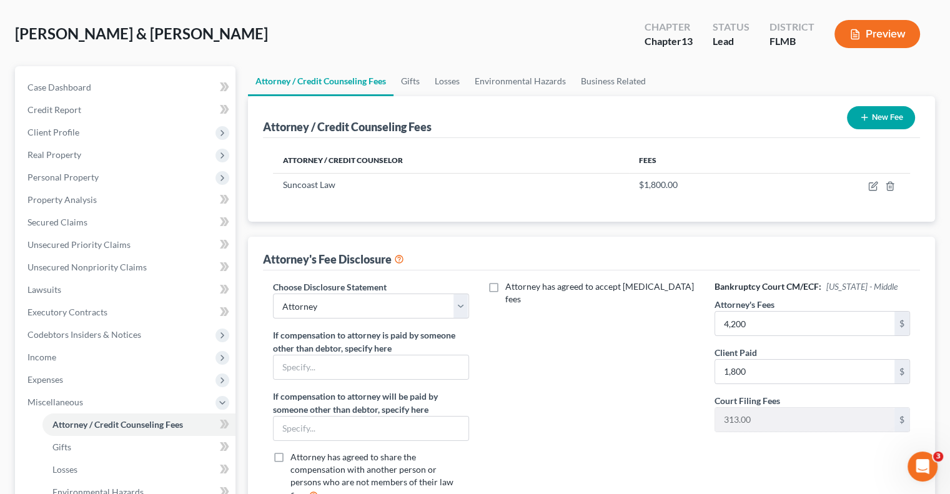
click at [887, 119] on button "New Fee" at bounding box center [881, 117] width 68 height 23
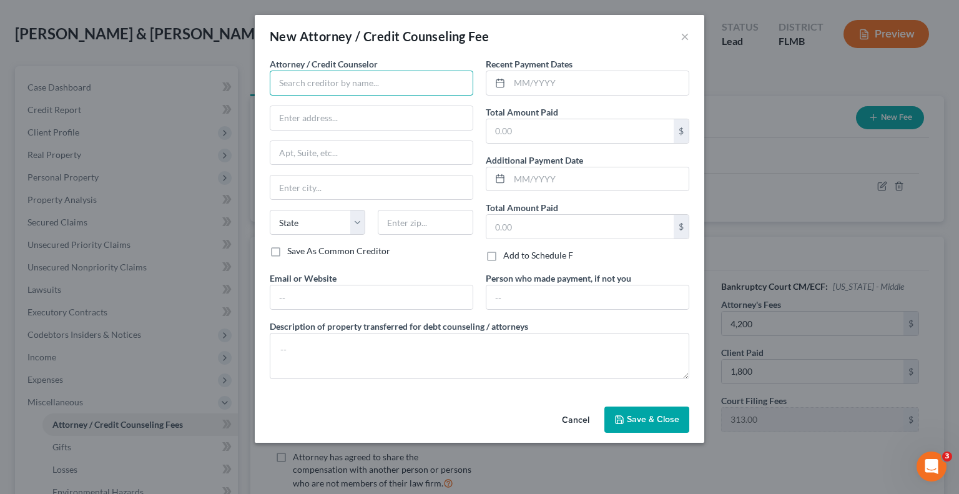
drag, startPoint x: 346, startPoint y: 84, endPoint x: 324, endPoint y: 39, distance: 49.7
click at [346, 82] on input "text" at bounding box center [372, 83] width 204 height 25
drag, startPoint x: 605, startPoint y: 91, endPoint x: 610, endPoint y: 74, distance: 17.2
click at [605, 91] on input "text" at bounding box center [599, 83] width 179 height 24
click at [664, 415] on span "Save & Close" at bounding box center [653, 419] width 52 height 11
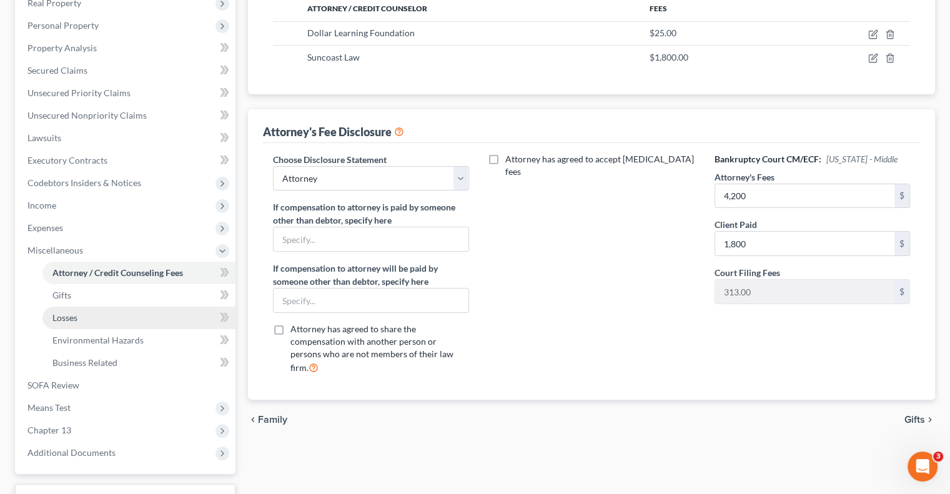
scroll to position [304, 0]
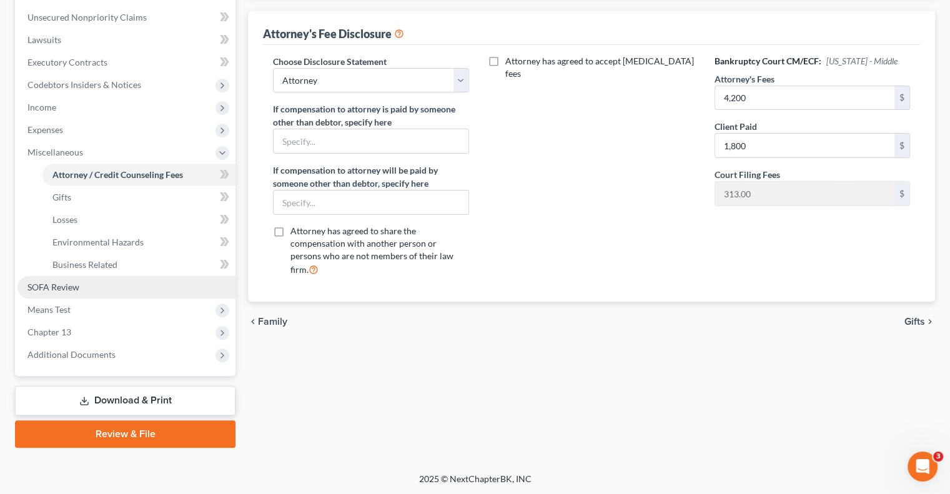
click at [98, 292] on link "SOFA Review" at bounding box center [126, 287] width 218 height 22
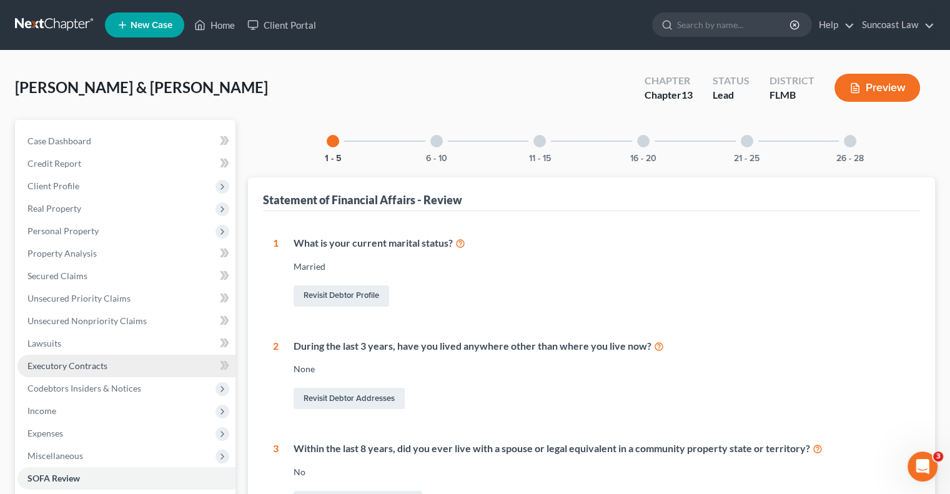
scroll to position [125, 0]
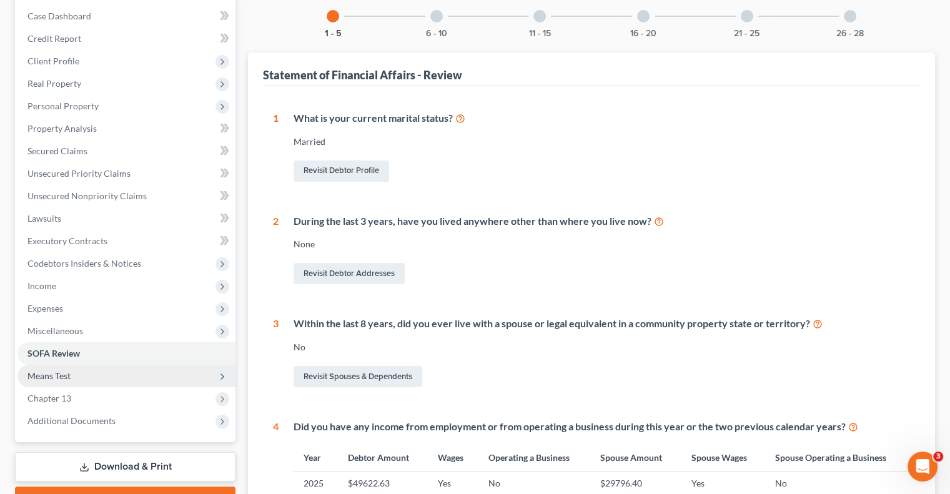
click at [62, 373] on span "Means Test" at bounding box center [48, 375] width 43 height 11
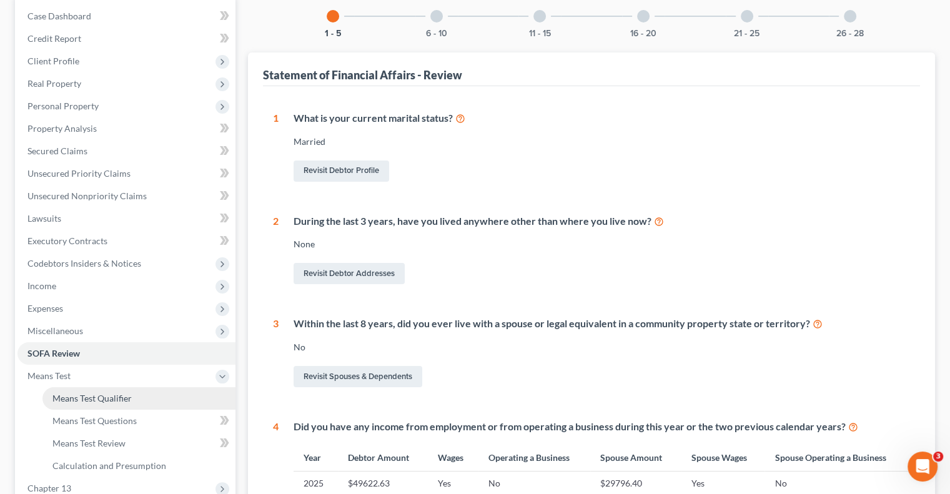
click at [100, 396] on span "Means Test Qualifier" at bounding box center [91, 398] width 79 height 11
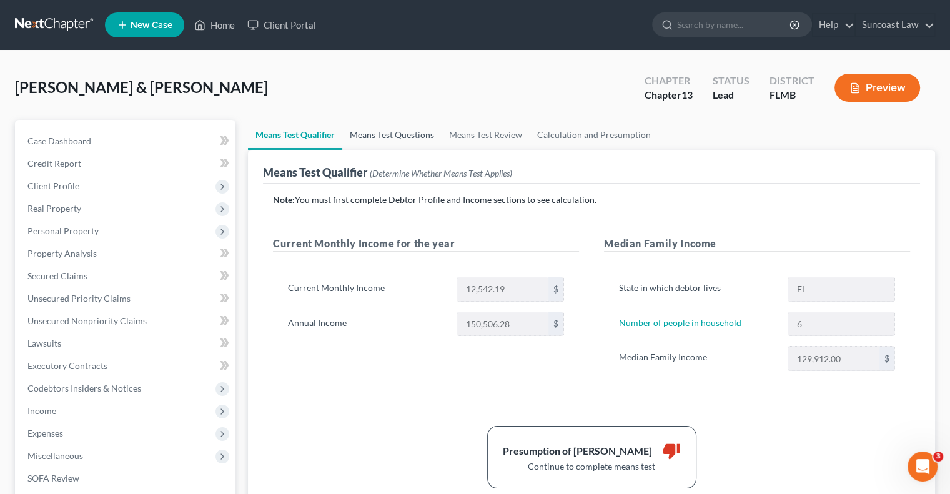
click at [404, 139] on link "Means Test Questions" at bounding box center [391, 135] width 99 height 30
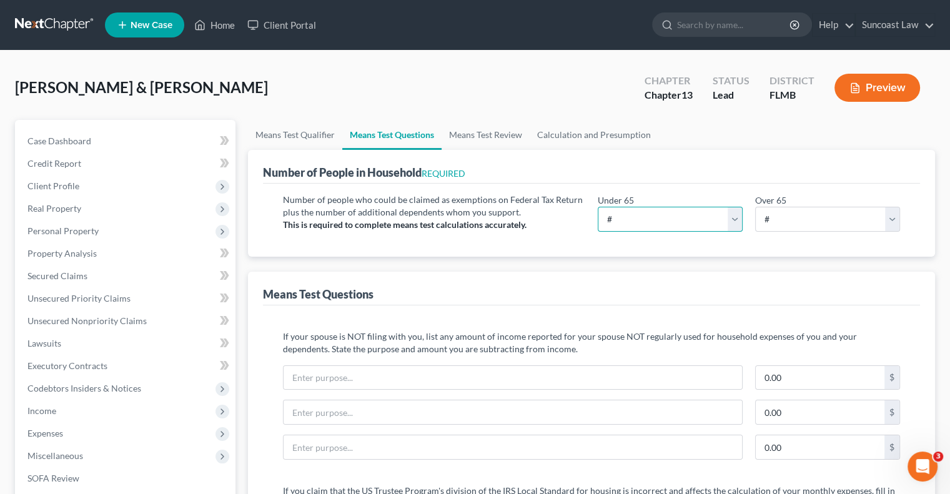
click at [698, 217] on select "# 0 1 2 3 4 5 6 7 8 9 10" at bounding box center [670, 219] width 145 height 25
click at [598, 207] on select "# 0 1 2 3 4 5 6 7 8 9 10" at bounding box center [670, 219] width 145 height 25
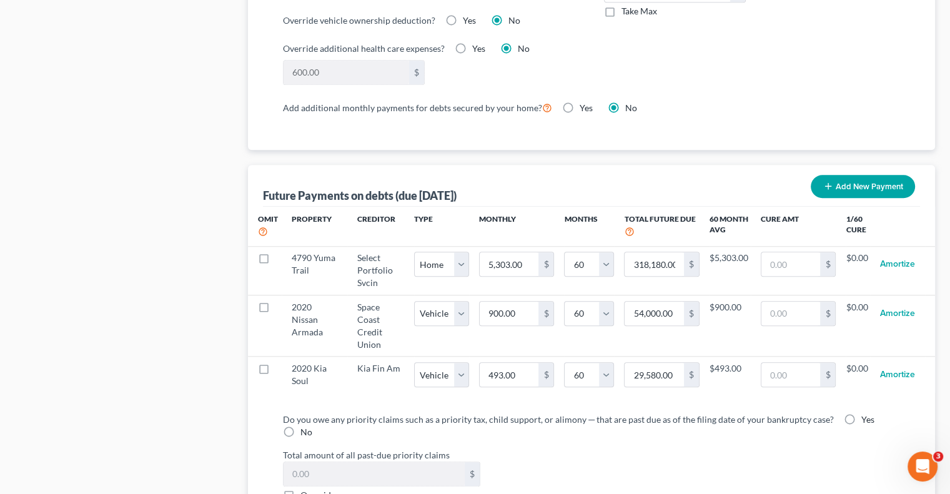
scroll to position [1124, 0]
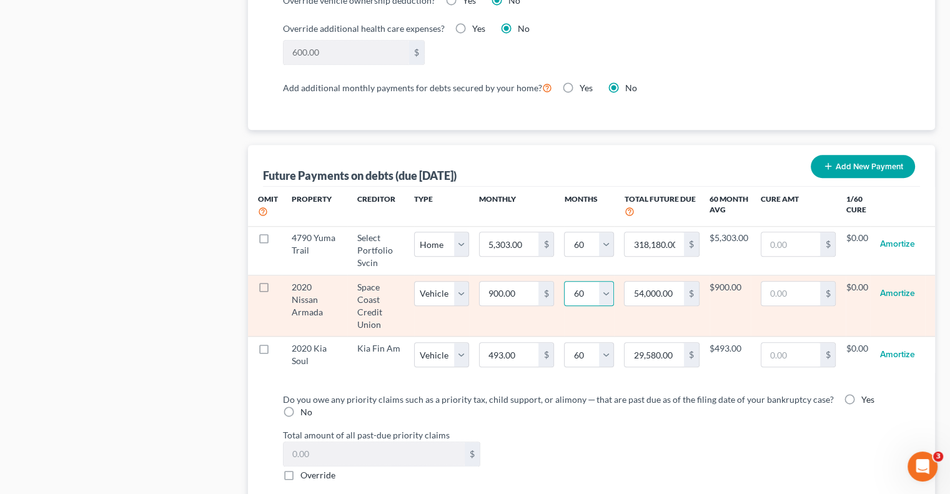
click at [605, 285] on select "0 1 2 3 4 5 6 7 8 9 10 11 12 13 14 15 16 17 18 19 20 21 22 23 24 25 26 27 28 29…" at bounding box center [589, 293] width 50 height 25
click at [564, 281] on select "0 1 2 3 4 5 6 7 8 9 10 11 12 13 14 15 16 17 18 19 20 21 22 23 24 25 26 27 28 29…" at bounding box center [589, 293] width 50 height 25
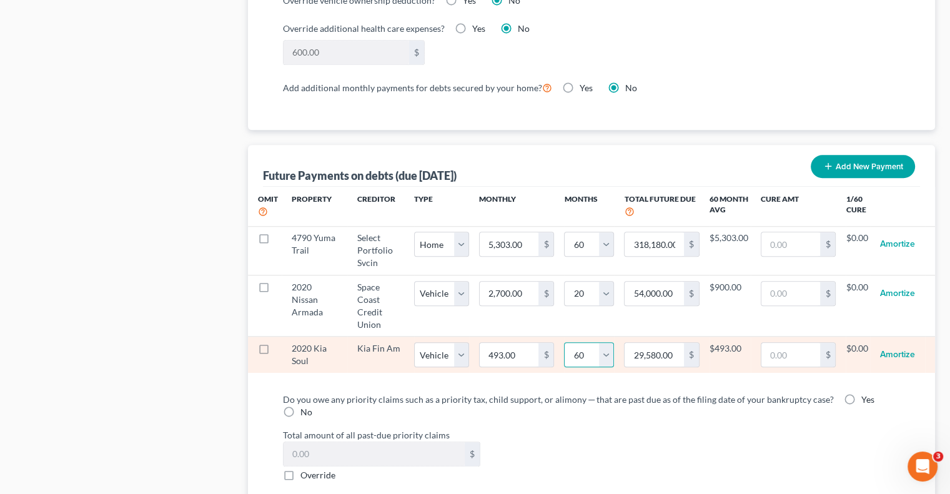
click at [599, 353] on select "0 1 2 3 4 5 6 7 8 9 10 11 12 13 14 15 16 17 18 19 20 21 22 23 24 25 26 27 28 29…" at bounding box center [589, 354] width 50 height 25
click at [564, 342] on select "0 1 2 3 4 5 6 7 8 9 10 11 12 13 14 15 16 17 18 19 20 21 22 23 24 25 26 27 28 29…" at bounding box center [589, 354] width 50 height 25
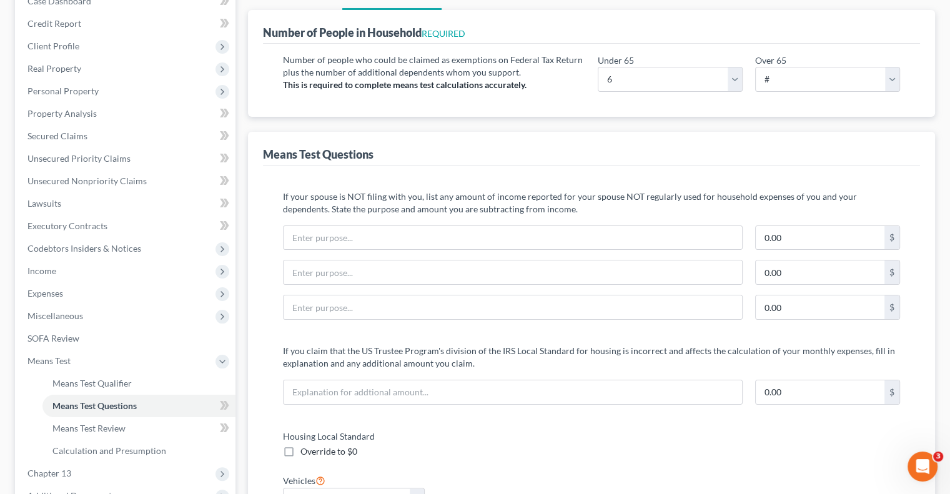
scroll to position [0, 0]
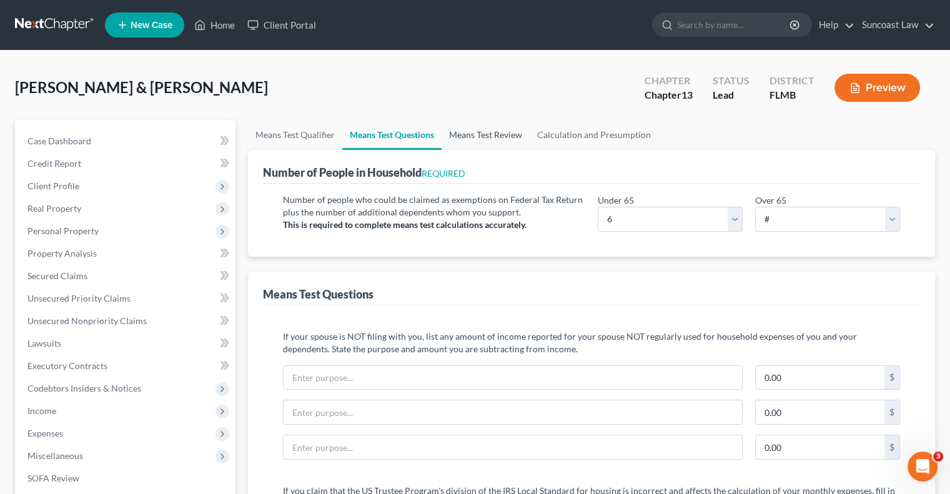
click at [503, 138] on link "Means Test Review" at bounding box center [486, 135] width 88 height 30
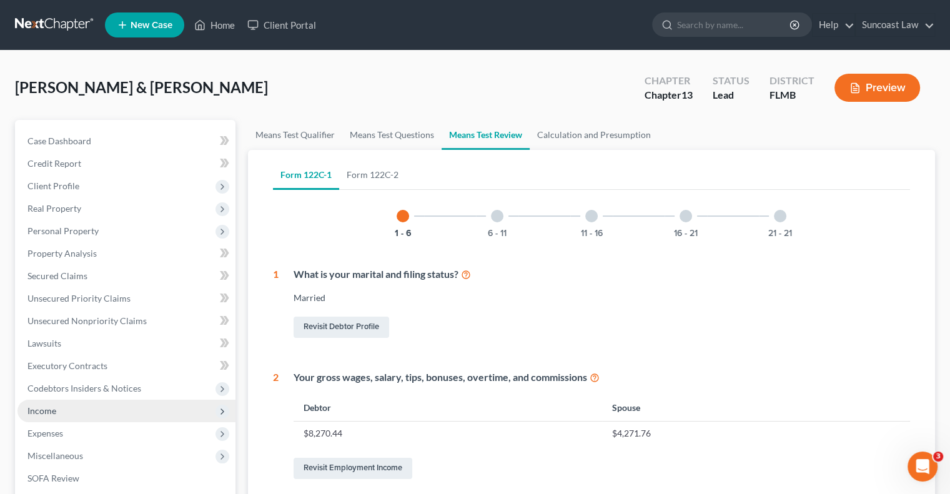
click at [59, 412] on span "Income" at bounding box center [126, 411] width 218 height 22
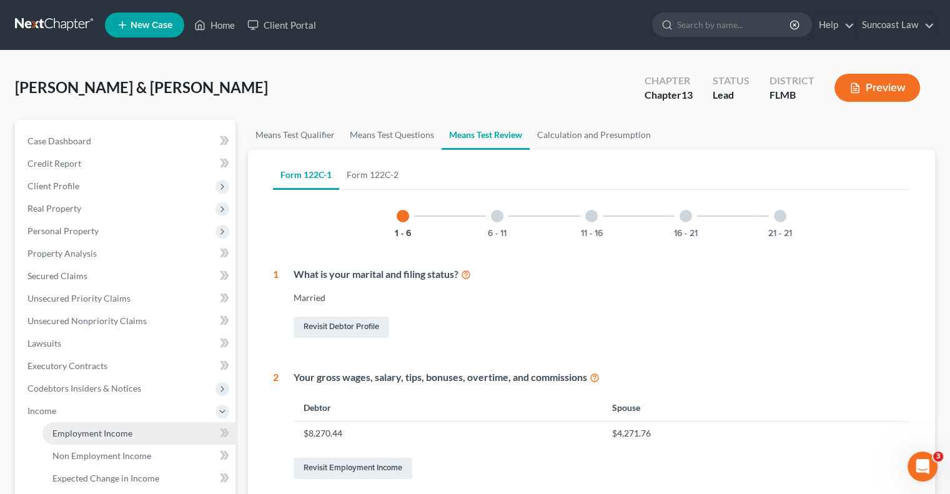
click at [106, 434] on span "Employment Income" at bounding box center [92, 433] width 80 height 11
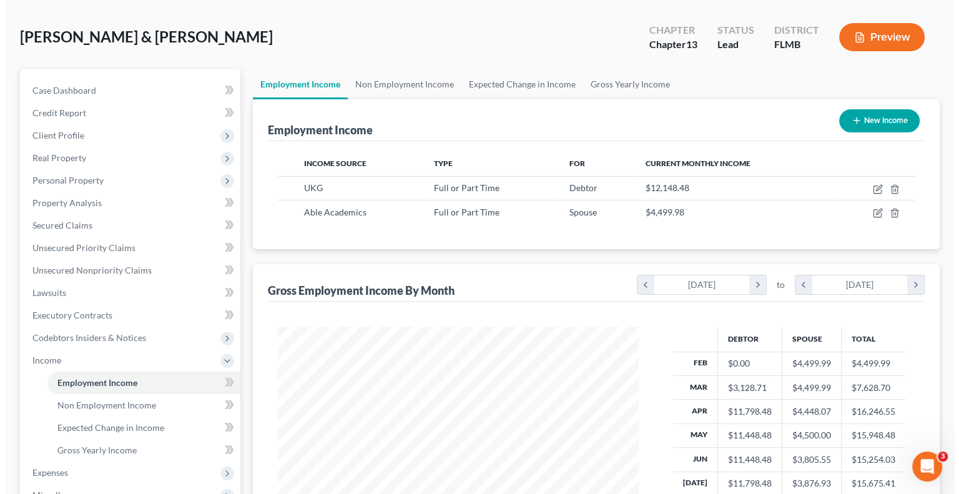
scroll to position [125, 0]
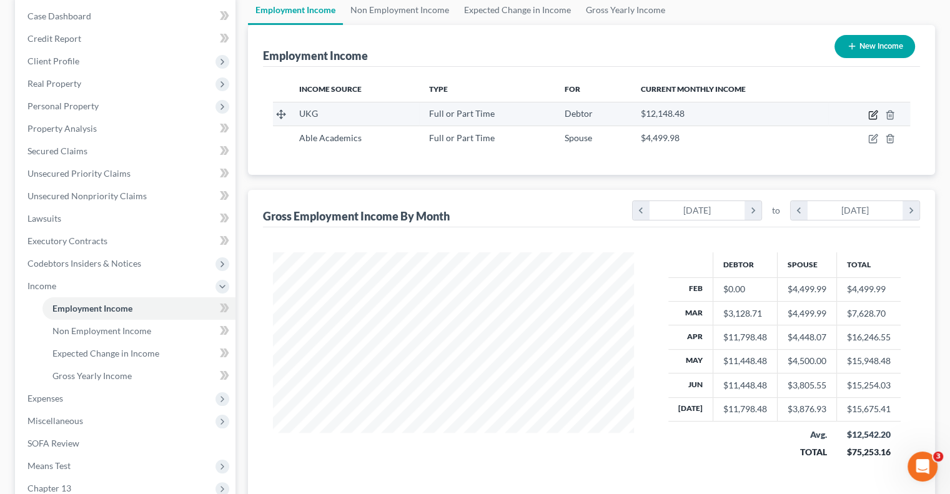
click at [875, 113] on icon "button" at bounding box center [874, 114] width 6 height 6
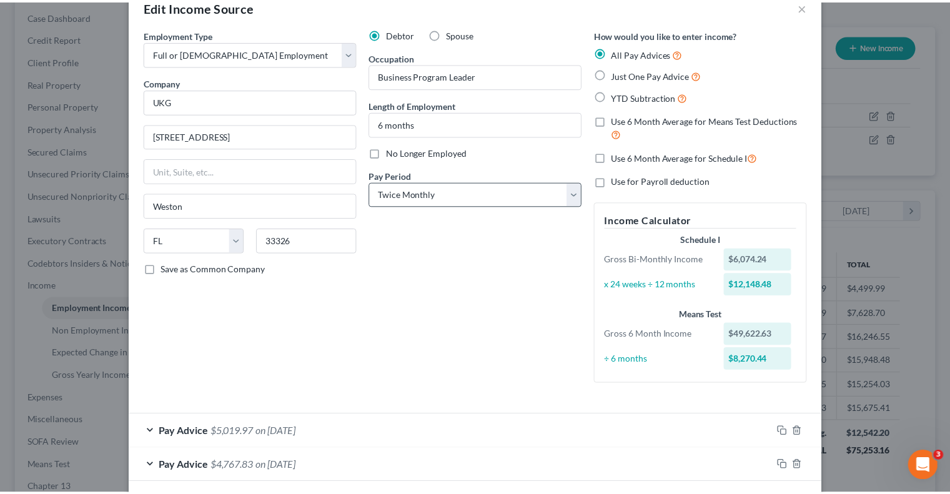
scroll to position [0, 0]
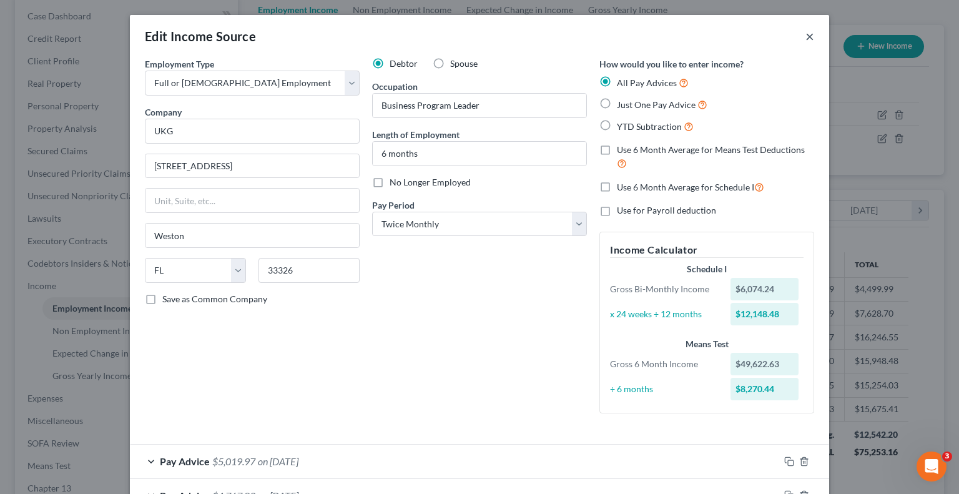
click at [806, 38] on button "×" at bounding box center [810, 36] width 9 height 15
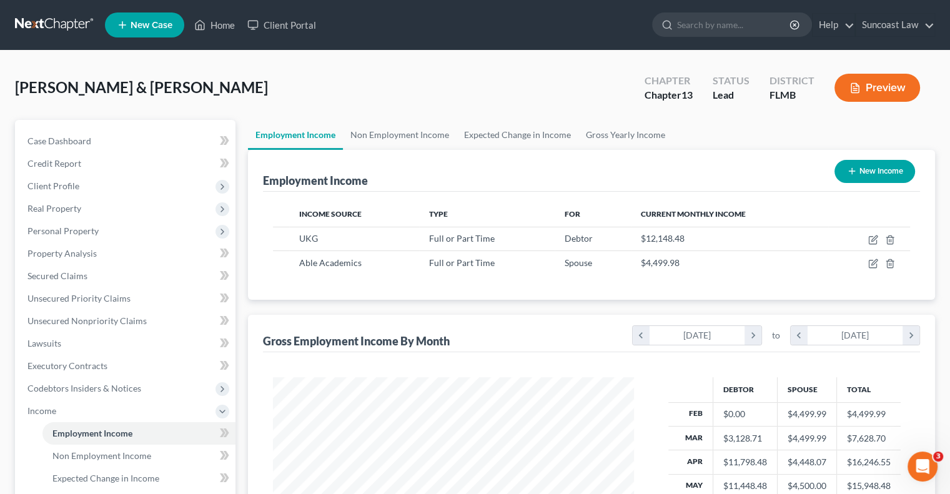
click at [880, 93] on button "Preview" at bounding box center [878, 88] width 86 height 28
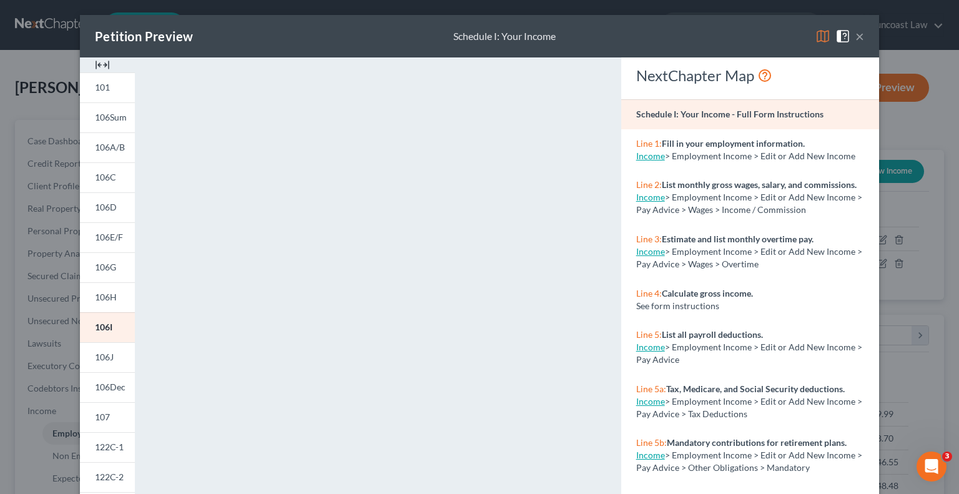
click at [856, 35] on button "×" at bounding box center [860, 36] width 9 height 15
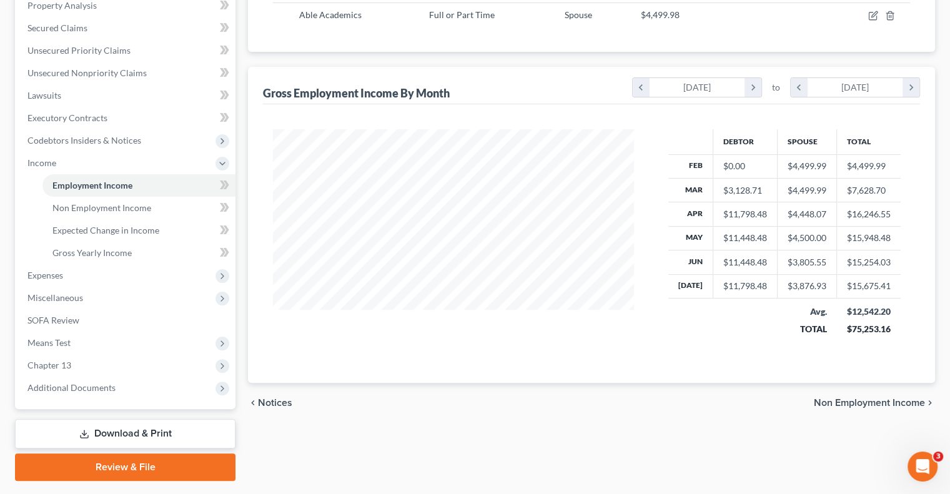
scroll to position [250, 0]
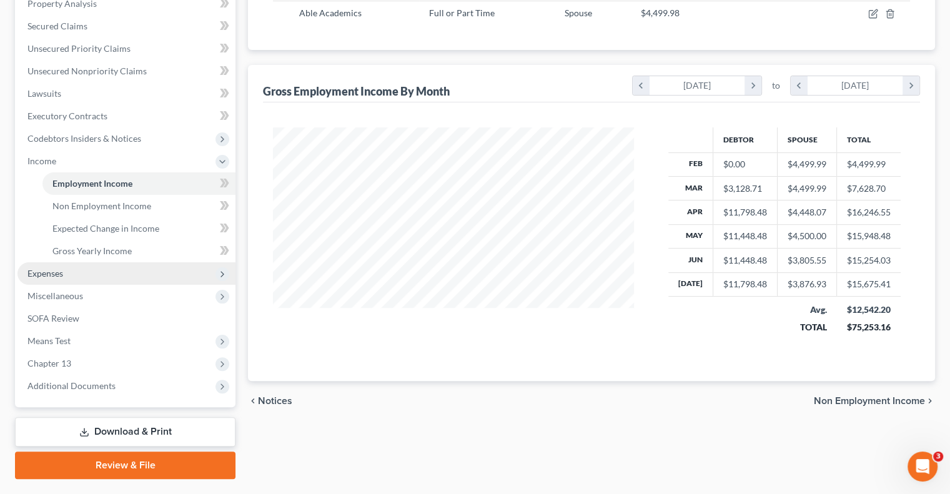
click at [66, 269] on span "Expenses" at bounding box center [126, 273] width 218 height 22
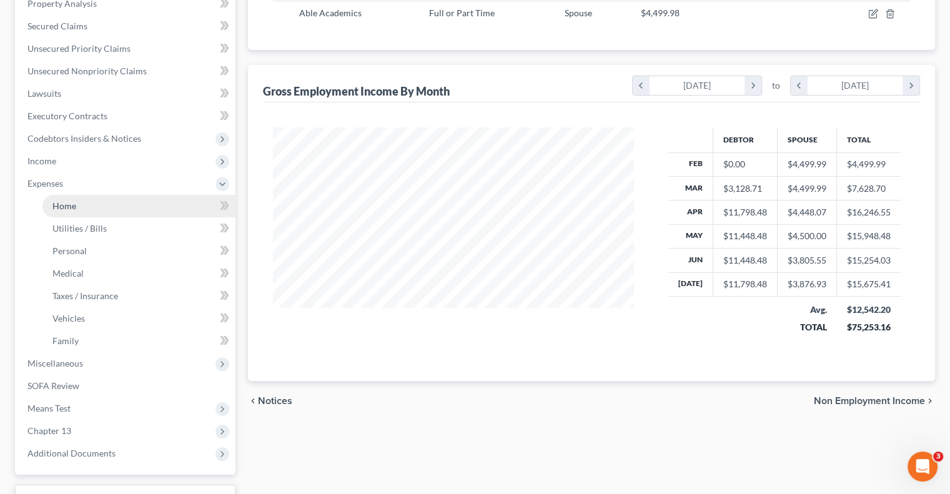
click at [98, 202] on link "Home" at bounding box center [138, 206] width 193 height 22
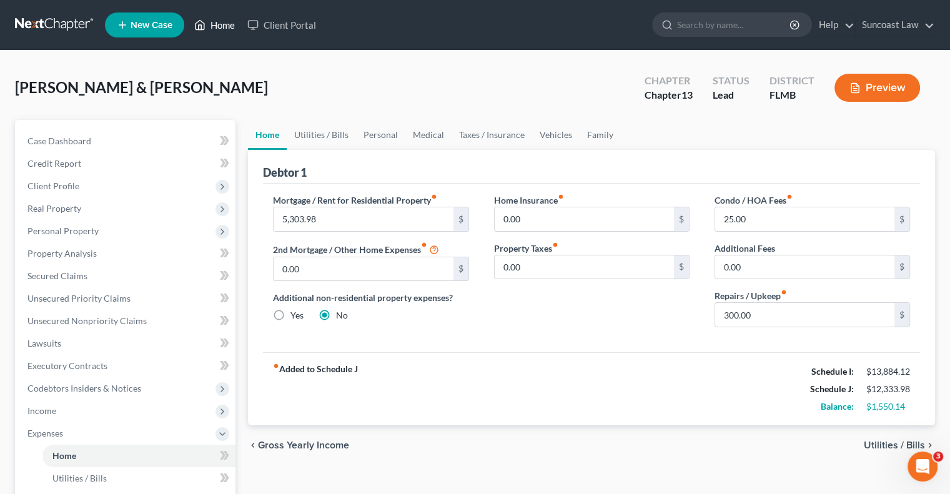
click at [225, 24] on link "Home" at bounding box center [214, 25] width 53 height 22
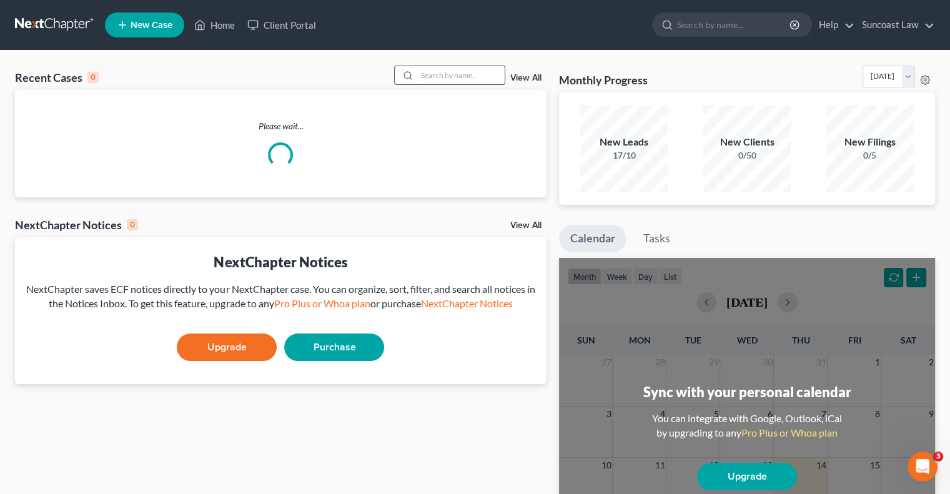
click at [480, 75] on input "search" at bounding box center [460, 75] width 87 height 18
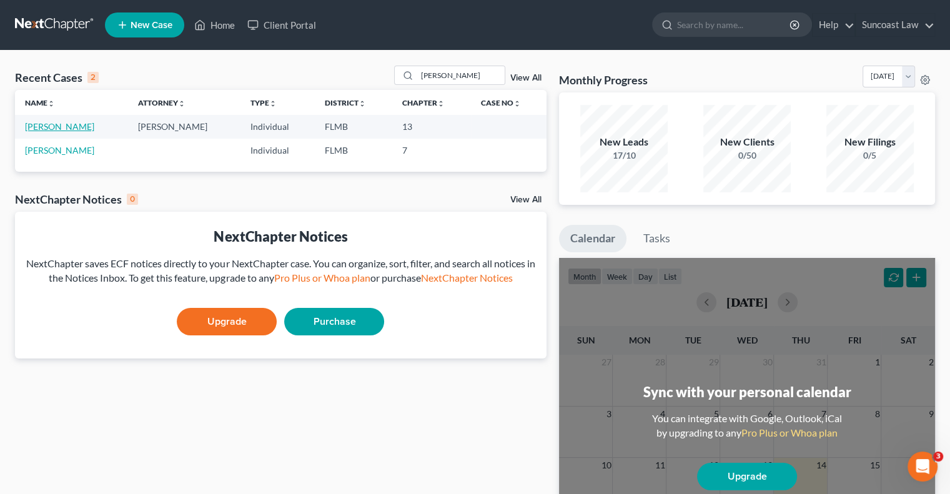
click at [68, 124] on link "[PERSON_NAME]" at bounding box center [59, 126] width 69 height 11
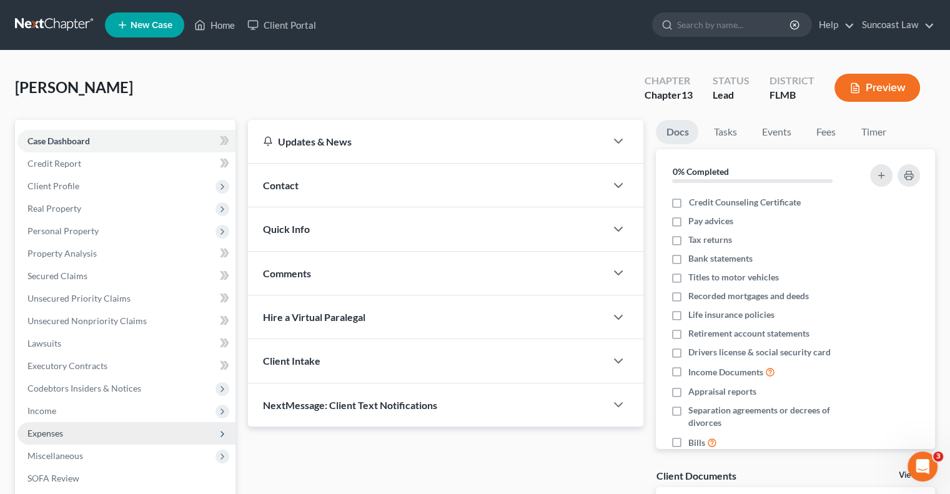
click at [77, 429] on span "Expenses" at bounding box center [126, 433] width 218 height 22
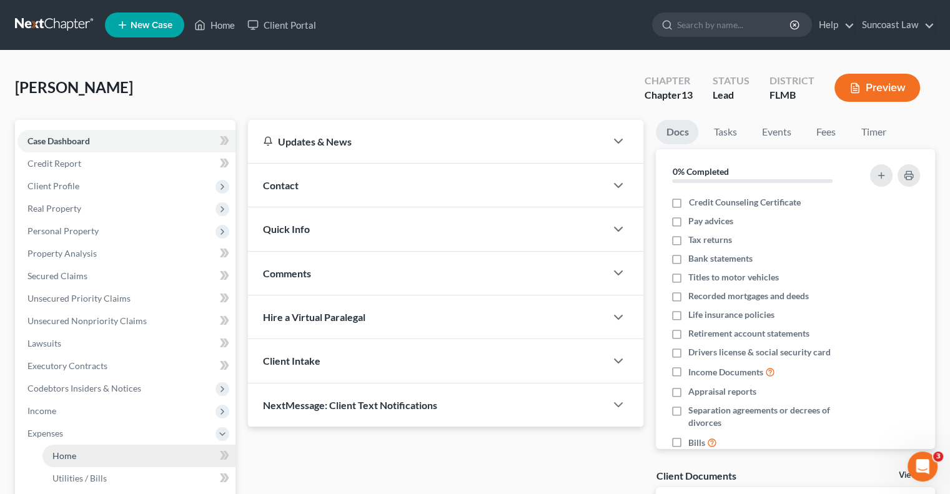
click at [91, 451] on link "Home" at bounding box center [138, 456] width 193 height 22
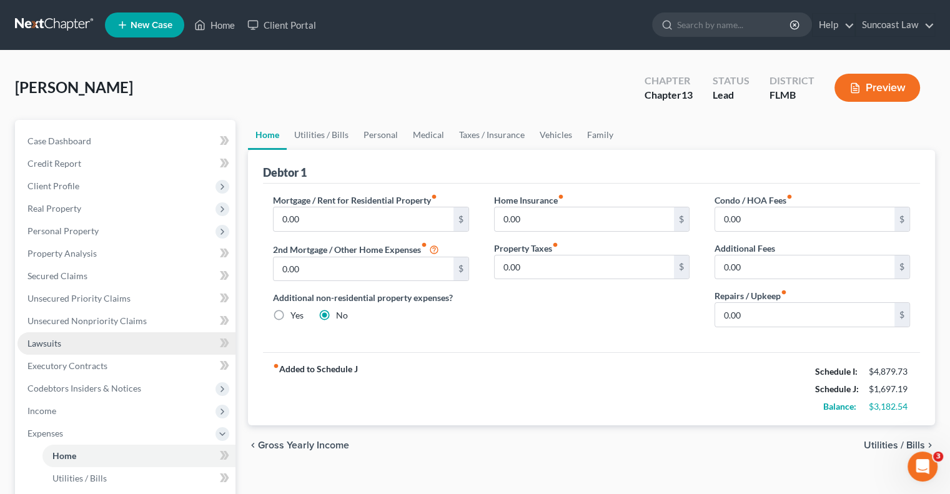
click at [39, 351] on link "Lawsuits" at bounding box center [126, 343] width 218 height 22
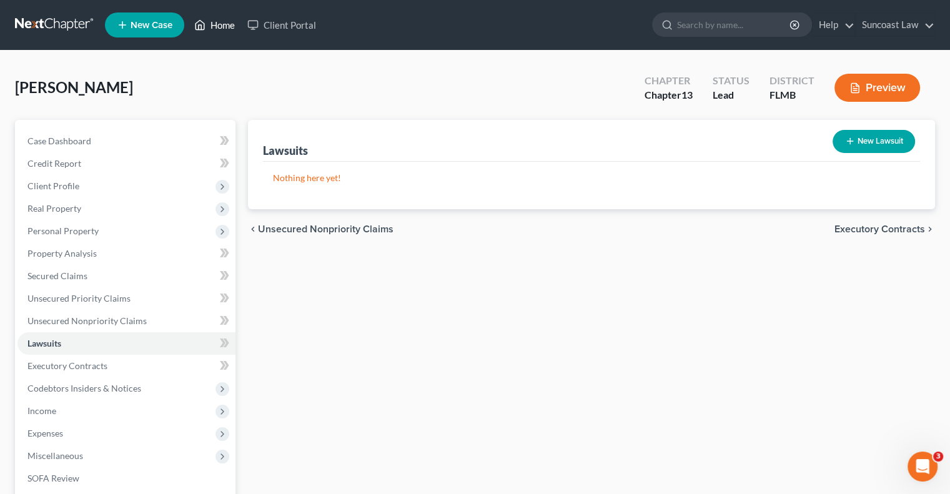
click at [225, 21] on link "Home" at bounding box center [214, 25] width 53 height 22
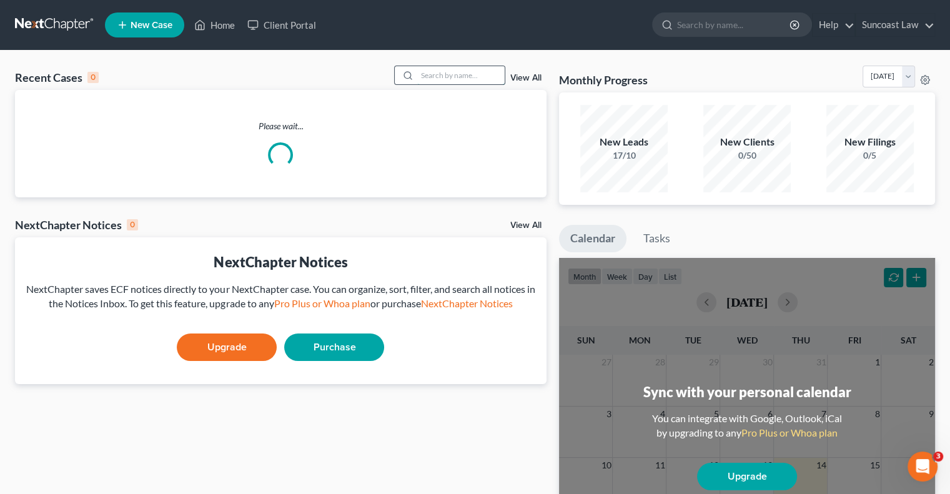
click at [474, 76] on input "search" at bounding box center [460, 75] width 87 height 18
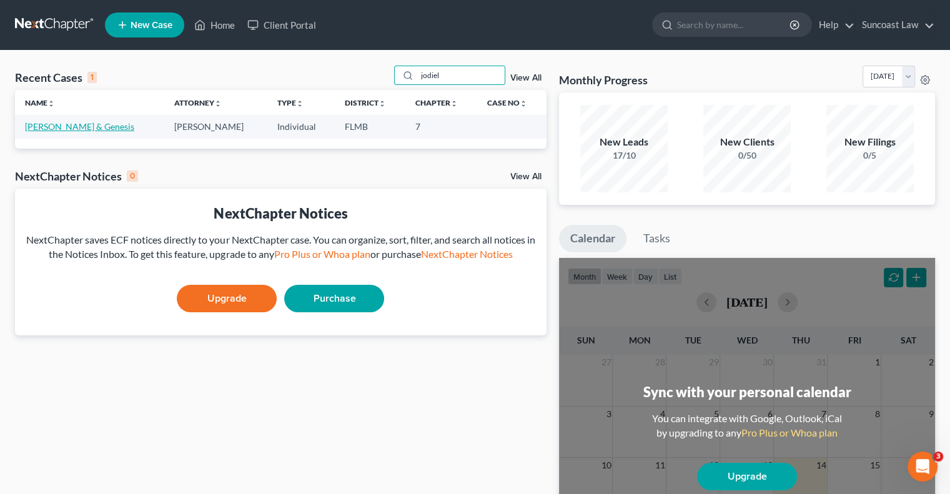
click at [107, 129] on link "[PERSON_NAME] & Genesis" at bounding box center [79, 126] width 109 height 11
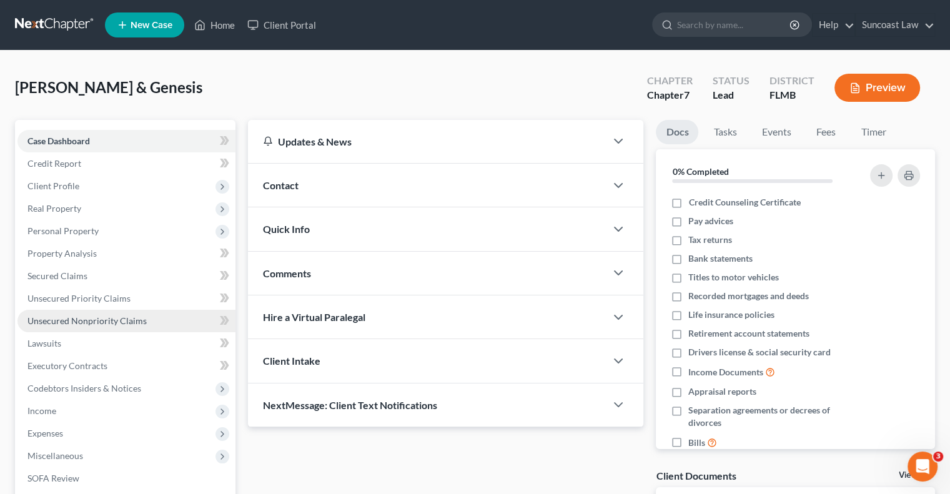
click at [127, 320] on span "Unsecured Nonpriority Claims" at bounding box center [86, 320] width 119 height 11
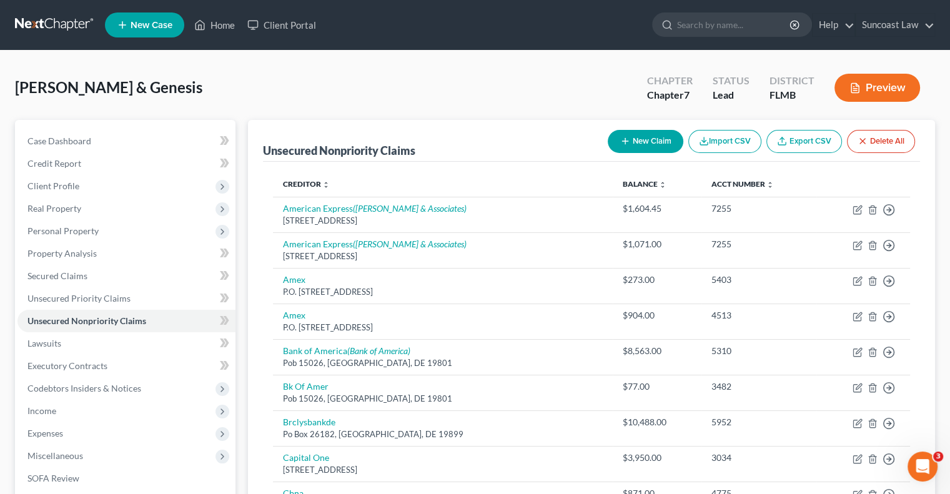
click at [660, 142] on button "New Claim" at bounding box center [646, 141] width 76 height 23
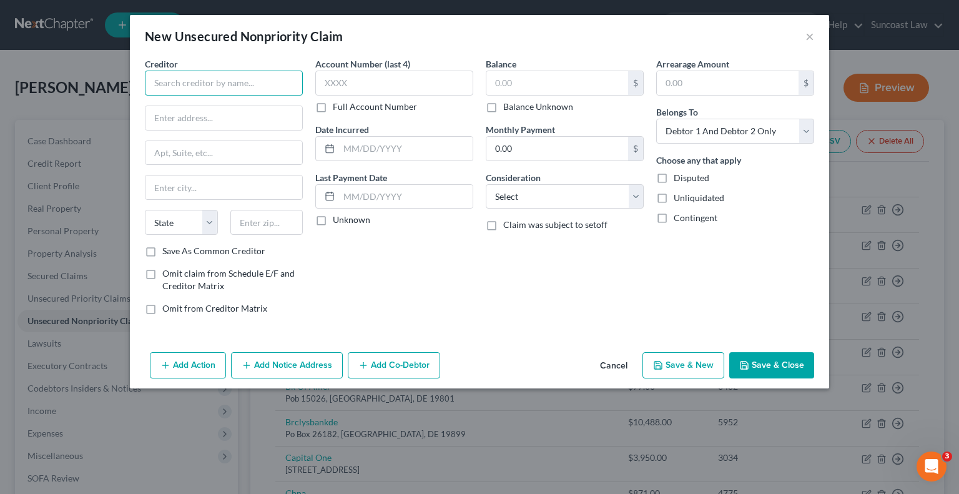
drag, startPoint x: 241, startPoint y: 74, endPoint x: 297, endPoint y: 2, distance: 91.3
click at [240, 74] on input "text" at bounding box center [224, 83] width 158 height 25
click at [162, 272] on label "Omit claim from Schedule E/F and Creditor Matrix" at bounding box center [232, 279] width 141 height 25
click at [167, 272] on input "Omit claim from Schedule E/F and Creditor Matrix" at bounding box center [171, 271] width 8 height 8
click at [162, 308] on label "Omit from Creditor Matrix" at bounding box center [214, 308] width 105 height 12
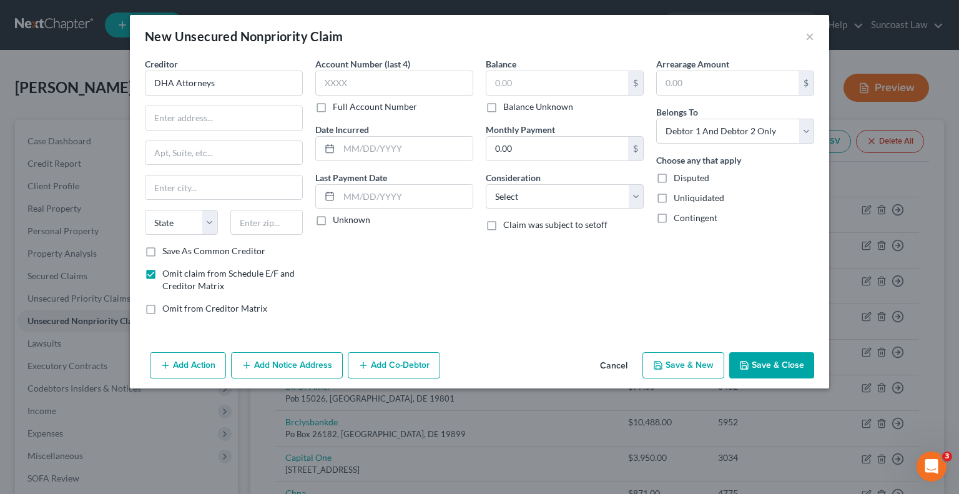
click at [167, 308] on input "Omit from Creditor Matrix" at bounding box center [171, 306] width 8 height 8
click at [575, 197] on select "Select Cable / Satellite Services Collection Agency Credit Card Debt Debt Couns…" at bounding box center [565, 196] width 158 height 25
click at [486, 184] on select "Select Cable / Satellite Services Collection Agency Credit Card Debt Debt Couns…" at bounding box center [565, 196] width 158 height 25
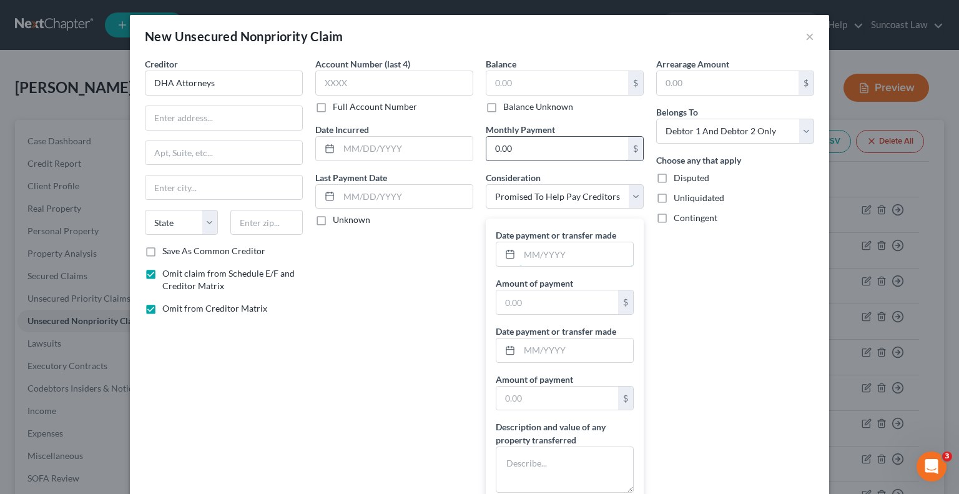
drag, startPoint x: 560, startPoint y: 257, endPoint x: 533, endPoint y: 142, distance: 117.9
click at [560, 256] on input "text" at bounding box center [577, 254] width 114 height 24
click at [563, 463] on textarea at bounding box center [565, 470] width 138 height 46
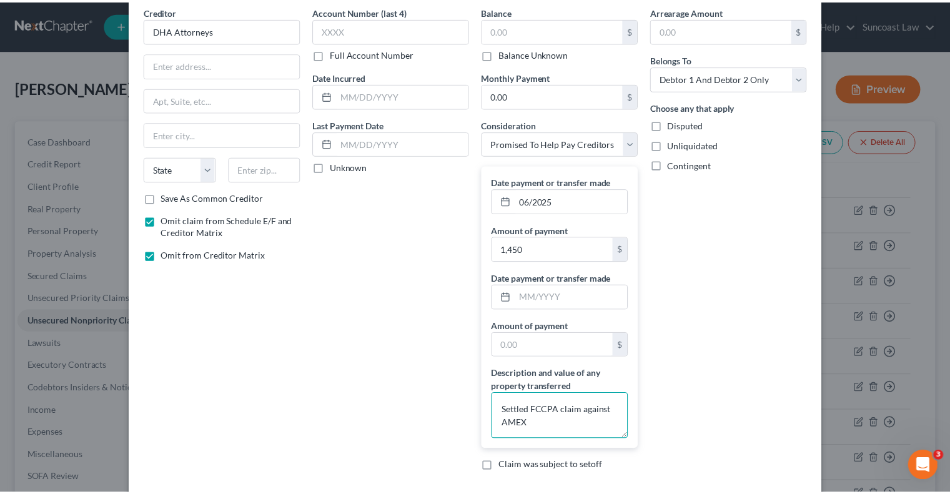
scroll to position [117, 0]
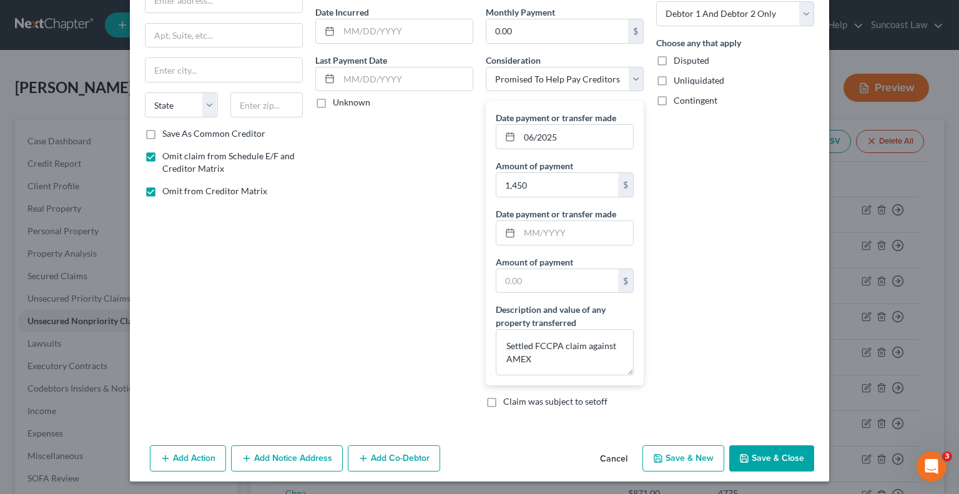
click at [776, 449] on button "Save & Close" at bounding box center [772, 458] width 85 height 26
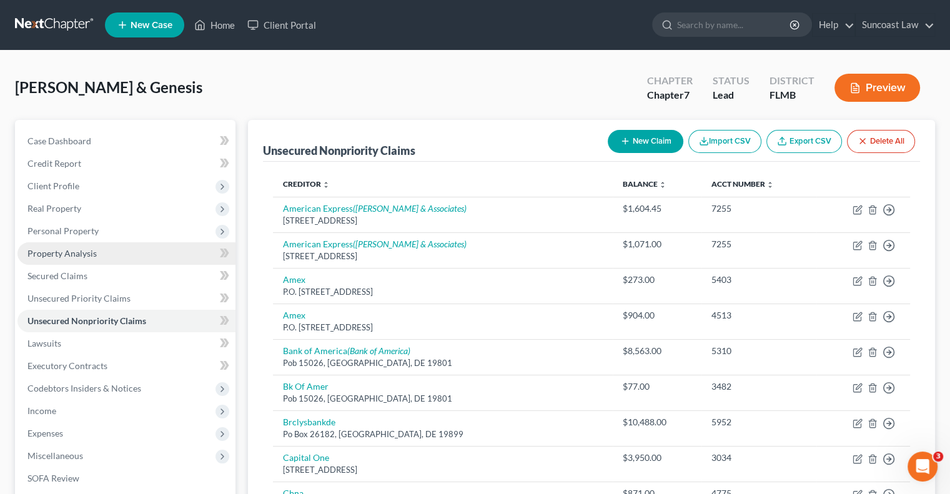
drag, startPoint x: 92, startPoint y: 235, endPoint x: 100, endPoint y: 244, distance: 12.4
click at [92, 235] on span "Personal Property" at bounding box center [62, 231] width 71 height 11
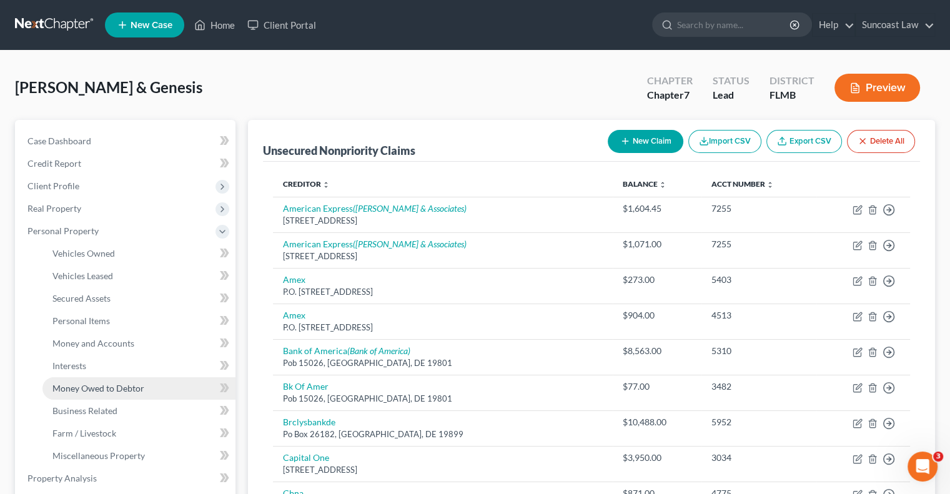
click at [110, 390] on span "Money Owed to Debtor" at bounding box center [98, 388] width 92 height 11
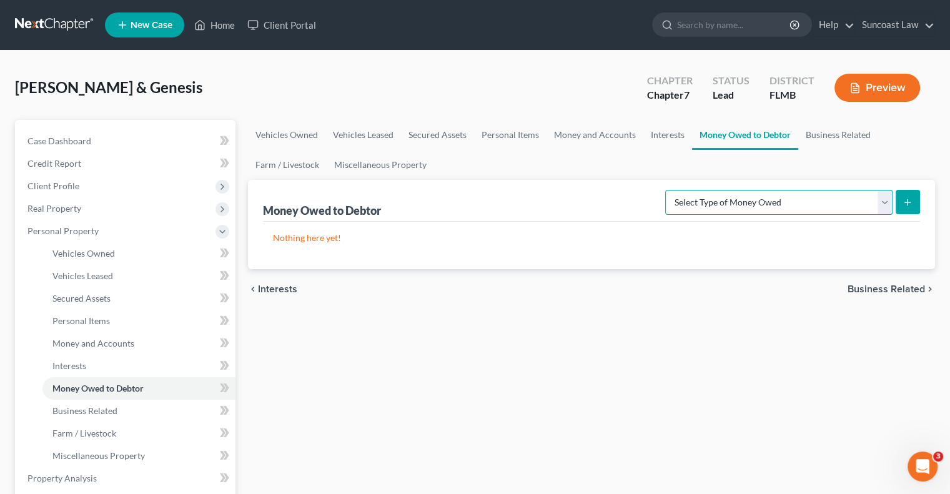
click at [838, 201] on select "Select Type of Money Owed Accounts Receivable (A/B: 38) Alimony (A/B: 29) Child…" at bounding box center [778, 202] width 227 height 25
click at [668, 190] on select "Select Type of Money Owed Accounts Receivable (A/B: 38) Alimony (A/B: 29) Child…" at bounding box center [778, 202] width 227 height 25
click at [912, 204] on button "submit" at bounding box center [908, 202] width 24 height 24
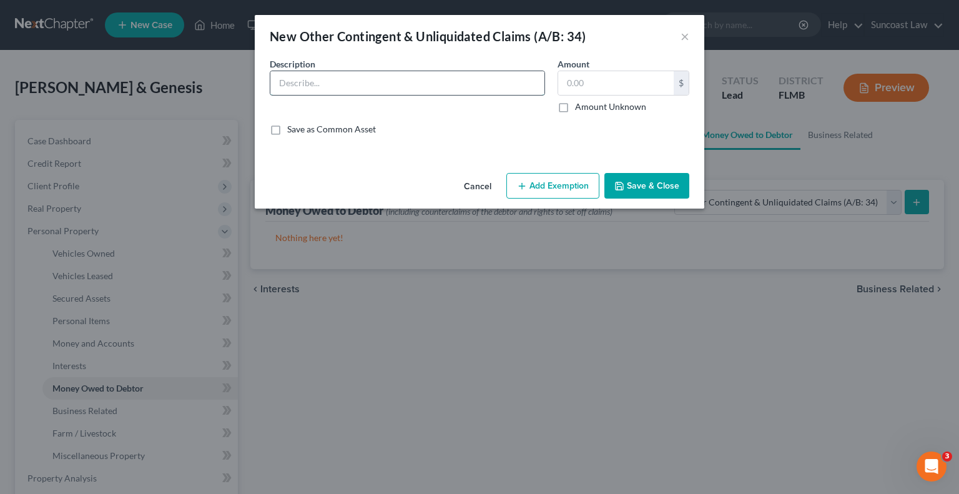
click at [410, 85] on input "text" at bounding box center [407, 83] width 274 height 24
click at [575, 104] on label "Amount Unknown" at bounding box center [610, 107] width 71 height 12
click at [580, 104] on input "Amount Unknown" at bounding box center [584, 105] width 8 height 8
click at [647, 186] on button "Save & Close" at bounding box center [647, 186] width 85 height 26
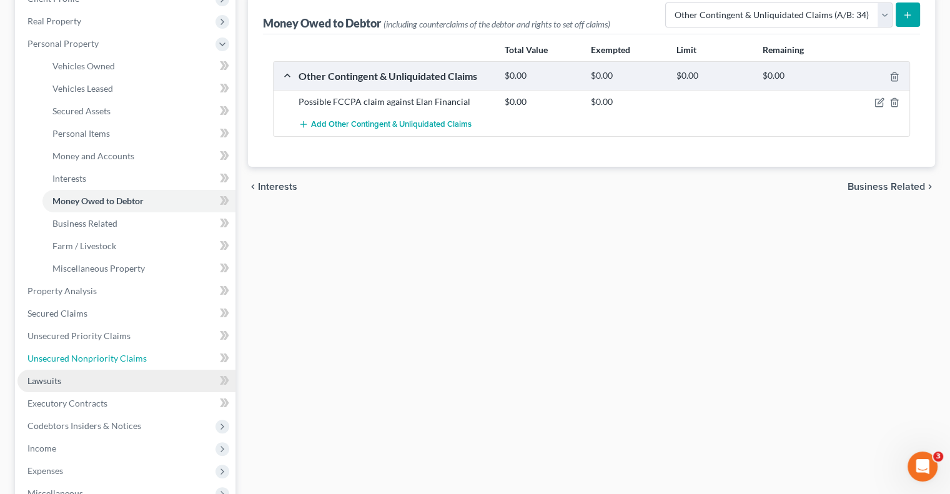
drag, startPoint x: 96, startPoint y: 357, endPoint x: 201, endPoint y: 373, distance: 106.7
click at [96, 357] on span "Unsecured Nonpriority Claims" at bounding box center [86, 358] width 119 height 11
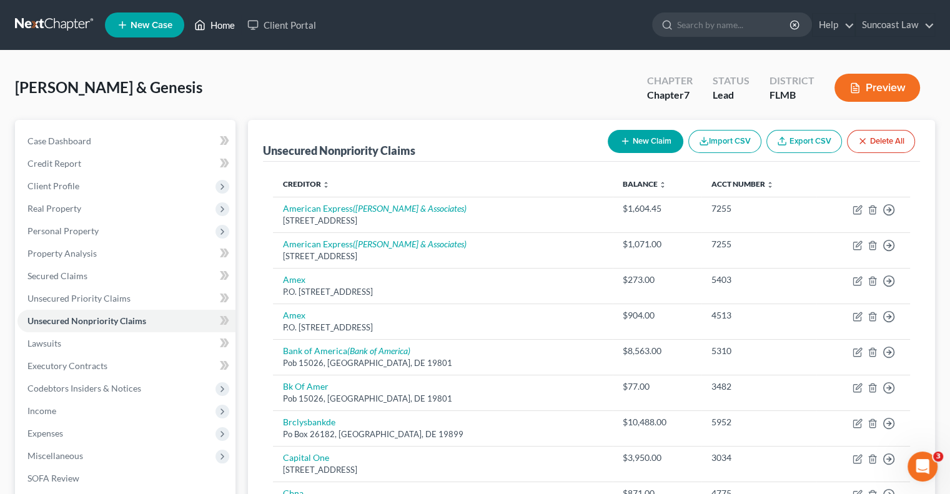
drag, startPoint x: 218, startPoint y: 21, endPoint x: 222, endPoint y: 33, distance: 12.4
click at [218, 21] on link "Home" at bounding box center [214, 25] width 53 height 22
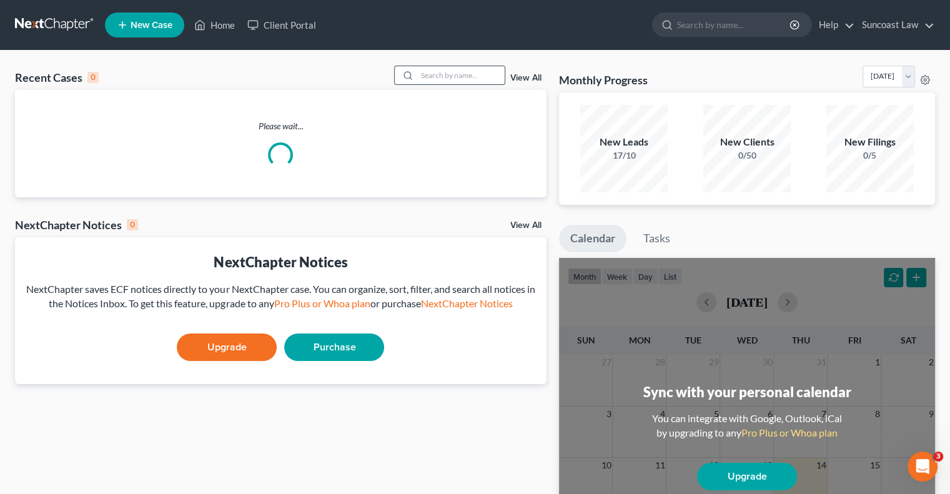
click at [460, 71] on input "search" at bounding box center [460, 75] width 87 height 18
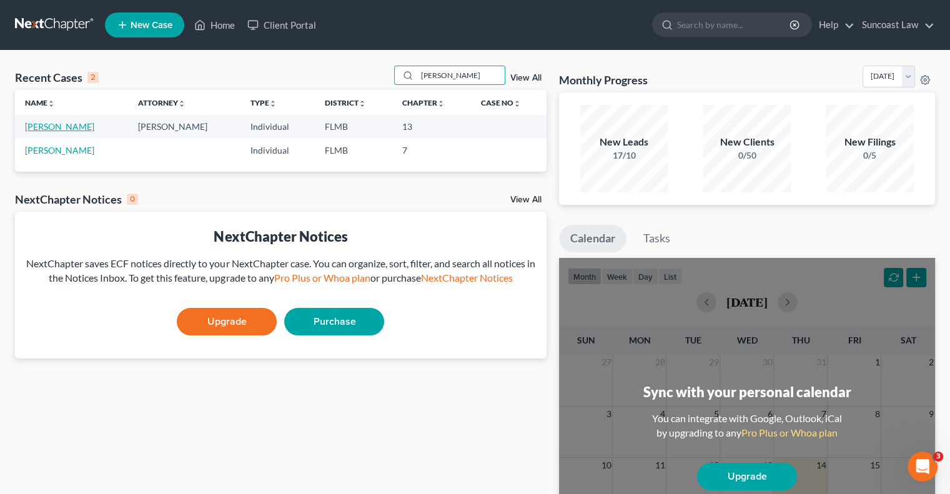
click at [61, 132] on link "[PERSON_NAME]" at bounding box center [59, 126] width 69 height 11
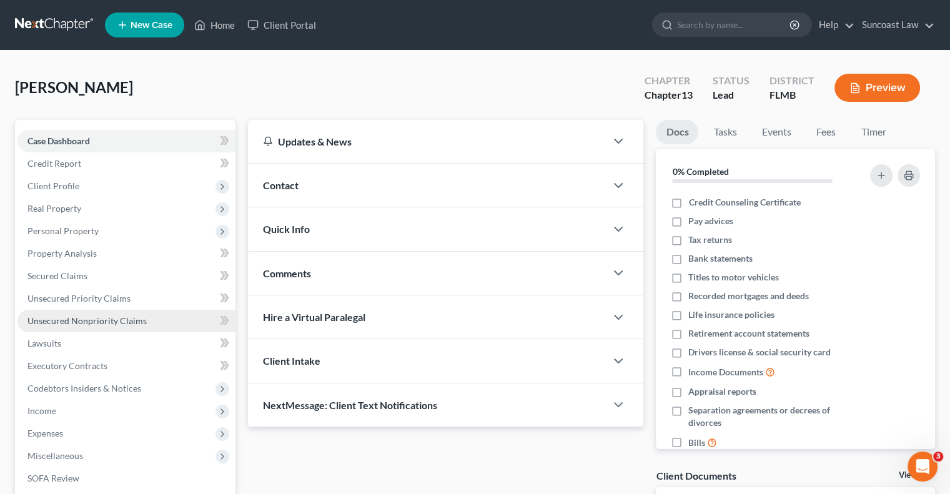
click at [145, 319] on link "Unsecured Nonpriority Claims" at bounding box center [126, 321] width 218 height 22
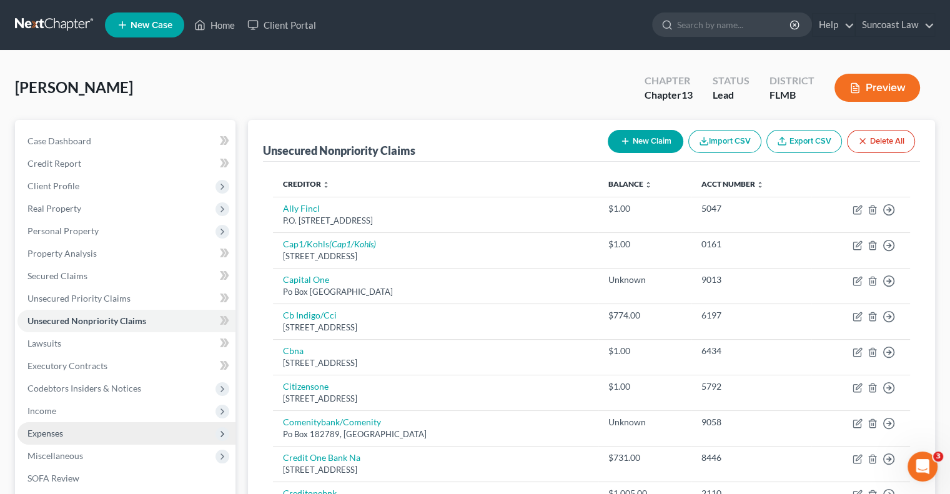
click at [61, 434] on span "Expenses" at bounding box center [45, 433] width 36 height 11
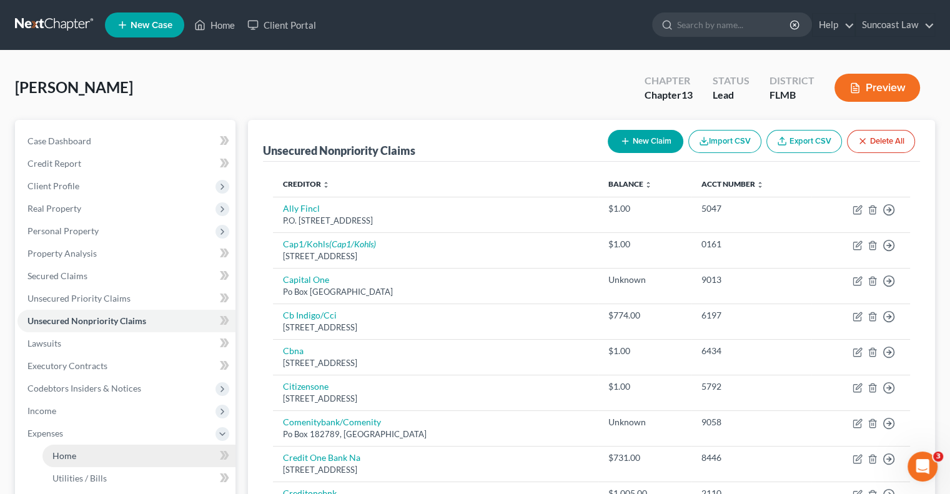
click at [94, 450] on link "Home" at bounding box center [138, 456] width 193 height 22
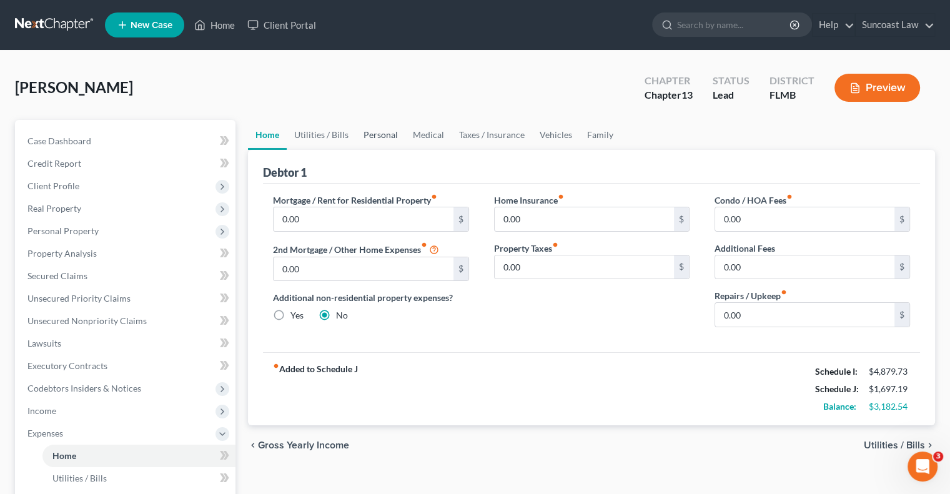
click at [385, 139] on link "Personal" at bounding box center [380, 135] width 49 height 30
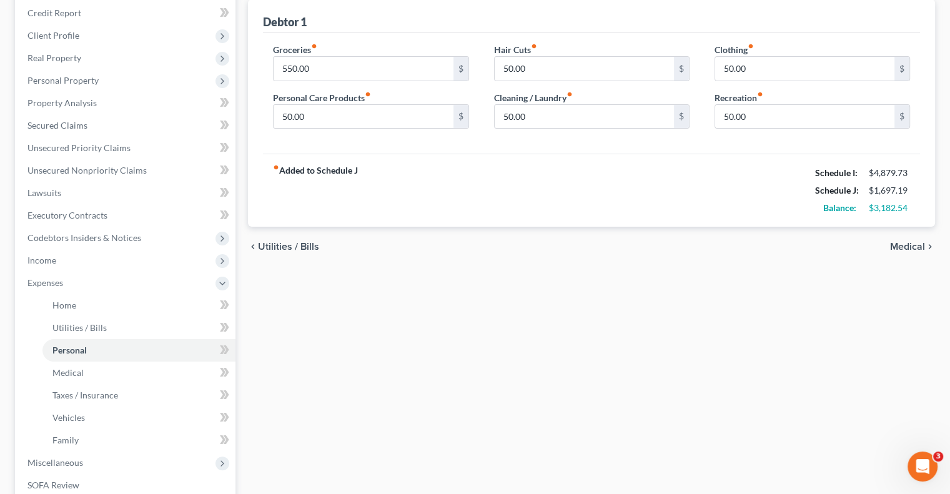
scroll to position [36, 0]
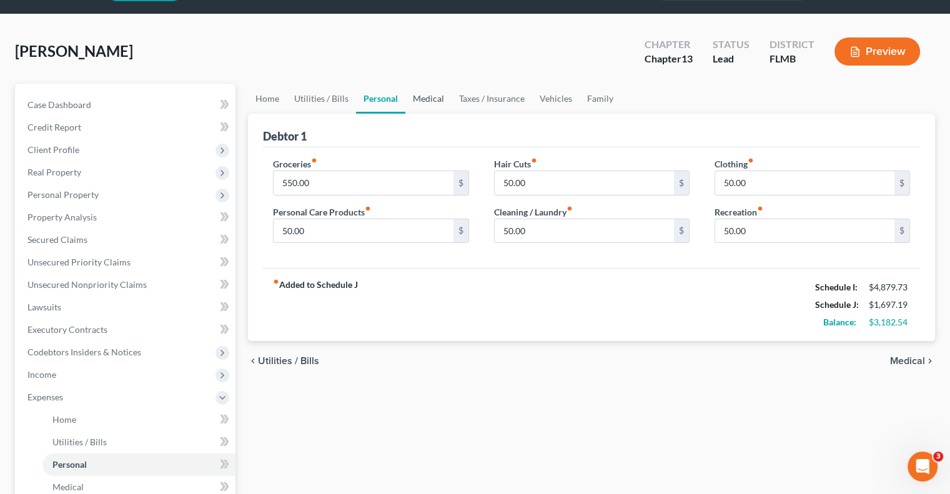
click at [432, 94] on link "Medical" at bounding box center [428, 99] width 46 height 30
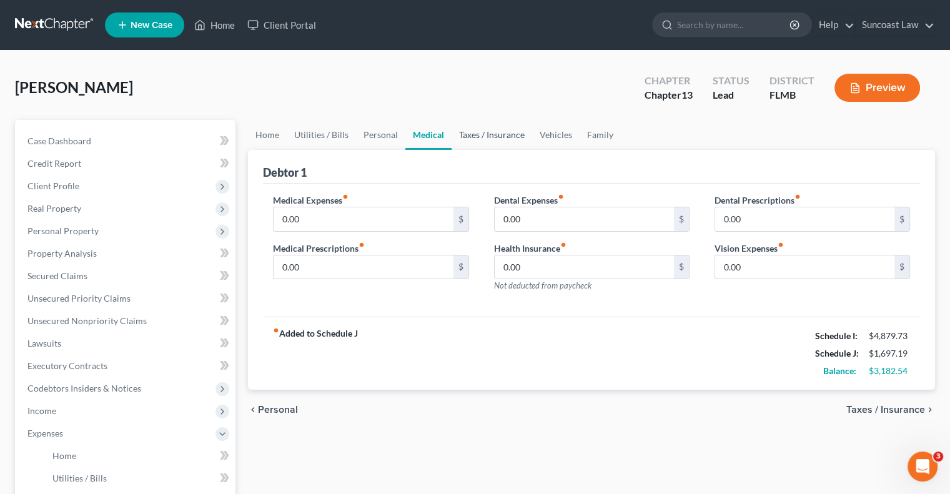
click at [495, 134] on link "Taxes / Insurance" at bounding box center [492, 135] width 81 height 30
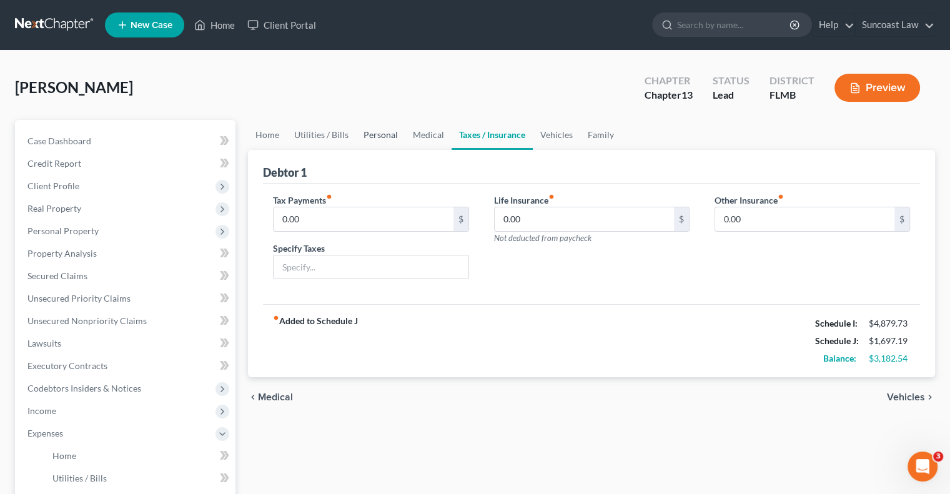
drag, startPoint x: 380, startPoint y: 124, endPoint x: 384, endPoint y: 133, distance: 9.5
click at [380, 125] on link "Personal" at bounding box center [380, 135] width 49 height 30
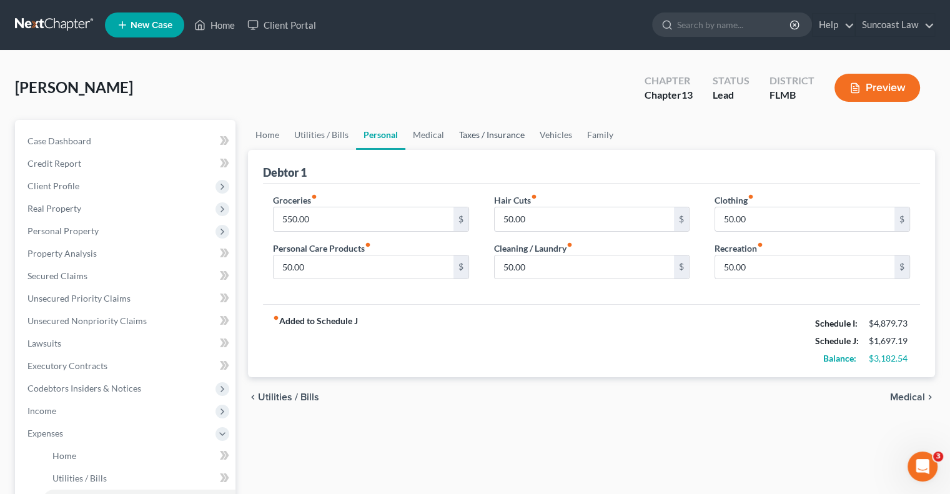
click at [507, 132] on link "Taxes / Insurance" at bounding box center [492, 135] width 81 height 30
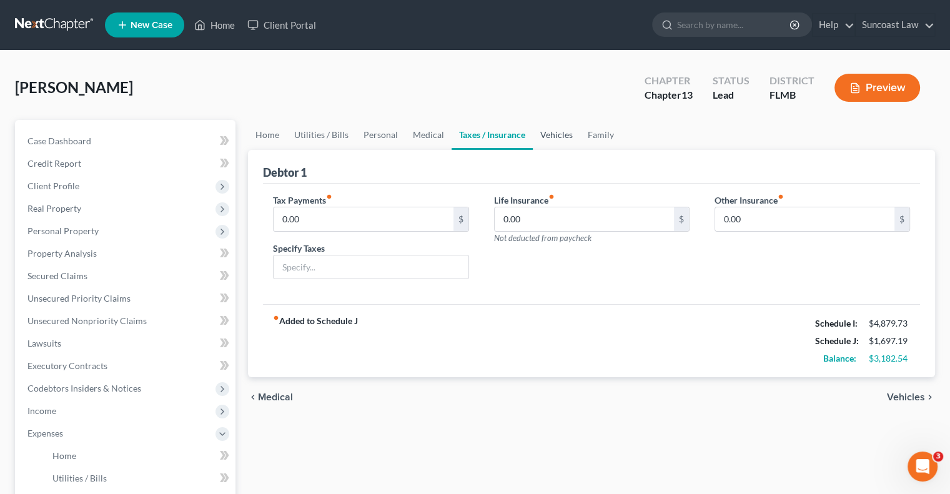
click at [536, 133] on link "Vehicles" at bounding box center [556, 135] width 47 height 30
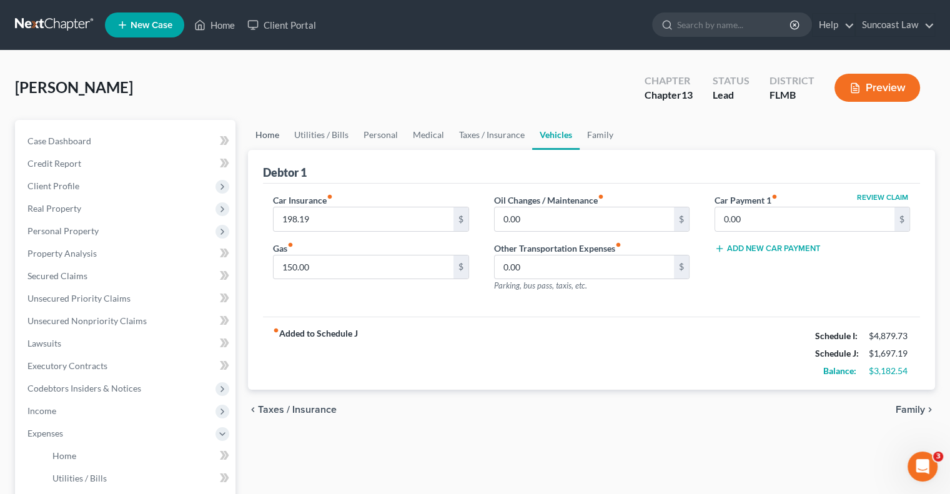
click at [272, 129] on link "Home" at bounding box center [267, 135] width 39 height 30
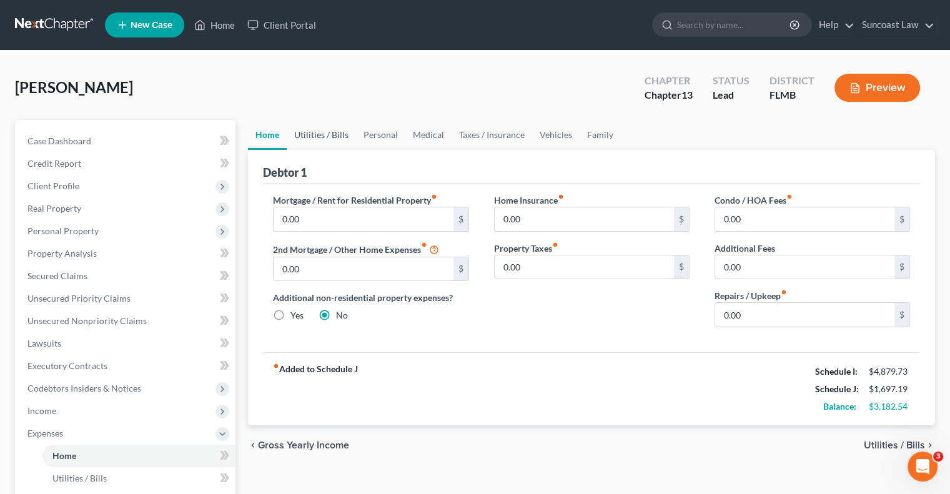
click at [339, 131] on link "Utilities / Bills" at bounding box center [321, 135] width 69 height 30
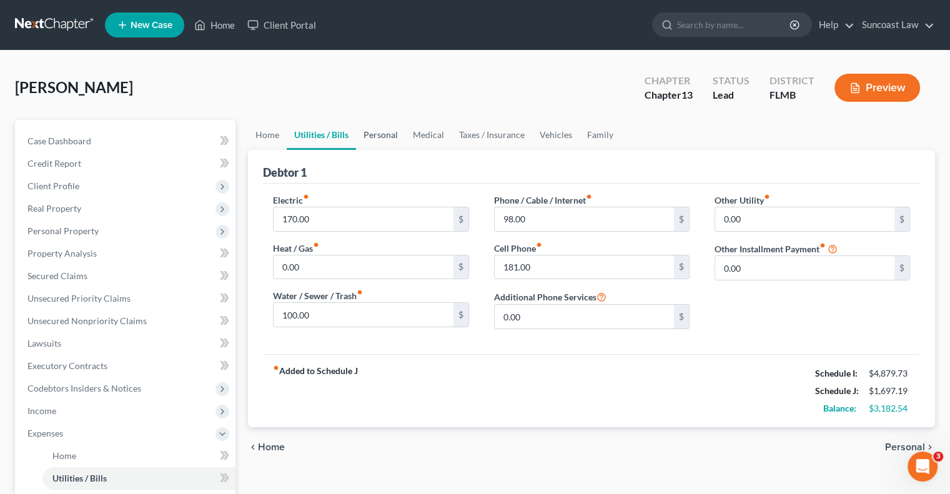
click at [387, 132] on link "Personal" at bounding box center [380, 135] width 49 height 30
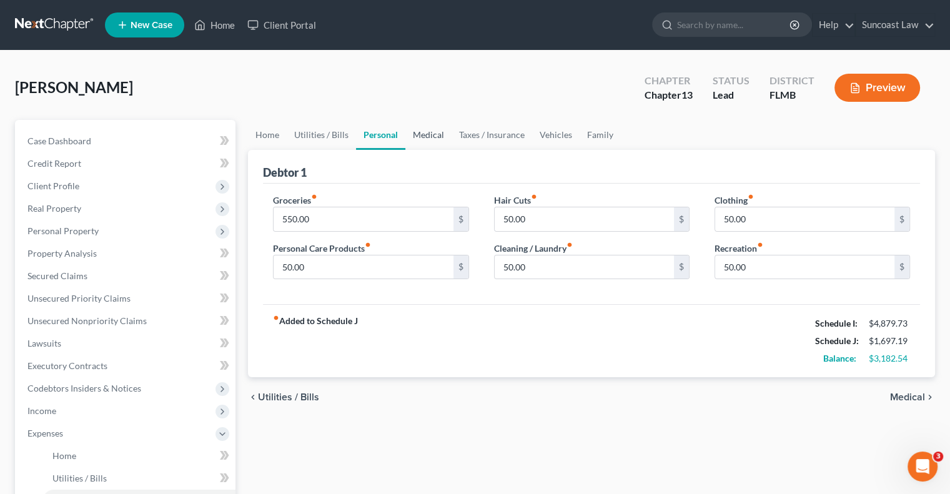
click at [440, 132] on link "Medical" at bounding box center [428, 135] width 46 height 30
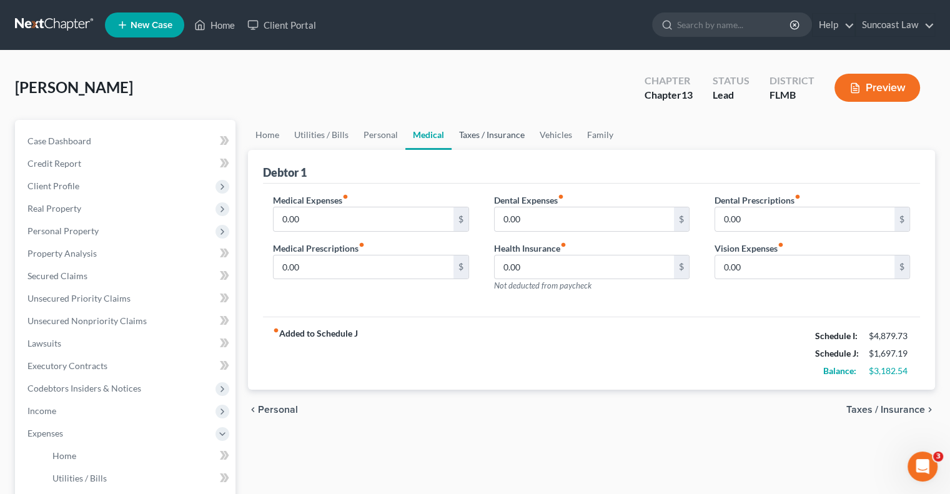
click at [478, 132] on link "Taxes / Insurance" at bounding box center [492, 135] width 81 height 30
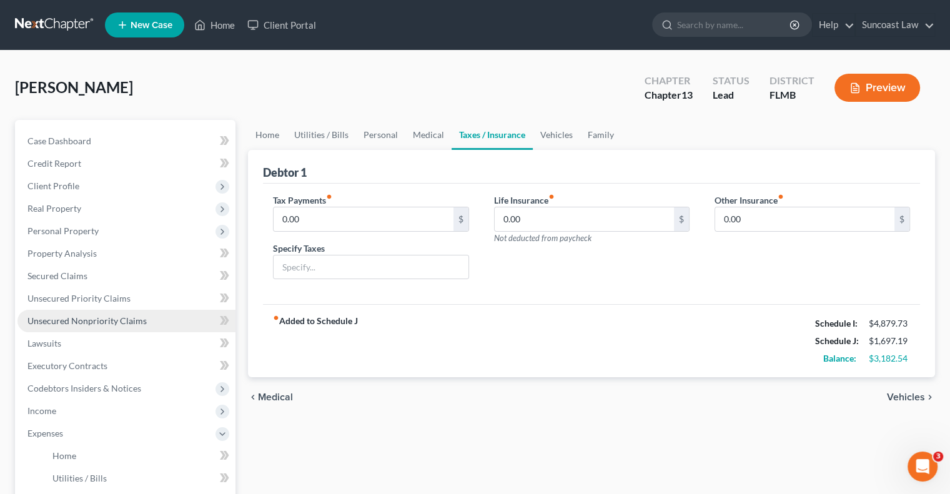
click at [119, 322] on span "Unsecured Nonpriority Claims" at bounding box center [86, 320] width 119 height 11
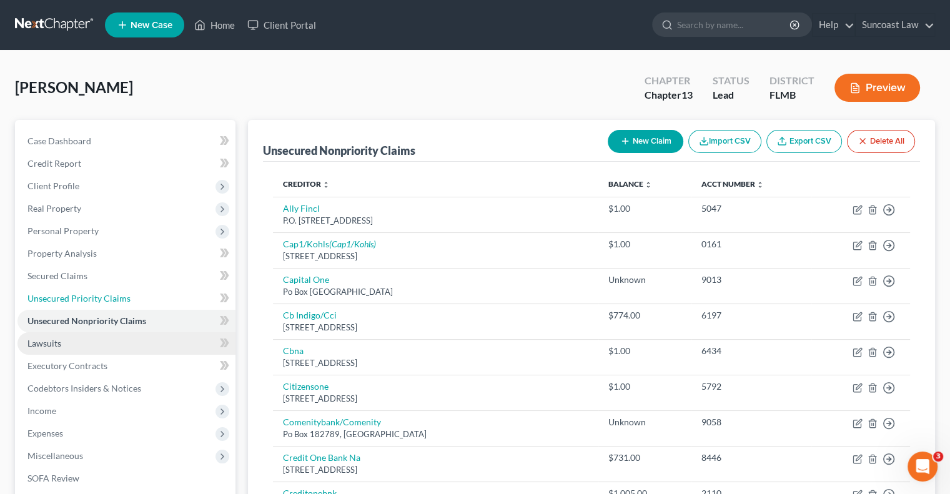
drag, startPoint x: 107, startPoint y: 299, endPoint x: 155, endPoint y: 340, distance: 63.3
click at [107, 299] on span "Unsecured Priority Claims" at bounding box center [78, 298] width 103 height 11
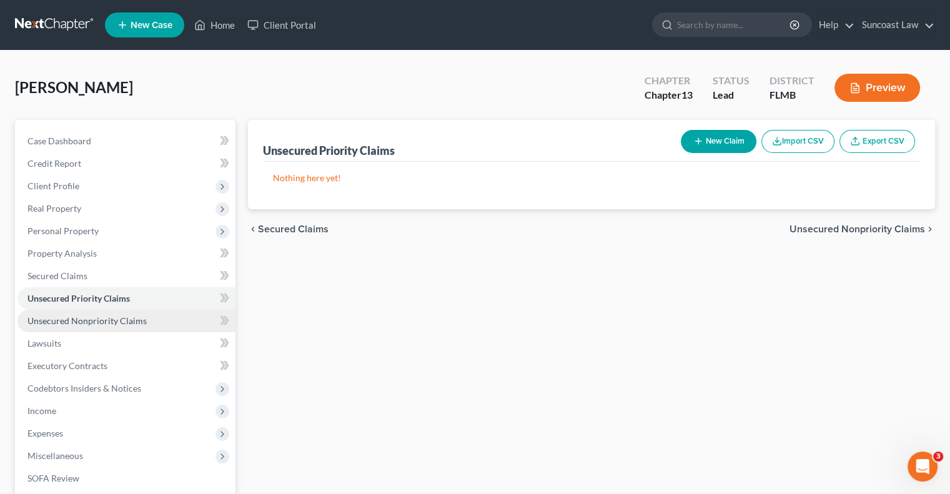
click at [134, 322] on span "Unsecured Nonpriority Claims" at bounding box center [86, 320] width 119 height 11
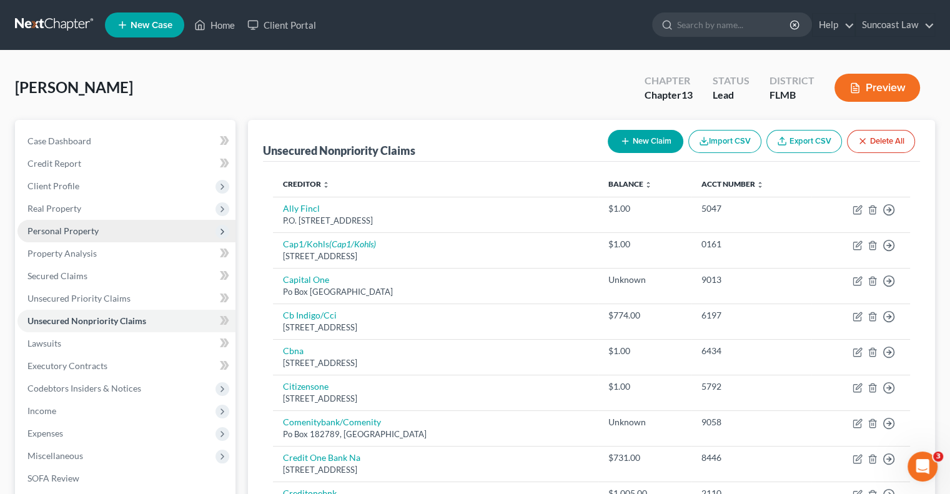
click at [70, 227] on span "Personal Property" at bounding box center [62, 231] width 71 height 11
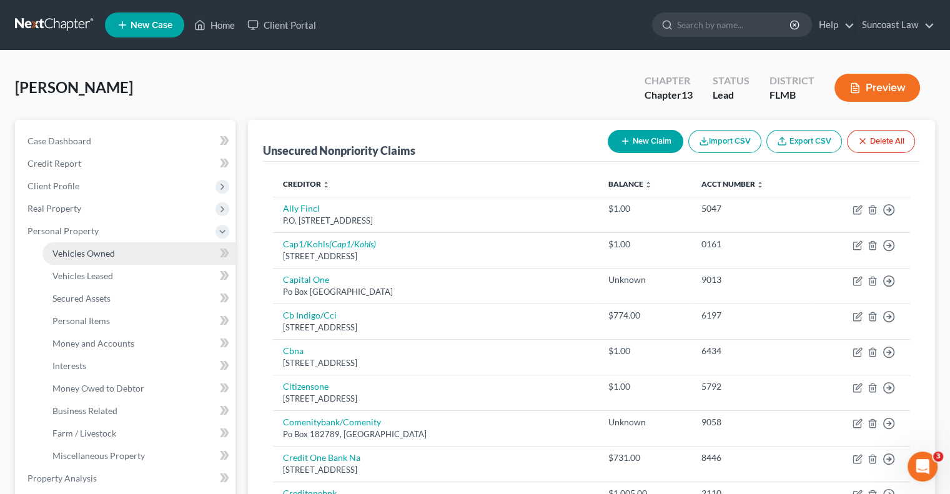
click at [112, 257] on span "Vehicles Owned" at bounding box center [83, 253] width 62 height 11
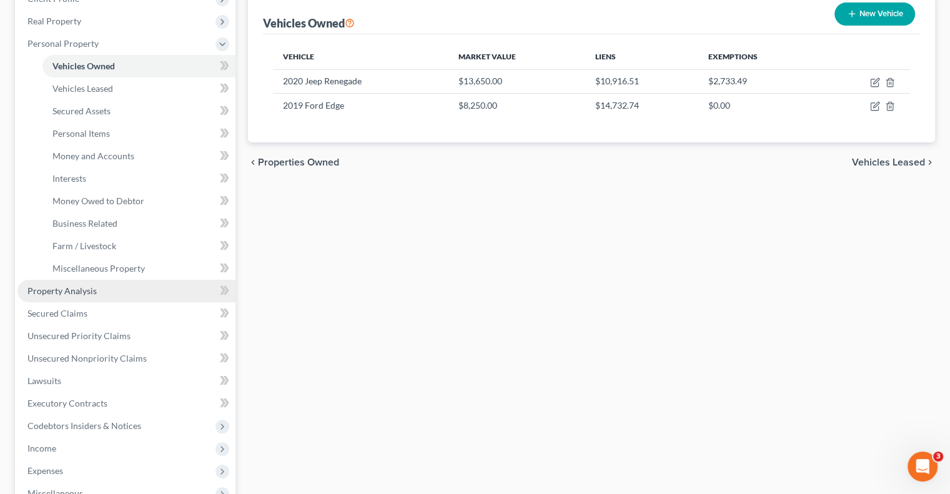
click at [72, 282] on link "Property Analysis" at bounding box center [126, 291] width 218 height 22
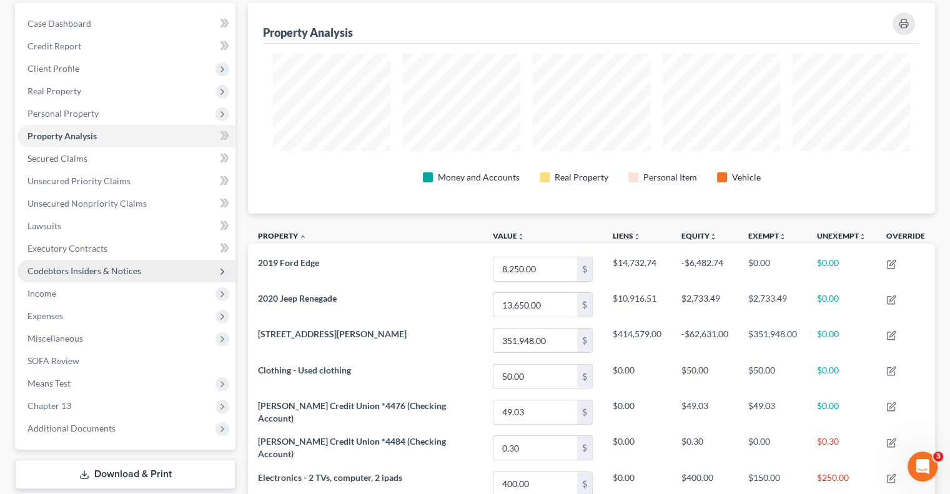
scroll to position [125, 0]
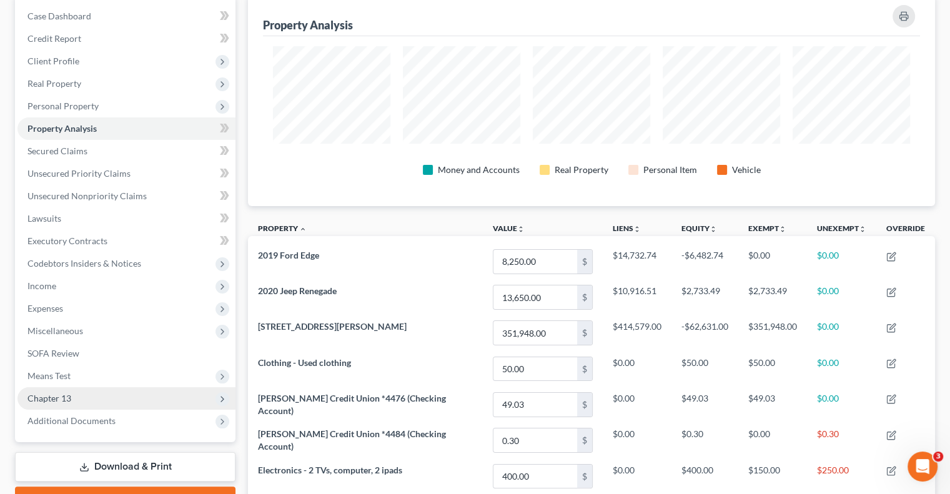
drag, startPoint x: 69, startPoint y: 399, endPoint x: 80, endPoint y: 400, distance: 11.3
click at [68, 398] on span "Chapter 13" at bounding box center [49, 398] width 44 height 11
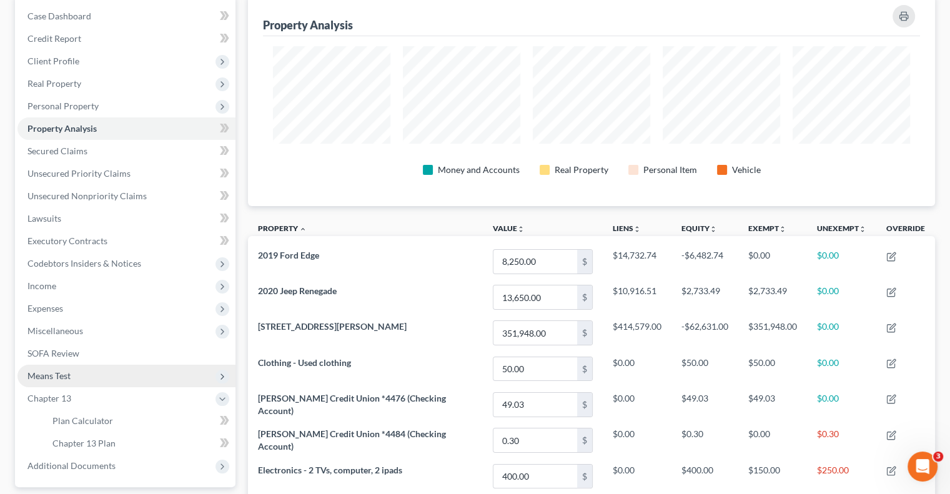
click at [76, 379] on span "Means Test" at bounding box center [126, 376] width 218 height 22
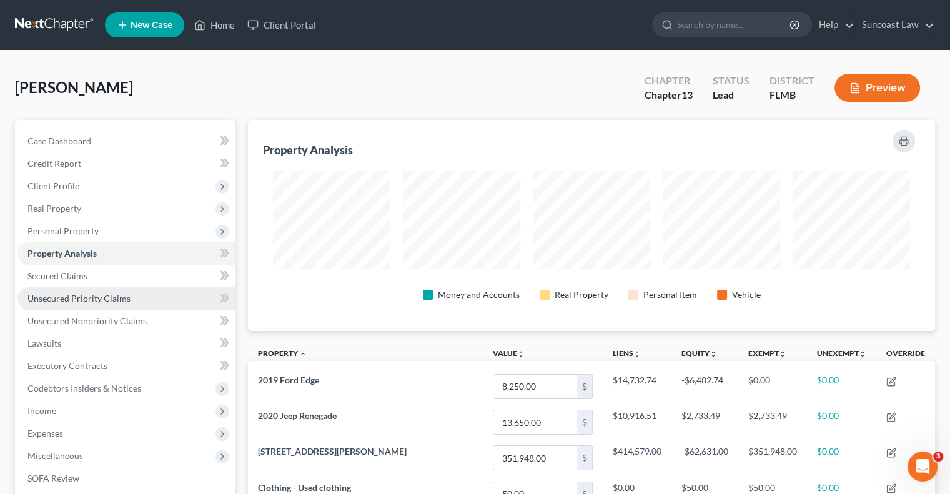
scroll to position [62, 0]
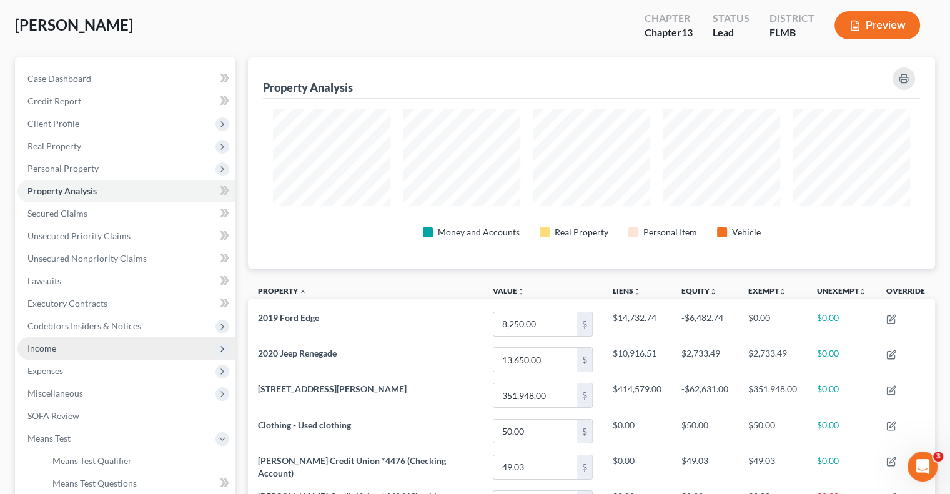
click at [52, 349] on span "Income" at bounding box center [41, 348] width 29 height 11
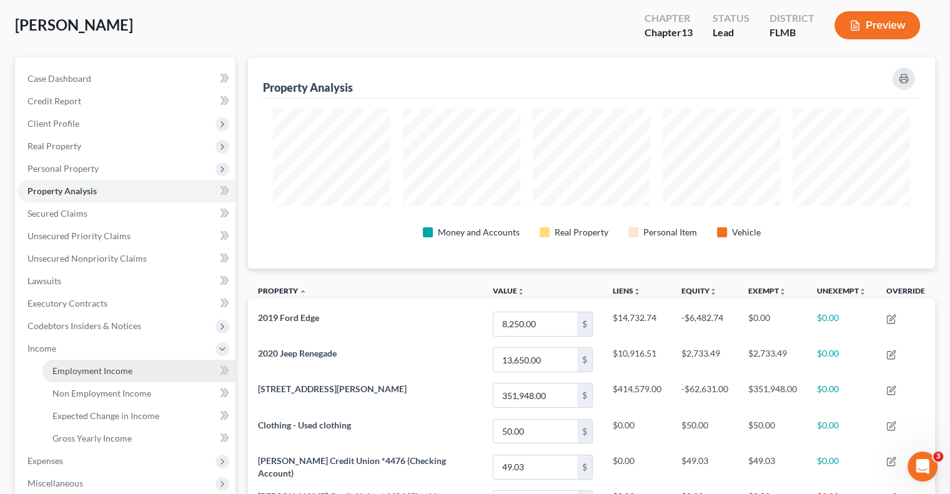
click at [46, 346] on span "Income" at bounding box center [41, 348] width 29 height 11
click at [56, 369] on span "Expenses" at bounding box center [45, 370] width 36 height 11
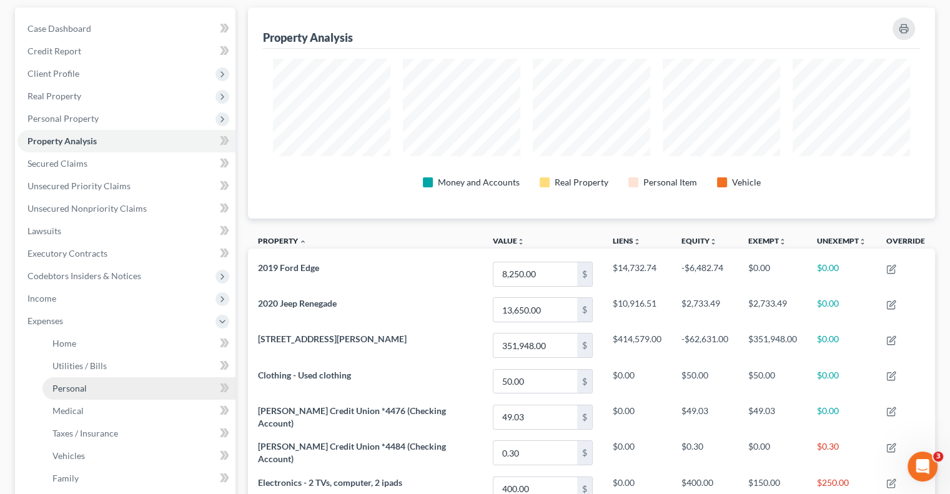
scroll to position [187, 0]
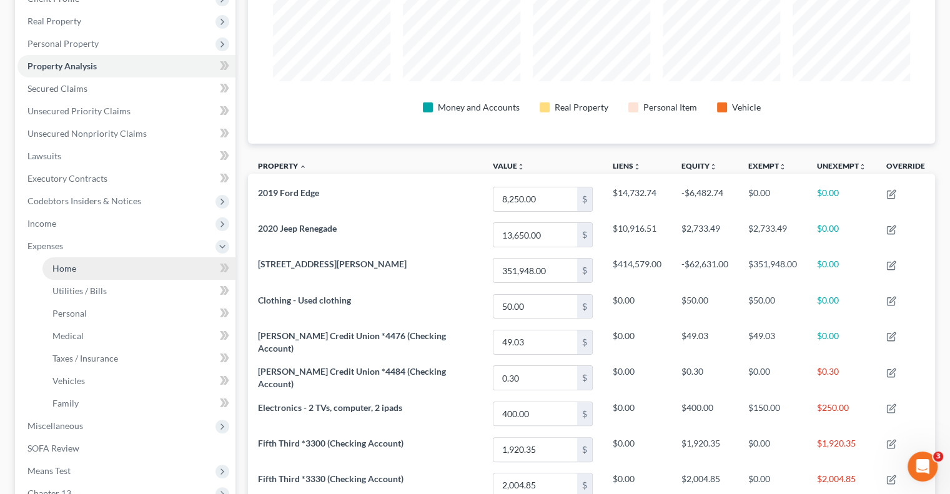
click at [67, 274] on link "Home" at bounding box center [138, 268] width 193 height 22
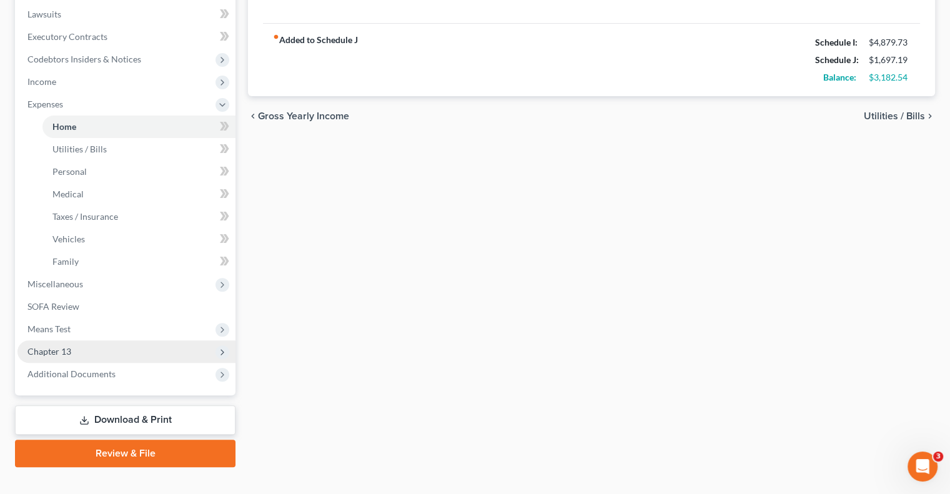
scroll to position [349, 0]
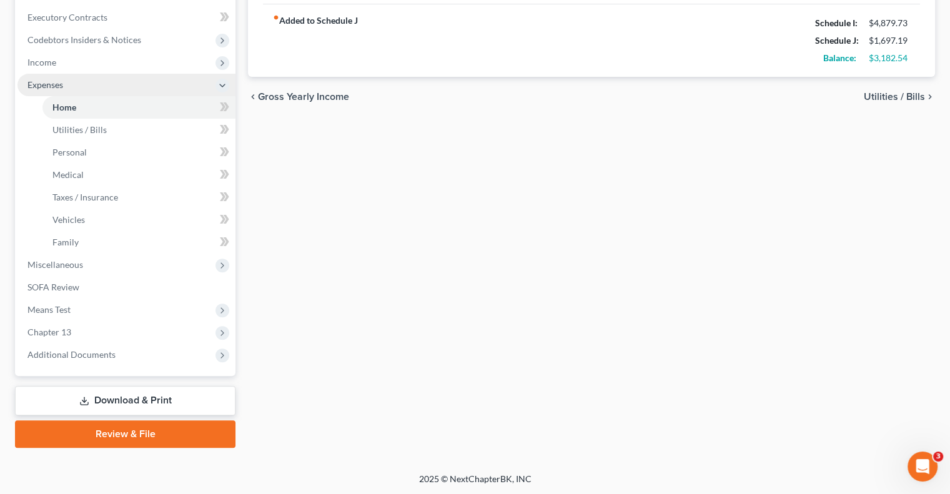
drag, startPoint x: 55, startPoint y: 71, endPoint x: 62, endPoint y: 74, distance: 8.1
click at [55, 71] on span "Income" at bounding box center [126, 62] width 218 height 22
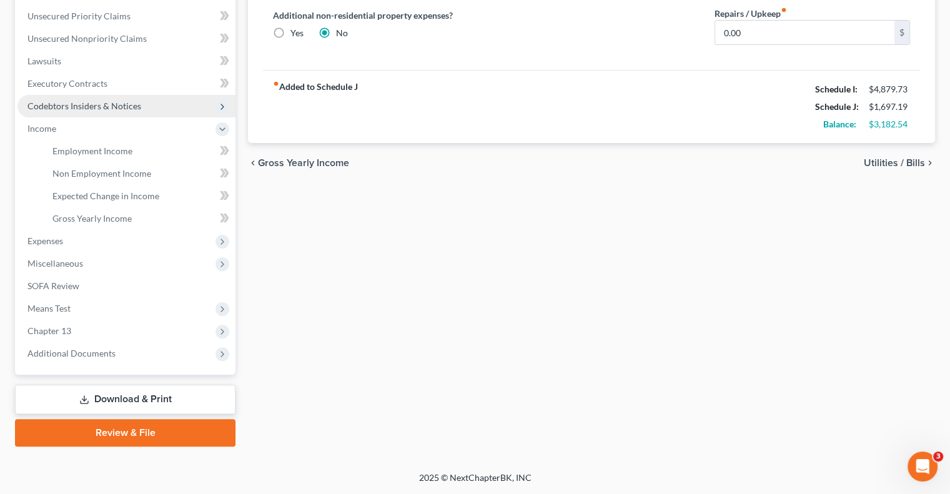
scroll to position [281, 0]
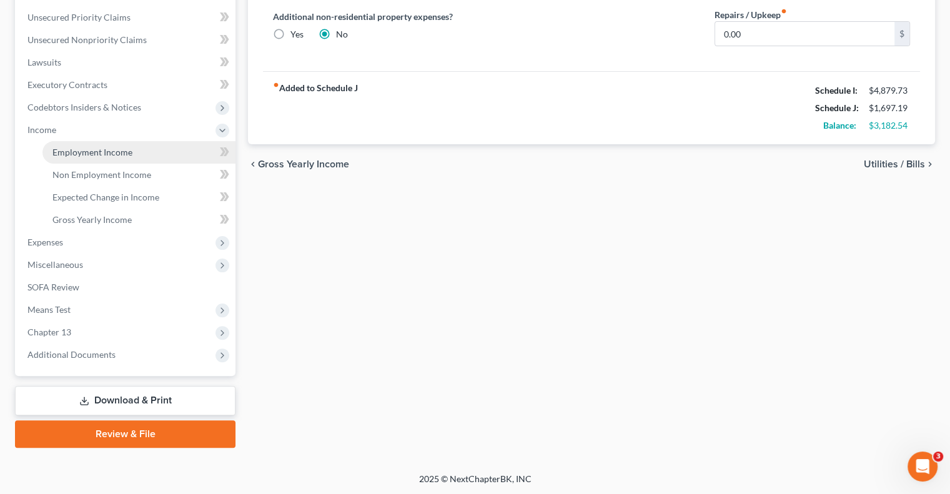
click at [100, 158] on link "Employment Income" at bounding box center [138, 152] width 193 height 22
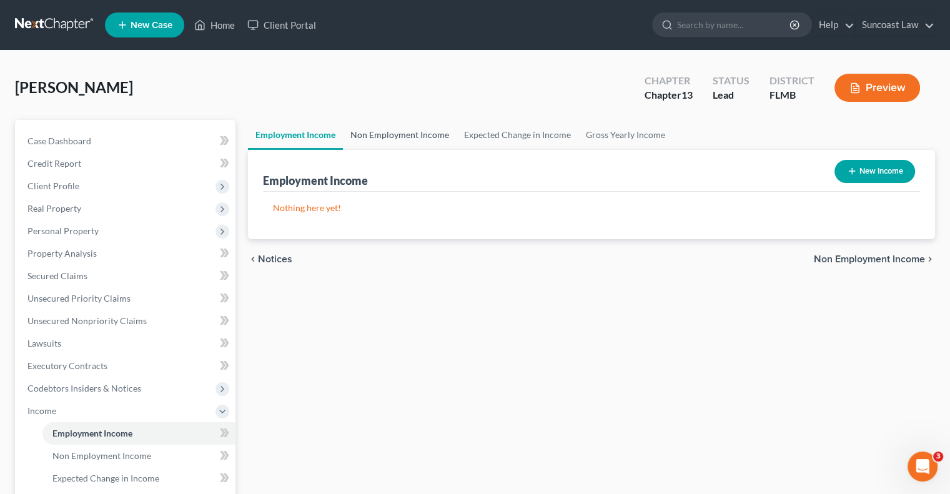
click at [407, 134] on link "Non Employment Income" at bounding box center [400, 135] width 114 height 30
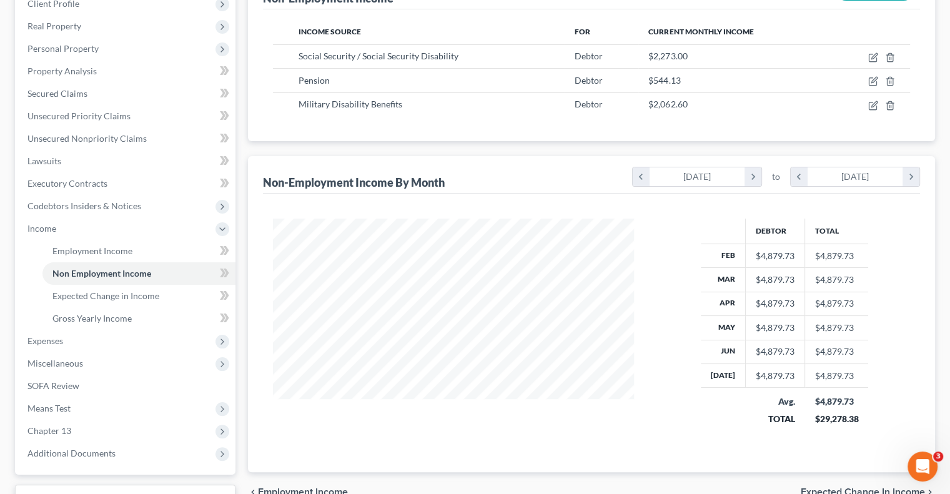
scroll to position [250, 0]
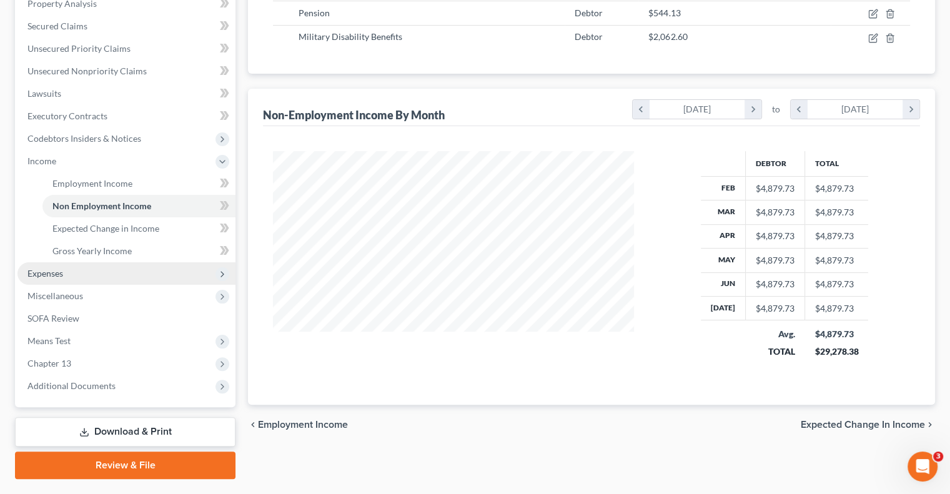
click at [70, 270] on span "Expenses" at bounding box center [126, 273] width 218 height 22
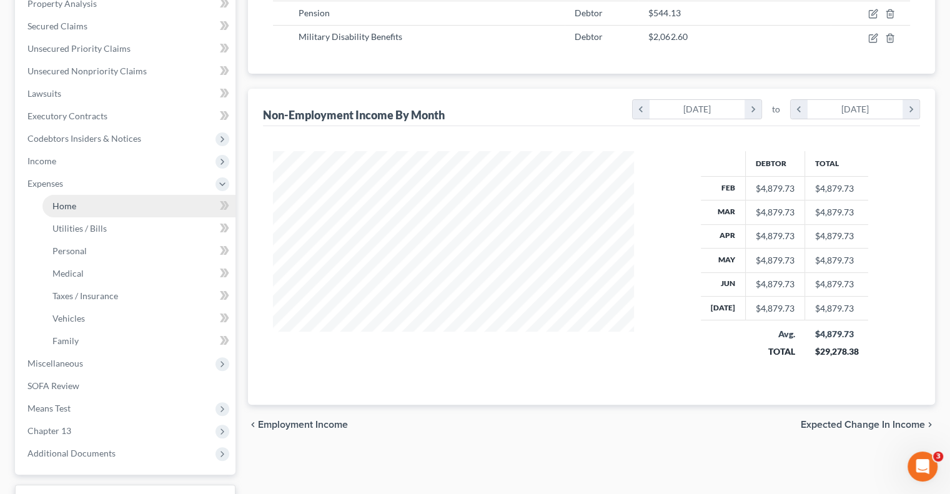
click at [94, 204] on link "Home" at bounding box center [138, 206] width 193 height 22
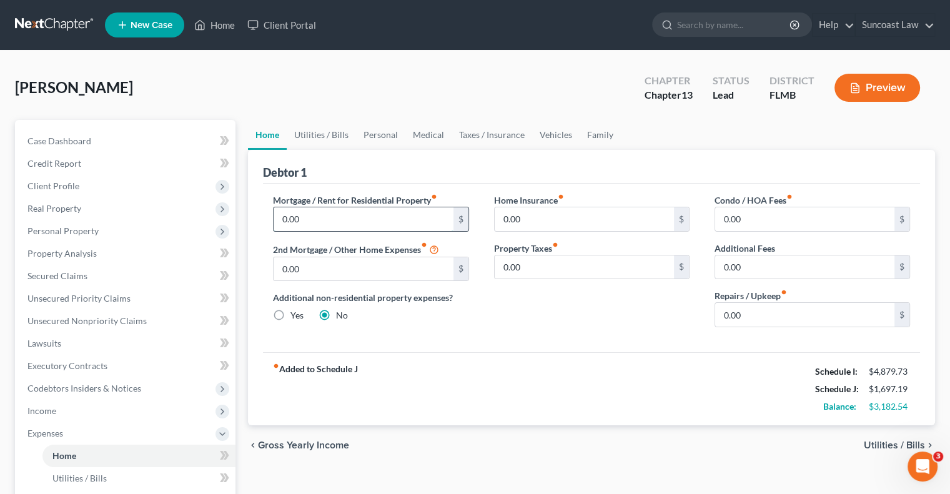
click at [357, 215] on input "0.00" at bounding box center [363, 219] width 179 height 24
click at [600, 131] on link "Family" at bounding box center [600, 135] width 41 height 30
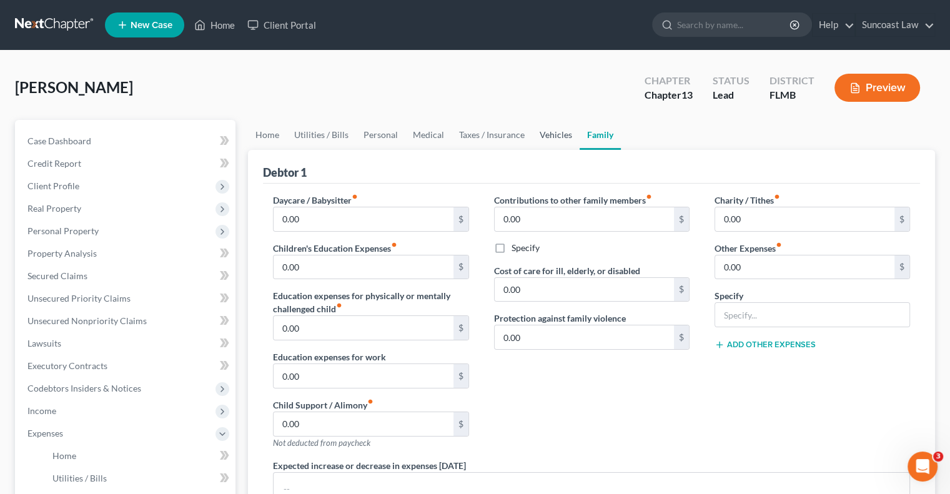
click at [559, 137] on link "Vehicles" at bounding box center [555, 135] width 47 height 30
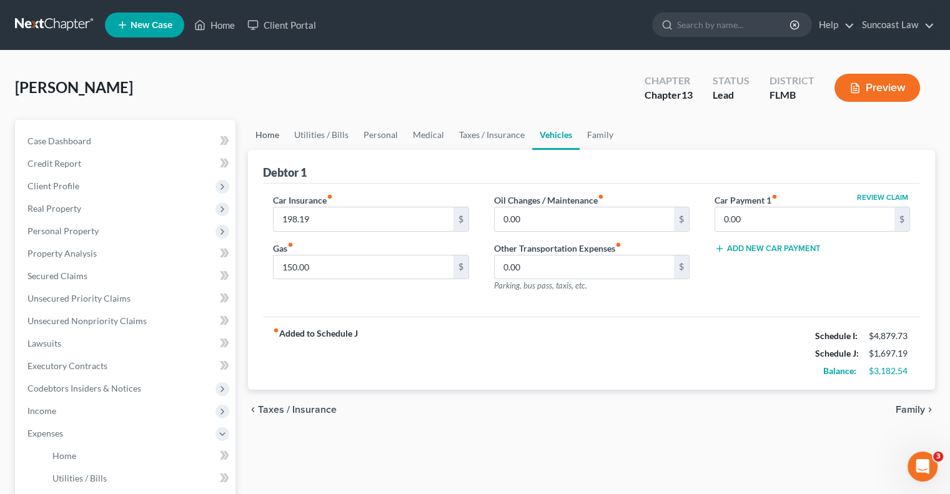
drag, startPoint x: 267, startPoint y: 134, endPoint x: 342, endPoint y: 203, distance: 101.2
click at [267, 134] on link "Home" at bounding box center [267, 135] width 39 height 30
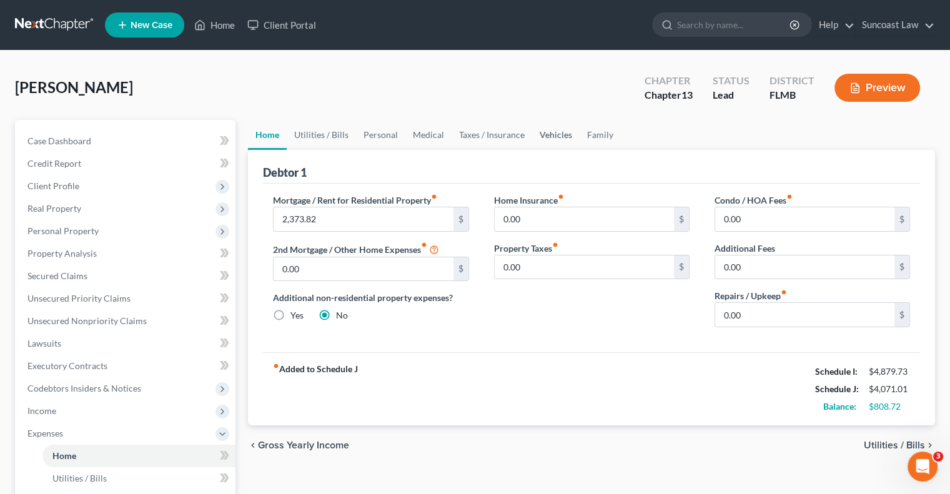
click at [560, 134] on link "Vehicles" at bounding box center [555, 135] width 47 height 30
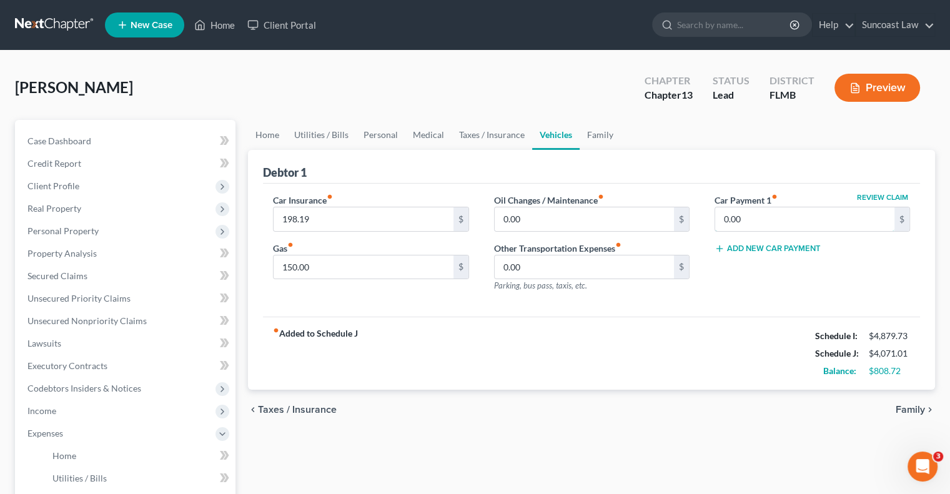
drag, startPoint x: 758, startPoint y: 215, endPoint x: 765, endPoint y: 201, distance: 15.9
click at [758, 215] on input "0.00" at bounding box center [804, 219] width 179 height 24
click at [270, 137] on link "Home" at bounding box center [267, 135] width 39 height 30
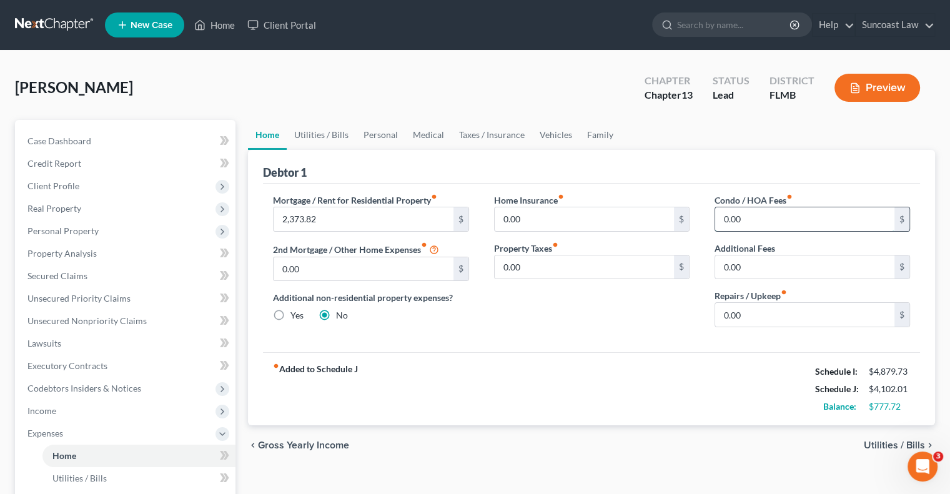
click at [777, 217] on input "0.00" at bounding box center [804, 219] width 179 height 24
click at [372, 142] on link "Personal" at bounding box center [380, 135] width 49 height 30
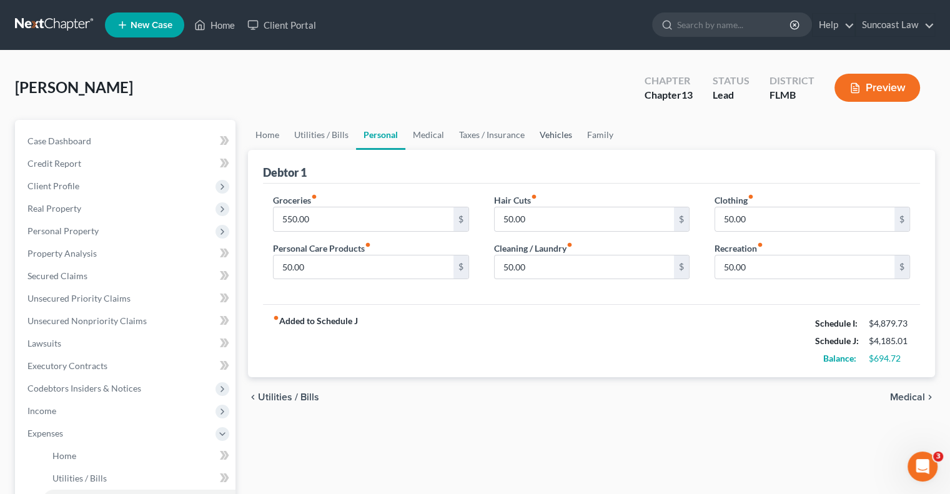
click at [543, 139] on link "Vehicles" at bounding box center [555, 135] width 47 height 30
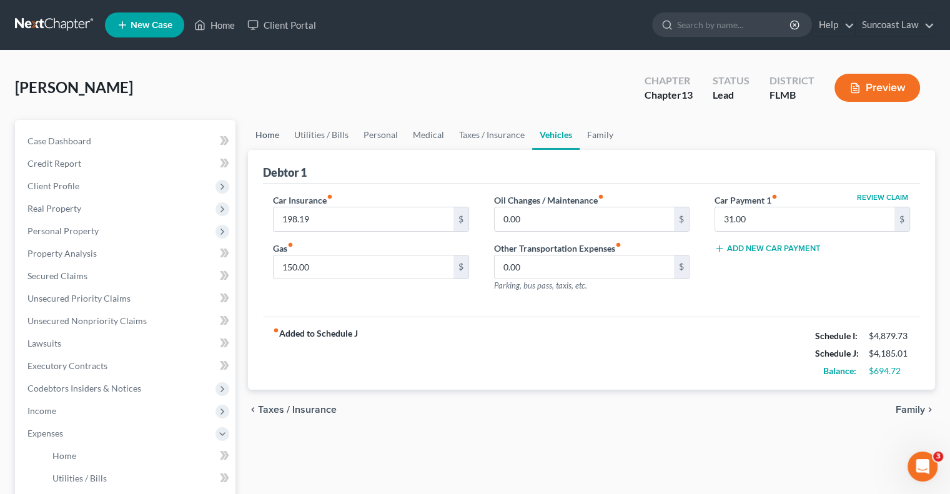
click at [270, 132] on link "Home" at bounding box center [267, 135] width 39 height 30
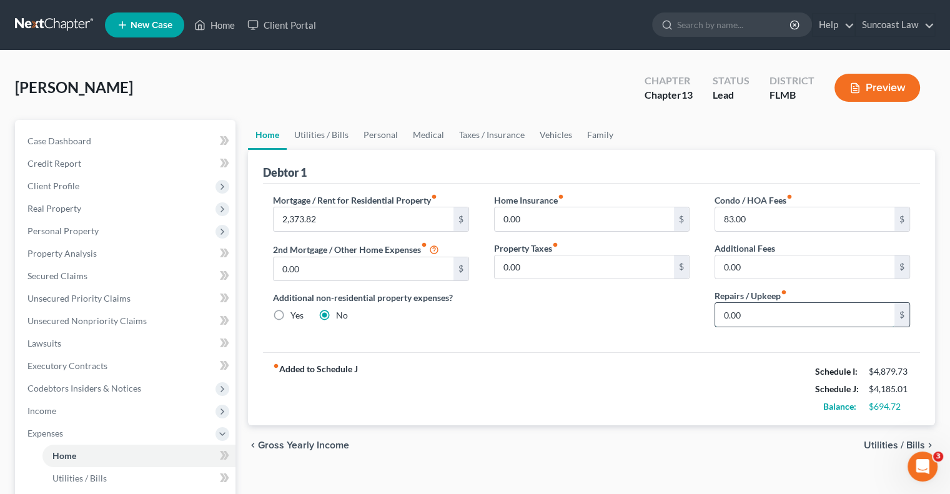
click at [796, 320] on input "0.00" at bounding box center [804, 315] width 179 height 24
click at [223, 27] on link "Home" at bounding box center [214, 25] width 53 height 22
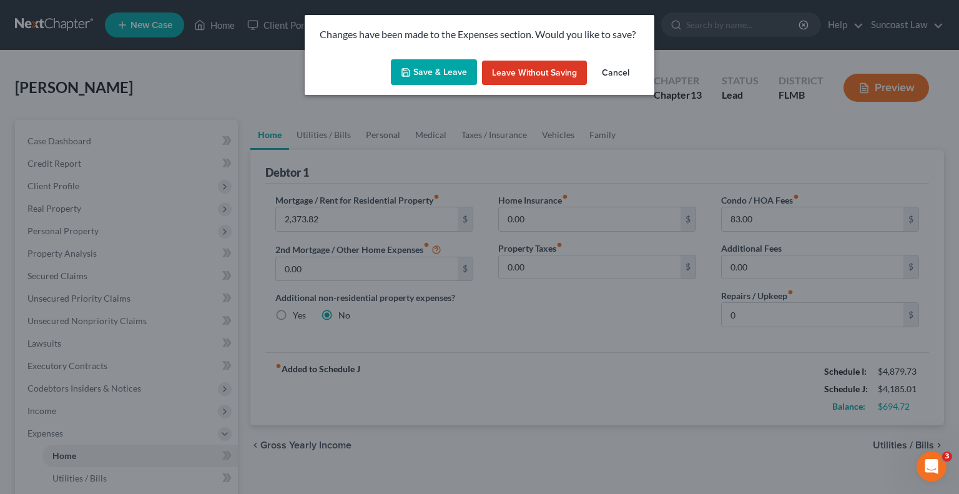
click at [440, 69] on button "Save & Leave" at bounding box center [434, 72] width 86 height 26
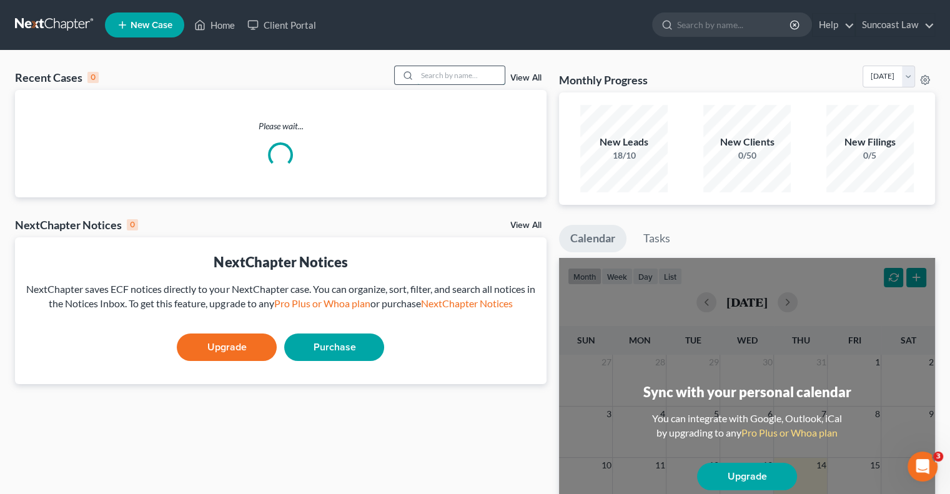
click at [452, 74] on input "search" at bounding box center [460, 75] width 87 height 18
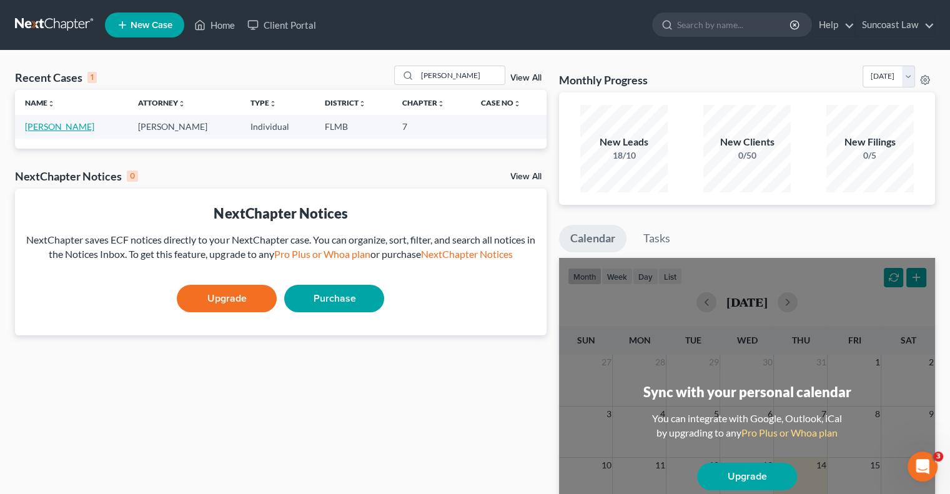
click at [67, 127] on link "[PERSON_NAME]" at bounding box center [59, 126] width 69 height 11
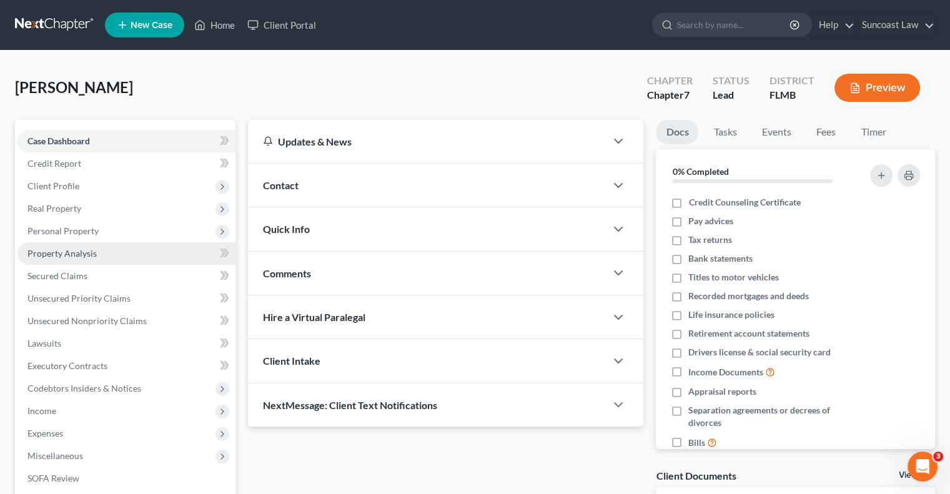
drag, startPoint x: 69, startPoint y: 254, endPoint x: 77, endPoint y: 259, distance: 10.4
click at [68, 254] on span "Property Analysis" at bounding box center [61, 253] width 69 height 11
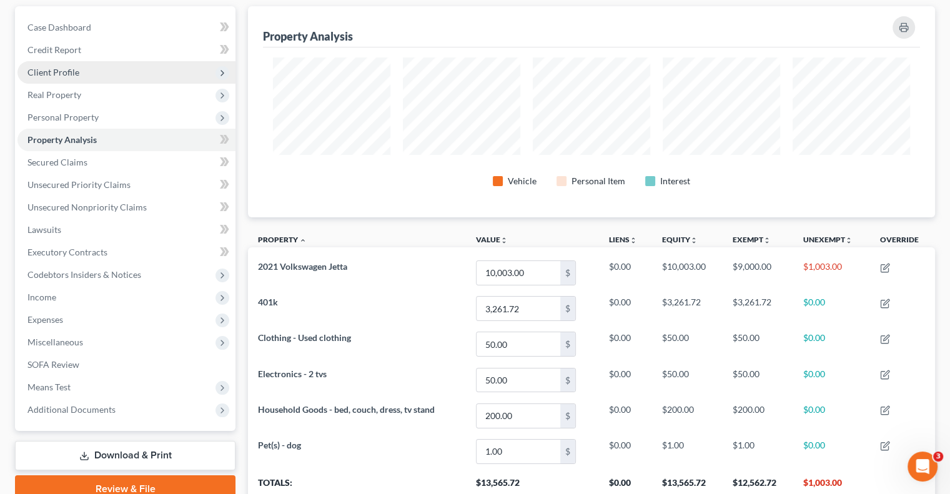
scroll to position [84, 0]
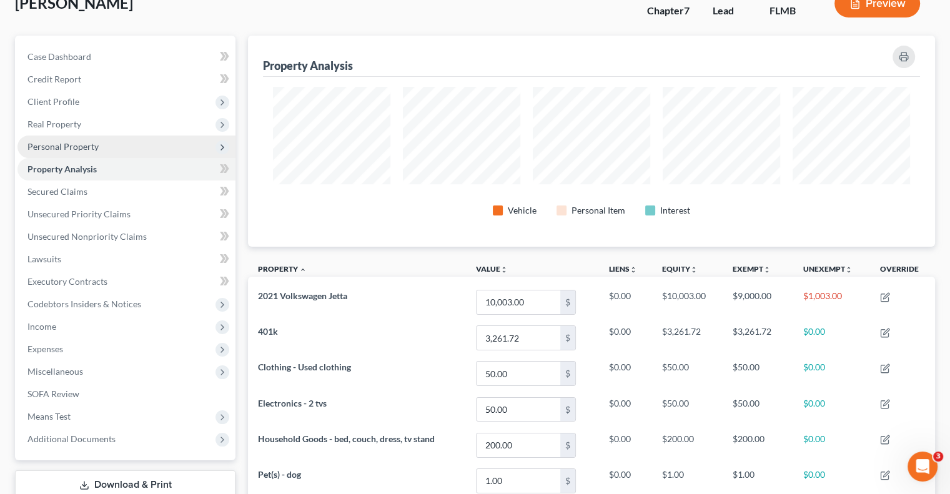
click at [87, 147] on span "Personal Property" at bounding box center [62, 146] width 71 height 11
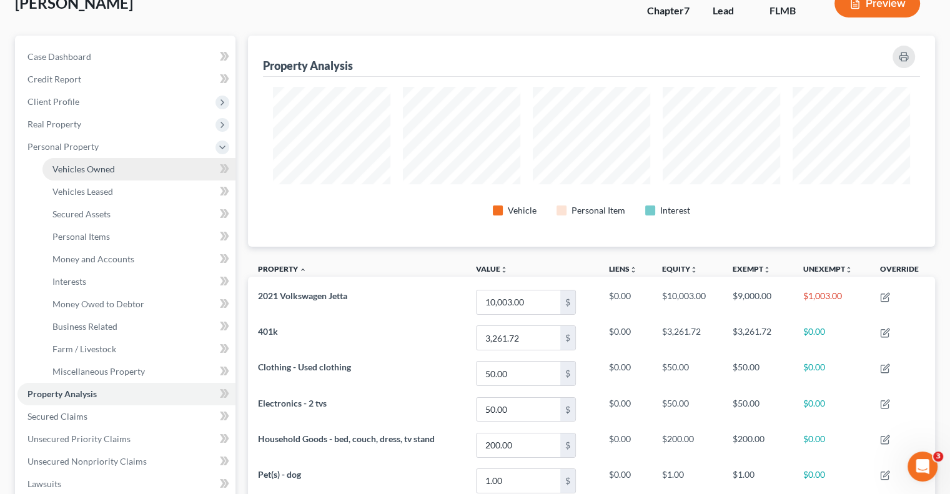
click at [97, 168] on span "Vehicles Owned" at bounding box center [83, 169] width 62 height 11
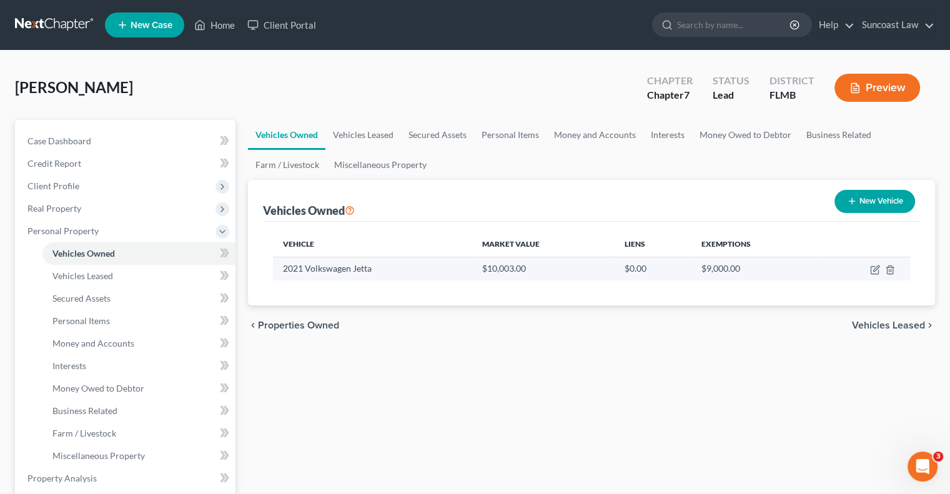
click at [872, 274] on td at bounding box center [864, 269] width 92 height 24
click at [875, 269] on icon "button" at bounding box center [875, 270] width 10 height 10
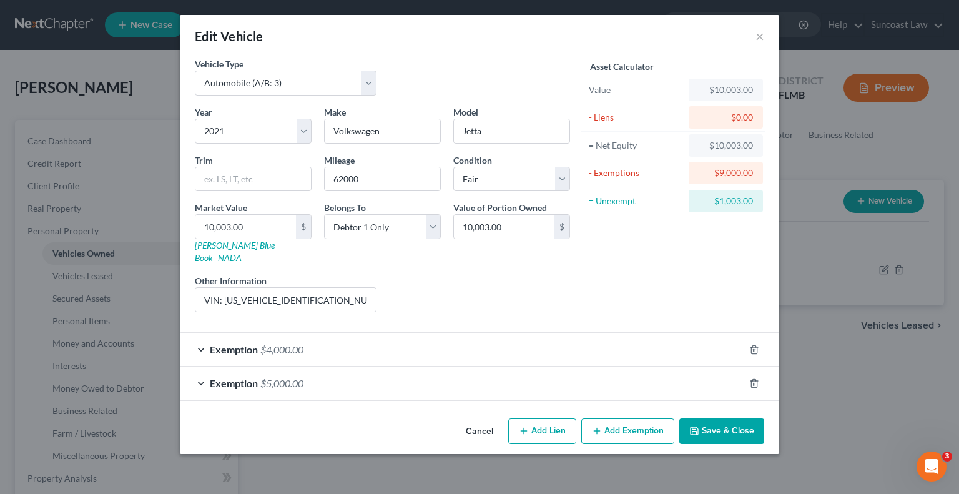
click at [613, 421] on button "Add Exemption" at bounding box center [628, 432] width 93 height 26
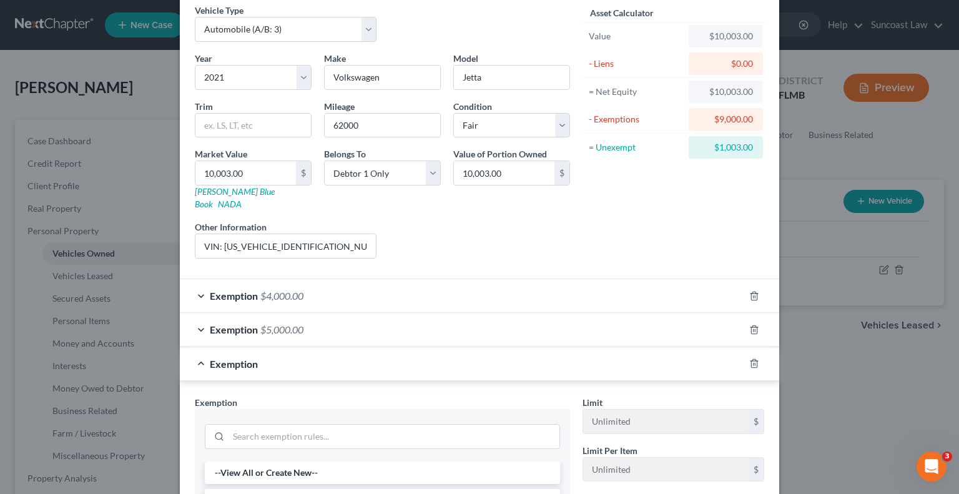
scroll to position [125, 0]
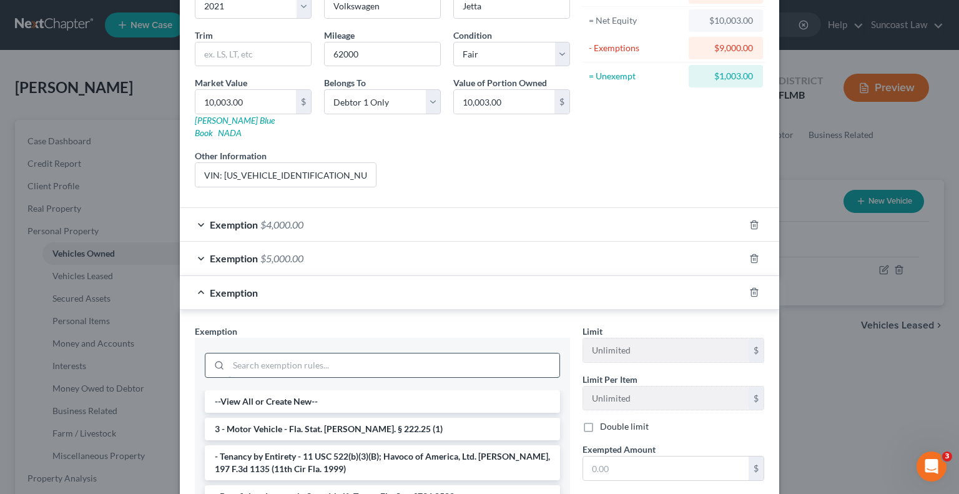
click at [357, 354] on input "search" at bounding box center [394, 366] width 331 height 24
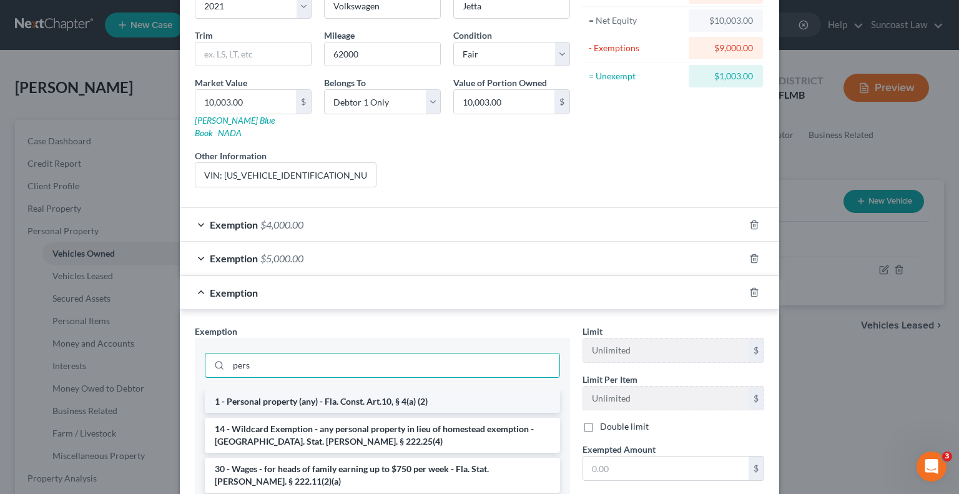
click at [369, 390] on li "1 - Personal property (any) - Fla. Const. Art.10, § 4(a) (2)" at bounding box center [382, 401] width 355 height 22
click at [369, 377] on input "pers" at bounding box center [394, 366] width 331 height 24
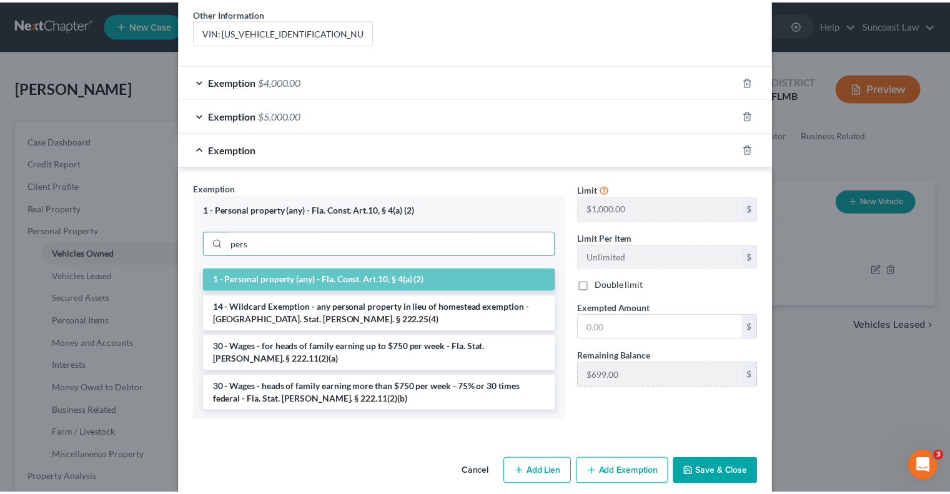
scroll to position [270, 0]
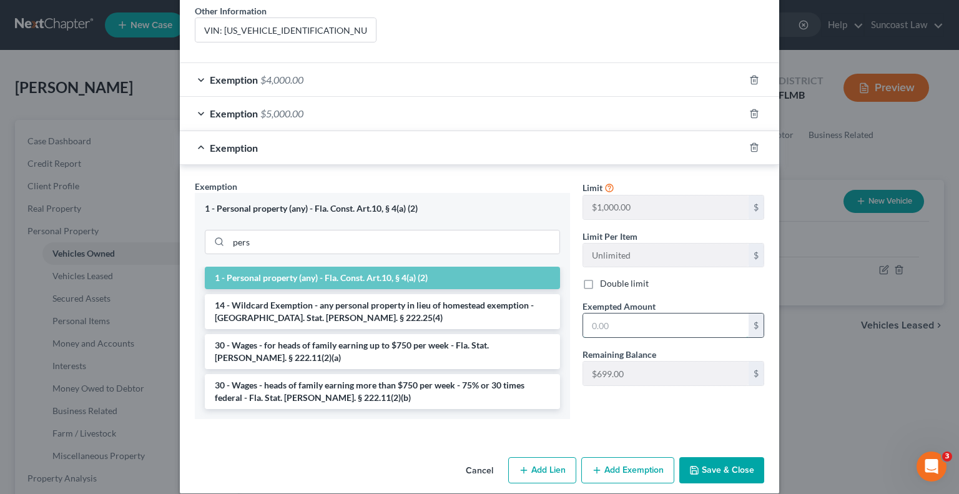
click at [650, 314] on input "text" at bounding box center [666, 326] width 166 height 24
click at [743, 457] on button "Save & Close" at bounding box center [722, 470] width 85 height 26
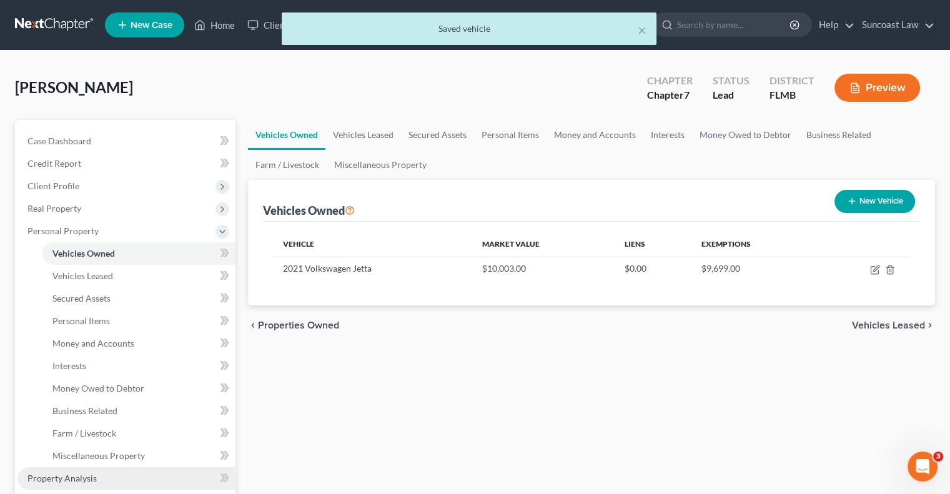
click at [97, 476] on link "Property Analysis" at bounding box center [126, 478] width 218 height 22
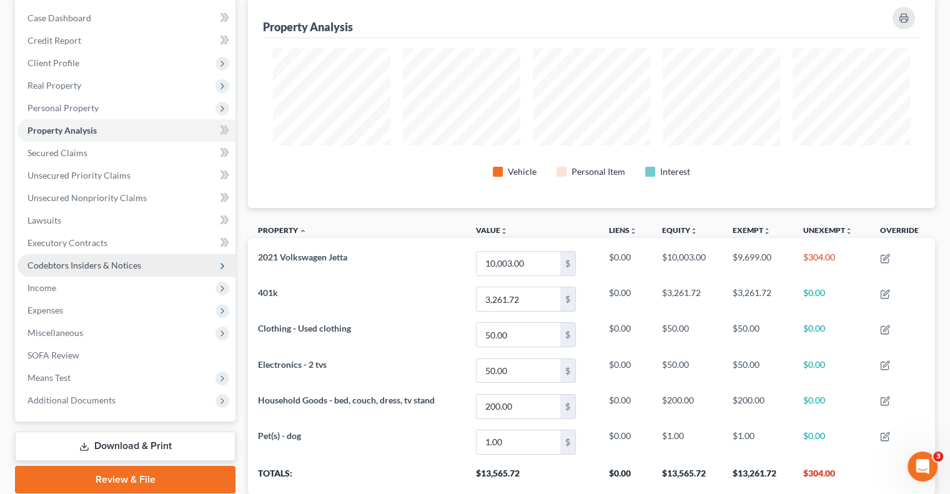
scroll to position [125, 0]
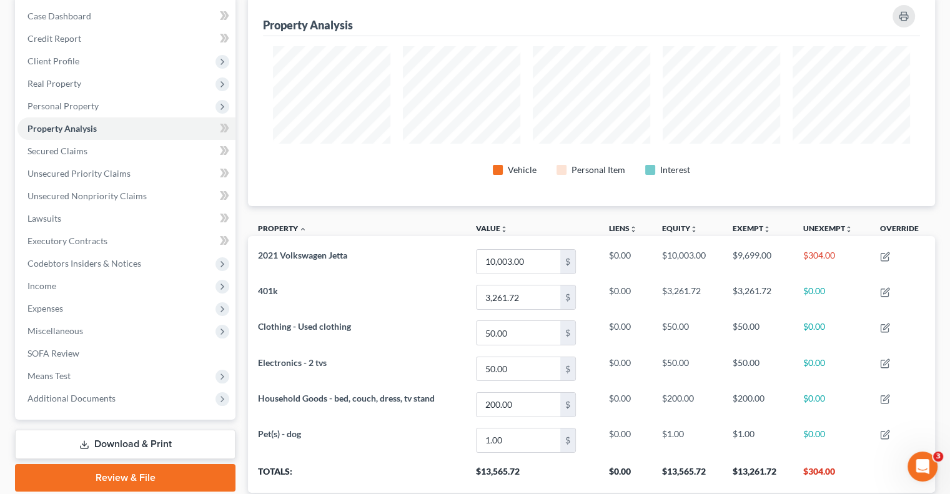
click at [162, 447] on link "Download & Print" at bounding box center [125, 444] width 221 height 29
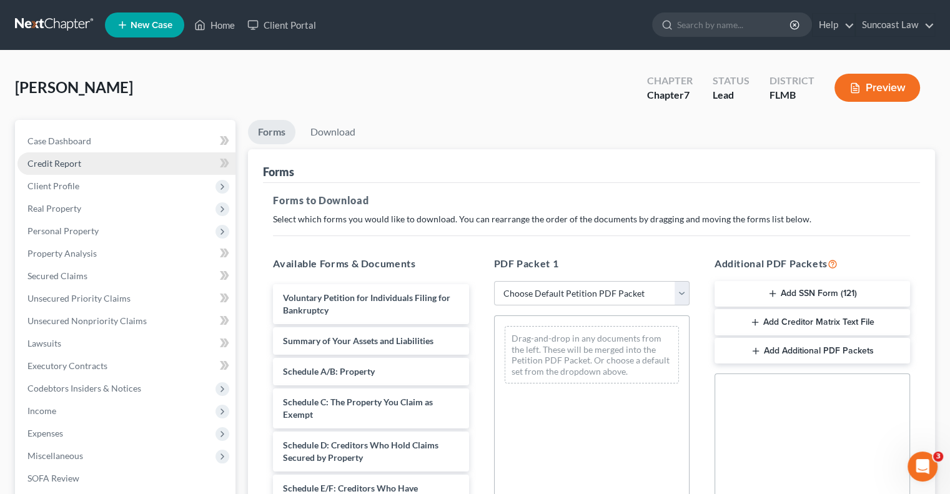
click at [72, 167] on span "Credit Report" at bounding box center [54, 163] width 54 height 11
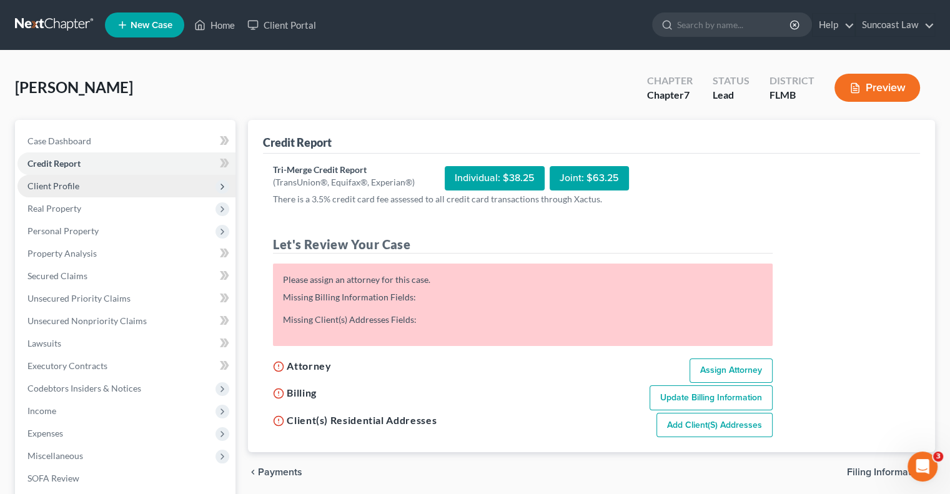
click at [72, 191] on span "Client Profile" at bounding box center [53, 186] width 52 height 11
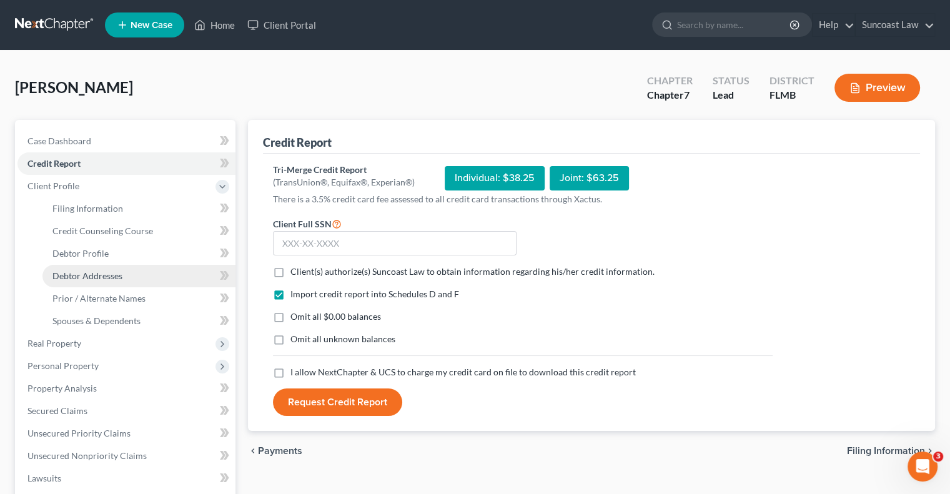
click at [117, 277] on span "Debtor Addresses" at bounding box center [87, 275] width 70 height 11
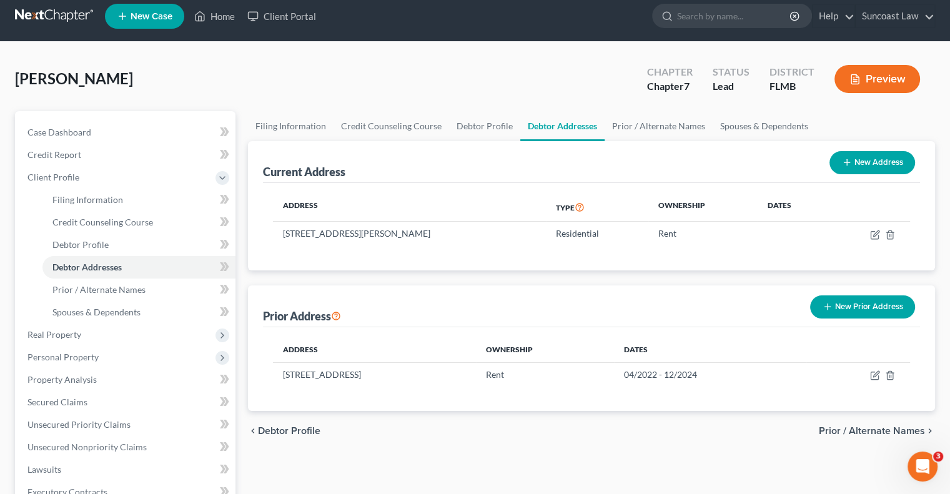
scroll to position [304, 0]
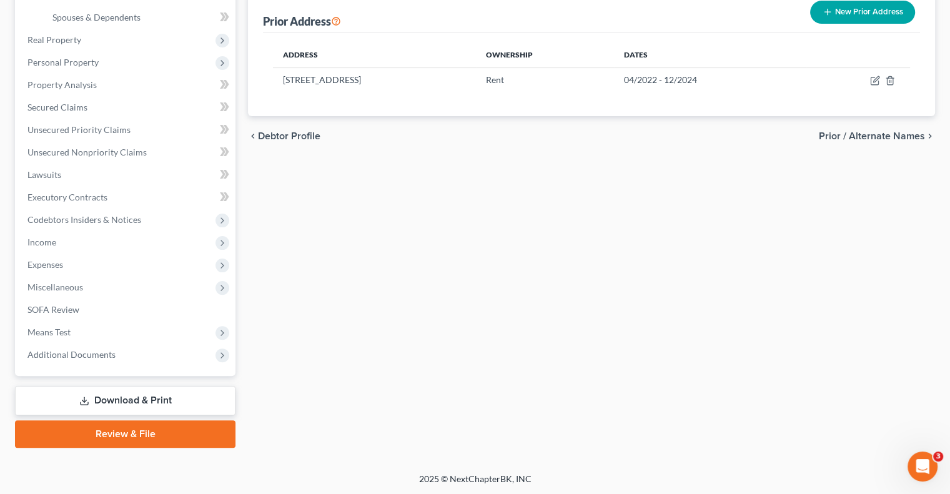
drag, startPoint x: 107, startPoint y: 397, endPoint x: 270, endPoint y: 412, distance: 163.8
click at [107, 397] on link "Download & Print" at bounding box center [125, 400] width 221 height 29
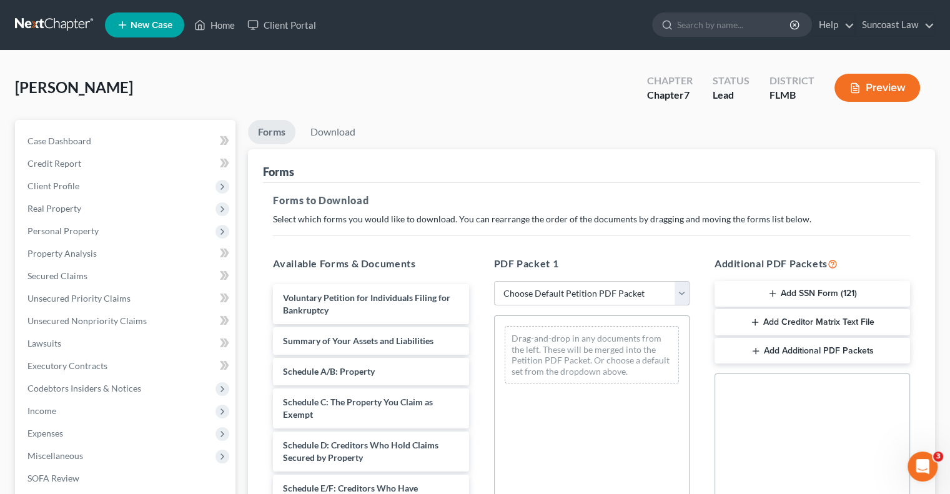
drag, startPoint x: 553, startPoint y: 298, endPoint x: 556, endPoint y: 304, distance: 6.4
click at [552, 298] on select "Choose Default Petition PDF Packet Complete Bankruptcy Petition (all forms and …" at bounding box center [592, 293] width 196 height 25
click at [494, 281] on select "Choose Default Petition PDF Packet Complete Bankruptcy Petition (all forms and …" at bounding box center [592, 293] width 196 height 25
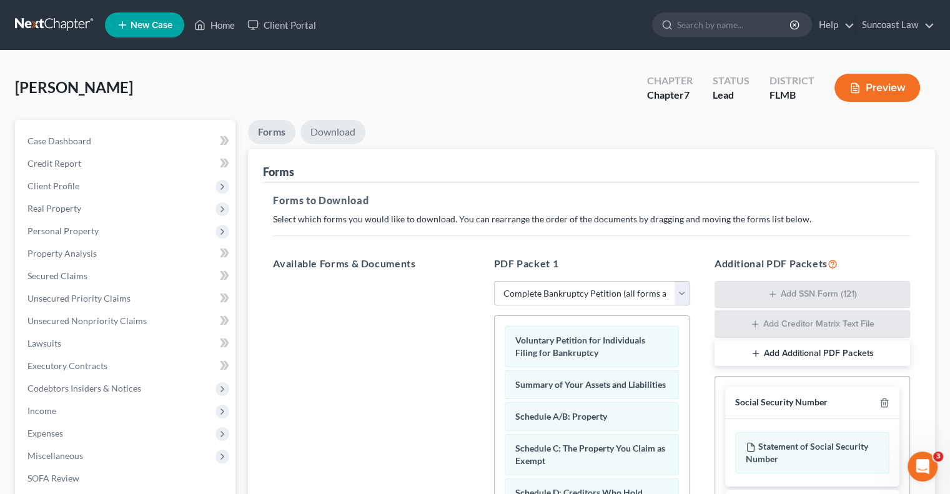
click at [332, 127] on link "Download" at bounding box center [332, 132] width 65 height 24
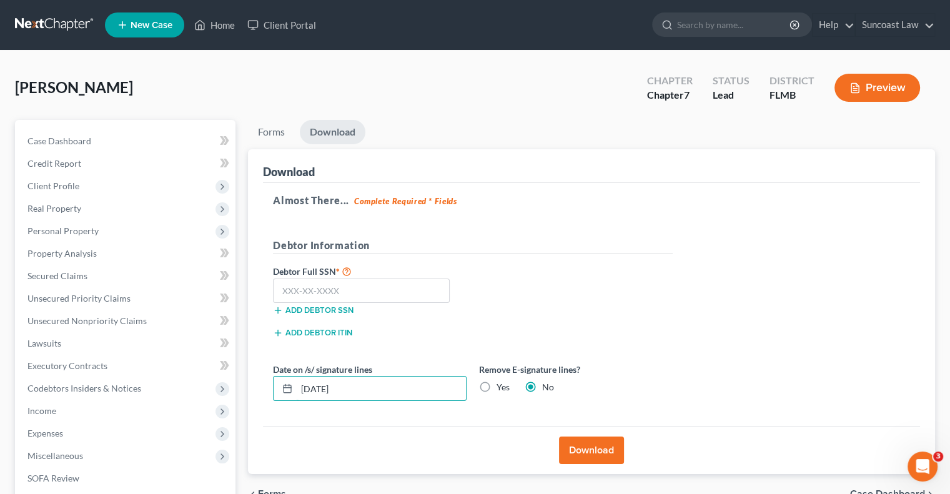
drag, startPoint x: 367, startPoint y: 384, endPoint x: 295, endPoint y: 402, distance: 73.9
click at [295, 402] on div "Date on /s/ signature lines [DATE] Remove E-signature lines? Yes No" at bounding box center [473, 387] width 412 height 48
click at [370, 287] on input "text" at bounding box center [361, 291] width 177 height 25
click at [497, 385] on label "Yes" at bounding box center [503, 387] width 13 height 12
click at [502, 385] on input "Yes" at bounding box center [506, 385] width 8 height 8
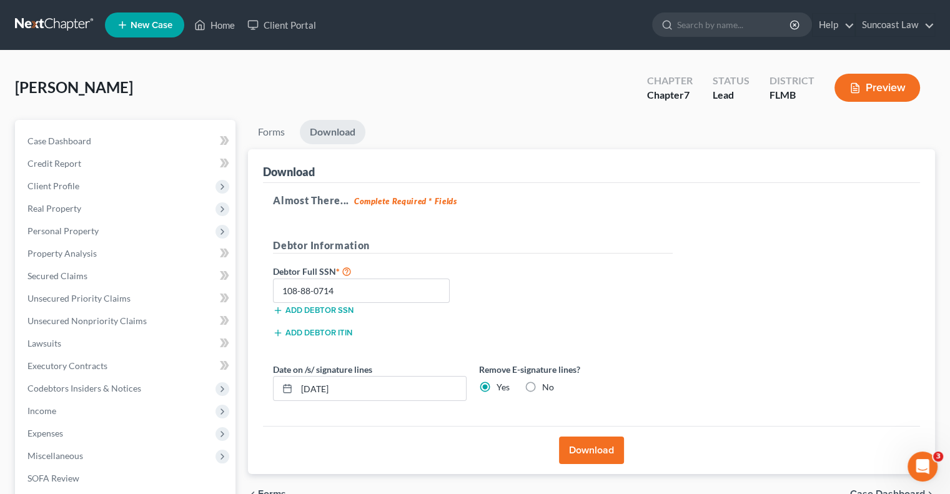
click at [602, 452] on button "Download" at bounding box center [591, 450] width 65 height 27
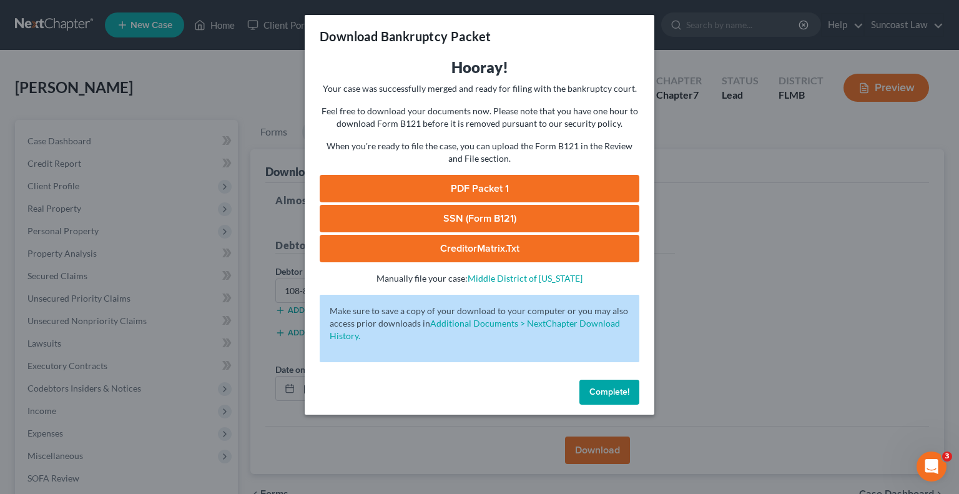
click at [507, 49] on div "Download Bankruptcy Packet" at bounding box center [480, 36] width 350 height 42
drag, startPoint x: 476, startPoint y: 209, endPoint x: 511, endPoint y: 222, distance: 37.6
click at [476, 209] on link "SSN (Form B121)" at bounding box center [480, 218] width 320 height 27
drag, startPoint x: 535, startPoint y: 189, endPoint x: 543, endPoint y: 197, distance: 11.1
click at [535, 189] on link "PDF Packet 1" at bounding box center [480, 188] width 320 height 27
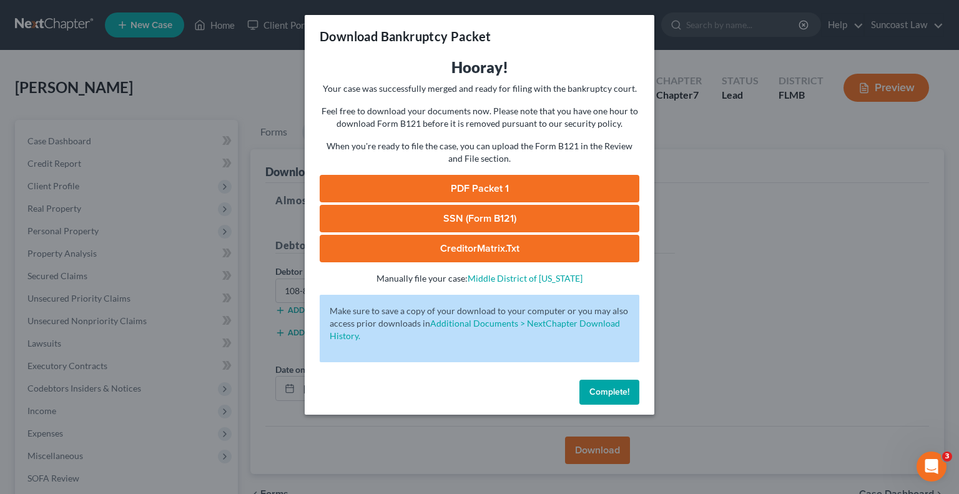
drag, startPoint x: 595, startPoint y: 394, endPoint x: 448, endPoint y: 200, distance: 243.5
click at [593, 394] on span "Complete!" at bounding box center [610, 392] width 40 height 11
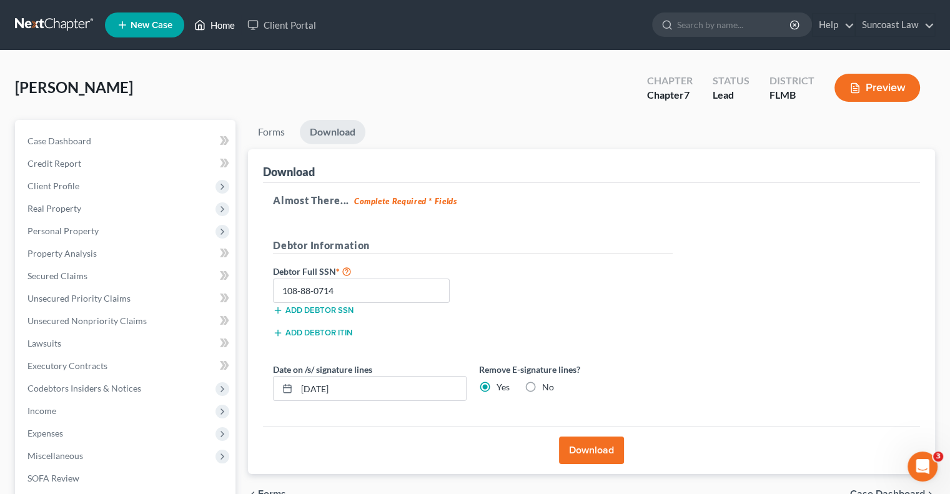
click at [222, 26] on link "Home" at bounding box center [214, 25] width 53 height 22
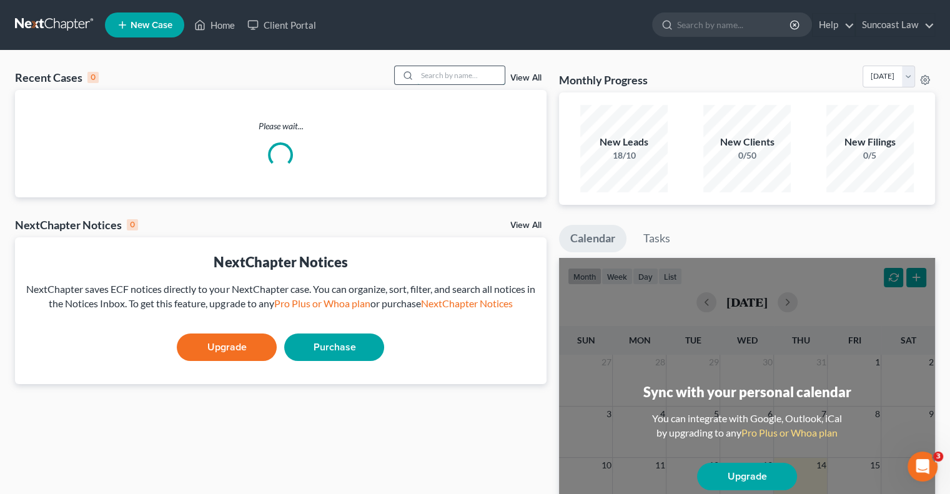
click at [445, 77] on input "search" at bounding box center [460, 75] width 87 height 18
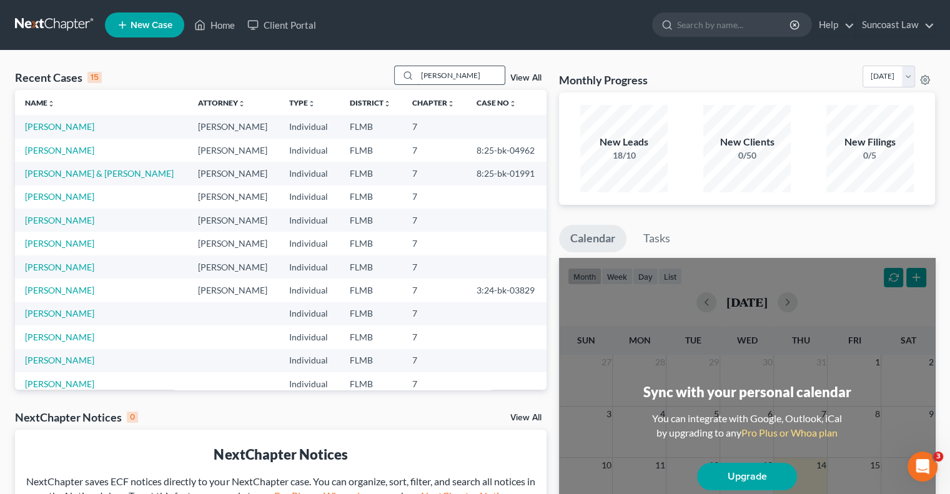
drag, startPoint x: 451, startPoint y: 77, endPoint x: 397, endPoint y: 73, distance: 53.9
click at [397, 73] on div "[PERSON_NAME]" at bounding box center [449, 75] width 111 height 19
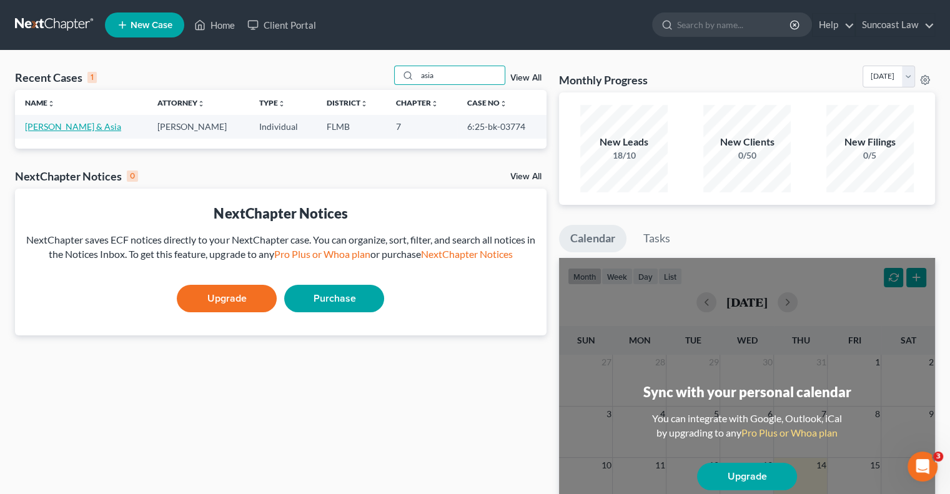
click at [75, 128] on link "[PERSON_NAME] & Asia" at bounding box center [73, 126] width 96 height 11
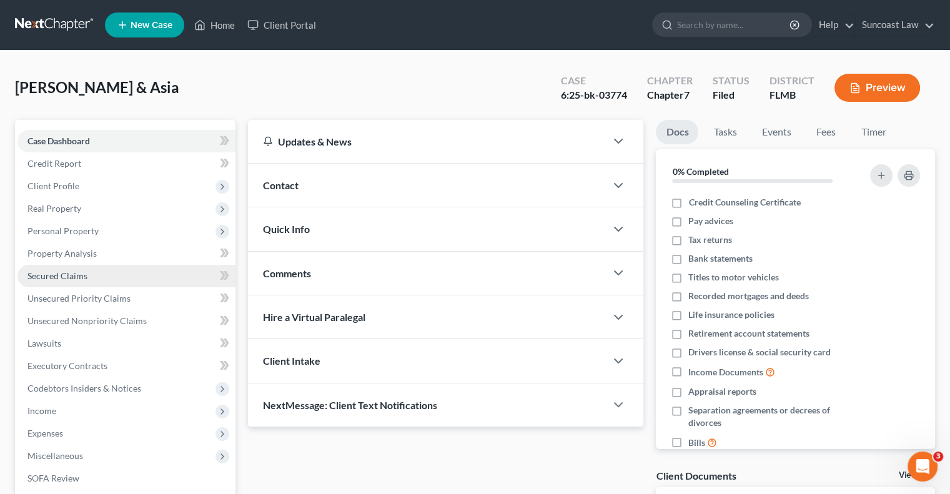
click at [62, 276] on span "Secured Claims" at bounding box center [57, 275] width 60 height 11
